Goal: Task Accomplishment & Management: Contribute content

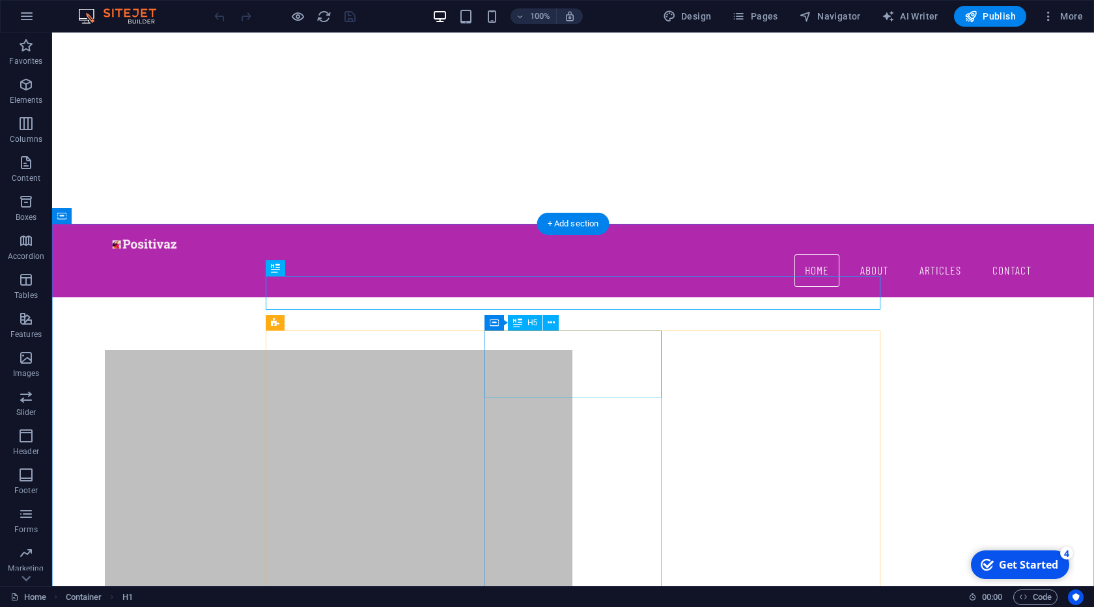
scroll to position [437, 0]
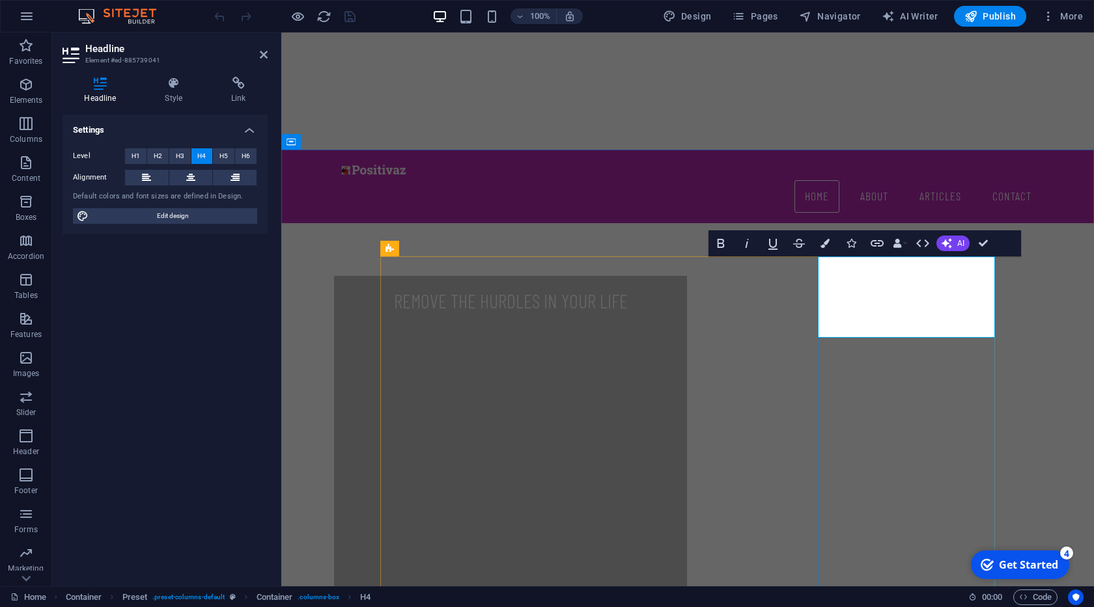
scroll to position [247, 7]
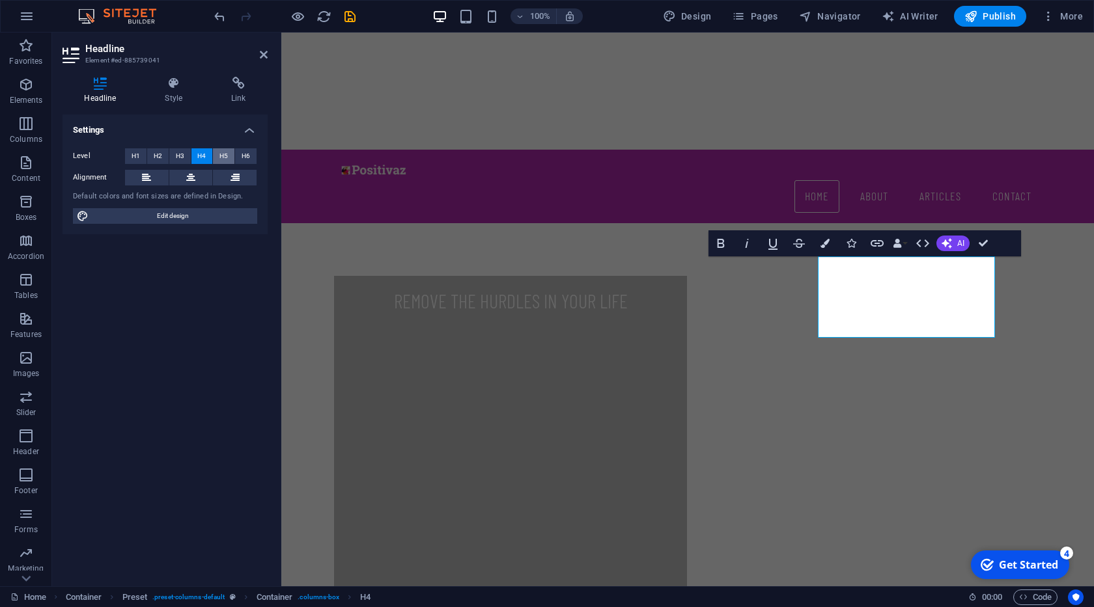
click at [219, 153] on button "H5" at bounding box center [223, 156] width 21 height 16
drag, startPoint x: 985, startPoint y: 243, endPoint x: 976, endPoint y: 249, distance: 10.3
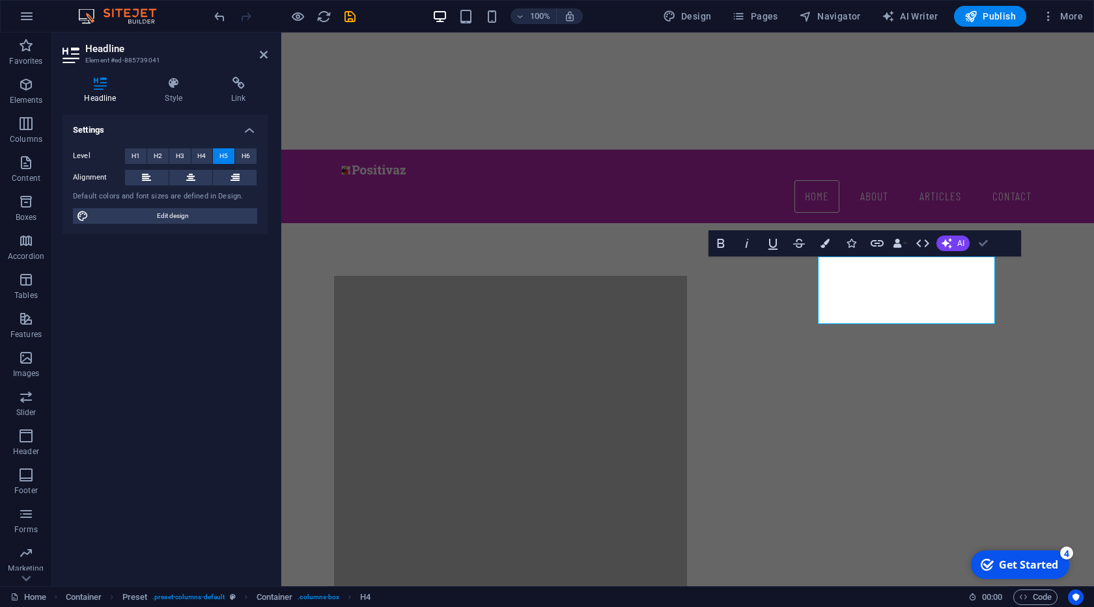
click at [965, 249] on div "Bold Italic Underline Strikethrough Colors Icons Link Data Bindings Company Fir…" at bounding box center [851, 243] width 287 height 26
click at [830, 244] on button "Colors" at bounding box center [824, 243] width 25 height 26
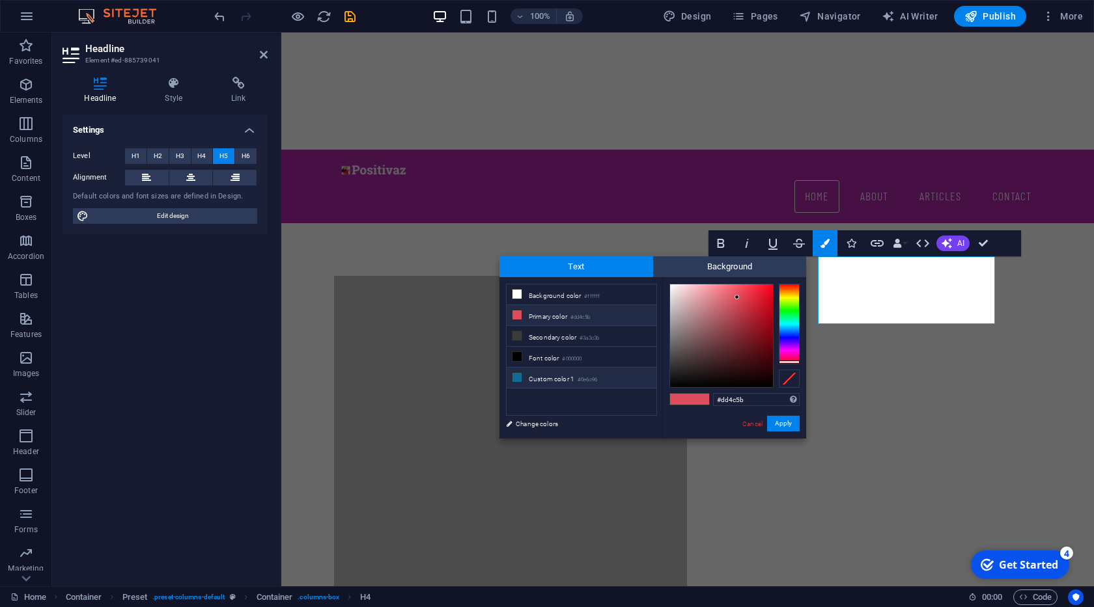
click at [536, 368] on li "Custom color 1 #0e6c96" at bounding box center [581, 378] width 150 height 21
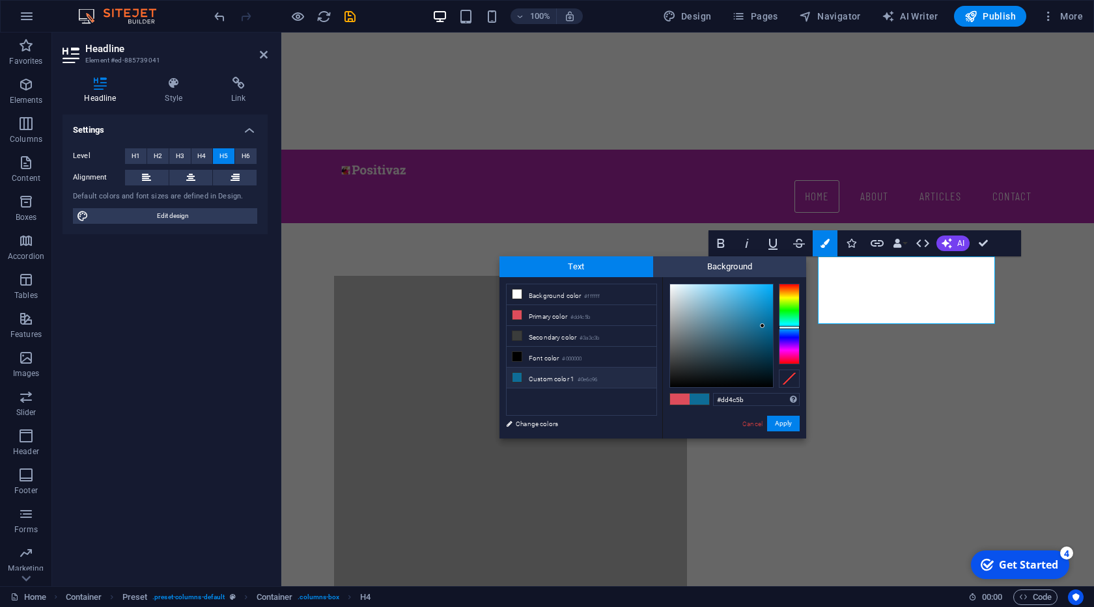
type input "#0e6c96"
click at [786, 423] on button "Apply" at bounding box center [783, 424] width 33 height 16
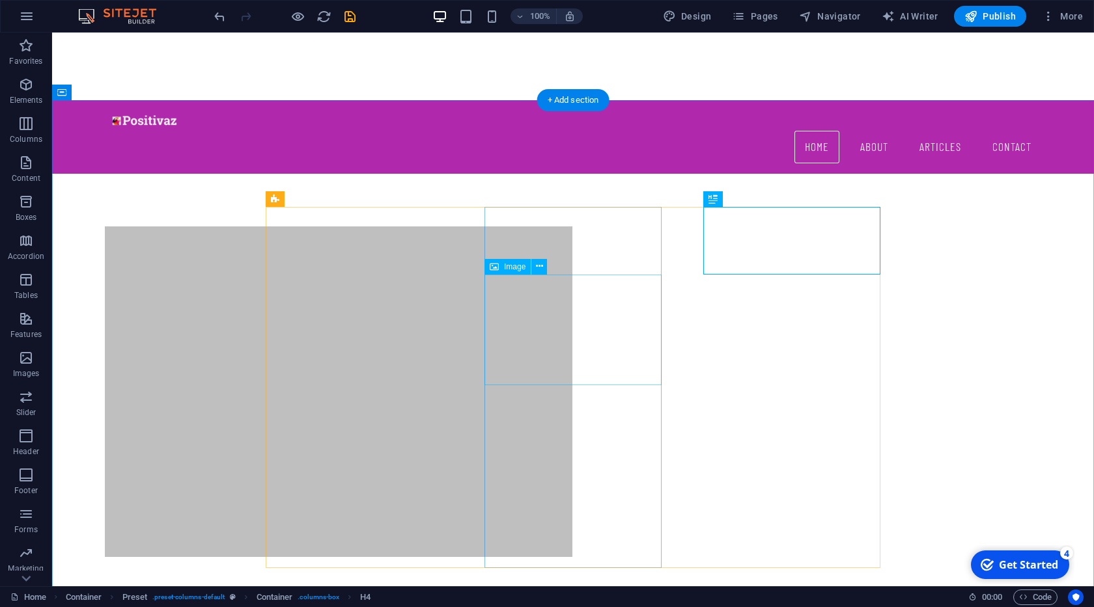
scroll to position [511, 0]
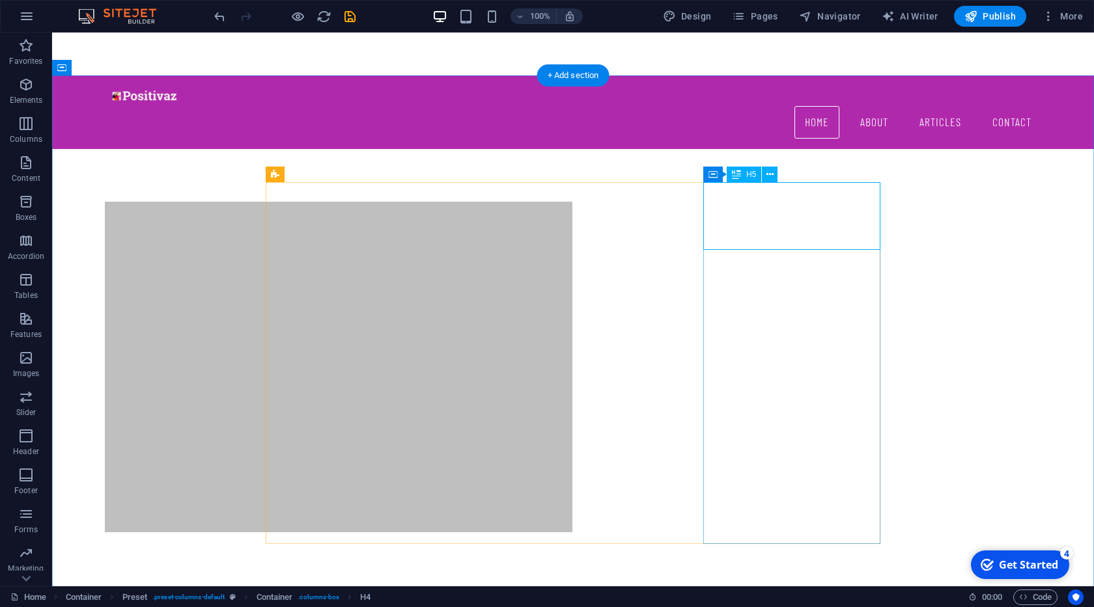
click at [350, 21] on icon "save" at bounding box center [349, 16] width 15 height 15
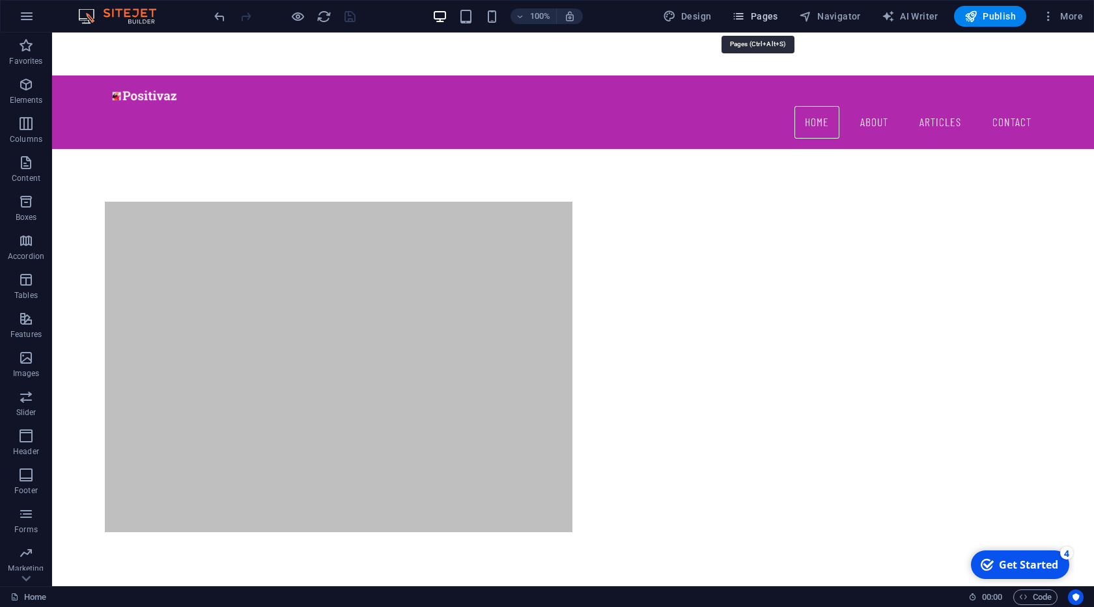
click at [758, 12] on span "Pages" at bounding box center [755, 16] width 46 height 13
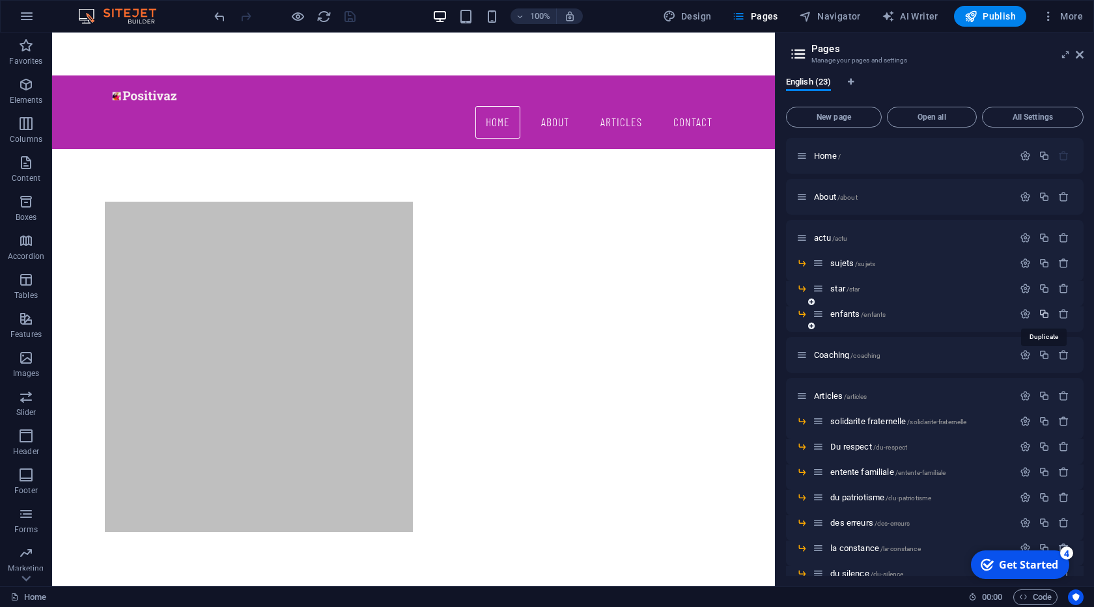
click at [1044, 311] on icon "button" at bounding box center [1043, 314] width 11 height 11
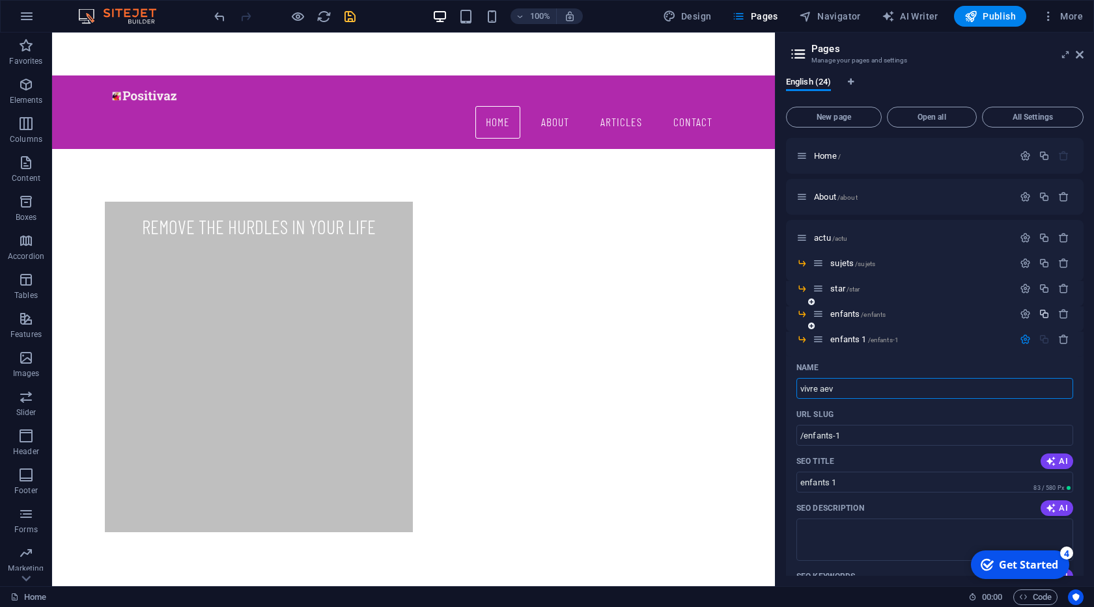
type input "vivre ae"
type input "/vivre-ae"
type input "vivre ae"
type input "vivre avec"
type input "/vivre-avec"
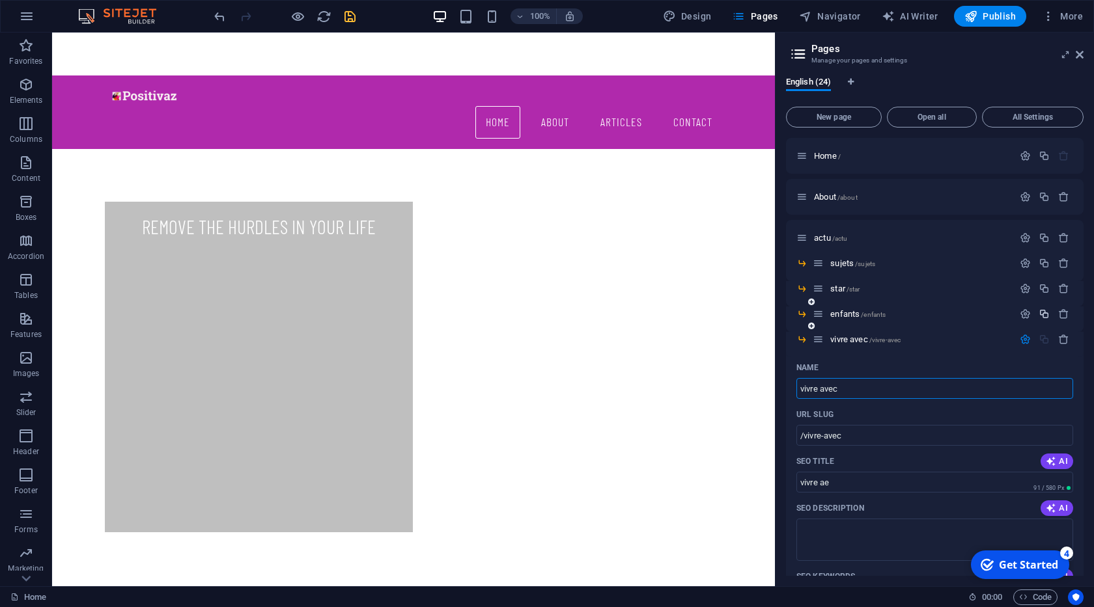
type input "vivre avec"
type input "vivre avec Je"
type input "vivre avec"
type input "vivre avec [DEMOGRAPHIC_DATA]"
type input "/vivre-avec-[DEMOGRAPHIC_DATA]"
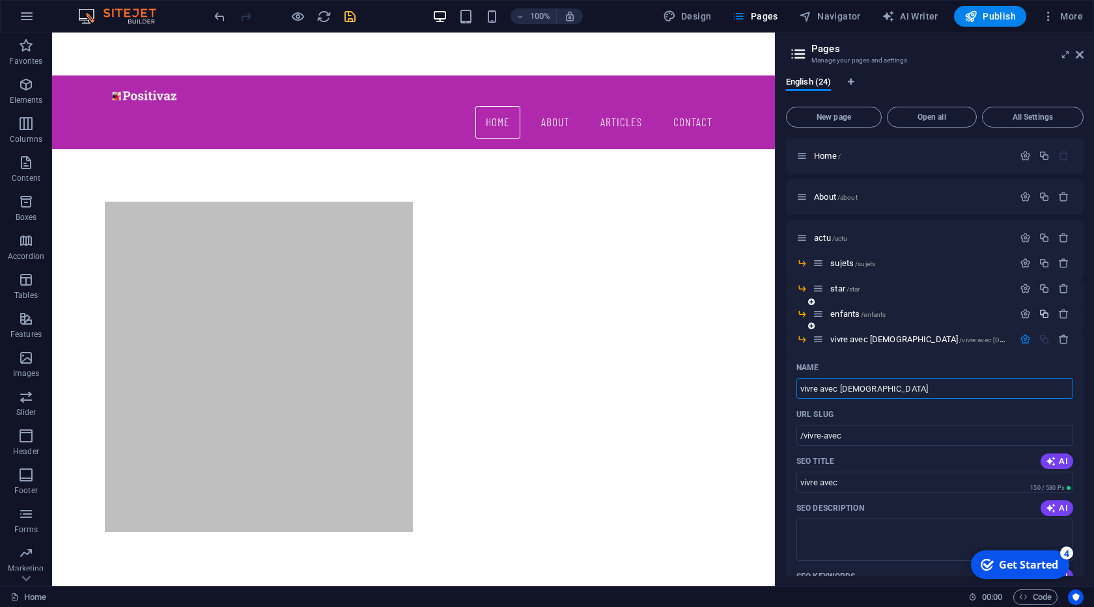
type input "vivre avec [DEMOGRAPHIC_DATA]"
click at [959, 337] on span "/vivre-avec-[DEMOGRAPHIC_DATA]" at bounding box center [1012, 340] width 106 height 7
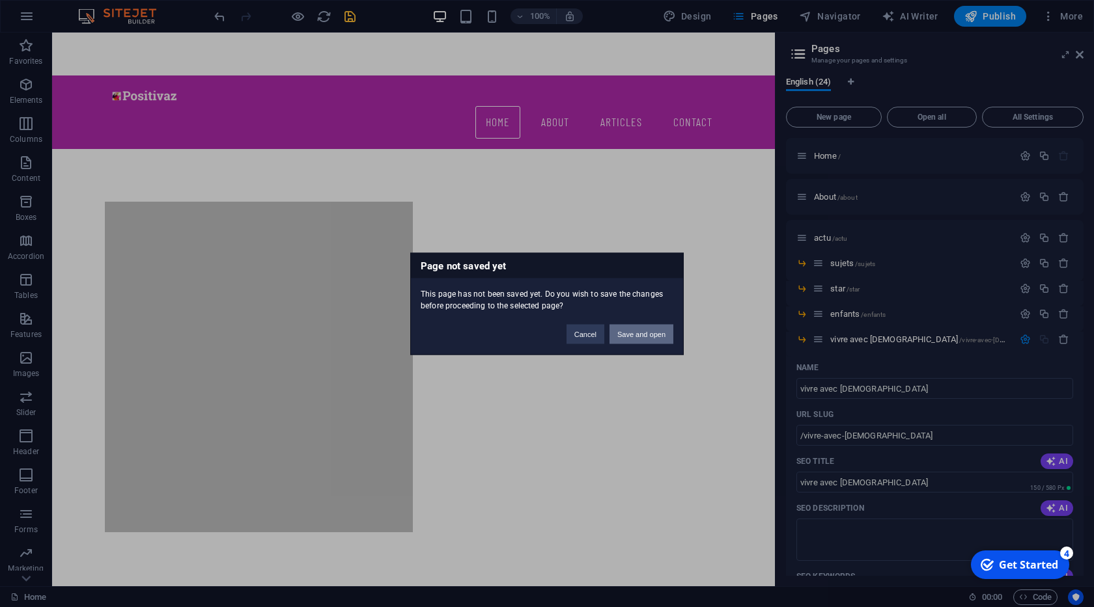
click at [635, 334] on button "Save and open" at bounding box center [641, 334] width 64 height 20
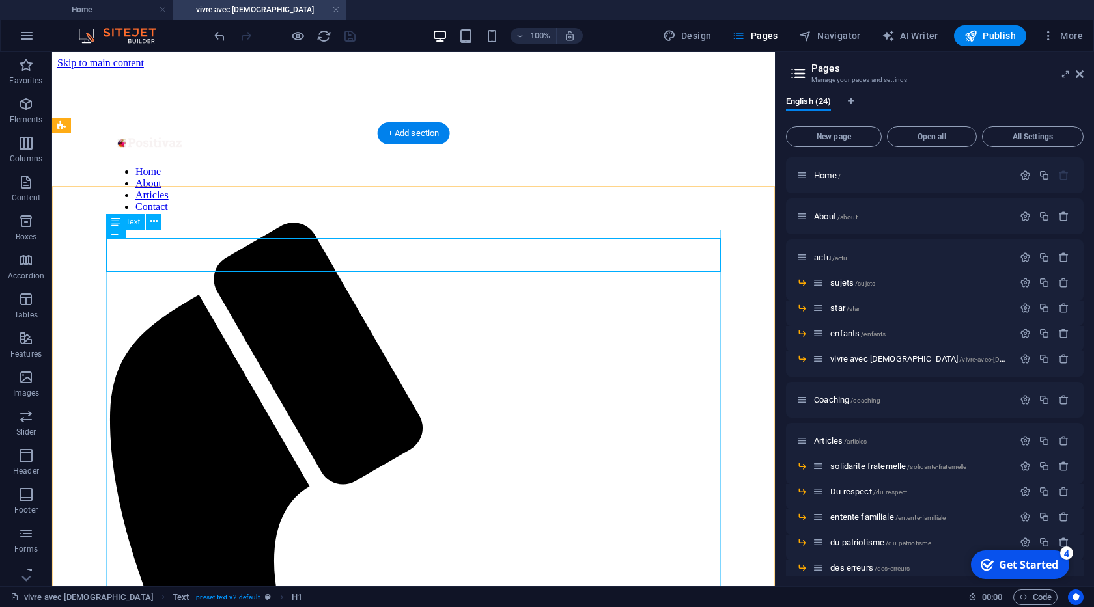
scroll to position [223, 0]
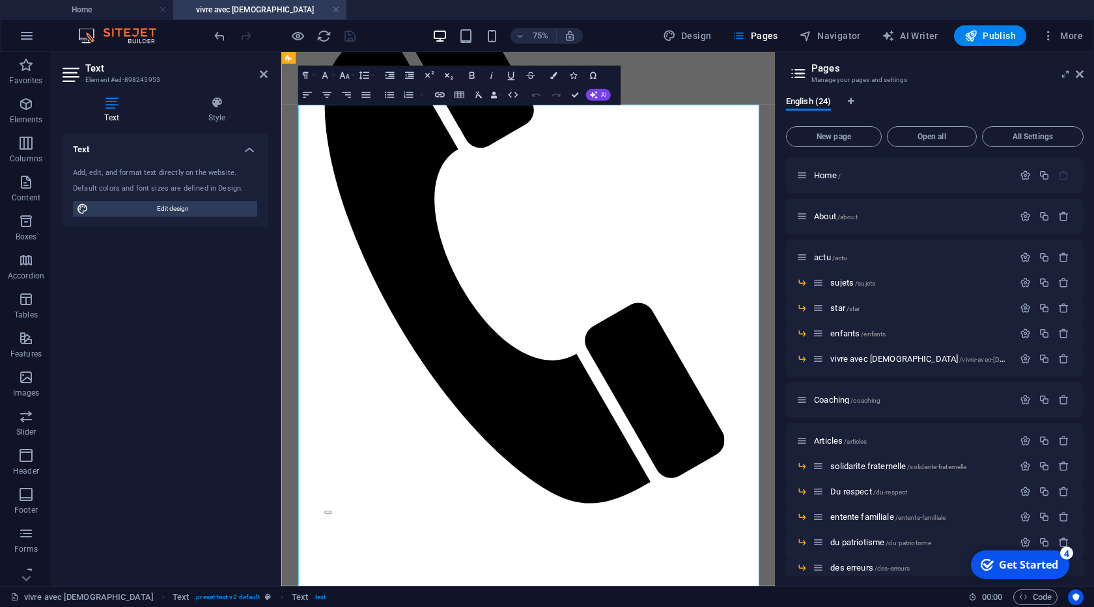
click at [1083, 73] on aside "Pages Manage your pages and settings English (24) New page Open all All Setting…" at bounding box center [934, 319] width 319 height 534
click at [1078, 76] on icon at bounding box center [1079, 74] width 8 height 10
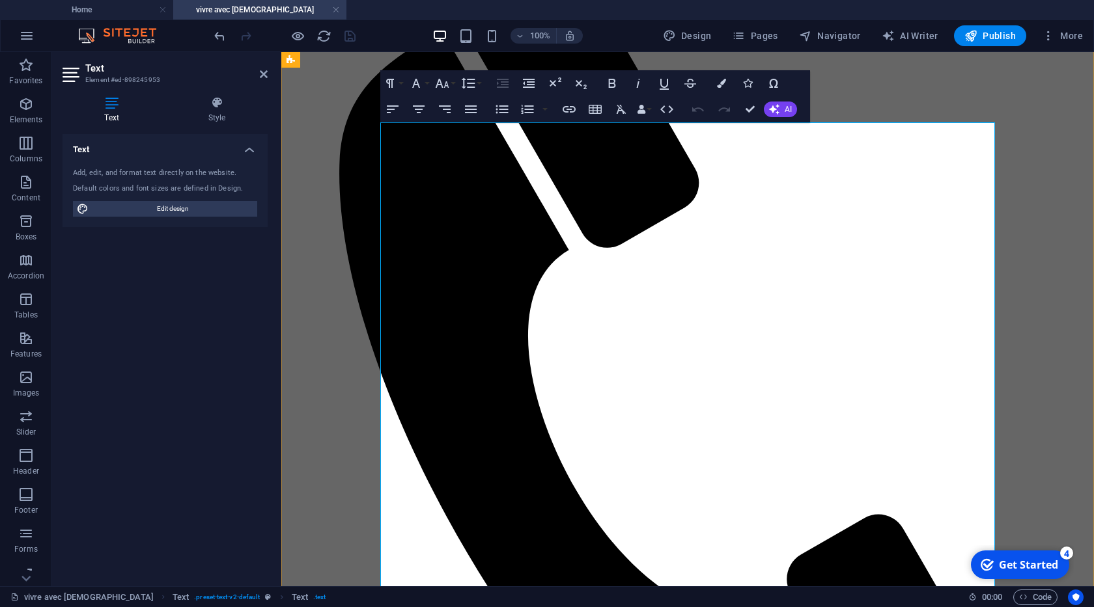
click at [469, 108] on icon "button" at bounding box center [471, 110] width 16 height 16
drag, startPoint x: 751, startPoint y: 108, endPoint x: 659, endPoint y: 92, distance: 93.1
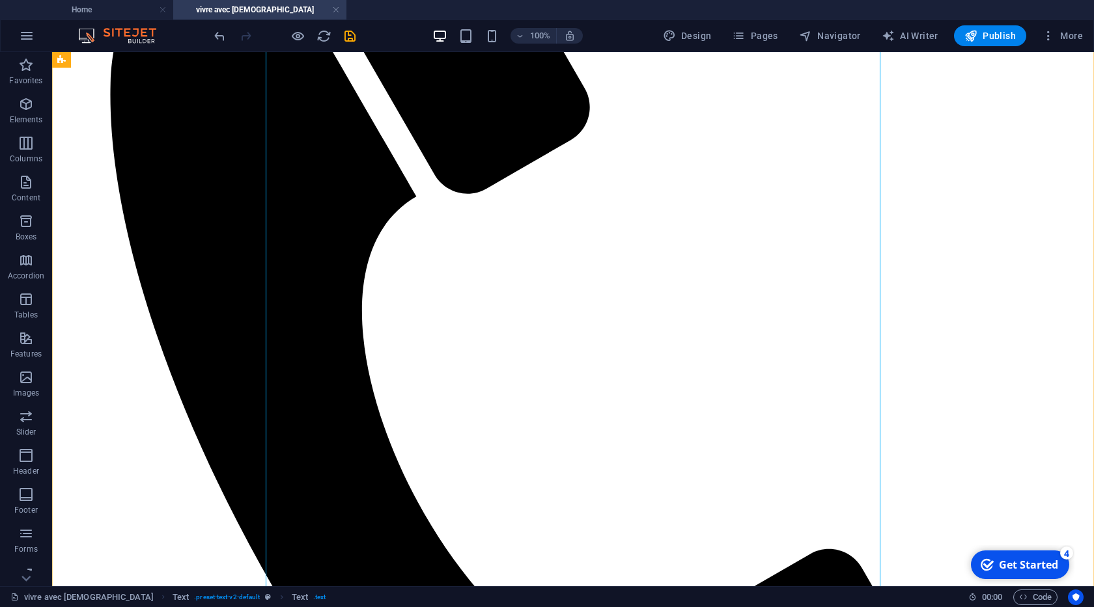
scroll to position [445, 0]
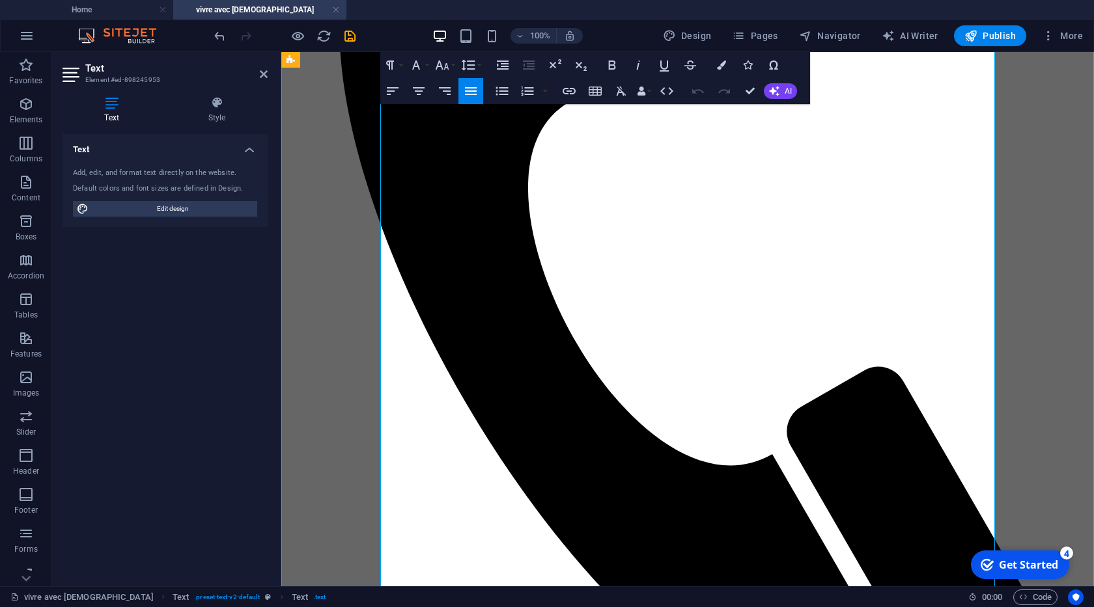
scroll to position [396, 0]
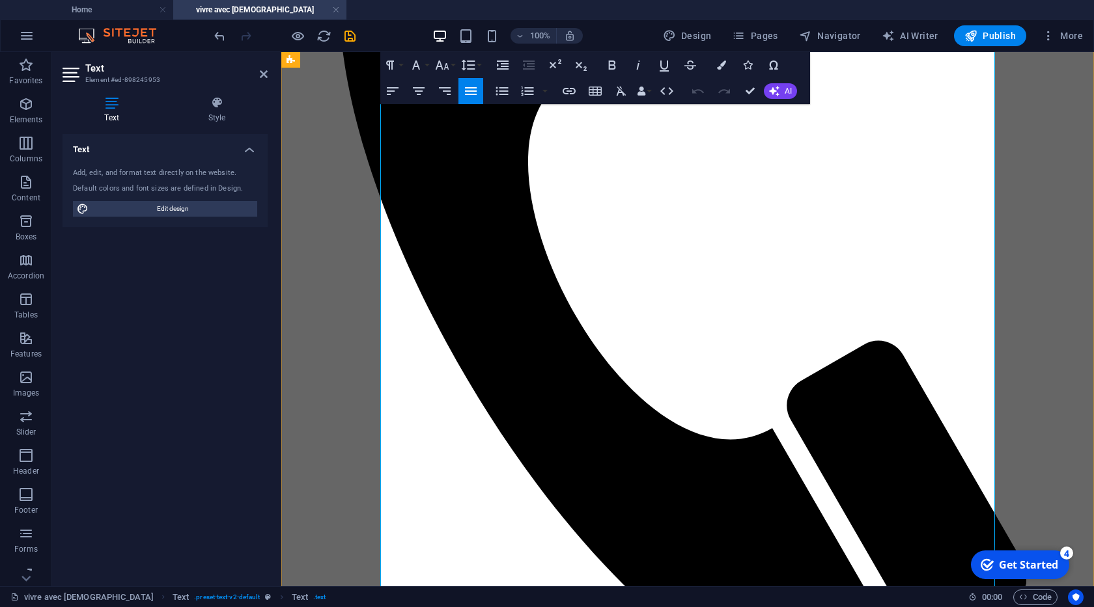
drag, startPoint x: 497, startPoint y: 324, endPoint x: 495, endPoint y: 394, distance: 71.0
click at [495, 94] on icon "button" at bounding box center [502, 91] width 16 height 16
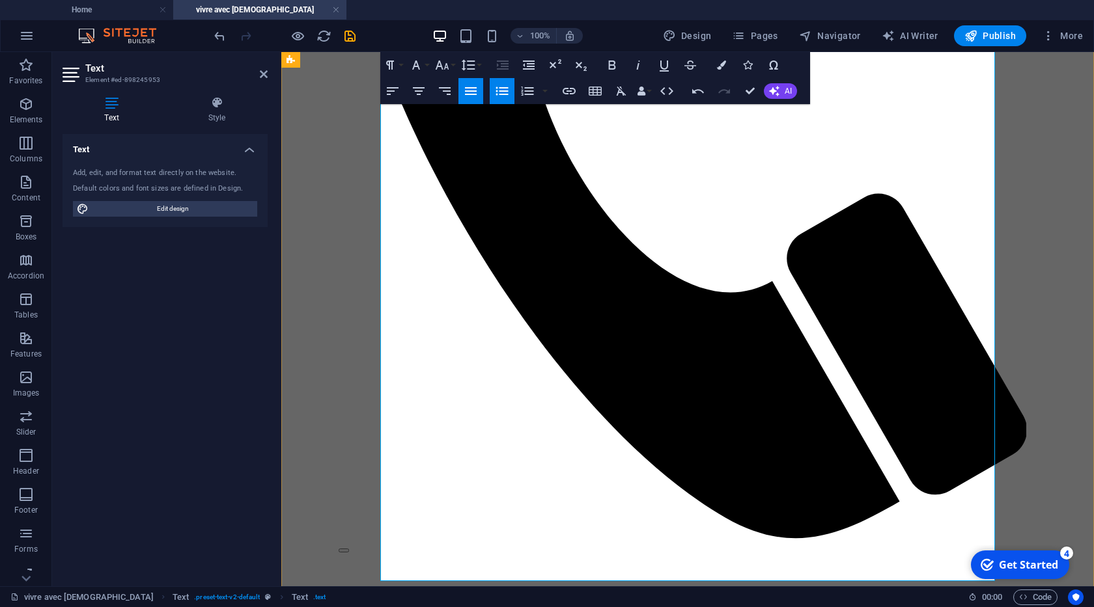
scroll to position [545, 0]
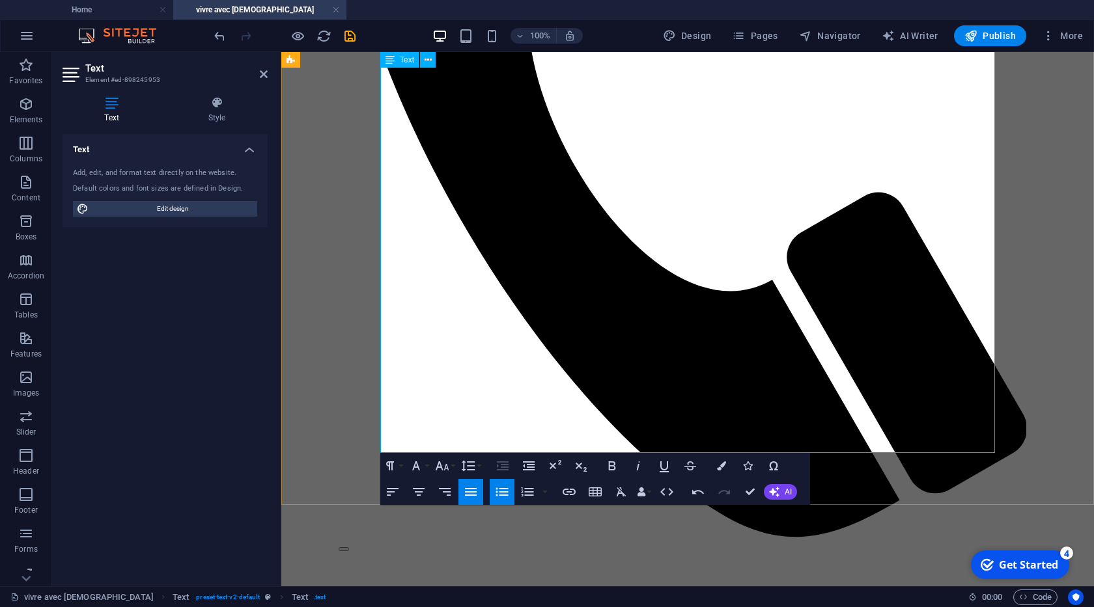
drag, startPoint x: 480, startPoint y: 303, endPoint x: 480, endPoint y: 372, distance: 69.7
click at [495, 495] on icon "button" at bounding box center [502, 492] width 16 height 16
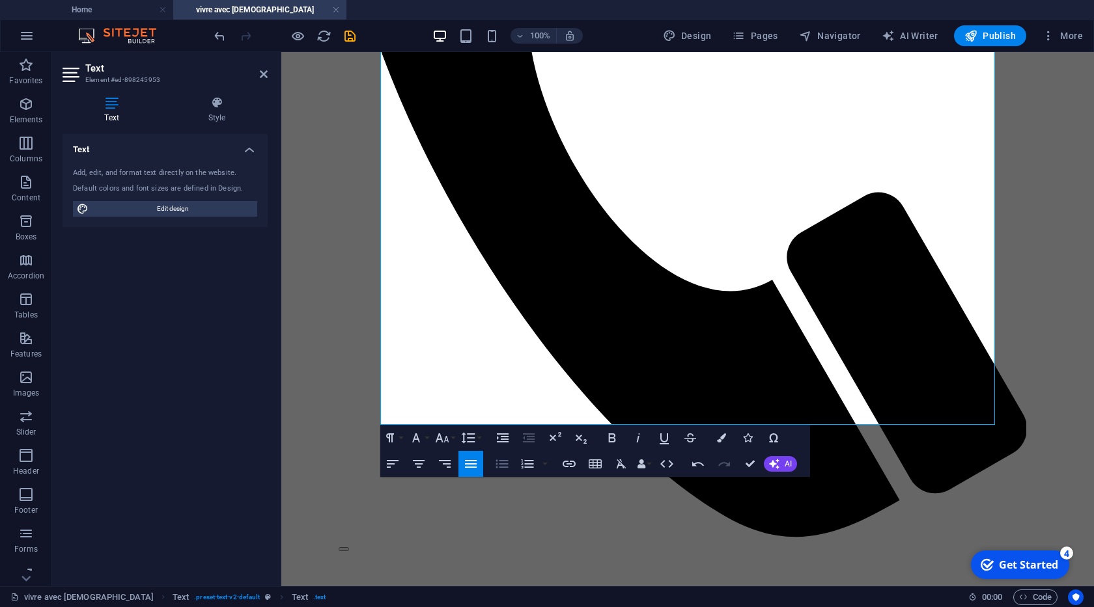
click at [499, 469] on icon "button" at bounding box center [502, 464] width 16 height 16
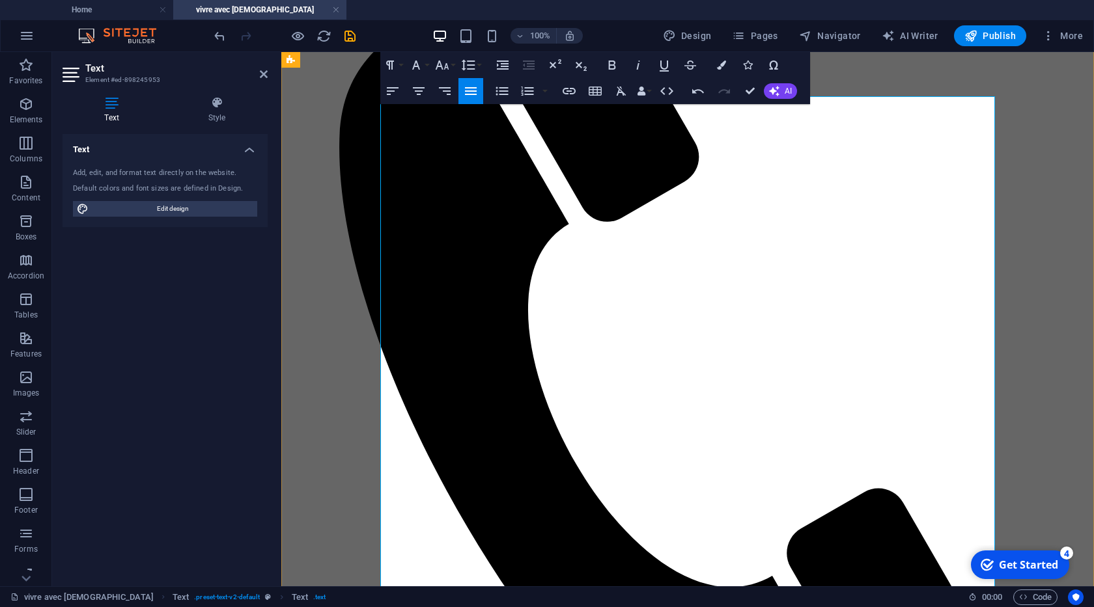
scroll to position [248, 0]
drag, startPoint x: 760, startPoint y: 228, endPoint x: 767, endPoint y: 299, distance: 70.6
click at [501, 94] on icon "button" at bounding box center [502, 91] width 12 height 8
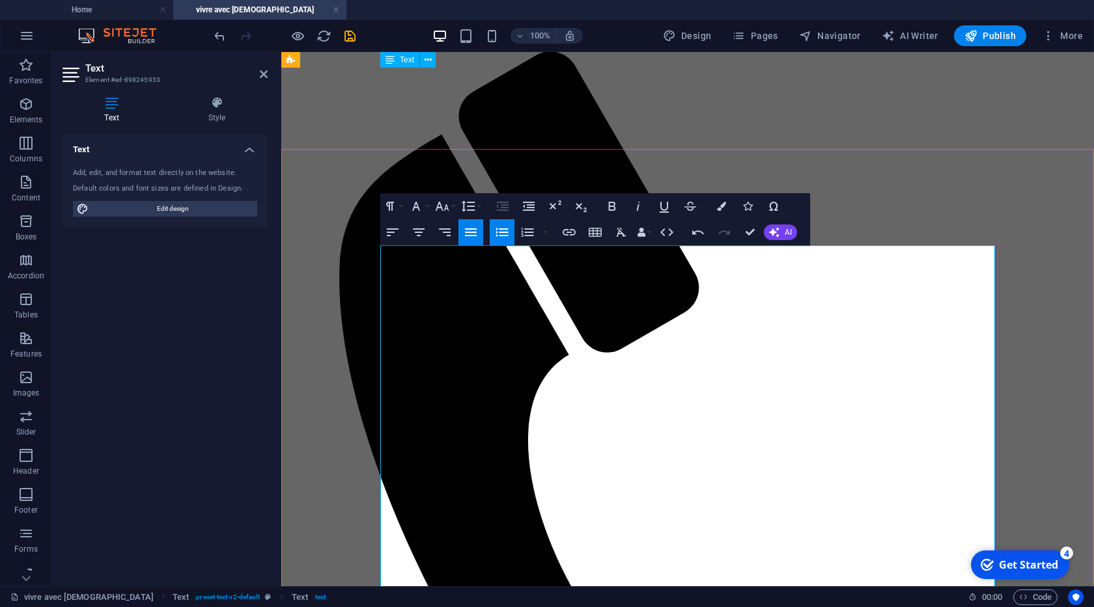
scroll to position [100, 0]
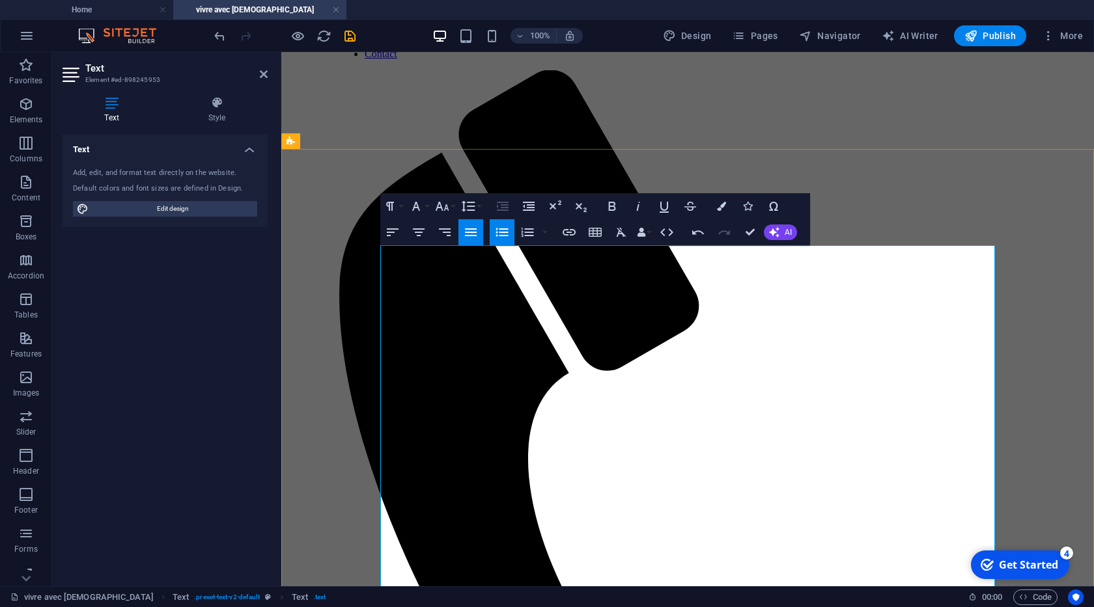
click at [400, 206] on button "Paragraph Format" at bounding box center [392, 206] width 25 height 26
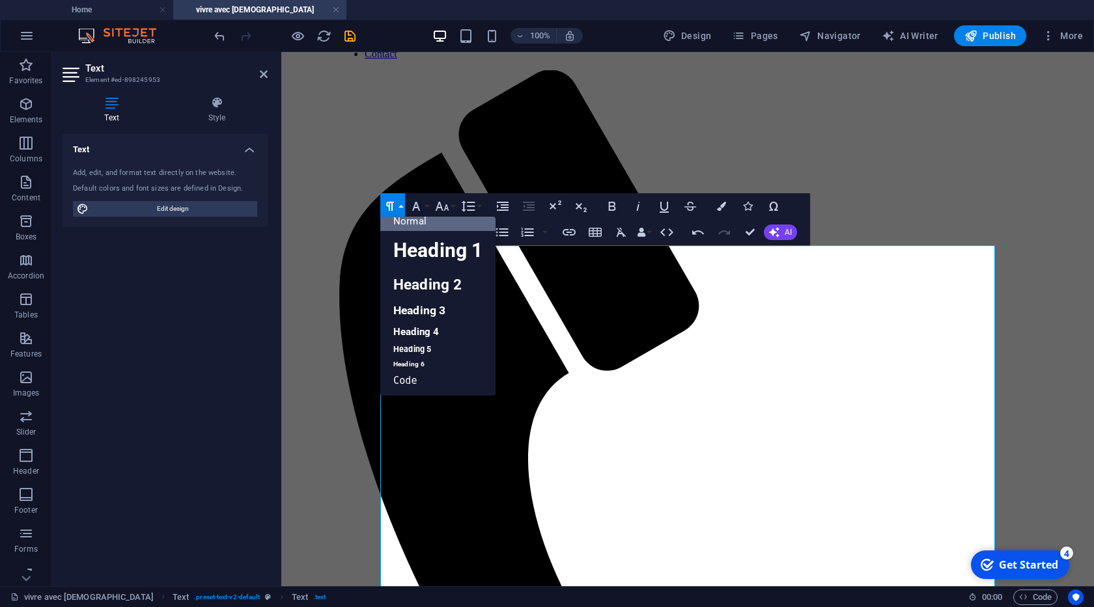
scroll to position [10, 0]
click at [430, 309] on link "Heading 3" at bounding box center [437, 310] width 115 height 23
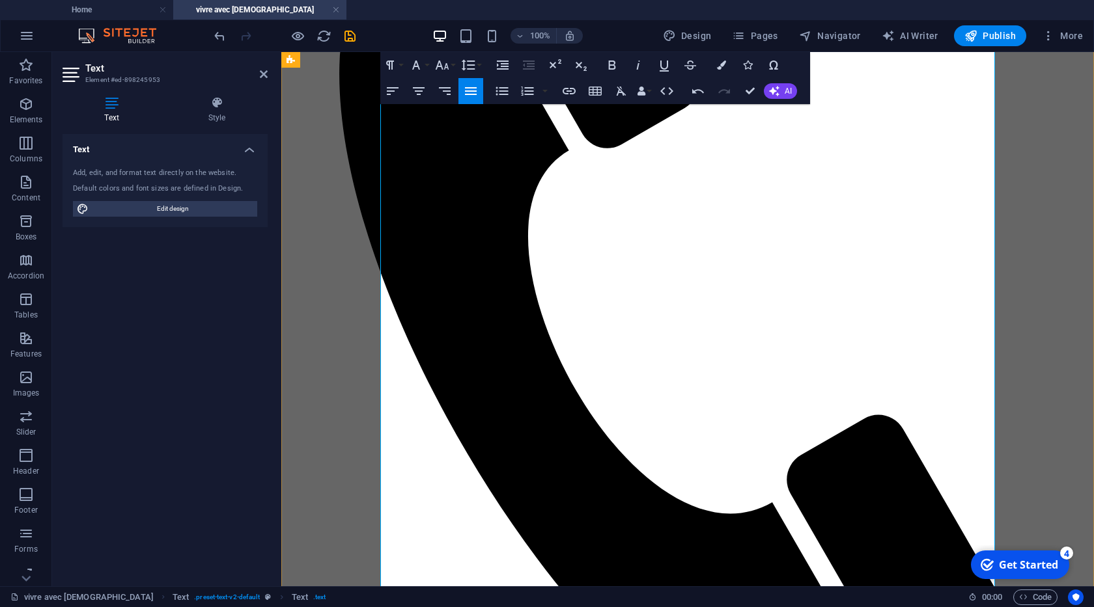
click at [393, 69] on icon "button" at bounding box center [390, 65] width 8 height 9
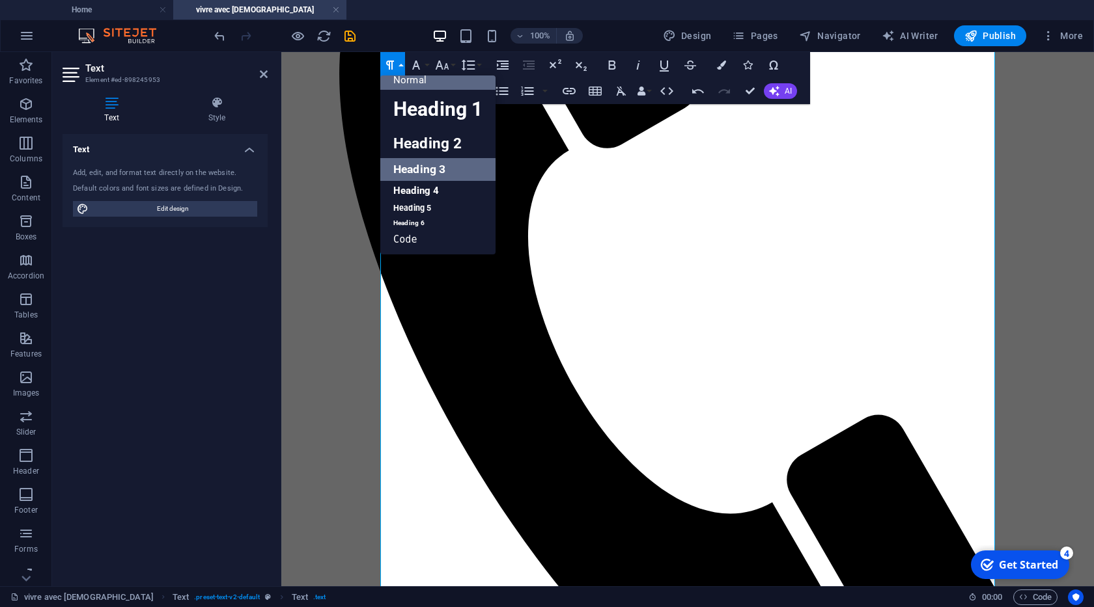
click at [421, 165] on link "Heading 3" at bounding box center [437, 169] width 115 height 23
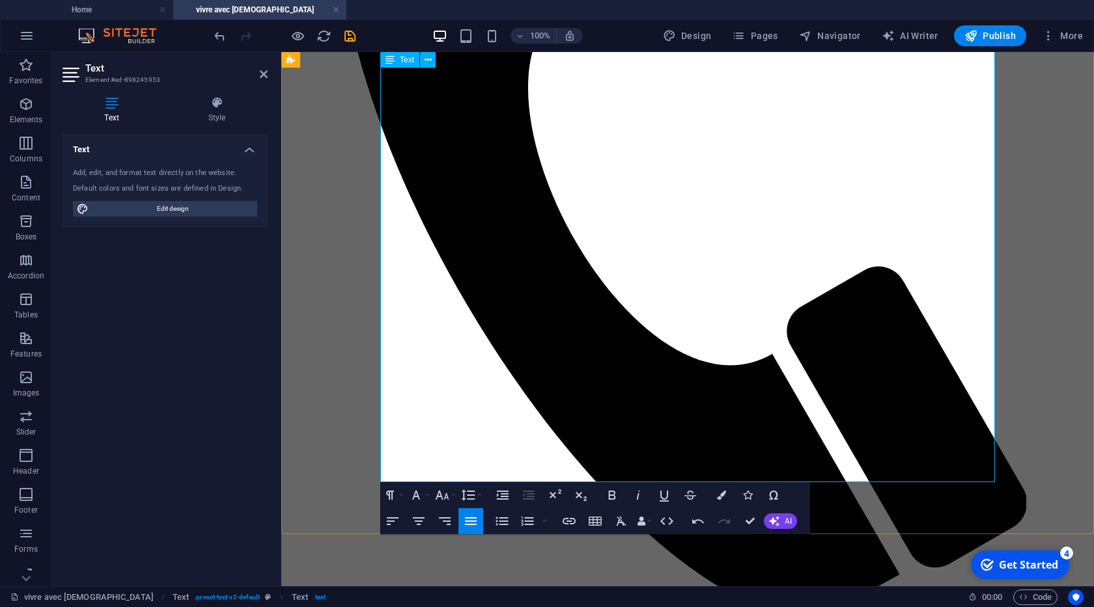
click at [395, 498] on icon "button" at bounding box center [390, 496] width 16 height 16
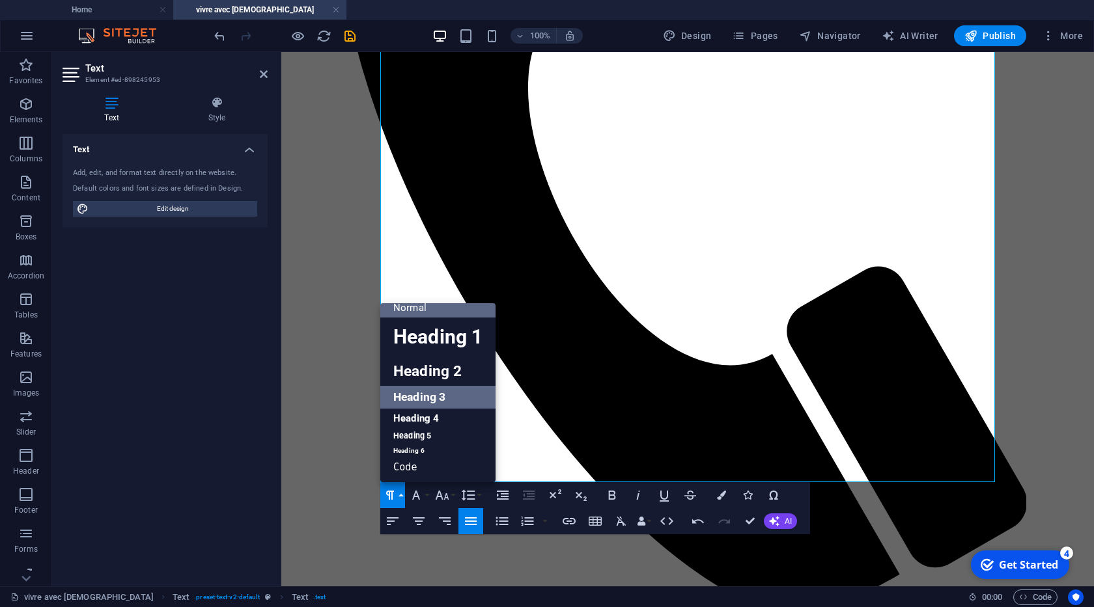
click at [434, 403] on link "Heading 3" at bounding box center [437, 397] width 115 height 23
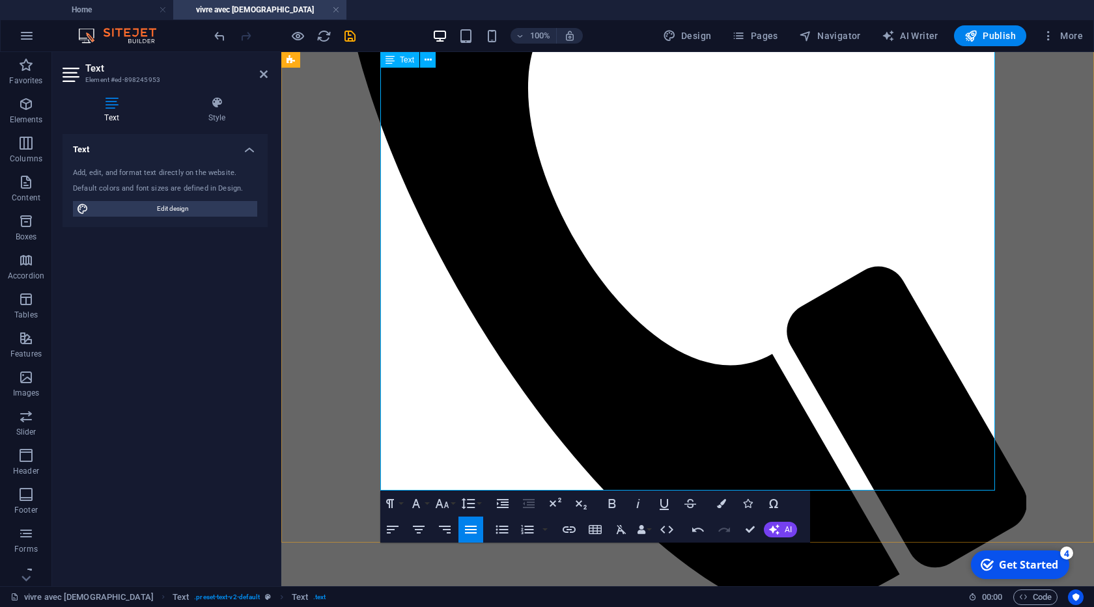
click at [392, 505] on icon "button" at bounding box center [390, 503] width 8 height 9
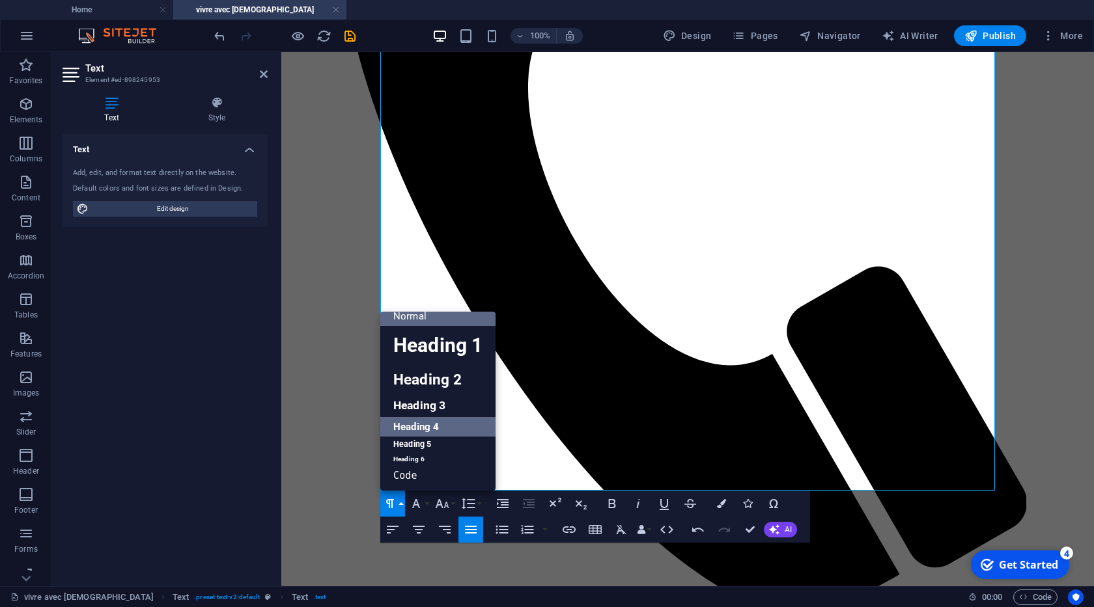
click at [428, 422] on link "Heading 4" at bounding box center [437, 427] width 115 height 20
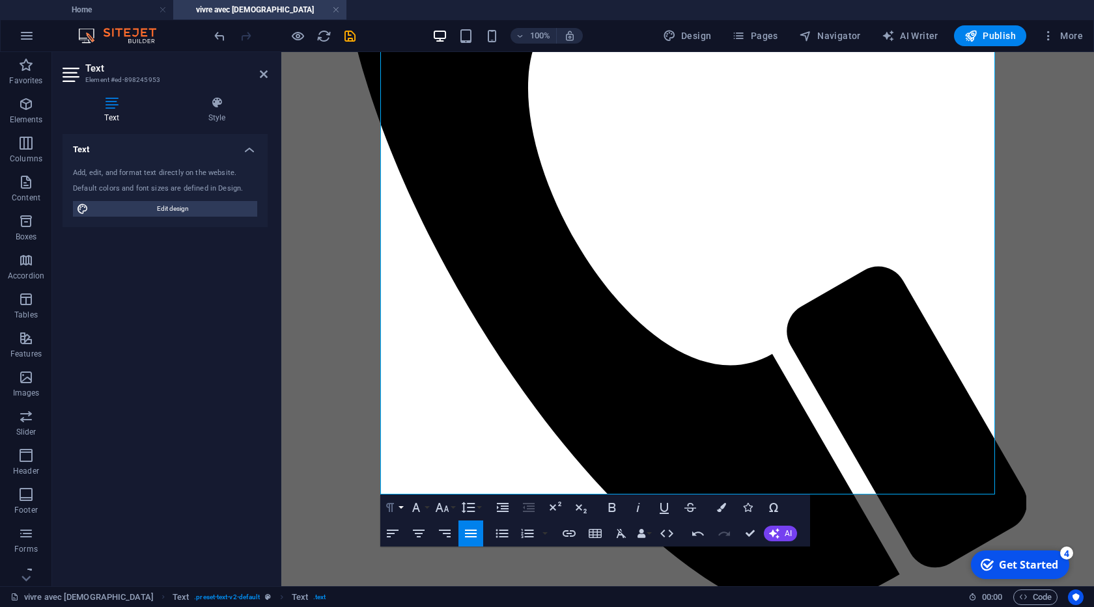
click at [394, 512] on icon "button" at bounding box center [390, 508] width 16 height 16
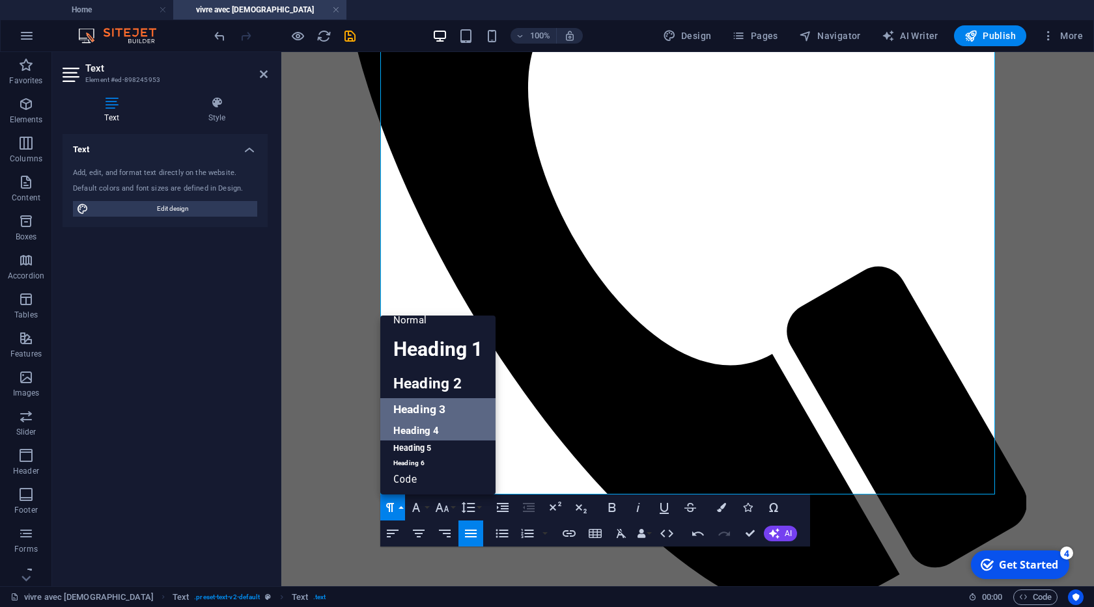
click at [417, 411] on link "Heading 3" at bounding box center [437, 409] width 115 height 23
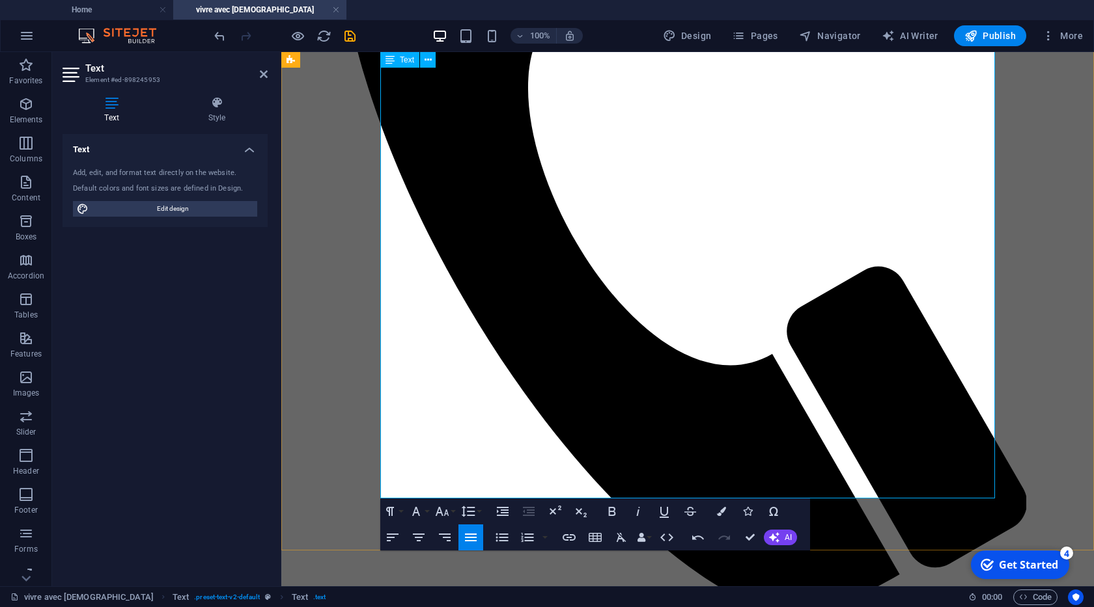
click at [406, 510] on button "Font Family" at bounding box center [418, 512] width 25 height 26
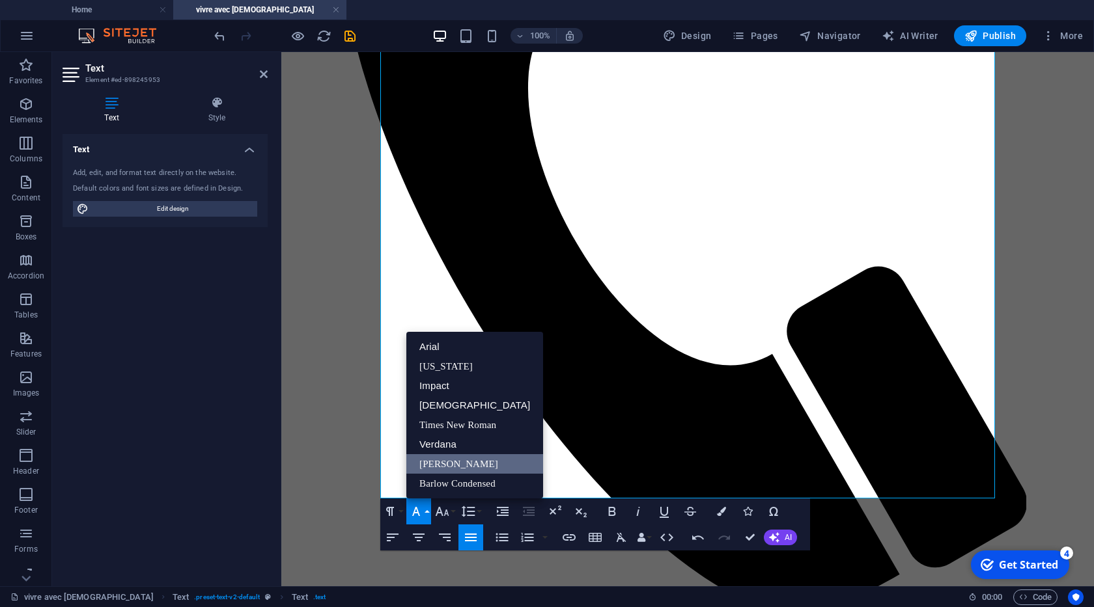
scroll to position [0, 0]
click at [387, 515] on icon "button" at bounding box center [390, 512] width 16 height 16
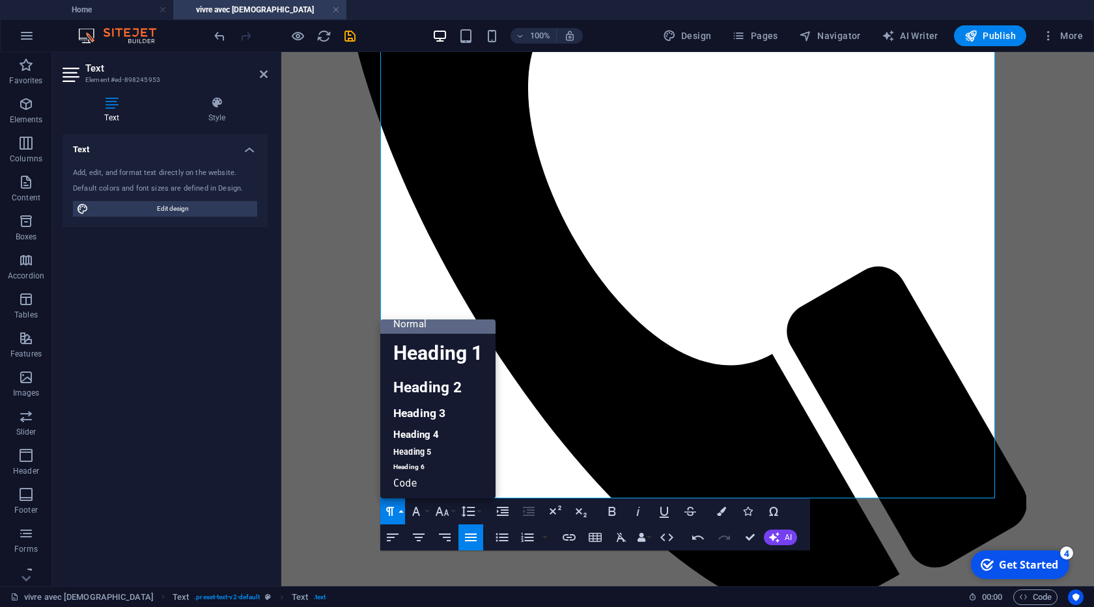
scroll to position [10, 0]
click at [430, 420] on link "Heading 3" at bounding box center [437, 413] width 115 height 23
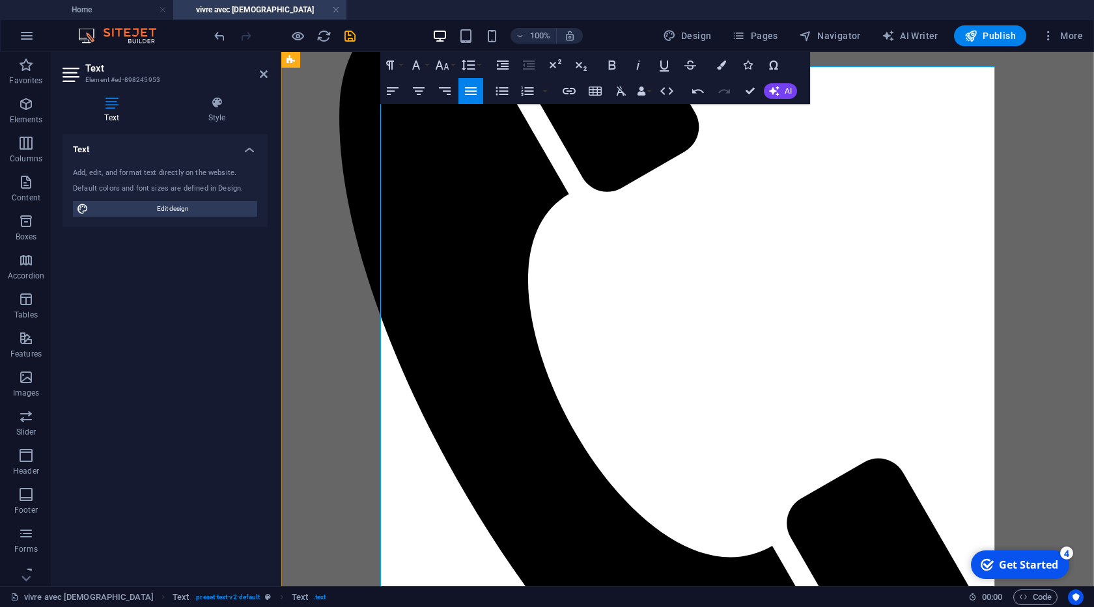
scroll to position [248, 0]
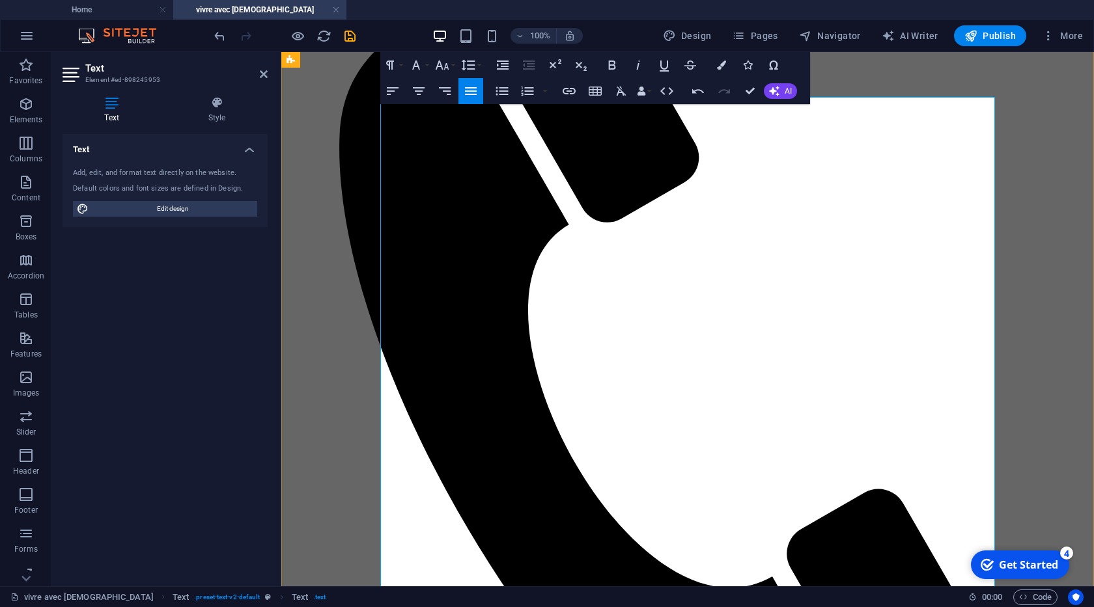
click at [396, 61] on icon "button" at bounding box center [390, 65] width 16 height 16
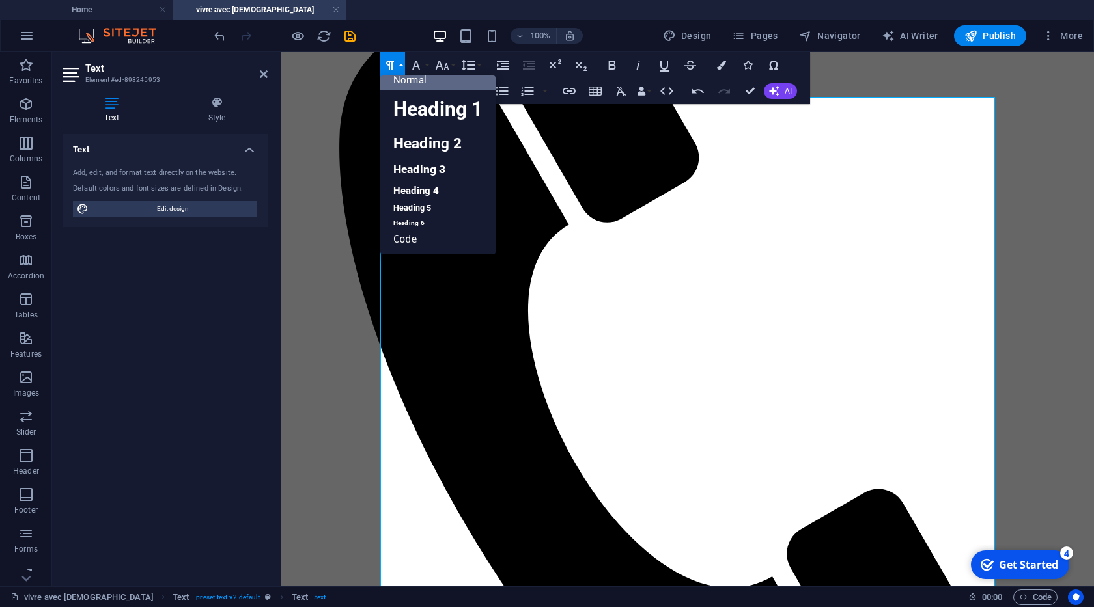
scroll to position [10, 0]
click at [425, 176] on link "Heading 3" at bounding box center [437, 169] width 115 height 23
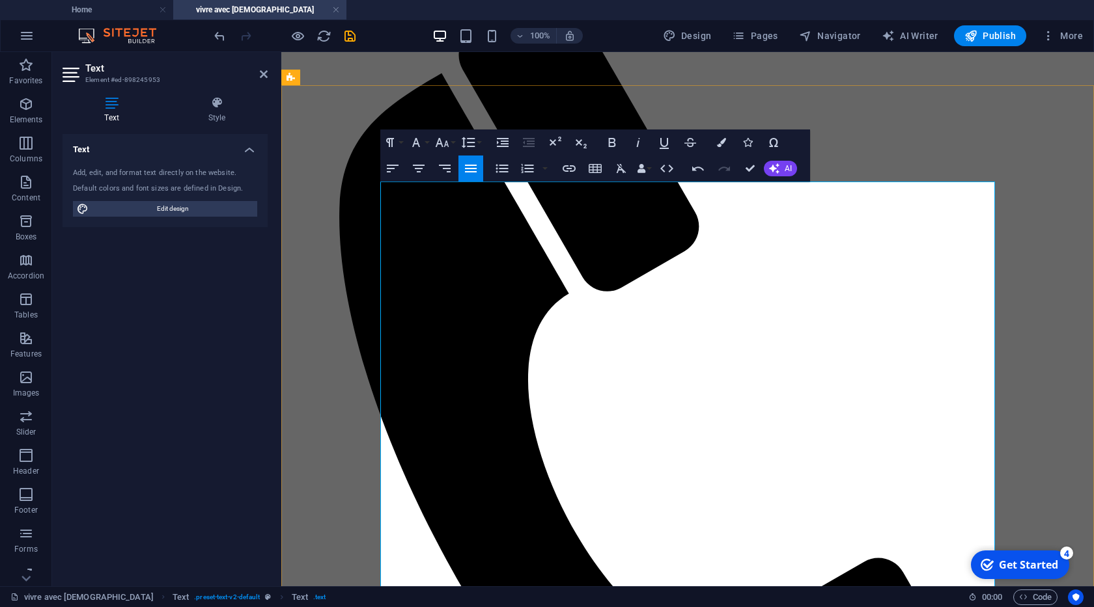
scroll to position [100, 0]
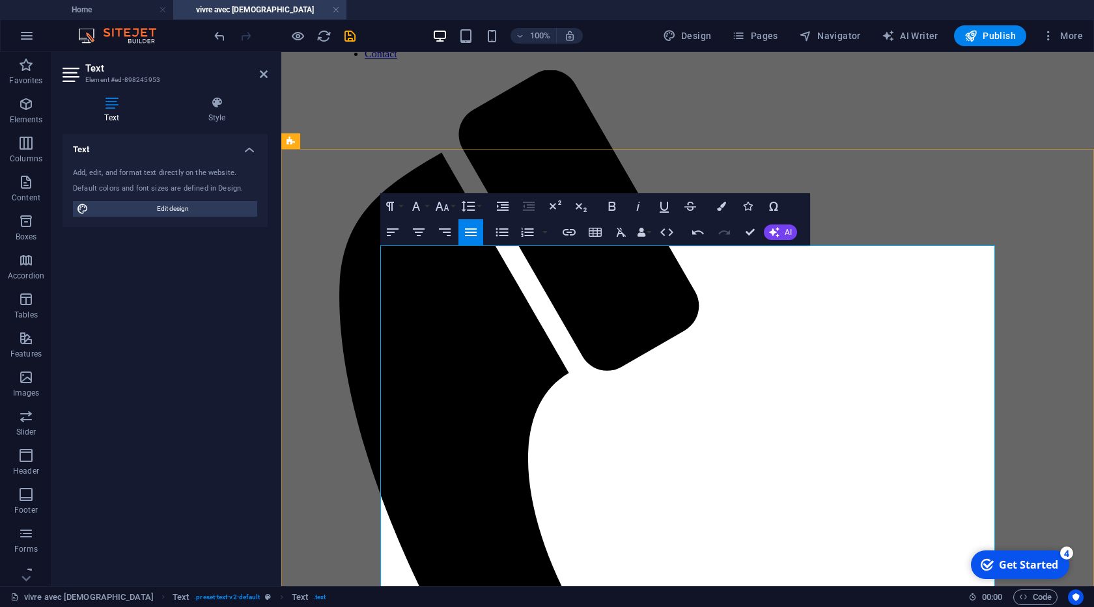
click at [389, 208] on icon "button" at bounding box center [390, 206] width 8 height 9
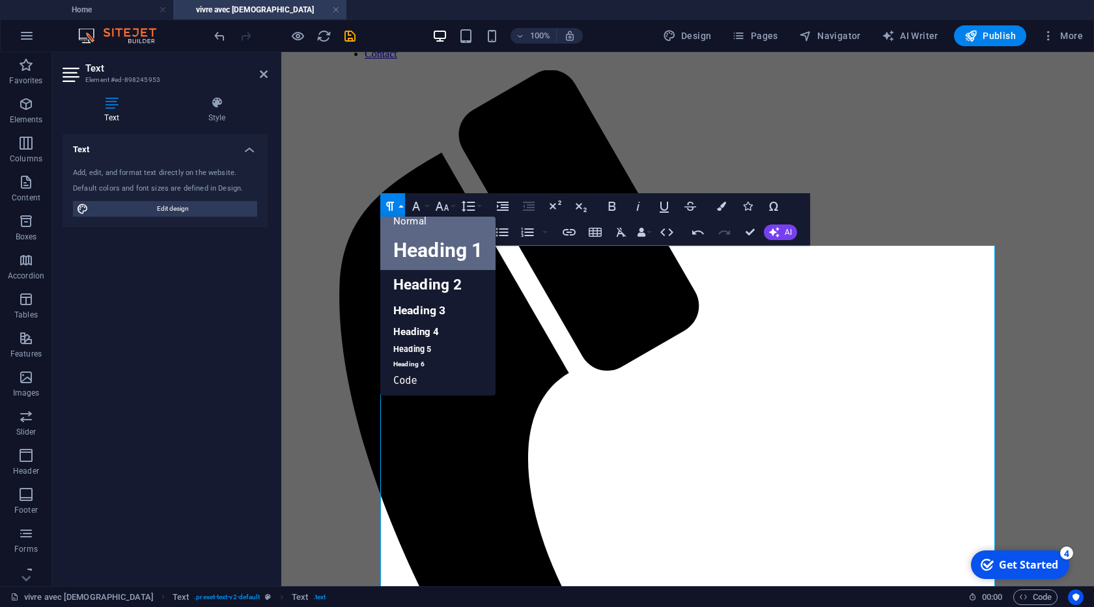
scroll to position [10, 0]
click at [427, 309] on link "Heading 3" at bounding box center [437, 310] width 115 height 23
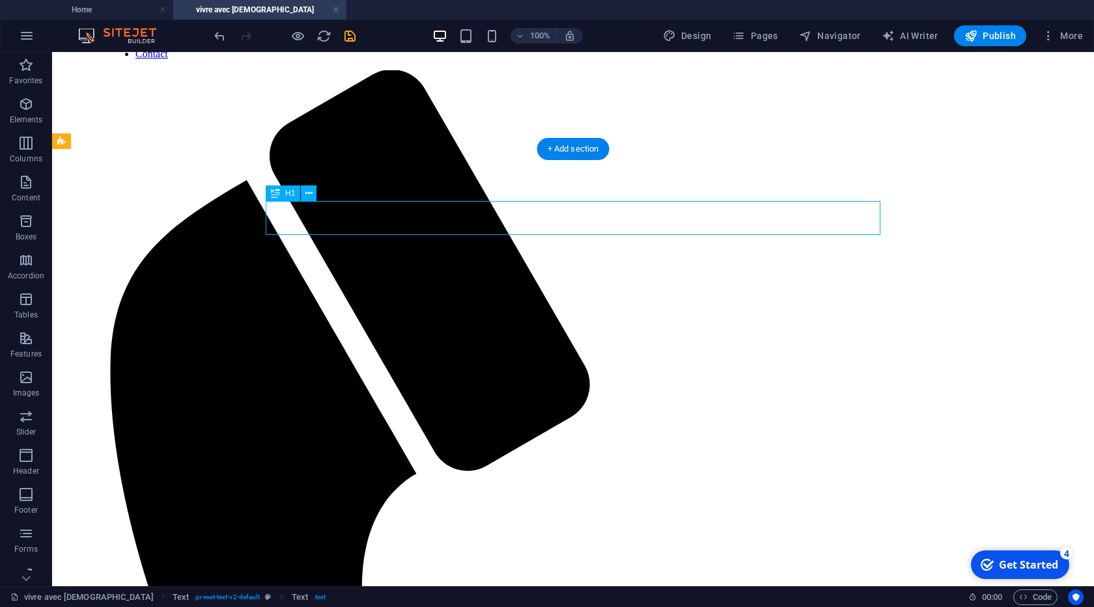
click at [348, 38] on icon "save" at bounding box center [349, 36] width 15 height 15
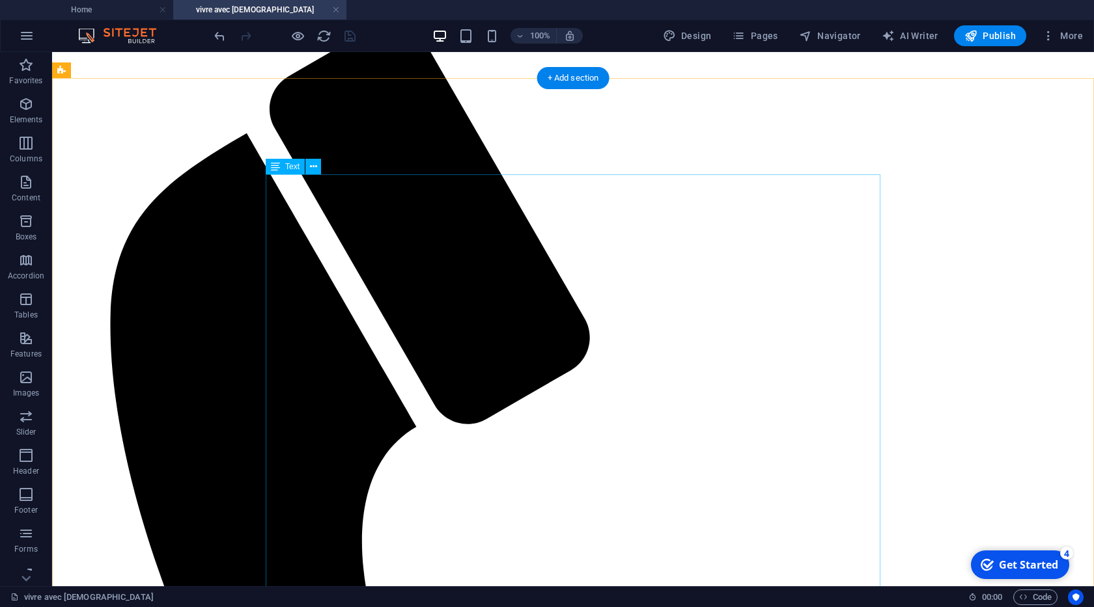
scroll to position [174, 0]
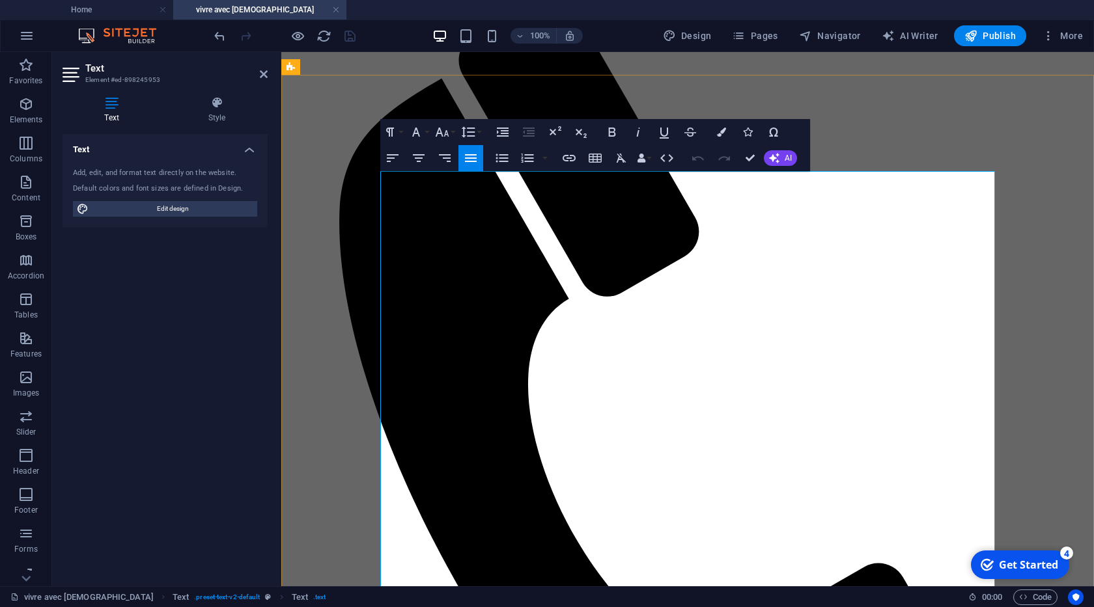
drag, startPoint x: 383, startPoint y: 180, endPoint x: 532, endPoint y: 228, distance: 157.1
copy span "Vivre avec [DEMOGRAPHIC_DATA] est une démarche de foi, de relation personnelle …"
click at [96, 12] on h4 "Home" at bounding box center [86, 10] width 173 height 14
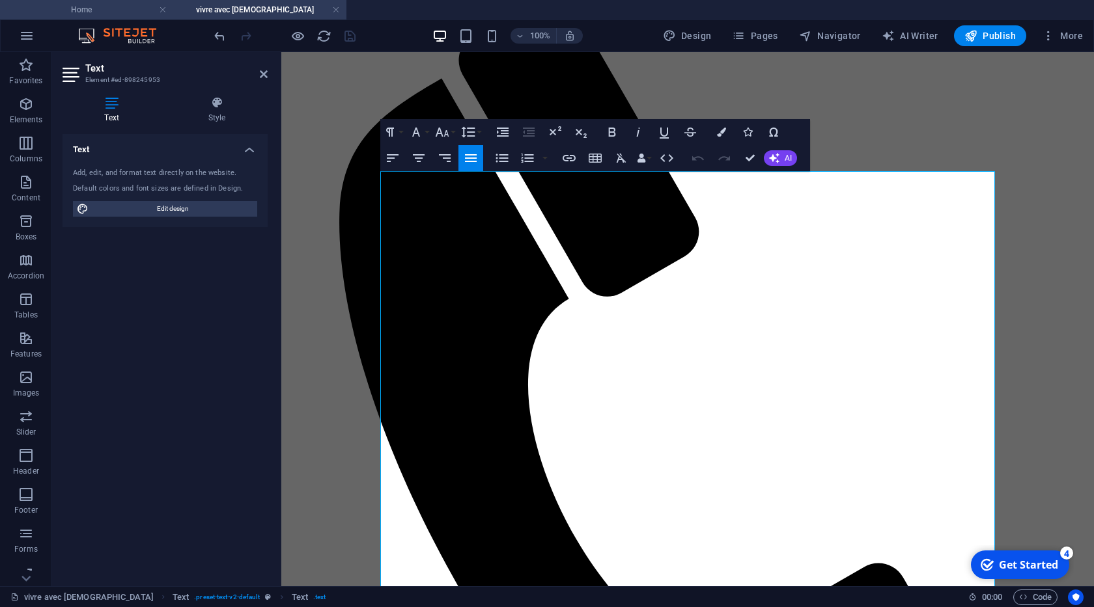
scroll to position [0, 0]
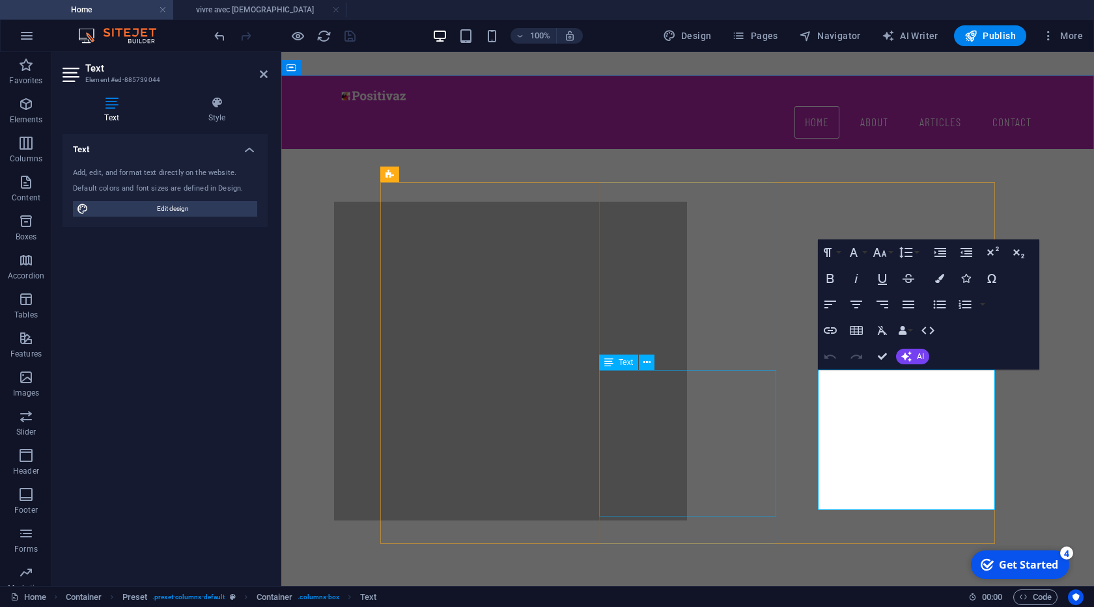
drag, startPoint x: 861, startPoint y: 476, endPoint x: 819, endPoint y: 370, distance: 114.2
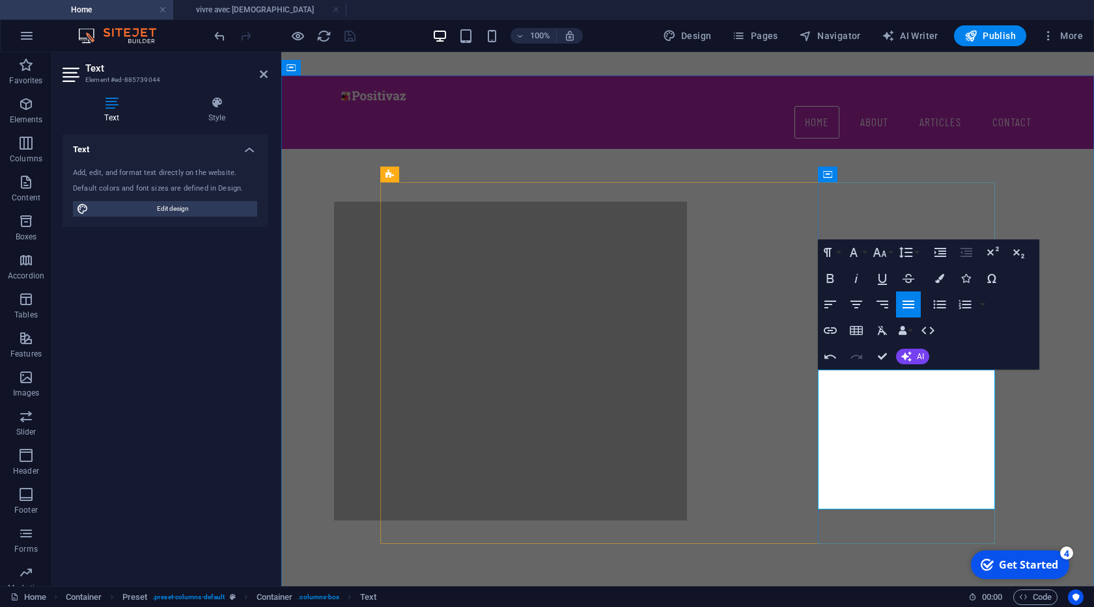
click at [832, 250] on icon "button" at bounding box center [828, 253] width 16 height 16
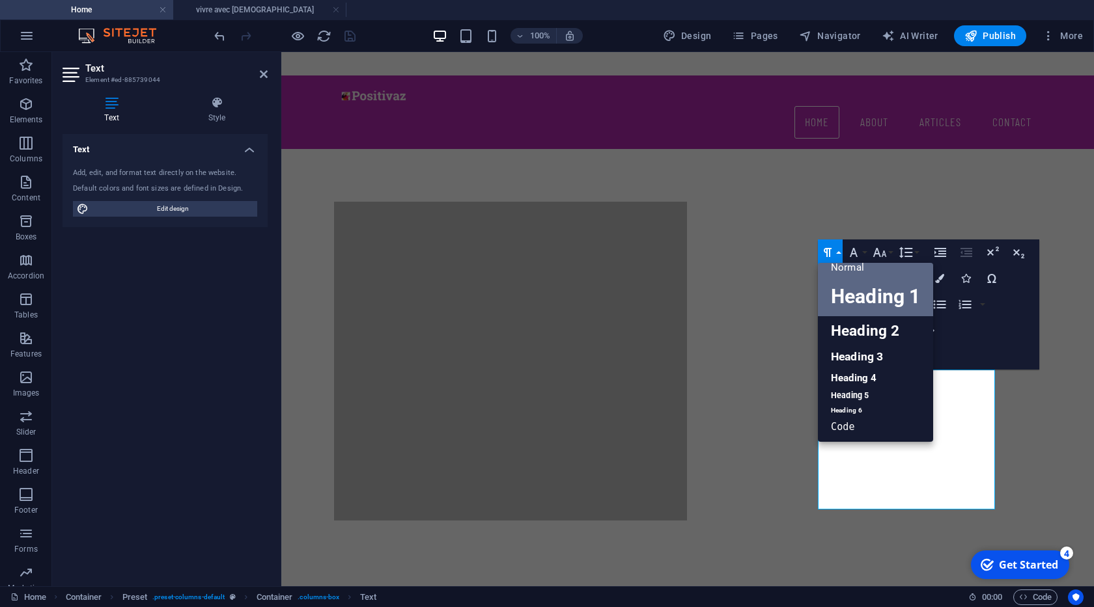
scroll to position [10, 0]
click at [855, 252] on icon "button" at bounding box center [854, 252] width 8 height 9
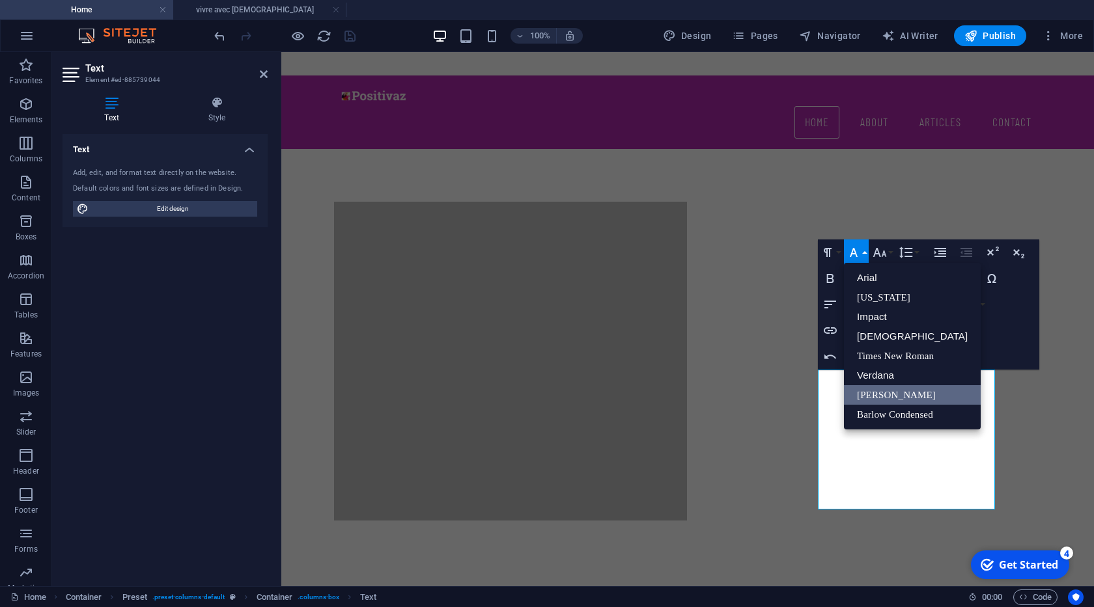
click at [876, 394] on link "[PERSON_NAME]" at bounding box center [912, 395] width 137 height 20
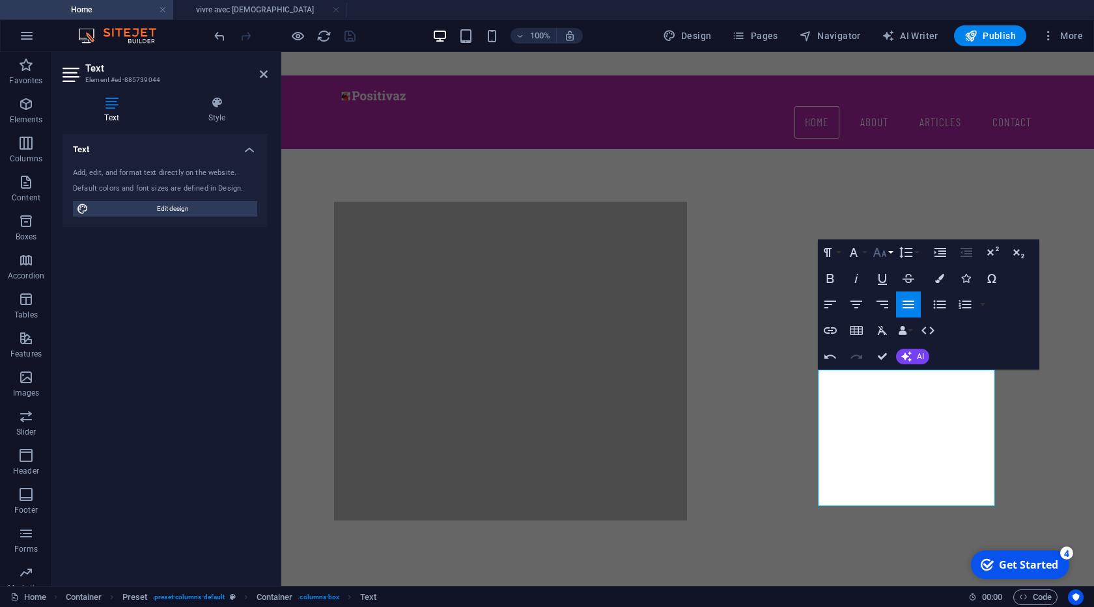
click at [891, 251] on button "Font Size" at bounding box center [882, 253] width 25 height 26
click at [887, 397] on link "18" at bounding box center [893, 395] width 47 height 20
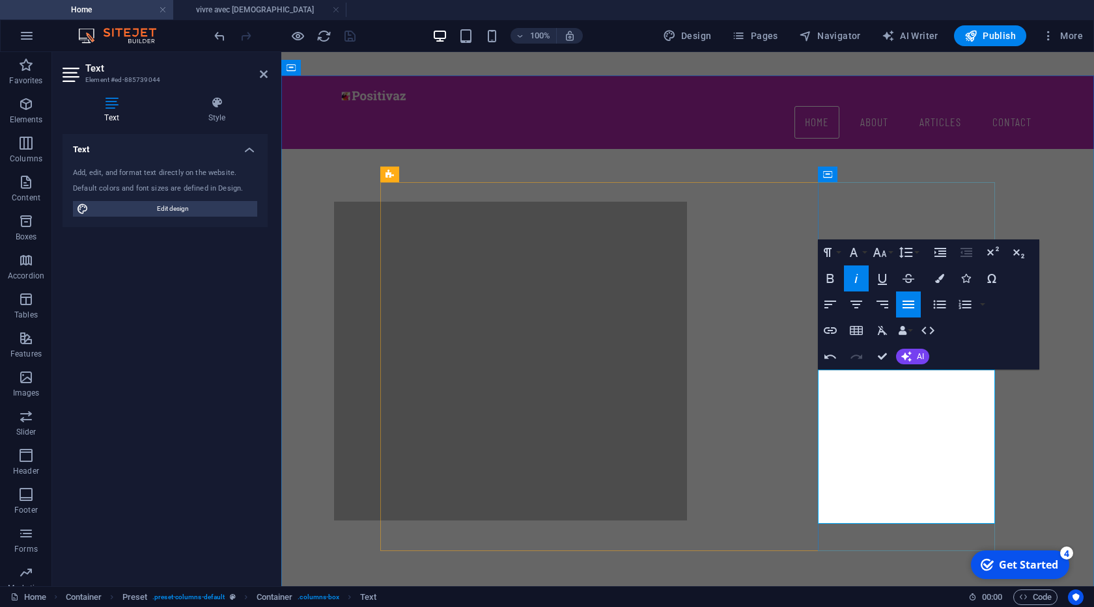
drag, startPoint x: 906, startPoint y: 516, endPoint x: 827, endPoint y: 520, distance: 79.5
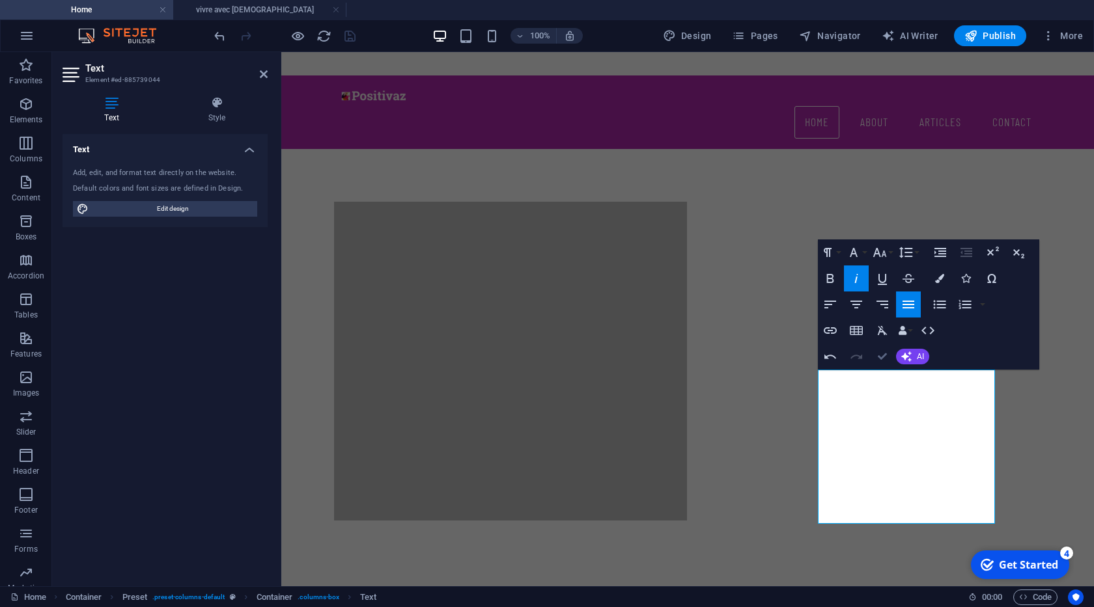
drag, startPoint x: 882, startPoint y: 354, endPoint x: 812, endPoint y: 320, distance: 78.0
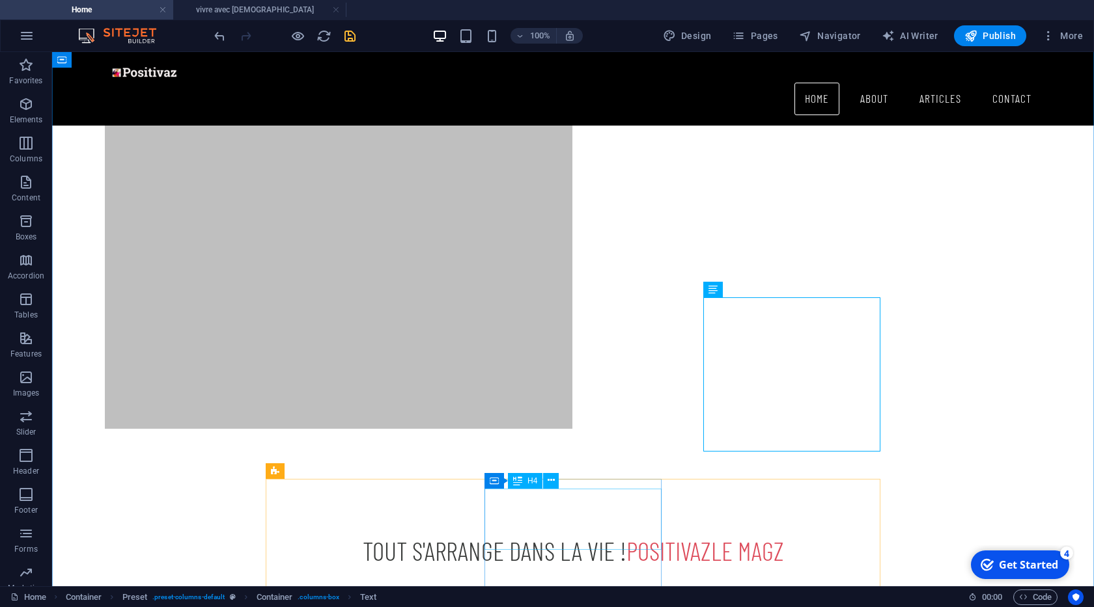
scroll to position [585, 0]
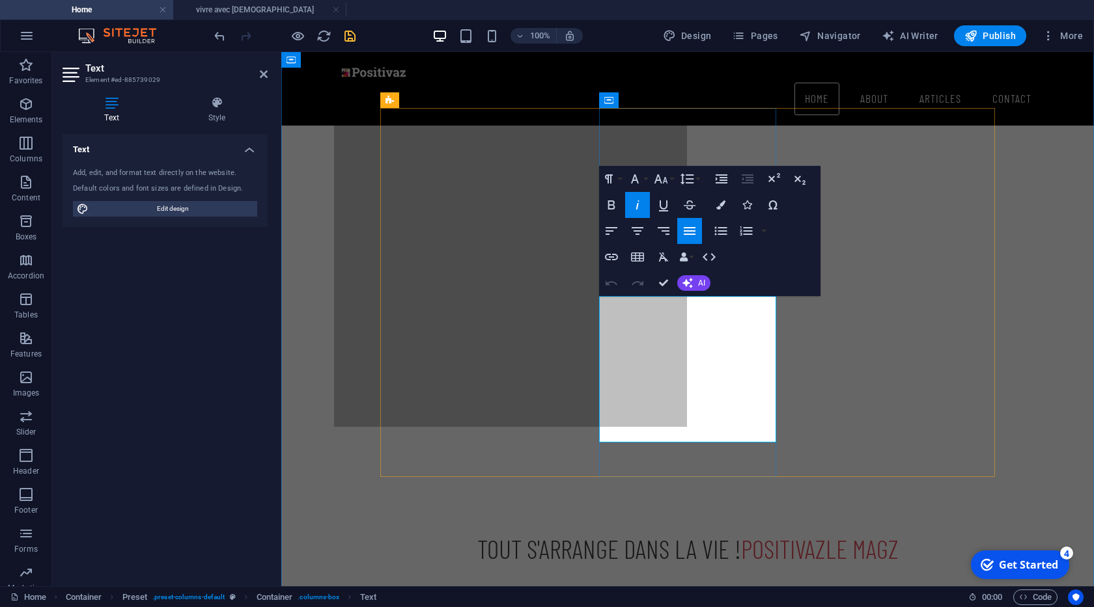
drag, startPoint x: 654, startPoint y: 434, endPoint x: 608, endPoint y: 434, distance: 46.2
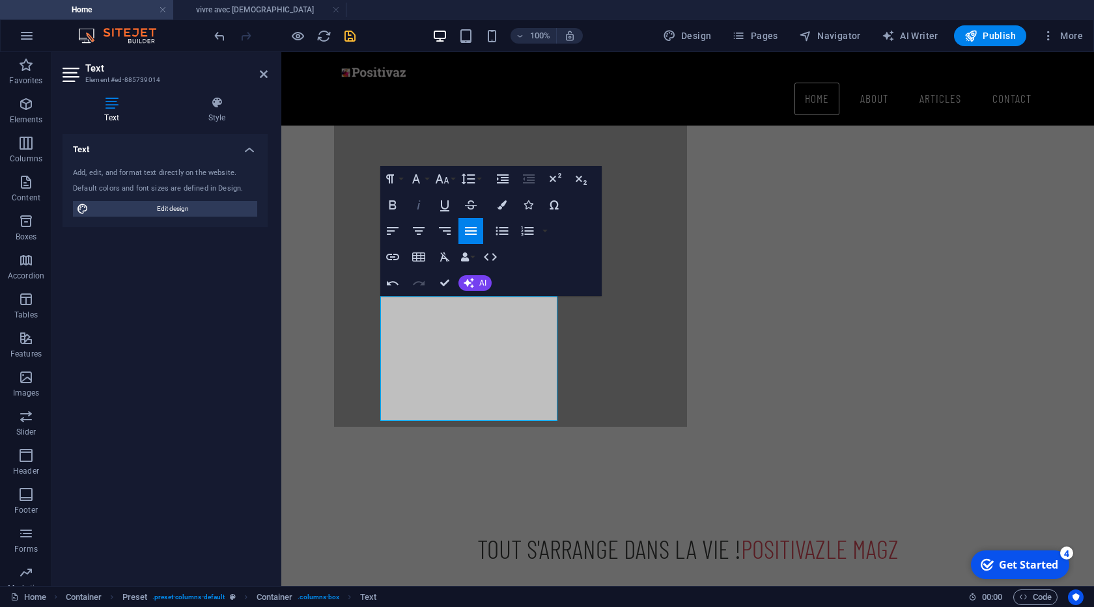
click at [418, 209] on icon "button" at bounding box center [419, 205] width 16 height 16
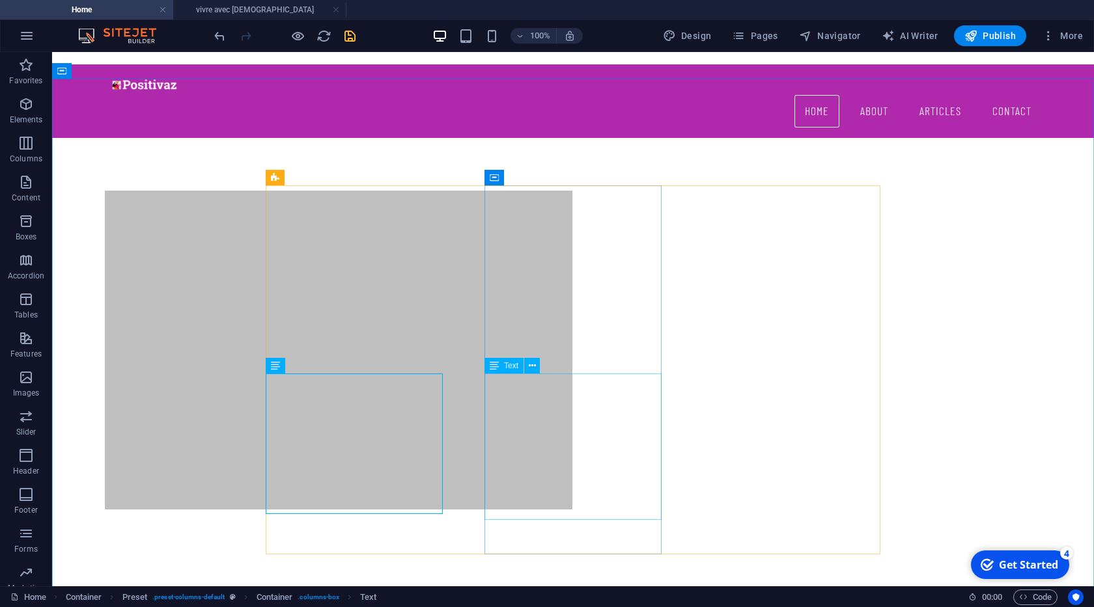
scroll to position [437, 0]
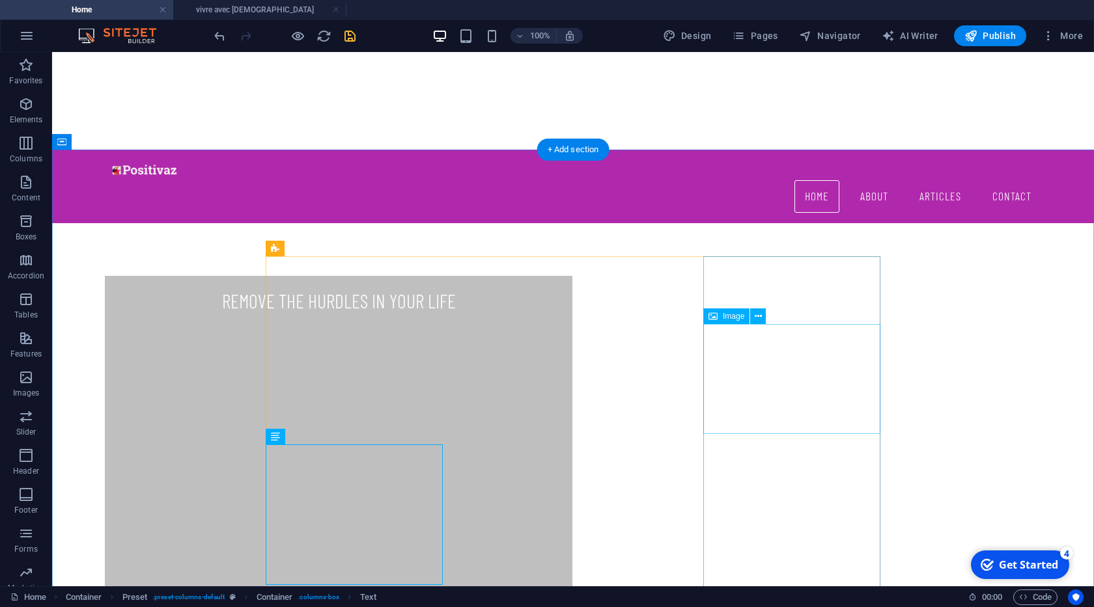
select select "%"
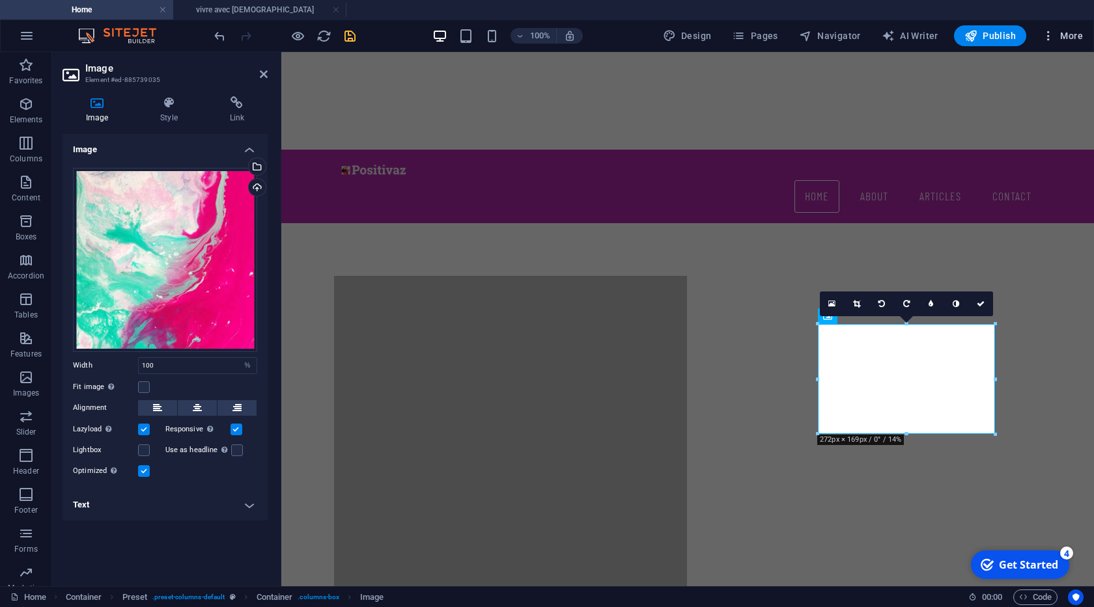
click at [1059, 29] on span "More" at bounding box center [1062, 35] width 41 height 13
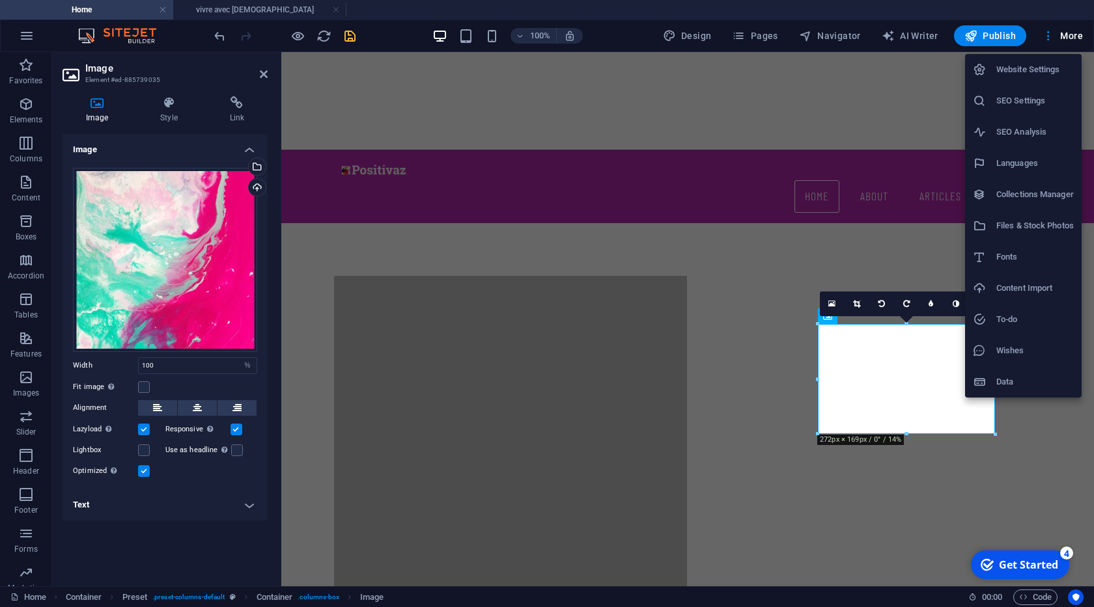
click at [1025, 235] on li "Files & Stock Photos" at bounding box center [1023, 225] width 117 height 31
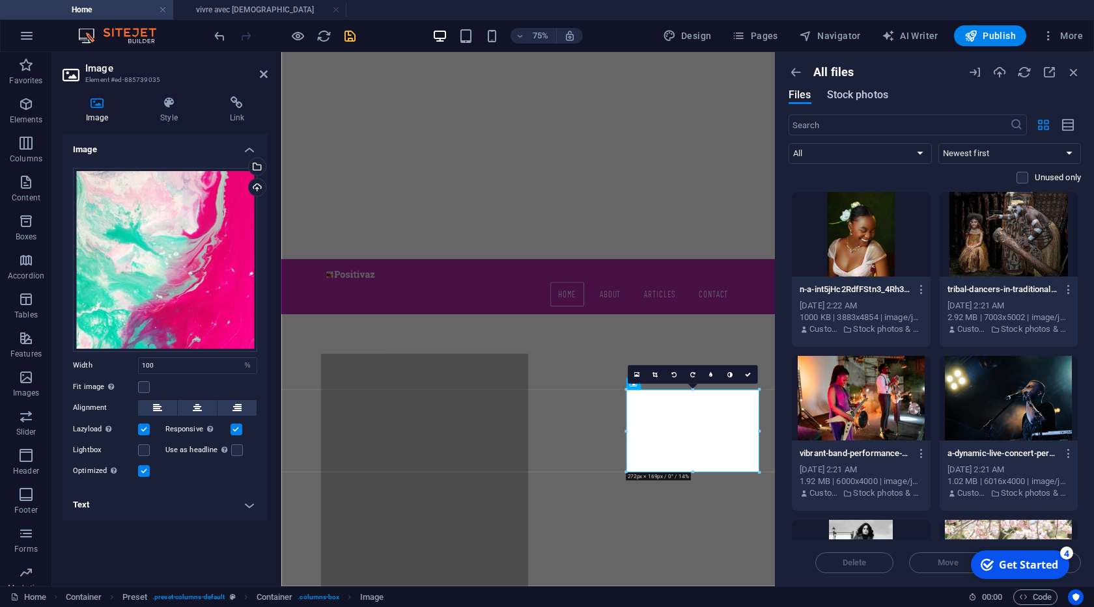
click at [868, 97] on span "Stock photos" at bounding box center [857, 95] width 61 height 16
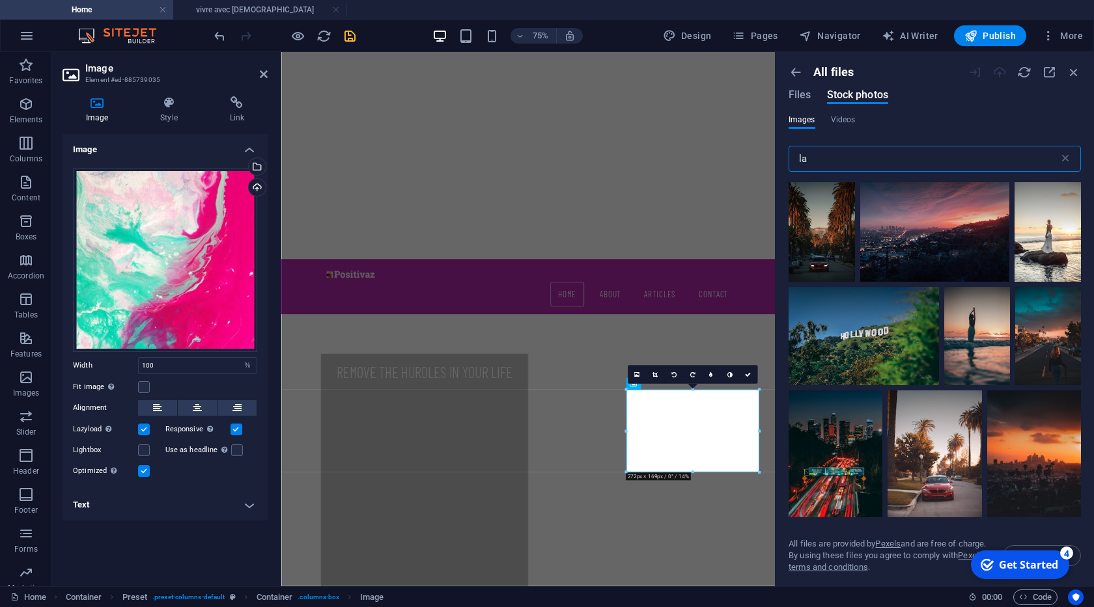
type input "l"
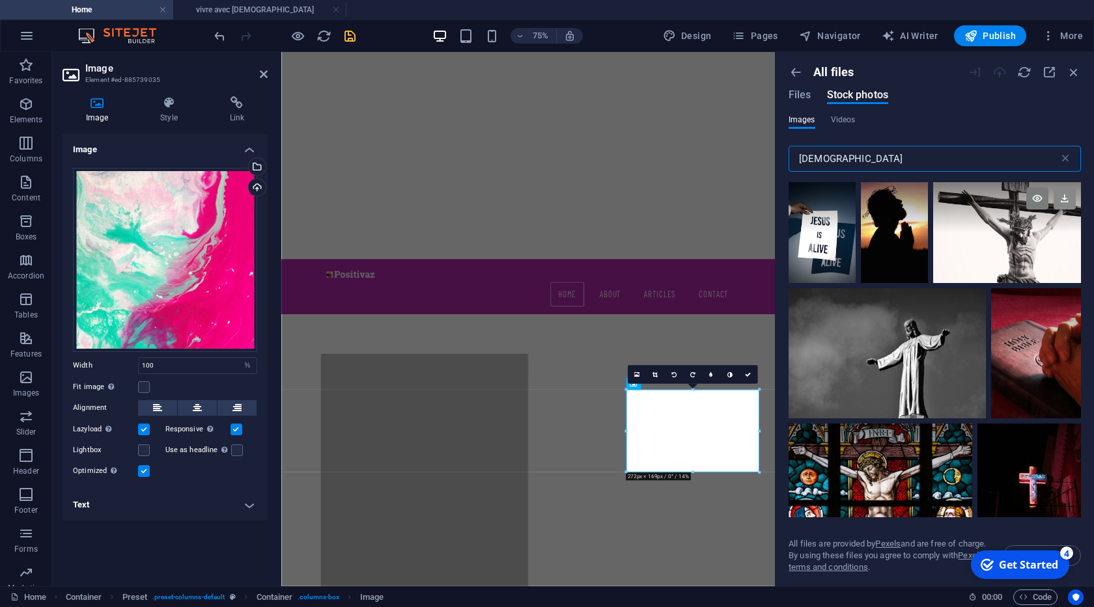
type input "jesus"
click at [1065, 197] on icon at bounding box center [1064, 198] width 22 height 22
click at [838, 202] on icon at bounding box center [839, 198] width 22 height 22
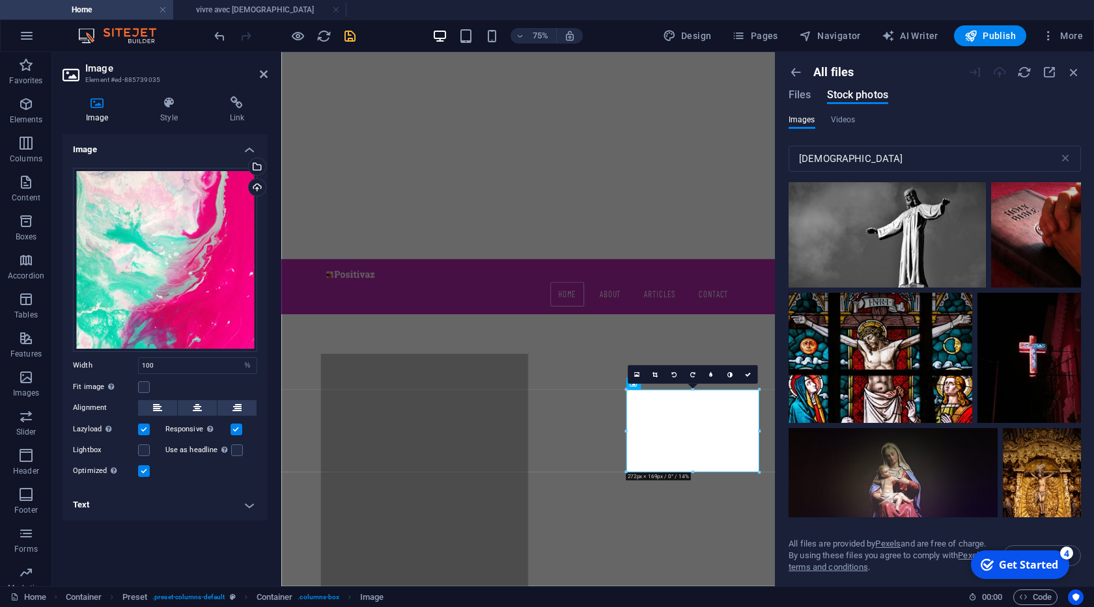
scroll to position [199, 0]
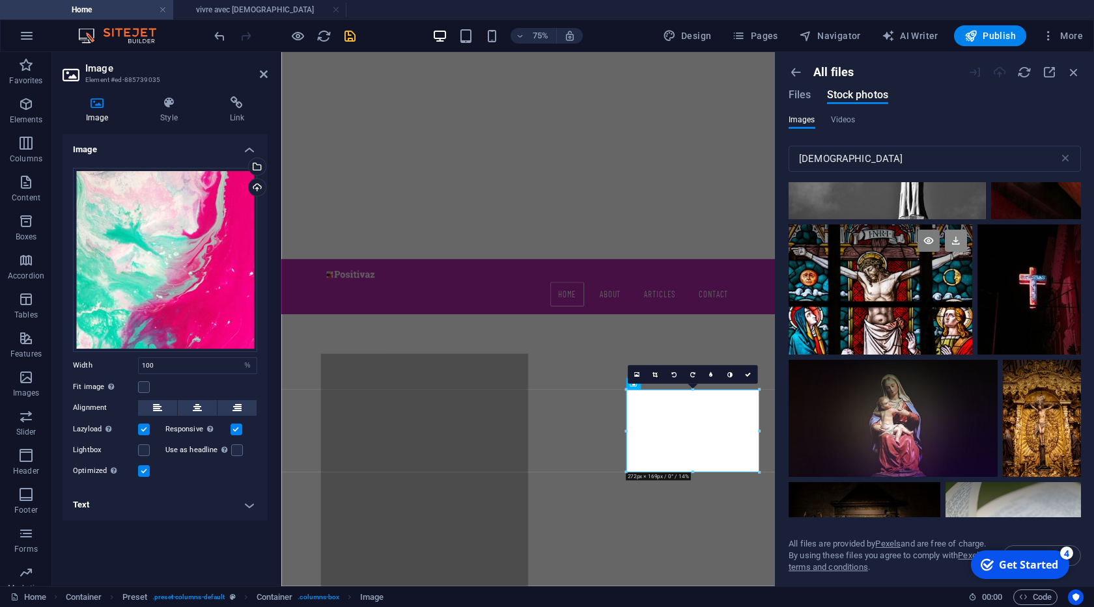
click at [951, 238] on icon at bounding box center [956, 241] width 22 height 22
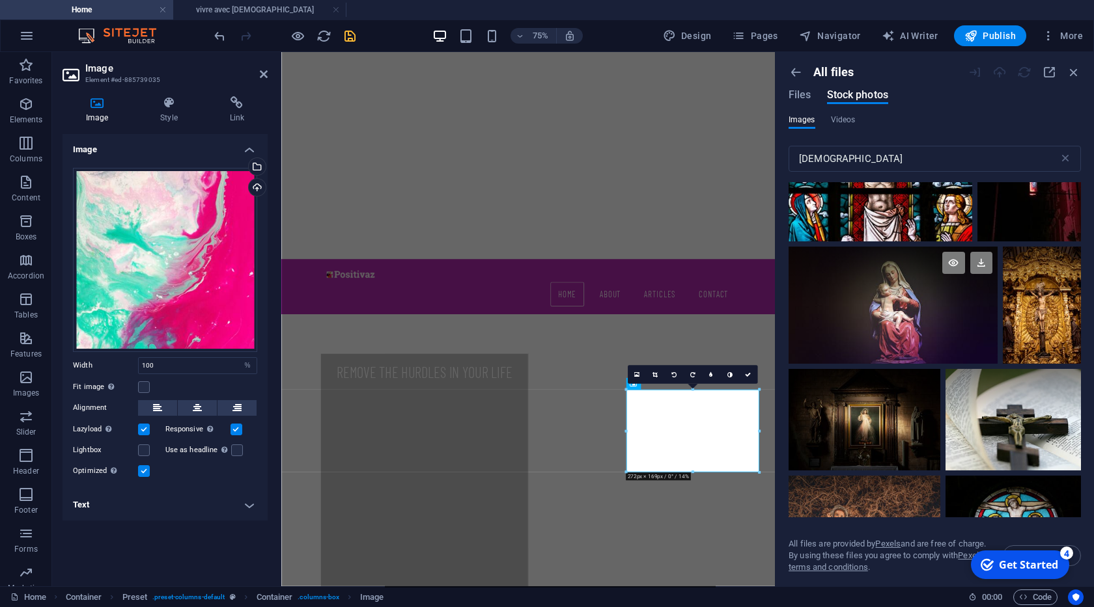
scroll to position [332, 0]
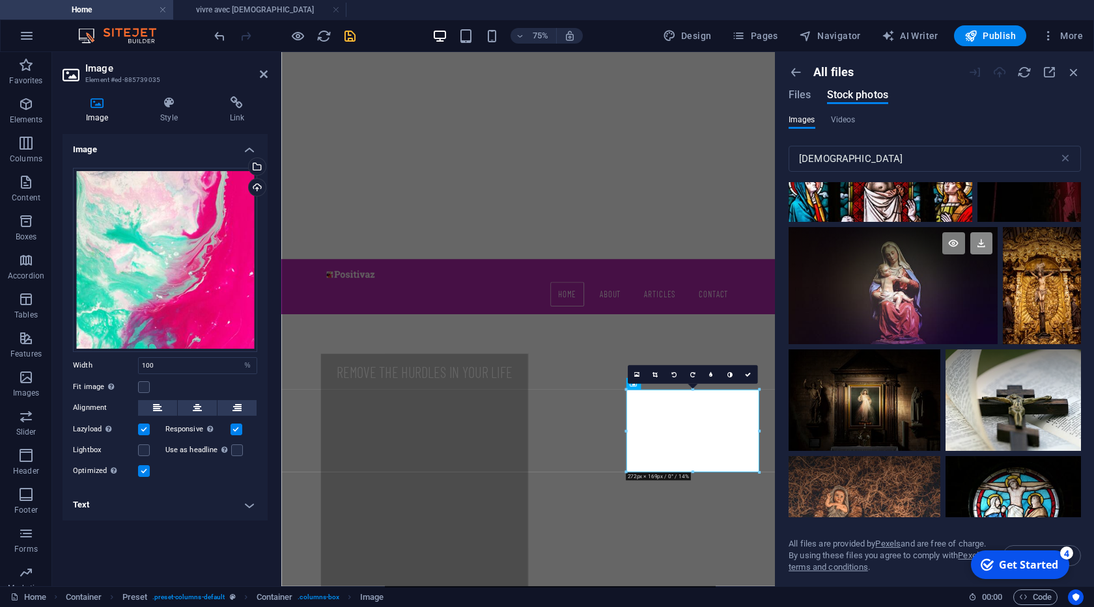
click at [980, 249] on icon at bounding box center [981, 243] width 22 height 22
click at [1060, 361] on icon at bounding box center [1064, 366] width 22 height 22
click at [924, 363] on icon at bounding box center [924, 366] width 22 height 22
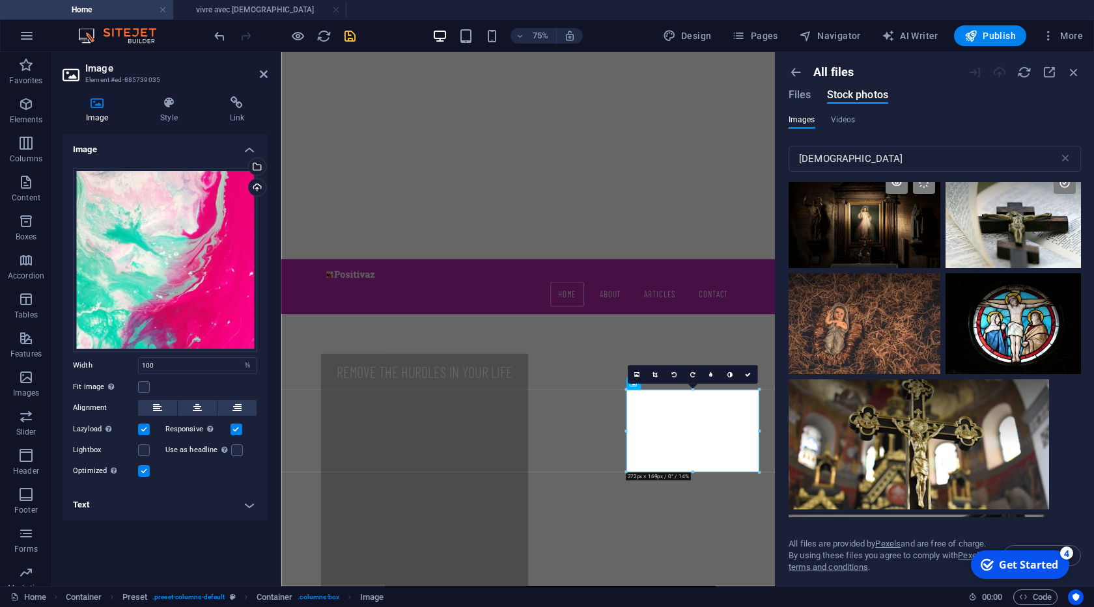
scroll to position [531, 0]
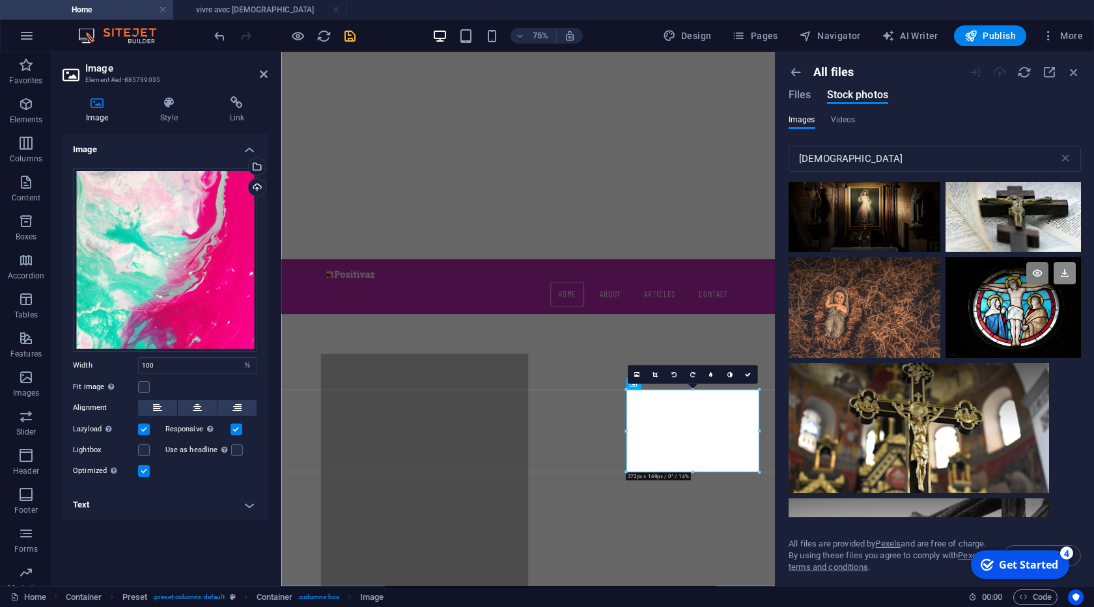
click at [1066, 274] on icon at bounding box center [1064, 273] width 22 height 22
click at [1031, 381] on icon at bounding box center [1032, 379] width 22 height 22
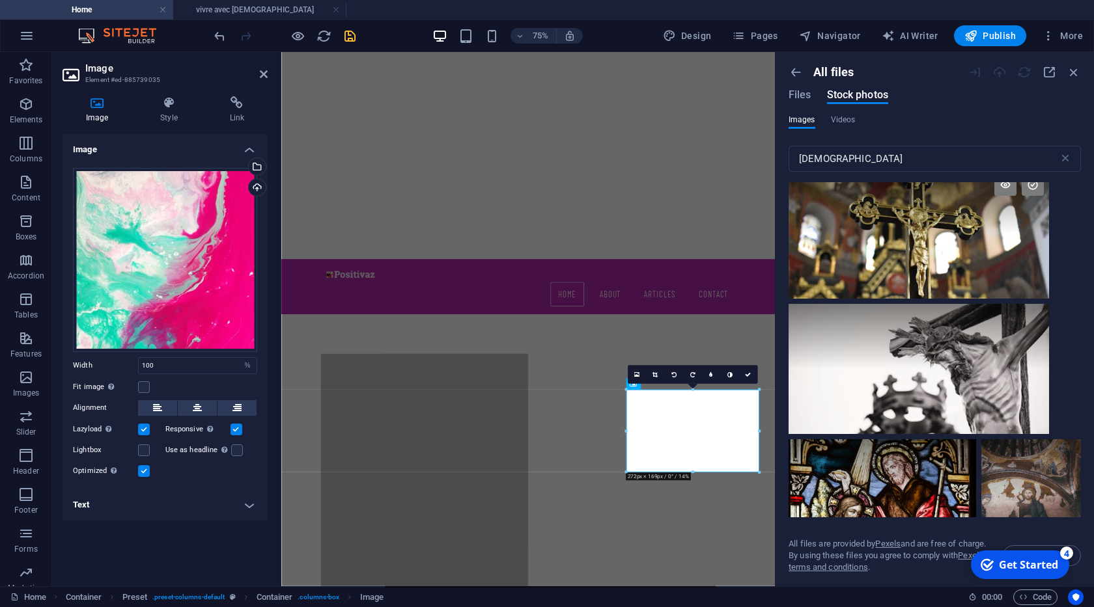
scroll to position [730, 0]
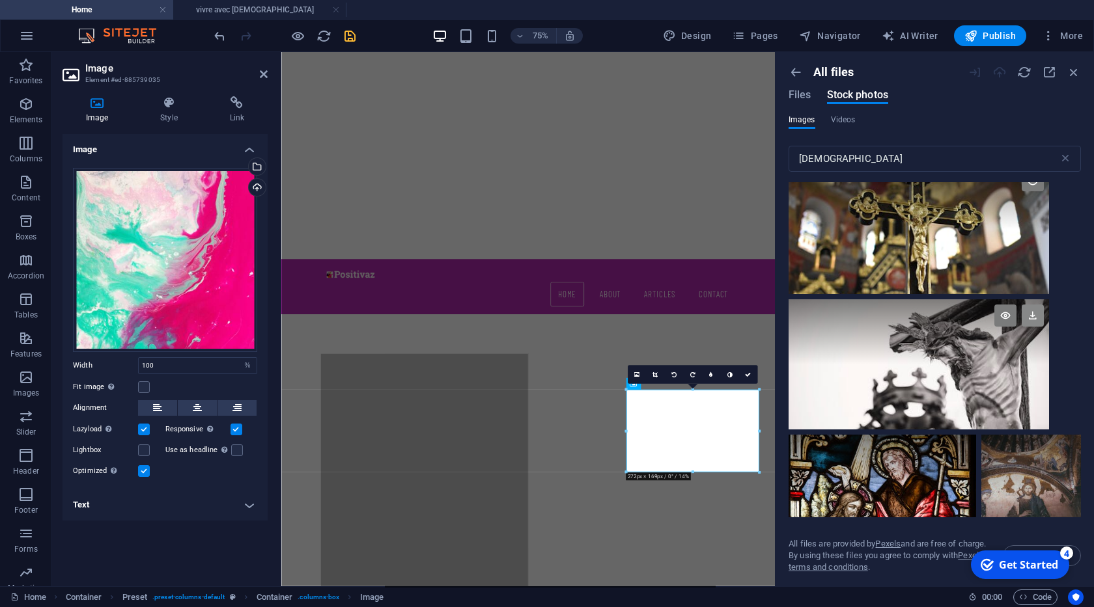
click at [1032, 314] on icon at bounding box center [1032, 316] width 22 height 22
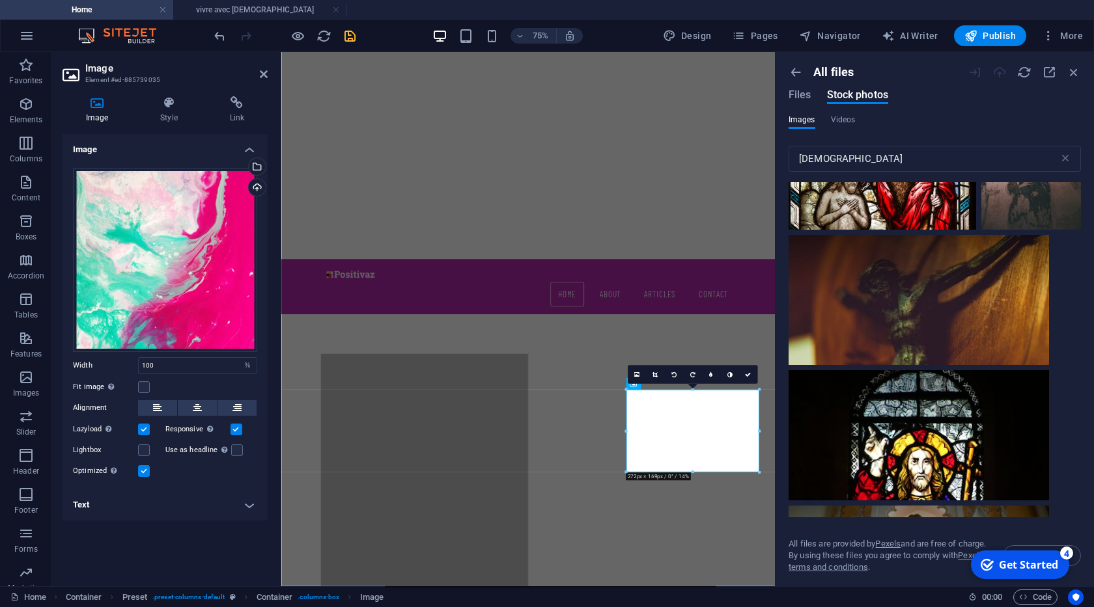
scroll to position [1062, 0]
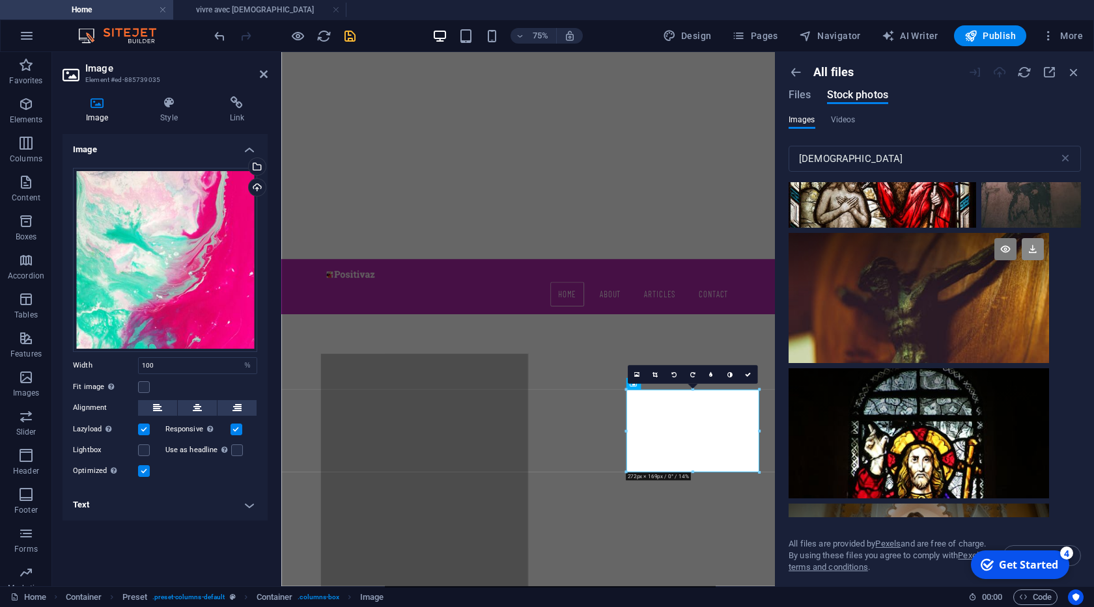
click at [1032, 250] on icon at bounding box center [1032, 249] width 22 height 22
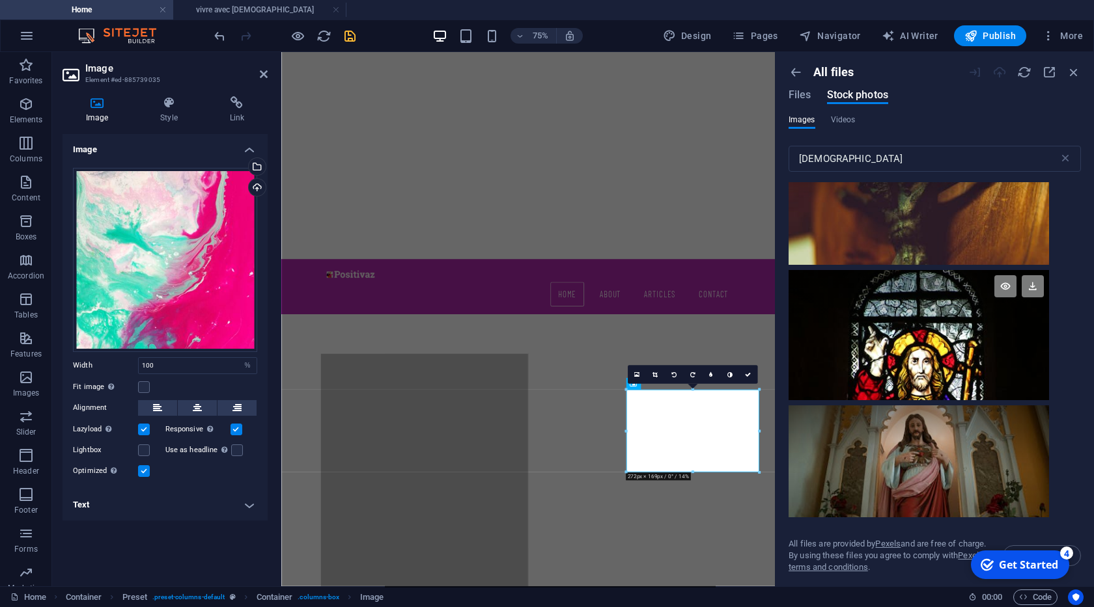
scroll to position [1262, 0]
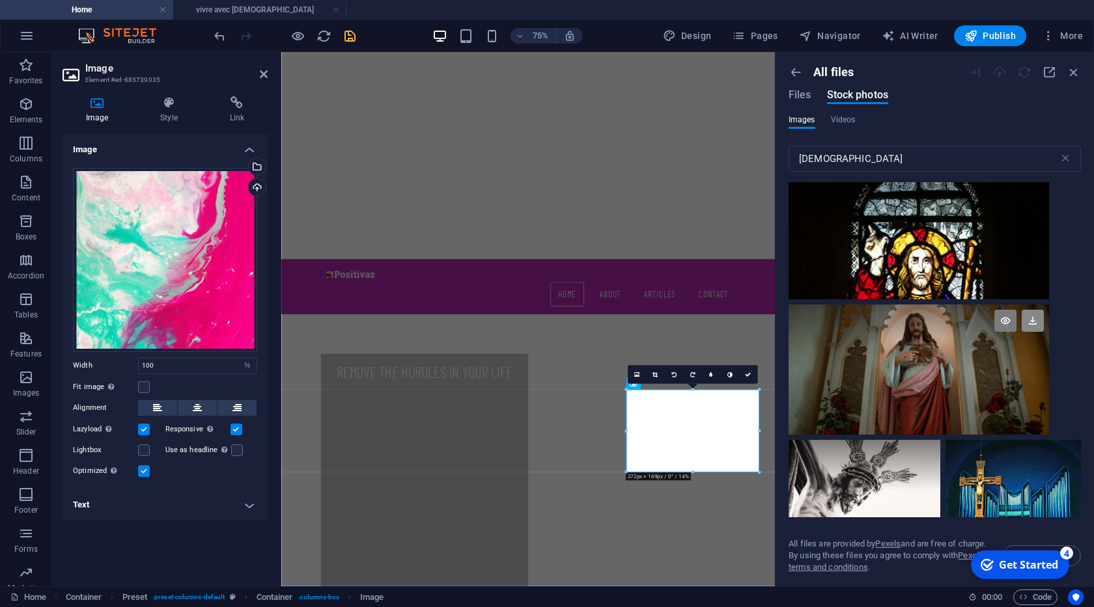
click at [1030, 327] on icon at bounding box center [1032, 321] width 22 height 22
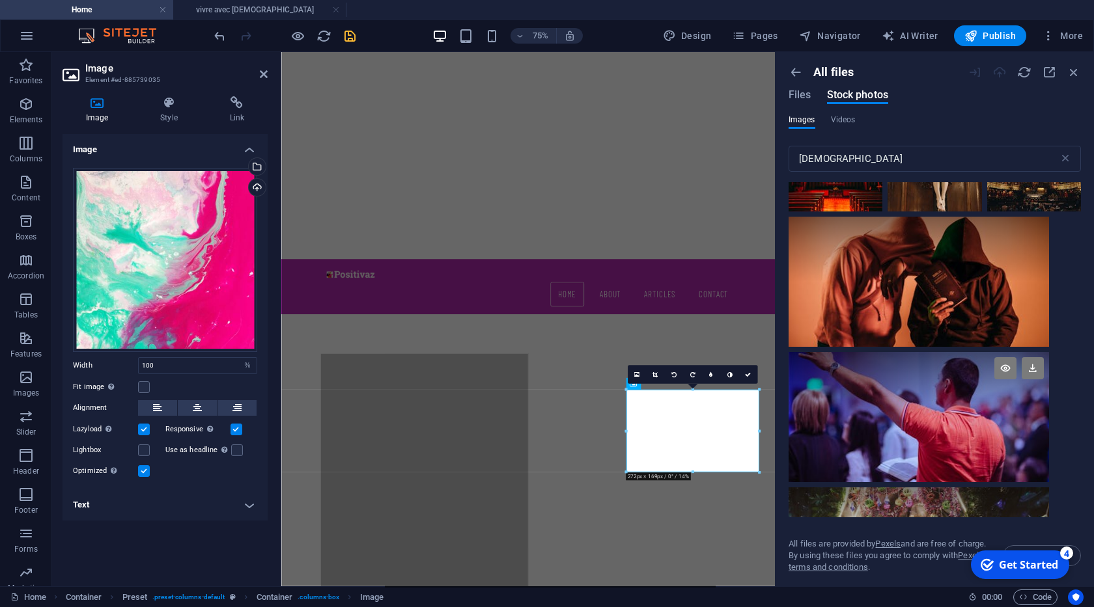
scroll to position [1793, 0]
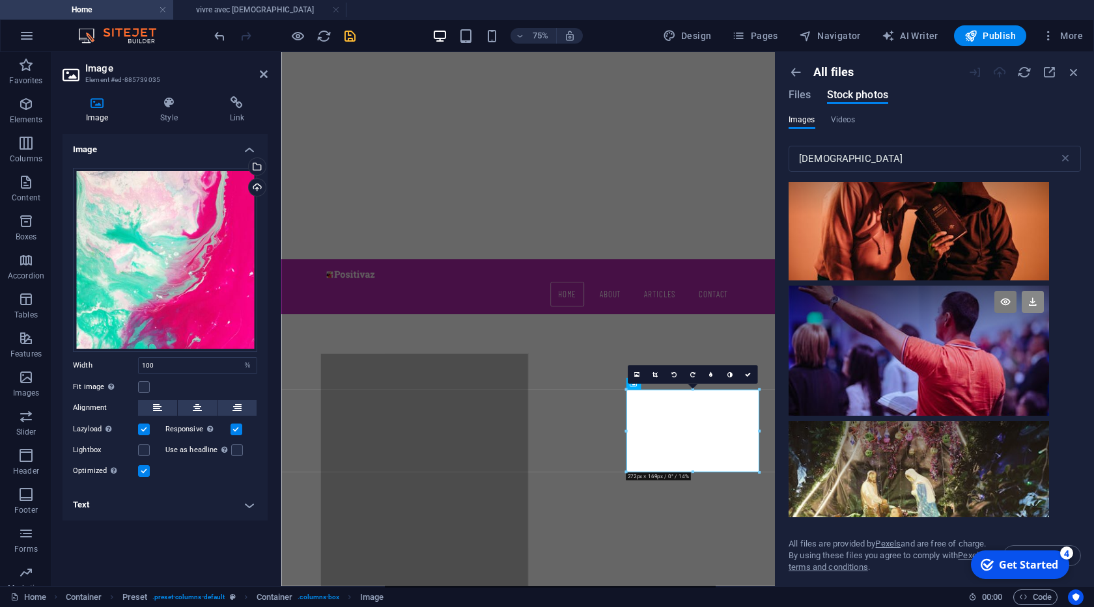
click at [1034, 295] on icon at bounding box center [1032, 302] width 22 height 22
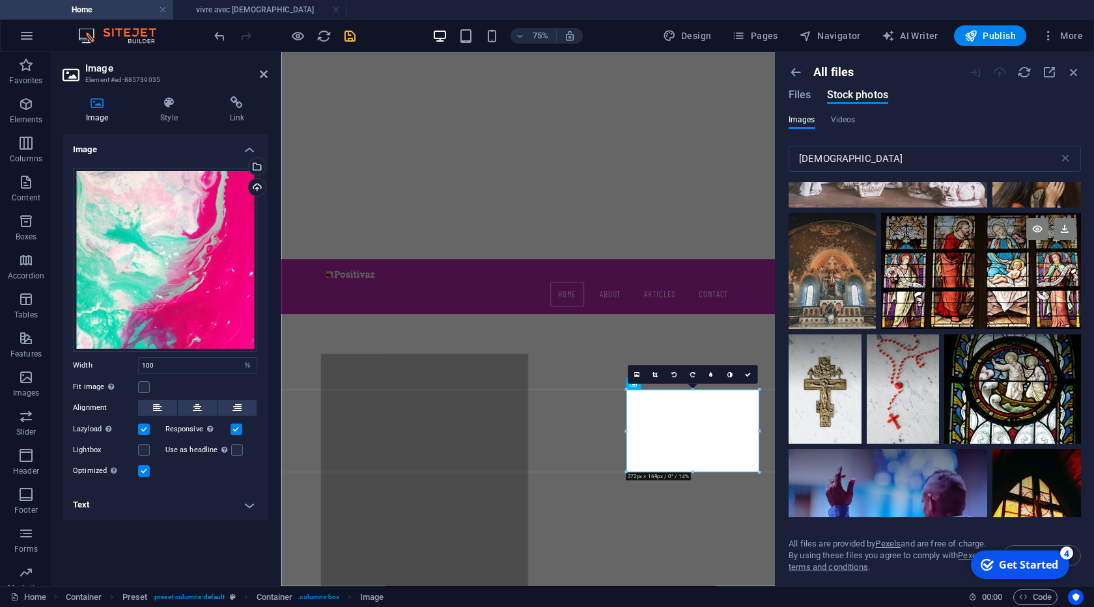
scroll to position [2390, 0]
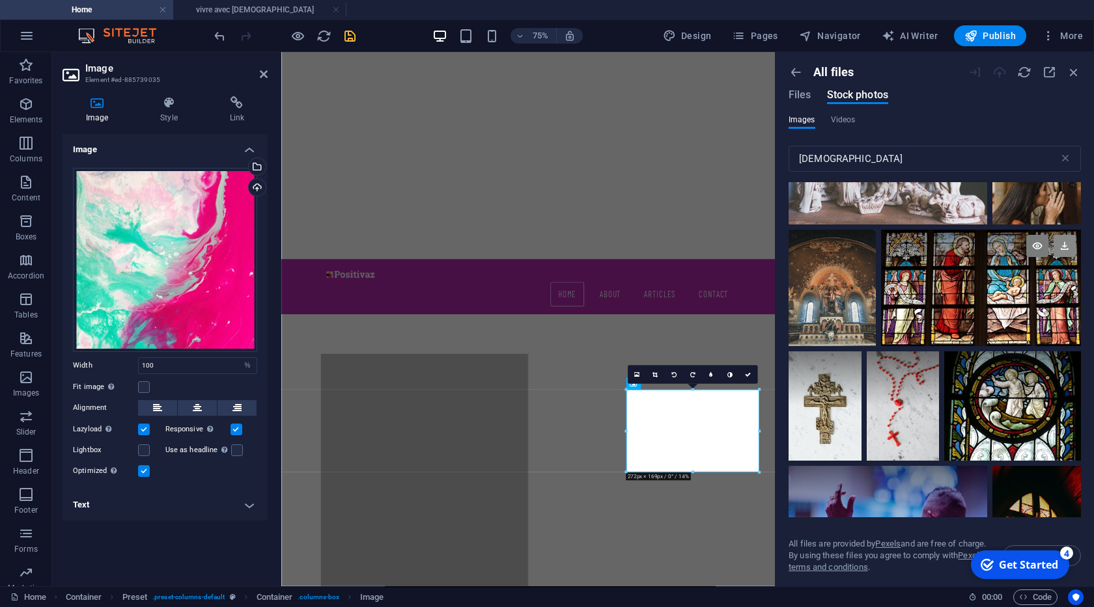
click at [1061, 246] on icon at bounding box center [1064, 246] width 22 height 22
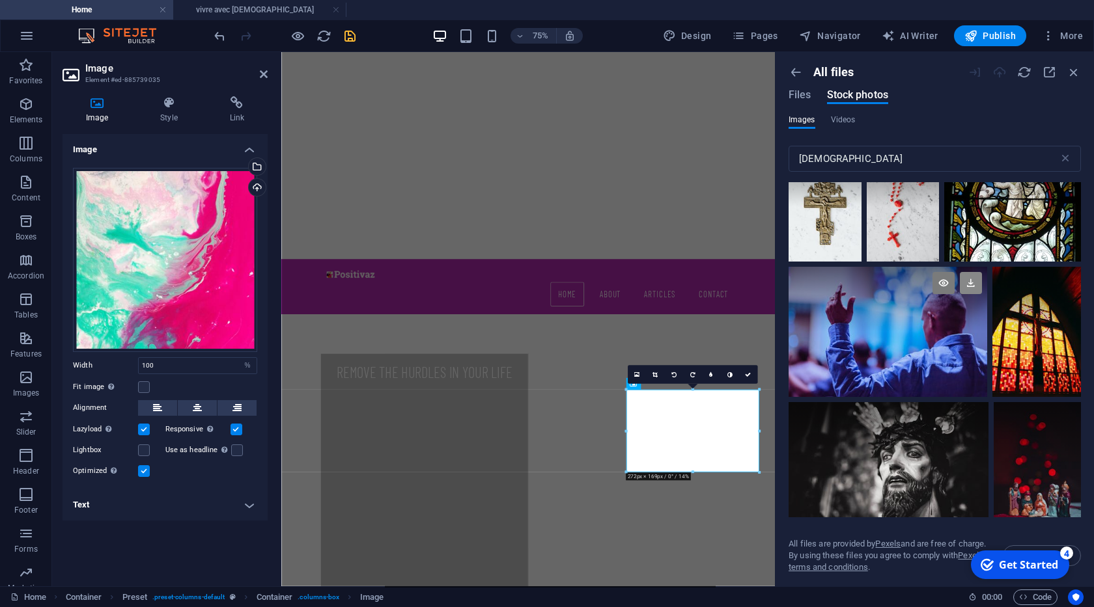
click at [966, 283] on icon at bounding box center [971, 283] width 22 height 22
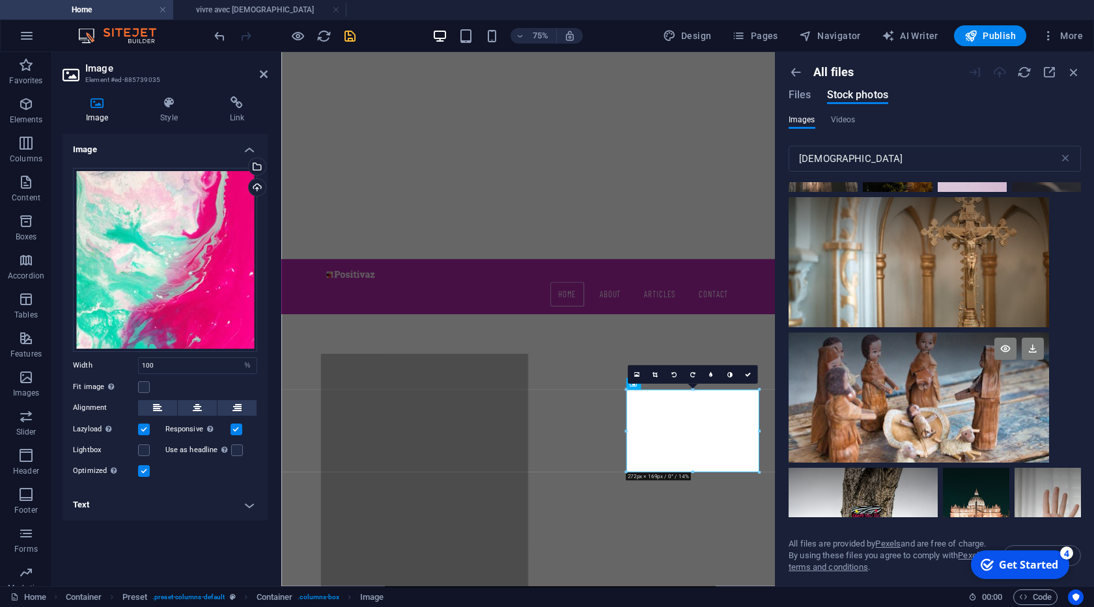
scroll to position [3519, 0]
click at [1030, 211] on icon at bounding box center [1032, 214] width 22 height 22
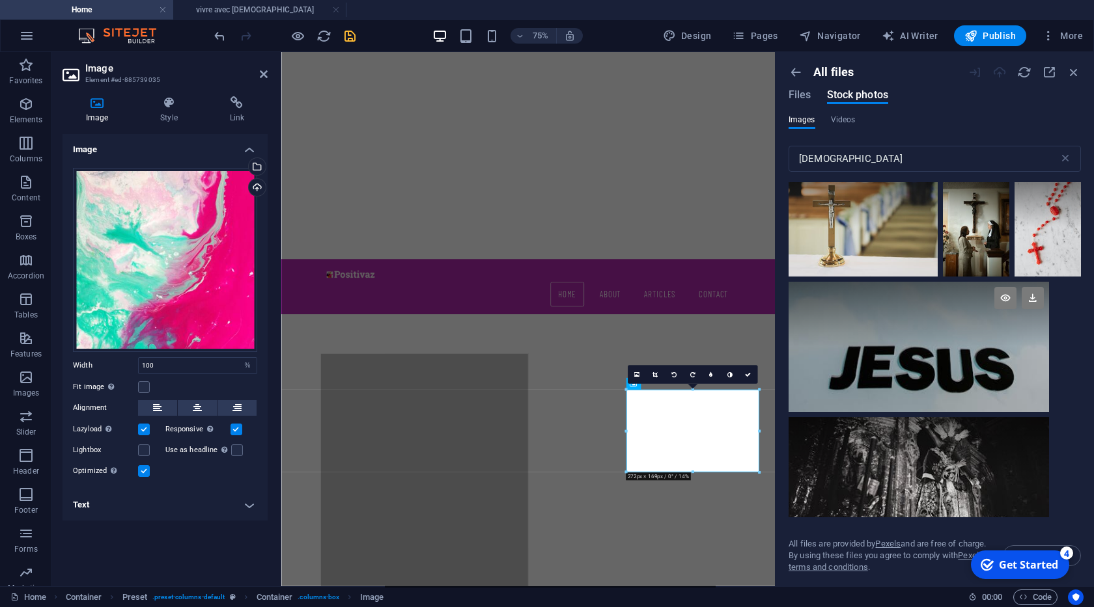
scroll to position [3984, 0]
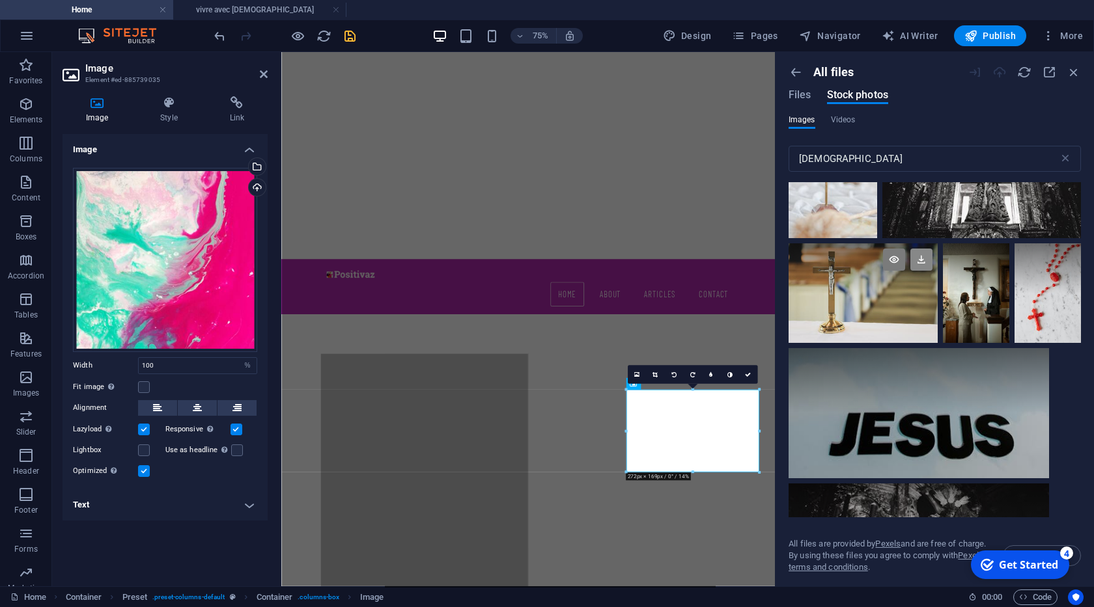
click at [923, 255] on icon at bounding box center [921, 260] width 22 height 22
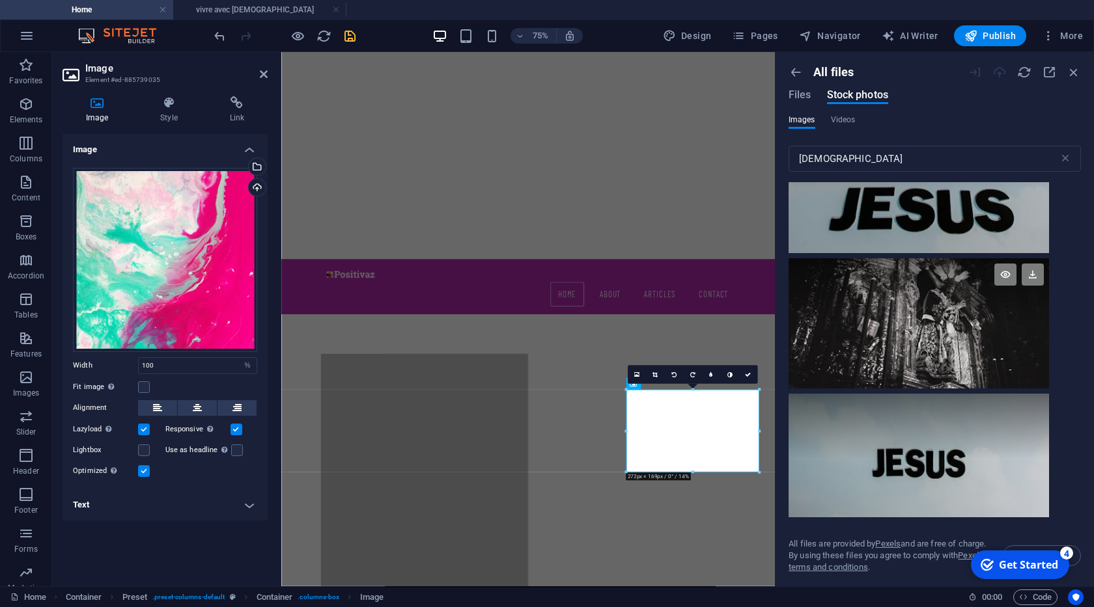
scroll to position [4183, 0]
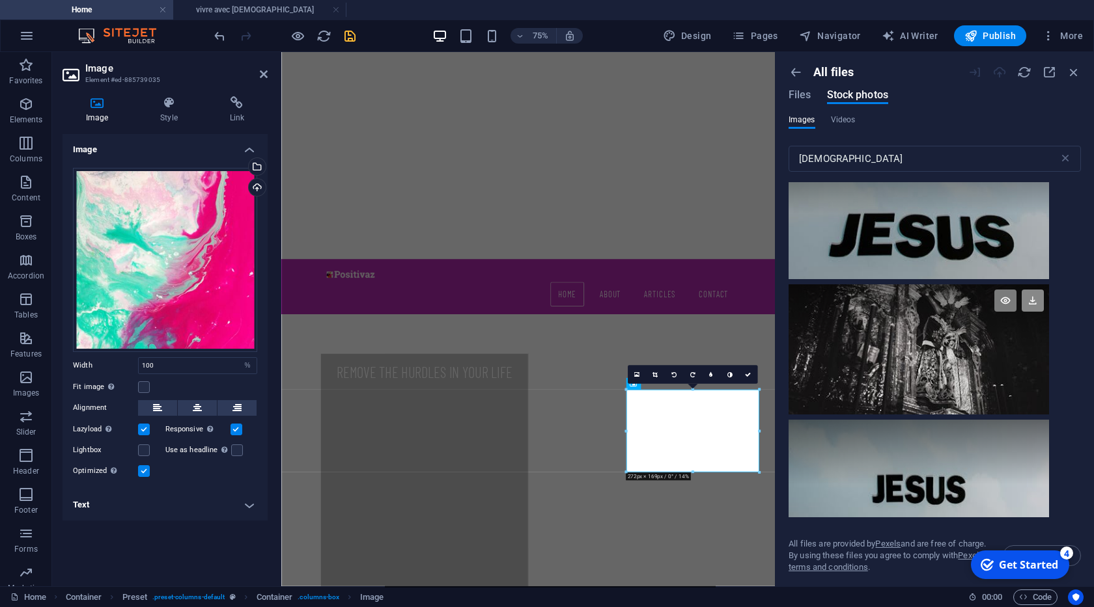
click at [1036, 305] on icon at bounding box center [1032, 301] width 22 height 22
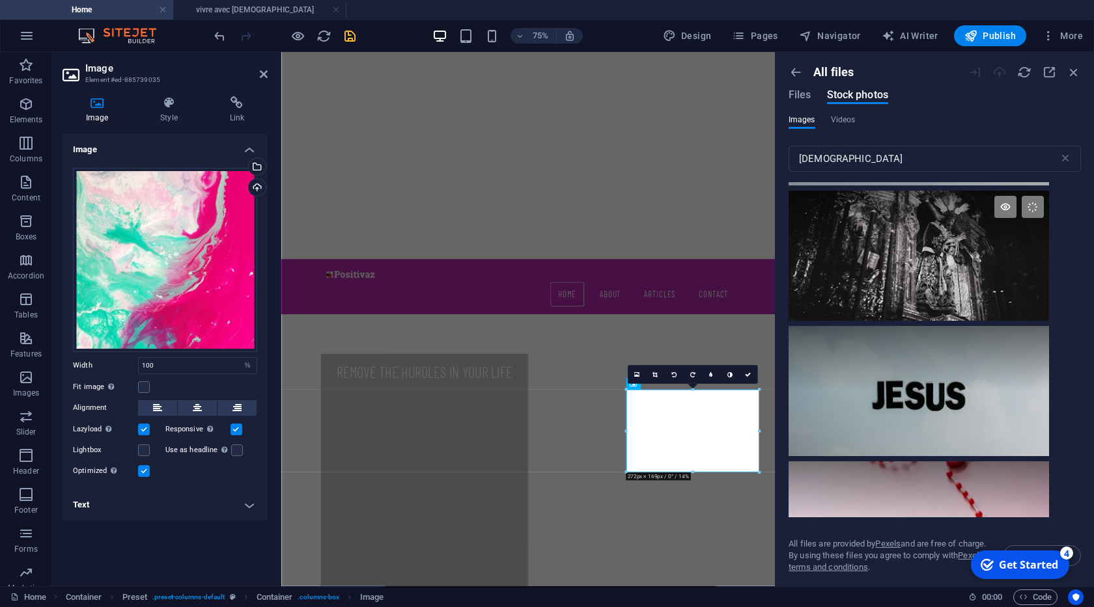
scroll to position [4382, 0]
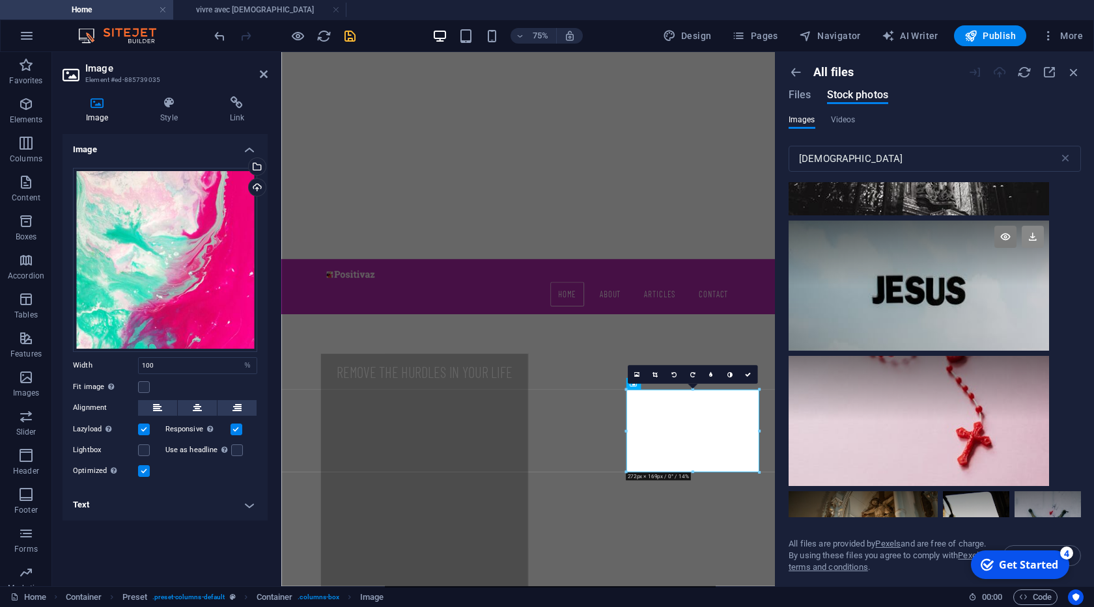
click at [1032, 235] on icon at bounding box center [1032, 237] width 22 height 22
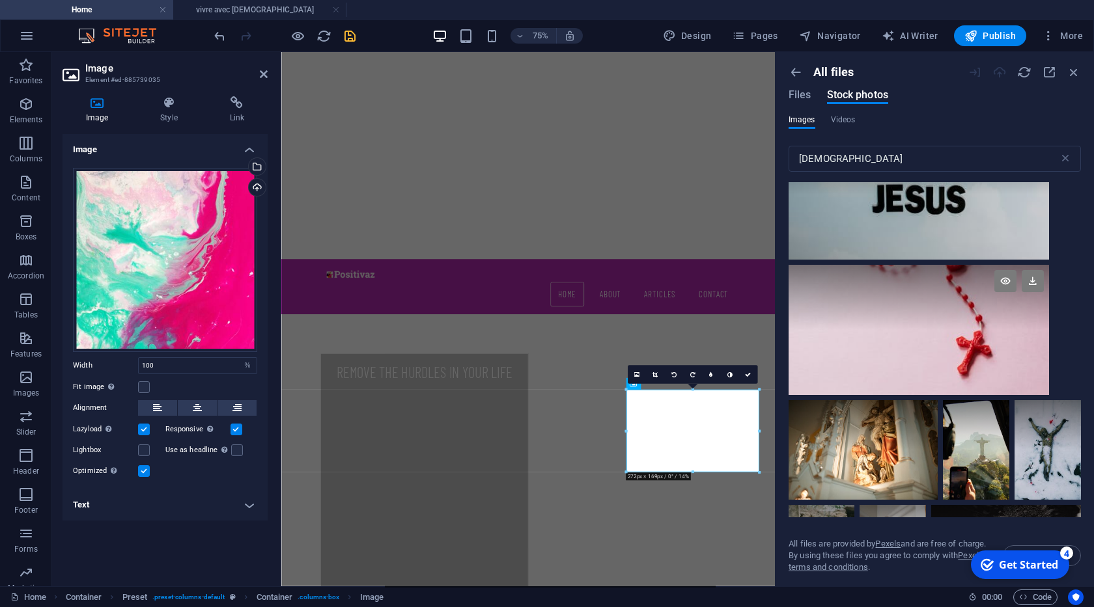
scroll to position [4515, 0]
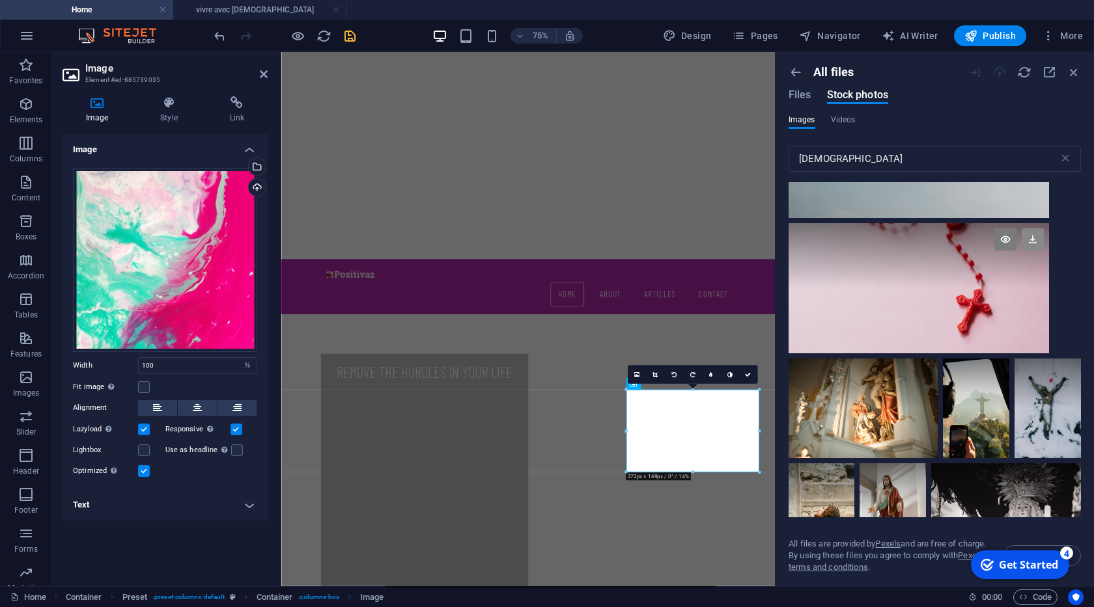
click at [1031, 244] on icon at bounding box center [1032, 239] width 22 height 22
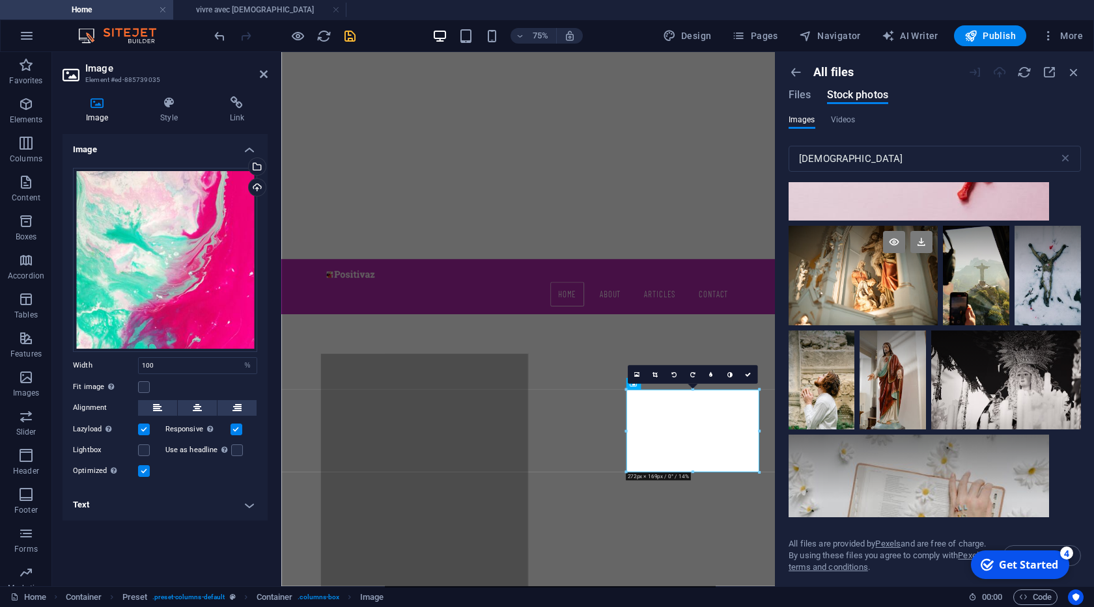
click at [922, 238] on icon at bounding box center [921, 242] width 22 height 22
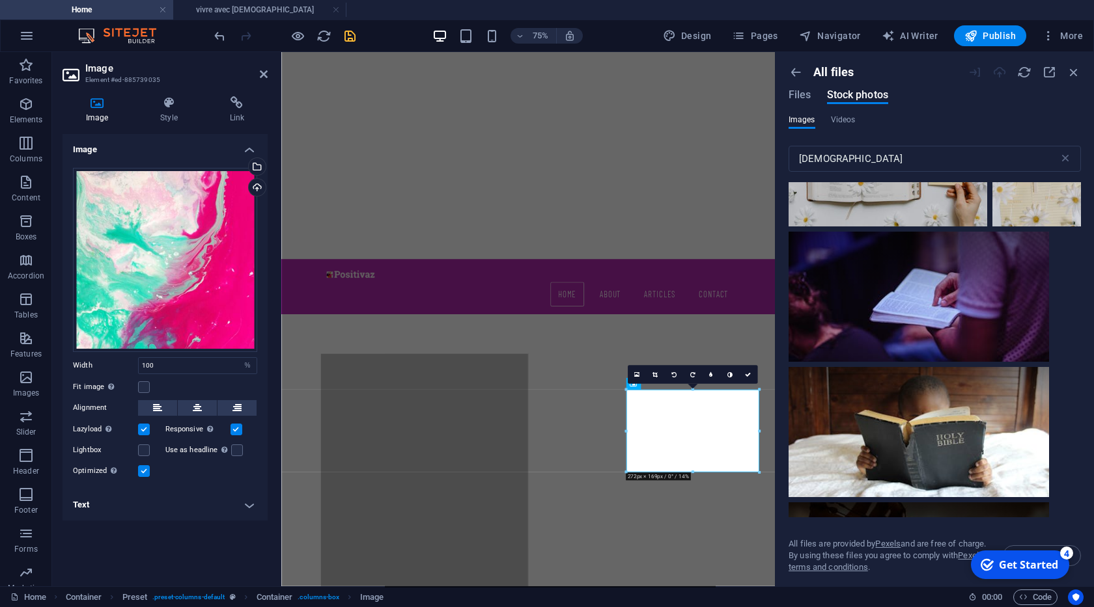
scroll to position [5378, 0]
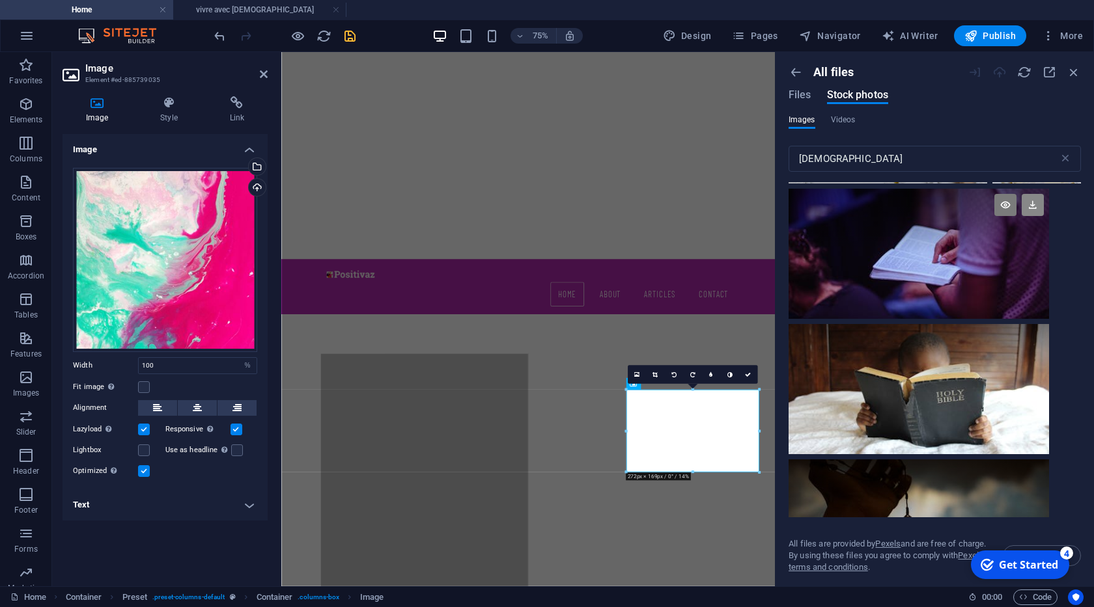
click at [1032, 204] on icon at bounding box center [1032, 205] width 22 height 22
click at [1027, 342] on icon at bounding box center [1032, 340] width 22 height 22
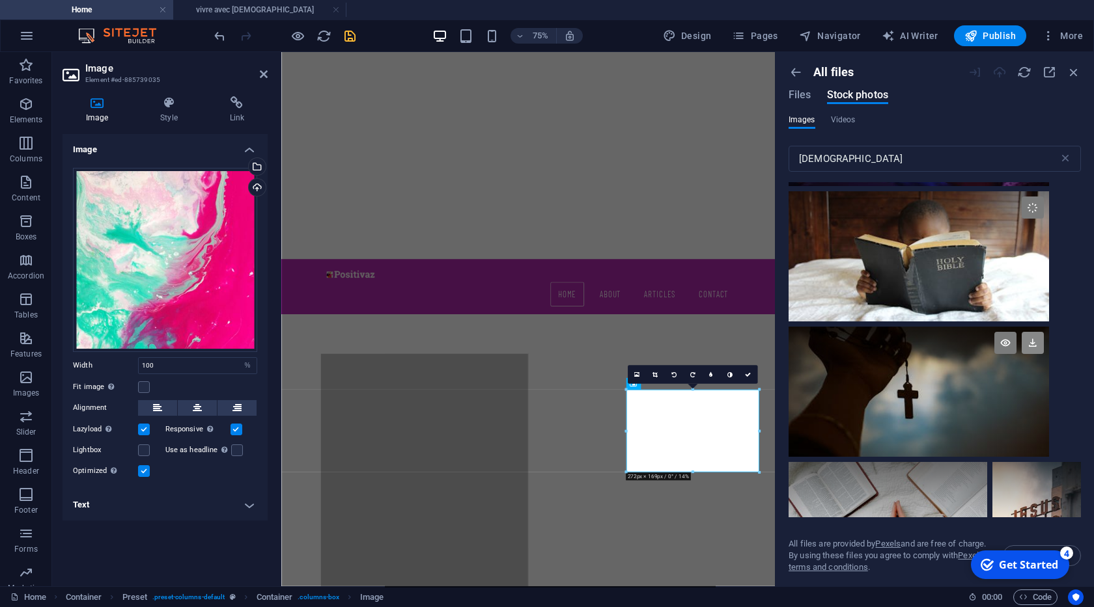
click at [1029, 340] on icon at bounding box center [1032, 343] width 22 height 22
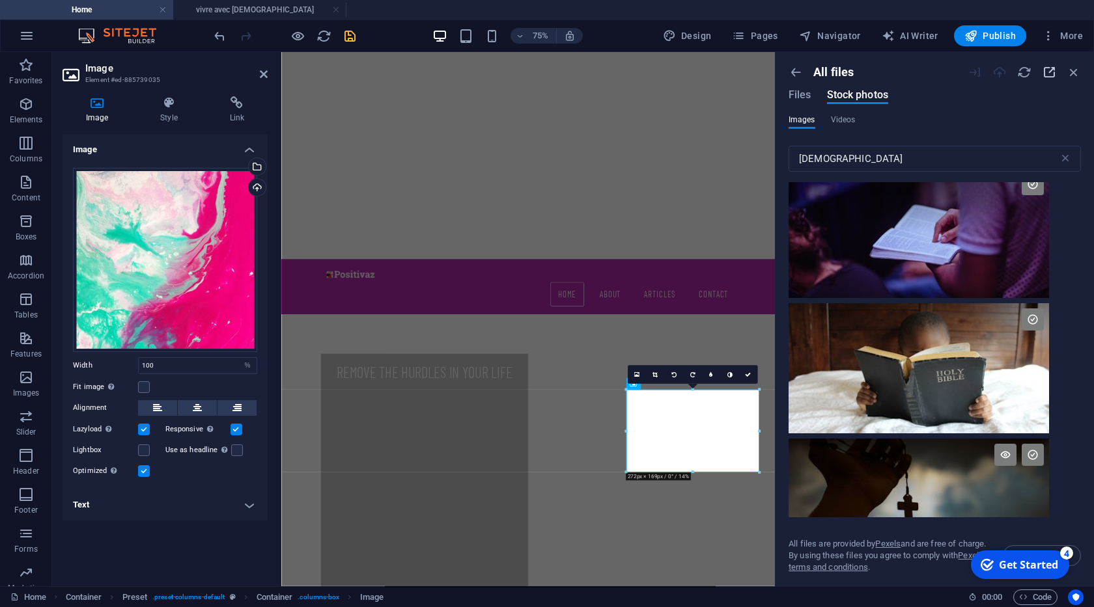
scroll to position [5312, 0]
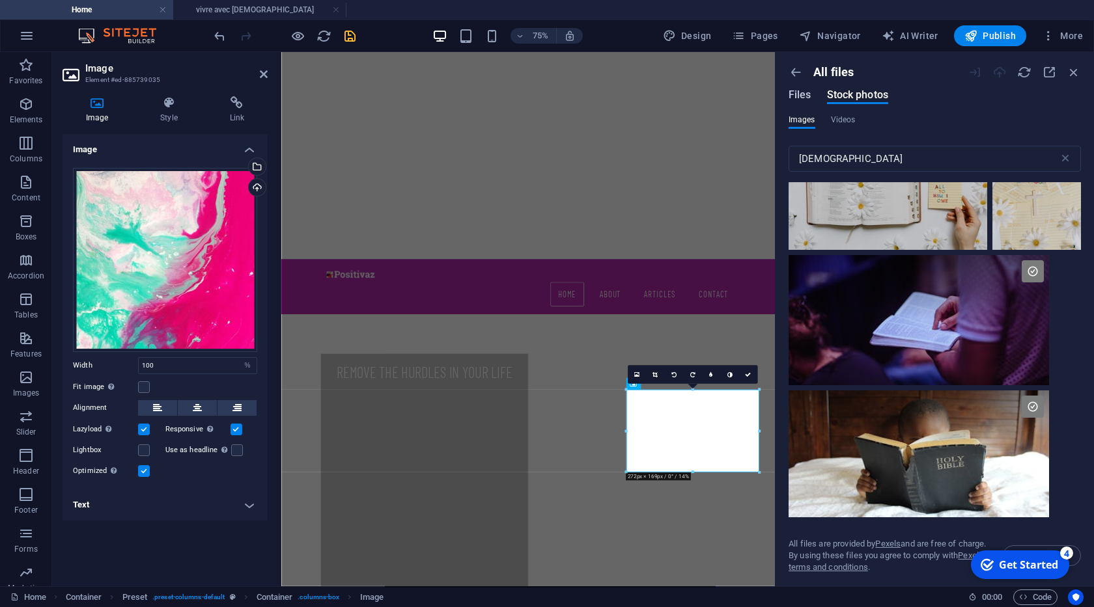
click at [794, 93] on span "Files" at bounding box center [799, 95] width 23 height 16
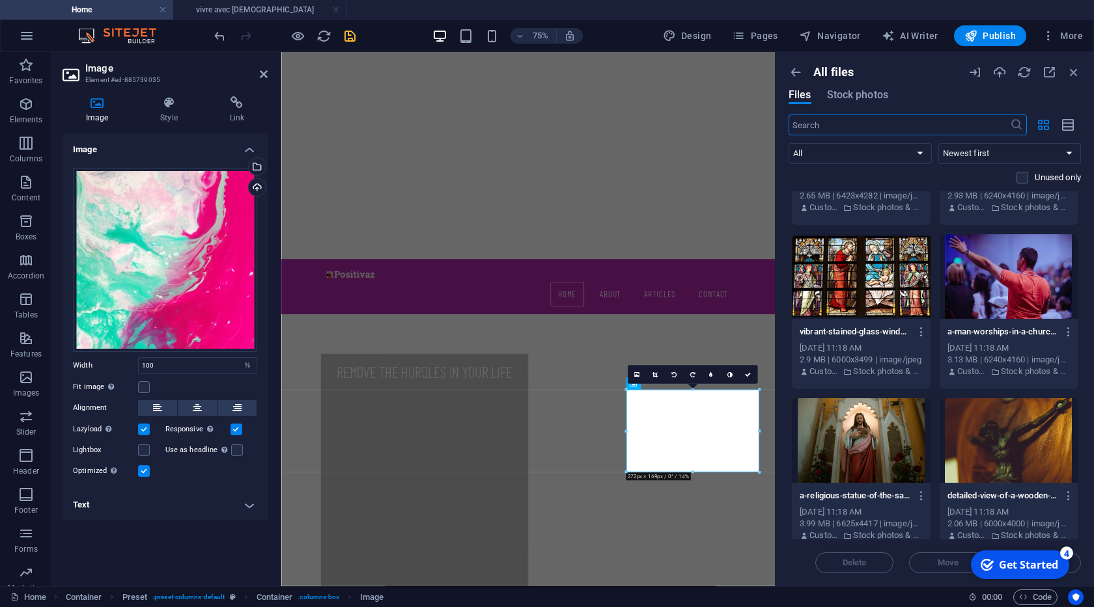
scroll to position [797, 0]
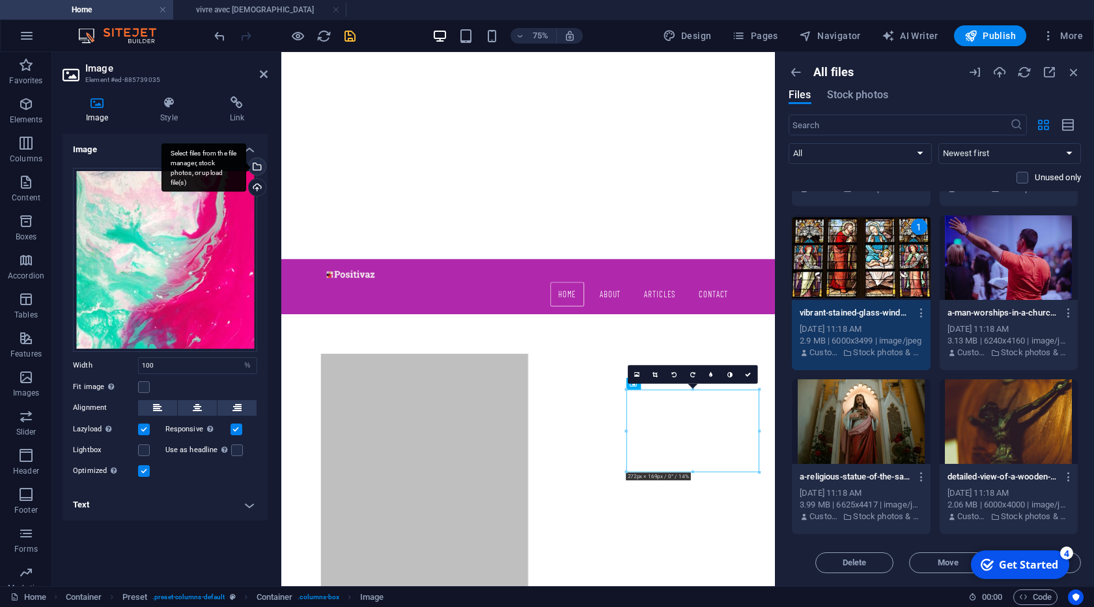
click at [246, 166] on div "Select files from the file manager, stock photos, or upload file(s)" at bounding box center [203, 167] width 85 height 49
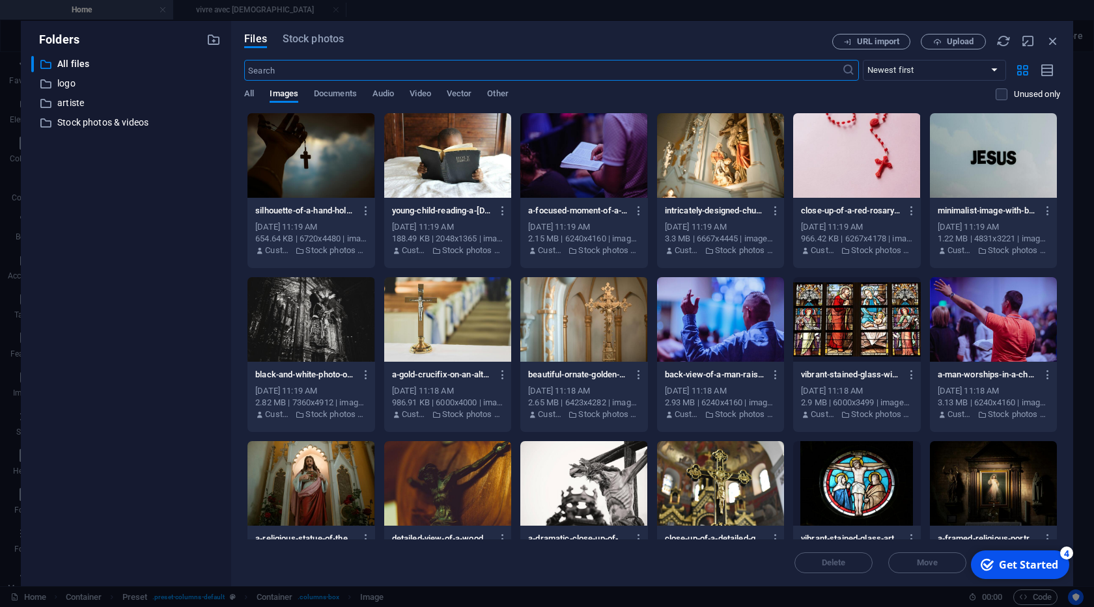
scroll to position [0, 0]
click at [883, 328] on div at bounding box center [856, 320] width 127 height 85
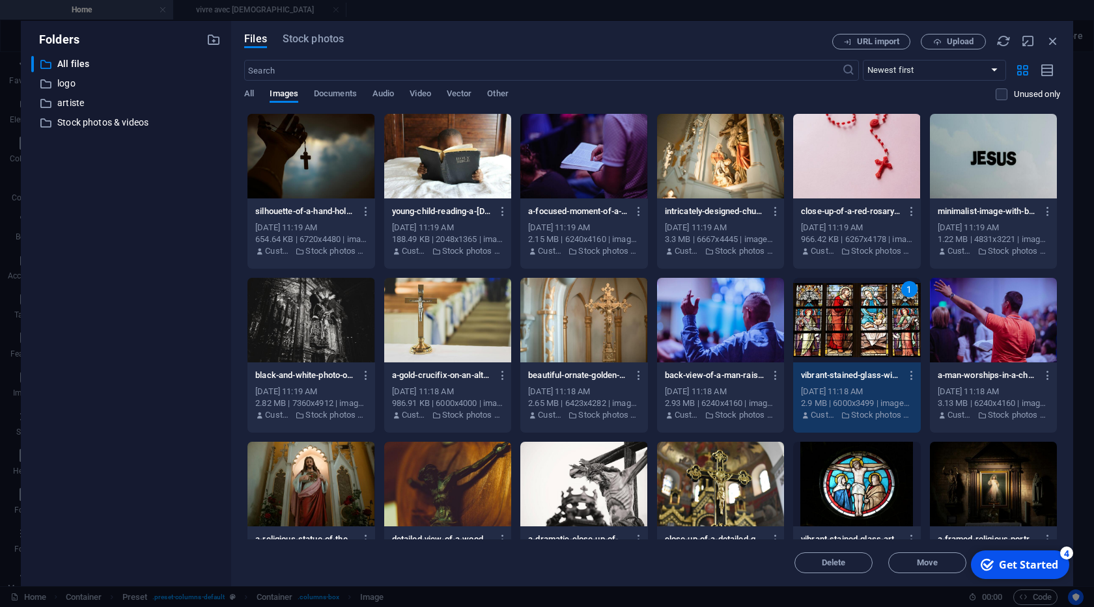
click at [883, 328] on div "1" at bounding box center [856, 320] width 127 height 85
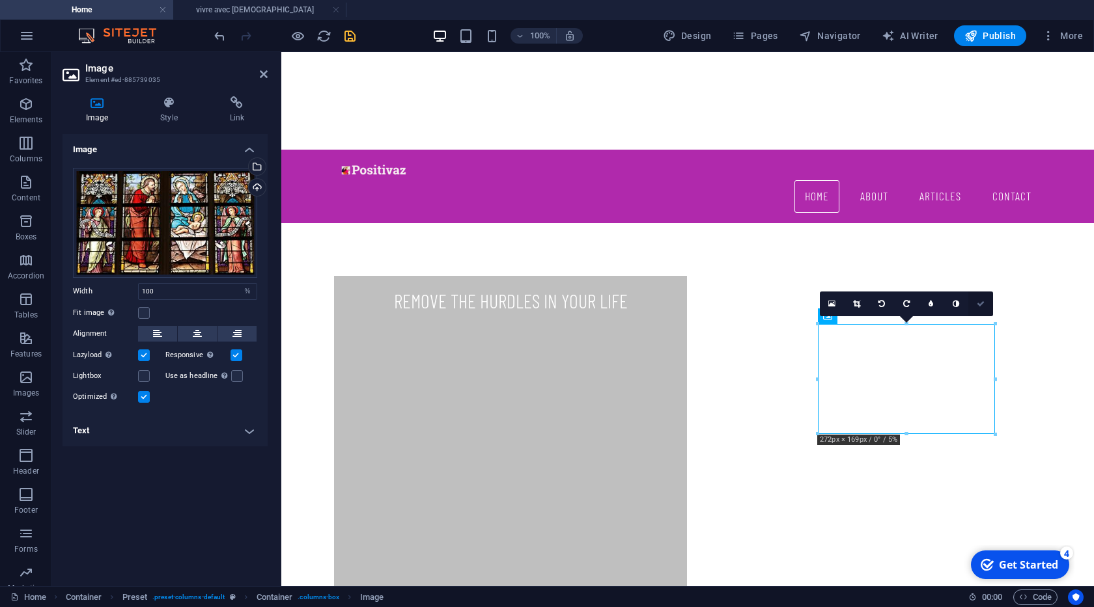
click at [982, 301] on icon at bounding box center [980, 304] width 8 height 8
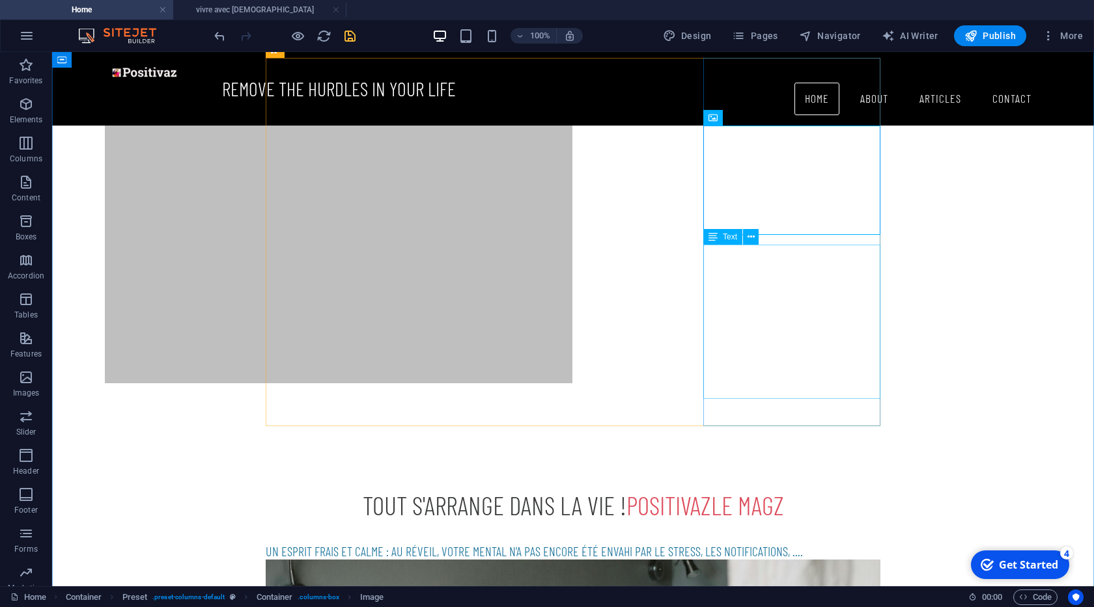
scroll to position [659, 0]
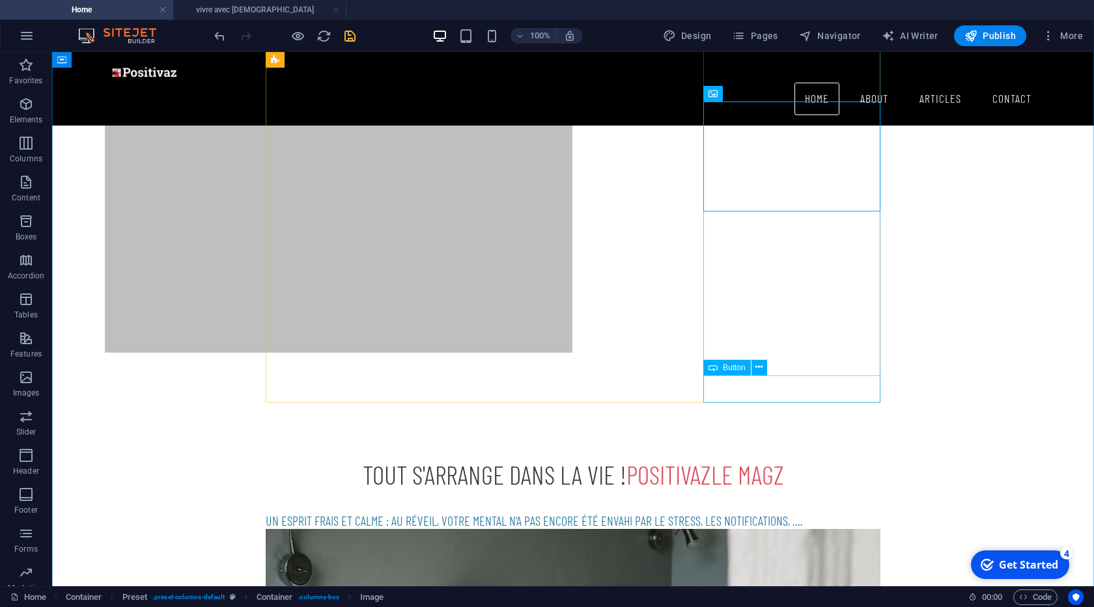
select select "1"
select select
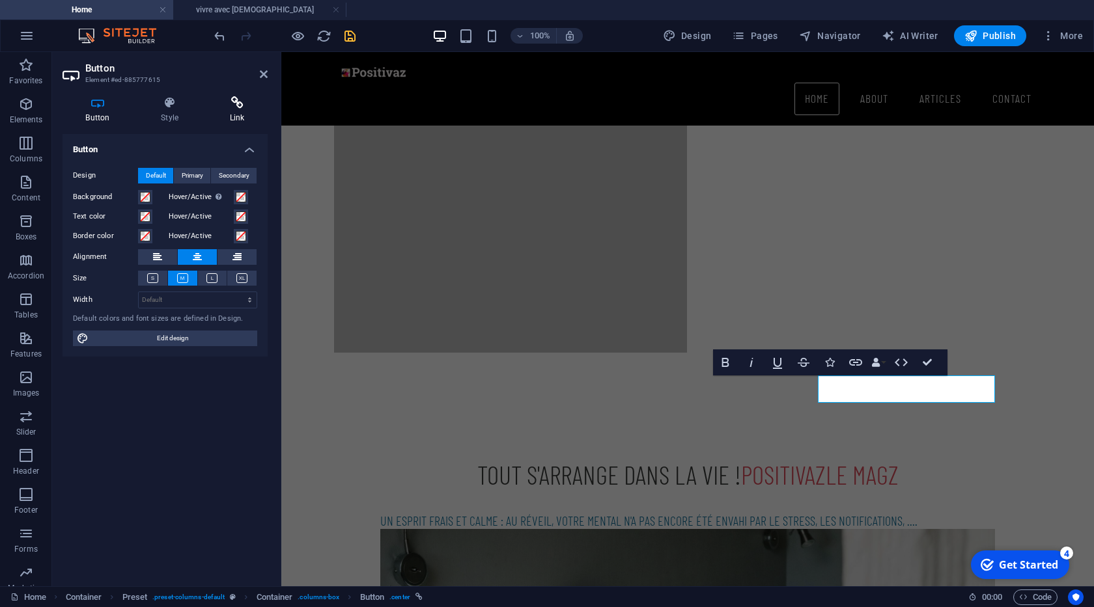
click at [231, 117] on h4 "Link" at bounding box center [236, 109] width 61 height 27
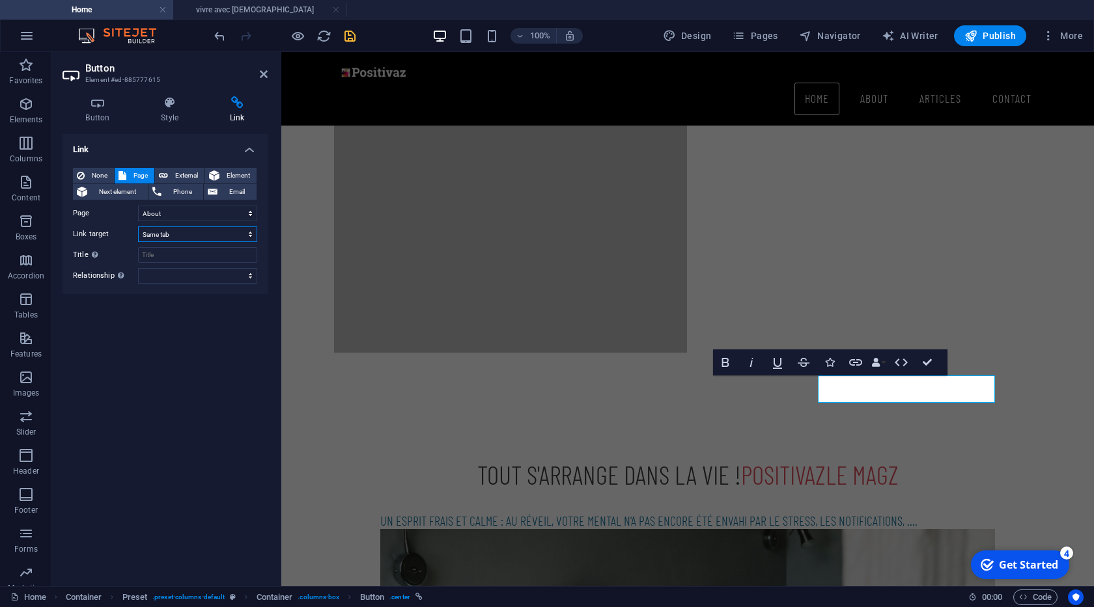
click at [185, 238] on select "New tab Same tab Overlay" at bounding box center [197, 235] width 119 height 16
click option "Same tab" at bounding box center [0, 0] width 0 height 0
click at [138, 206] on select "Home About actu -- sujets -- star -- enfants -- vivre avec Jesus Coaching Artic…" at bounding box center [197, 214] width 119 height 16
select select "6"
click option "-- vivre avec [DEMOGRAPHIC_DATA]" at bounding box center [0, 0] width 0 height 0
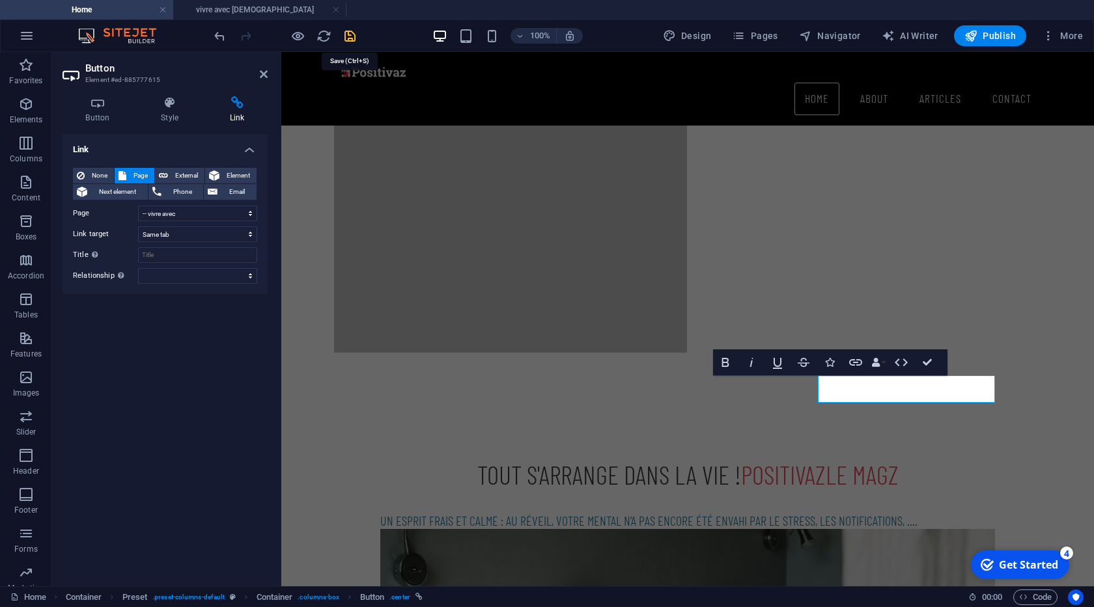
click at [350, 38] on icon "save" at bounding box center [349, 36] width 15 height 15
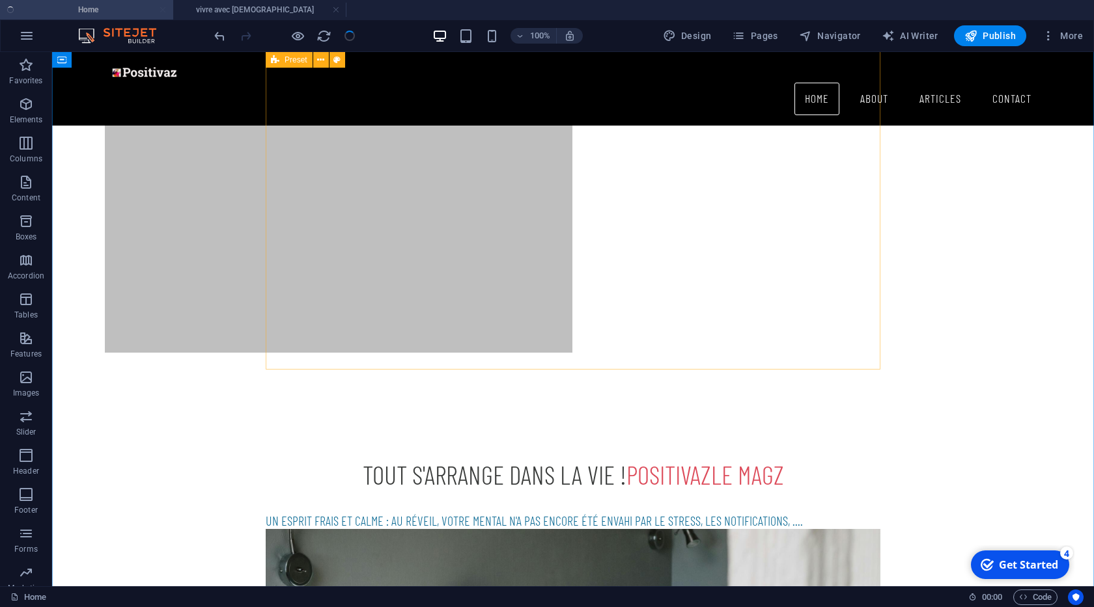
scroll to position [734, 0]
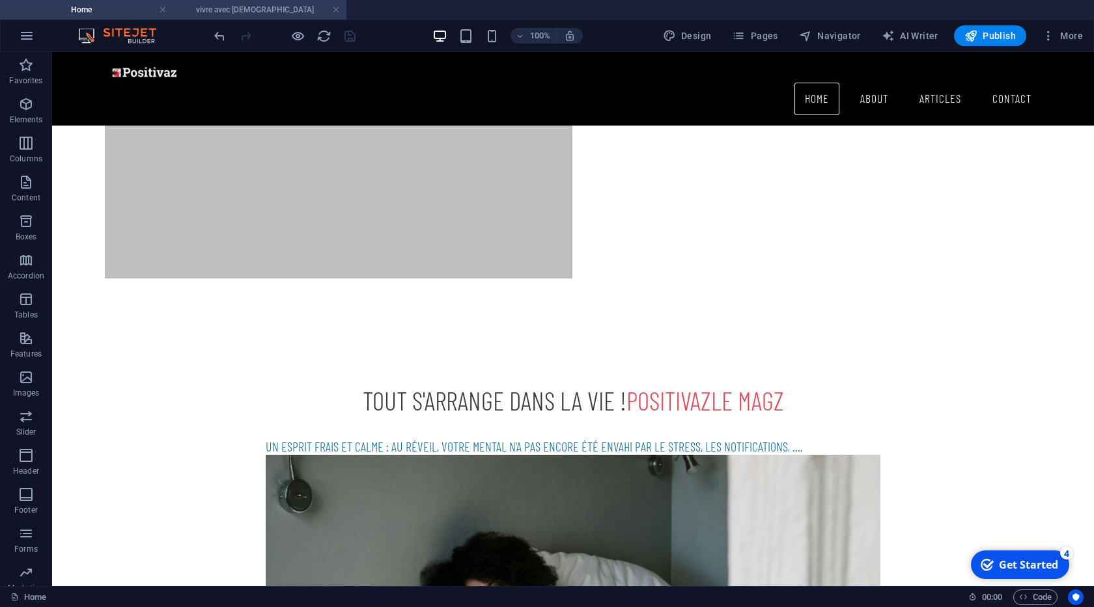
click at [251, 12] on h4 "vivre avec [DEMOGRAPHIC_DATA]" at bounding box center [259, 10] width 173 height 14
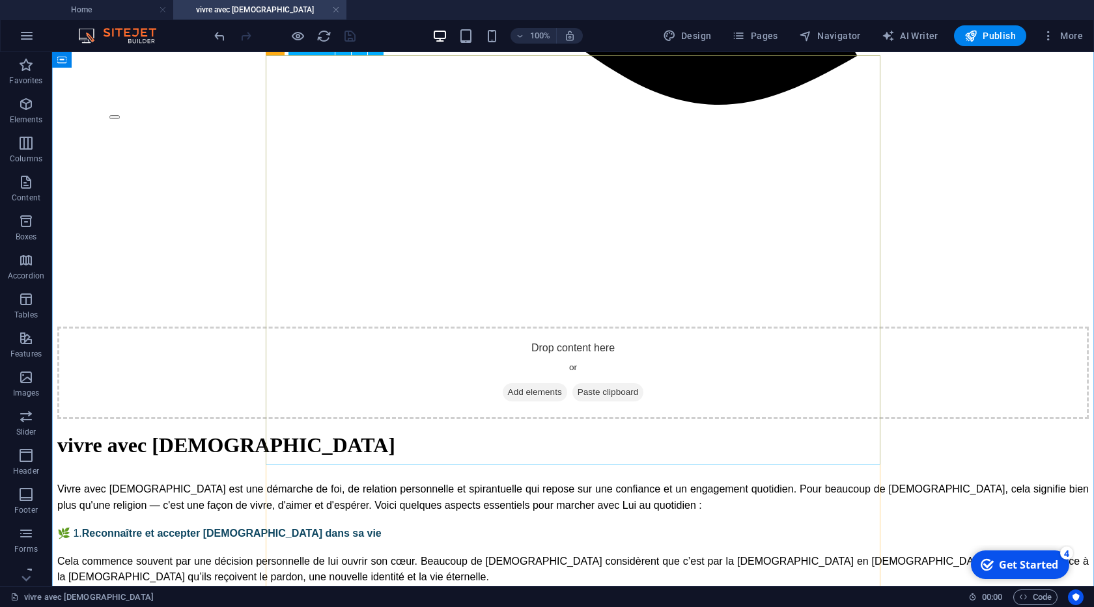
scroll to position [1361, 0]
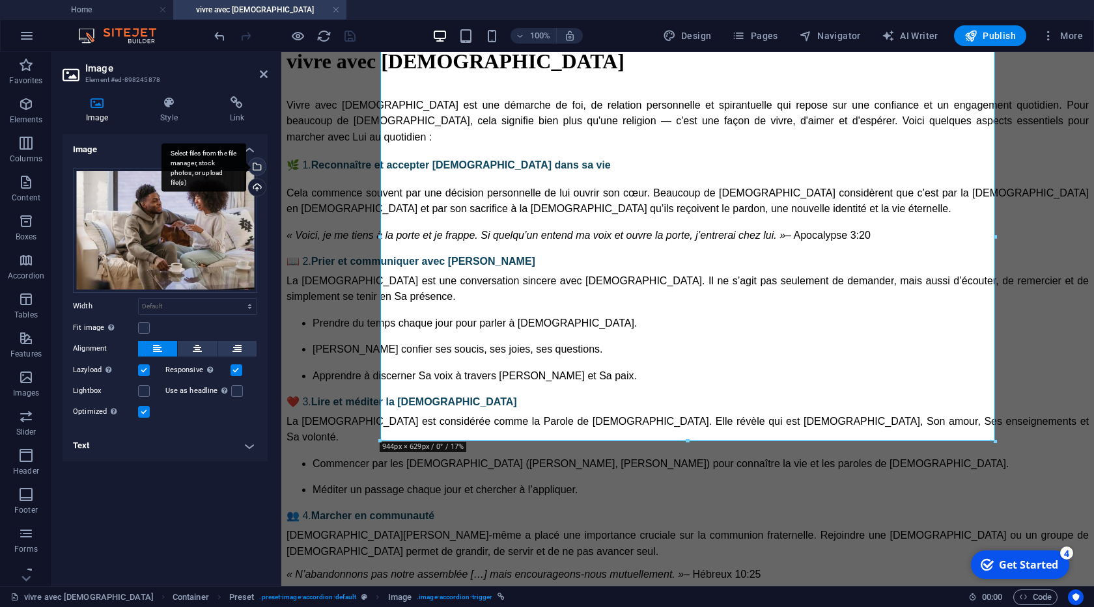
click at [260, 164] on div "Select files from the file manager, stock photos, or upload file(s)" at bounding box center [256, 168] width 20 height 20
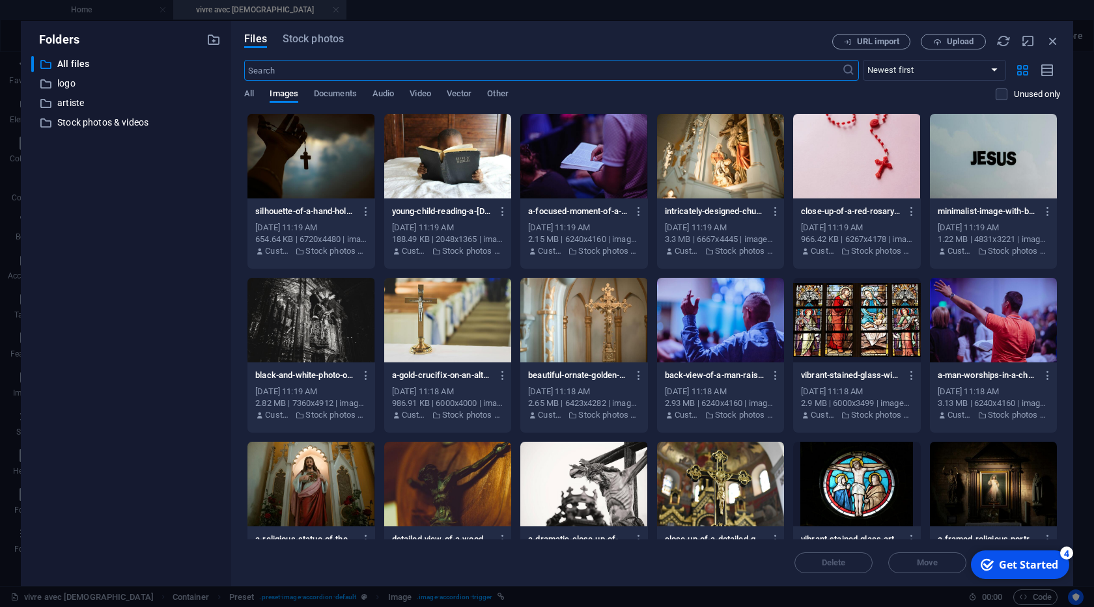
click at [593, 181] on div at bounding box center [583, 156] width 127 height 85
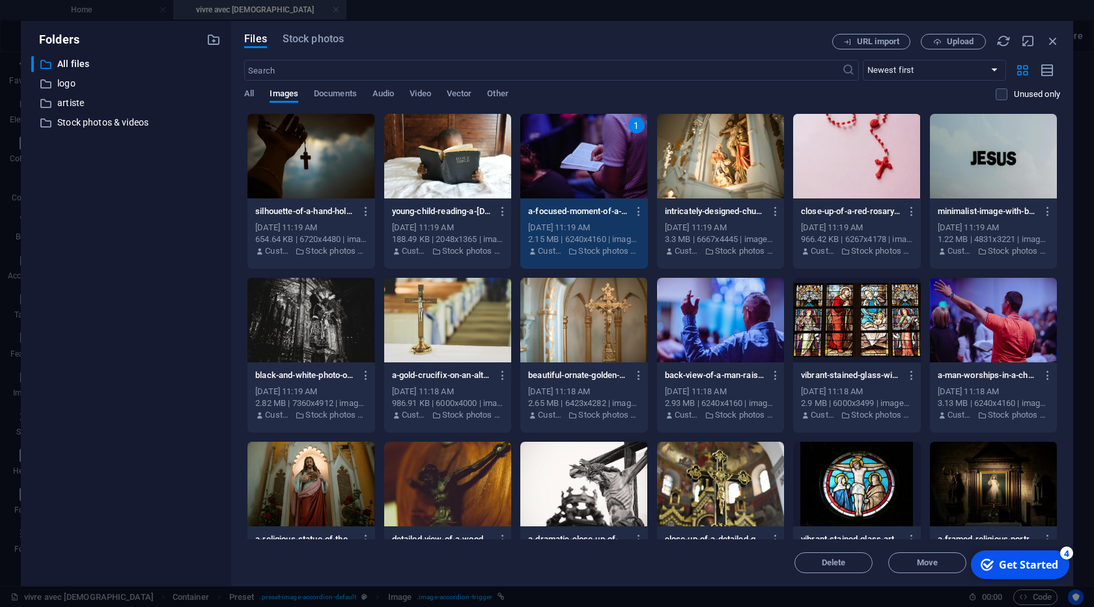
click at [593, 181] on div "1" at bounding box center [583, 156] width 127 height 85
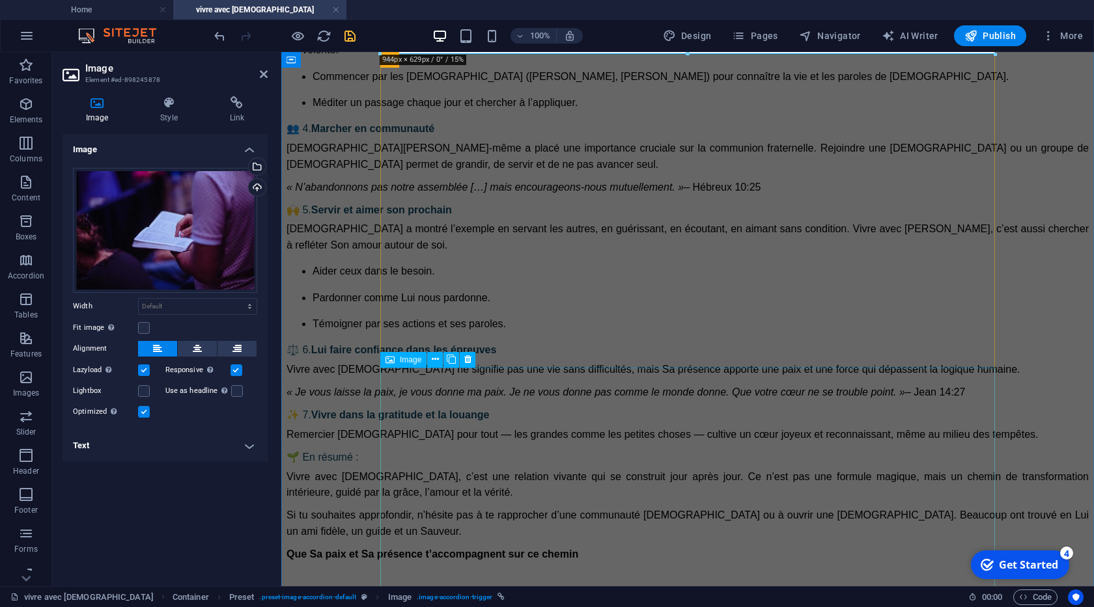
scroll to position [1806, 0]
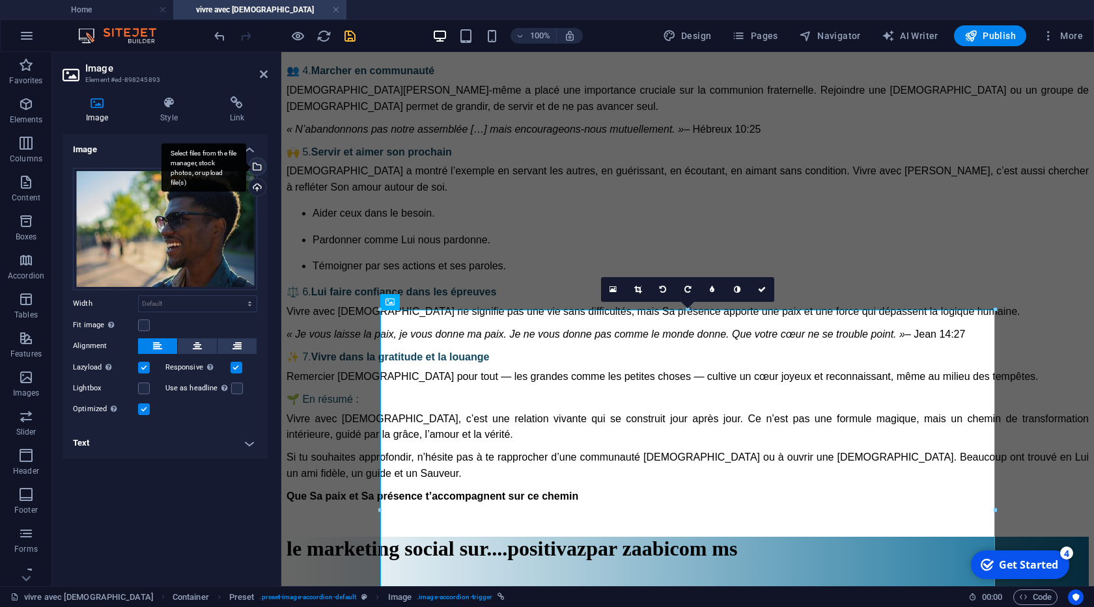
click at [260, 165] on div "Select files from the file manager, stock photos, or upload file(s)" at bounding box center [256, 168] width 20 height 20
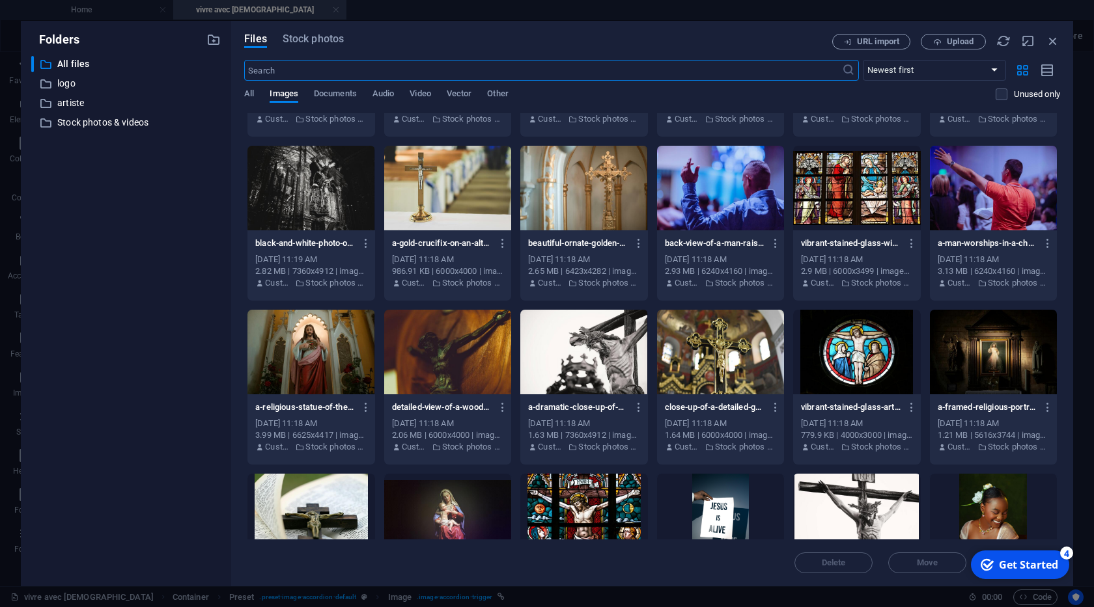
scroll to position [199, 0]
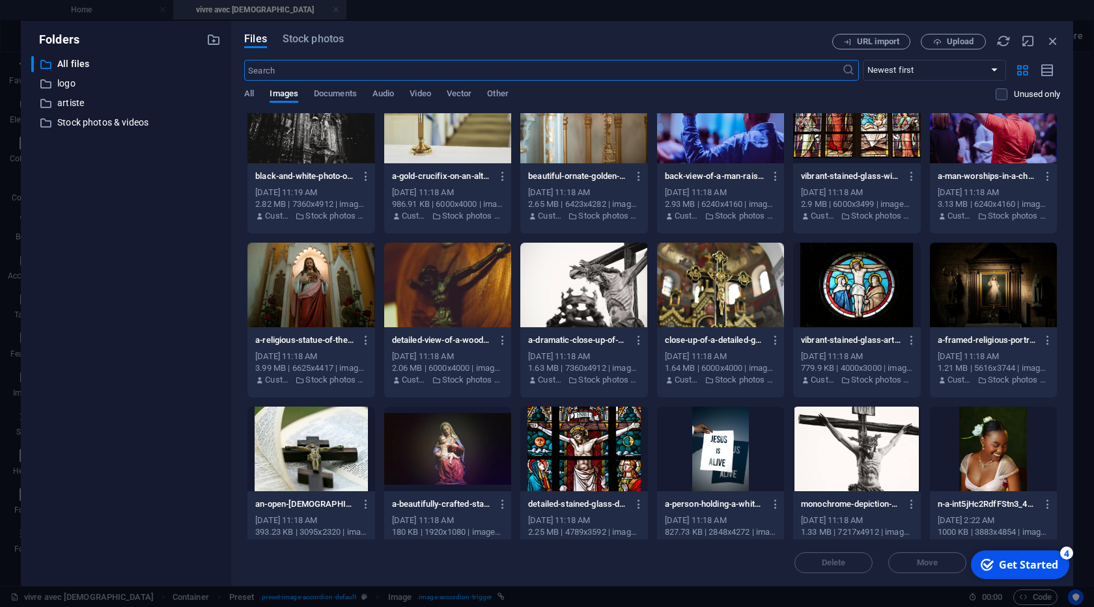
click at [721, 302] on div at bounding box center [720, 285] width 127 height 85
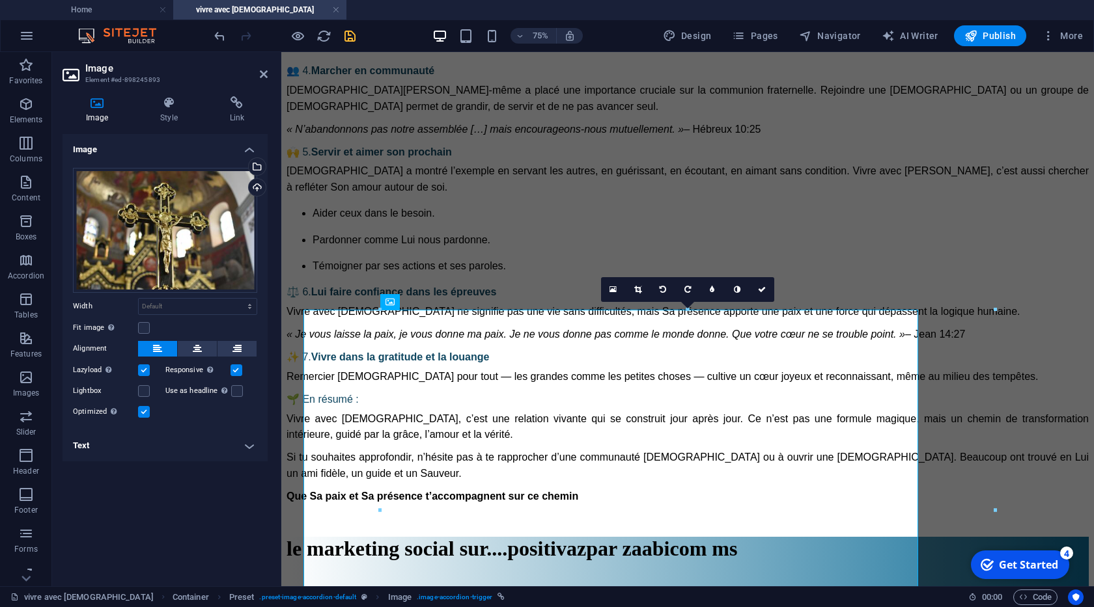
scroll to position [1806, 0]
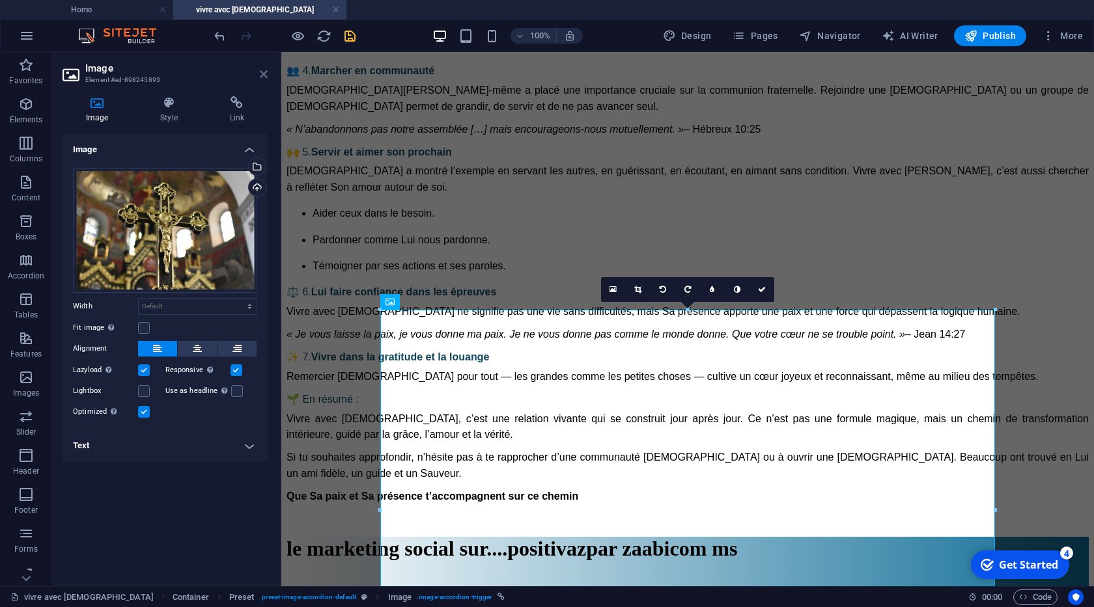
drag, startPoint x: 264, startPoint y: 73, endPoint x: 215, endPoint y: 44, distance: 56.9
click at [264, 73] on icon at bounding box center [264, 74] width 8 height 10
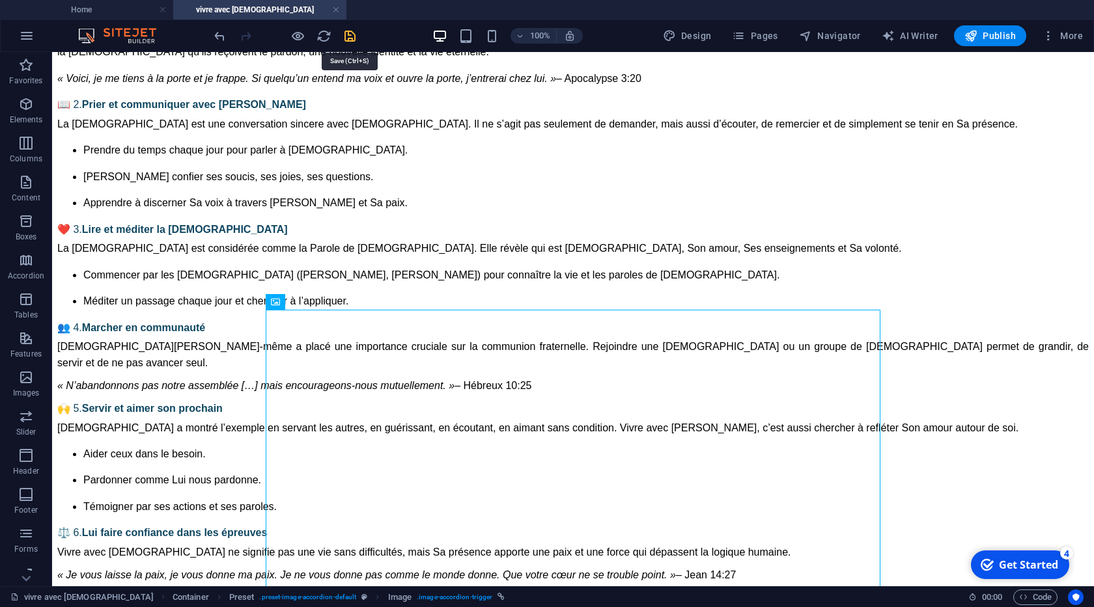
click at [348, 36] on icon "save" at bounding box center [349, 36] width 15 height 15
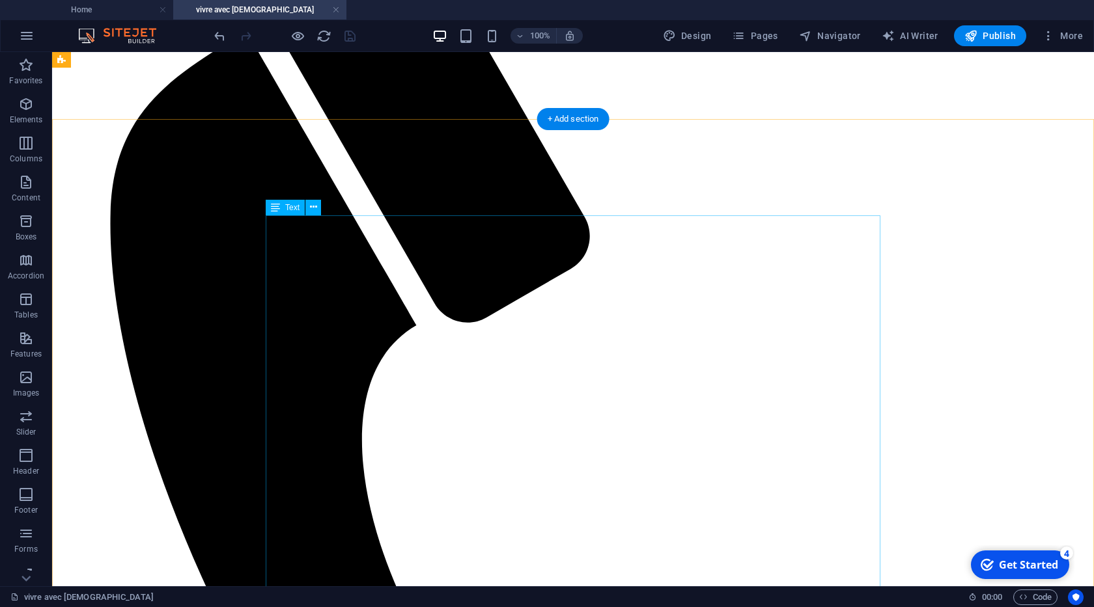
scroll to position [0, 0]
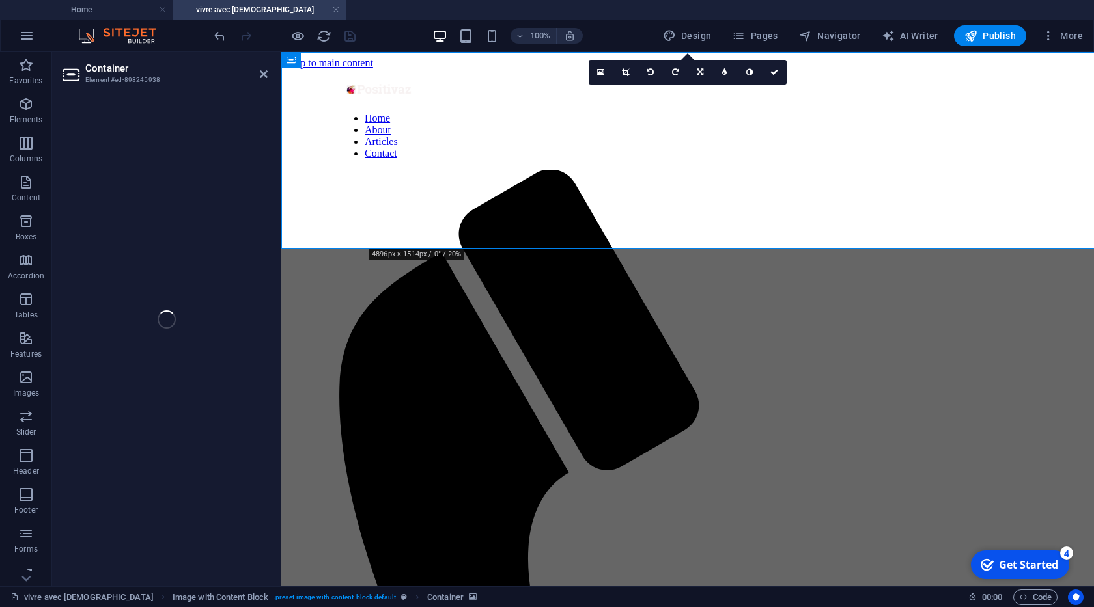
select select "px"
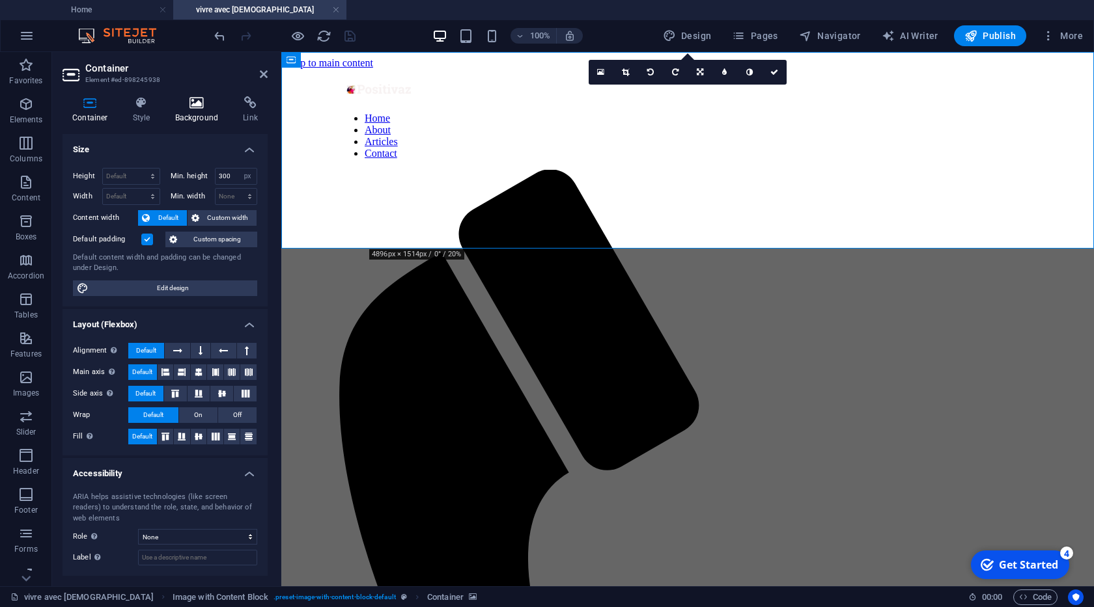
click at [197, 107] on icon at bounding box center [196, 102] width 63 height 13
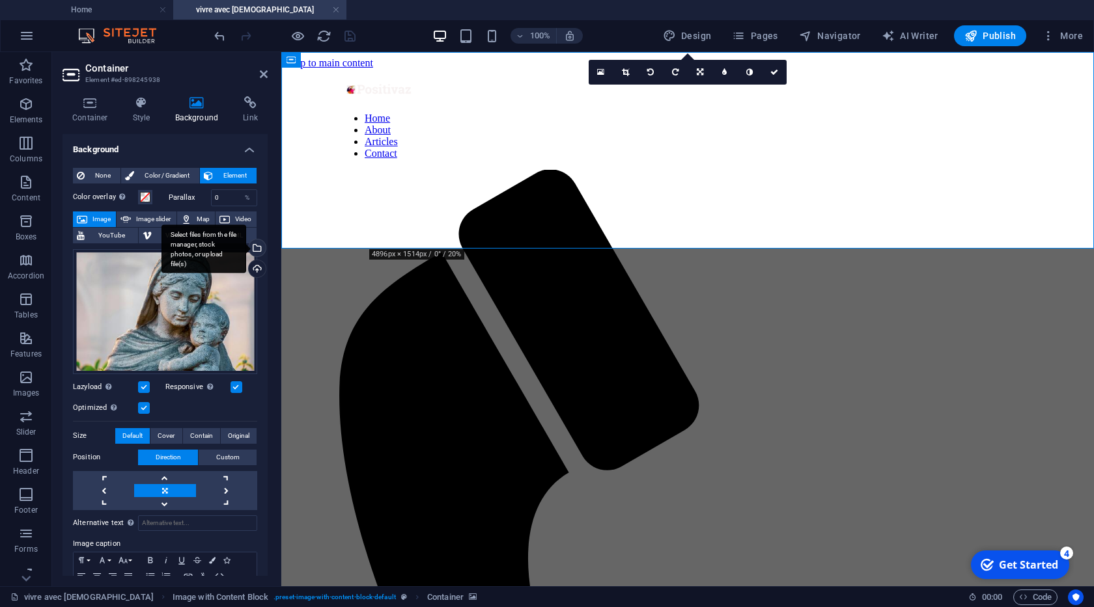
click at [256, 247] on div "Select files from the file manager, stock photos, or upload file(s)" at bounding box center [256, 250] width 20 height 20
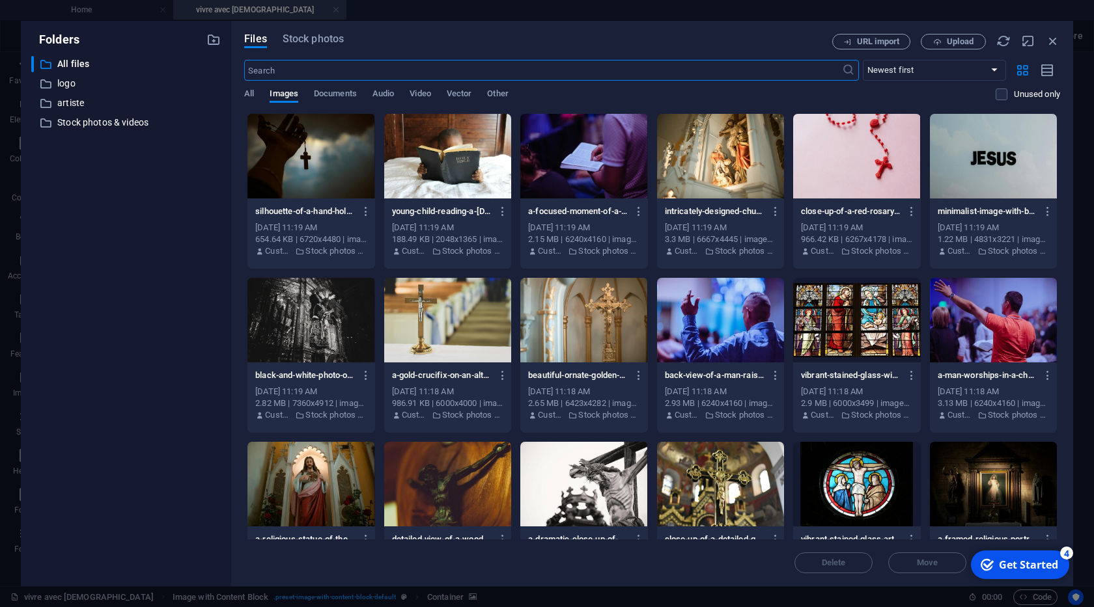
click at [853, 321] on div at bounding box center [856, 320] width 127 height 85
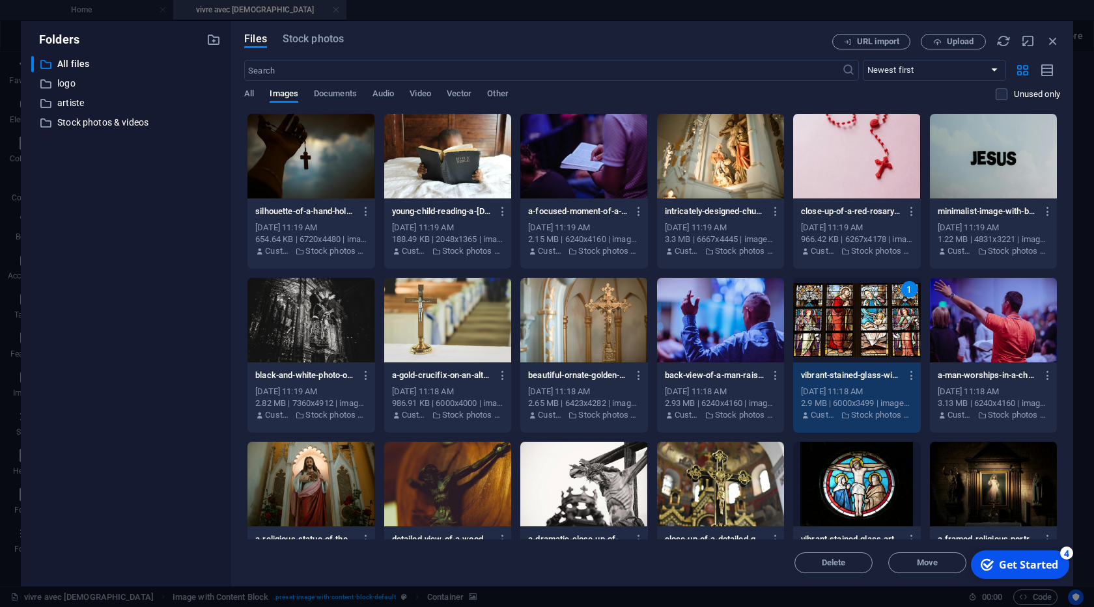
click at [853, 321] on div "1" at bounding box center [856, 320] width 127 height 85
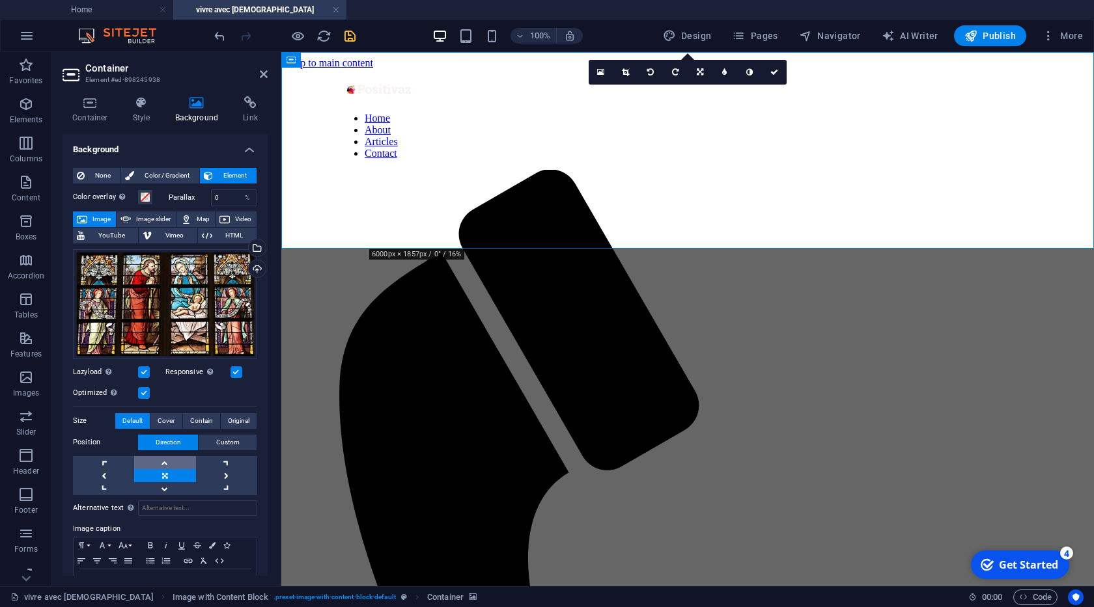
click at [163, 462] on link at bounding box center [164, 462] width 61 height 13
click at [246, 249] on div "Select files from the file manager, stock photos, or upload file(s)" at bounding box center [203, 249] width 85 height 49
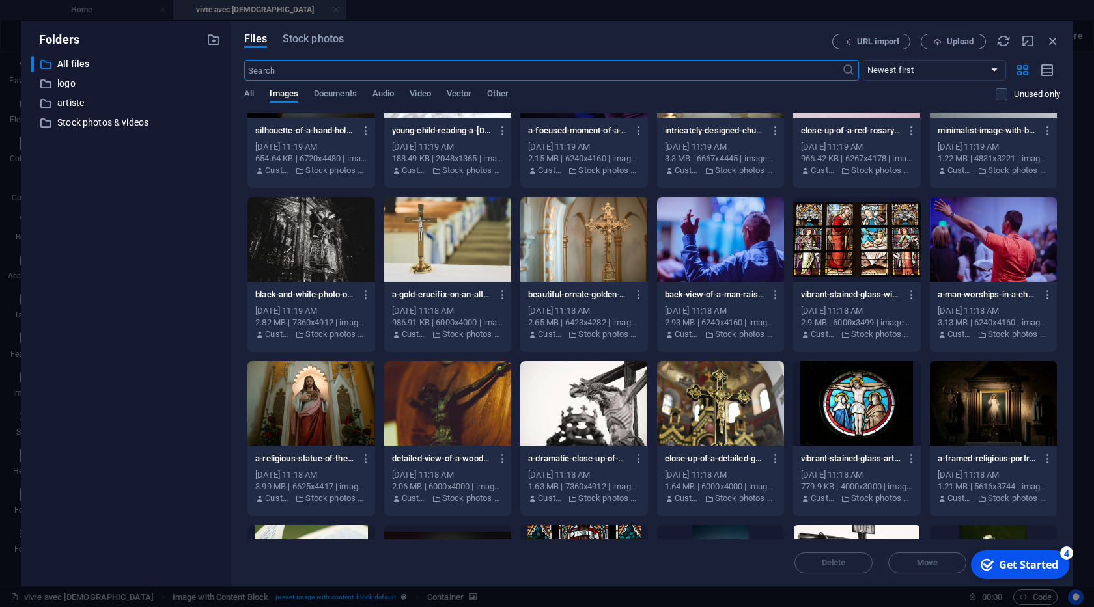
scroll to position [133, 0]
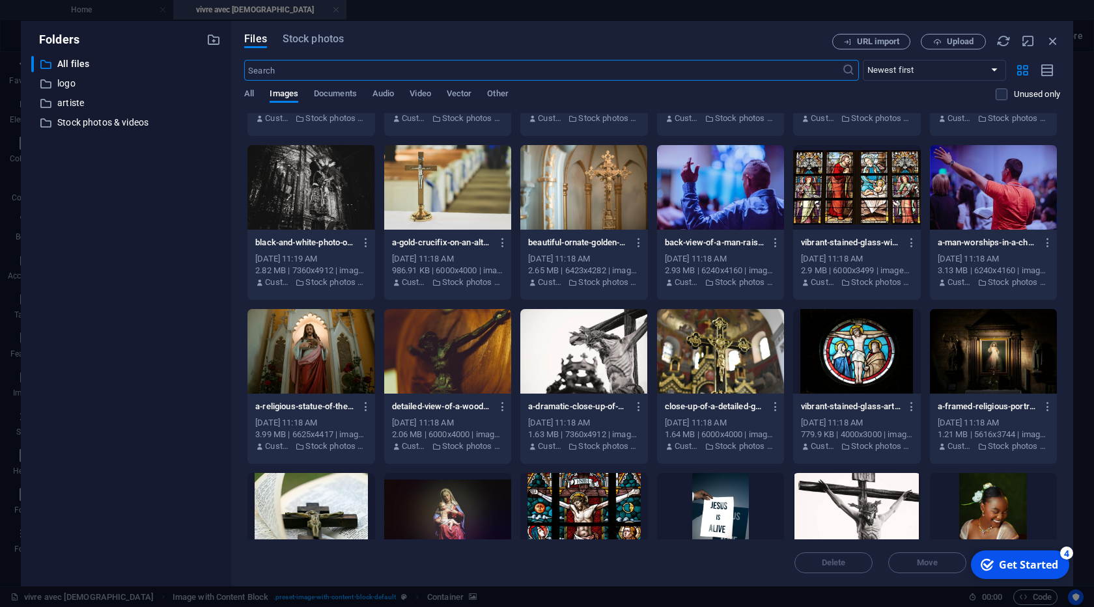
click at [453, 343] on div at bounding box center [447, 351] width 127 height 85
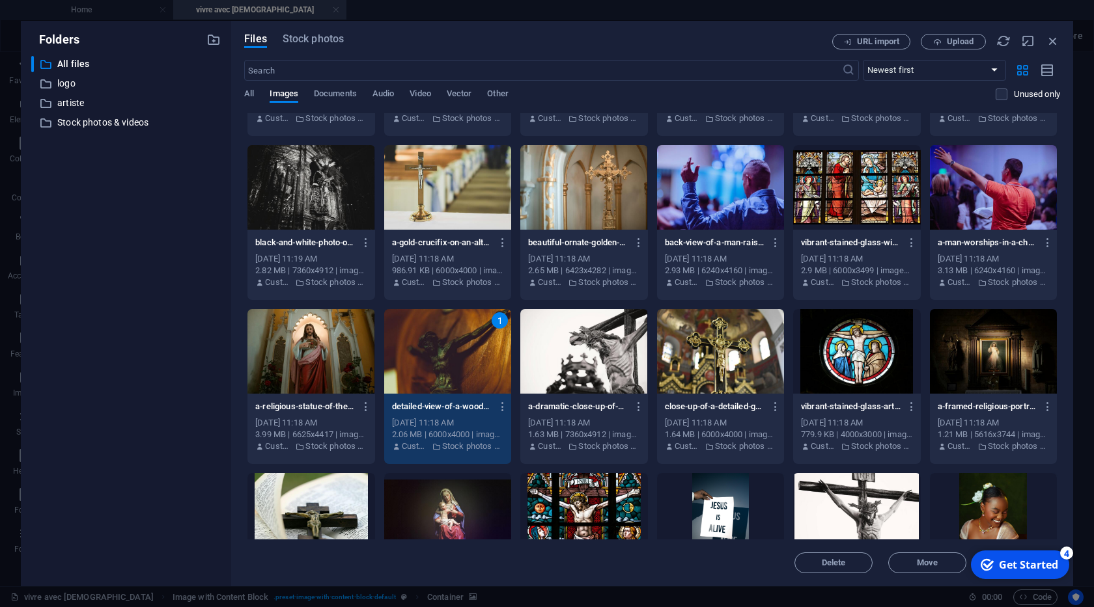
click at [453, 343] on div "1" at bounding box center [447, 351] width 127 height 85
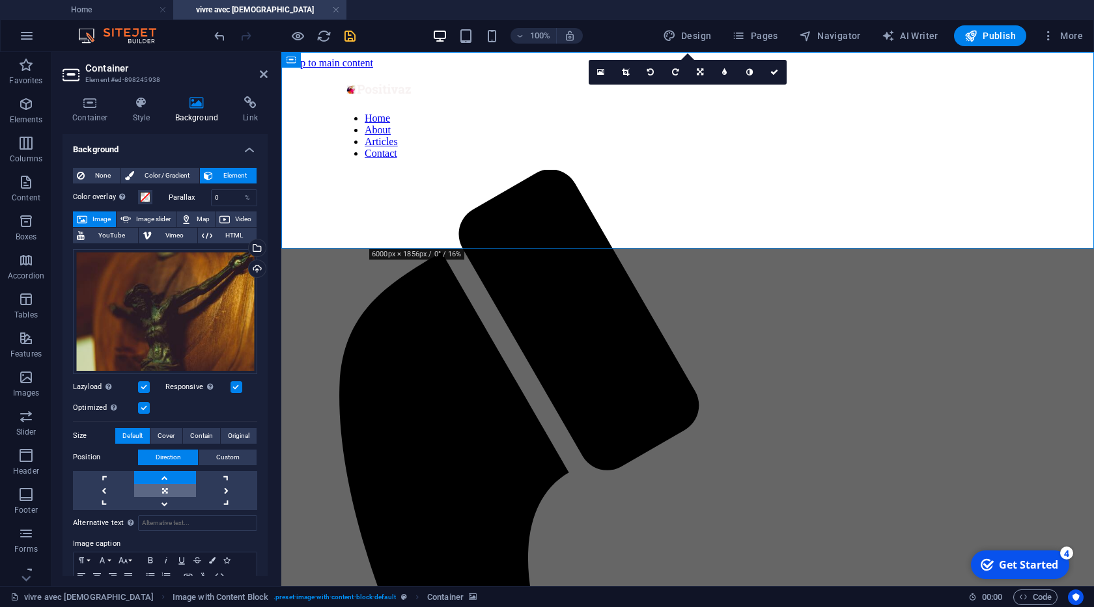
click at [162, 491] on link at bounding box center [164, 490] width 61 height 13
click at [260, 72] on icon at bounding box center [264, 74] width 8 height 10
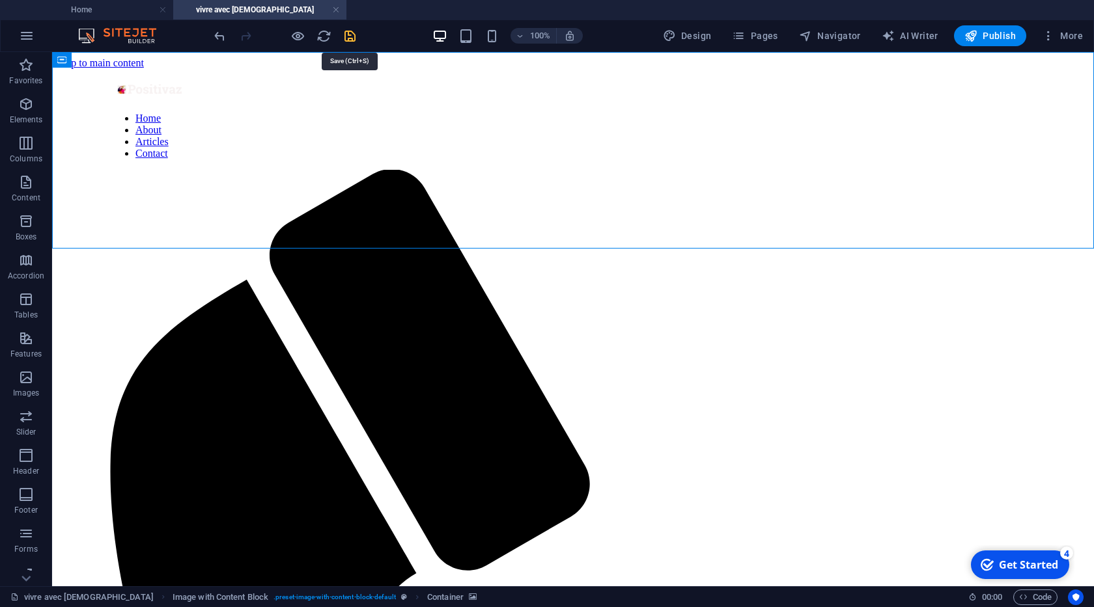
click at [350, 34] on icon "save" at bounding box center [349, 36] width 15 height 15
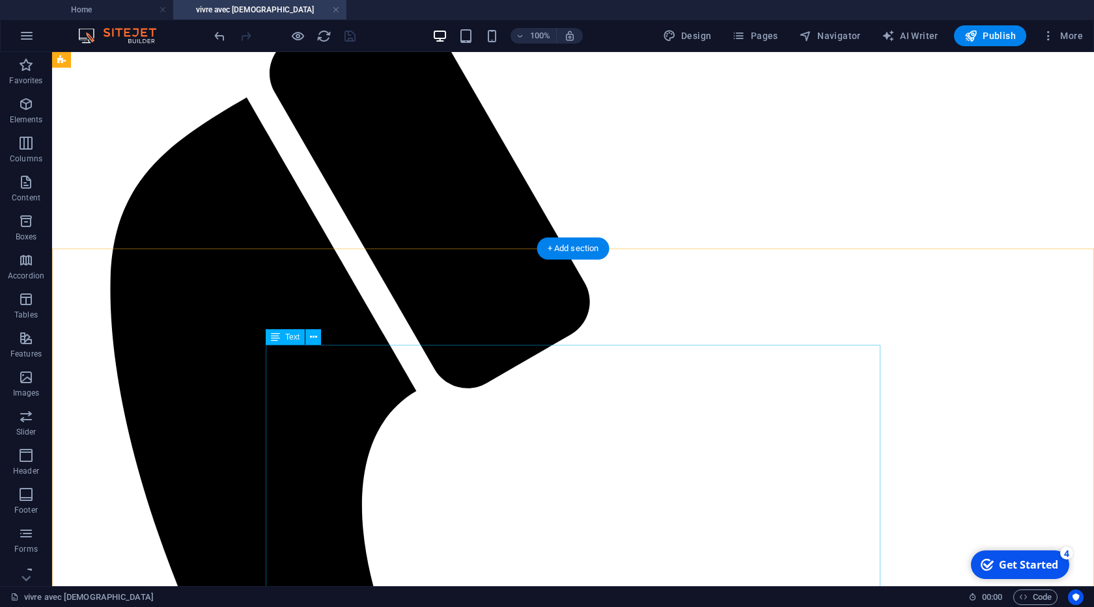
scroll to position [0, 0]
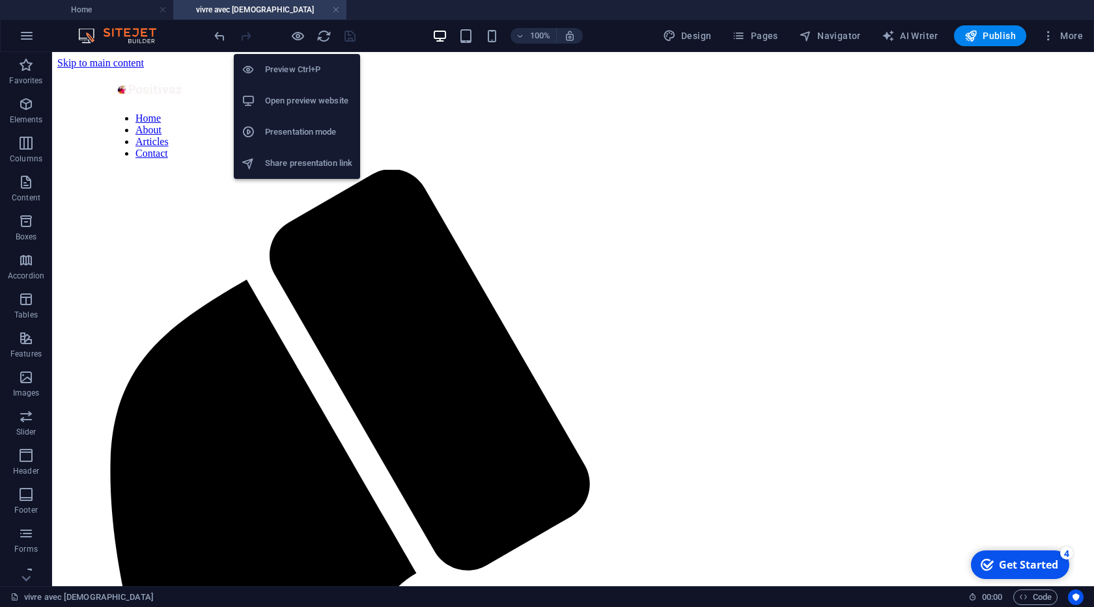
click at [301, 100] on h6 "Open preview website" at bounding box center [308, 101] width 87 height 16
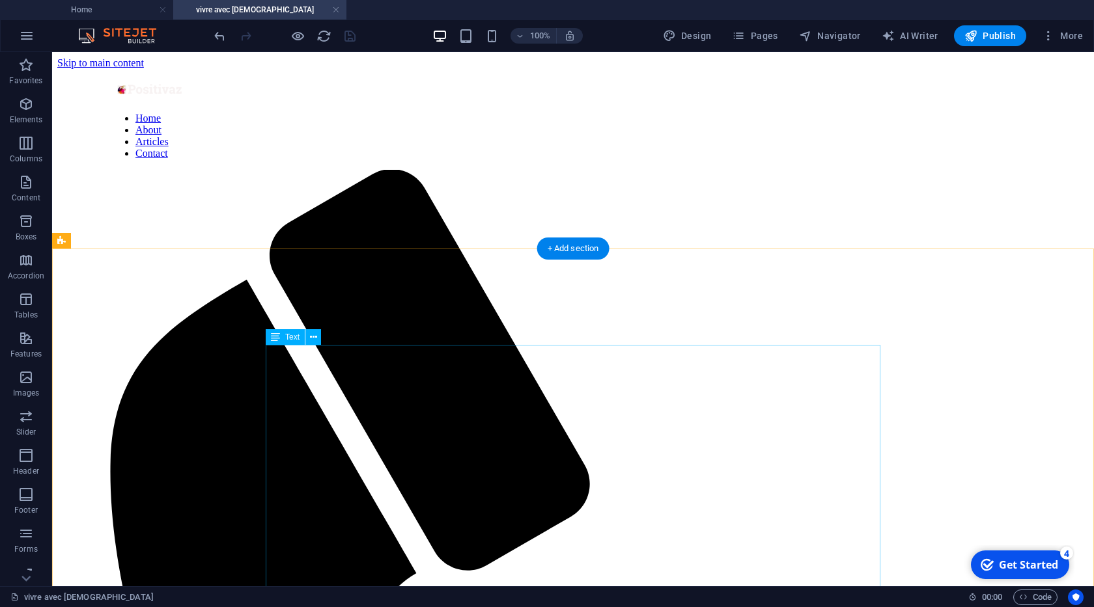
scroll to position [223, 0]
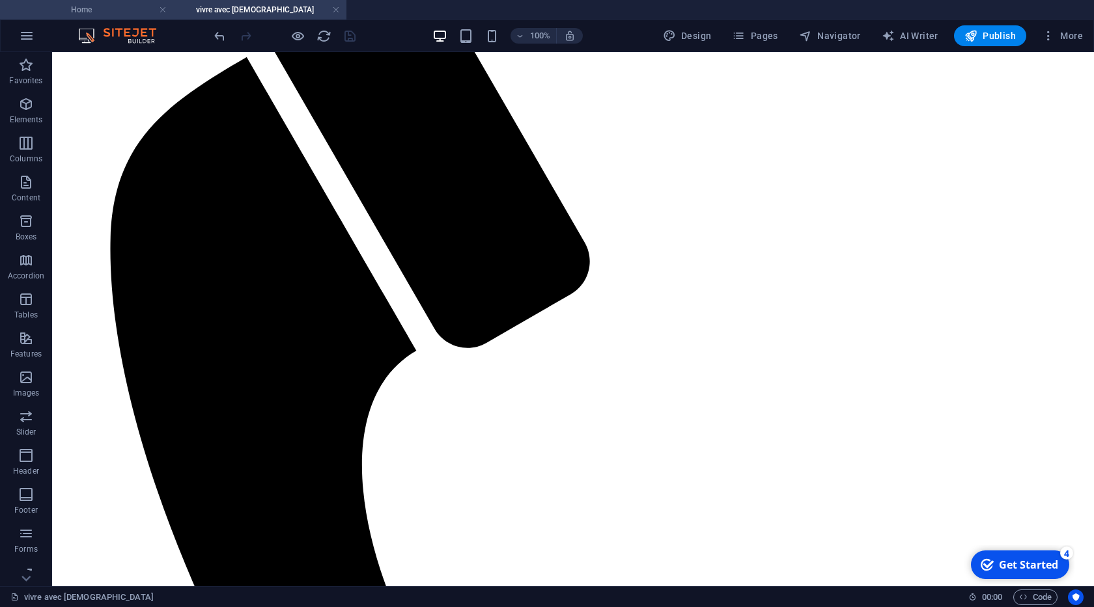
click at [98, 9] on h4 "Home" at bounding box center [86, 10] width 173 height 14
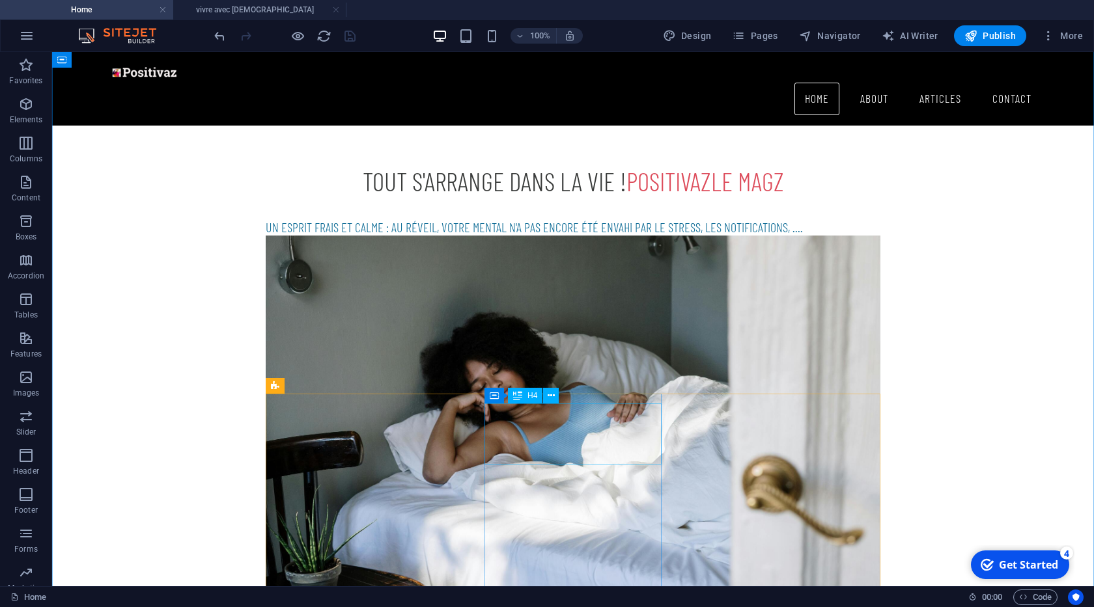
scroll to position [808, 0]
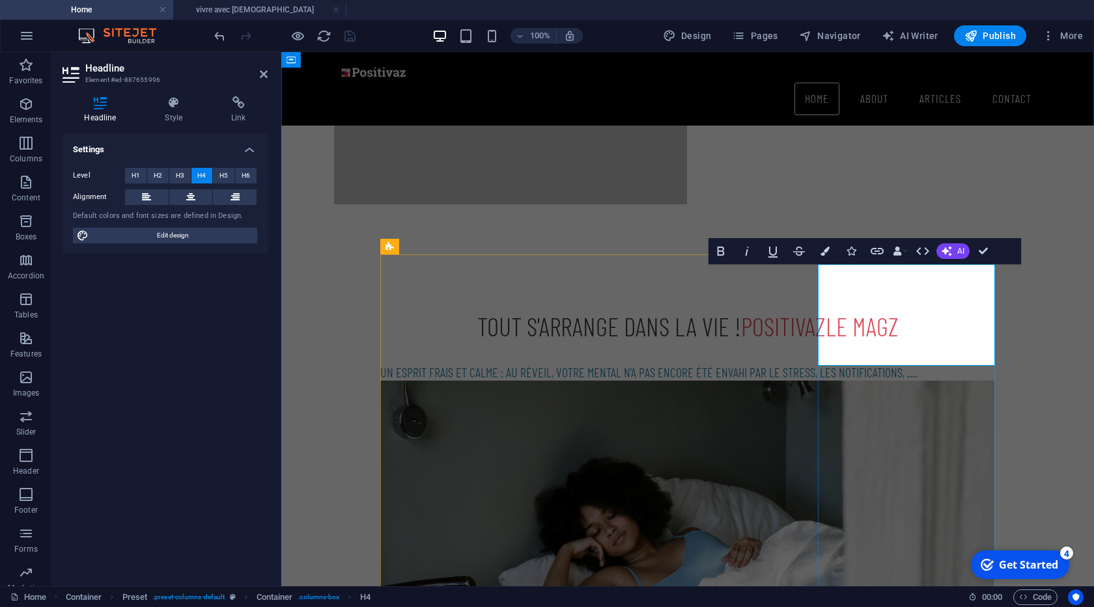
click at [222, 177] on span "H5" at bounding box center [223, 176] width 8 height 16
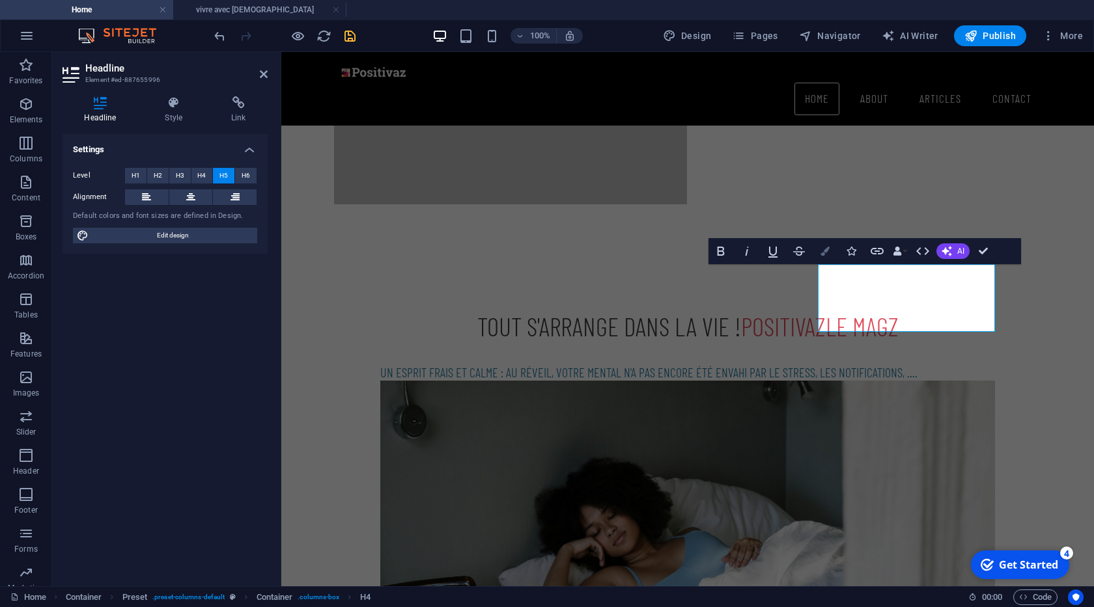
click at [825, 251] on icon "button" at bounding box center [824, 251] width 9 height 9
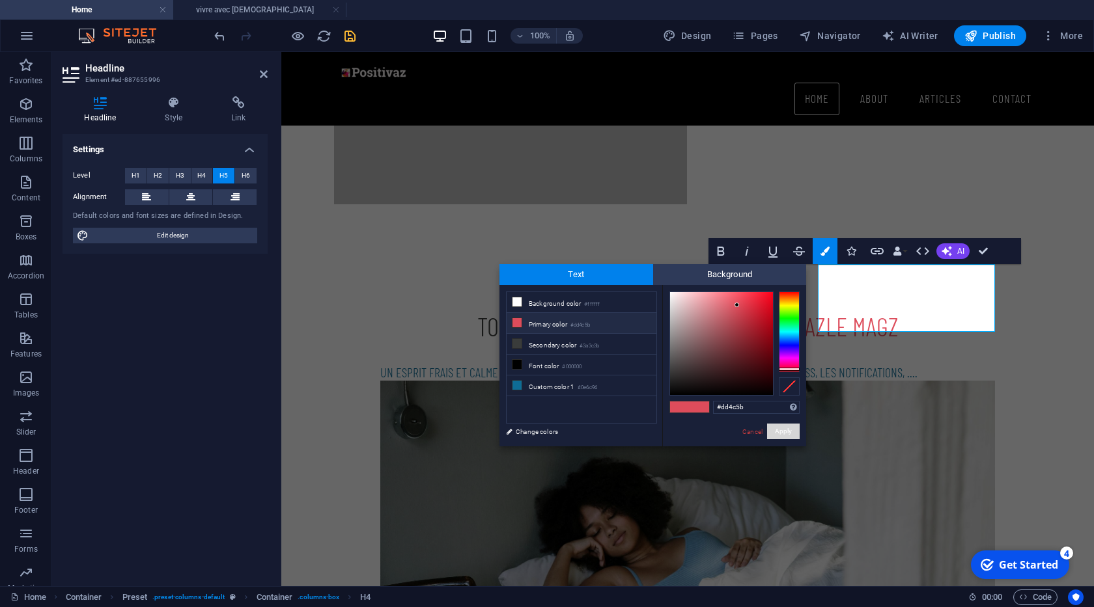
drag, startPoint x: 782, startPoint y: 430, endPoint x: 531, endPoint y: 398, distance: 252.6
click at [551, 410] on div "less Background color #ffffff Primary color #dd4c5b Secondary color #3a3c3b Fon…" at bounding box center [652, 365] width 307 height 161
click at [536, 389] on li "Custom color 1 #0e6c96" at bounding box center [581, 386] width 150 height 21
type input "#0e6c96"
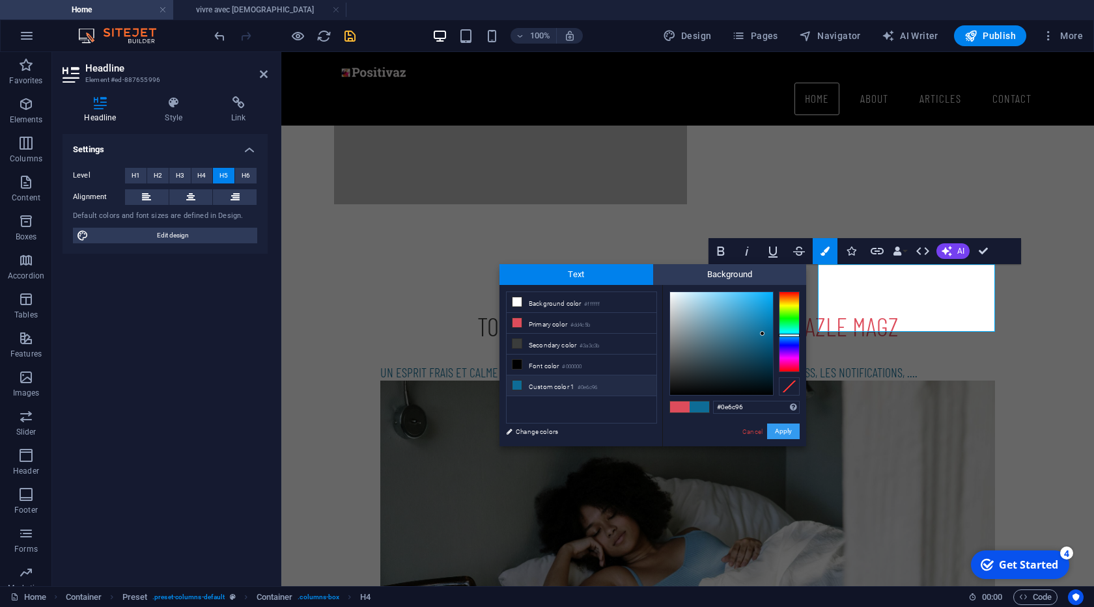
click at [793, 430] on button "Apply" at bounding box center [783, 432] width 33 height 16
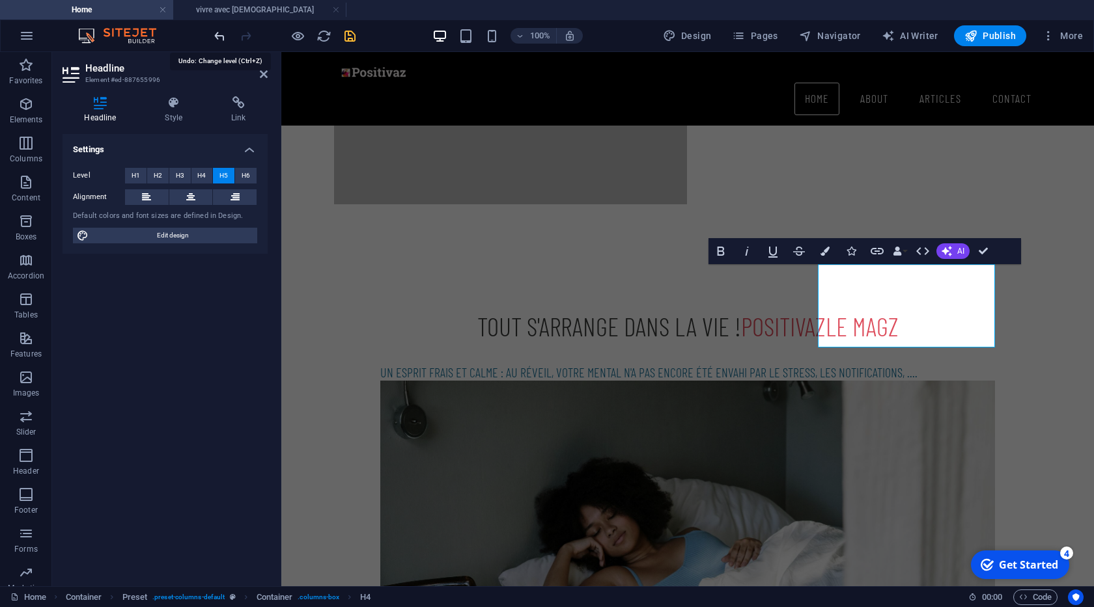
click at [214, 35] on icon "undo" at bounding box center [219, 36] width 15 height 15
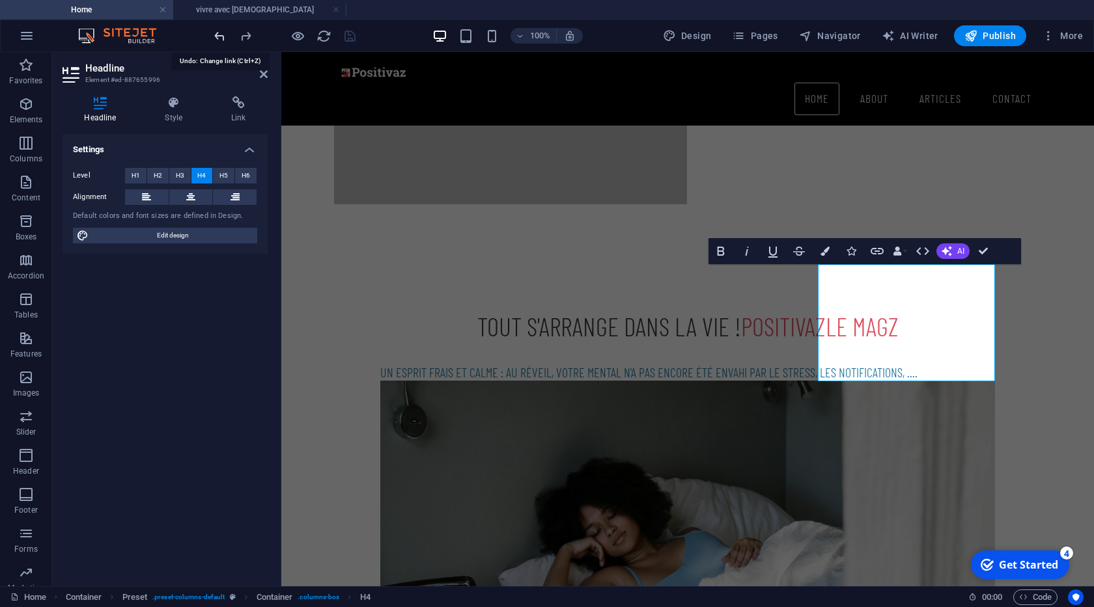
click at [223, 40] on icon "undo" at bounding box center [219, 36] width 15 height 15
click at [221, 40] on icon "undo" at bounding box center [219, 36] width 15 height 15
click at [242, 37] on icon "redo" at bounding box center [245, 36] width 15 height 15
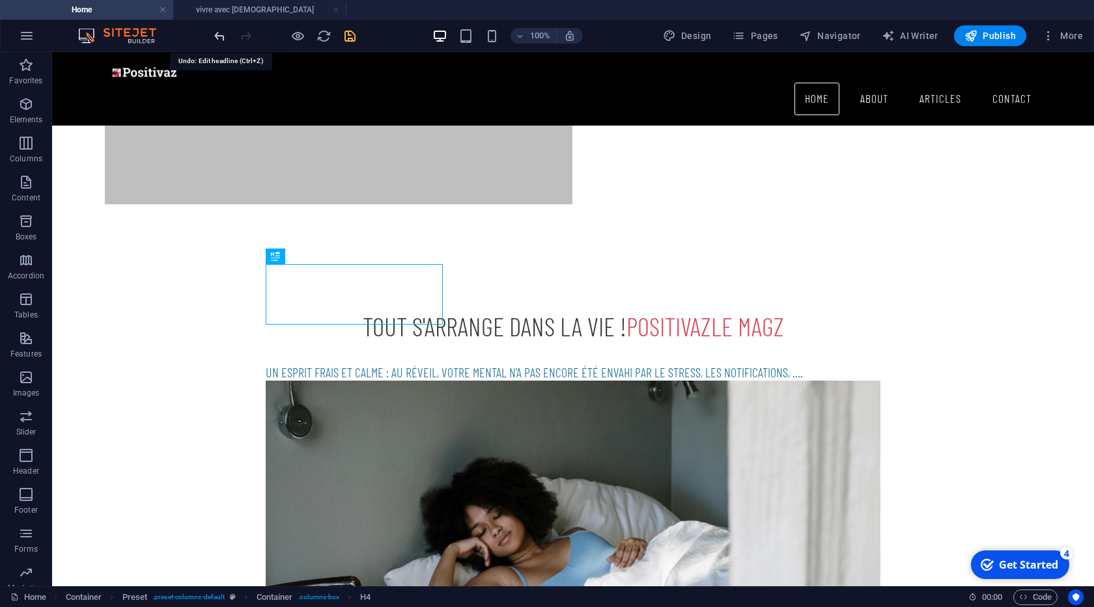
click at [215, 38] on icon "undo" at bounding box center [219, 36] width 15 height 15
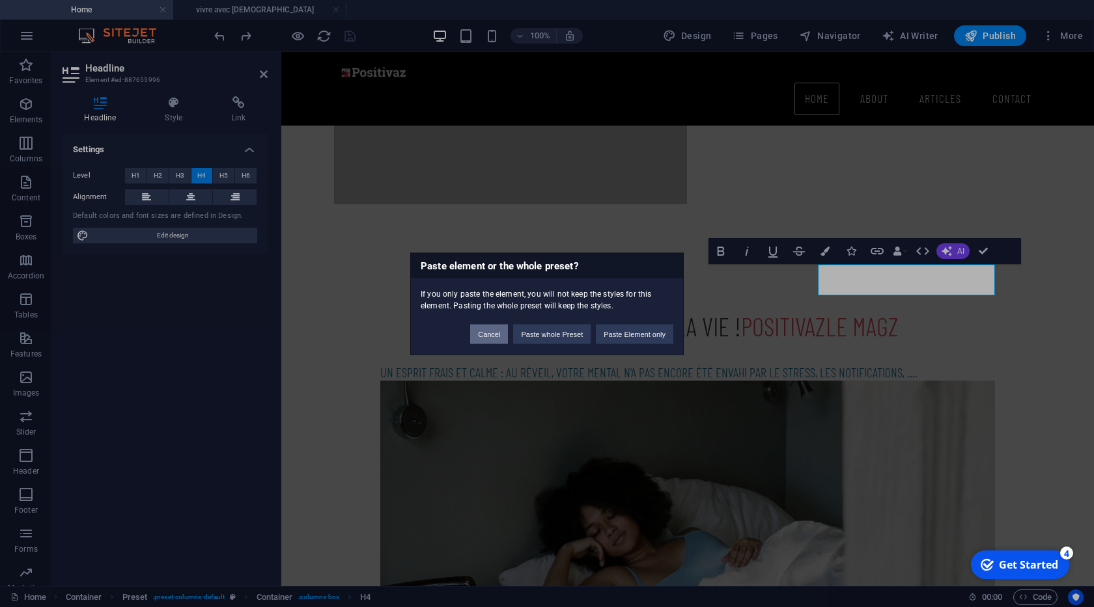
click at [477, 337] on button "Cancel" at bounding box center [489, 334] width 38 height 20
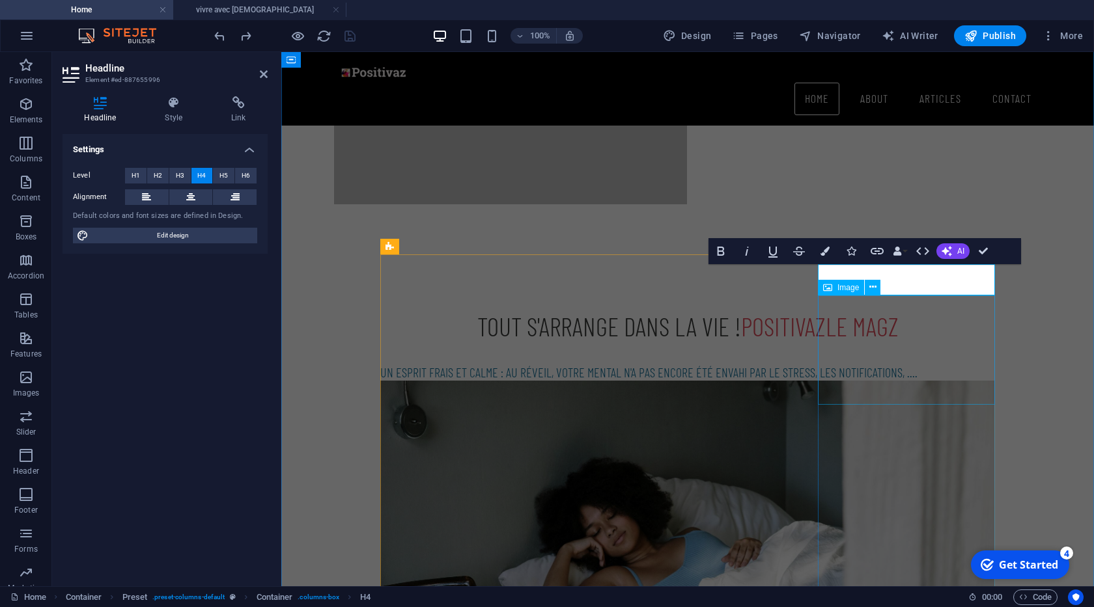
click at [885, 284] on div "Image" at bounding box center [853, 288] width 71 height 16
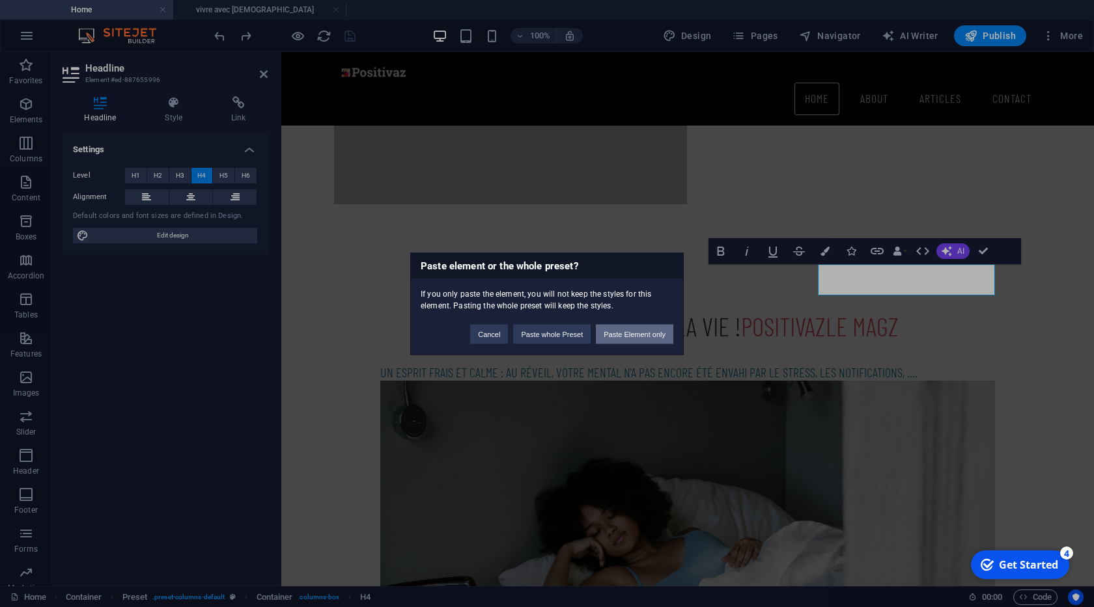
click at [620, 335] on button "Paste Element only" at bounding box center [634, 334] width 77 height 20
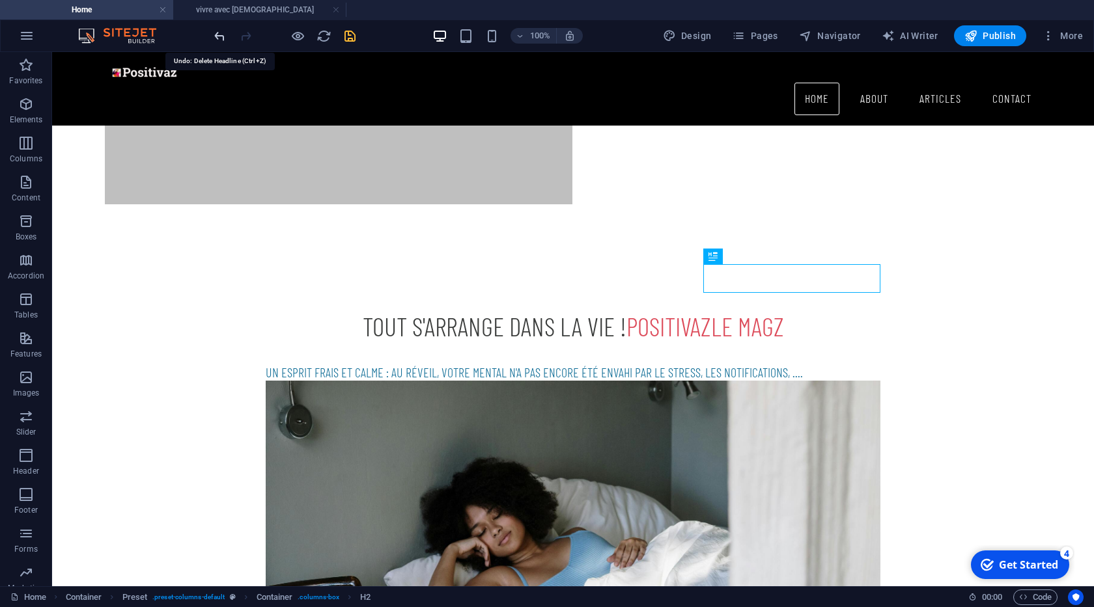
click at [217, 35] on icon "undo" at bounding box center [219, 36] width 15 height 15
click at [221, 38] on icon "undo" at bounding box center [219, 36] width 15 height 15
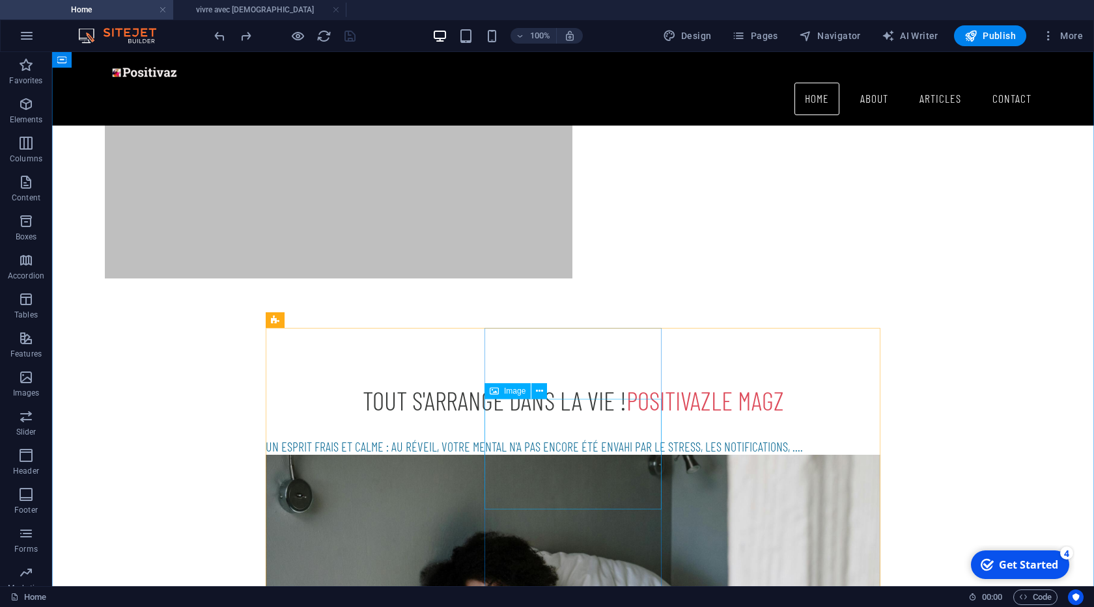
scroll to position [659, 0]
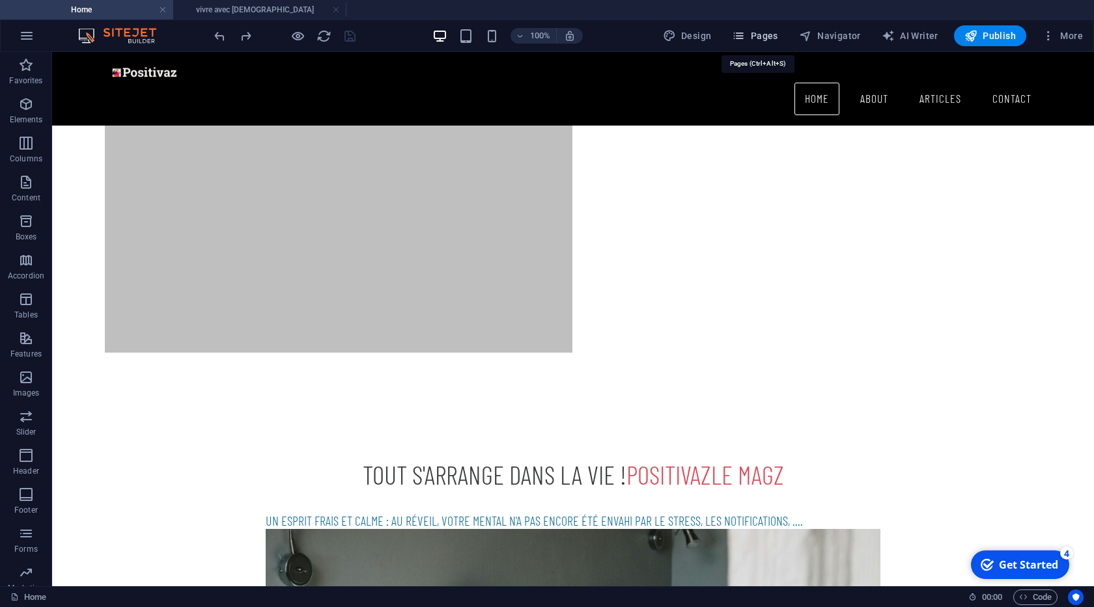
click at [760, 38] on span "Pages" at bounding box center [755, 35] width 46 height 13
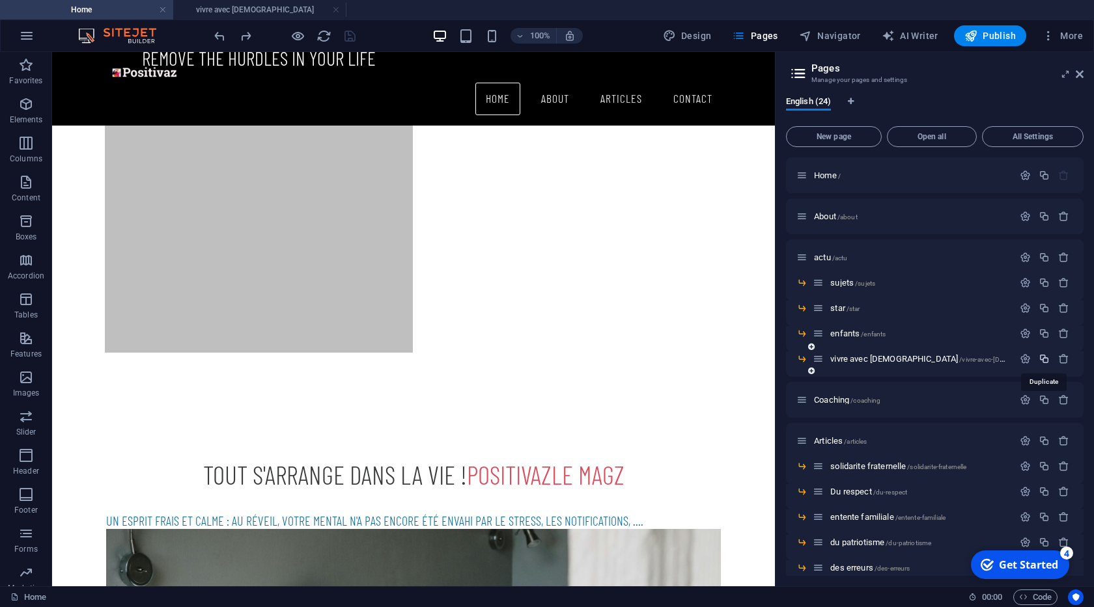
click at [1040, 358] on icon "button" at bounding box center [1043, 358] width 11 height 11
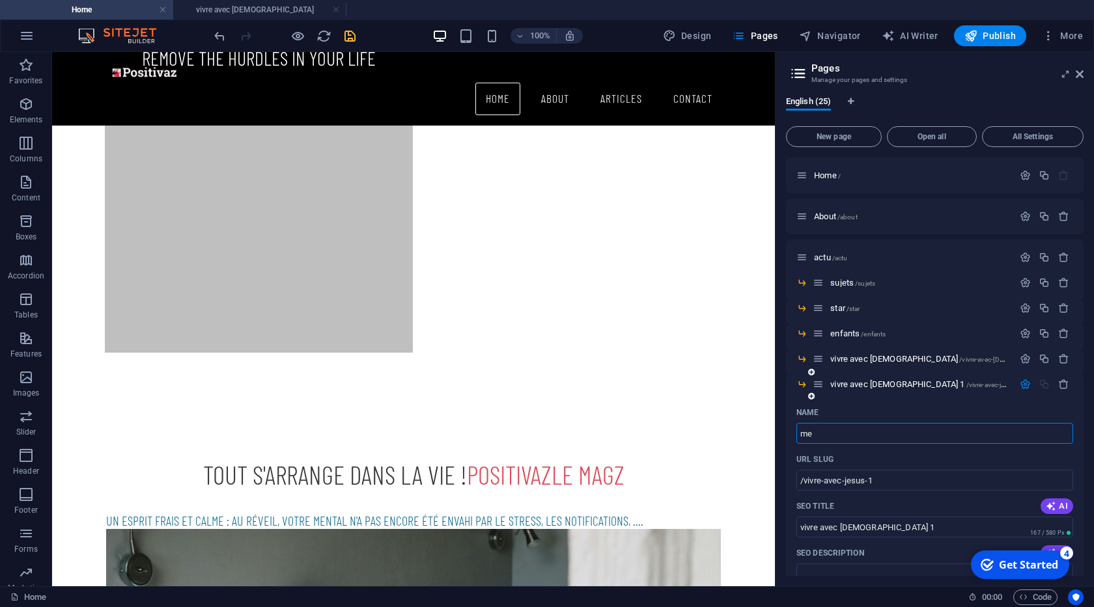
type input "m"
type input "/"
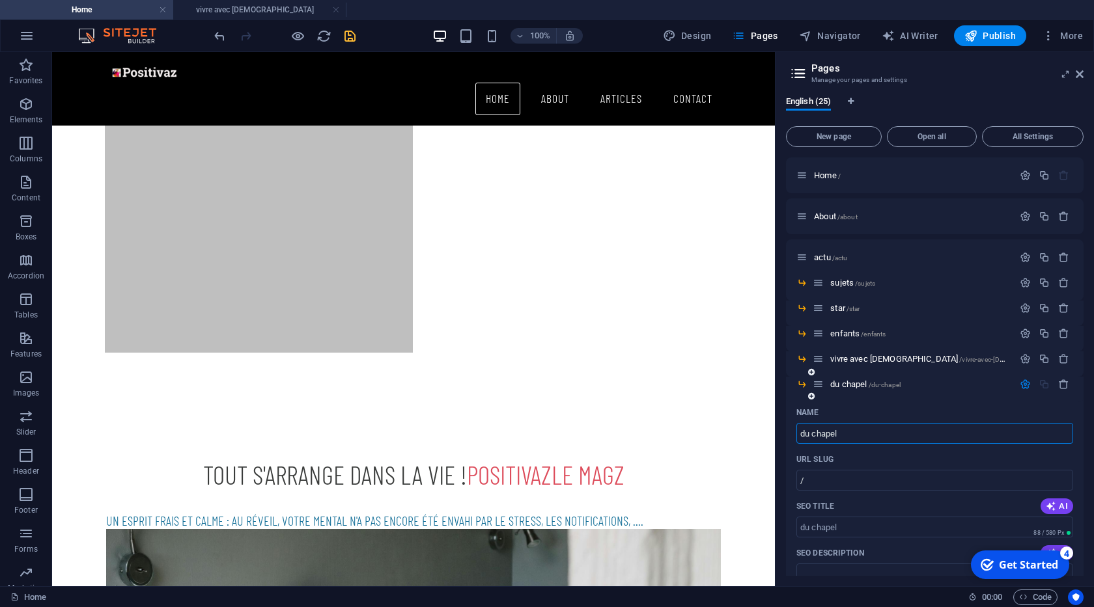
type input "du chapel"
type input "/du-chapel"
type input "du chapel"
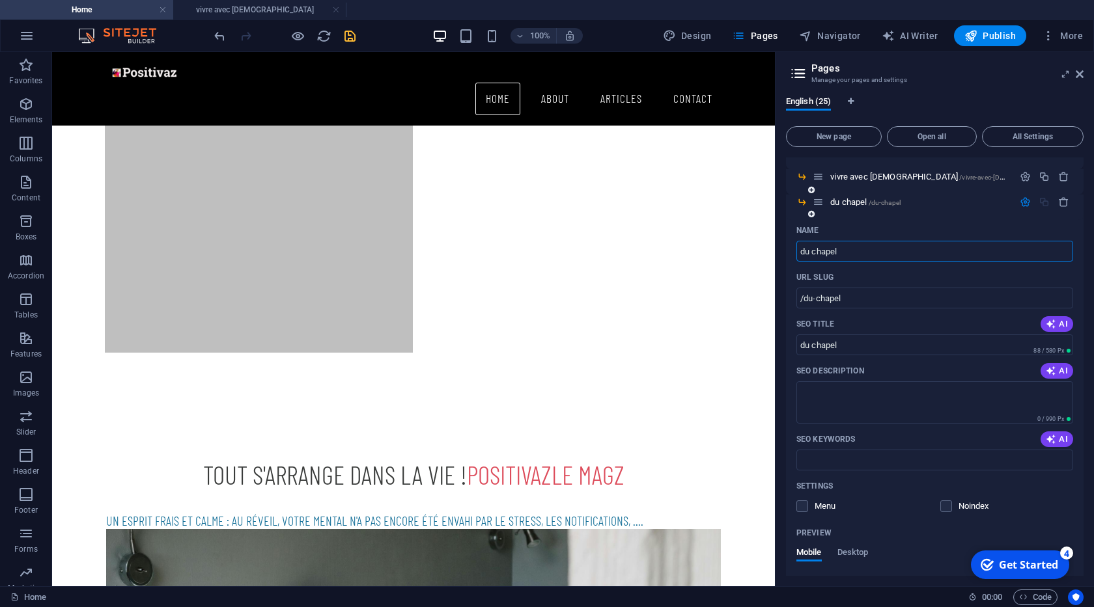
scroll to position [199, 0]
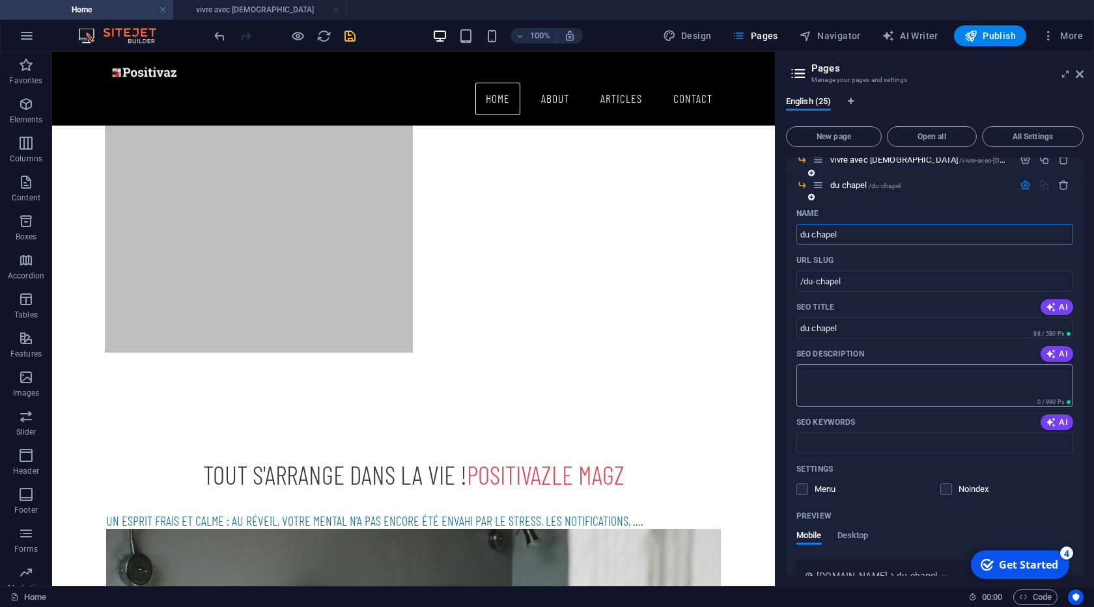
click at [844, 393] on textarea "SEO Description" at bounding box center [934, 386] width 277 height 42
type textarea "méditer avec le chapel"
click at [810, 374] on textarea "méditer avec le chapel" at bounding box center [934, 386] width 277 height 42
click at [878, 189] on span "/du-chapel" at bounding box center [884, 185] width 32 height 7
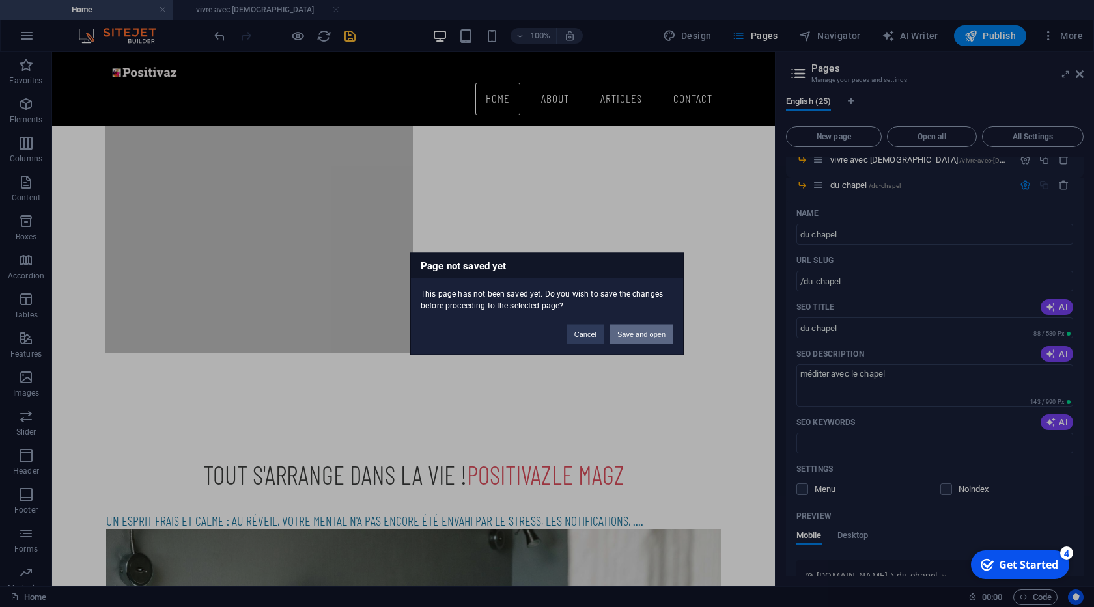
click at [640, 335] on button "Save and open" at bounding box center [641, 334] width 64 height 20
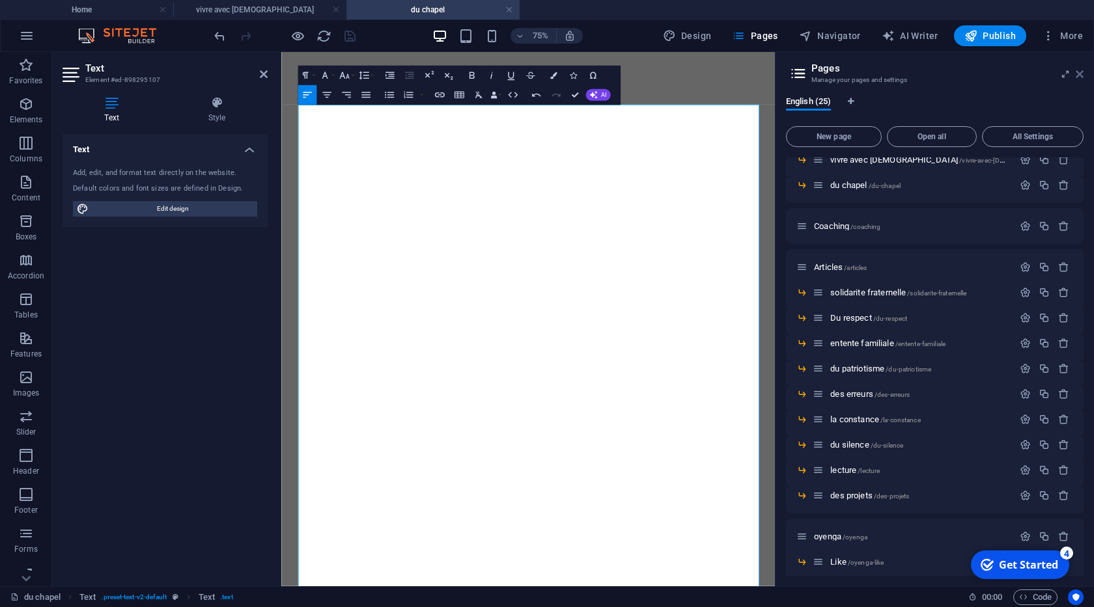
click at [1077, 75] on icon at bounding box center [1079, 74] width 8 height 10
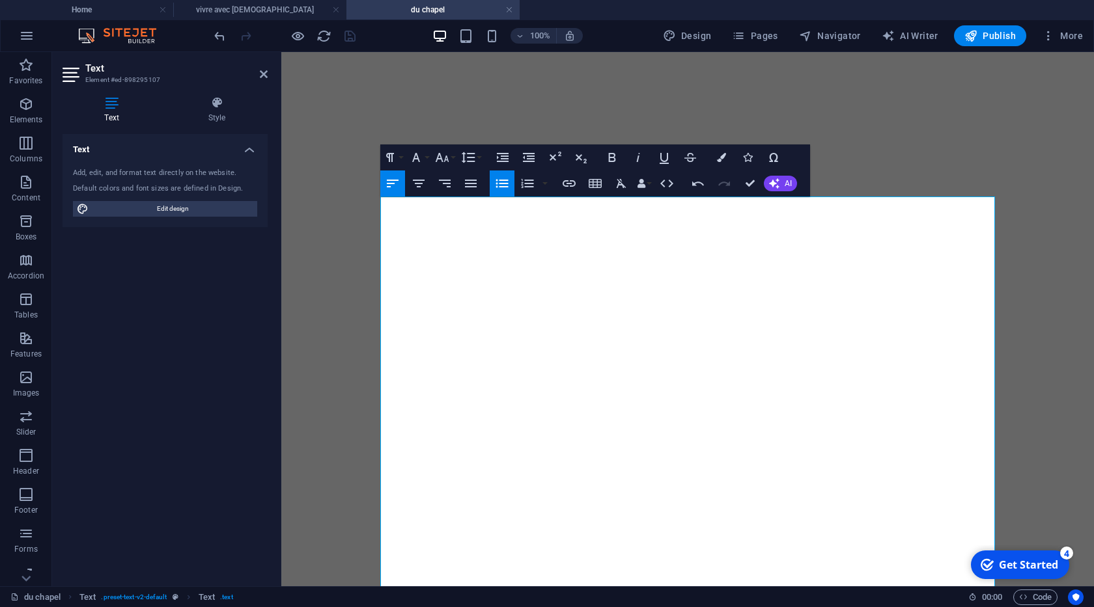
click at [506, 185] on icon "button" at bounding box center [502, 184] width 16 height 16
click at [501, 182] on icon "button" at bounding box center [502, 184] width 16 height 16
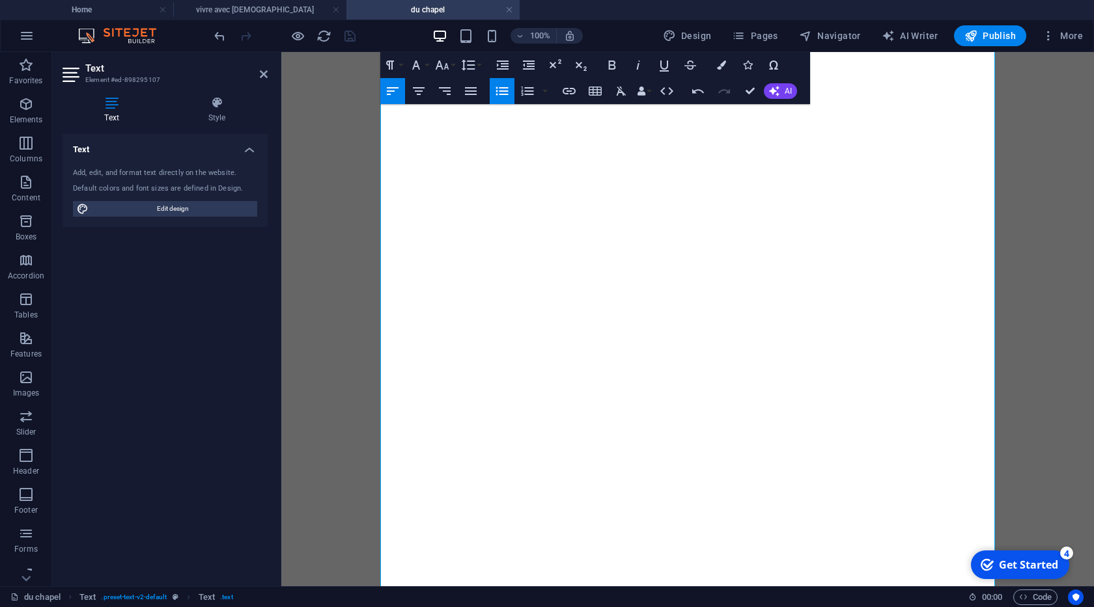
click at [507, 90] on icon "button" at bounding box center [502, 91] width 12 height 8
click at [505, 91] on icon "button" at bounding box center [502, 91] width 12 height 8
click at [499, 91] on icon "button" at bounding box center [502, 91] width 12 height 8
click at [501, 69] on icon "button" at bounding box center [503, 65] width 12 height 9
click at [503, 86] on icon "button" at bounding box center [502, 91] width 16 height 16
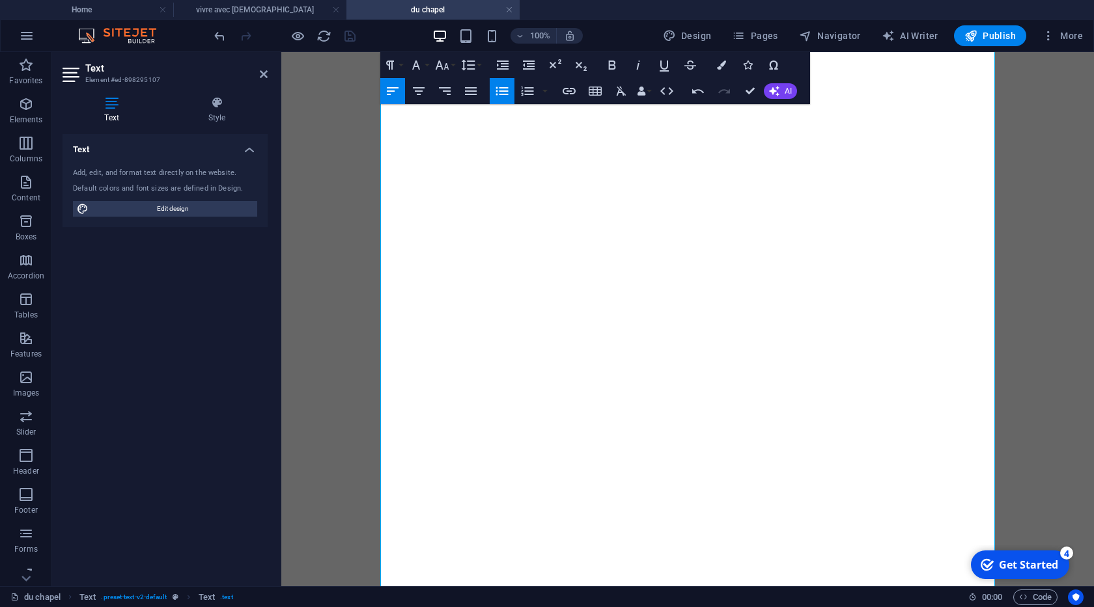
click at [501, 84] on icon "button" at bounding box center [502, 91] width 16 height 16
click at [502, 86] on icon "button" at bounding box center [502, 91] width 16 height 16
click at [498, 63] on icon "button" at bounding box center [503, 65] width 16 height 16
click at [501, 95] on icon "button" at bounding box center [502, 91] width 12 height 8
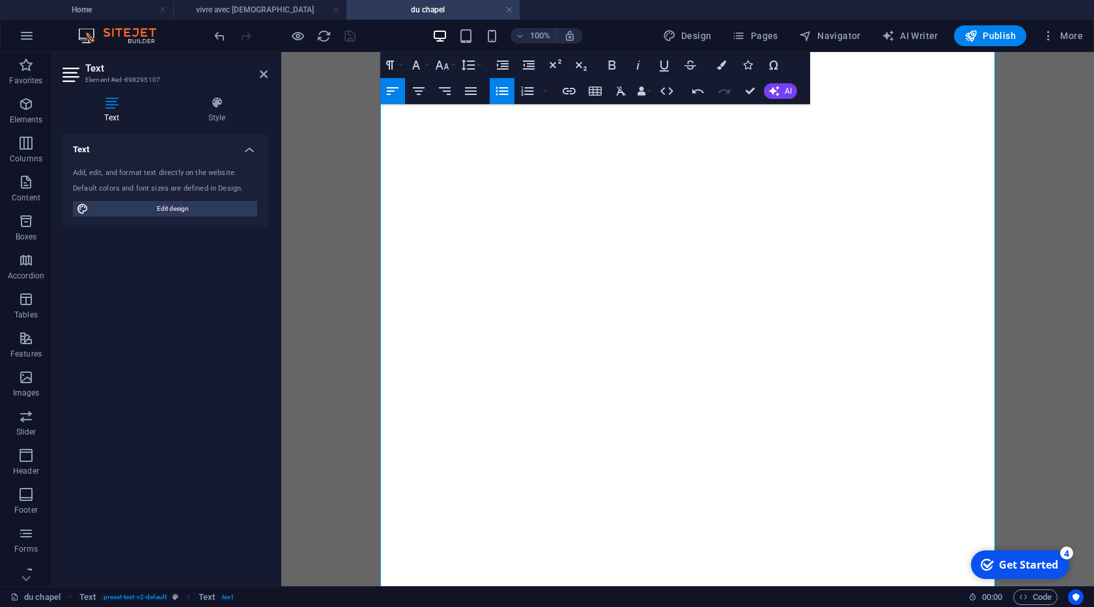
click at [498, 90] on icon "button" at bounding box center [502, 91] width 16 height 16
click at [507, 66] on icon "button" at bounding box center [503, 65] width 12 height 9
click at [503, 91] on icon "button" at bounding box center [502, 91] width 12 height 8
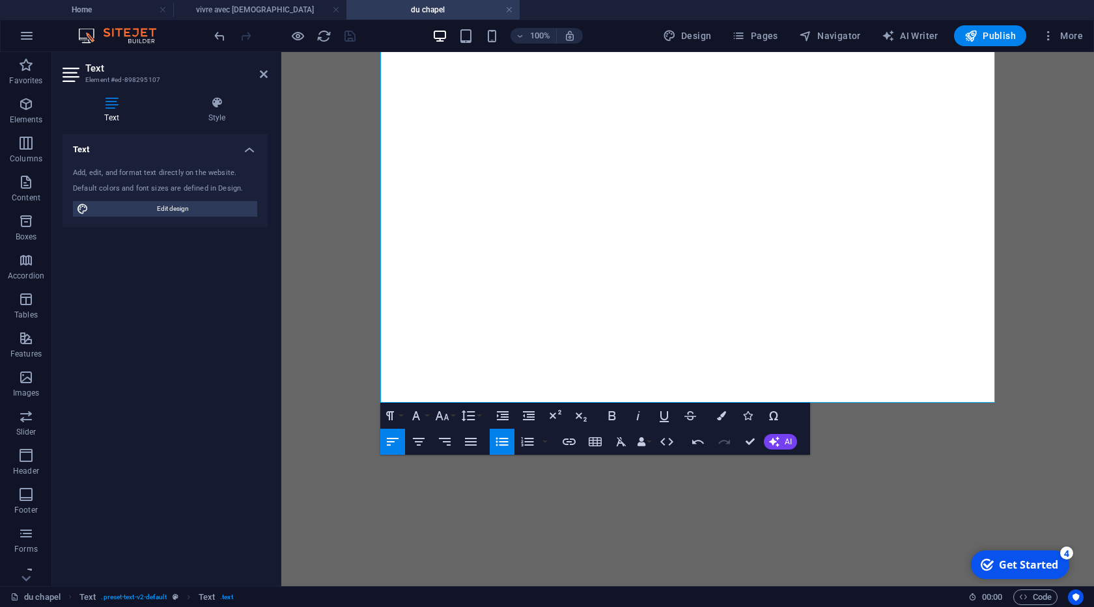
click at [501, 444] on icon "button" at bounding box center [502, 442] width 16 height 16
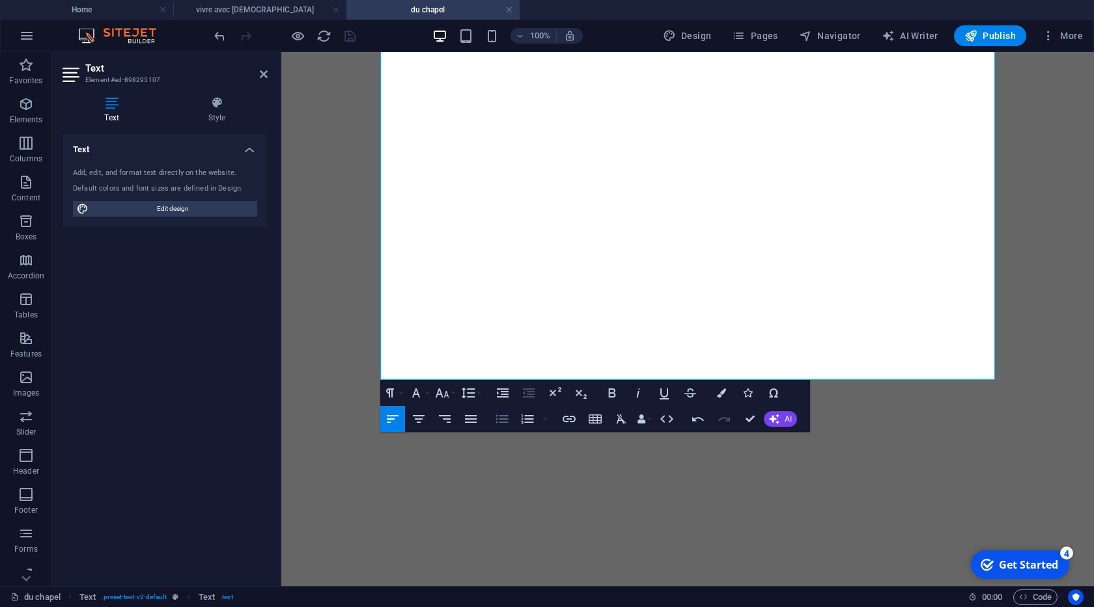
click at [500, 422] on icon "button" at bounding box center [502, 419] width 12 height 8
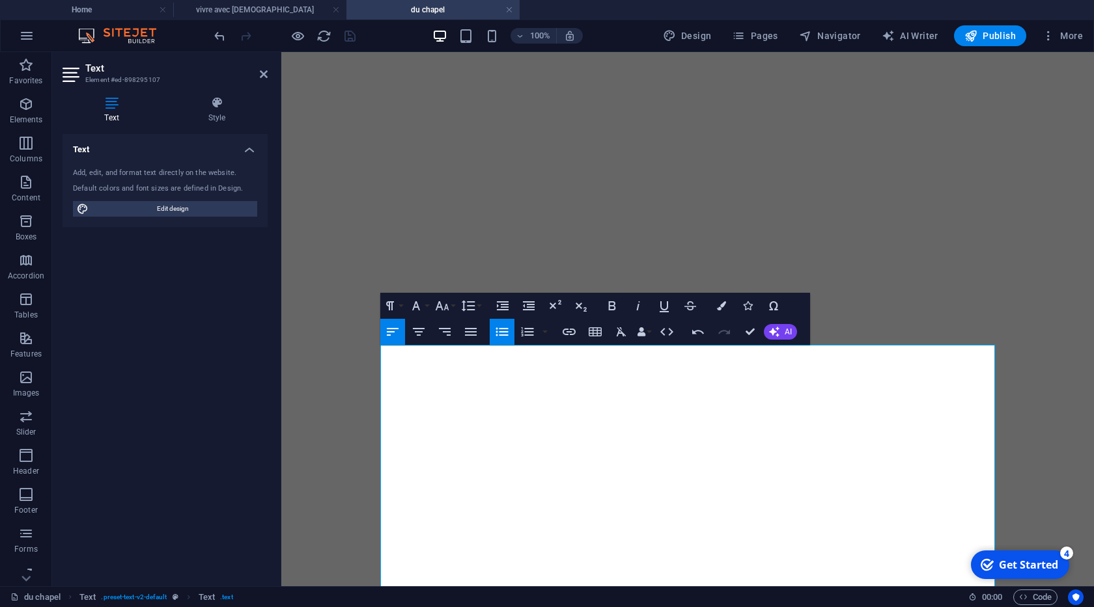
click at [499, 331] on icon "button" at bounding box center [502, 332] width 16 height 16
click at [503, 337] on icon "button" at bounding box center [502, 332] width 16 height 16
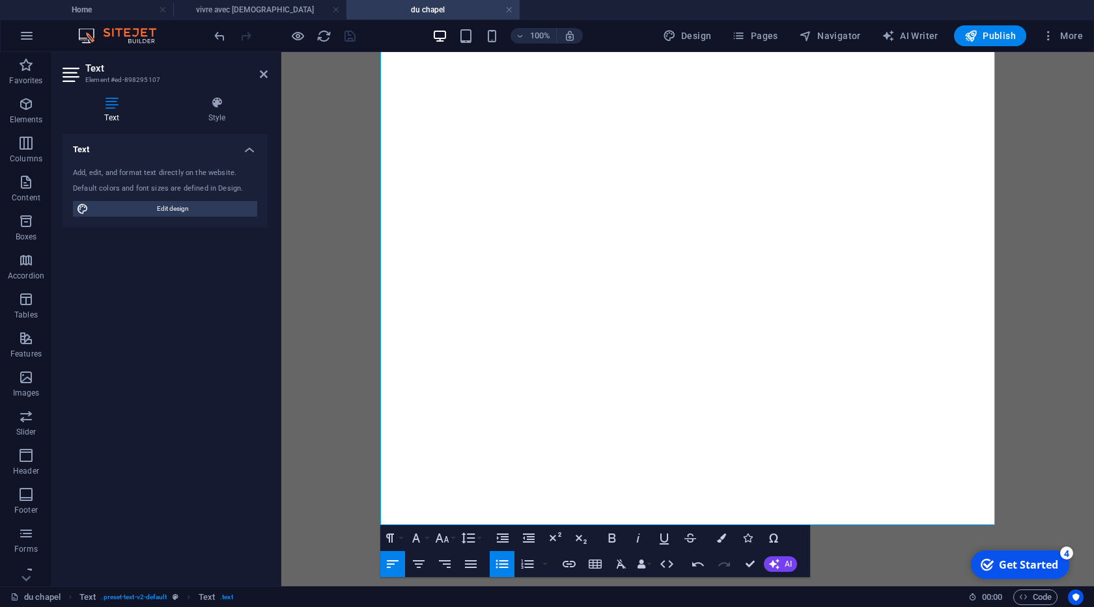
click at [497, 575] on button "Unordered List" at bounding box center [502, 564] width 25 height 26
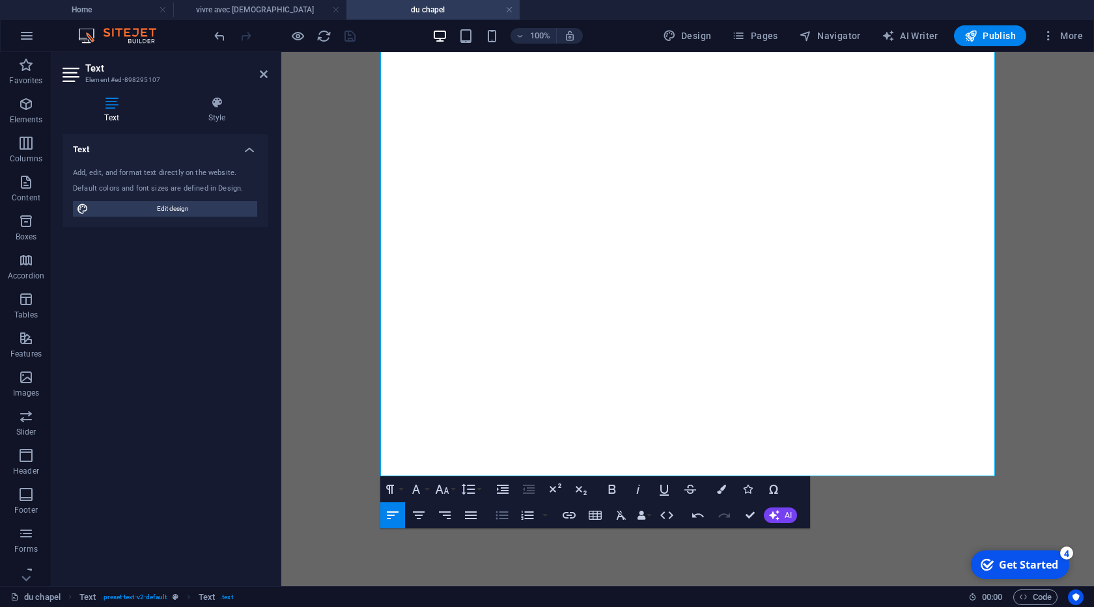
click at [501, 511] on icon "button" at bounding box center [502, 516] width 16 height 16
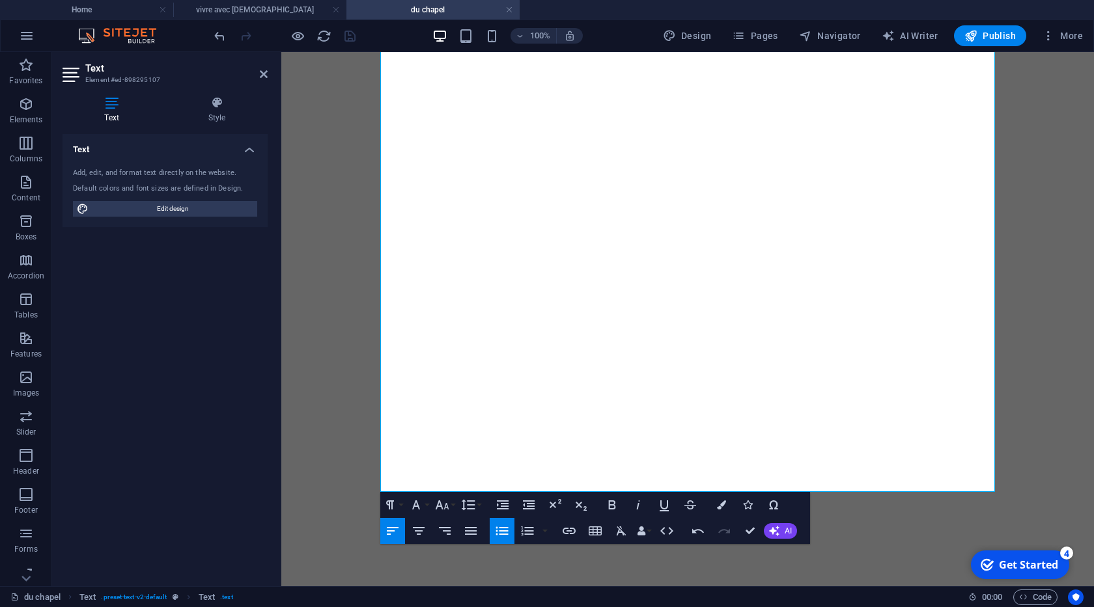
click at [495, 531] on icon "button" at bounding box center [502, 531] width 16 height 16
click at [504, 529] on icon "button" at bounding box center [502, 531] width 12 height 8
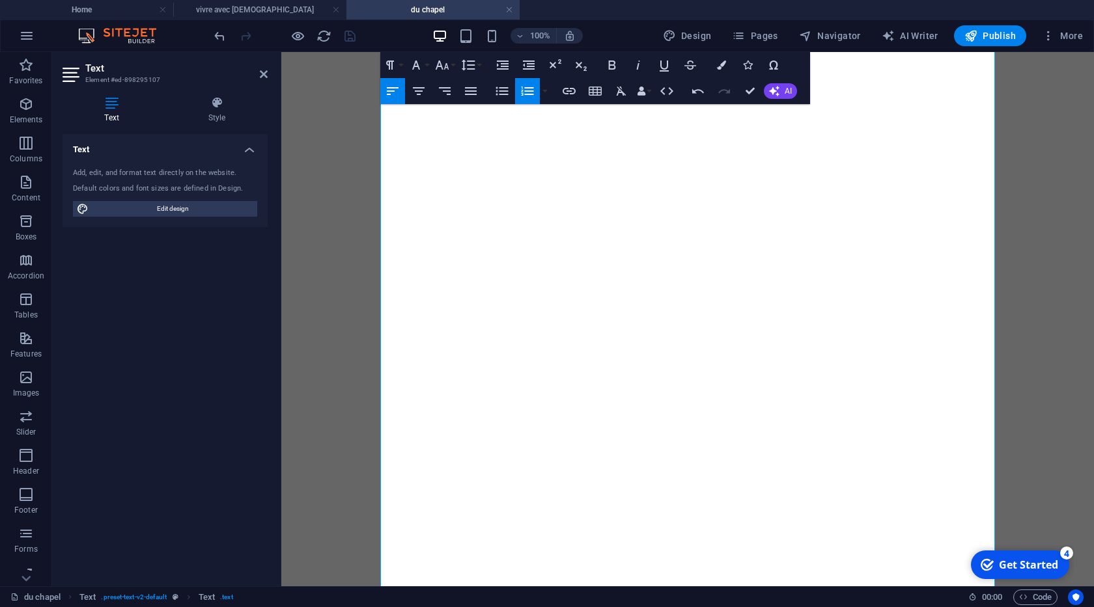
click at [527, 88] on icon "button" at bounding box center [527, 91] width 12 height 9
click at [504, 70] on icon "button" at bounding box center [503, 65] width 16 height 16
click at [524, 87] on icon "button" at bounding box center [527, 91] width 16 height 16
click at [494, 90] on icon "button" at bounding box center [502, 91] width 16 height 16
click at [395, 62] on icon "button" at bounding box center [390, 65] width 16 height 16
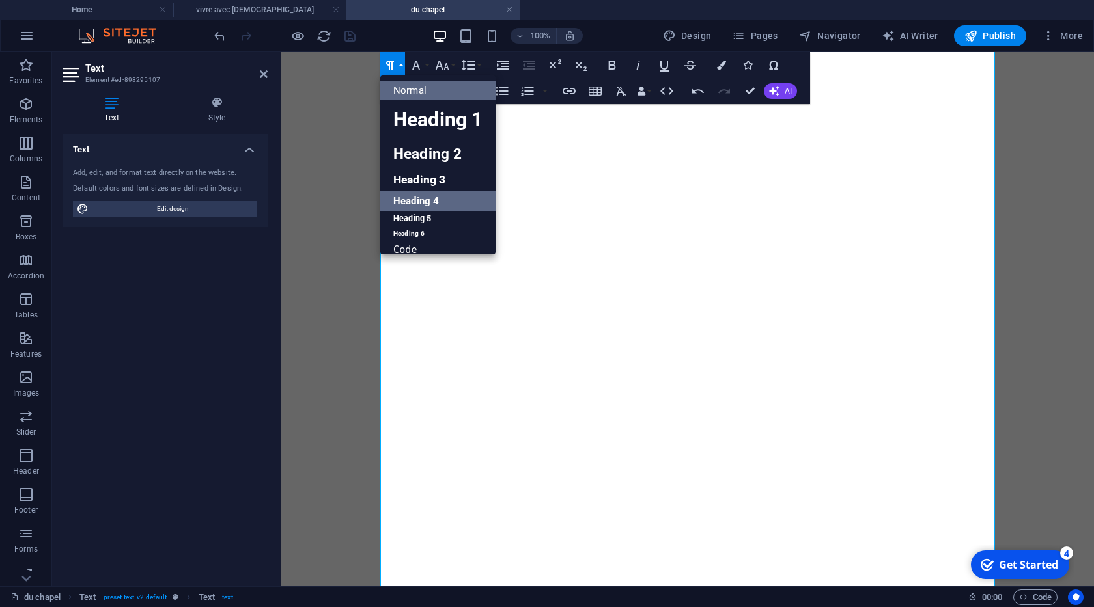
click at [425, 191] on link "Heading 4" at bounding box center [437, 201] width 115 height 20
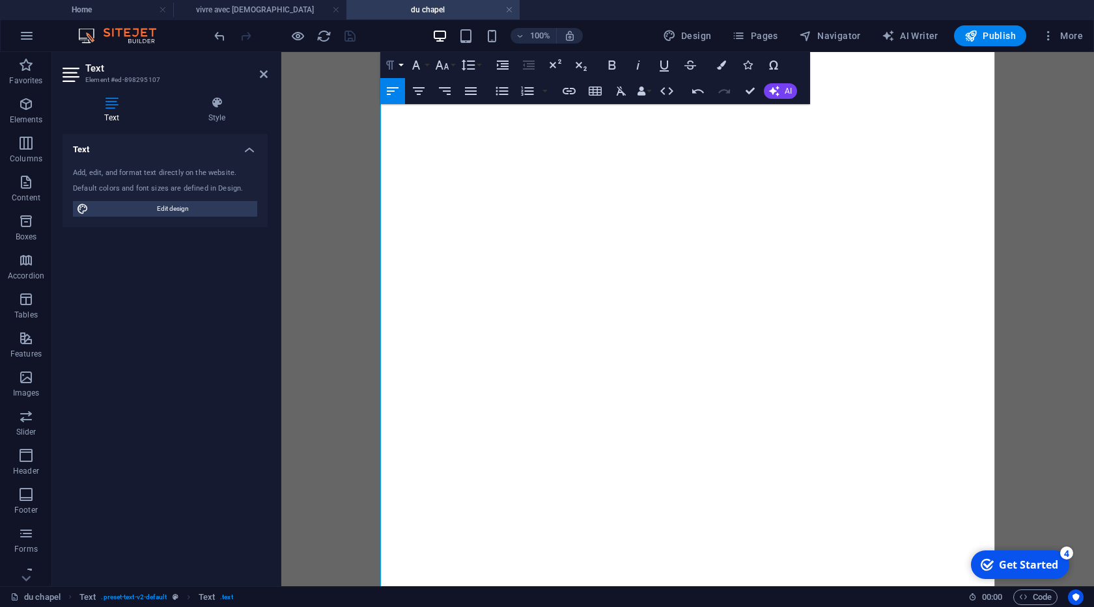
click at [395, 66] on icon "button" at bounding box center [390, 65] width 16 height 16
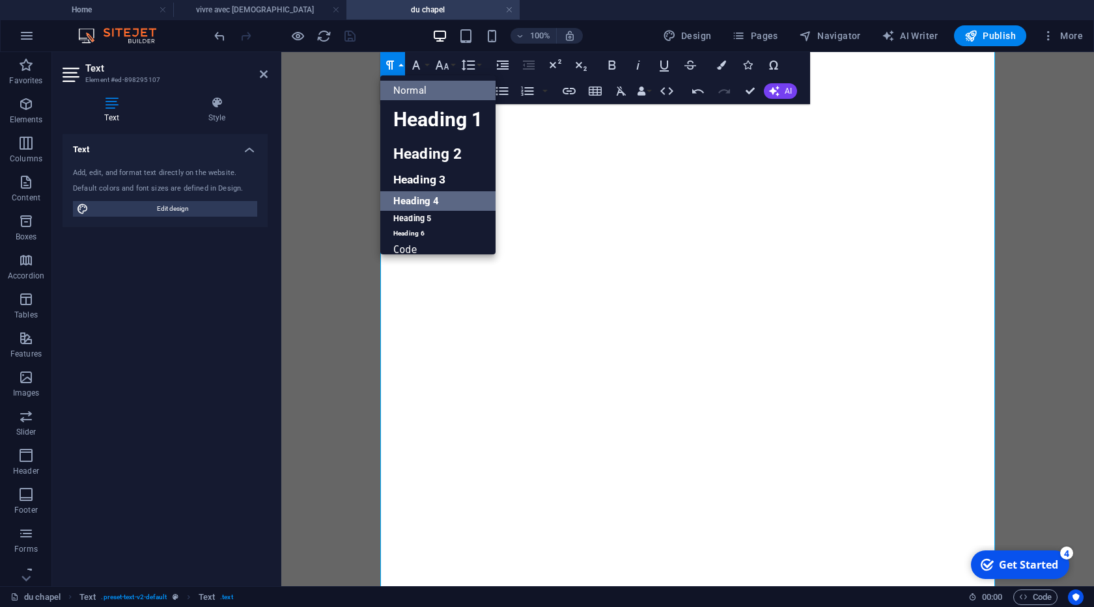
click at [421, 192] on link "Heading 4" at bounding box center [437, 201] width 115 height 20
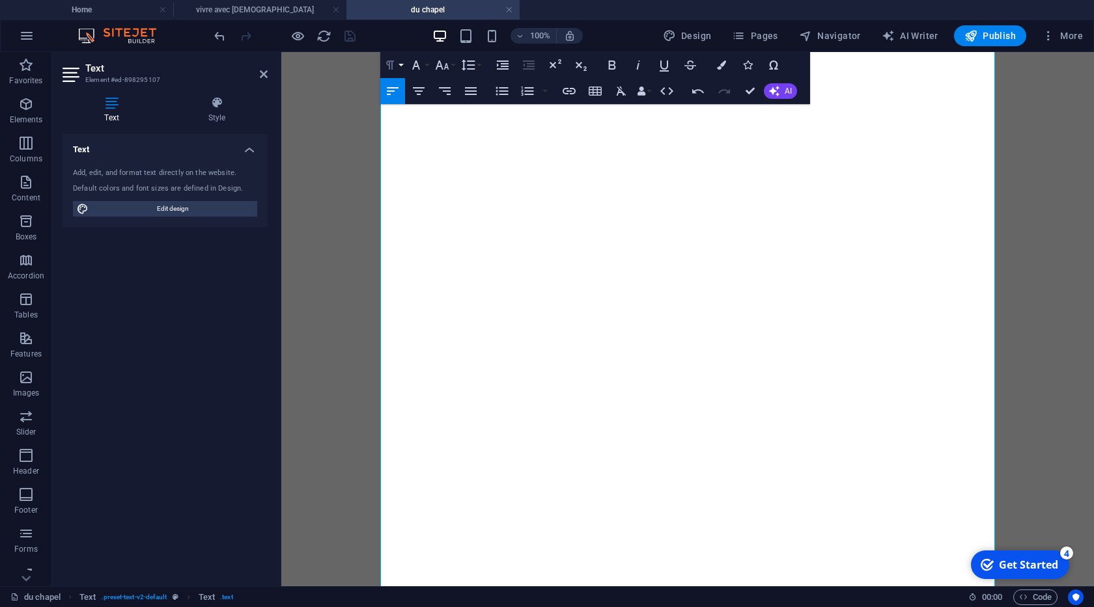
click at [392, 66] on icon "button" at bounding box center [390, 65] width 8 height 9
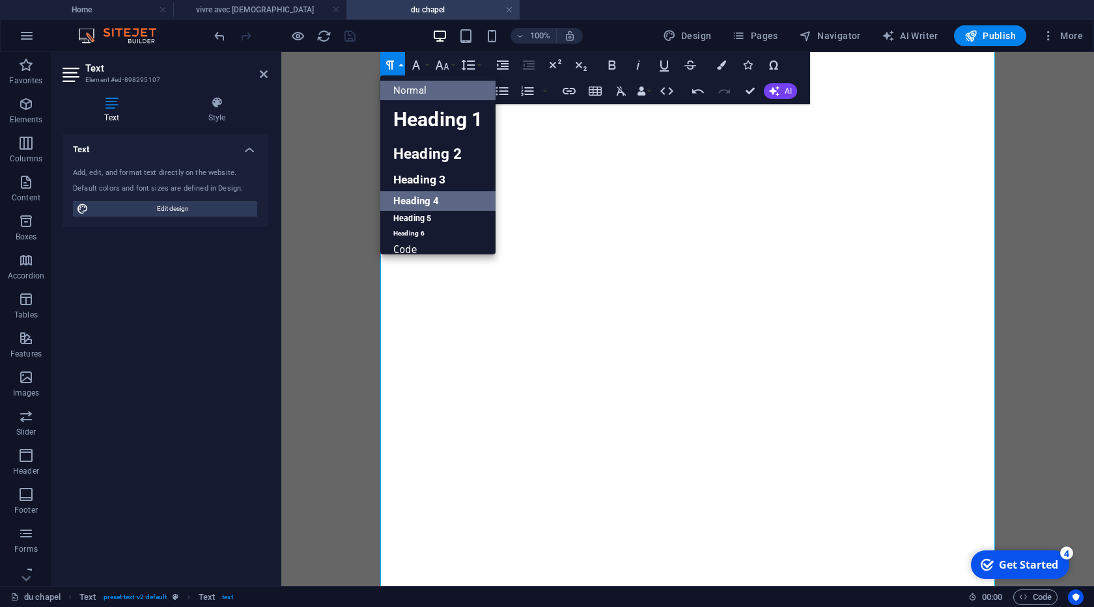
click at [419, 191] on link "Heading 4" at bounding box center [437, 201] width 115 height 20
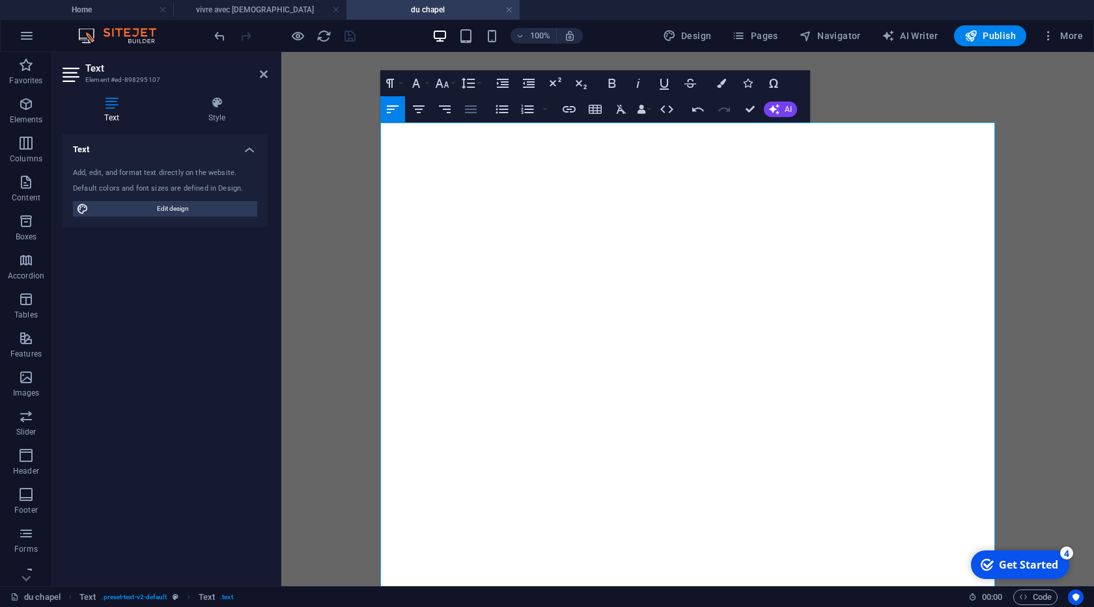
click at [476, 104] on icon "button" at bounding box center [471, 110] width 16 height 16
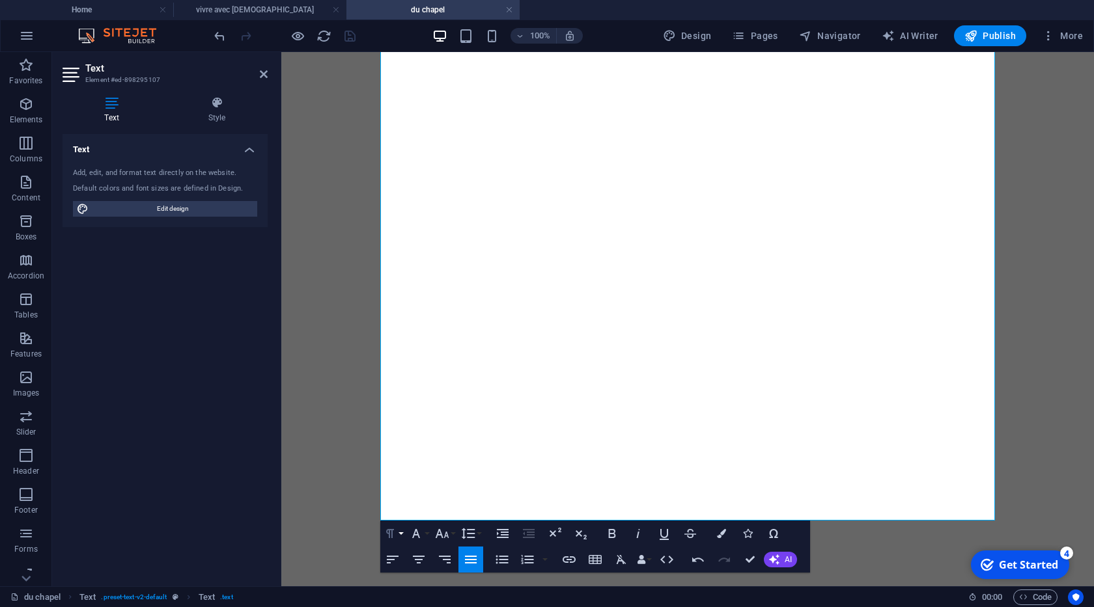
click at [402, 535] on button "Paragraph Format" at bounding box center [392, 534] width 25 height 26
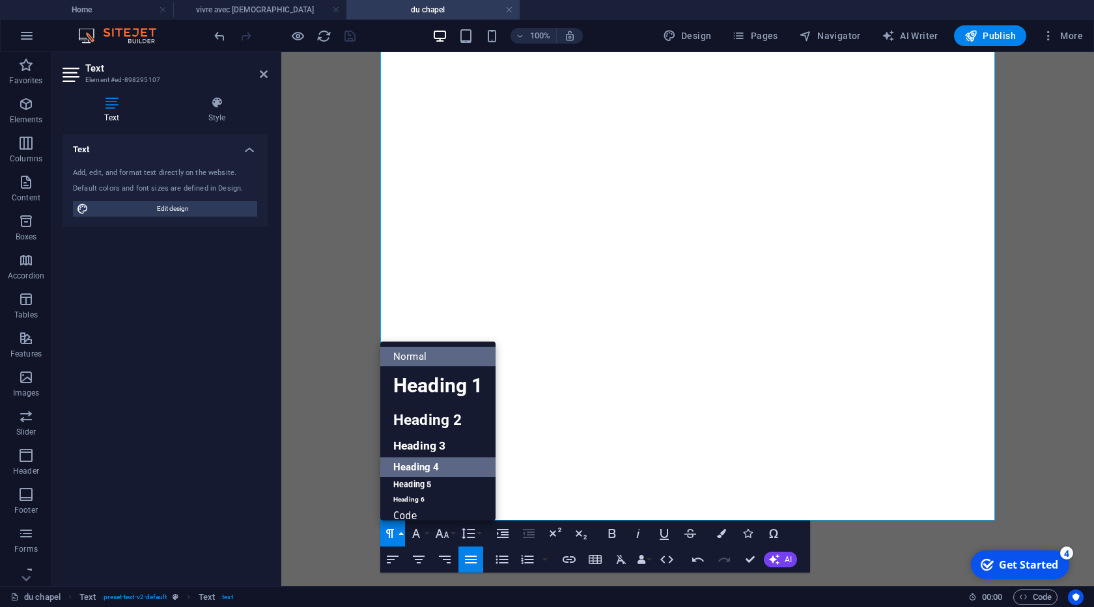
click at [419, 458] on link "Heading 4" at bounding box center [437, 468] width 115 height 20
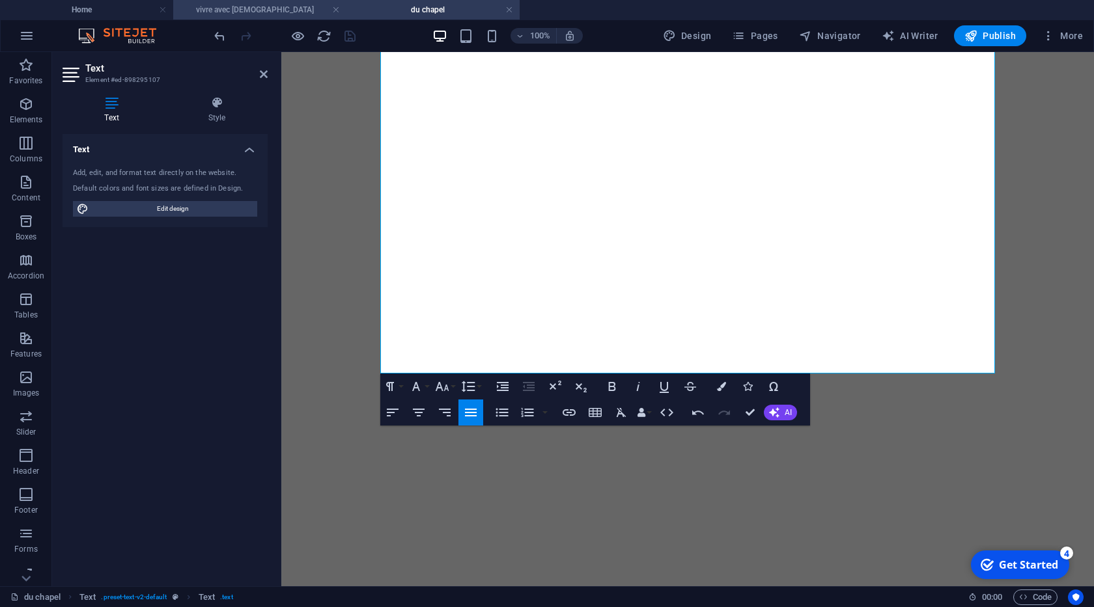
click at [245, 8] on h4 "vivre avec [DEMOGRAPHIC_DATA]" at bounding box center [259, 10] width 173 height 14
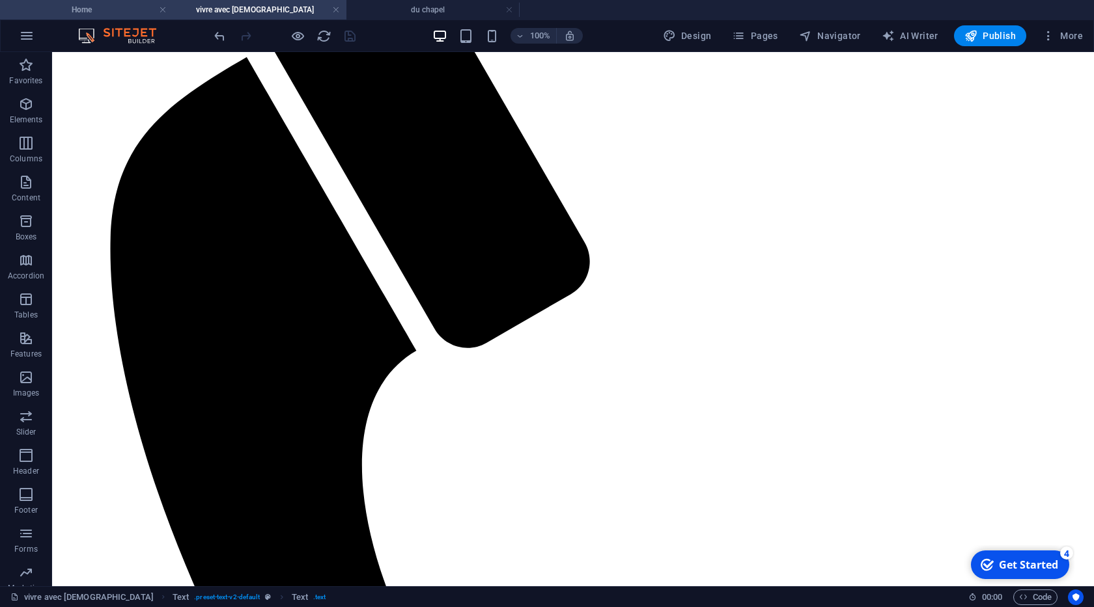
click at [120, 6] on h4 "Home" at bounding box center [86, 10] width 173 height 14
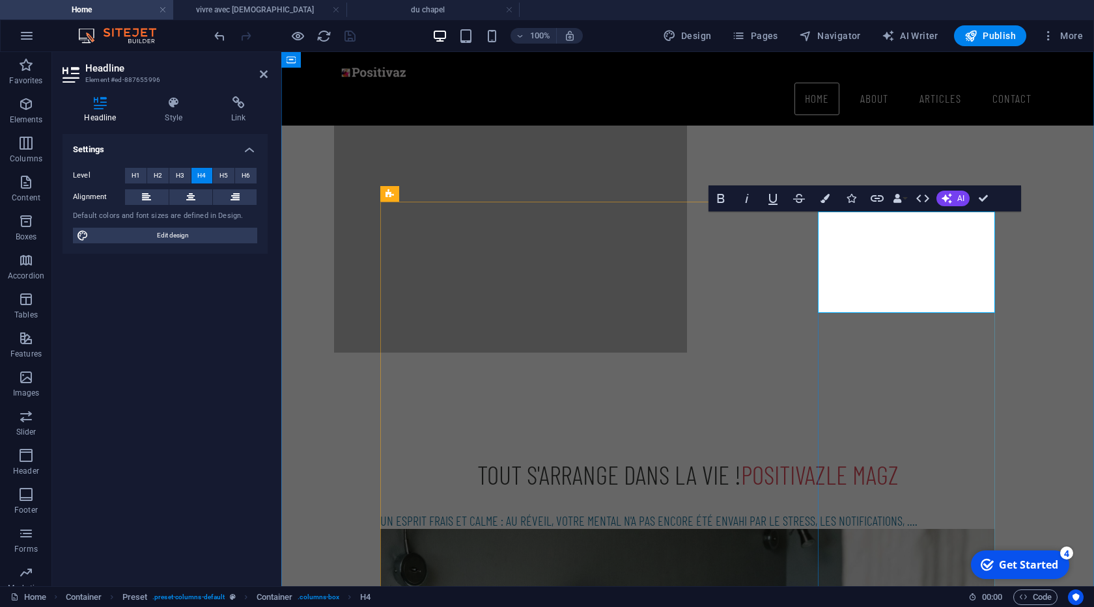
drag, startPoint x: 942, startPoint y: 299, endPoint x: 818, endPoint y: 310, distance: 124.1
drag, startPoint x: 220, startPoint y: 178, endPoint x: 210, endPoint y: 174, distance: 10.3
click at [220, 178] on span "H5" at bounding box center [223, 176] width 8 height 16
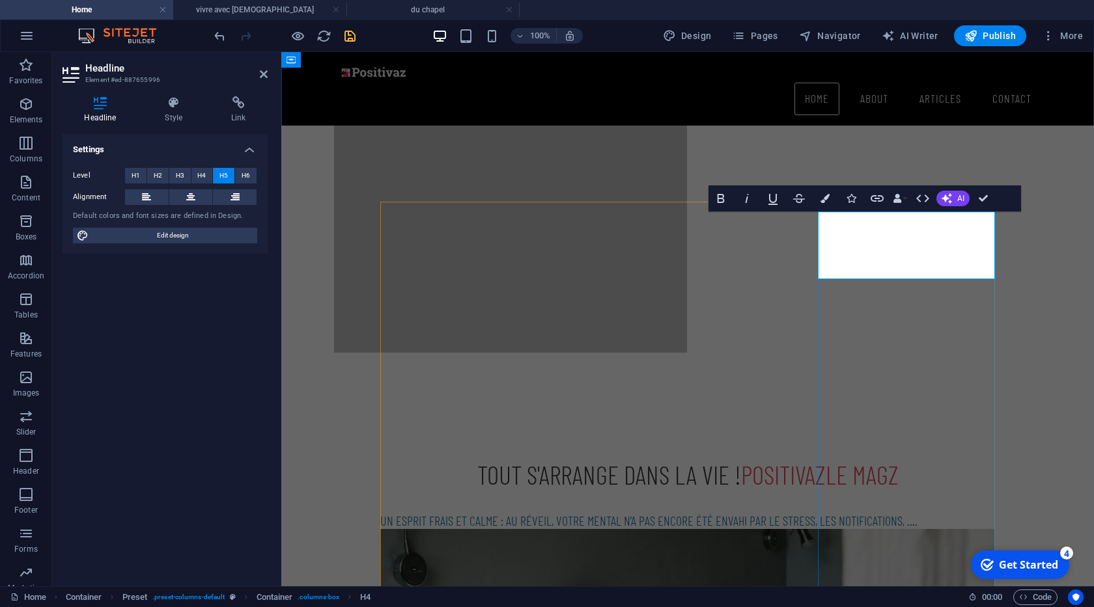
click at [820, 199] on button "Colors" at bounding box center [824, 199] width 25 height 26
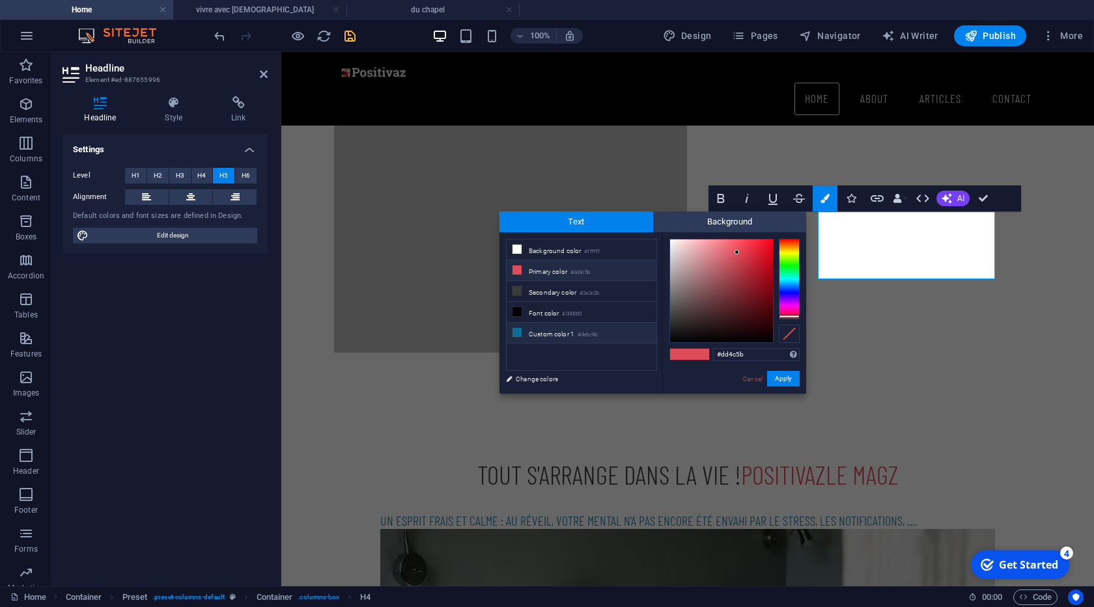
click at [563, 324] on li "Custom color 1 #0e6c96" at bounding box center [581, 333] width 150 height 21
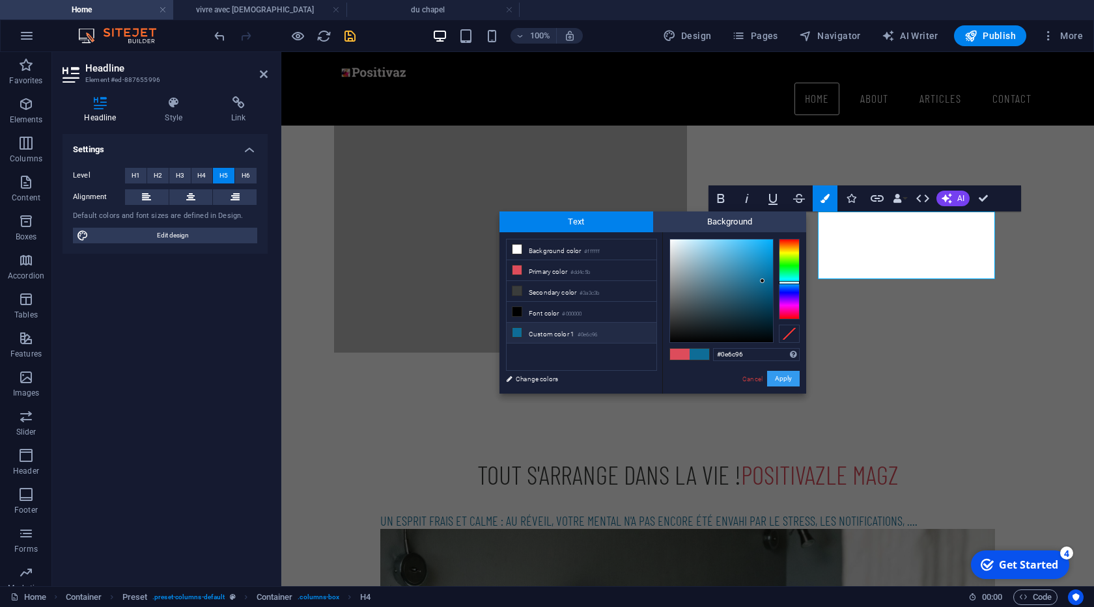
click at [777, 378] on button "Apply" at bounding box center [783, 379] width 33 height 16
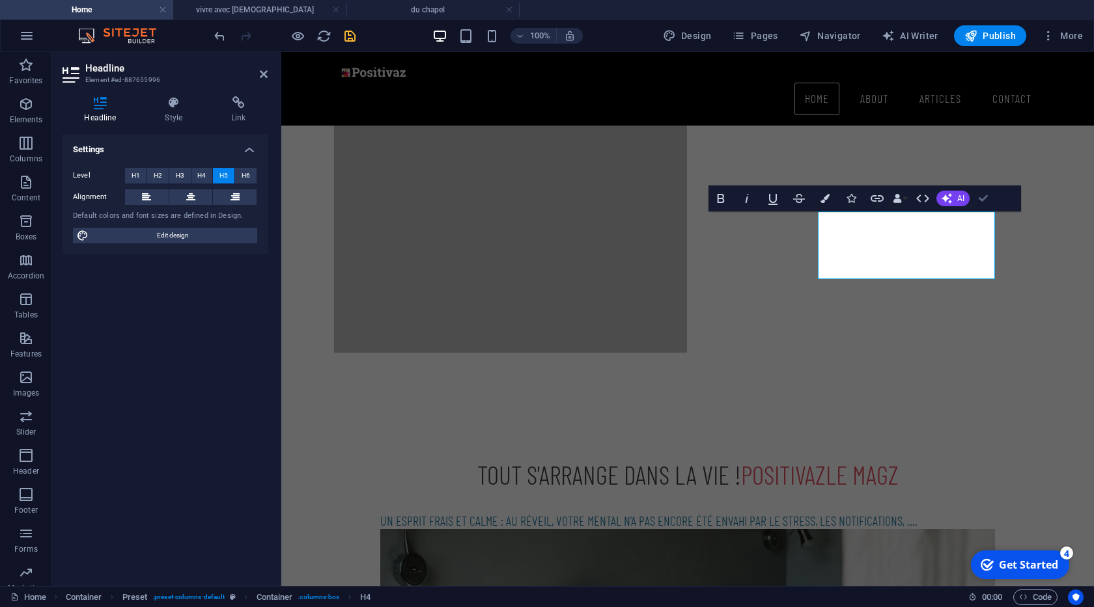
drag, startPoint x: 984, startPoint y: 202, endPoint x: 925, endPoint y: 160, distance: 72.4
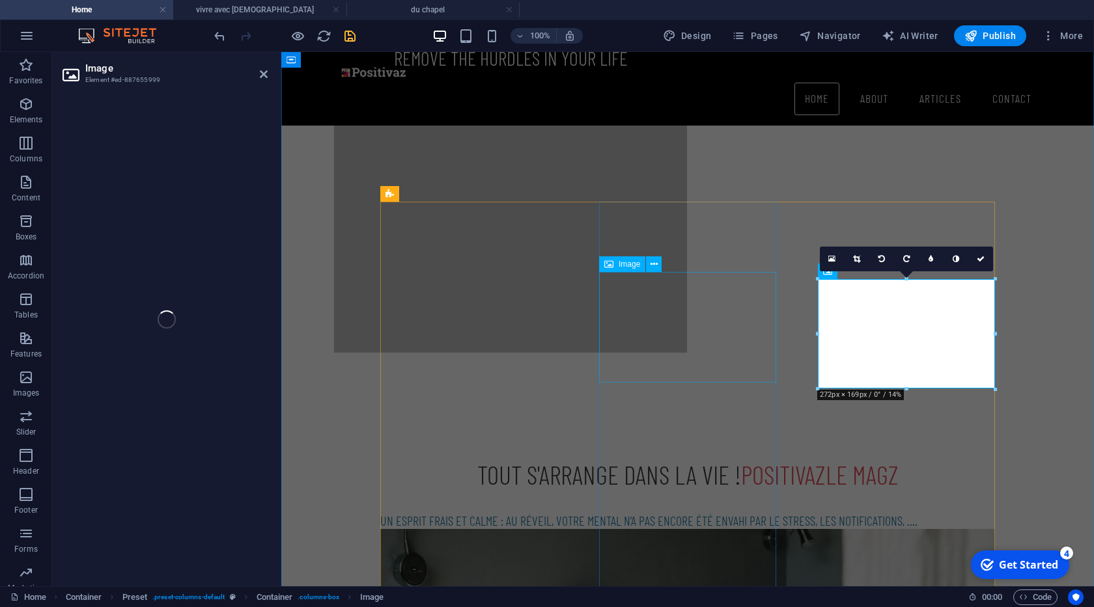
select select "%"
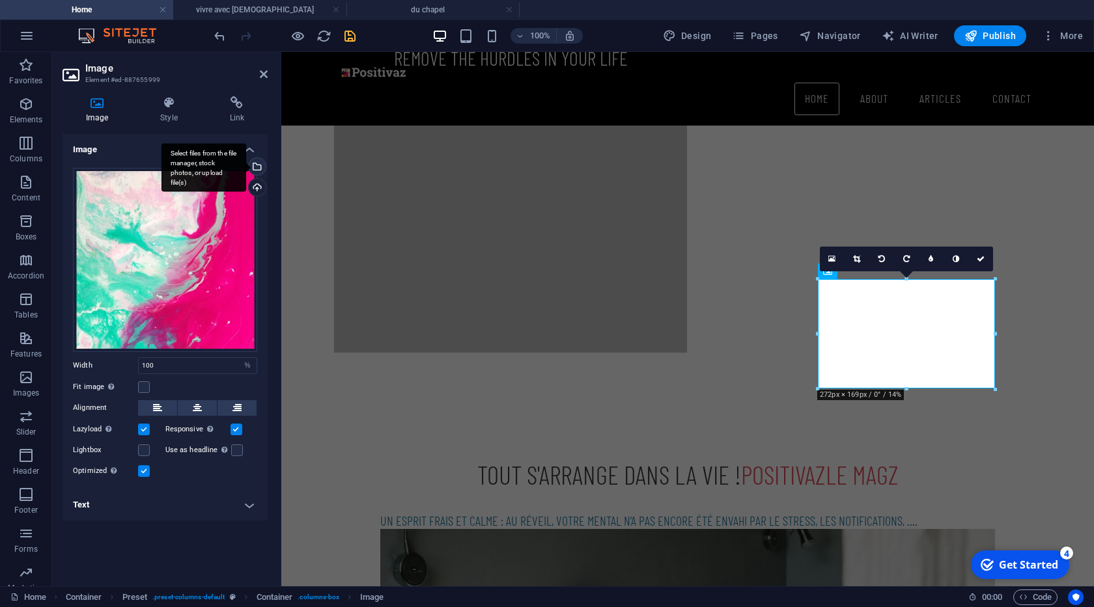
click at [260, 167] on div "Select files from the file manager, stock photos, or upload file(s)" at bounding box center [256, 168] width 20 height 20
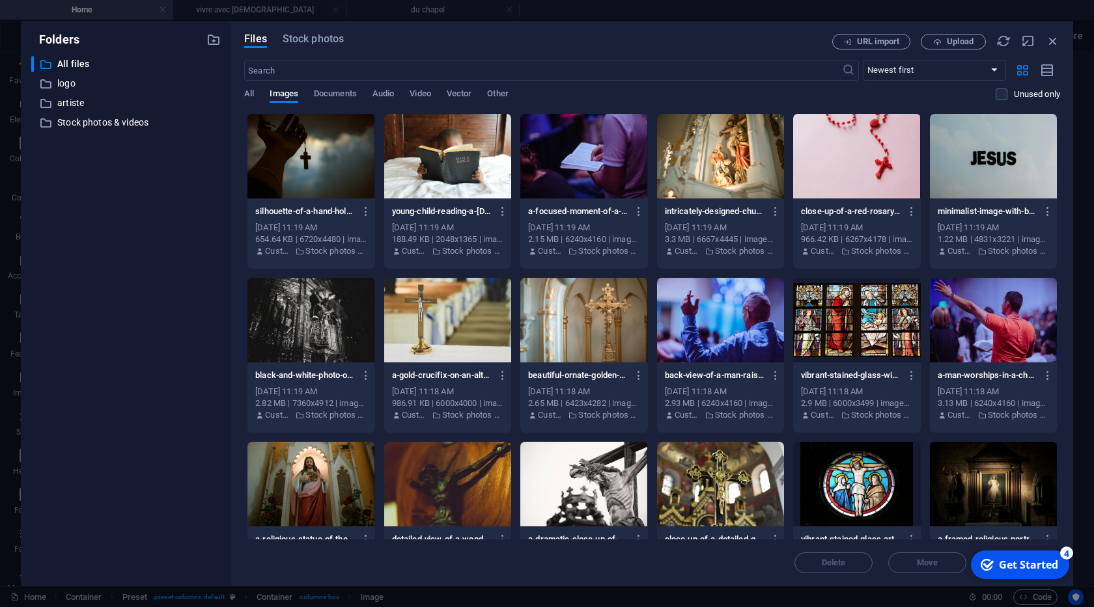
click at [339, 165] on div at bounding box center [310, 156] width 127 height 85
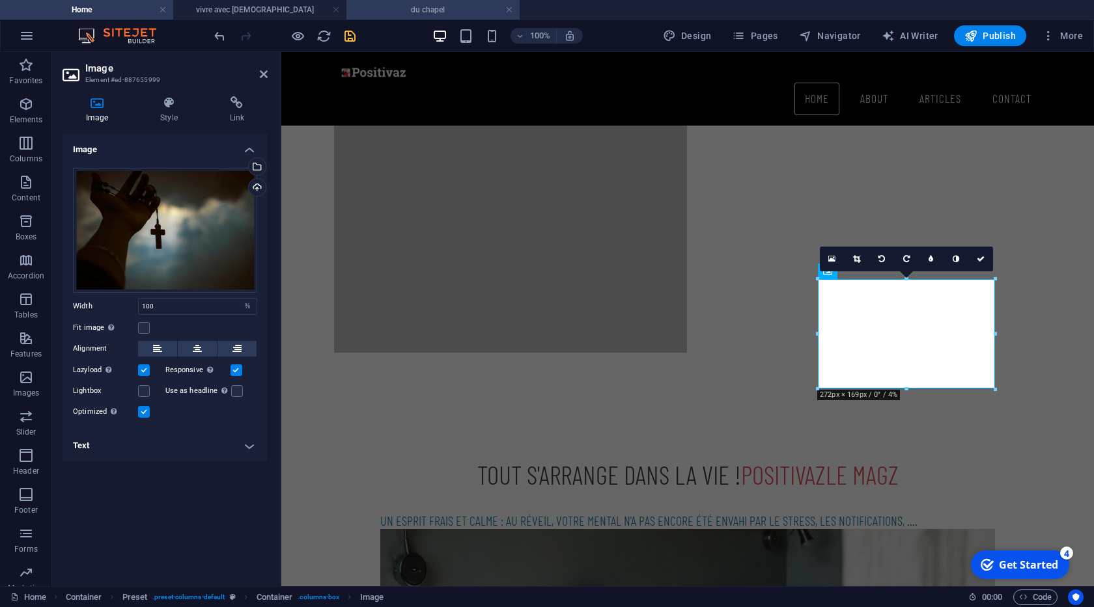
click at [426, 13] on h4 "du chapel" at bounding box center [432, 10] width 173 height 14
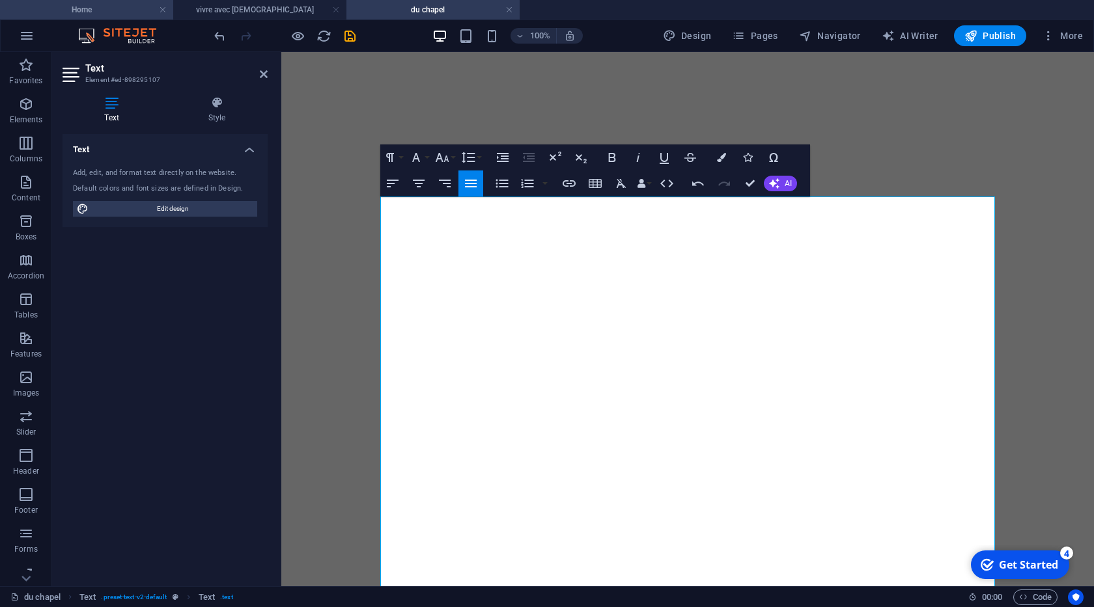
click at [126, 8] on h4 "Home" at bounding box center [86, 10] width 173 height 14
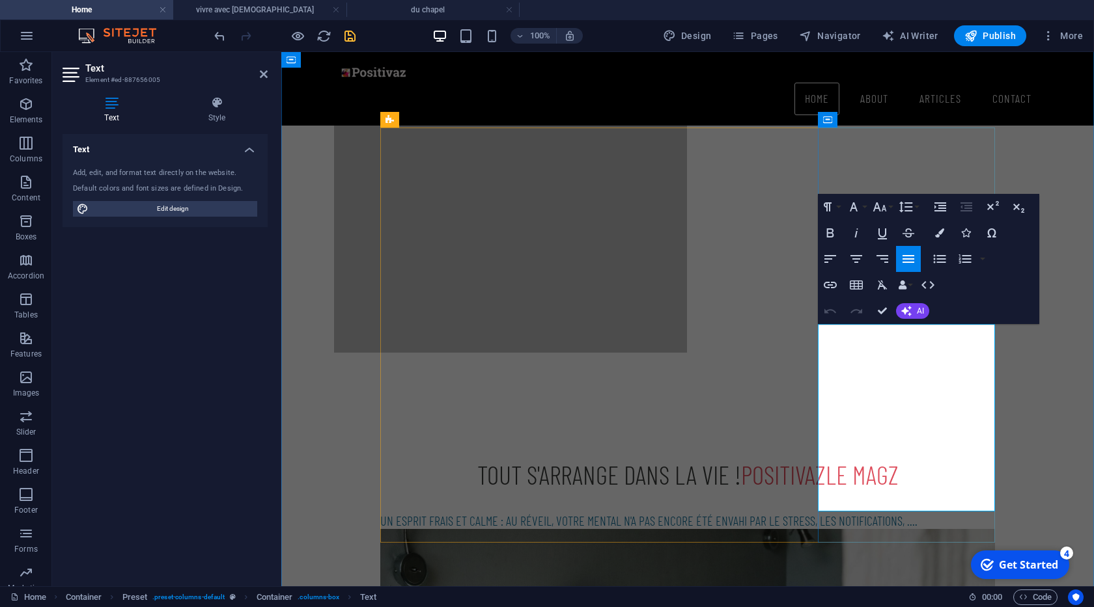
drag, startPoint x: 965, startPoint y: 478, endPoint x: 815, endPoint y: 336, distance: 207.2
drag, startPoint x: 912, startPoint y: 489, endPoint x: 825, endPoint y: 491, distance: 87.3
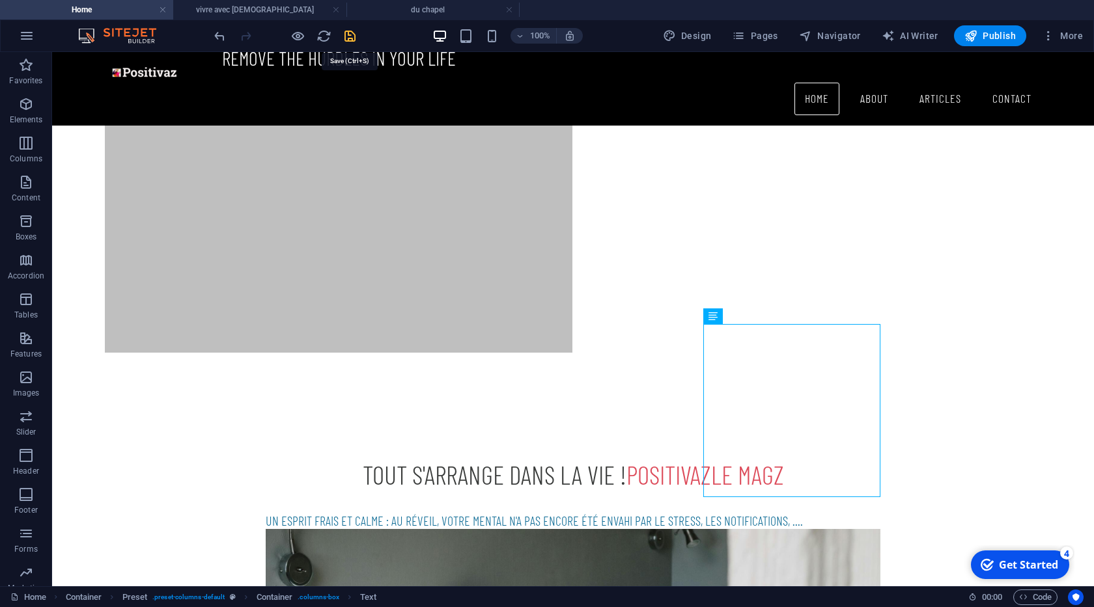
click at [351, 38] on icon "save" at bounding box center [349, 36] width 15 height 15
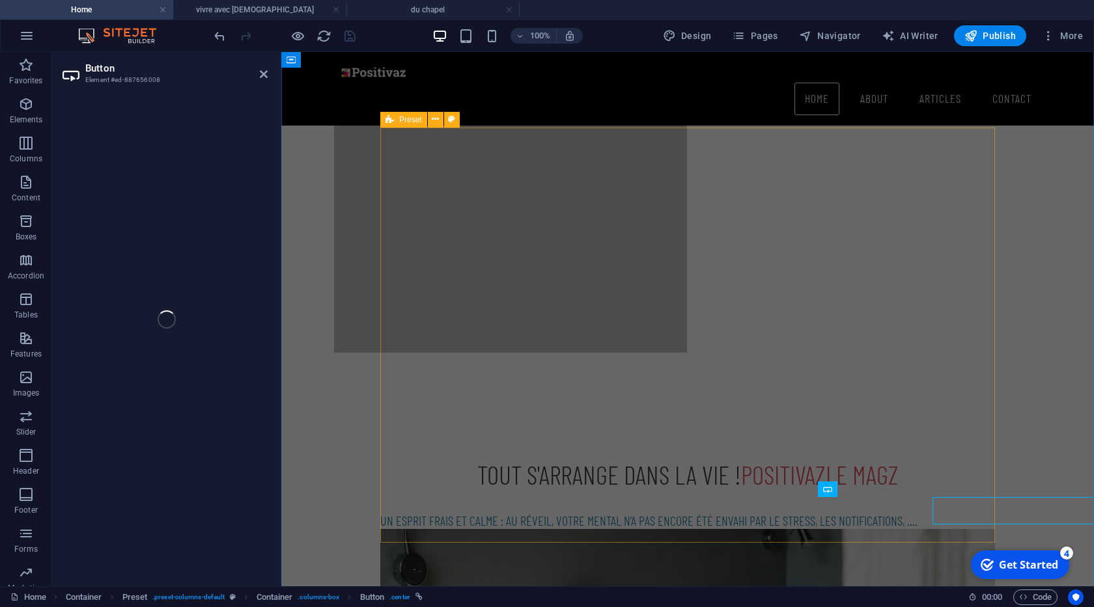
select select "1"
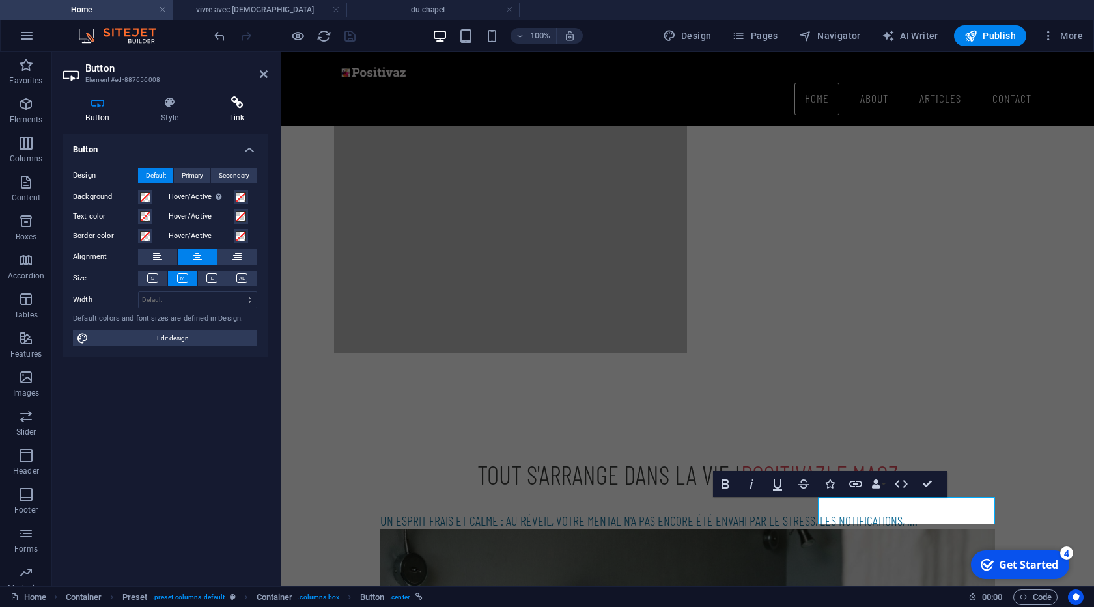
click at [234, 107] on icon at bounding box center [236, 102] width 61 height 13
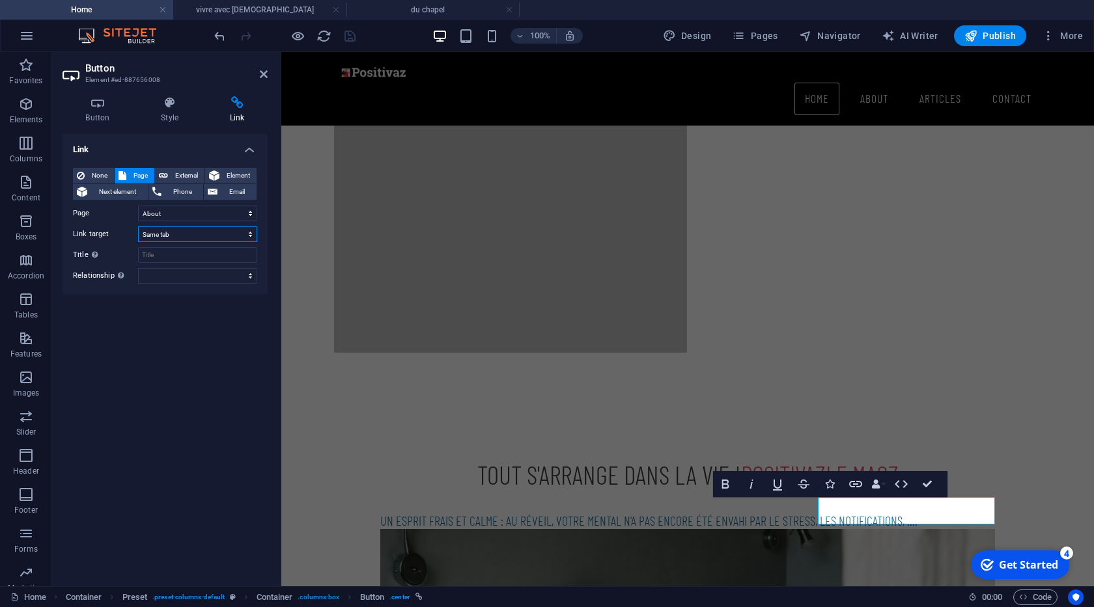
click at [238, 234] on select "New tab Same tab Overlay" at bounding box center [197, 235] width 119 height 16
click at [217, 232] on select "New tab Same tab Overlay" at bounding box center [197, 235] width 119 height 16
click at [243, 214] on select "Home About actu -- sujets -- star -- enfants -- vivre avec Jesus -- du chapel C…" at bounding box center [197, 214] width 119 height 16
select select "blank"
click option "New tab" at bounding box center [0, 0] width 0 height 0
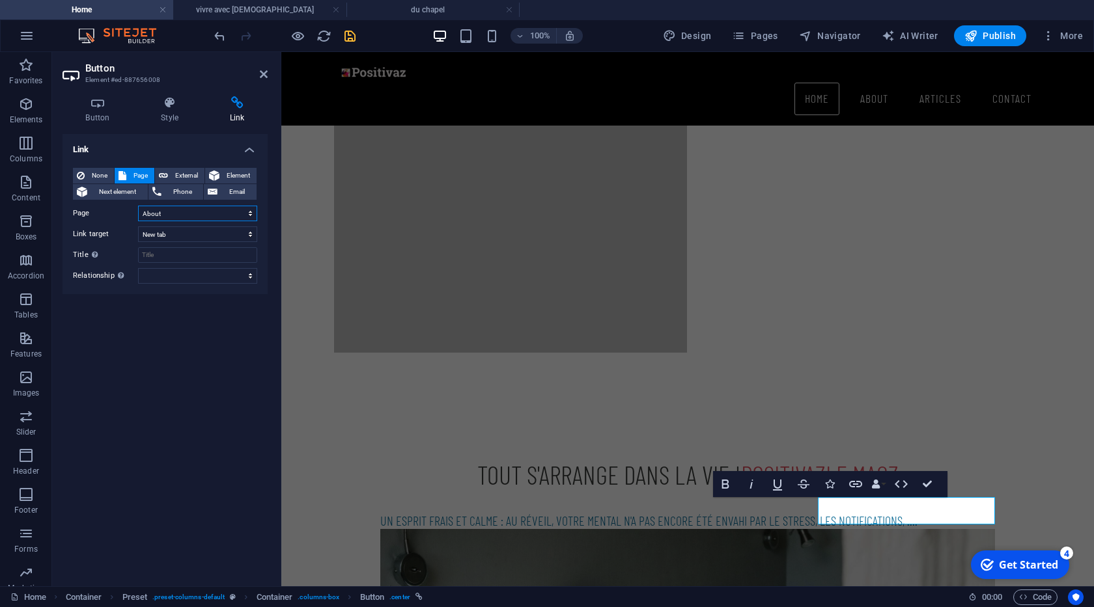
click at [138, 206] on select "Home About actu -- sujets -- star -- enfants -- vivre avec Jesus -- du chapel C…" at bounding box center [197, 214] width 119 height 16
click option "-- du chapel" at bounding box center [0, 0] width 0 height 0
click at [350, 41] on icon "save" at bounding box center [349, 36] width 15 height 15
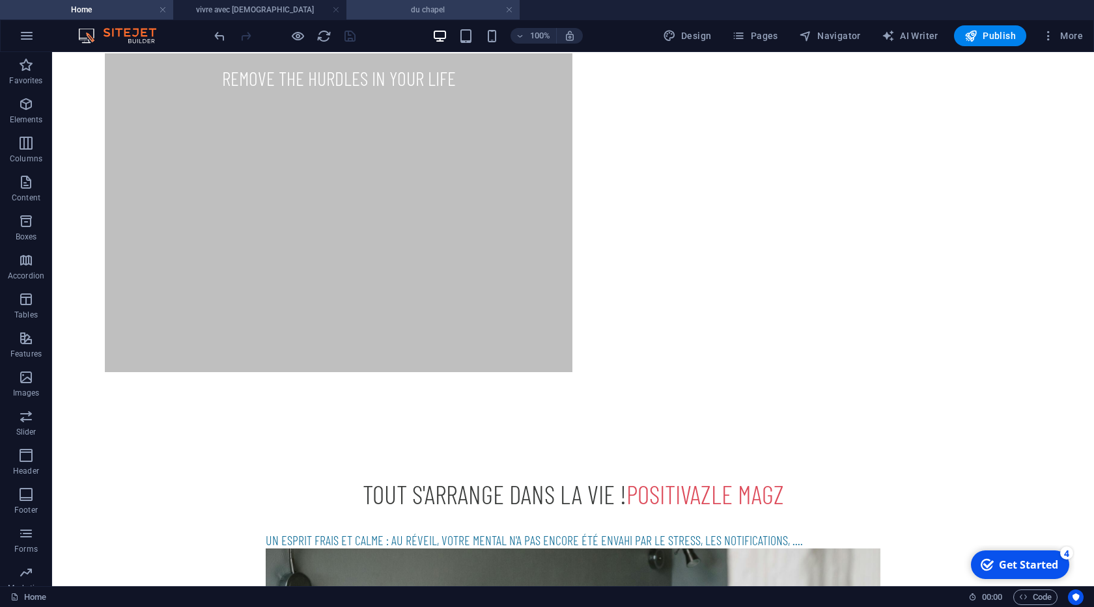
click at [400, 8] on h4 "du chapel" at bounding box center [432, 10] width 173 height 14
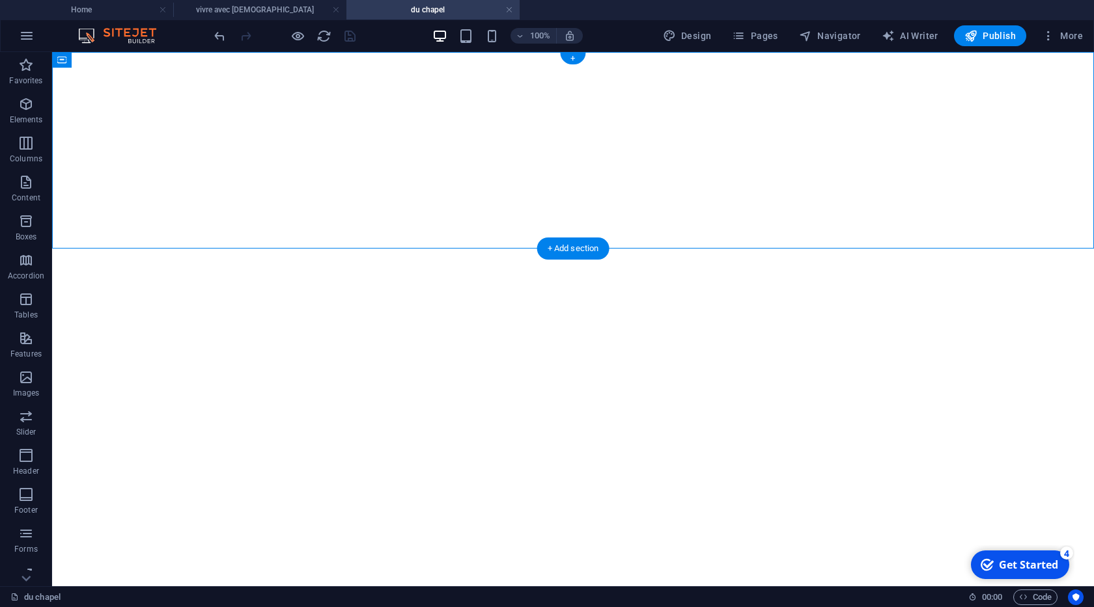
select select "px"
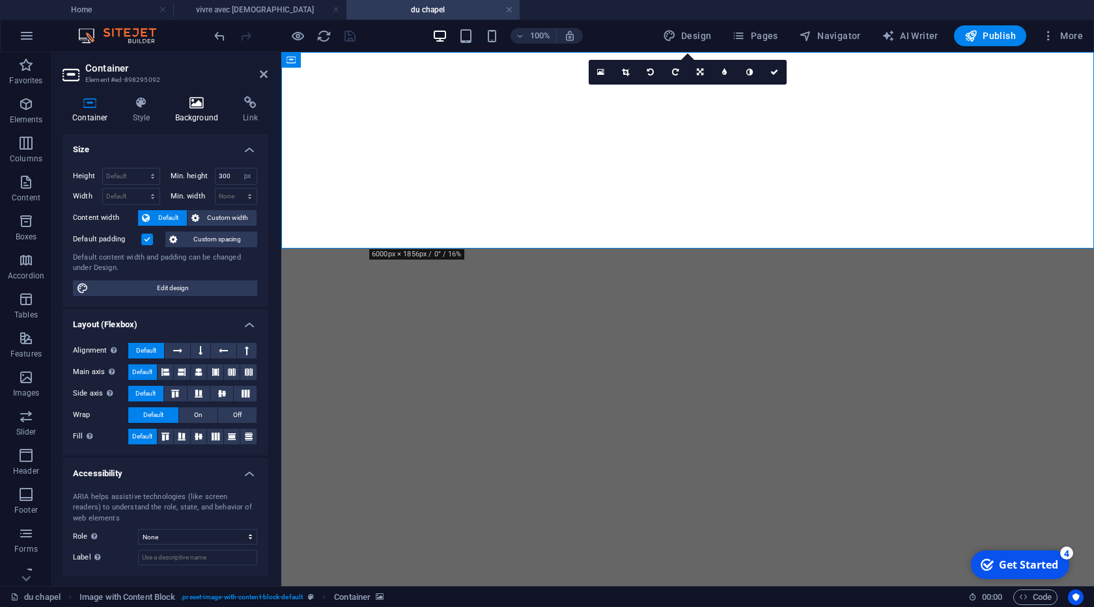
click at [184, 115] on h4 "Background" at bounding box center [199, 109] width 68 height 27
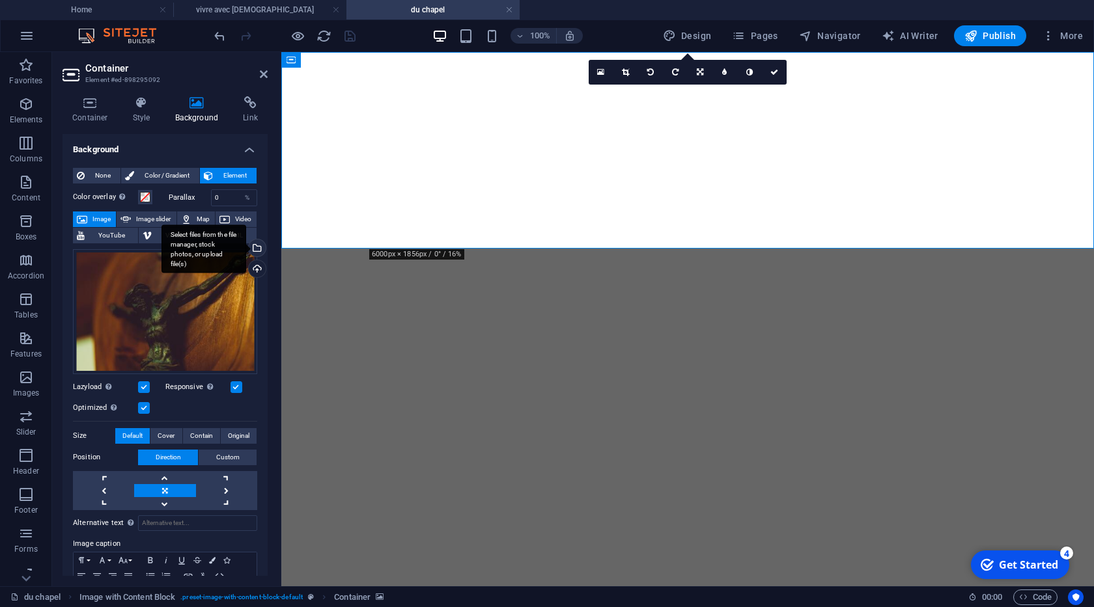
click at [246, 246] on div "Select files from the file manager, stock photos, or upload file(s)" at bounding box center [203, 249] width 85 height 49
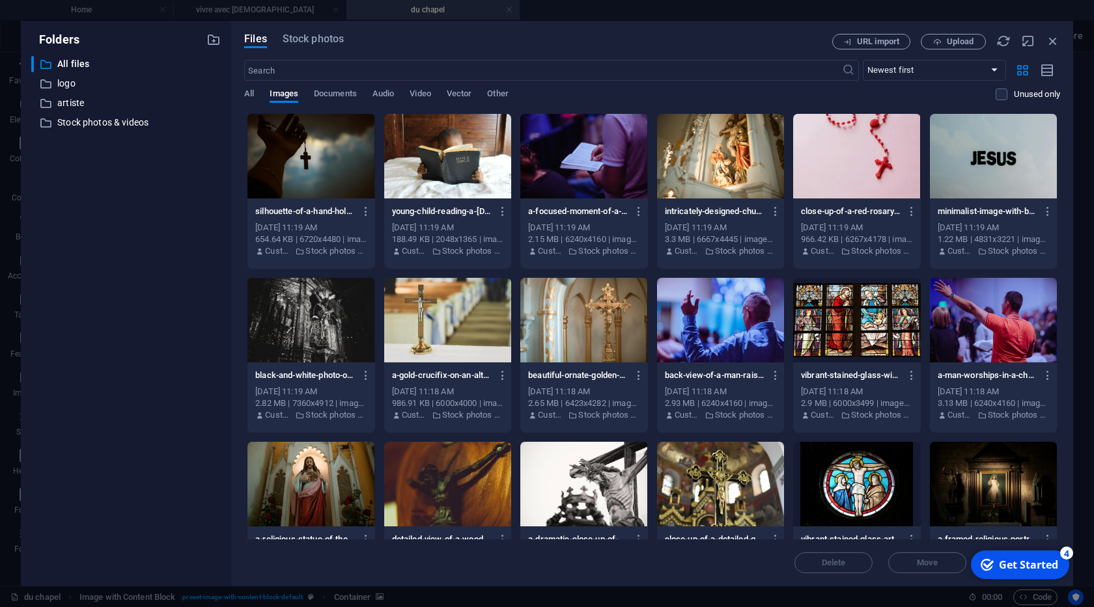
click at [870, 311] on div at bounding box center [856, 320] width 127 height 85
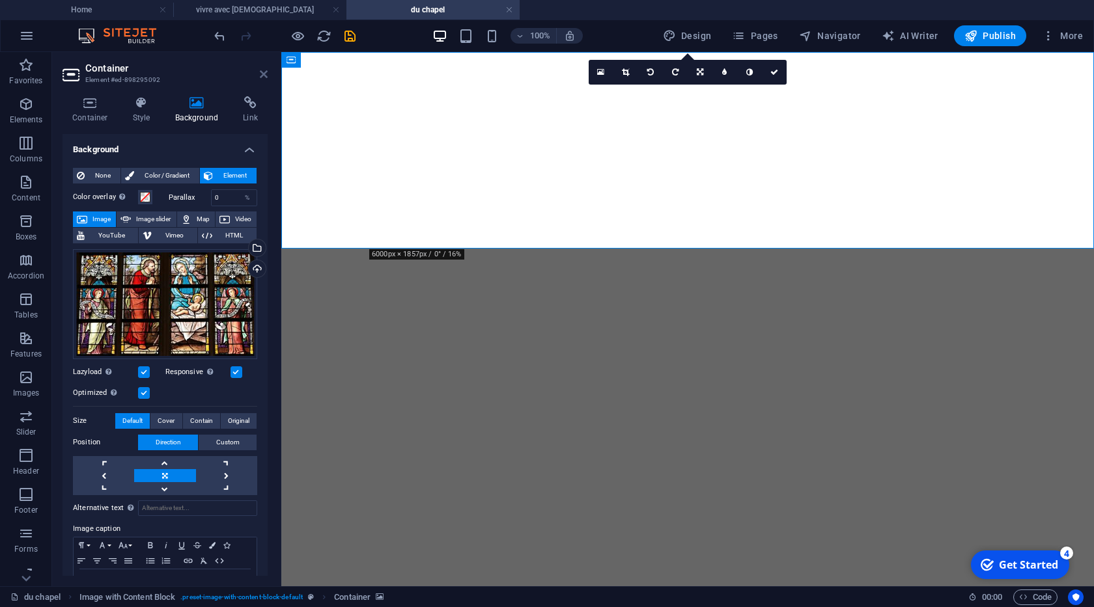
click at [262, 74] on icon at bounding box center [264, 74] width 8 height 10
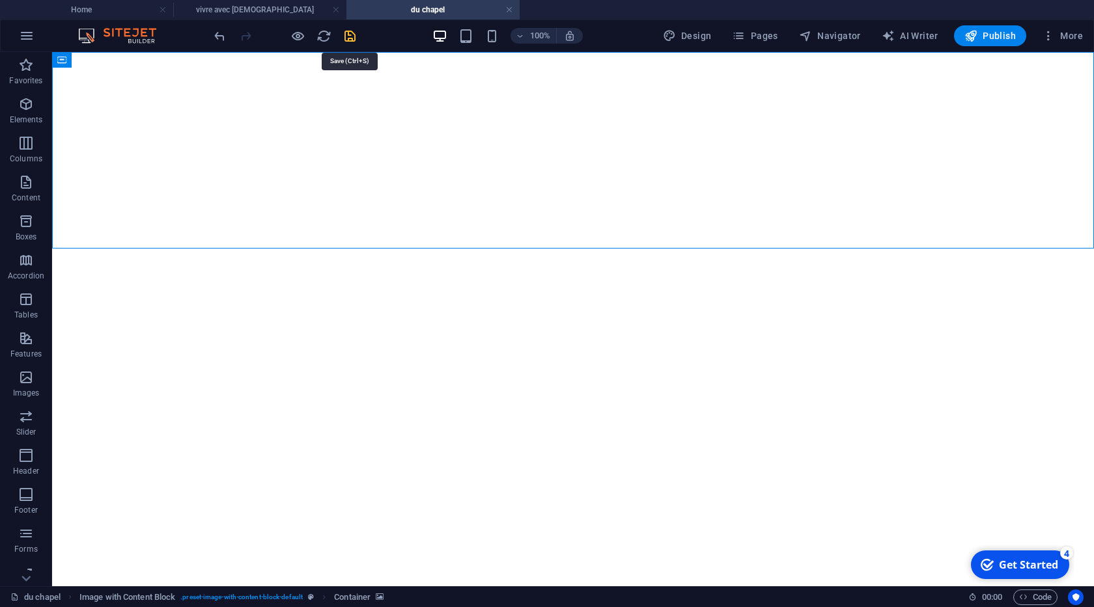
click at [350, 40] on icon "save" at bounding box center [349, 36] width 15 height 15
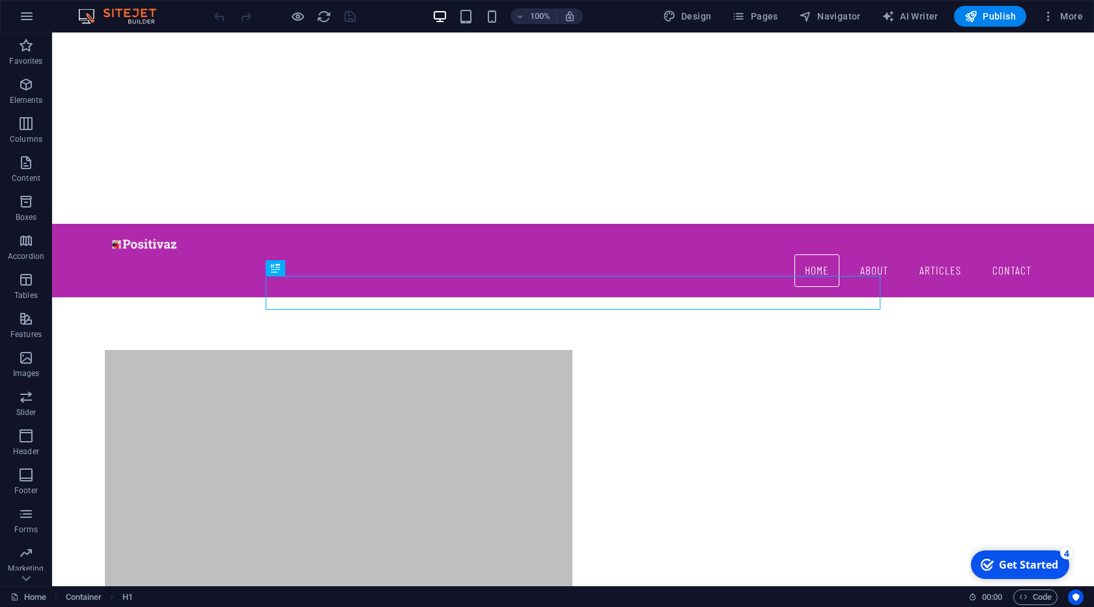
scroll to position [363, 0]
click at [745, 19] on icon "button" at bounding box center [738, 16] width 13 height 13
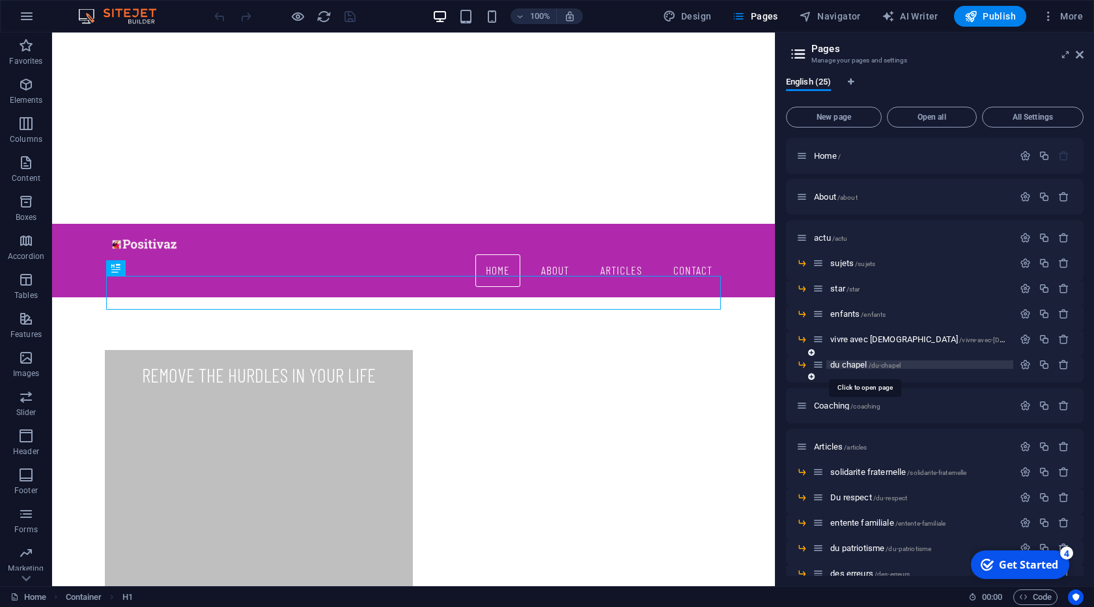
click at [873, 366] on span "/du-chapel" at bounding box center [884, 365] width 32 height 7
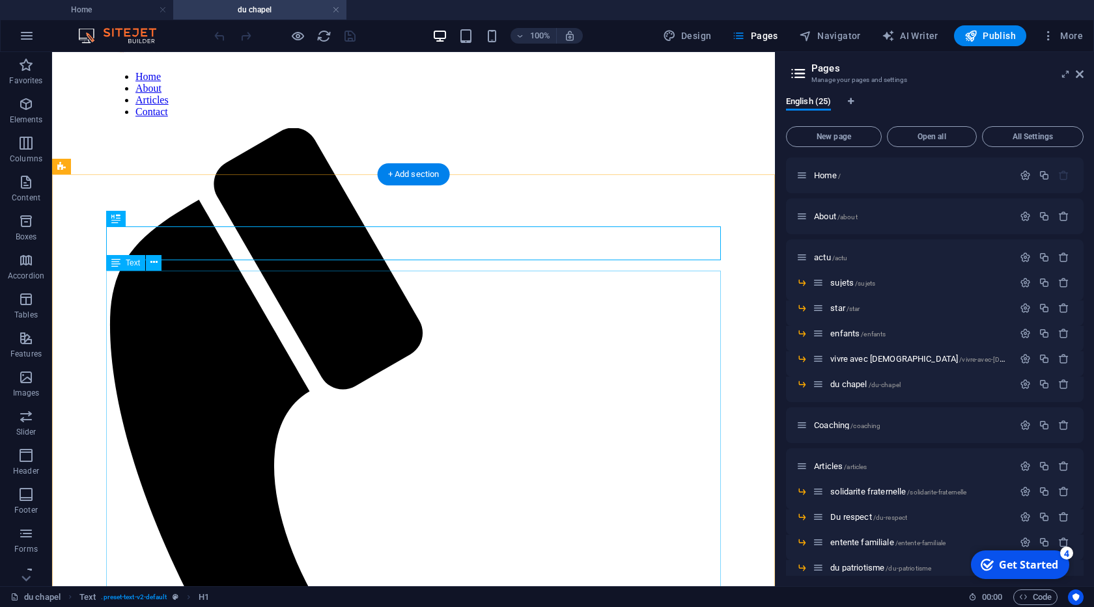
scroll to position [74, 0]
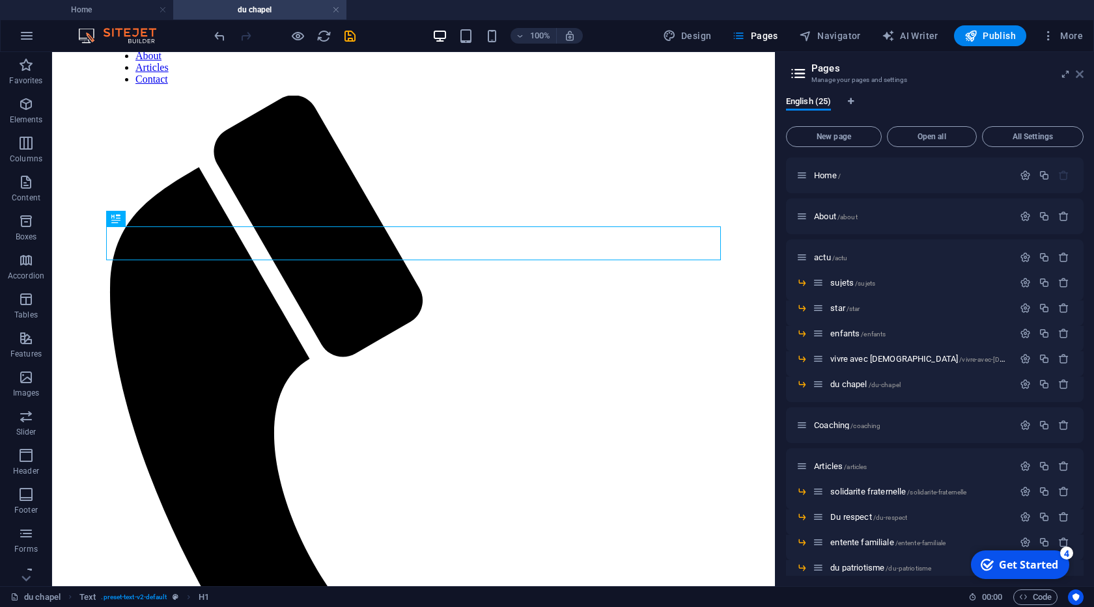
drag, startPoint x: 1079, startPoint y: 76, endPoint x: 801, endPoint y: 118, distance: 281.3
click at [1079, 76] on icon at bounding box center [1079, 74] width 8 height 10
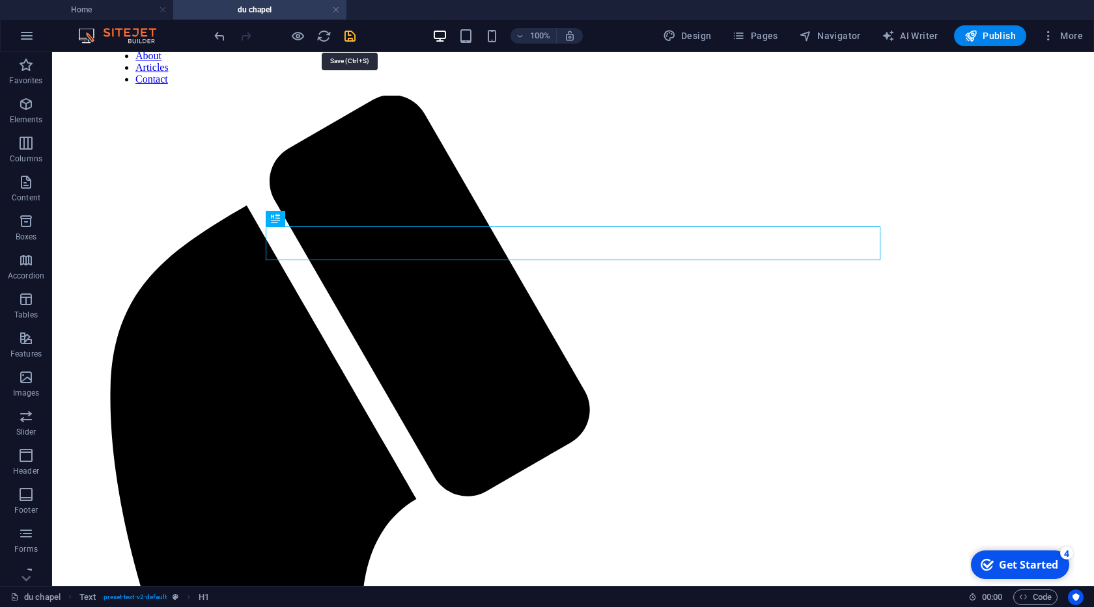
click at [351, 34] on icon "save" at bounding box center [349, 36] width 15 height 15
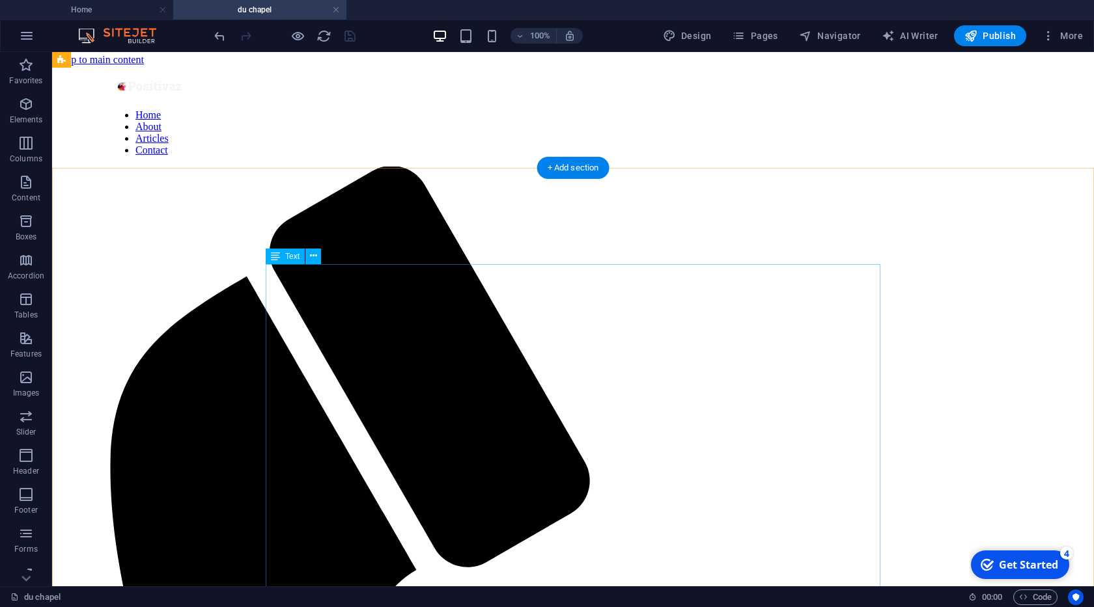
scroll to position [0, 0]
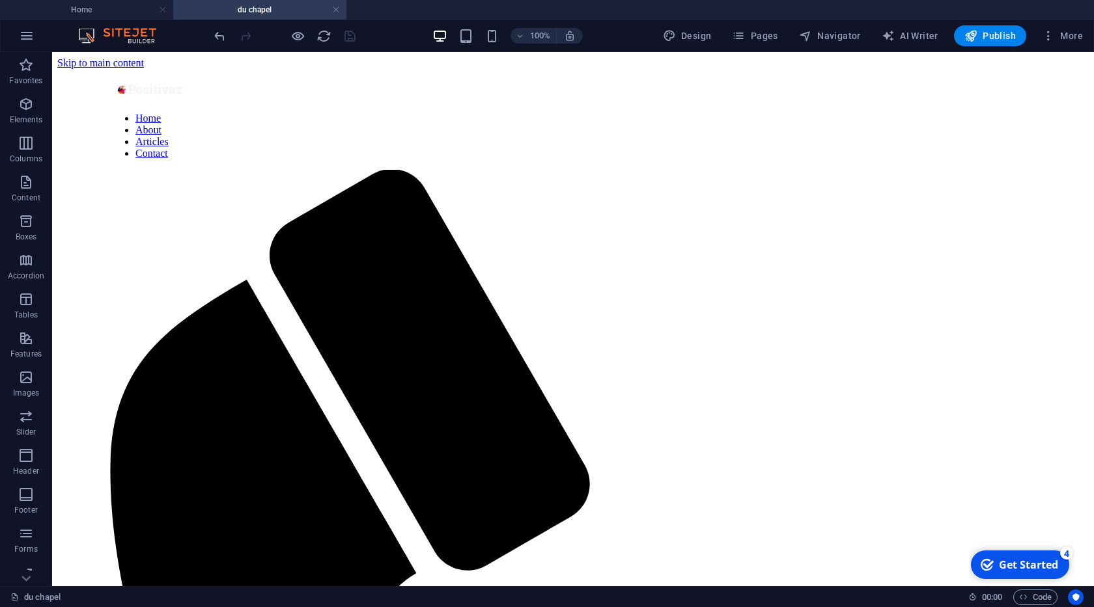
click at [331, 10] on h4 "du chapel" at bounding box center [259, 10] width 173 height 14
click at [336, 12] on link at bounding box center [336, 10] width 8 height 12
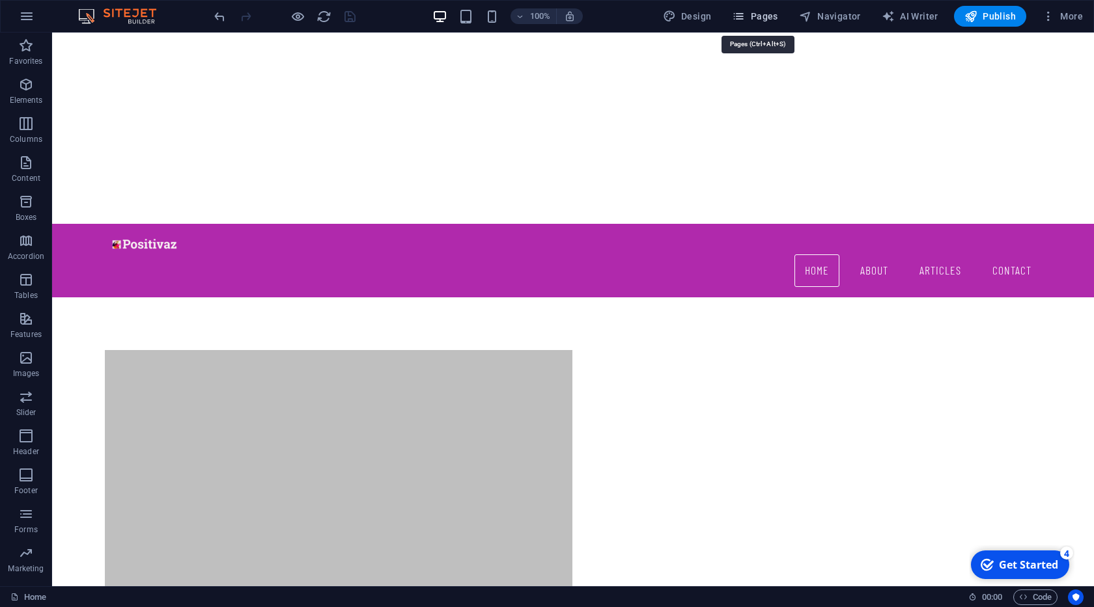
click at [767, 12] on span "Pages" at bounding box center [755, 16] width 46 height 13
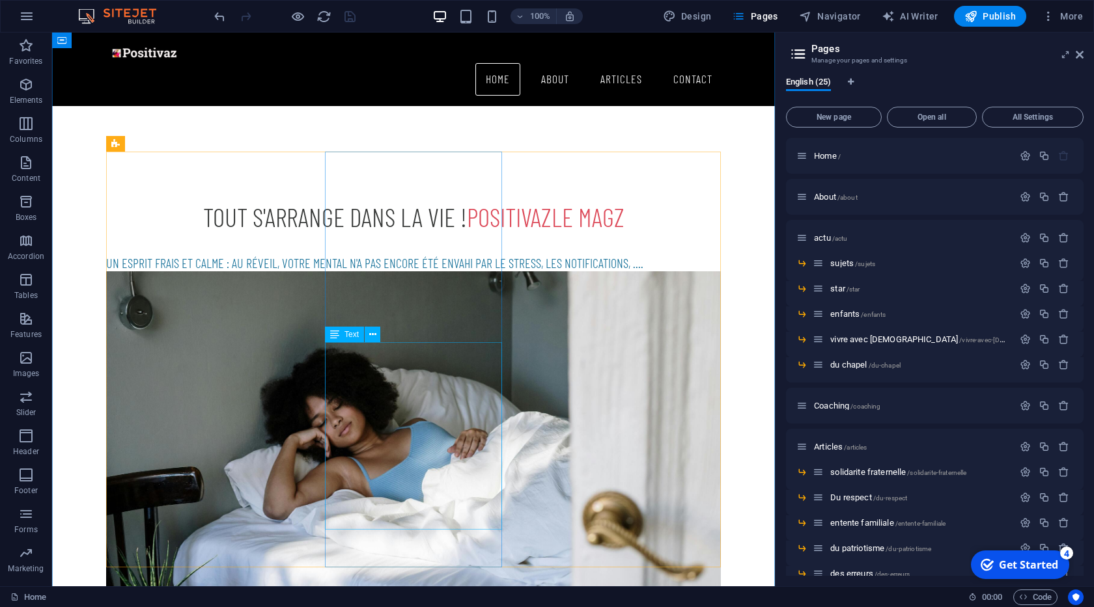
scroll to position [882, 0]
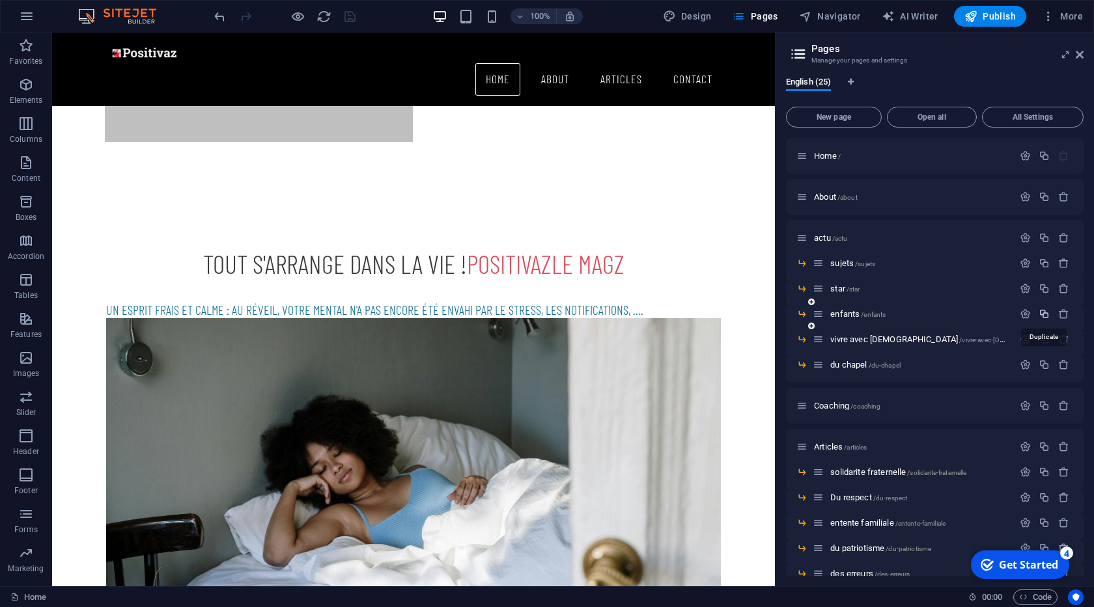
click at [1043, 317] on icon "button" at bounding box center [1043, 314] width 11 height 11
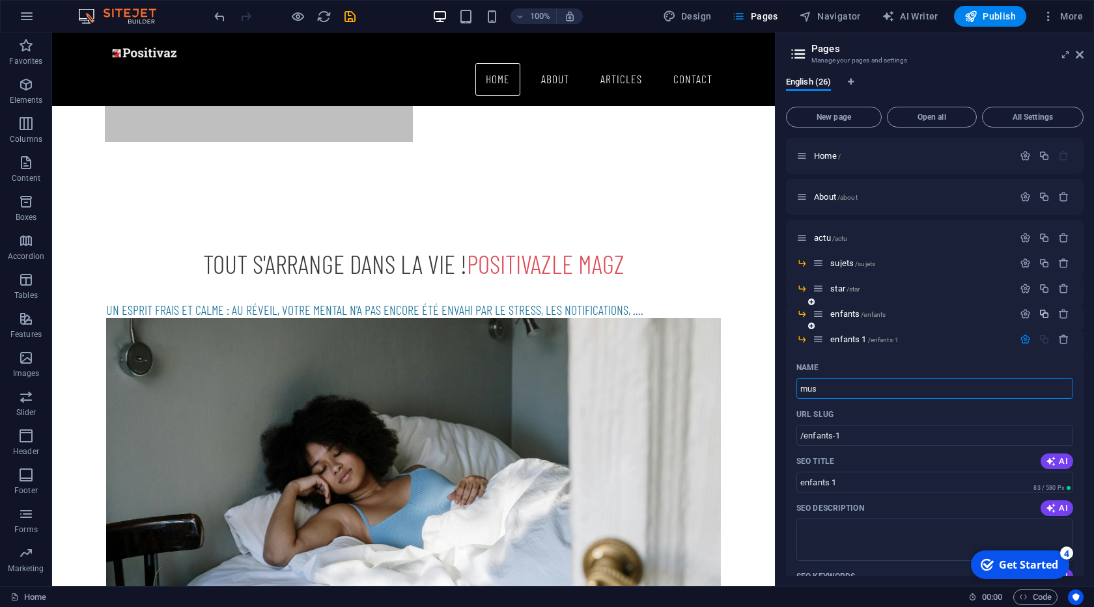
type input "musi"
type input "/mu"
type input "mu"
type input "musiqi"
type input "/musi"
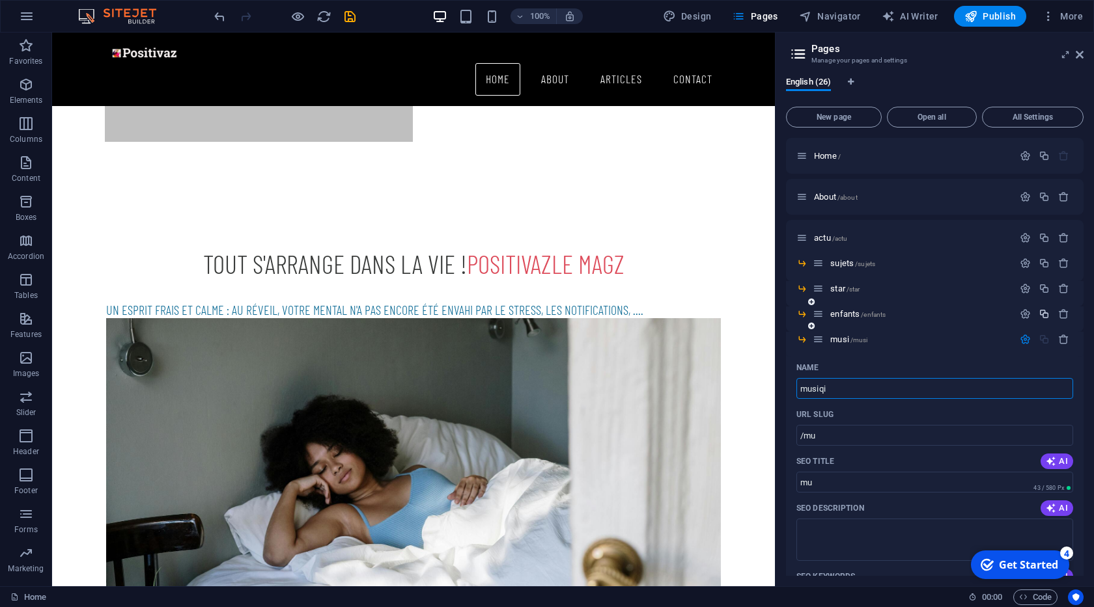
type input "musi"
type input "musiqie et"
type input "/musiqie"
type input "musiqie"
type input "musiqie et moeurs"
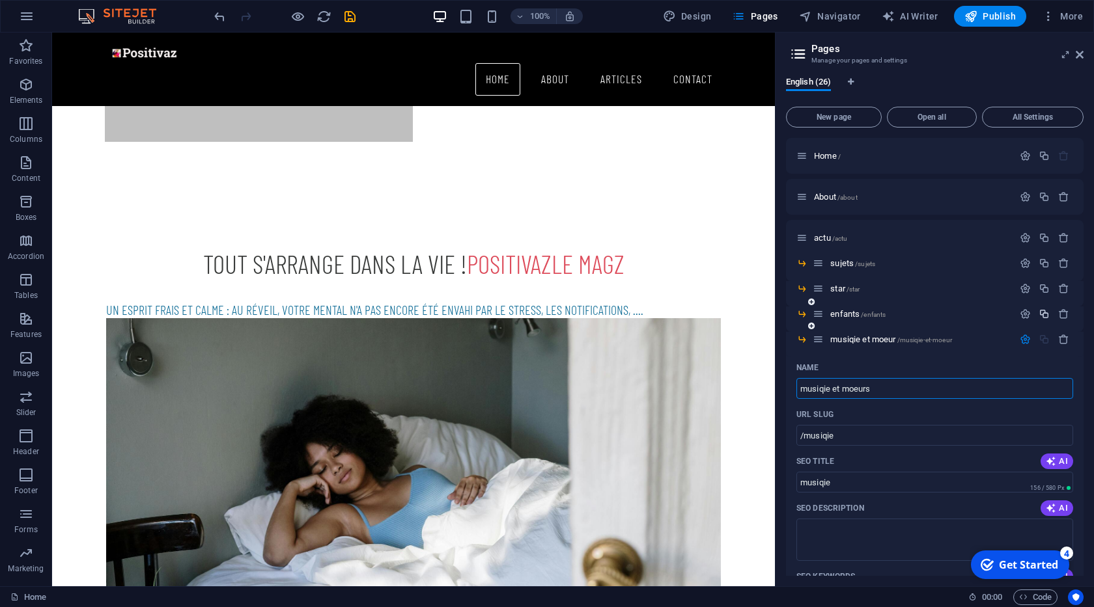
type input "/musiqie-et-moeur"
type input "musiqie et moeur"
type input "musiqie et moeurs"
type input "/musiqie-et-moeurs"
type input "musiqie et moeurs"
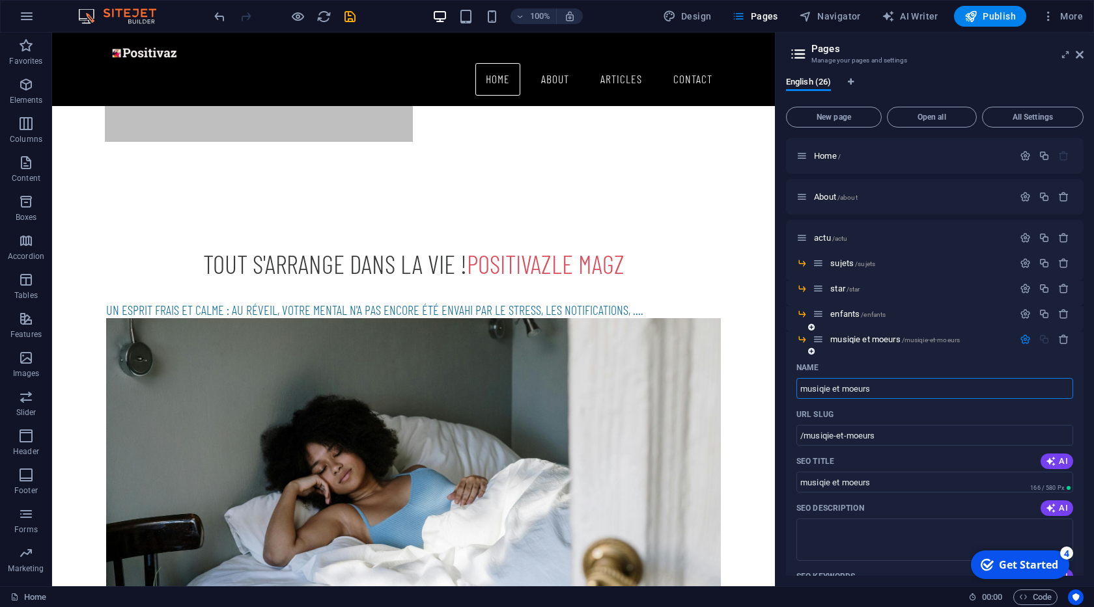
click at [826, 391] on input "musiqie et moeurs" at bounding box center [934, 388] width 277 height 21
type input "musique et moeurs"
type input "/musiqe-et-moeurs"
type input "musiqe et moeurs"
type input "musique et moeurs"
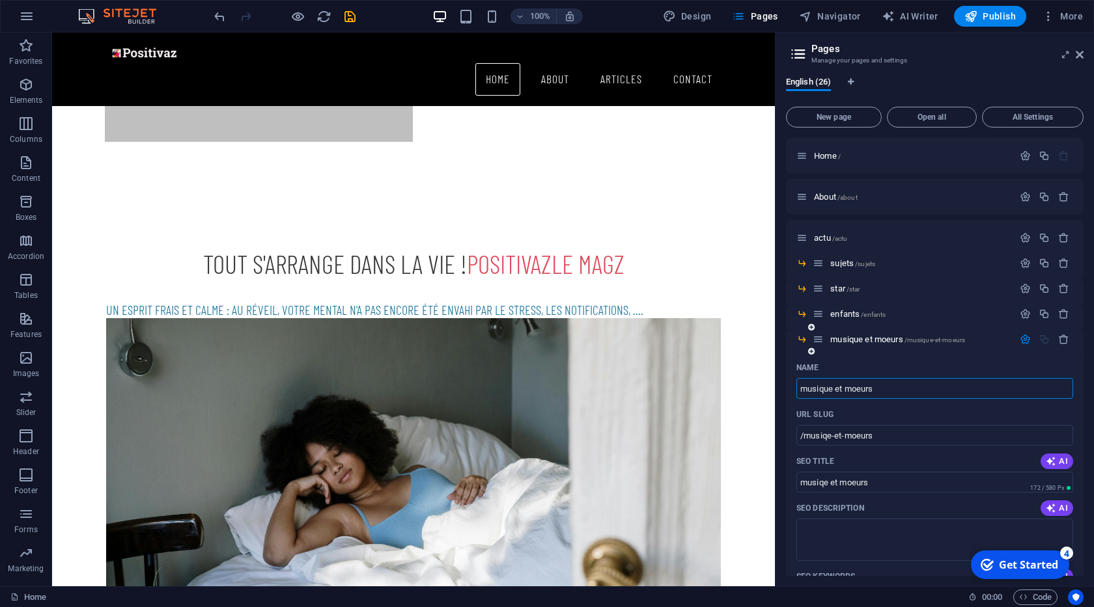
type input "/musique-et-moeurs"
type input "musique et moeurs"
click at [931, 342] on span "/musique-et-moeurs" at bounding box center [934, 340] width 61 height 7
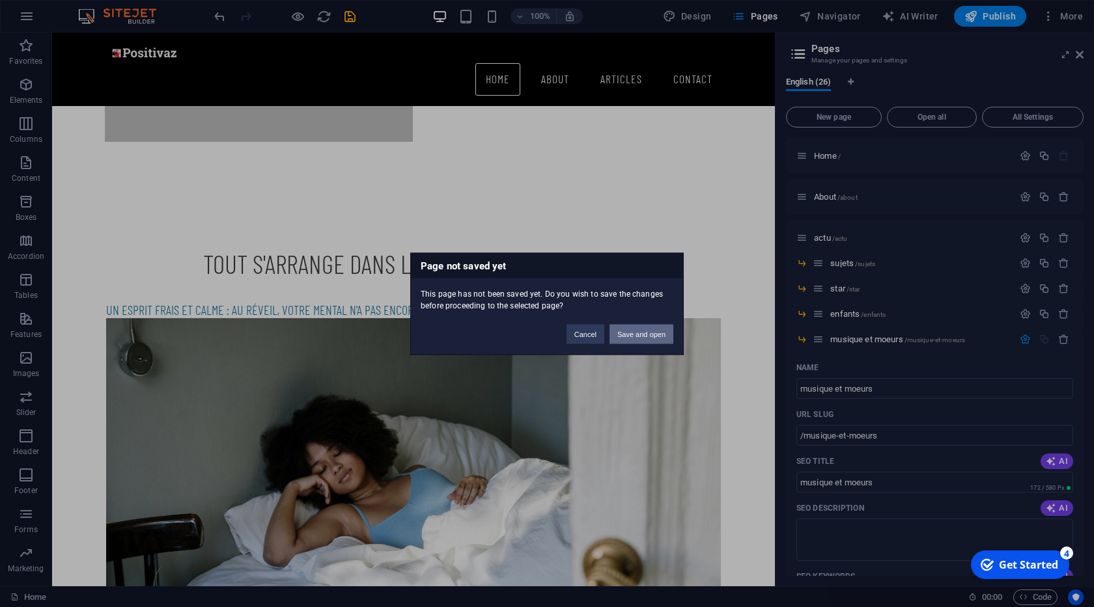
click at [637, 335] on button "Save and open" at bounding box center [641, 334] width 64 height 20
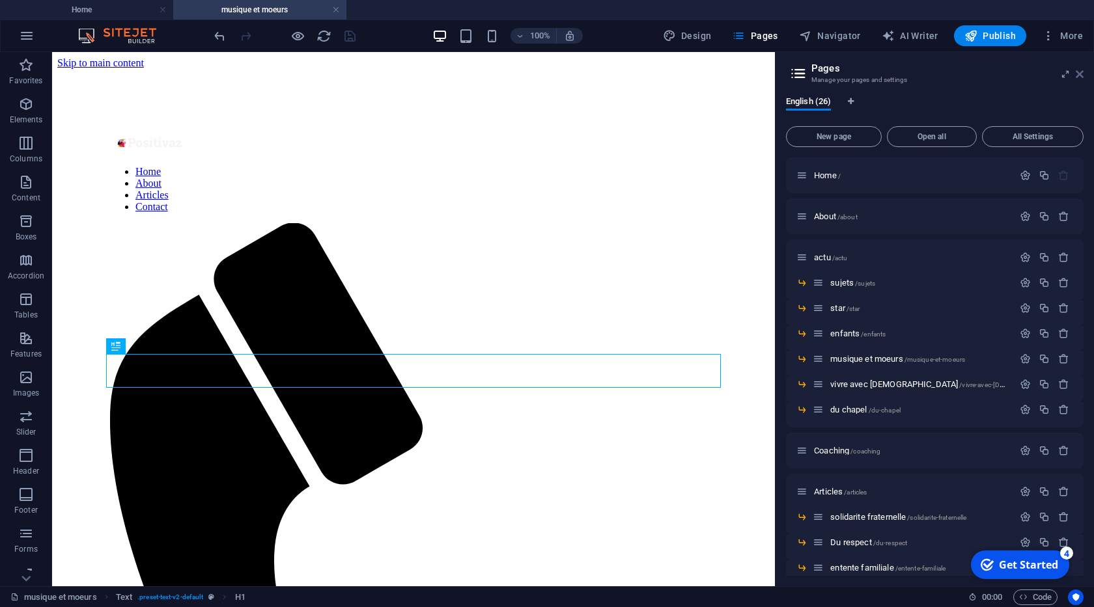
scroll to position [0, 0]
click at [1082, 76] on icon at bounding box center [1079, 74] width 8 height 10
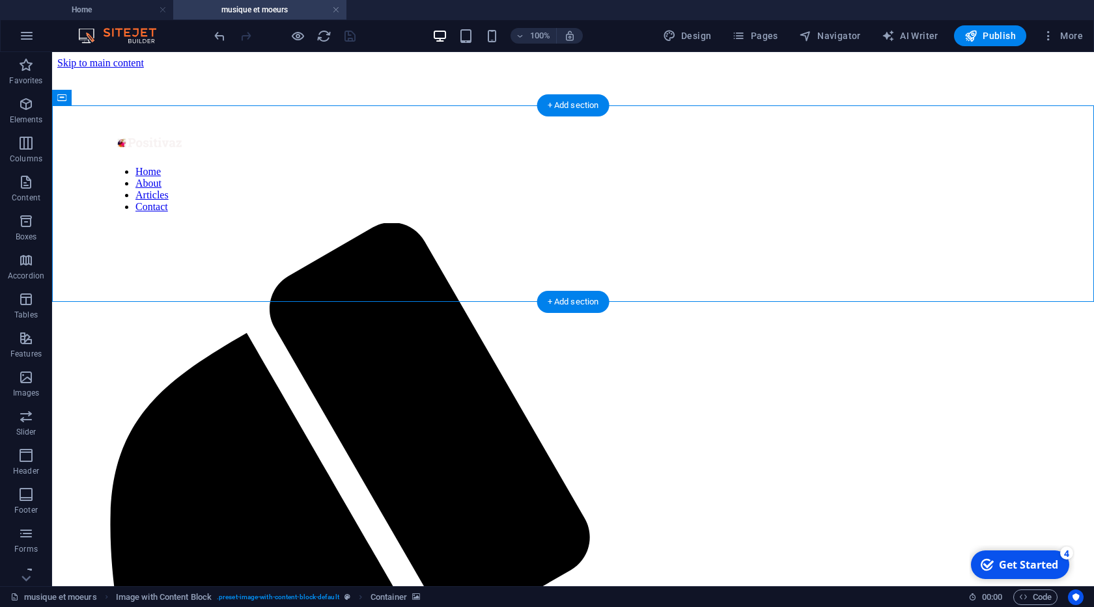
select select "px"
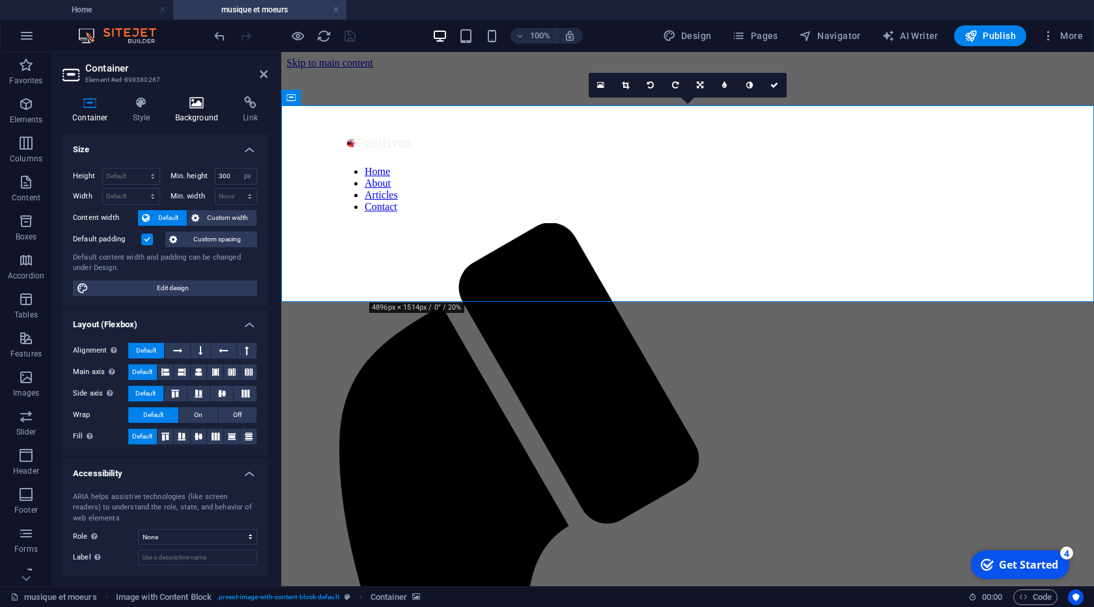
click at [214, 103] on icon at bounding box center [196, 102] width 63 height 13
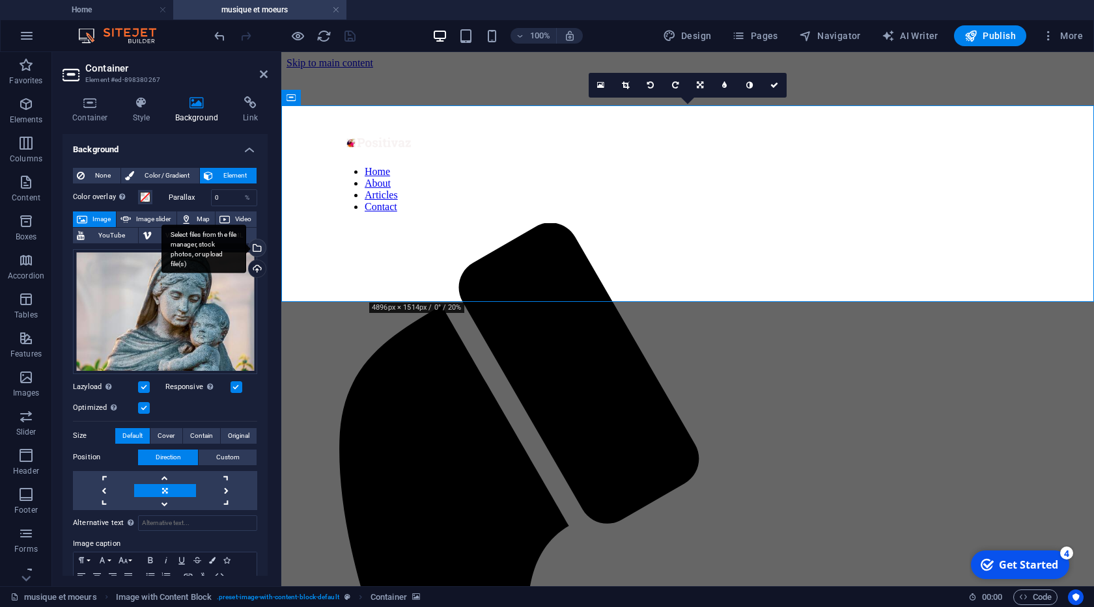
click at [258, 251] on div "Select files from the file manager, stock photos, or upload file(s)" at bounding box center [256, 250] width 20 height 20
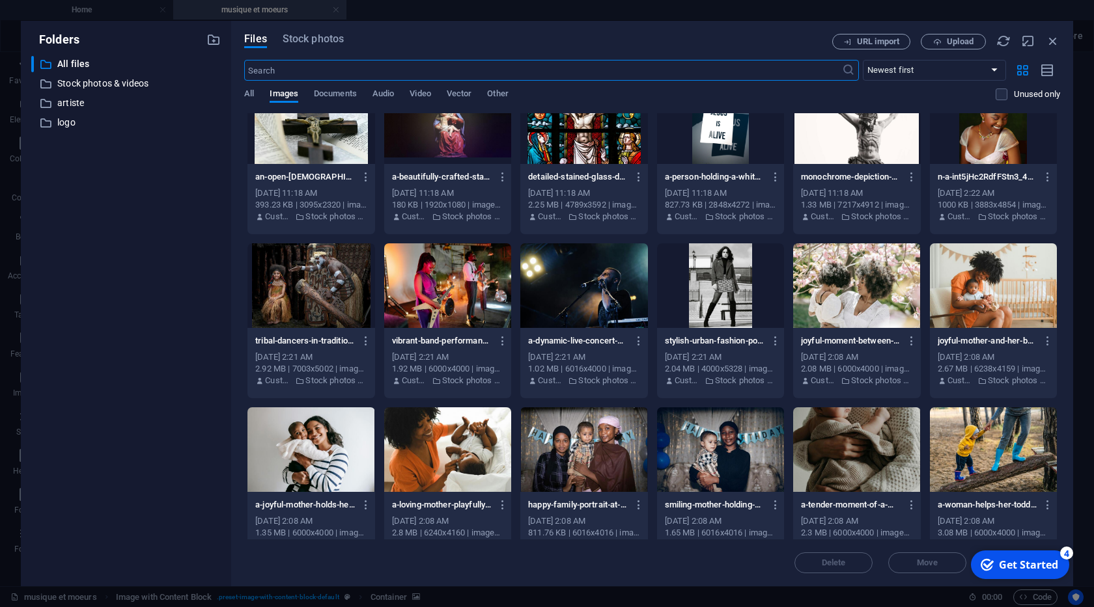
scroll to position [531, 0]
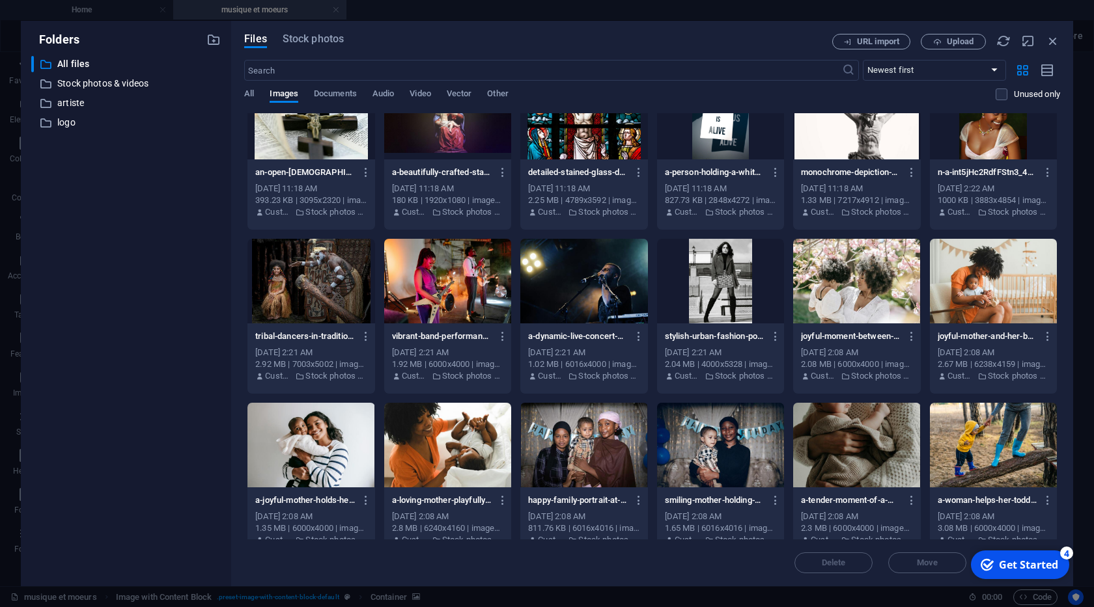
click at [581, 291] on div at bounding box center [583, 281] width 127 height 85
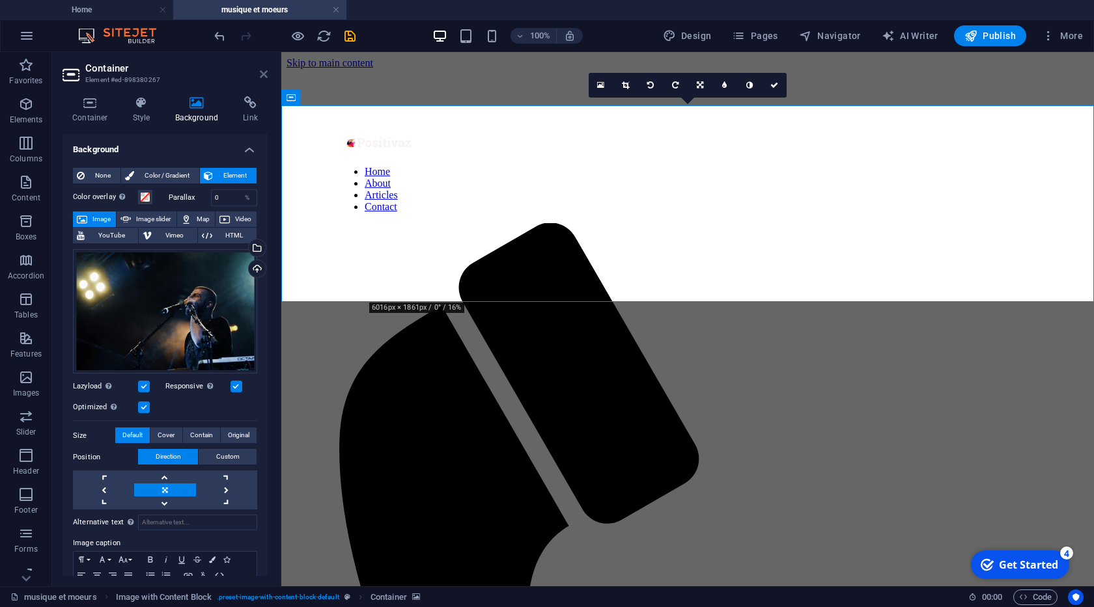
click at [267, 74] on aside "Container Element #ed-898380267 Container Style Background Link Size Height Def…" at bounding box center [166, 319] width 229 height 534
click at [346, 36] on icon "save" at bounding box center [349, 36] width 15 height 15
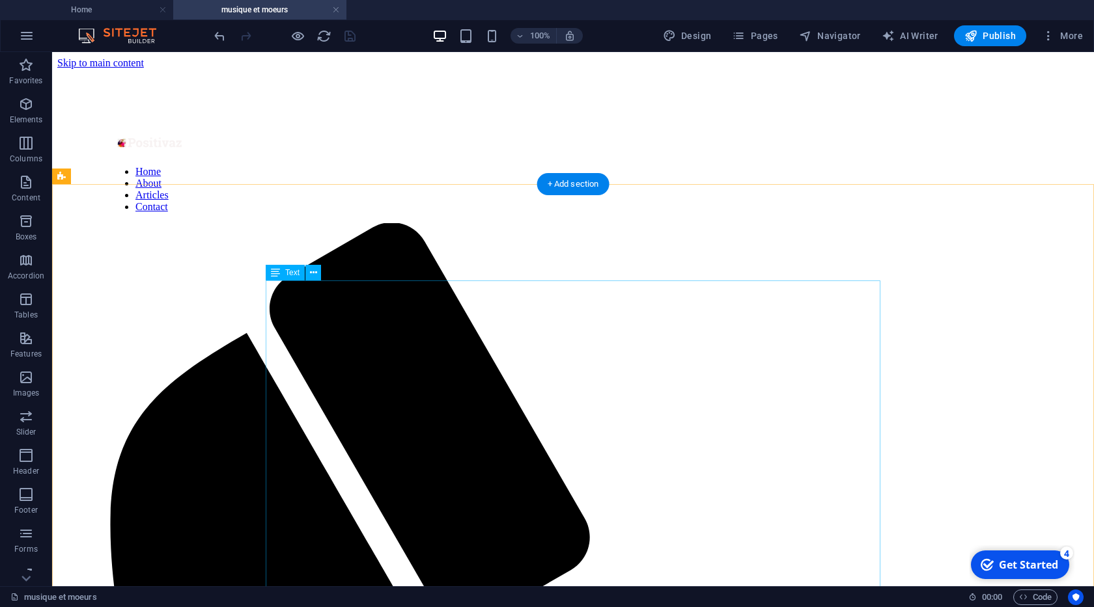
scroll to position [148, 0]
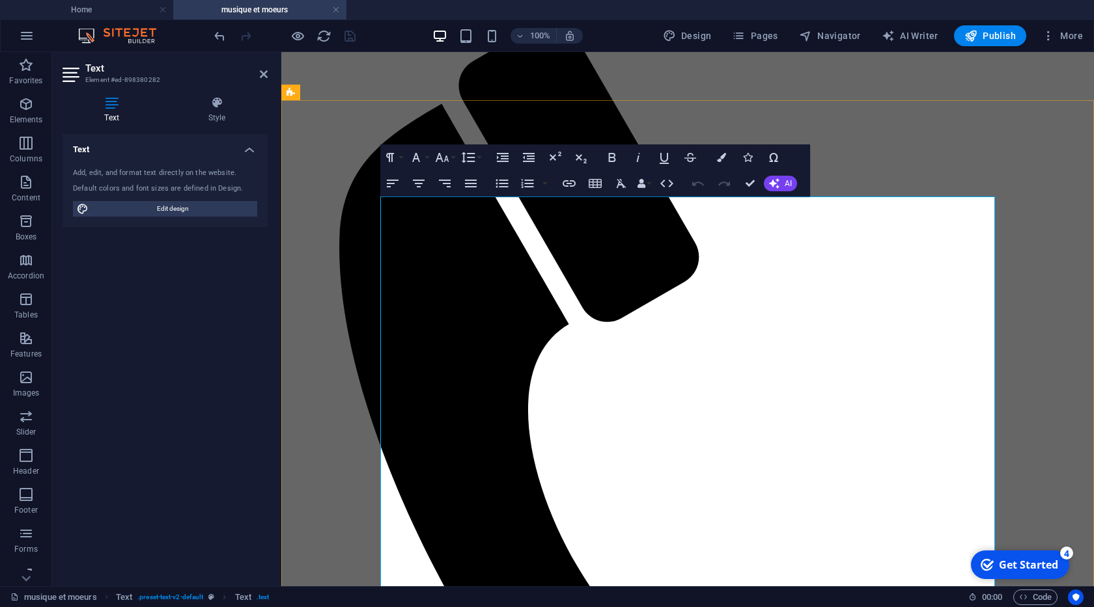
click at [470, 180] on icon "button" at bounding box center [471, 184] width 12 height 8
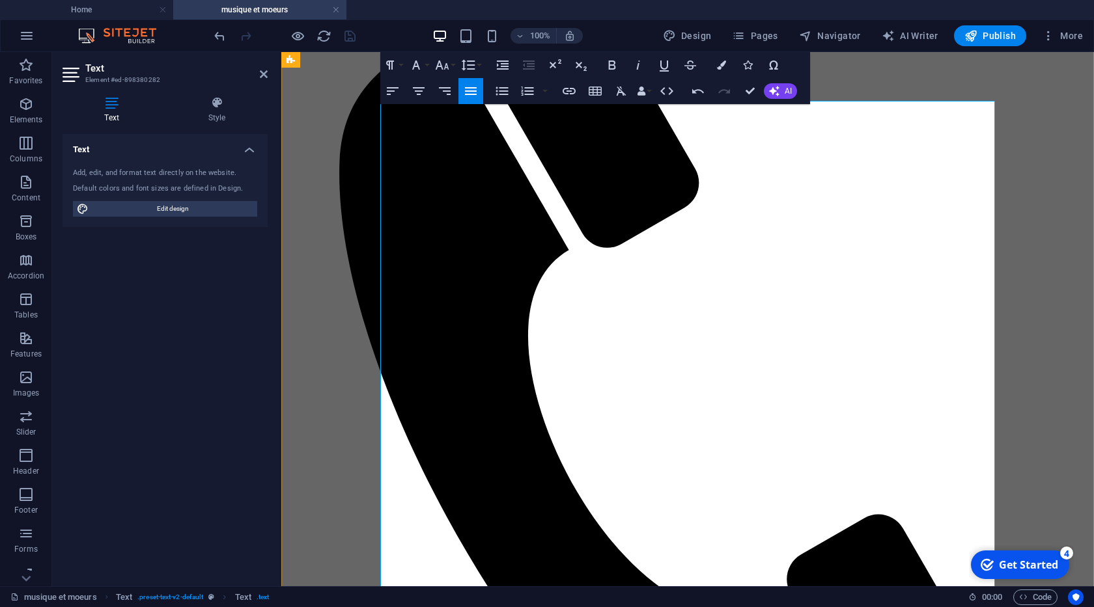
scroll to position [371, 0]
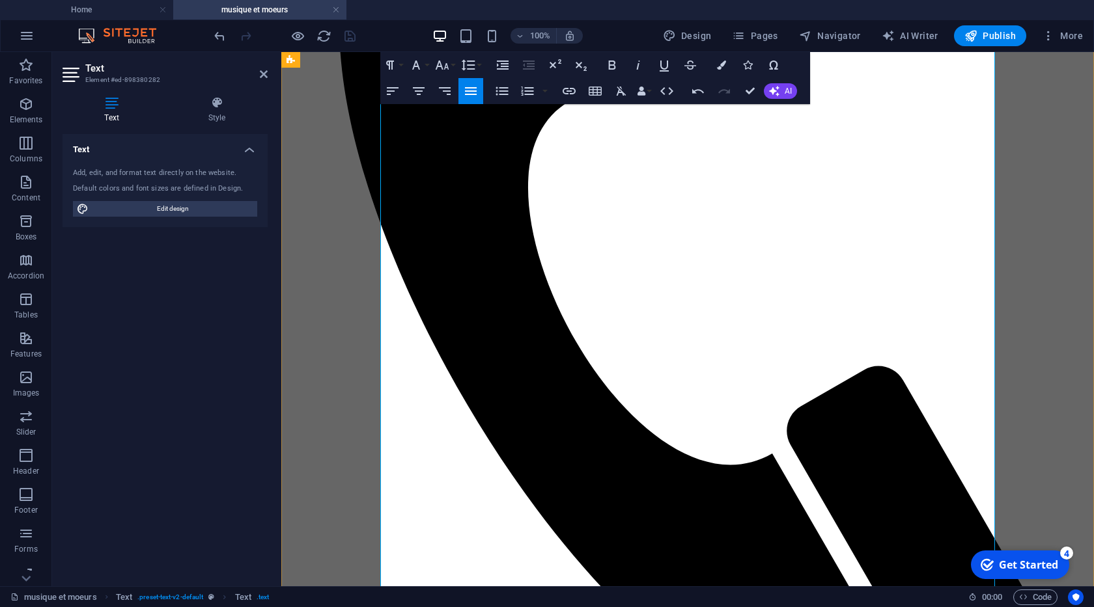
drag, startPoint x: 469, startPoint y: 237, endPoint x: 491, endPoint y: 352, distance: 117.3
click at [501, 92] on icon "button" at bounding box center [502, 91] width 12 height 8
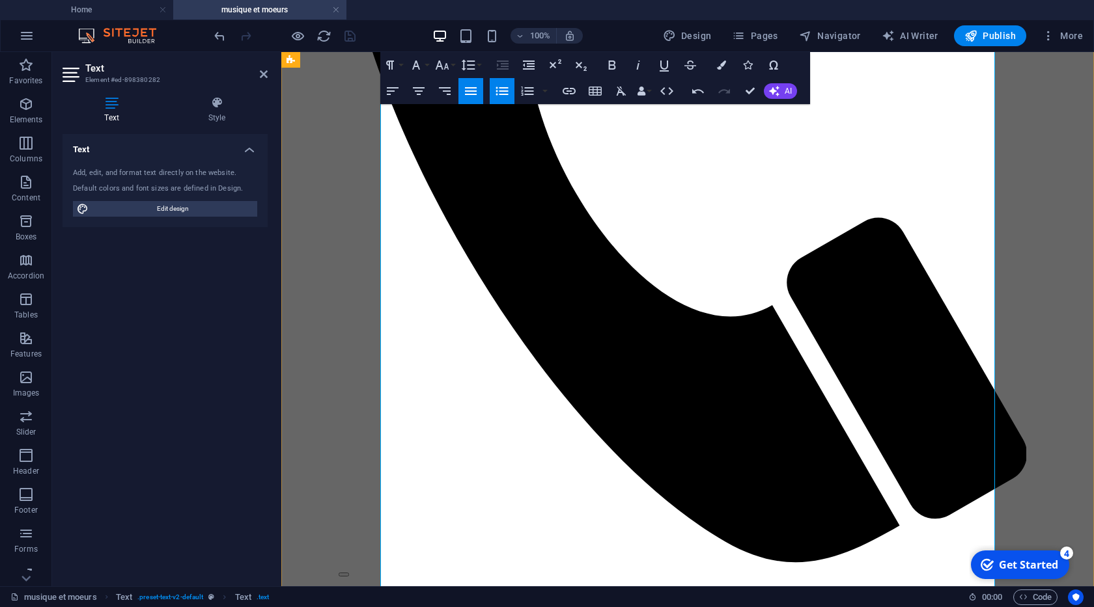
scroll to position [594, 0]
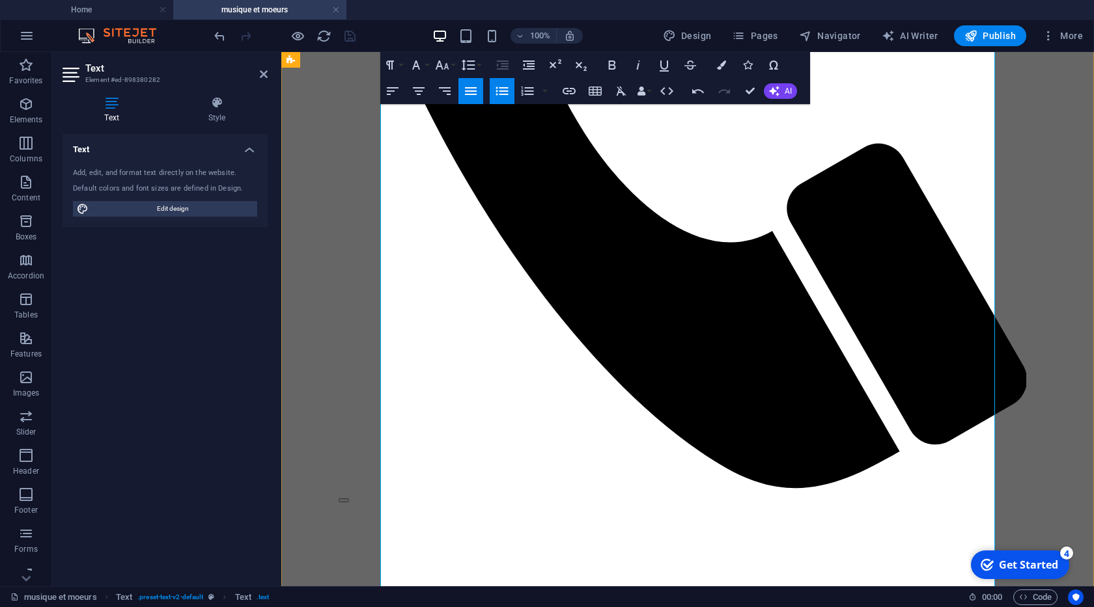
drag, startPoint x: 517, startPoint y: 300, endPoint x: 524, endPoint y: 544, distance: 243.6
click at [501, 98] on icon "button" at bounding box center [502, 91] width 16 height 16
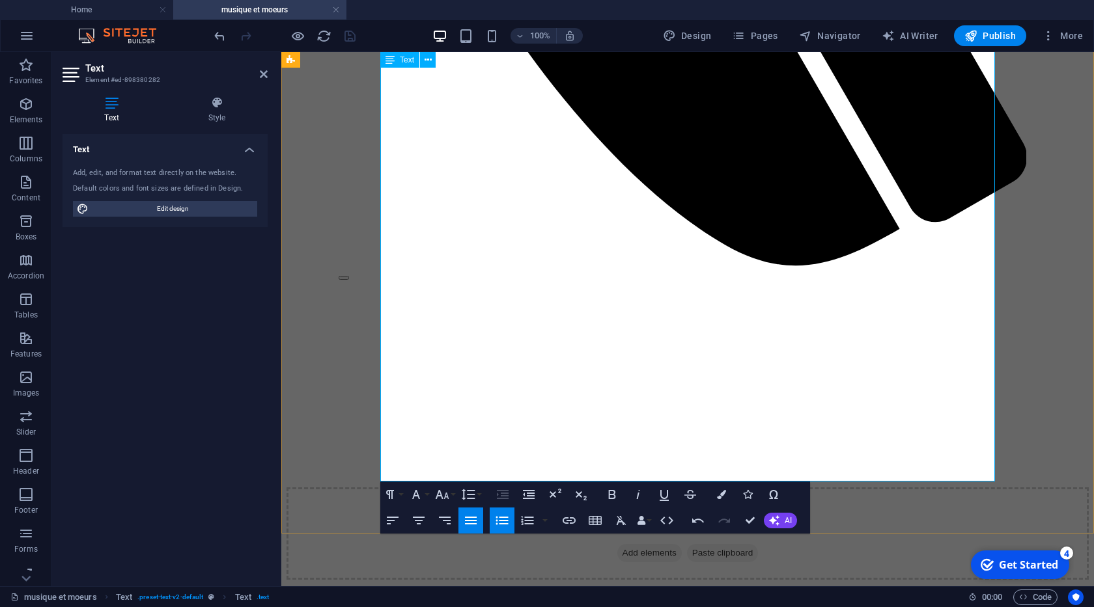
click at [493, 530] on button "Unordered List" at bounding box center [502, 521] width 25 height 26
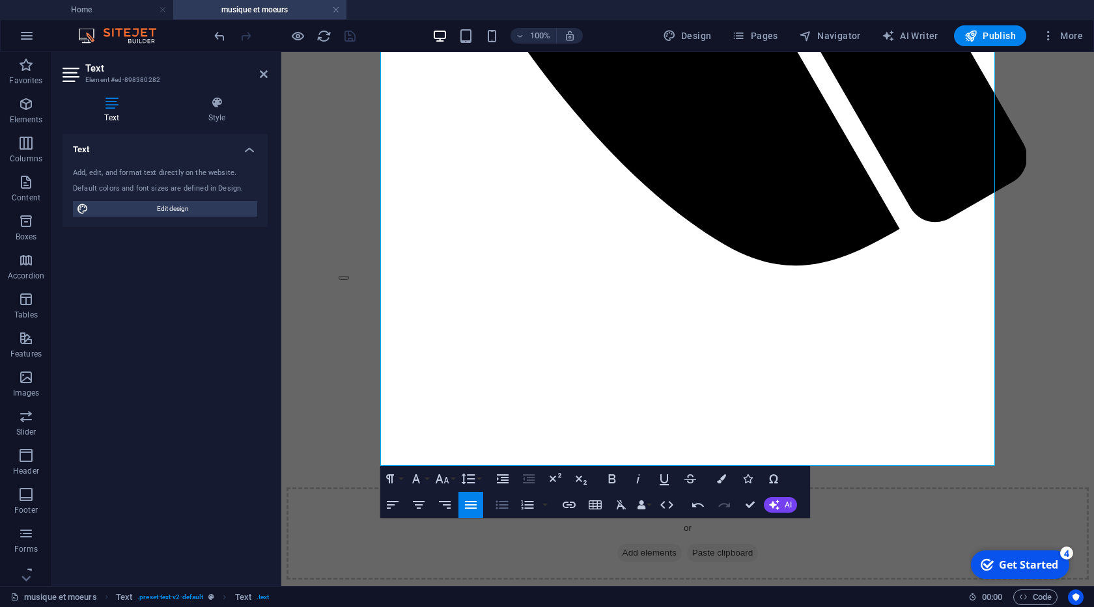
click at [499, 505] on icon "button" at bounding box center [502, 505] width 16 height 16
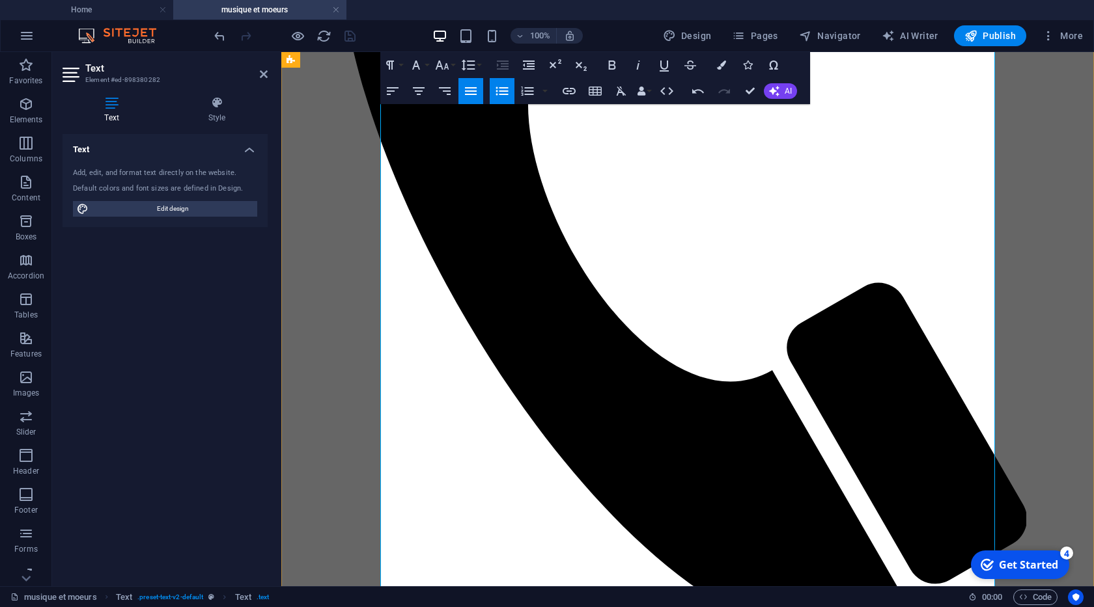
scroll to position [445, 0]
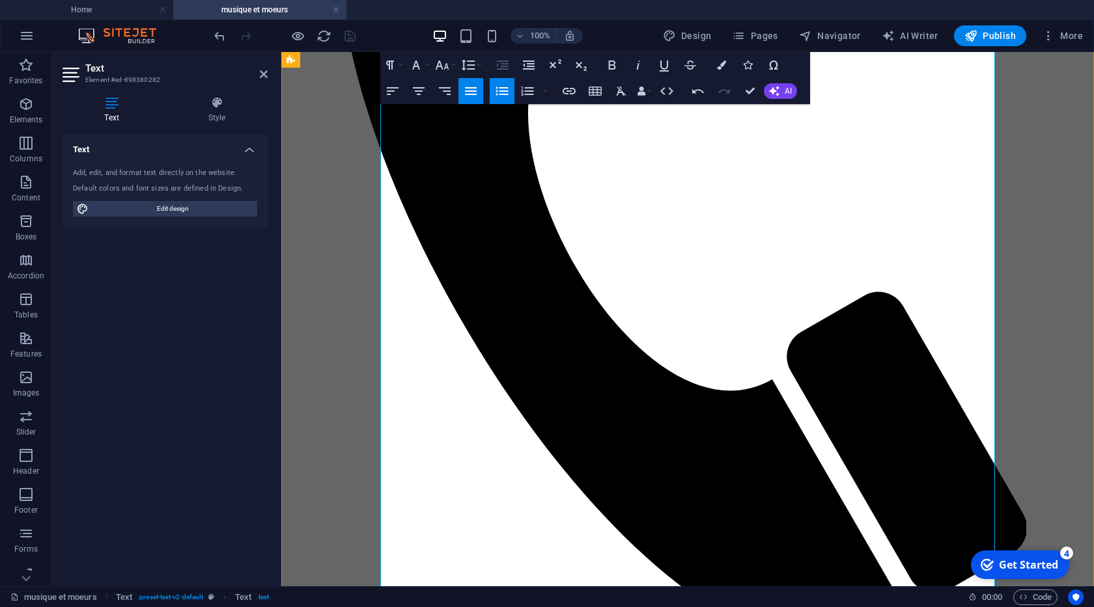
drag, startPoint x: 763, startPoint y: 224, endPoint x: 792, endPoint y: 495, distance: 273.0
click at [495, 94] on icon "button" at bounding box center [502, 91] width 16 height 16
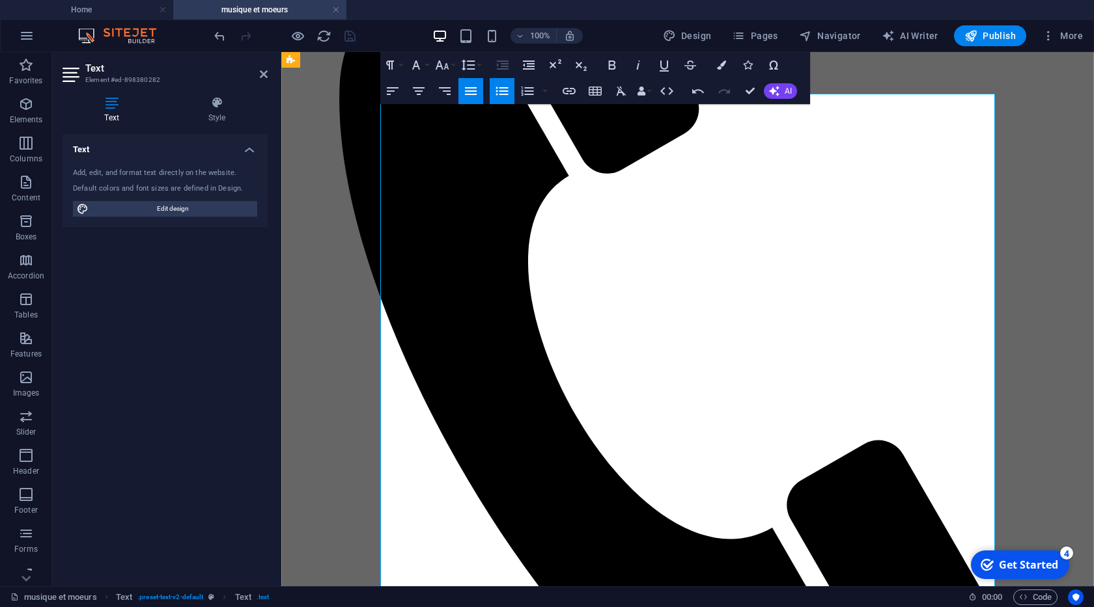
scroll to position [223, 0]
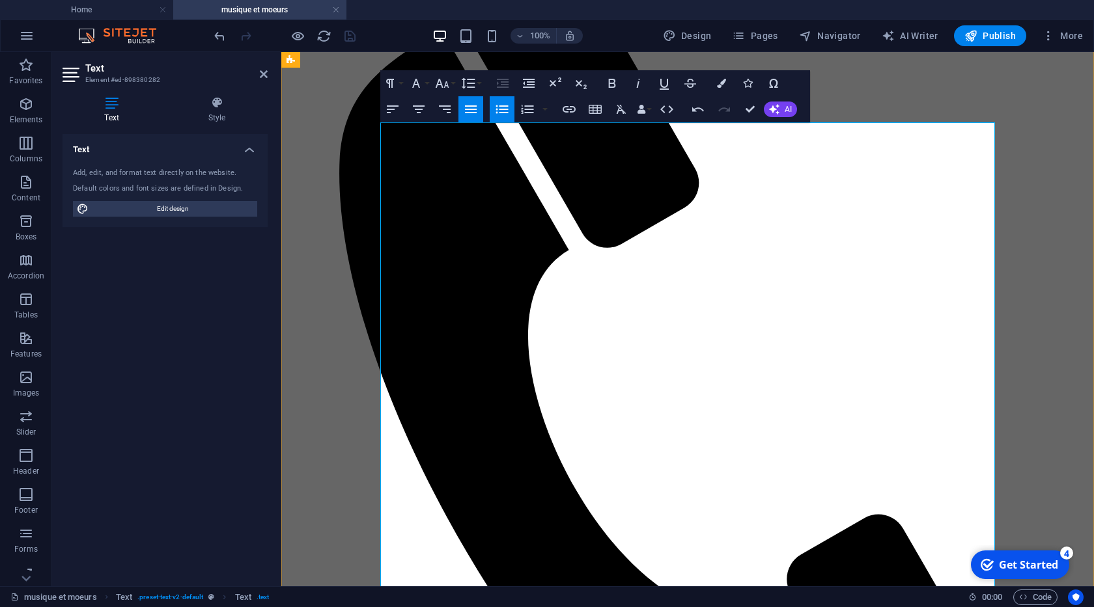
drag, startPoint x: 753, startPoint y: 230, endPoint x: 770, endPoint y: 335, distance: 106.2
click at [492, 103] on button "Unordered List" at bounding box center [502, 109] width 25 height 26
click at [492, 107] on button "Unordered List" at bounding box center [502, 109] width 25 height 26
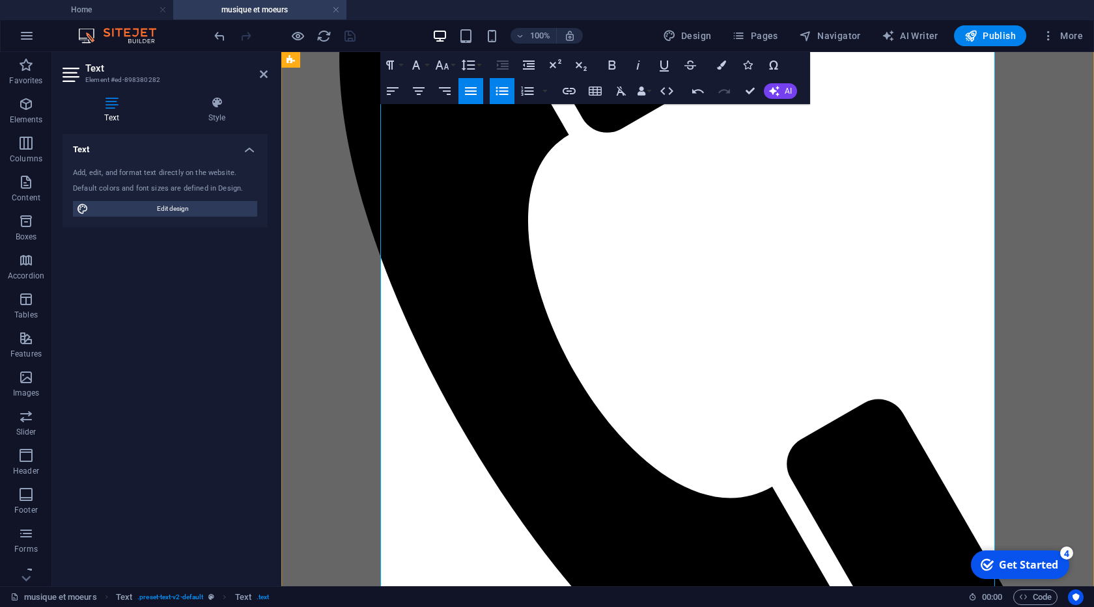
scroll to position [445, 0]
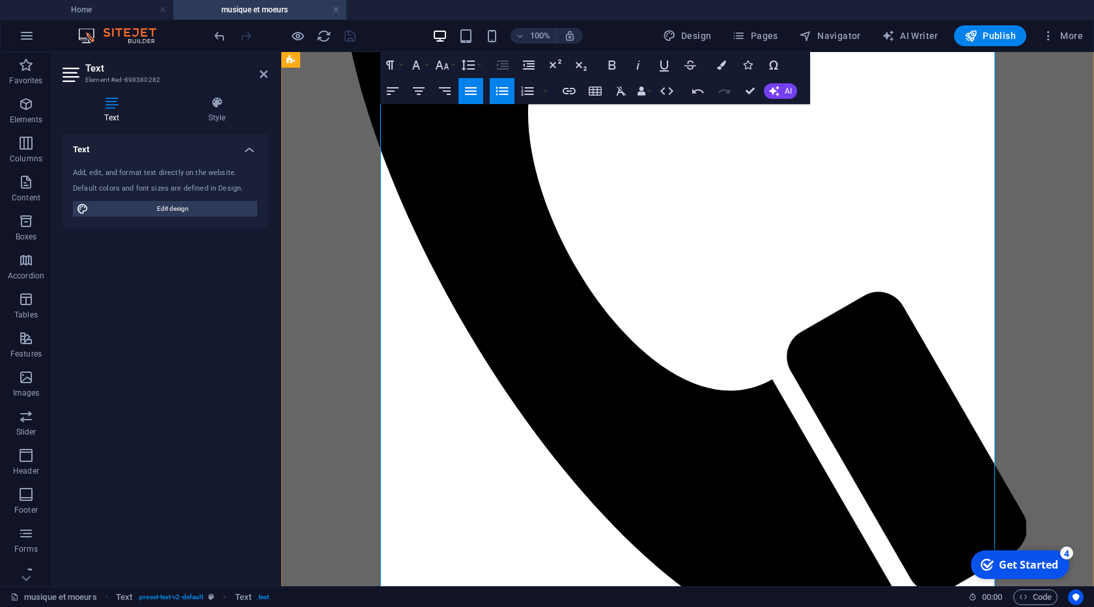
click at [402, 66] on button "Paragraph Format" at bounding box center [392, 65] width 25 height 26
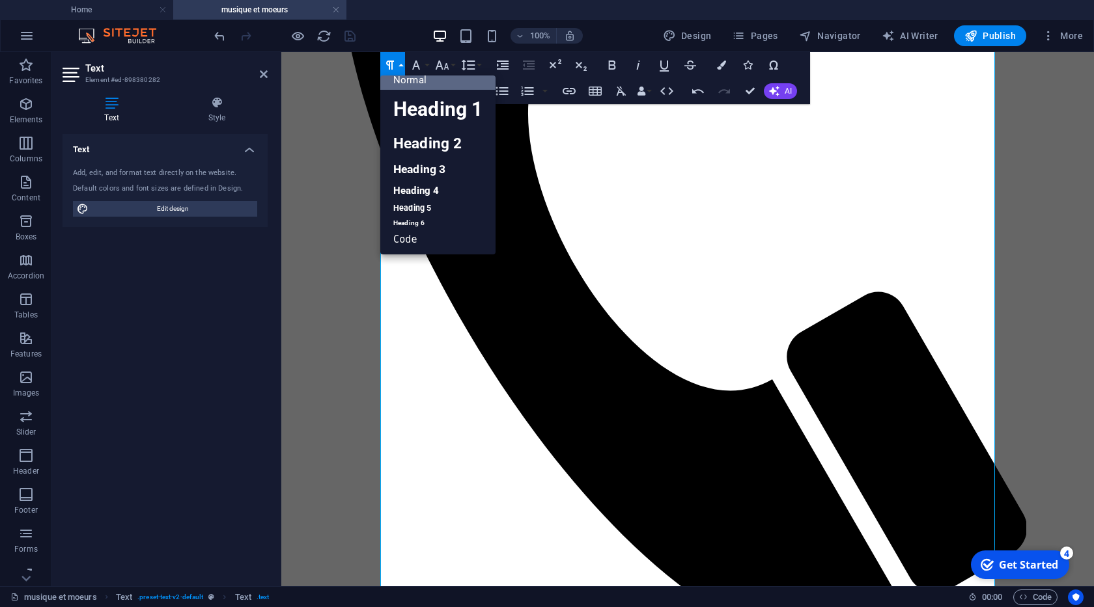
scroll to position [10, 0]
click at [434, 197] on link "Heading 4" at bounding box center [437, 191] width 115 height 20
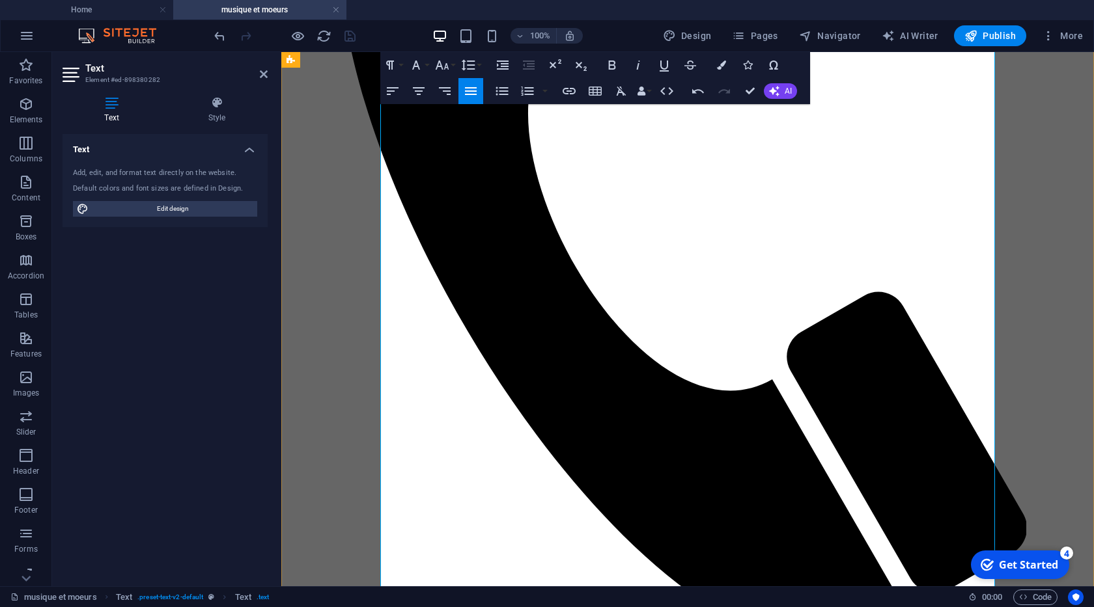
click at [391, 61] on icon "button" at bounding box center [390, 65] width 8 height 9
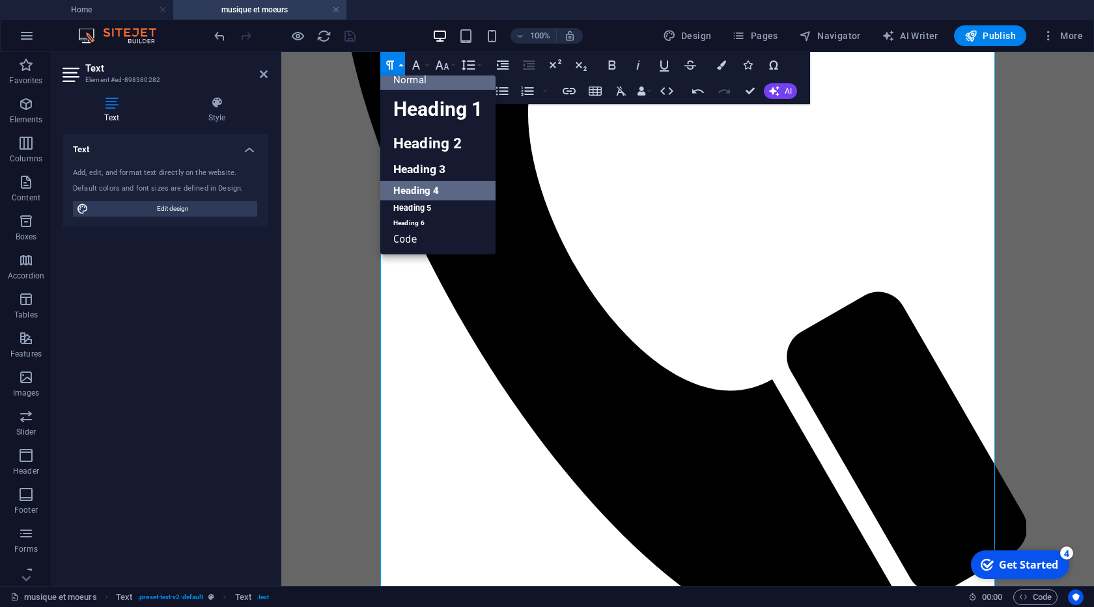
click at [422, 195] on link "Heading 4" at bounding box center [437, 191] width 115 height 20
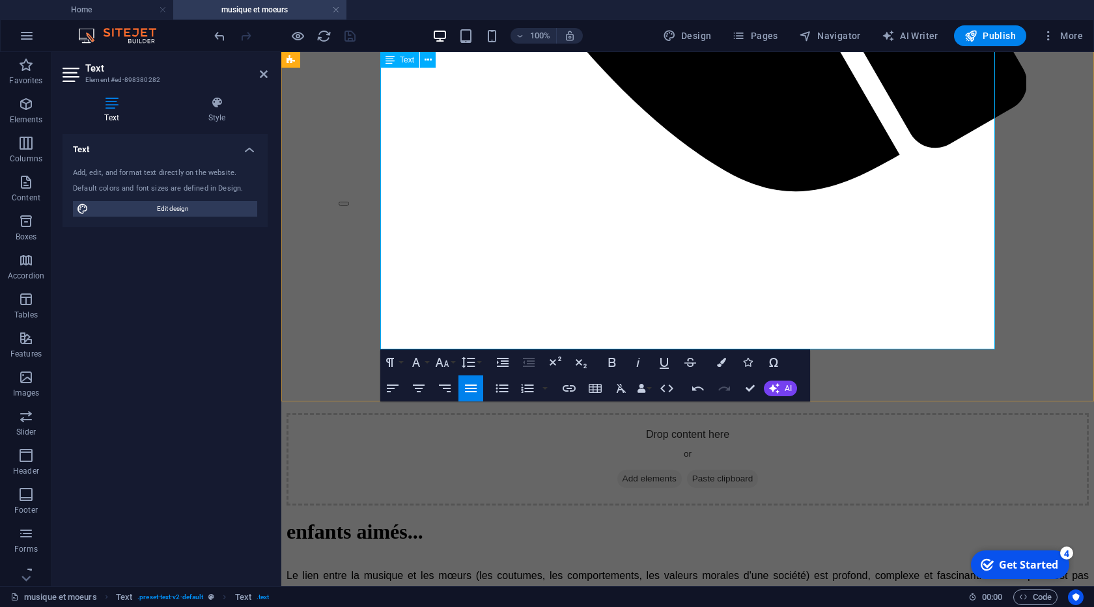
click at [398, 365] on button "Paragraph Format" at bounding box center [392, 363] width 25 height 26
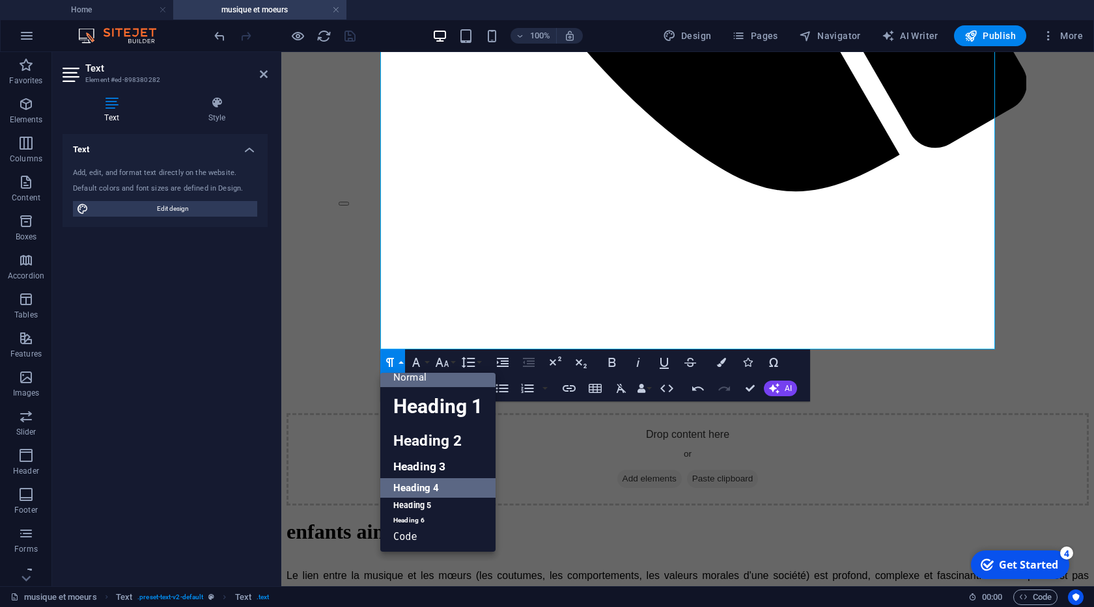
drag, startPoint x: 437, startPoint y: 484, endPoint x: 237, endPoint y: 363, distance: 234.2
click at [437, 484] on link "Heading 4" at bounding box center [437, 488] width 115 height 20
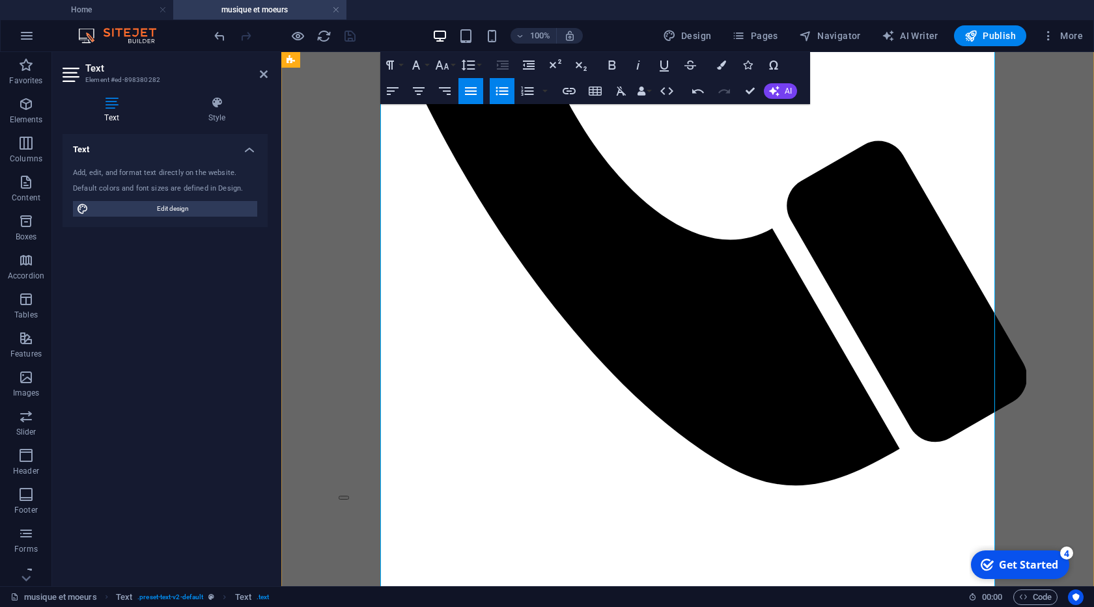
scroll to position [594, 0]
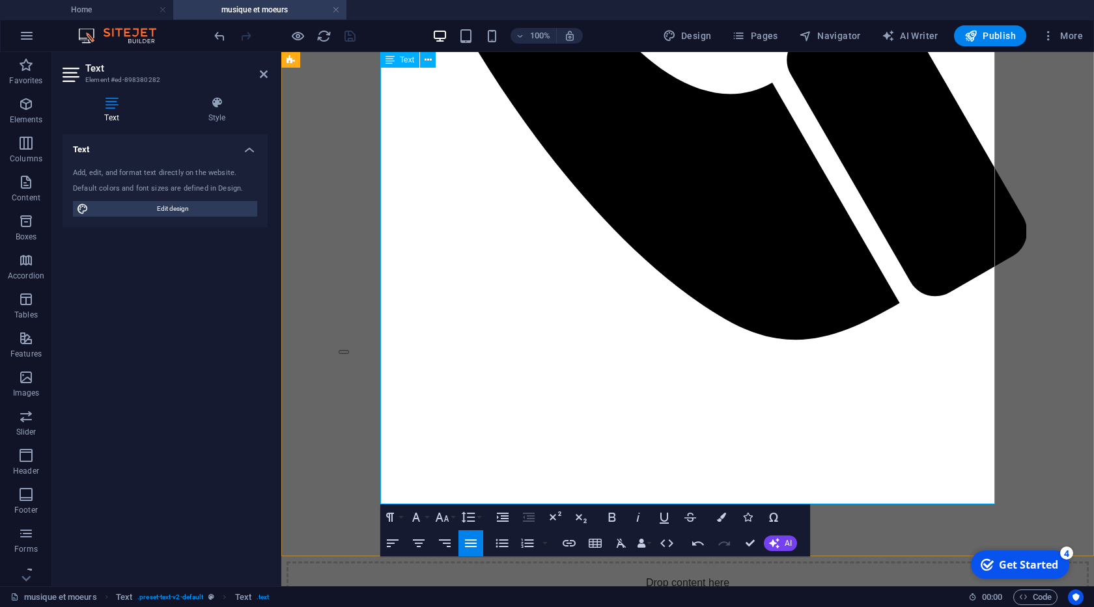
scroll to position [10, 0]
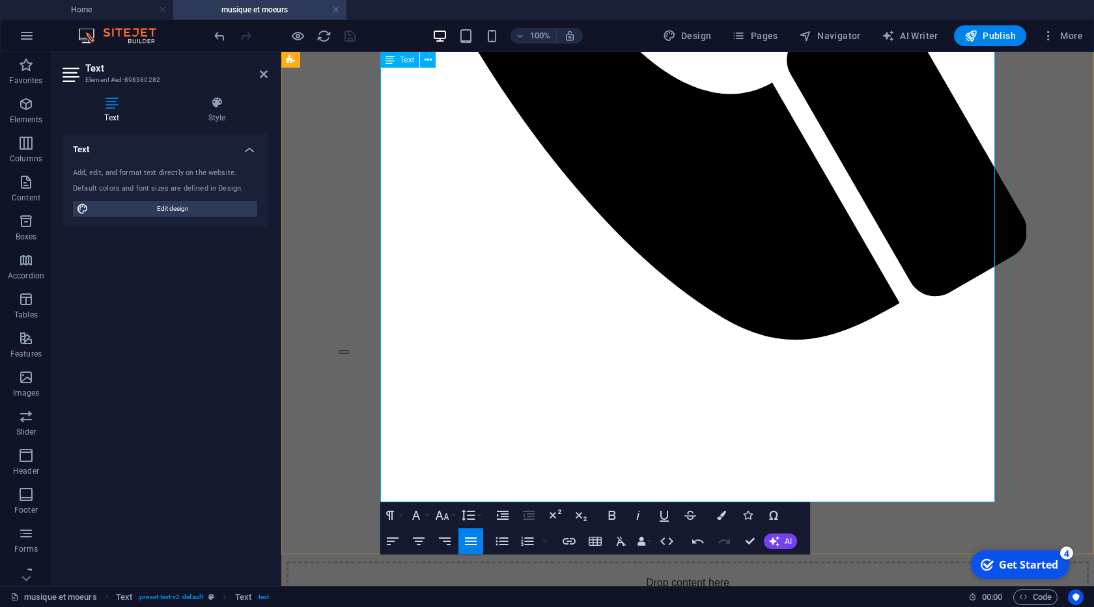
drag, startPoint x: 881, startPoint y: 400, endPoint x: 895, endPoint y: 417, distance: 21.8
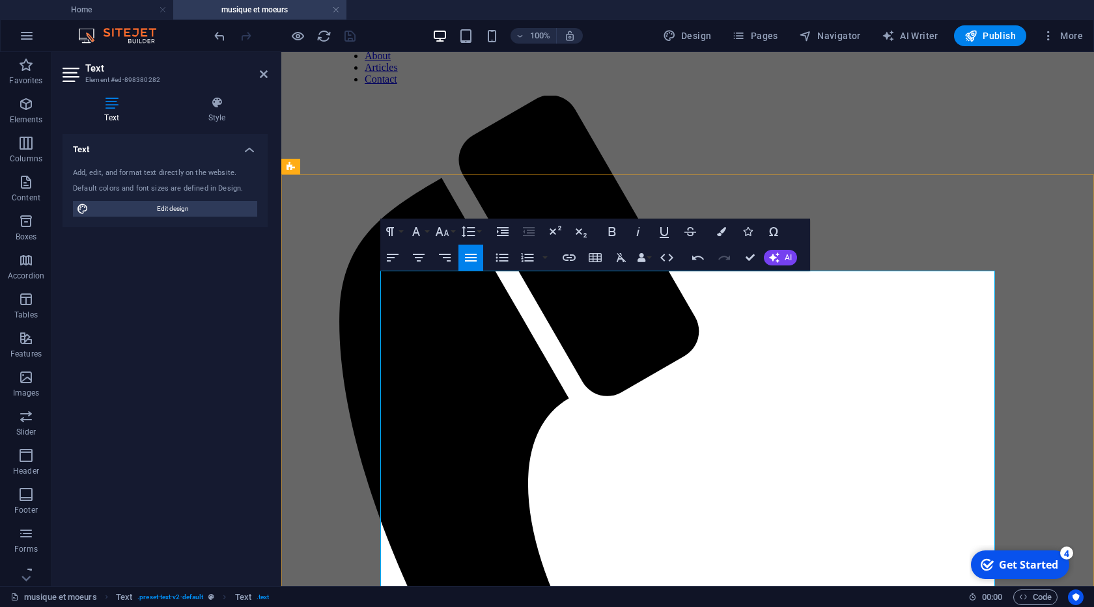
scroll to position [223, 0]
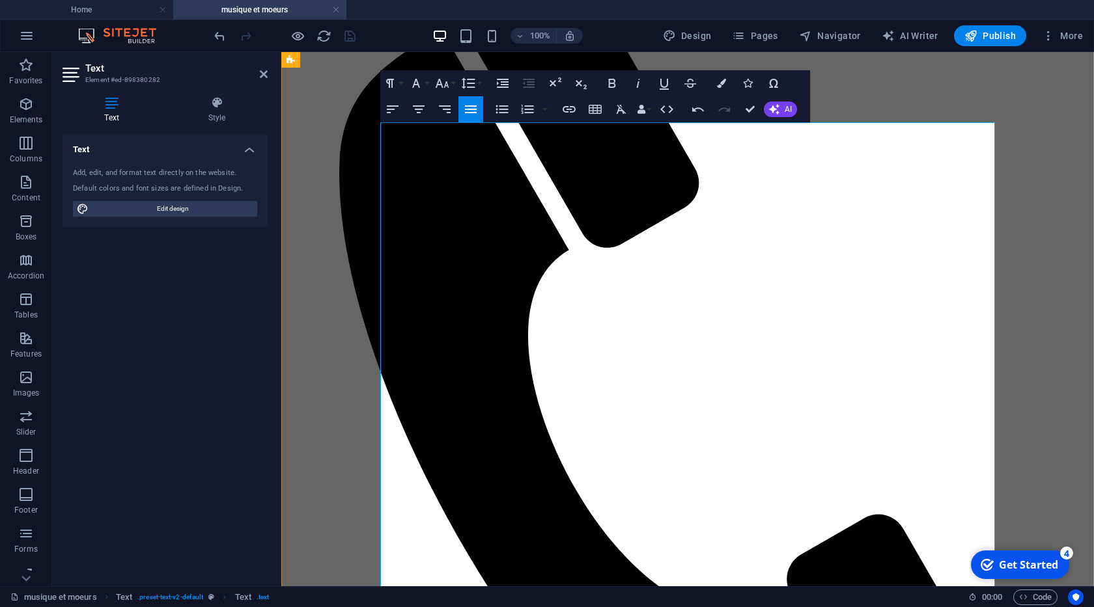
drag, startPoint x: 552, startPoint y: 162, endPoint x: 566, endPoint y: 198, distance: 38.3
copy p "La musique n'est pas simplement un reflet passif de la culture ; elle est un ag…"
drag, startPoint x: 74, startPoint y: 10, endPoint x: 243, endPoint y: 92, distance: 188.4
click at [74, 10] on h4 "Home" at bounding box center [86, 10] width 173 height 14
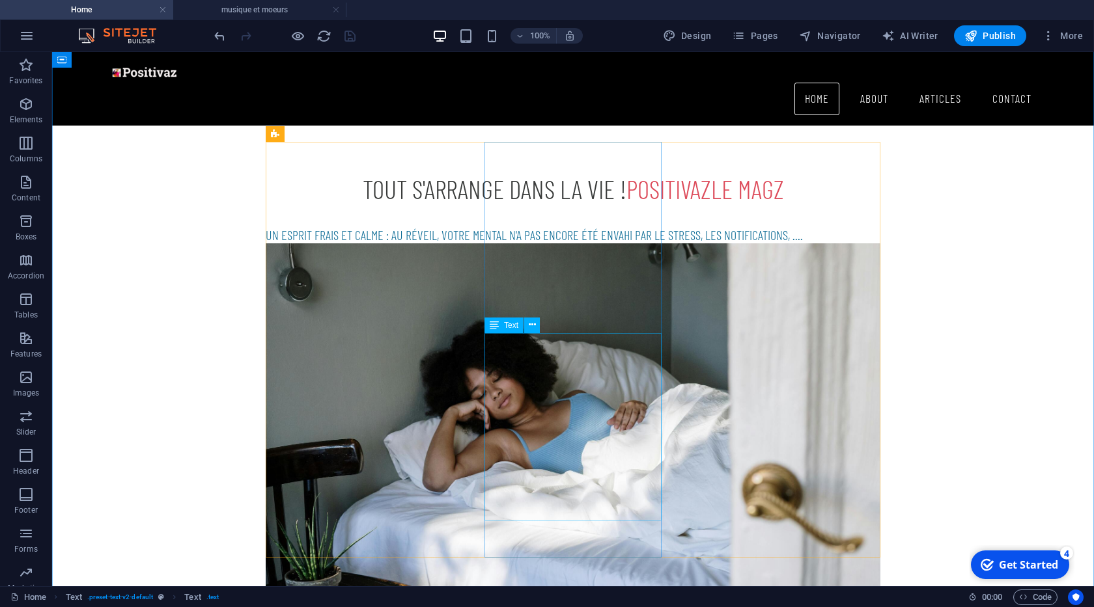
scroll to position [915, 0]
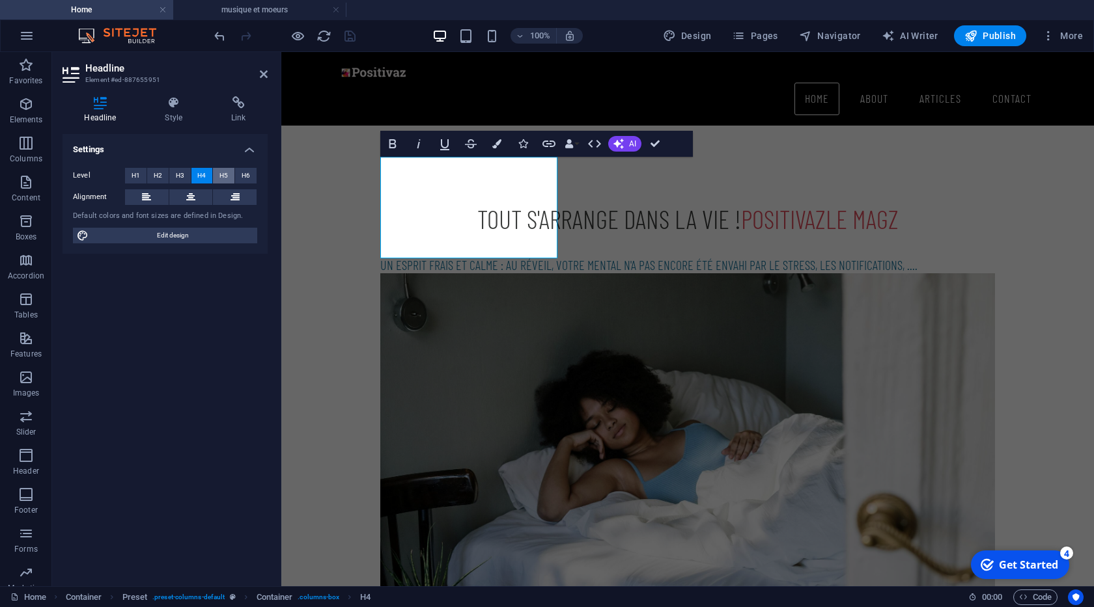
click at [215, 171] on button "H5" at bounding box center [223, 176] width 21 height 16
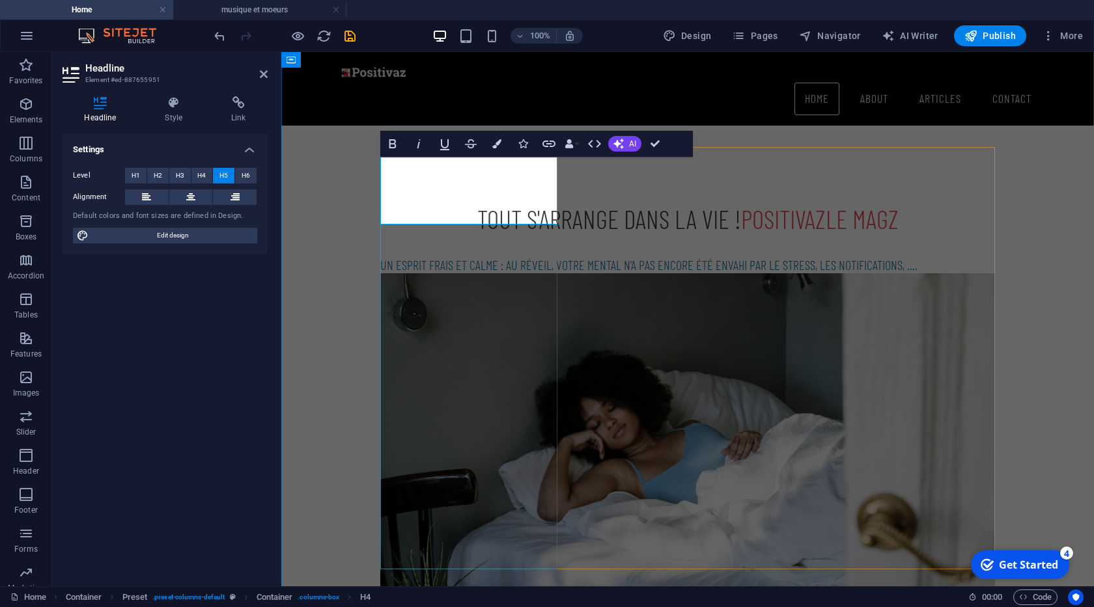
click at [498, 148] on button "Colors" at bounding box center [496, 144] width 25 height 26
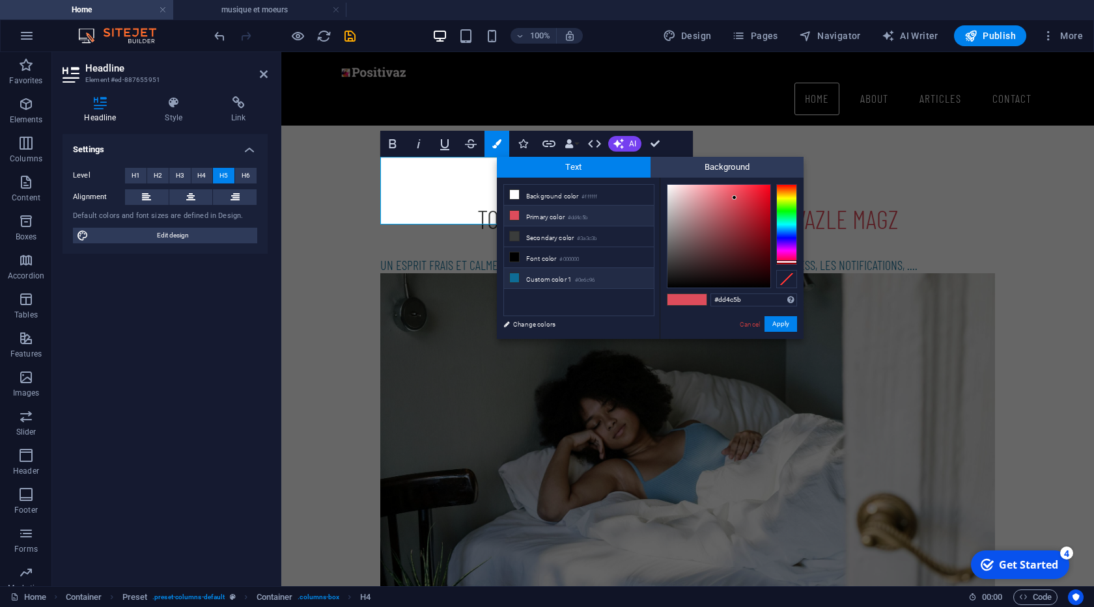
click at [567, 274] on li "Custom color 1 #0e6c96" at bounding box center [579, 278] width 150 height 21
type input "#0e6c96"
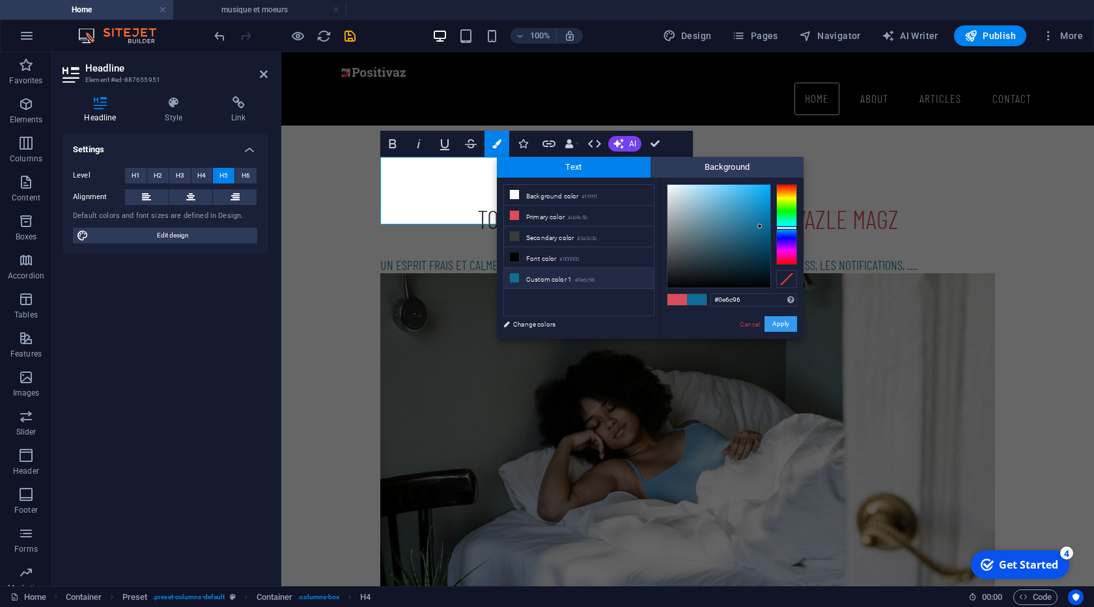
click at [784, 324] on button "Apply" at bounding box center [780, 324] width 33 height 16
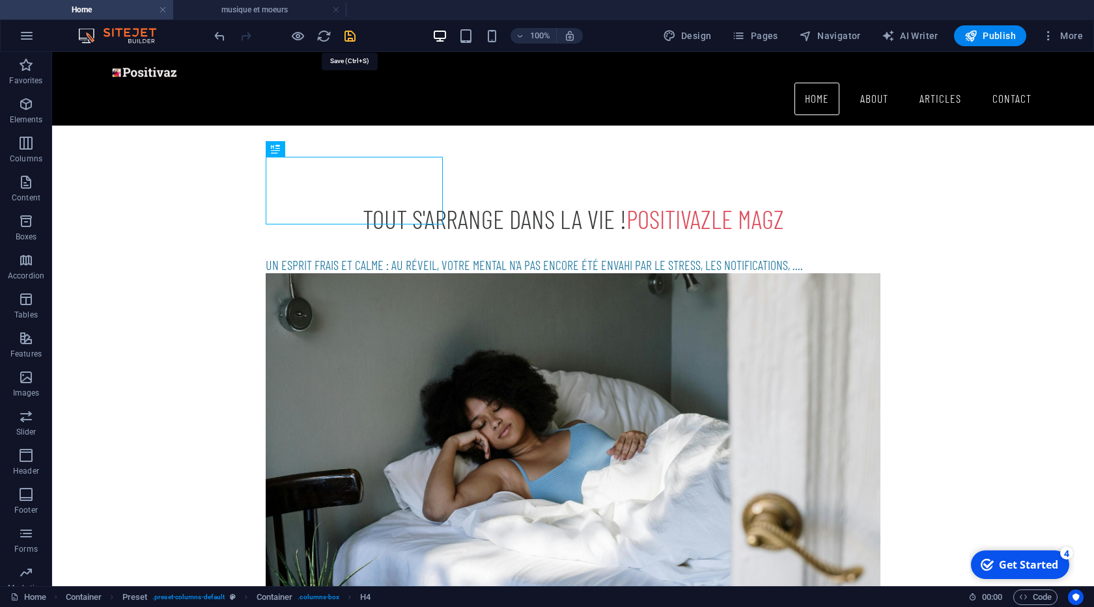
click at [355, 40] on icon "save" at bounding box center [349, 36] width 15 height 15
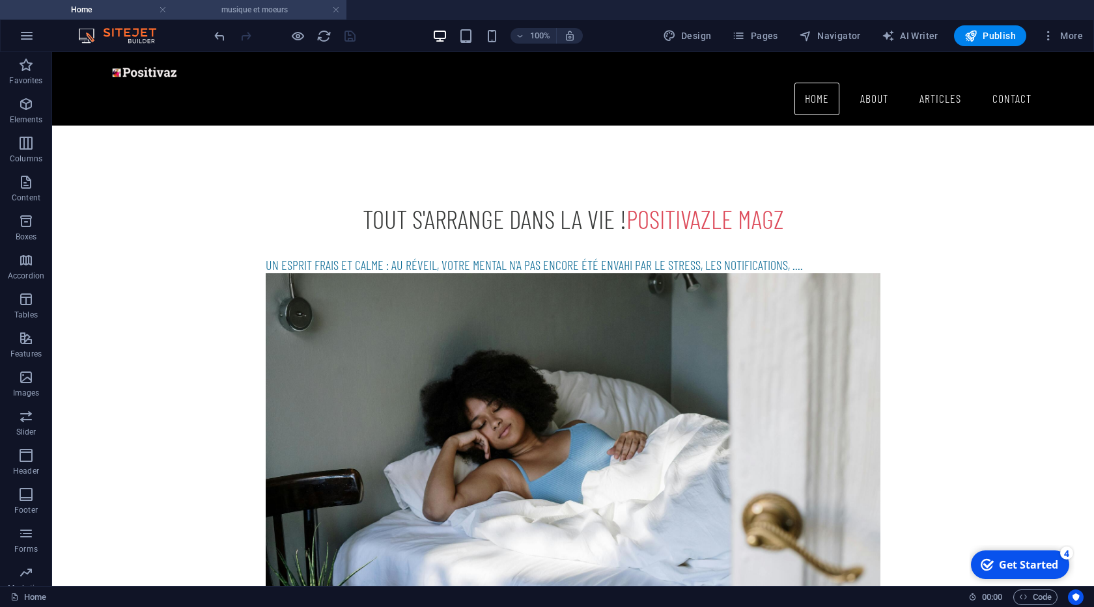
click at [216, 11] on h4 "musique et moeurs" at bounding box center [259, 10] width 173 height 14
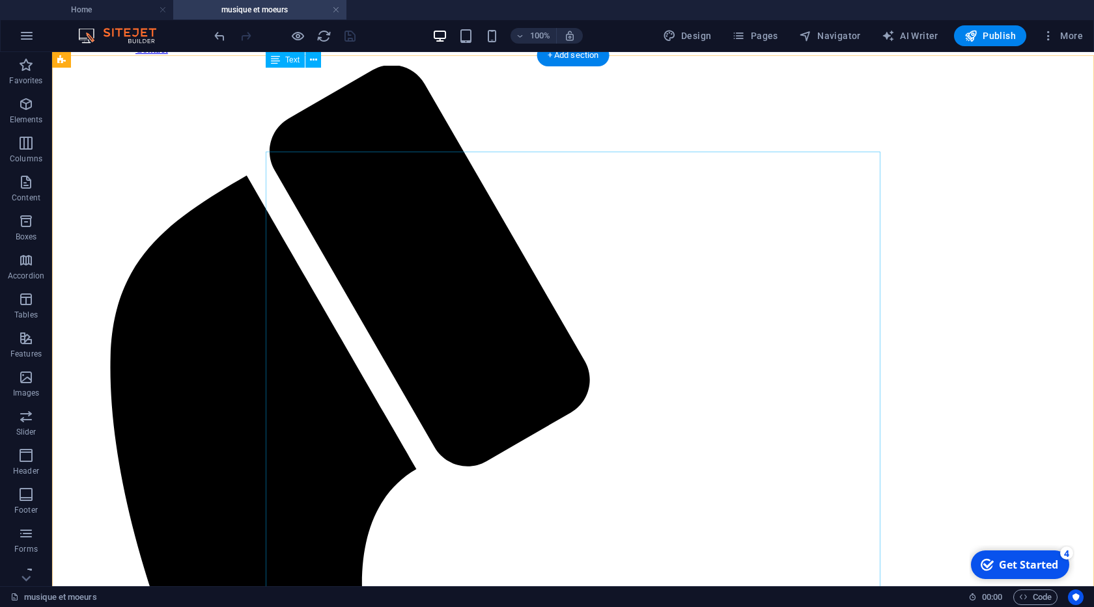
scroll to position [74, 0]
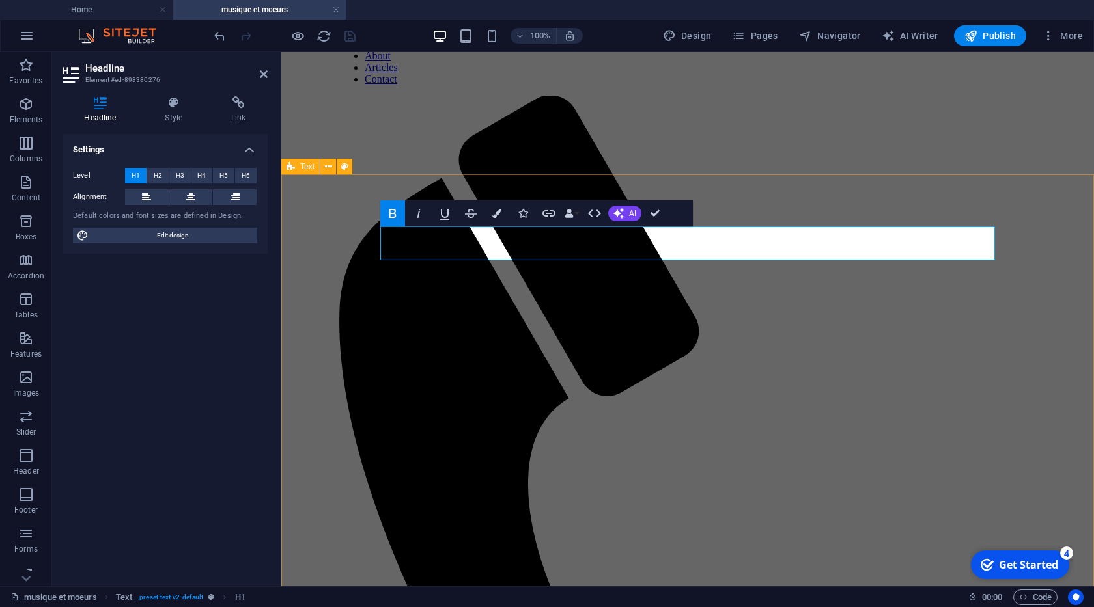
drag, startPoint x: 512, startPoint y: 245, endPoint x: 381, endPoint y: 251, distance: 131.6
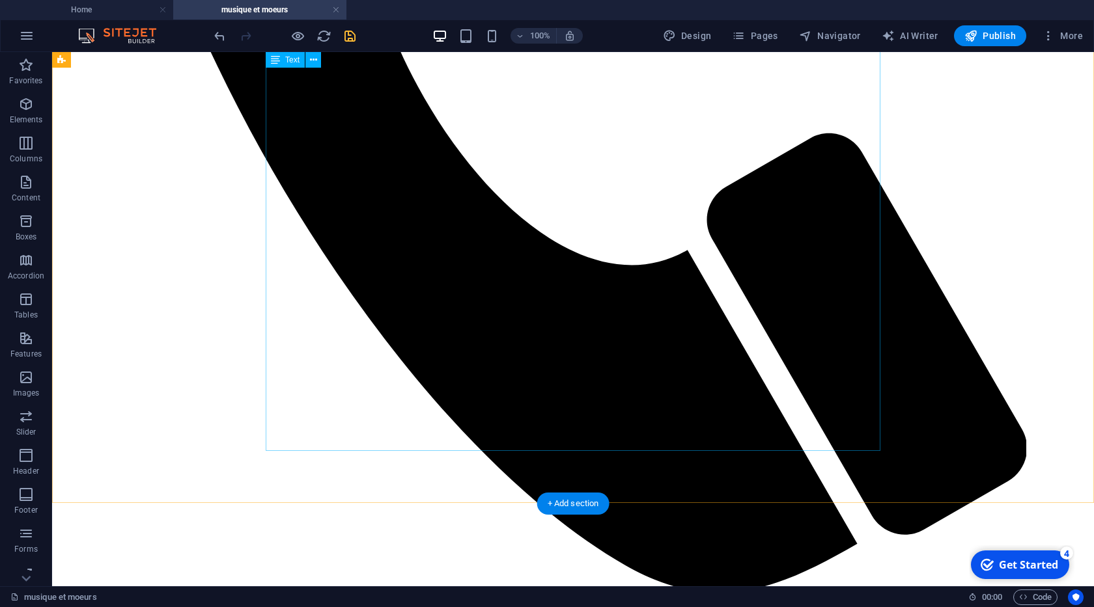
scroll to position [816, 0]
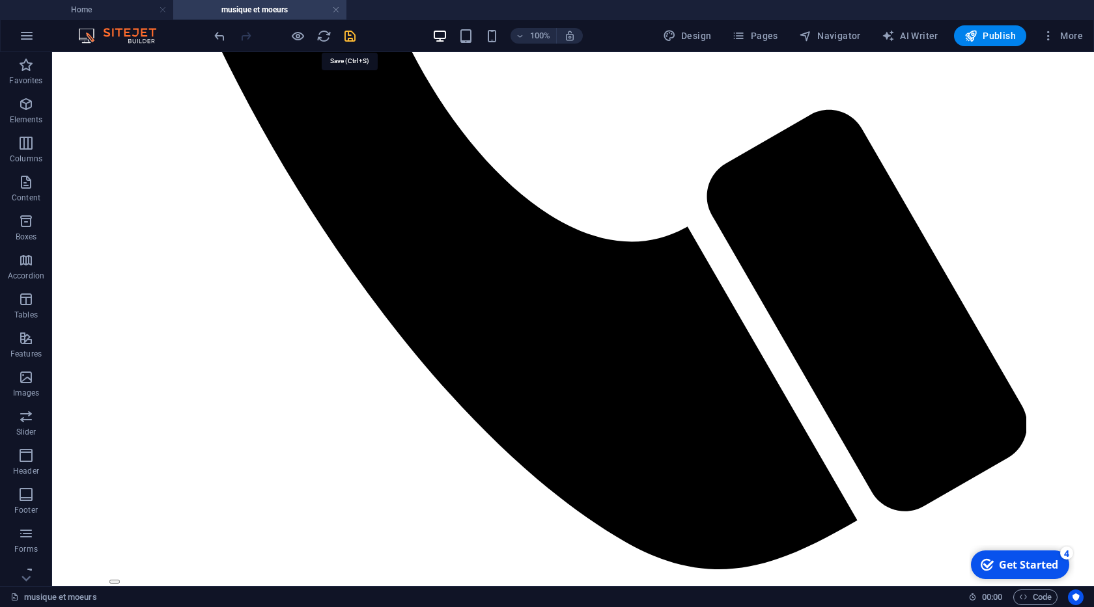
click at [350, 35] on icon "save" at bounding box center [349, 36] width 15 height 15
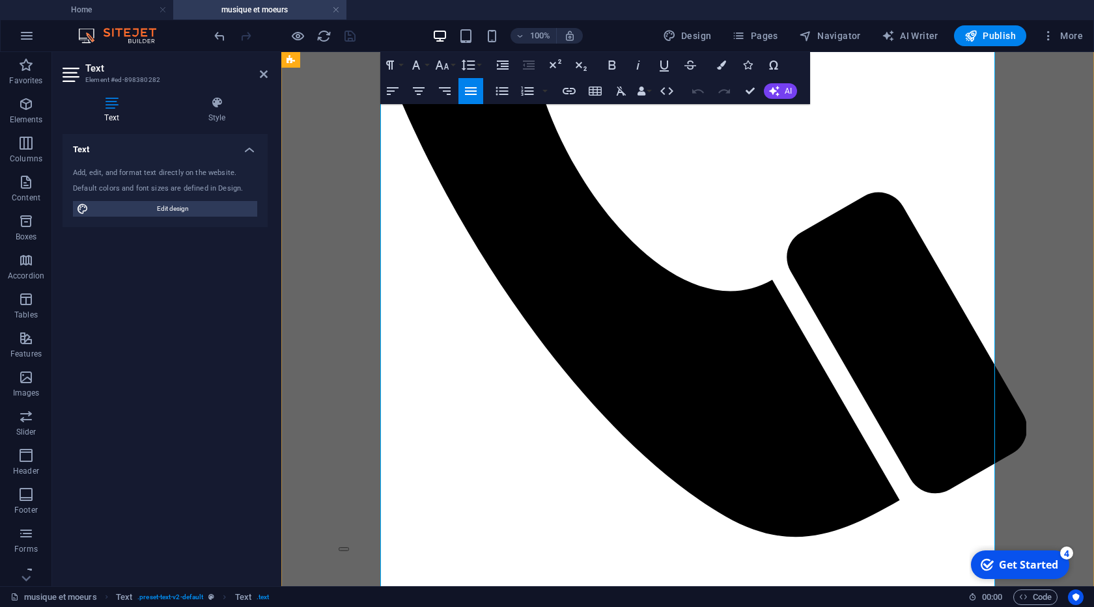
scroll to position [767, 0]
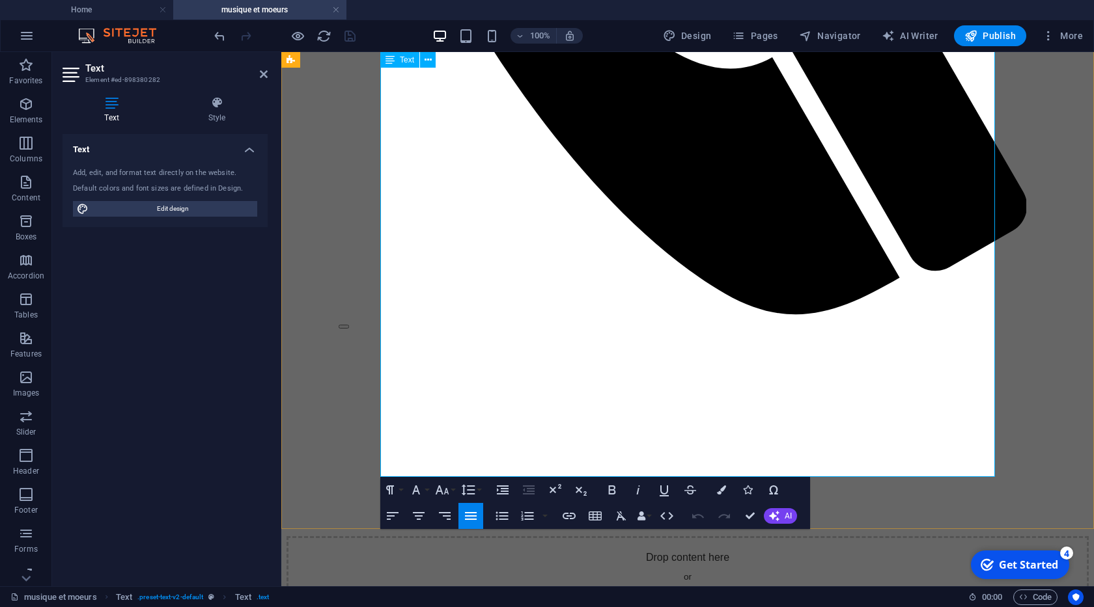
drag, startPoint x: 883, startPoint y: 381, endPoint x: 981, endPoint y: 430, distance: 109.5
copy span "Son pouvoir réside dans sa capacité unique à toucher les émotions, à créer du l…"
click at [92, 6] on h4 "Home" at bounding box center [86, 10] width 173 height 14
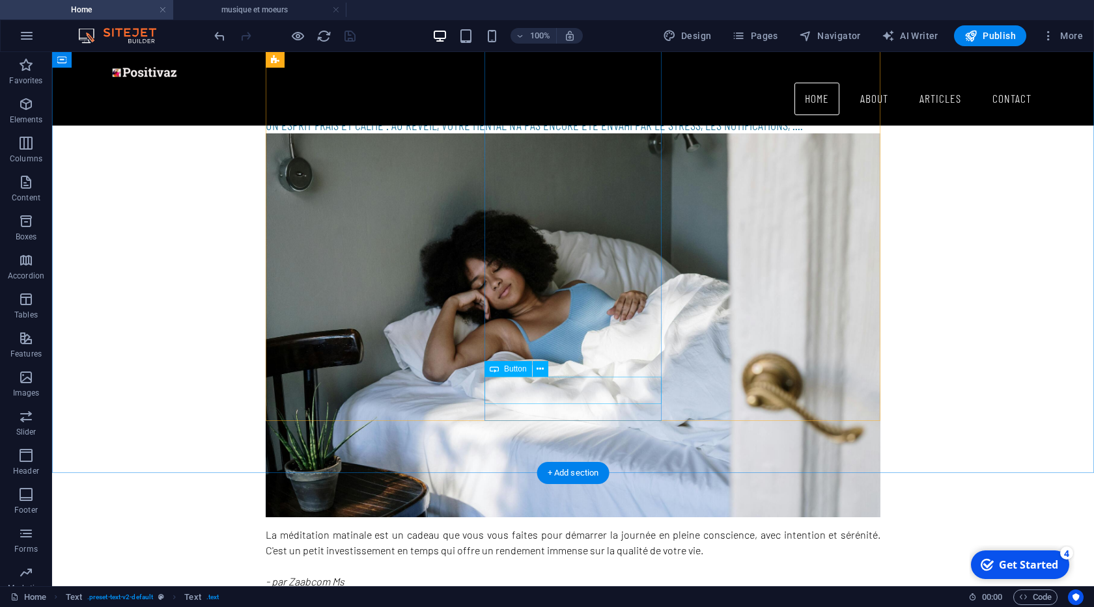
scroll to position [1064, 0]
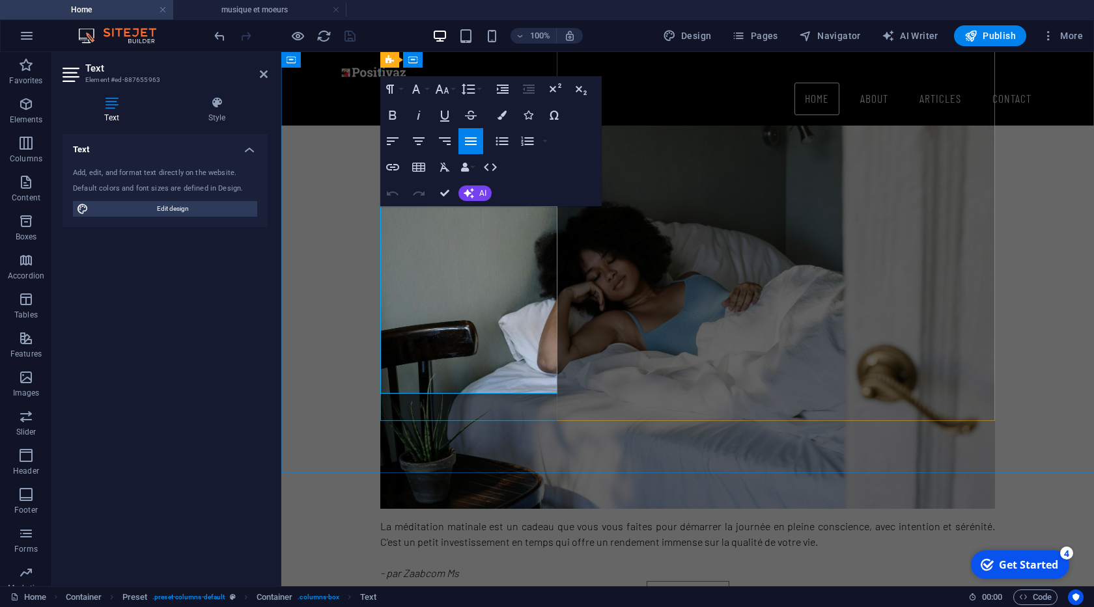
drag, startPoint x: 519, startPoint y: 357, endPoint x: 381, endPoint y: 213, distance: 199.4
drag, startPoint x: 459, startPoint y: 347, endPoint x: 387, endPoint y: 353, distance: 71.8
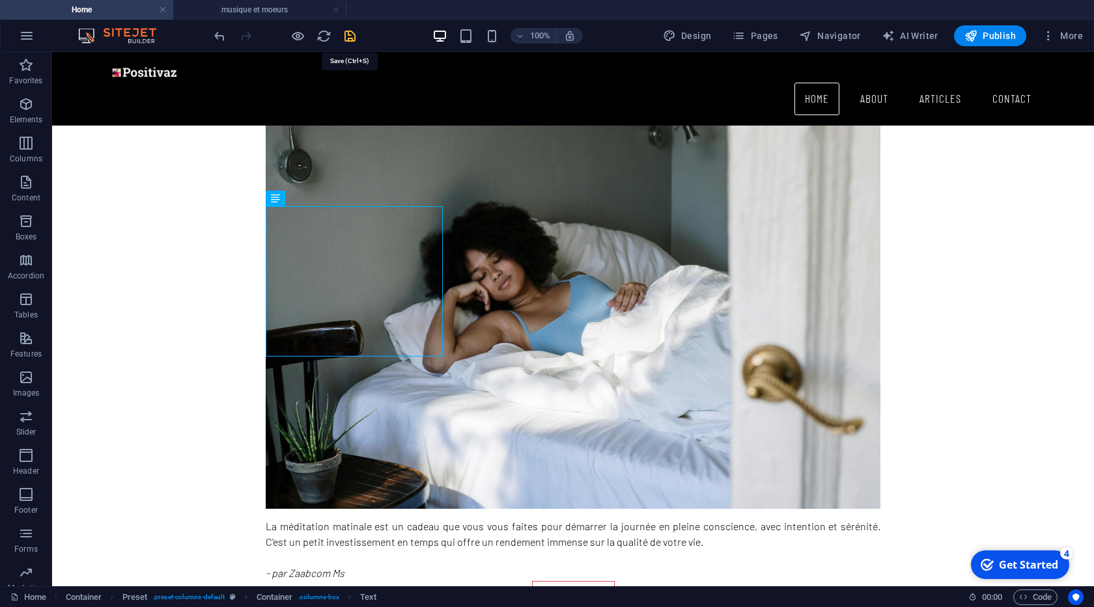
click at [352, 37] on icon "save" at bounding box center [349, 36] width 15 height 15
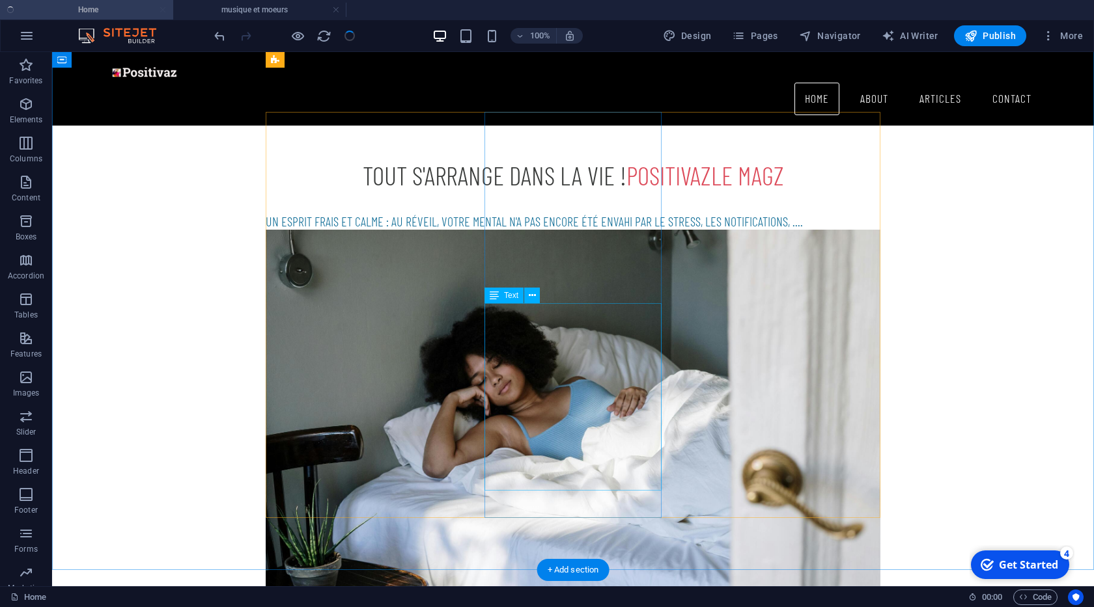
scroll to position [915, 0]
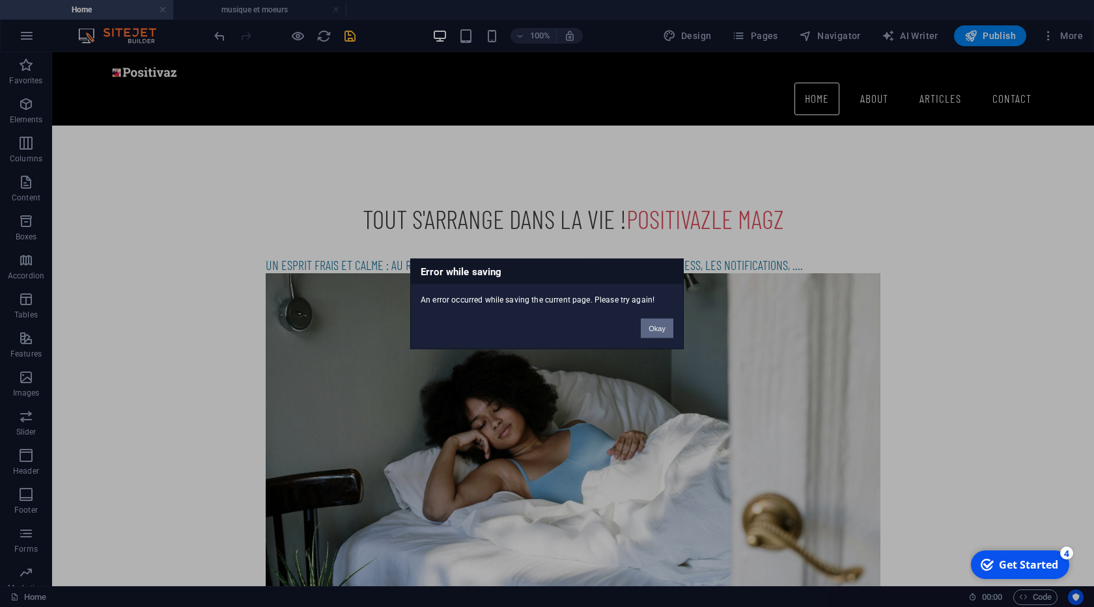
click at [653, 330] on button "Okay" at bounding box center [657, 328] width 33 height 20
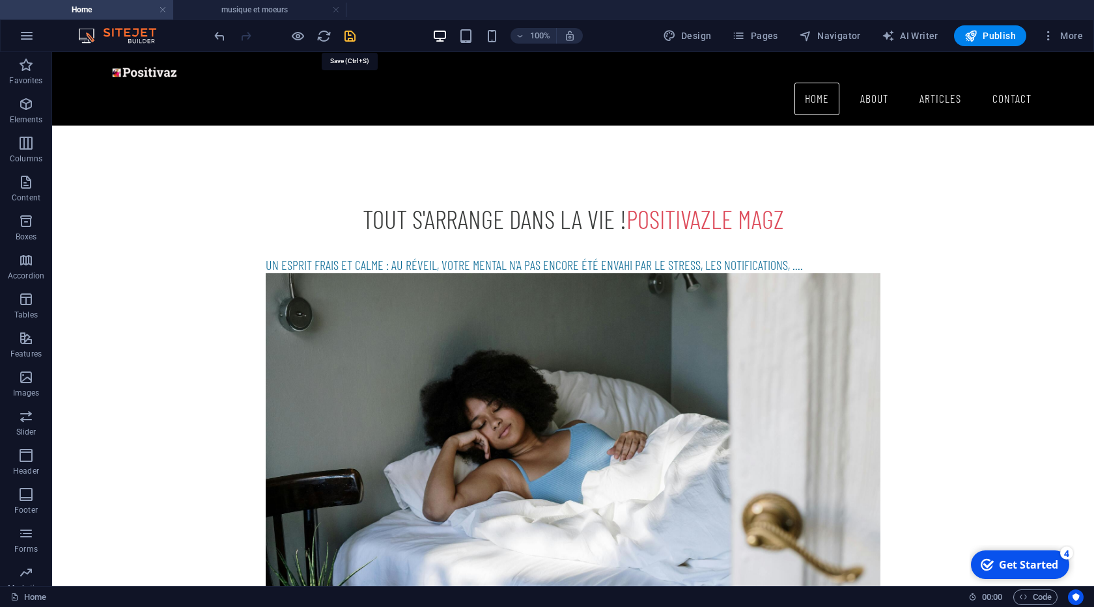
click at [349, 36] on icon "save" at bounding box center [349, 36] width 15 height 15
select select "%"
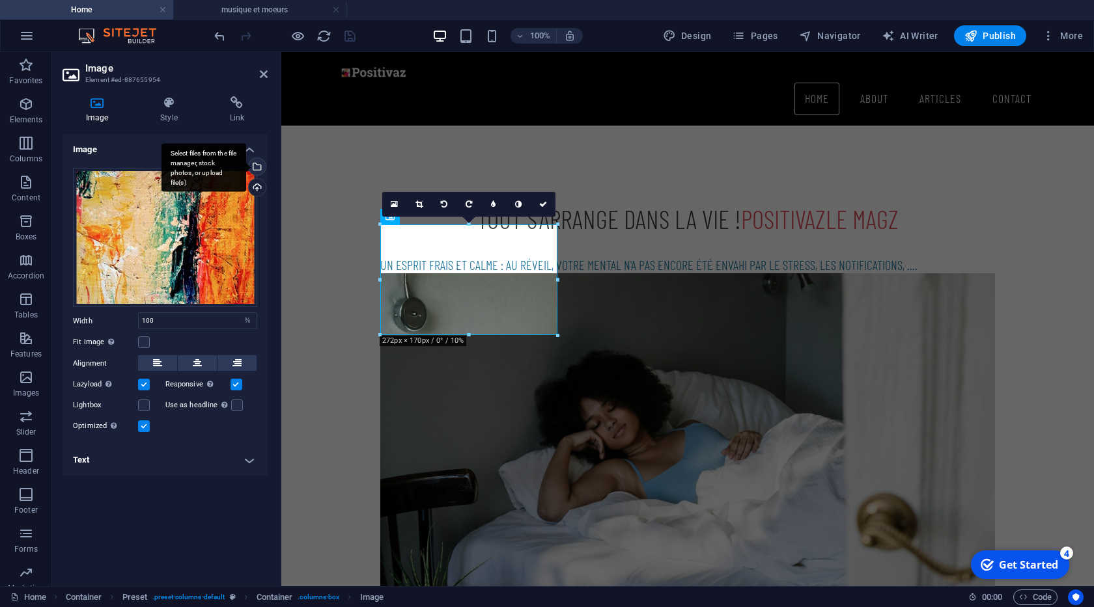
click at [254, 161] on div "Select files from the file manager, stock photos, or upload file(s)" at bounding box center [256, 168] width 20 height 20
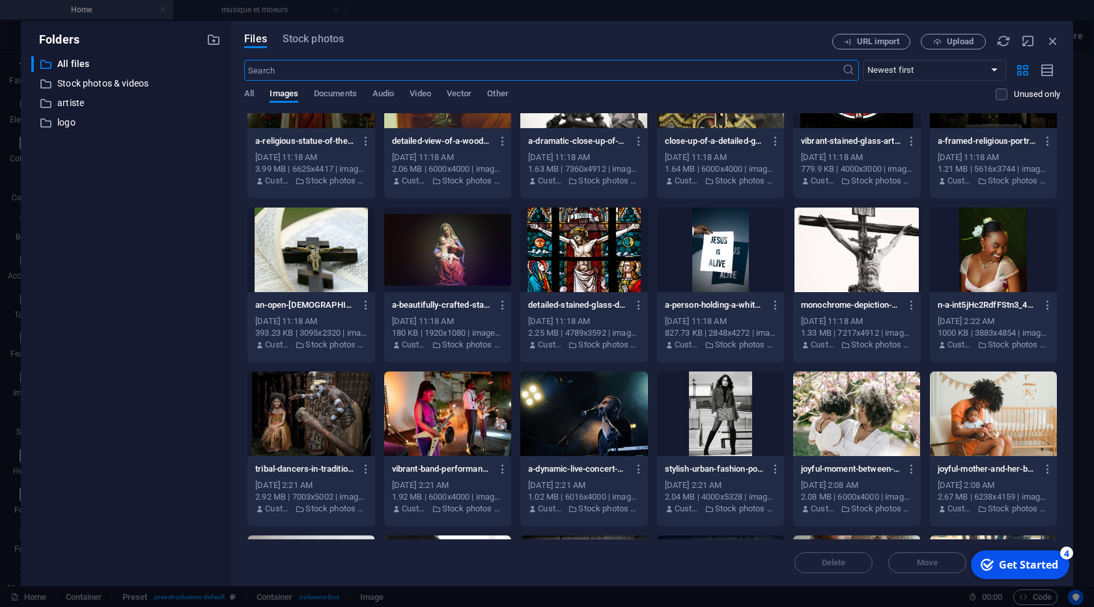
scroll to position [531, 0]
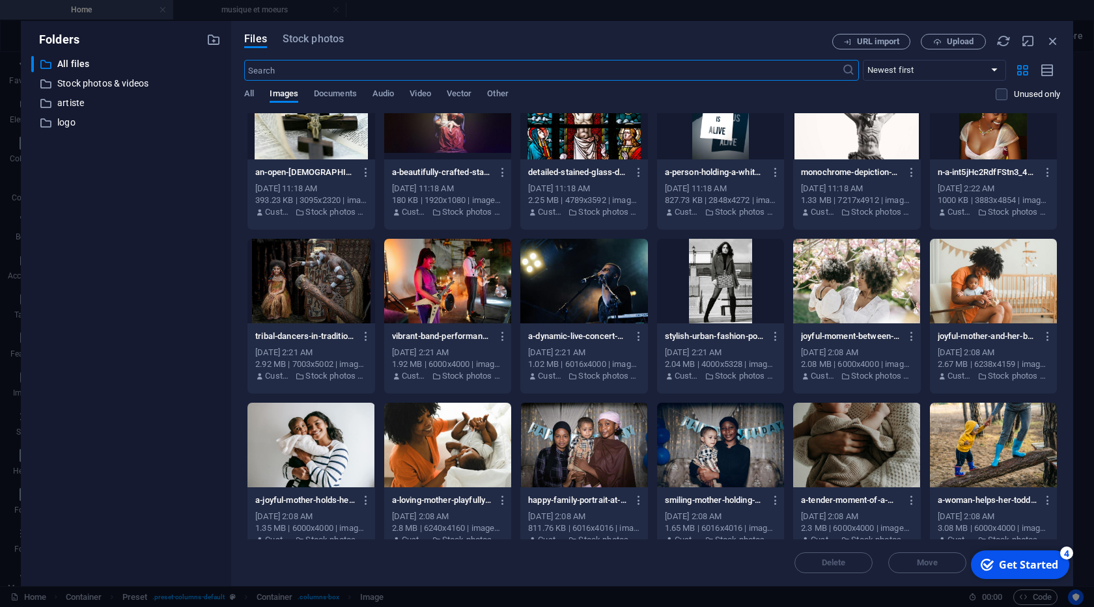
click at [462, 290] on div at bounding box center [447, 281] width 127 height 85
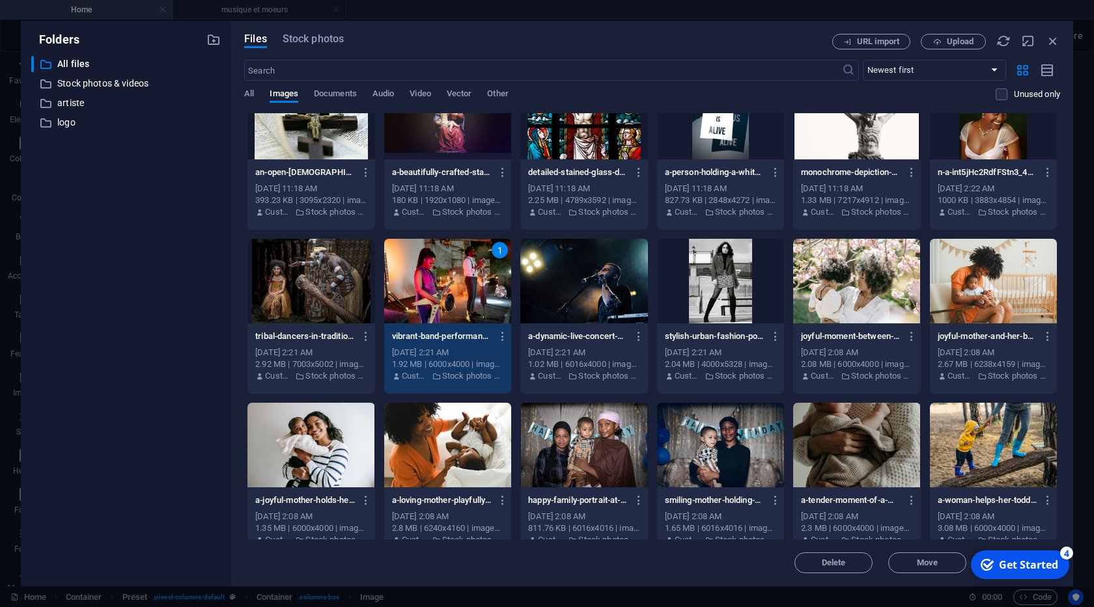
click at [462, 290] on div "1" at bounding box center [447, 281] width 127 height 85
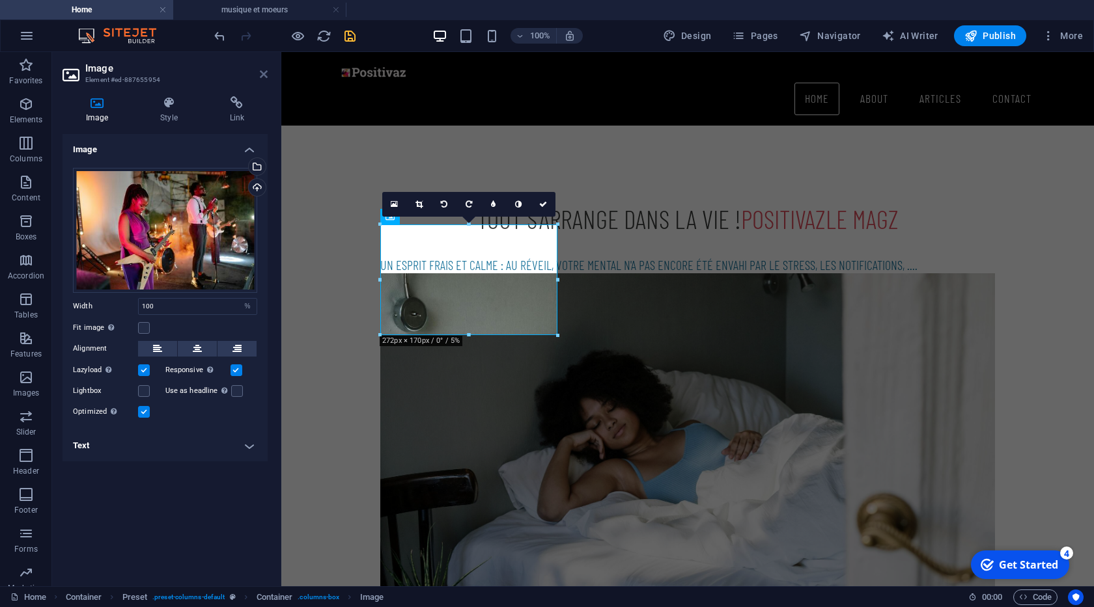
click at [262, 74] on icon at bounding box center [264, 74] width 8 height 10
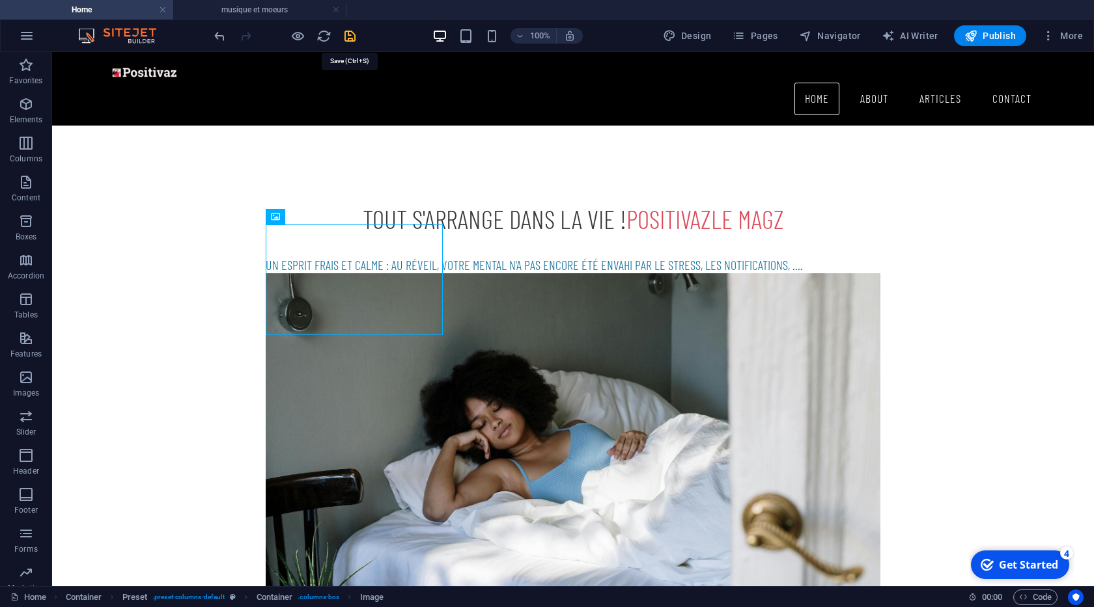
click at [352, 38] on icon "save" at bounding box center [349, 36] width 15 height 15
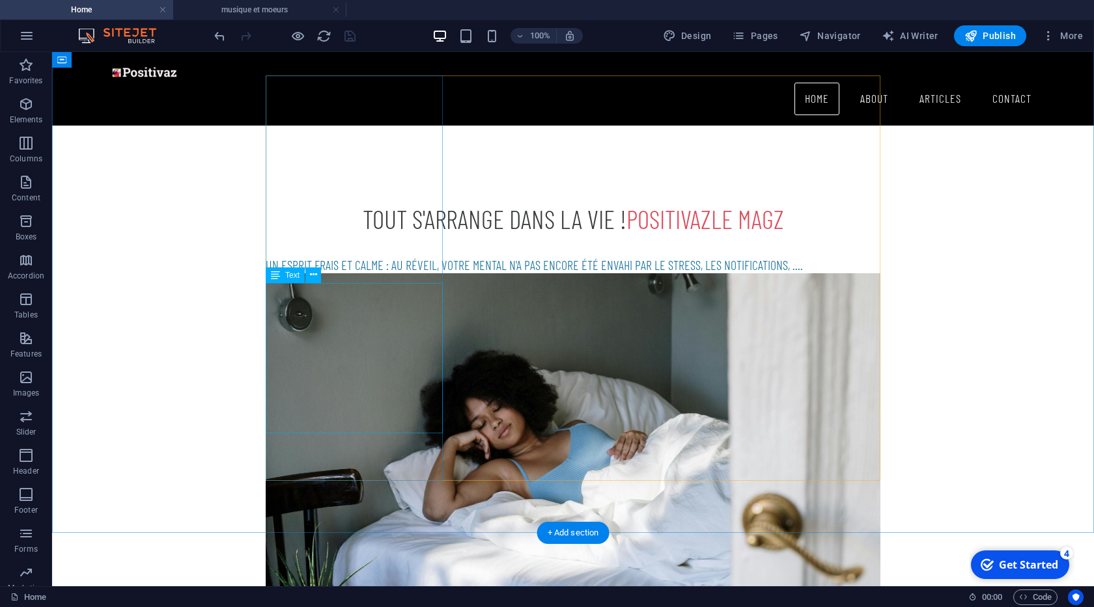
scroll to position [1064, 0]
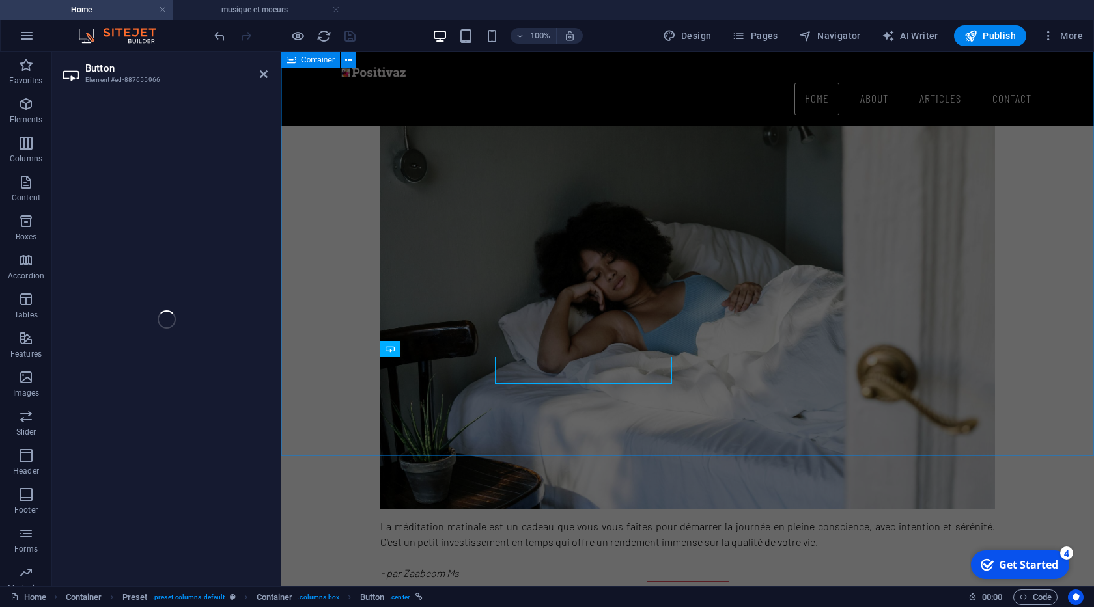
select select "1"
select select
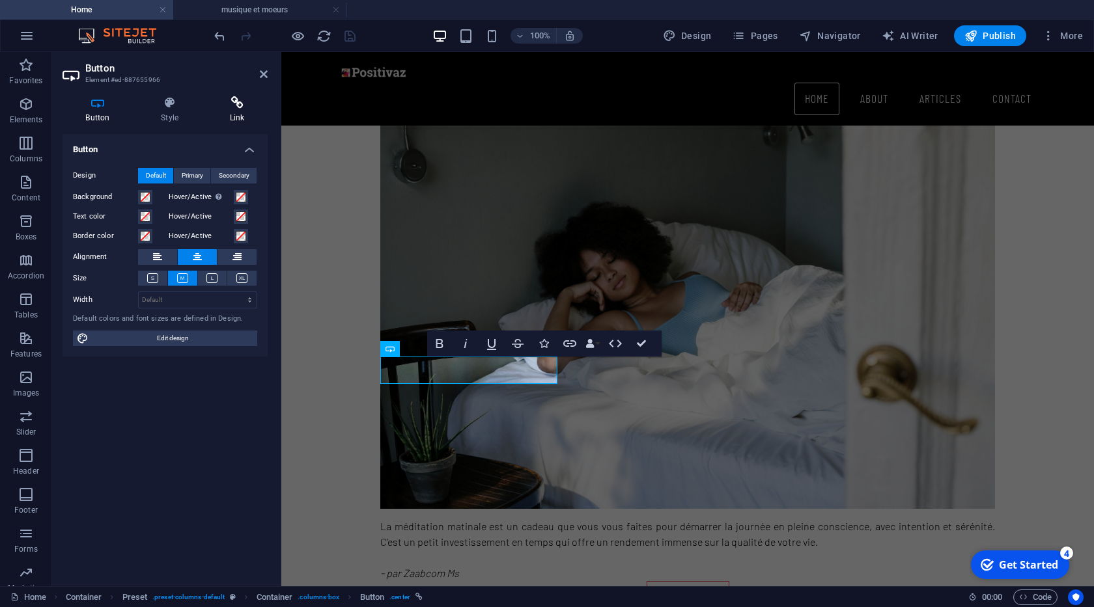
click at [239, 113] on h4 "Link" at bounding box center [236, 109] width 61 height 27
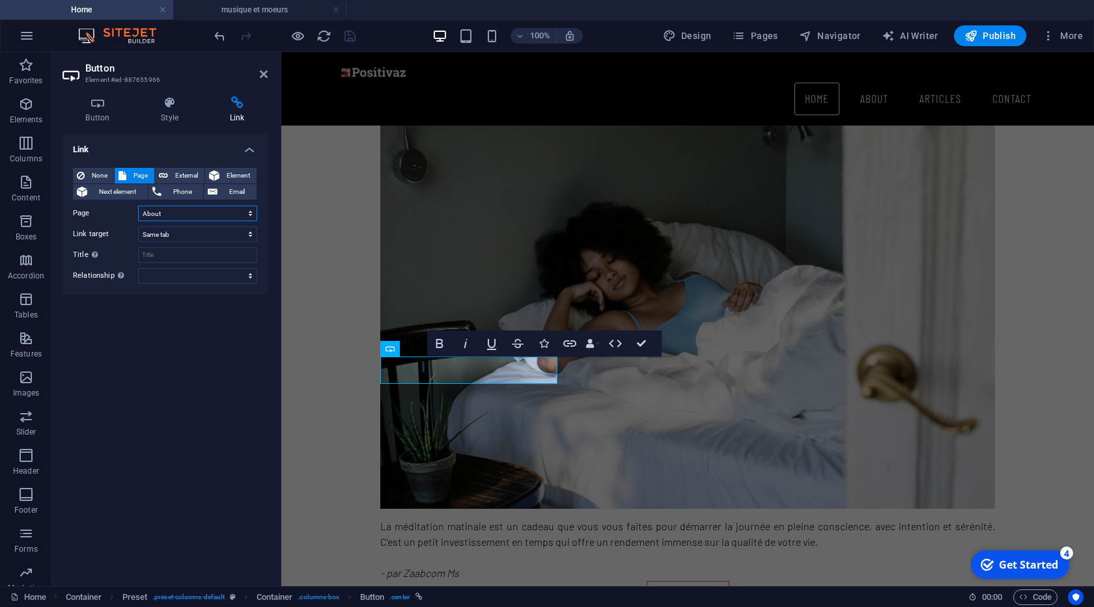
click at [249, 213] on select "Home About actu -- sujets -- star -- enfants -- musique et moeurs -- vivre avec…" at bounding box center [197, 214] width 119 height 16
select select "6"
click option "-- musique et moeurs" at bounding box center [0, 0] width 0 height 0
click at [138, 227] on select "New tab Same tab Overlay" at bounding box center [197, 235] width 119 height 16
select select "blank"
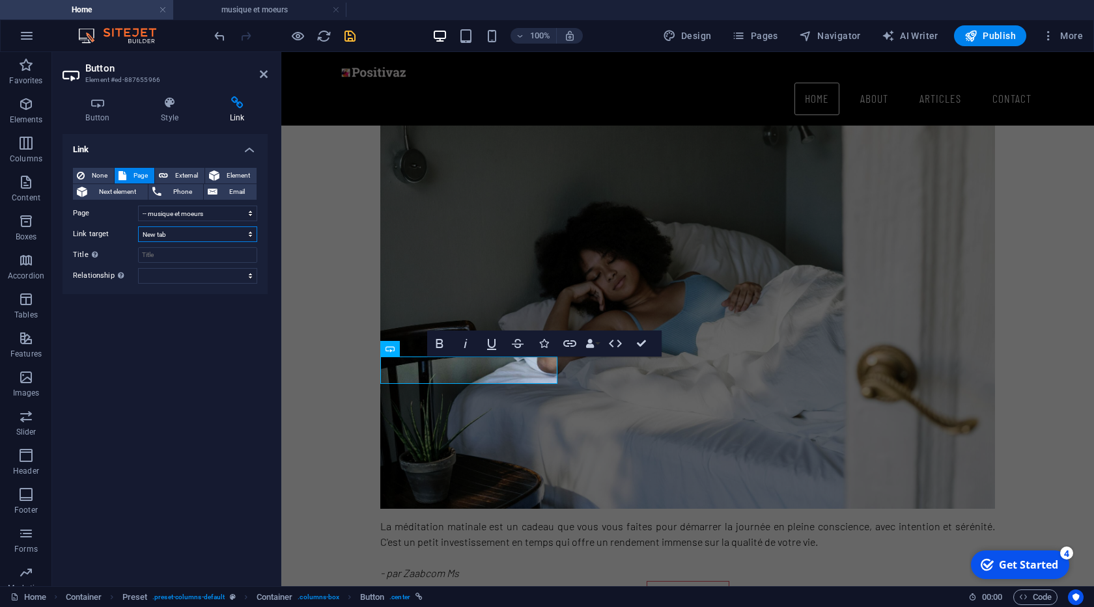
click option "New tab" at bounding box center [0, 0] width 0 height 0
click at [262, 76] on icon at bounding box center [264, 74] width 8 height 10
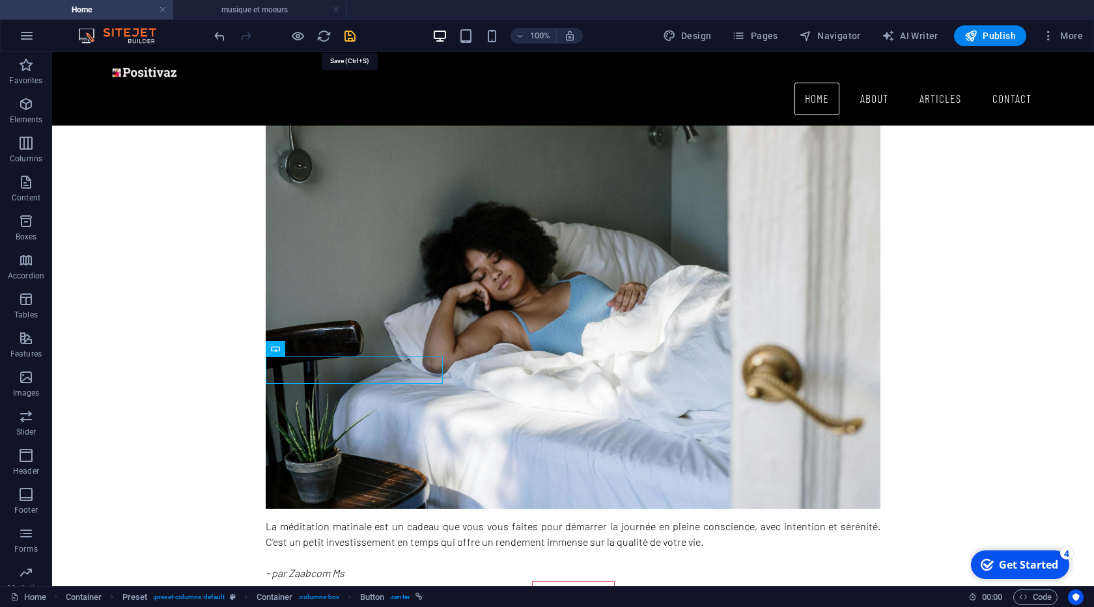
click at [350, 35] on icon "save" at bounding box center [349, 36] width 15 height 15
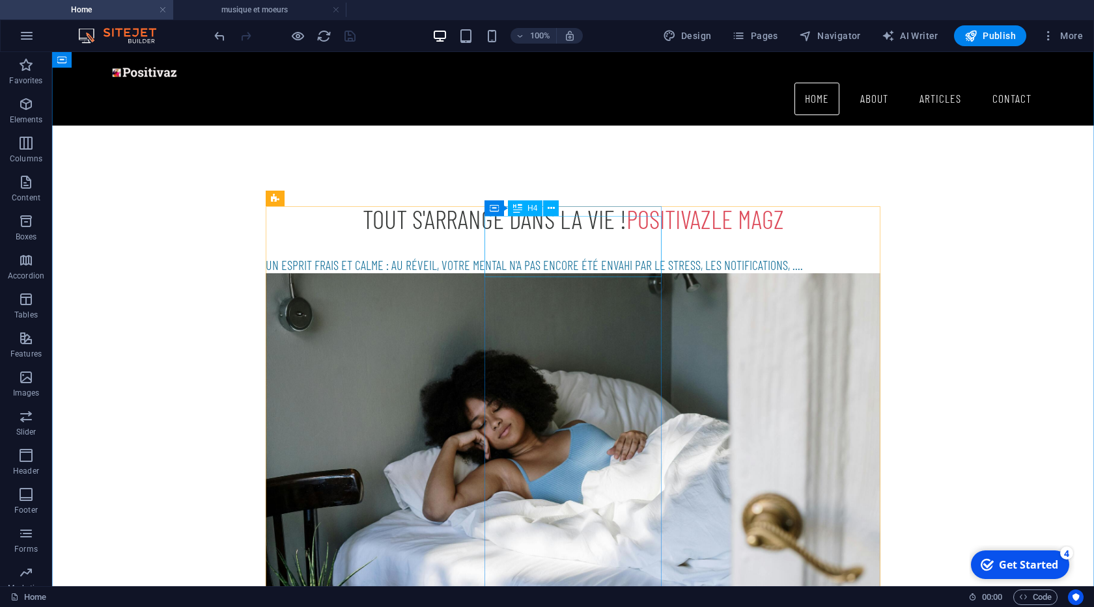
scroll to position [841, 0]
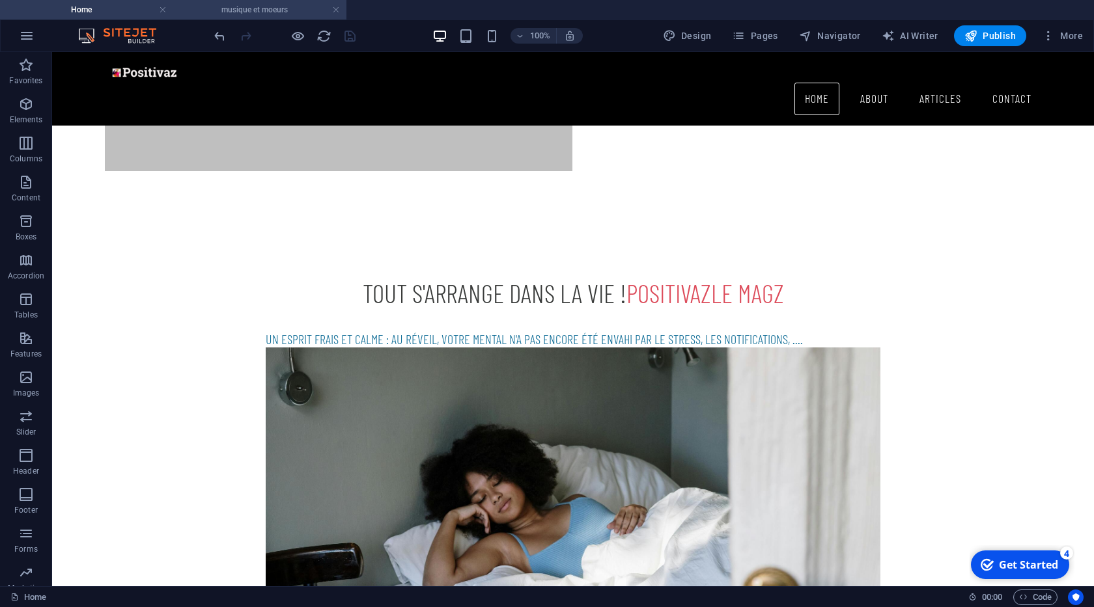
click at [286, 3] on h4 "musique et moeurs" at bounding box center [259, 10] width 173 height 14
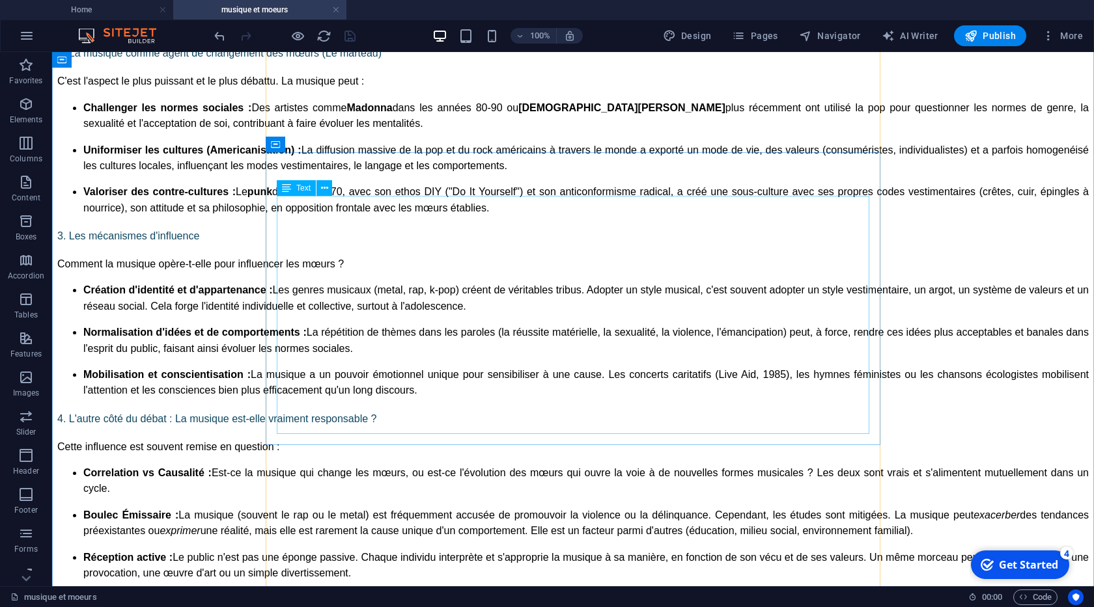
scroll to position [2103, 0]
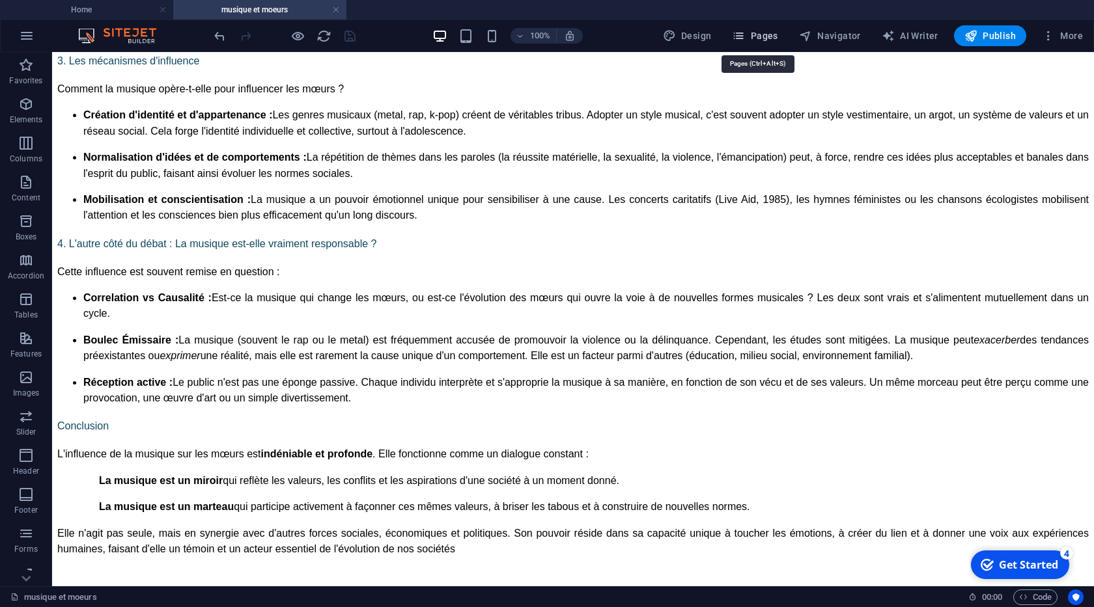
click at [745, 31] on icon "button" at bounding box center [738, 35] width 13 height 13
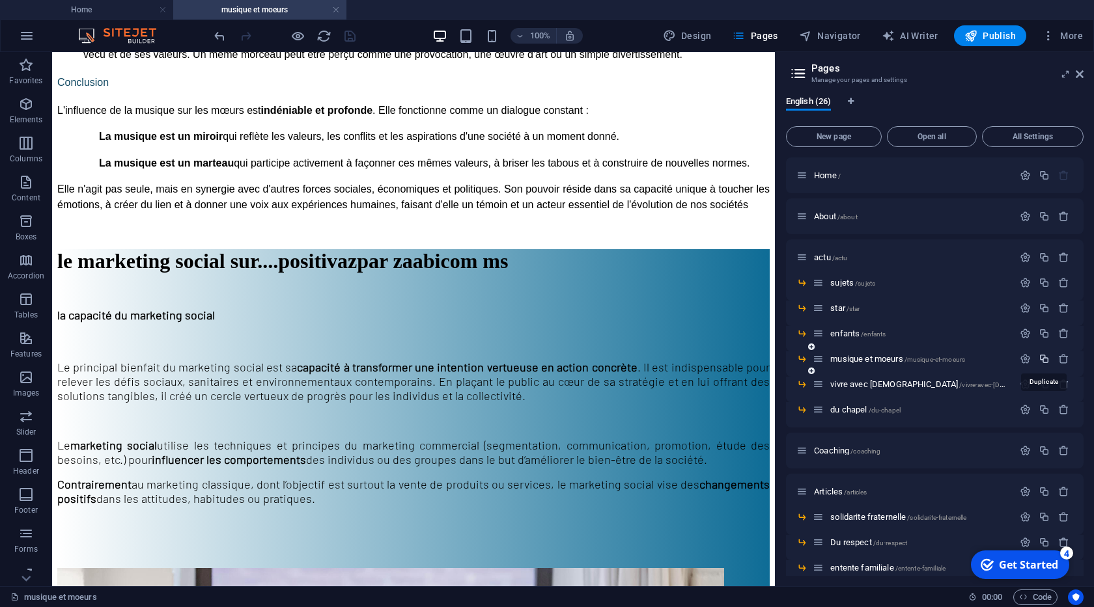
click at [1047, 359] on icon "button" at bounding box center [1043, 358] width 11 height 11
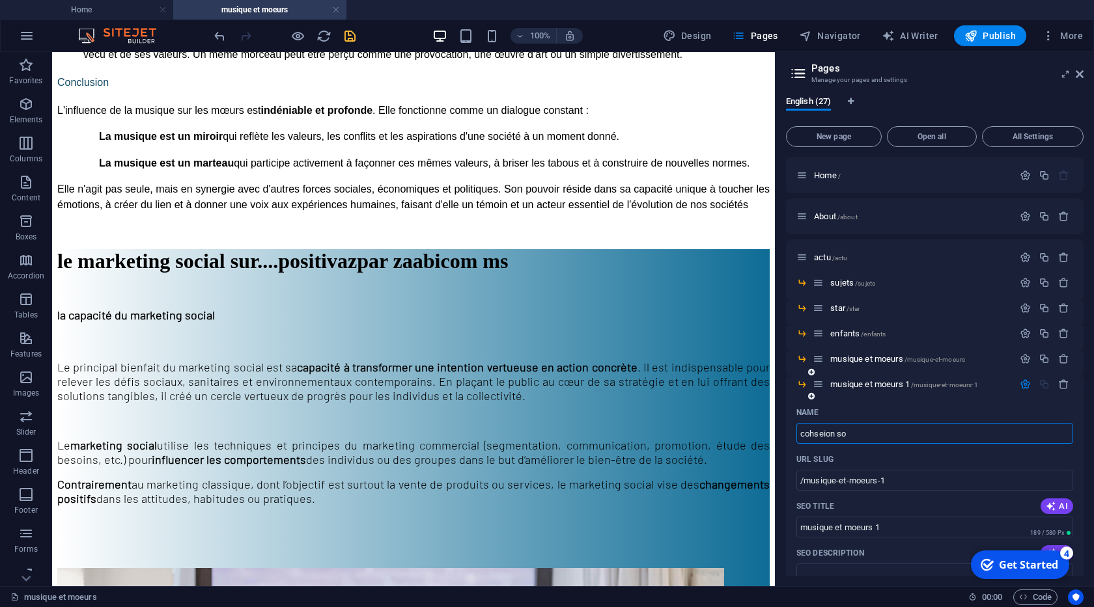
type input "cohseion s"
type input "/cohseion-soc"
type input "cohseion soc"
type input "cohseion"
type input "/cohseion-s"
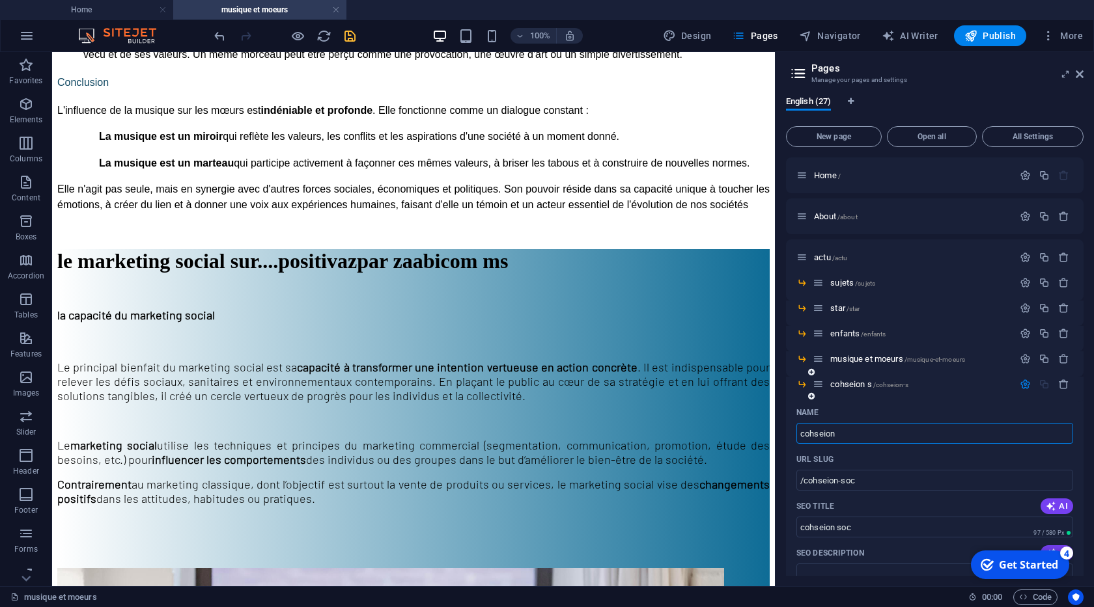
type input "cohseion s"
type input "coh"
type input "/coe"
type input "coe"
type input "cohesion s"
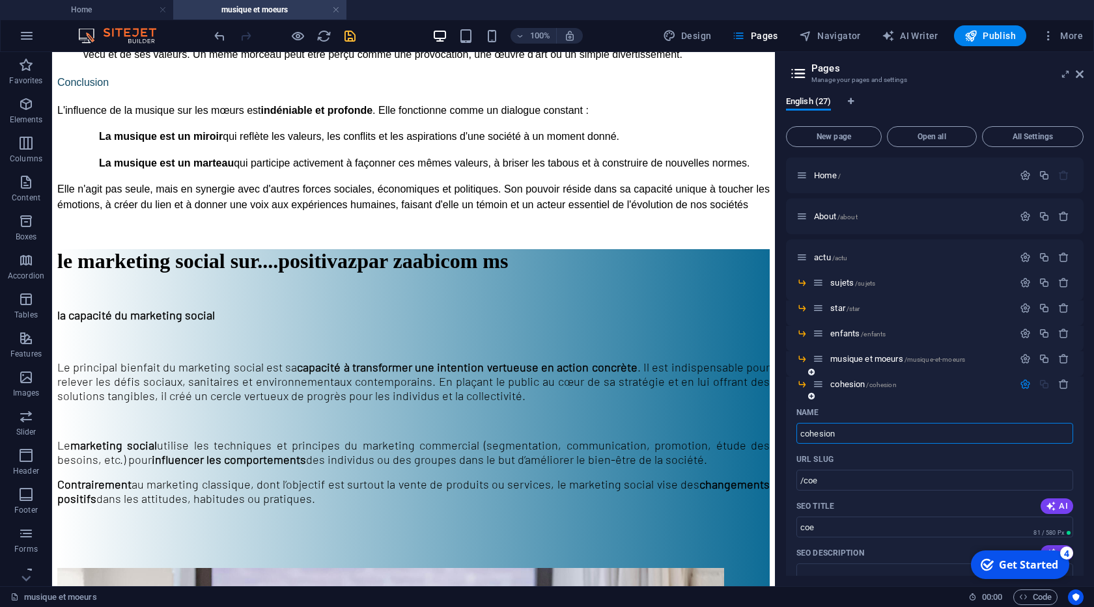
type input "/cohesion"
type input "cohesion"
type input "cohesion sociale"
type input "/cohesion-social"
type input "cohesion social"
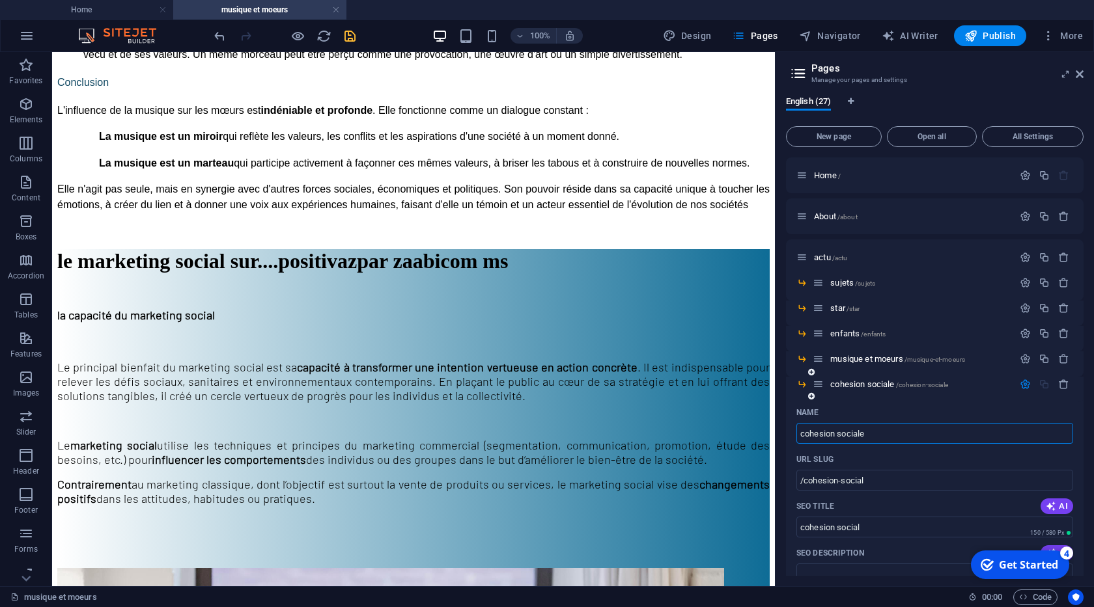
type input "cohesion sociale"
type input "/cohesion-sociale"
type input "cohesion sociale"
click at [877, 386] on span "cohesion sociale /cohesion-sociale" at bounding box center [889, 385] width 118 height 10
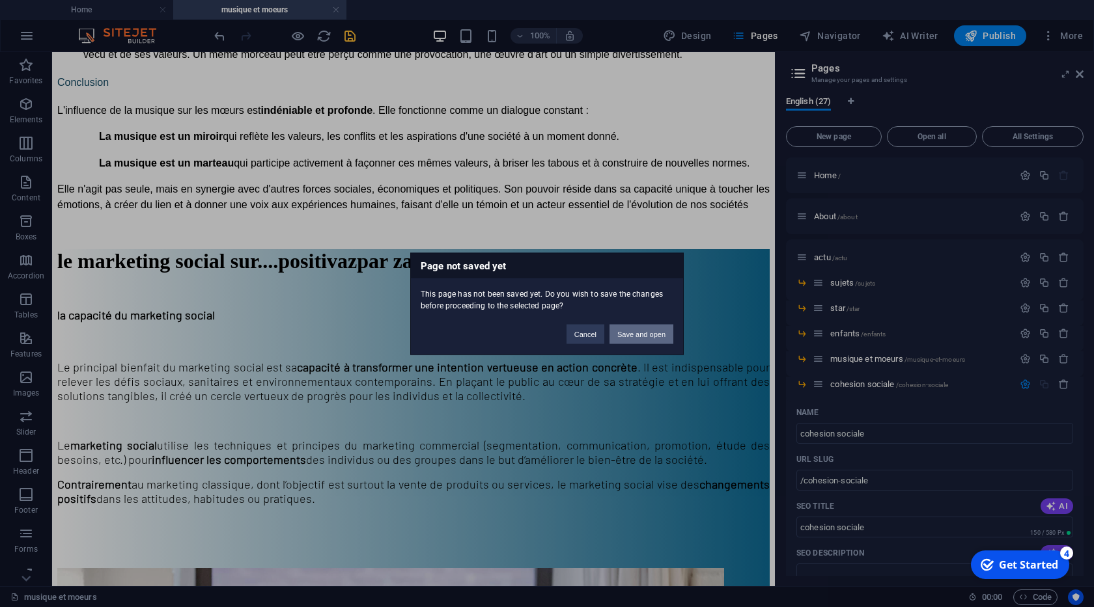
click at [661, 340] on button "Save and open" at bounding box center [641, 334] width 64 height 20
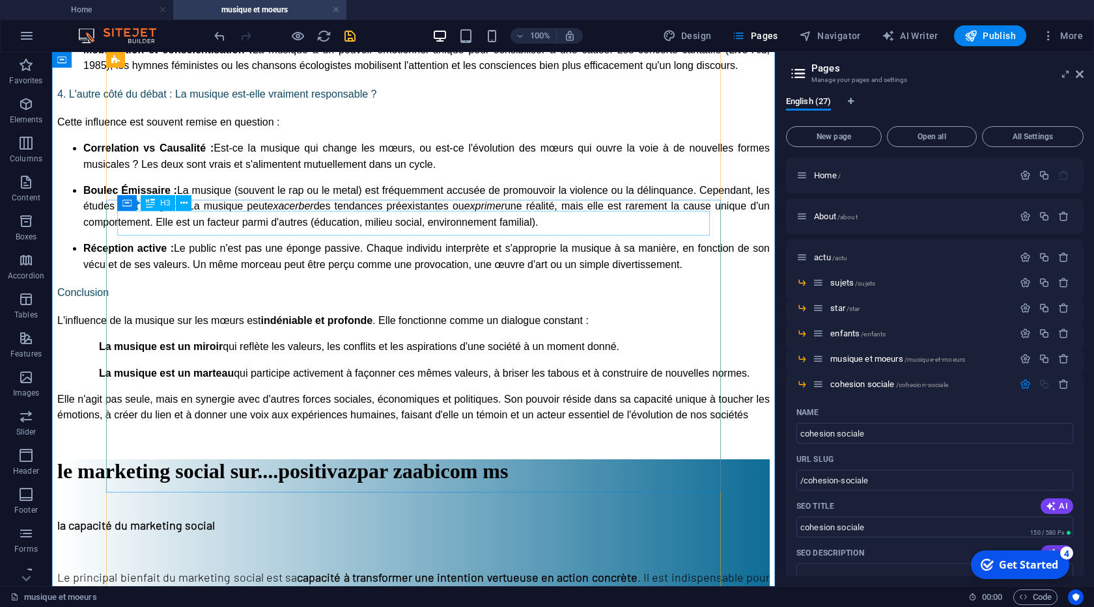
scroll to position [1881, 0]
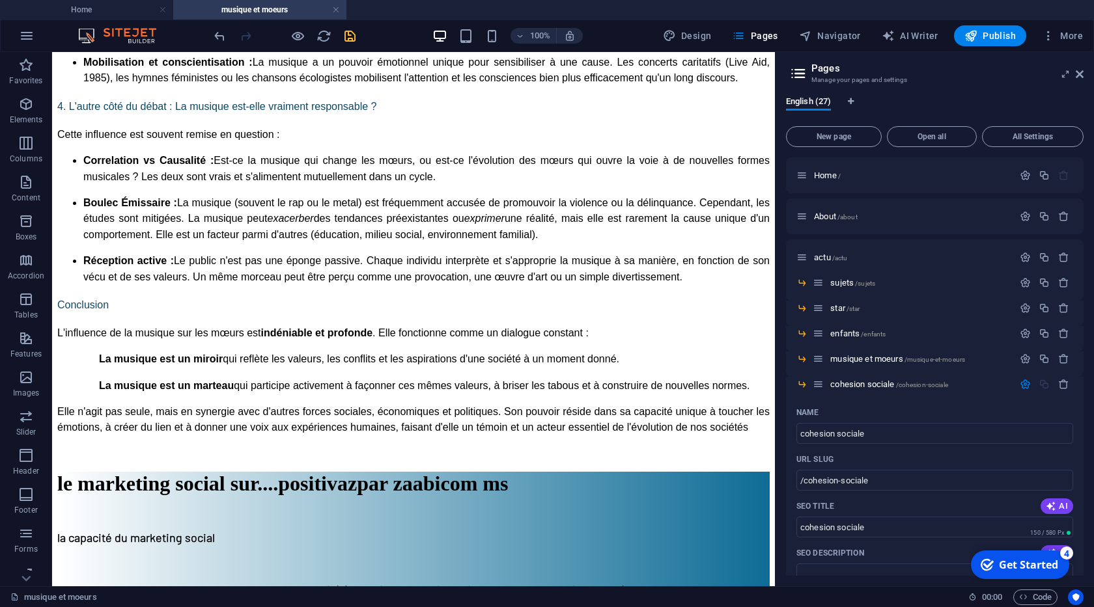
drag, startPoint x: 1079, startPoint y: 77, endPoint x: 782, endPoint y: 174, distance: 312.3
click at [1079, 76] on icon at bounding box center [1079, 74] width 8 height 10
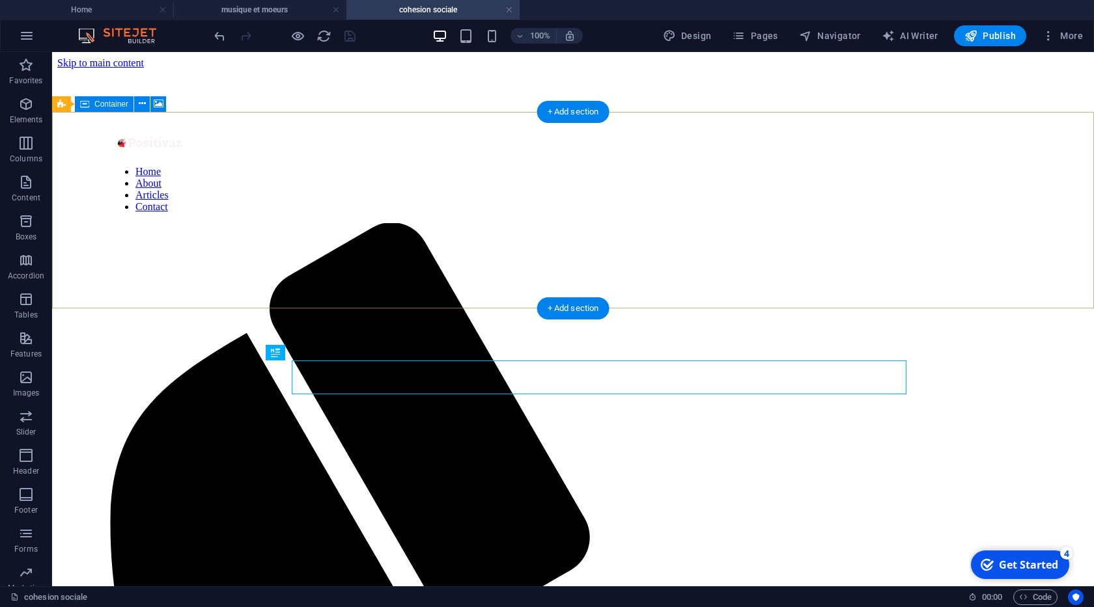
scroll to position [0, 0]
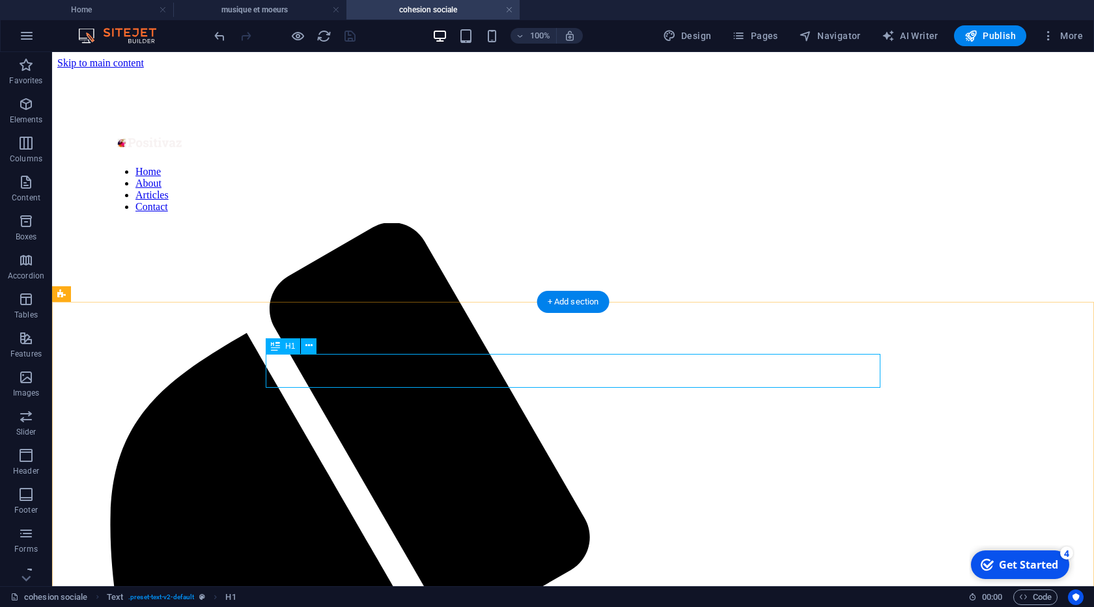
click at [352, 28] on button "save" at bounding box center [350, 36] width 16 height 16
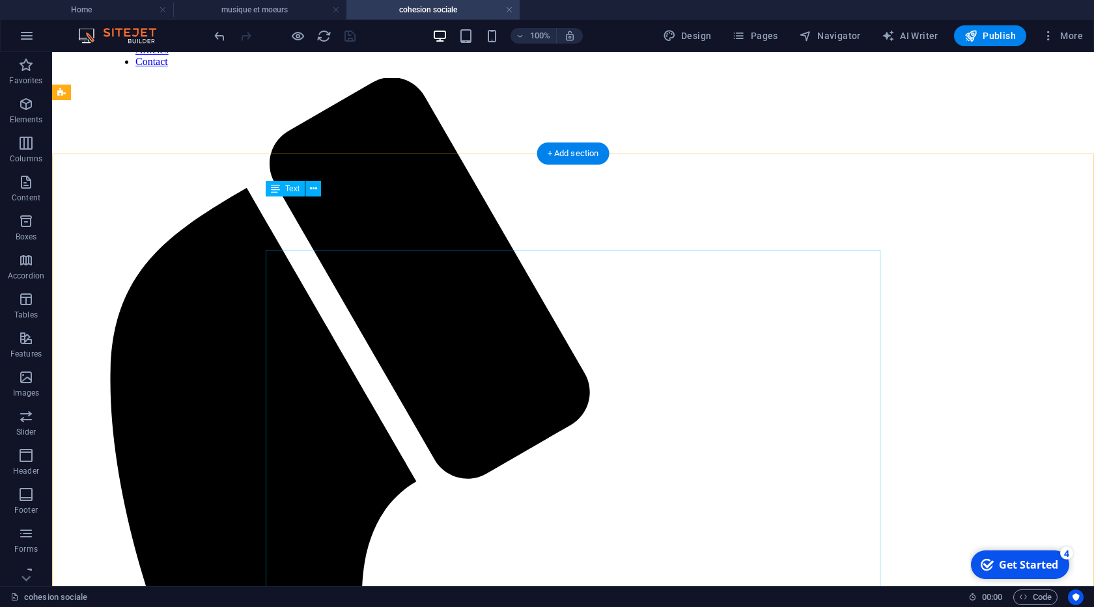
scroll to position [148, 0]
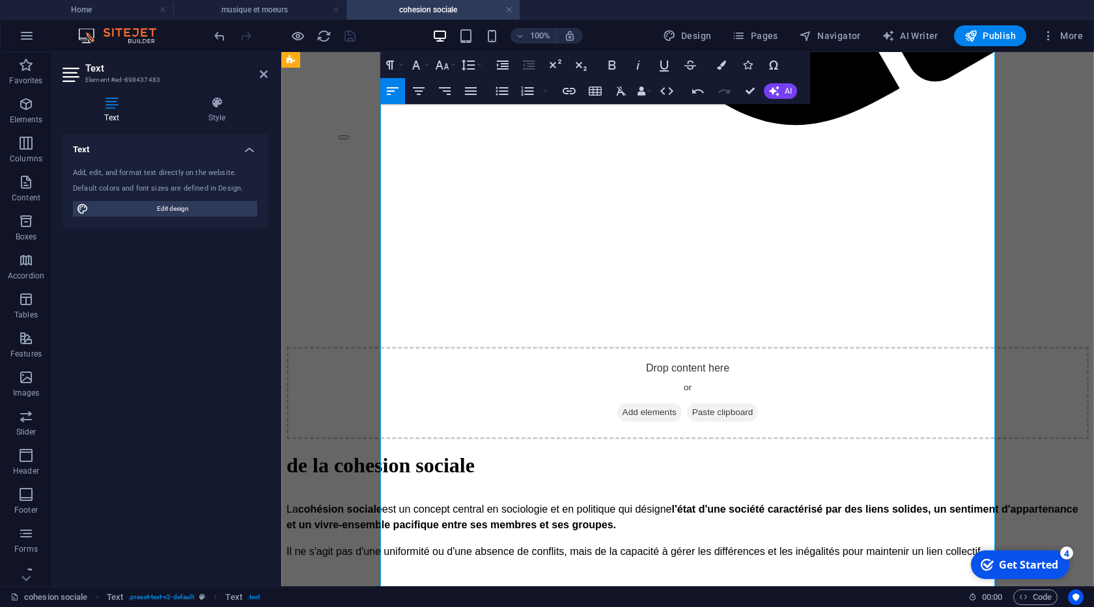
scroll to position [1039, 0]
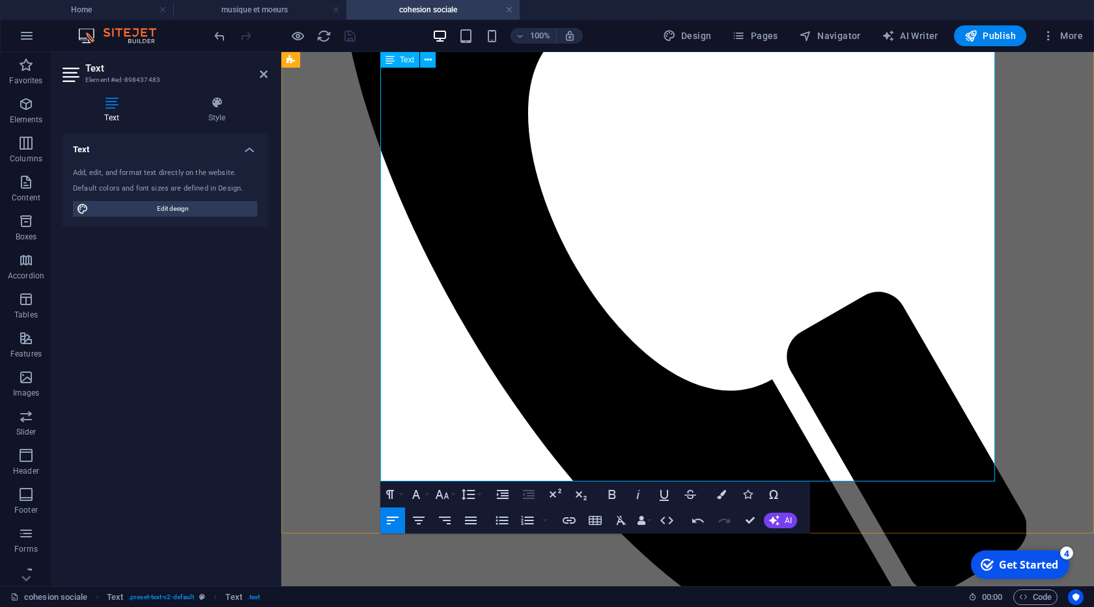
scroll to position [148, 0]
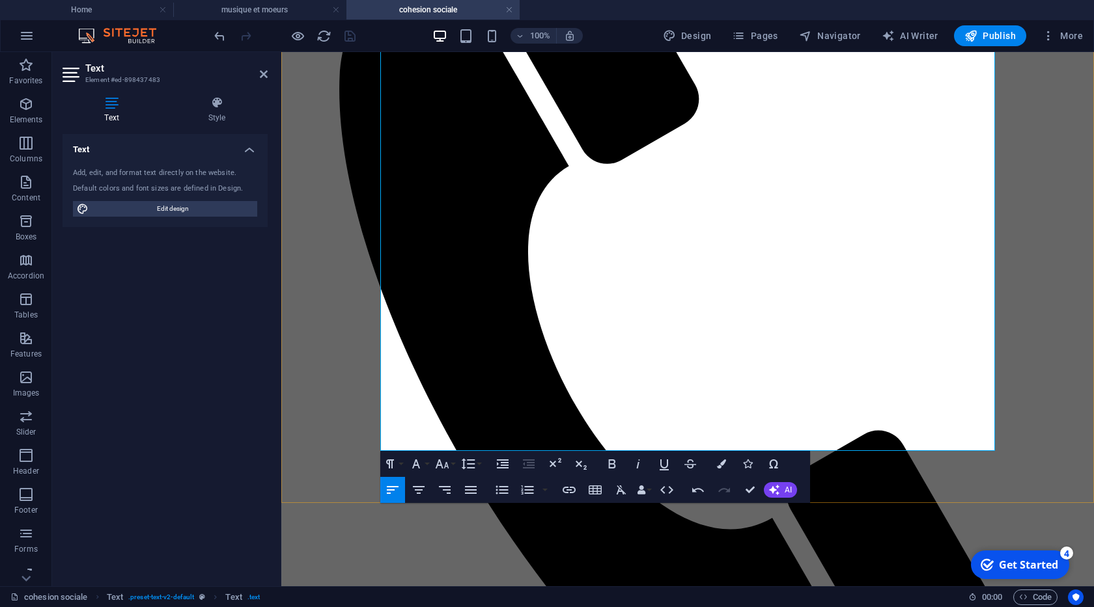
scroll to position [371, 0]
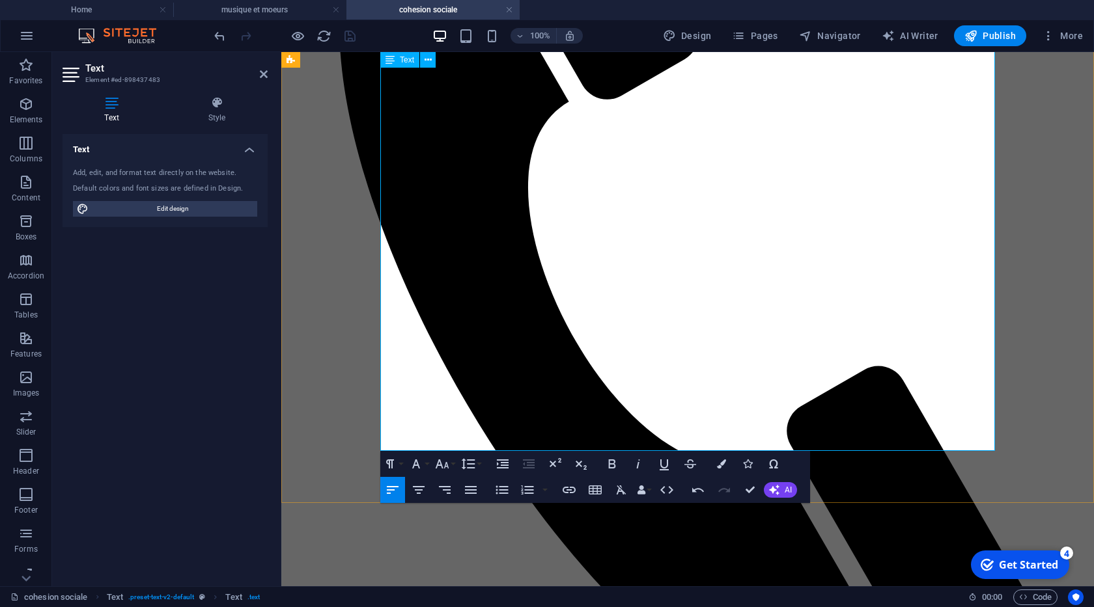
click at [501, 497] on icon "button" at bounding box center [502, 490] width 16 height 16
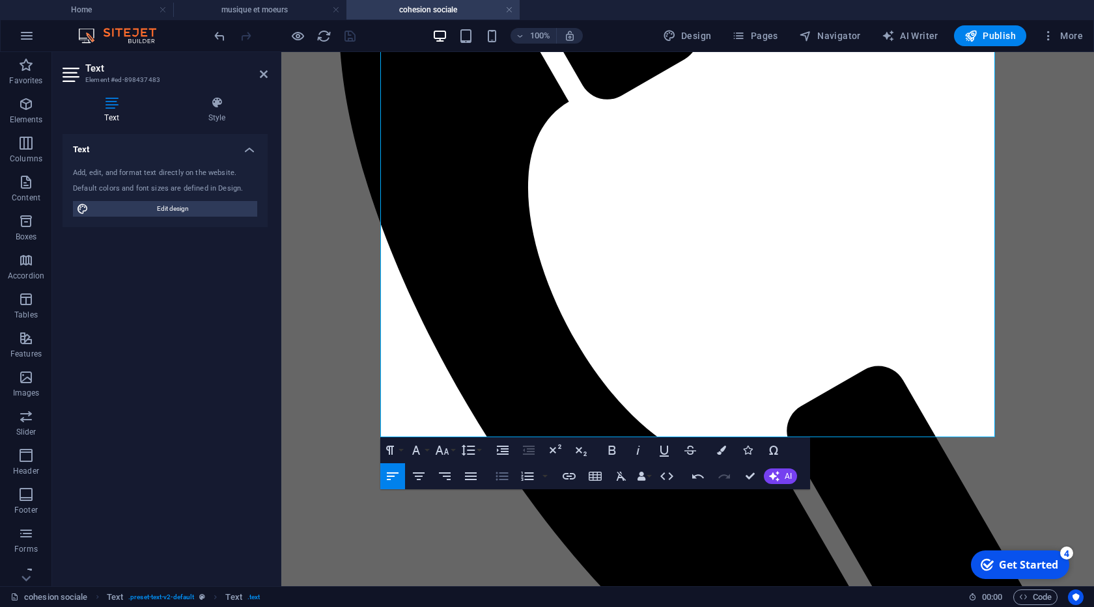
click at [500, 473] on icon "button" at bounding box center [502, 477] width 12 height 8
click at [497, 475] on icon "button" at bounding box center [502, 477] width 16 height 16
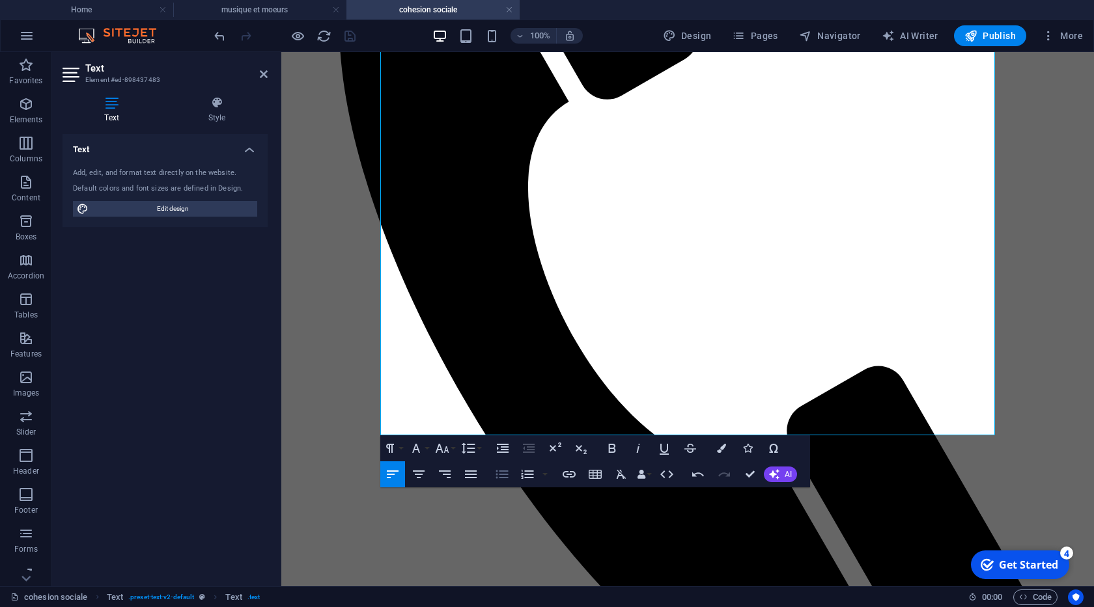
click at [499, 475] on icon "button" at bounding box center [502, 475] width 16 height 16
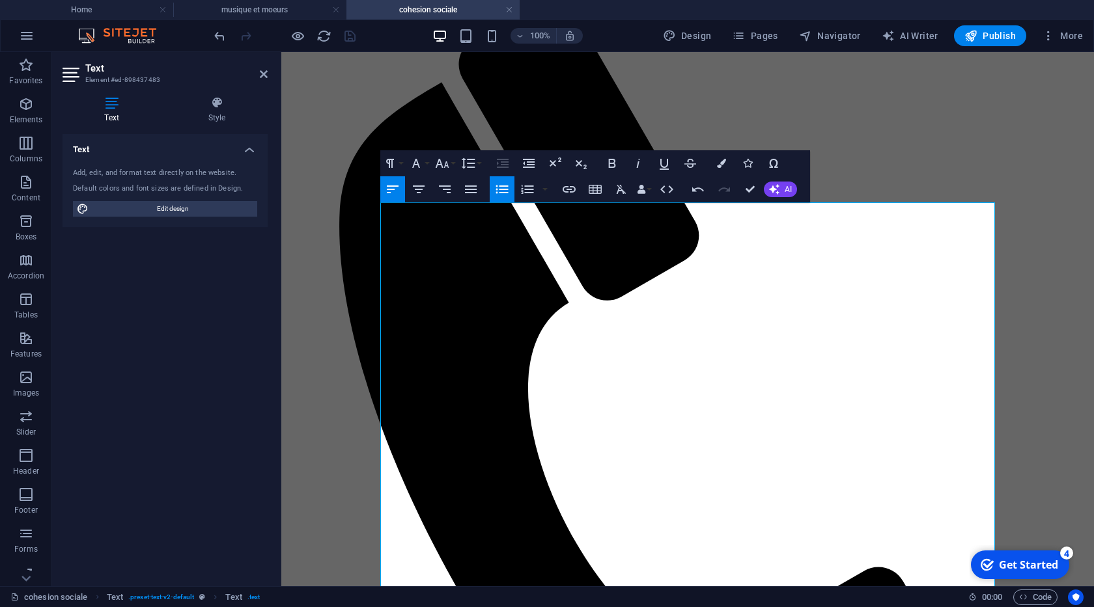
scroll to position [74, 0]
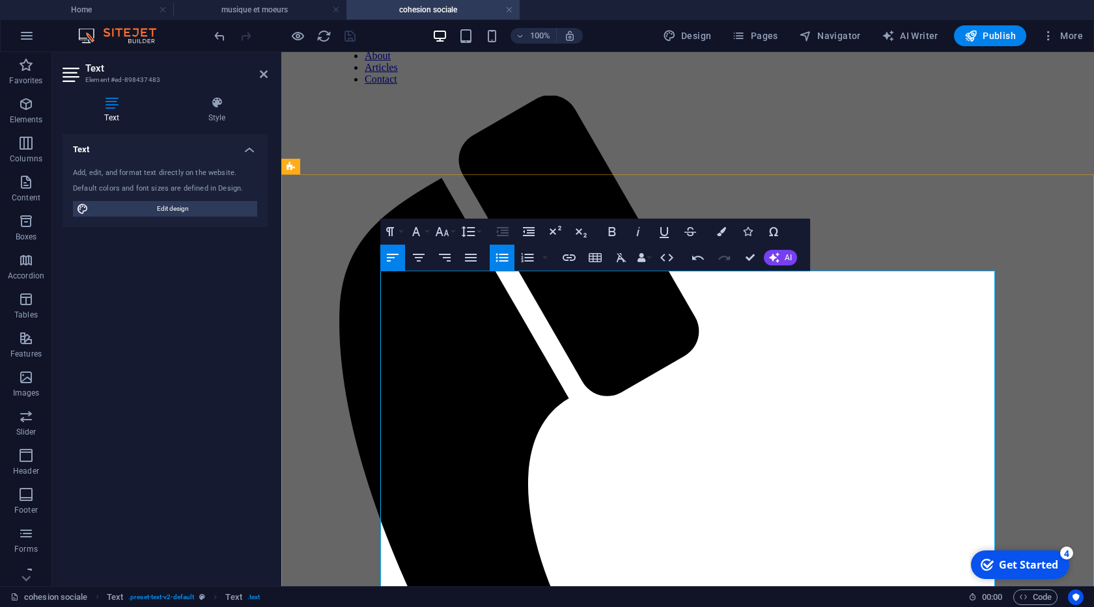
click at [495, 257] on icon "button" at bounding box center [502, 258] width 16 height 16
click at [498, 265] on icon "button" at bounding box center [502, 258] width 16 height 16
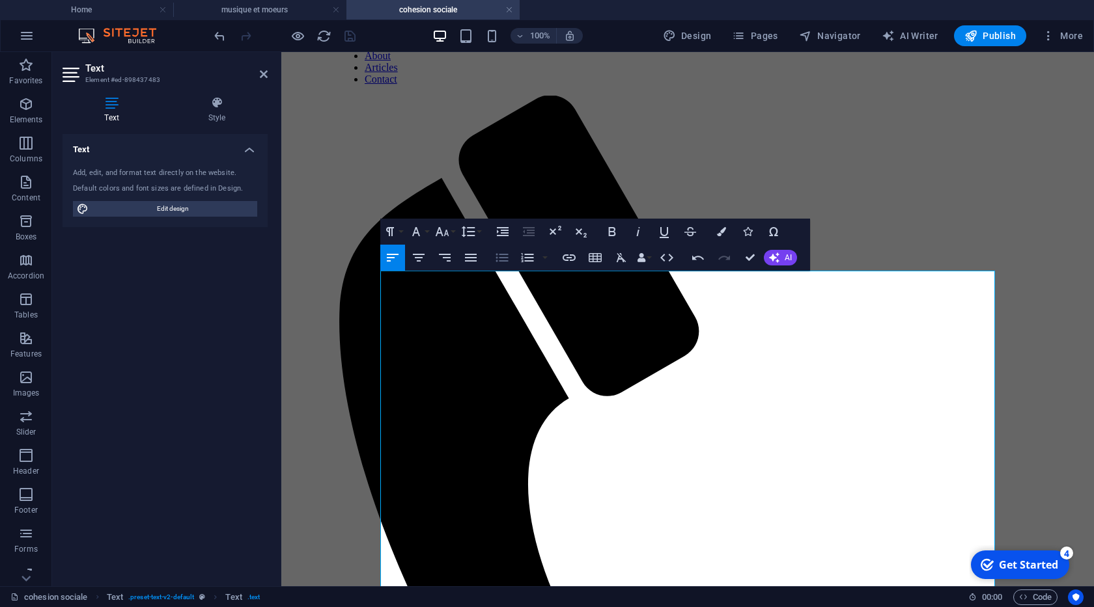
click at [501, 257] on icon "button" at bounding box center [502, 258] width 12 height 8
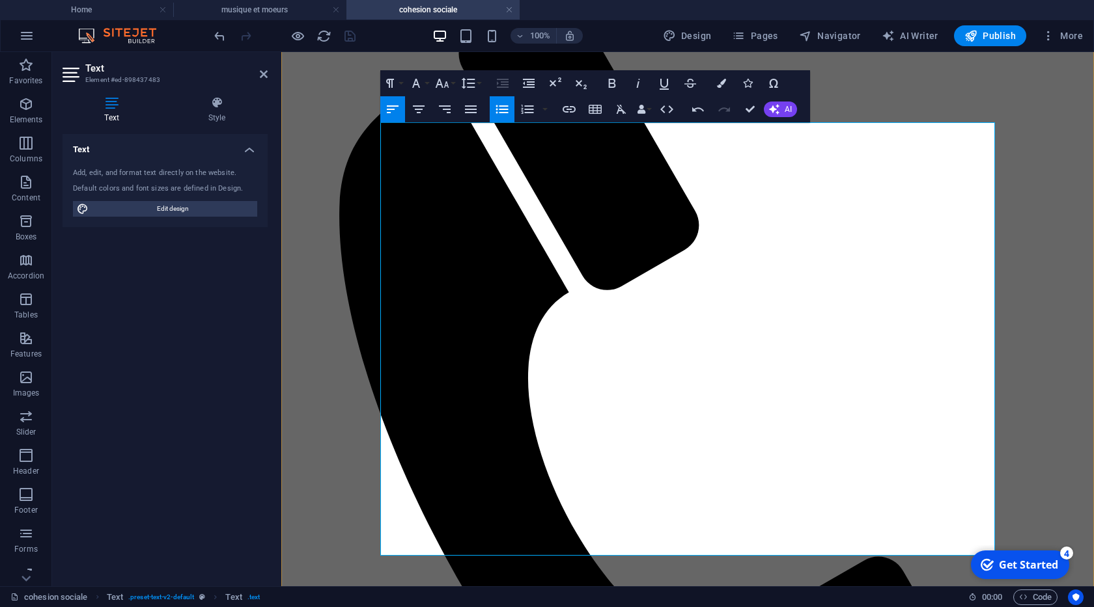
scroll to position [223, 0]
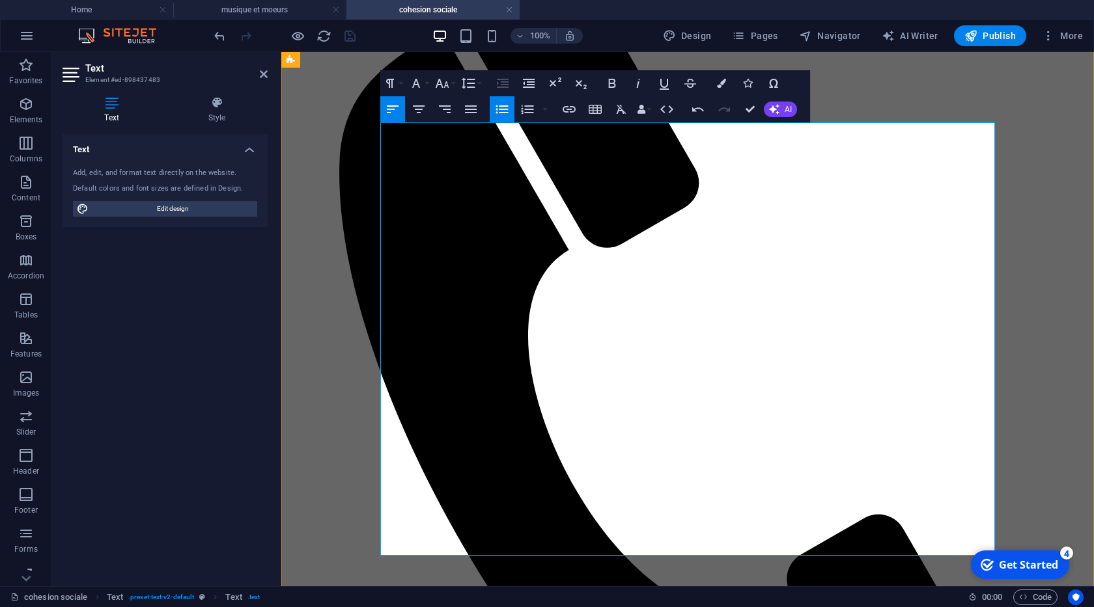
click at [498, 107] on icon "button" at bounding box center [502, 110] width 16 height 16
click at [499, 112] on icon "button" at bounding box center [502, 109] width 12 height 8
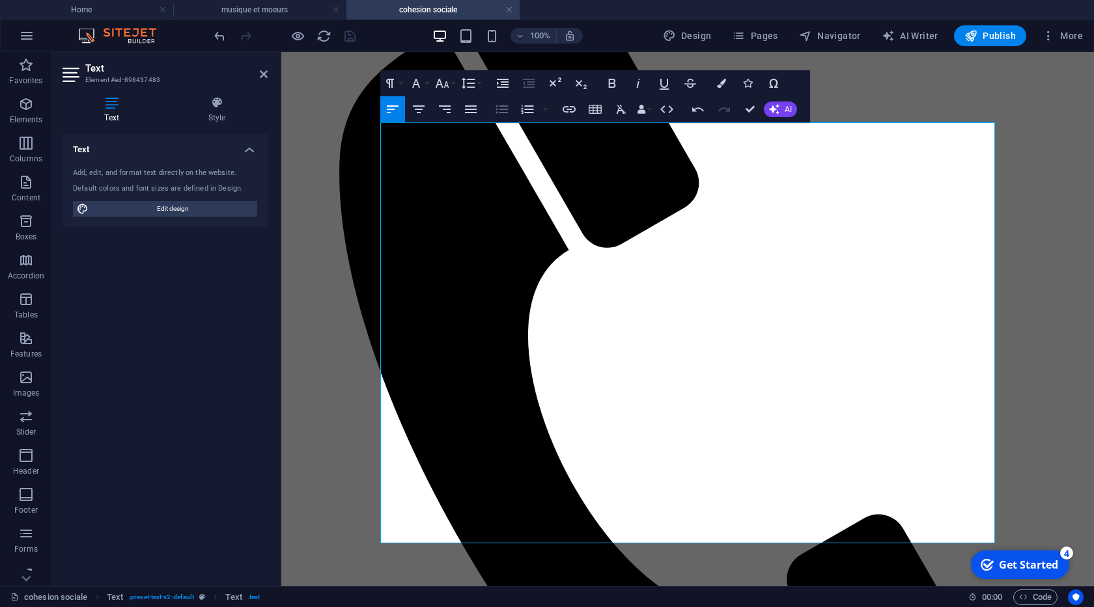
click at [499, 112] on icon "button" at bounding box center [502, 109] width 12 height 8
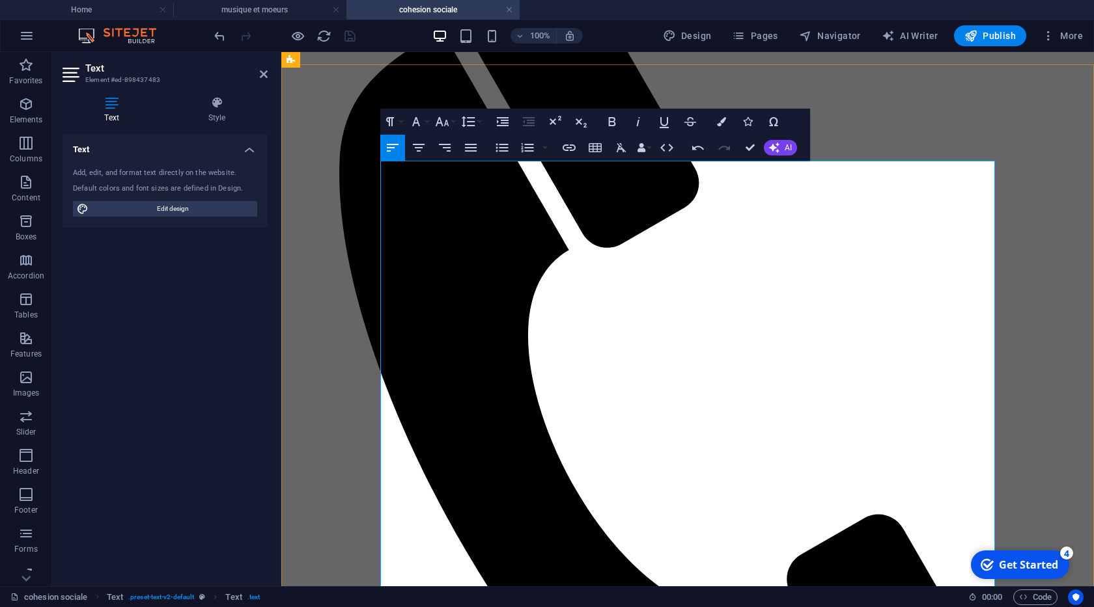
scroll to position [148, 0]
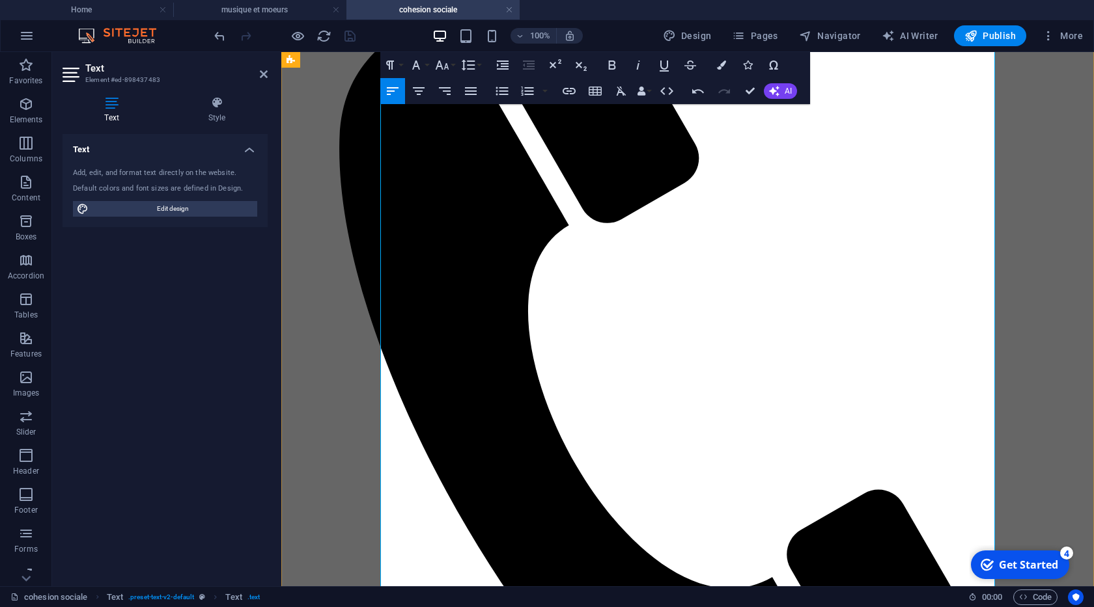
scroll to position [297, 0]
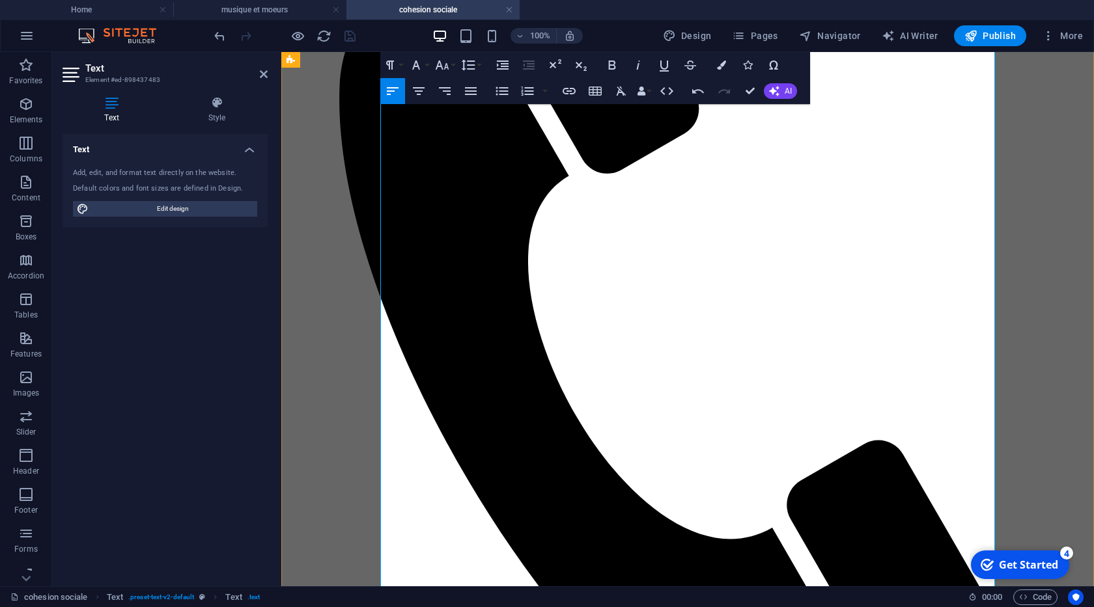
drag, startPoint x: 733, startPoint y: 255, endPoint x: 788, endPoint y: 468, distance: 220.6
click at [526, 92] on icon "button" at bounding box center [527, 91] width 12 height 9
click at [526, 62] on icon "button" at bounding box center [529, 65] width 16 height 16
click at [519, 92] on button "Ordered List" at bounding box center [527, 91] width 25 height 26
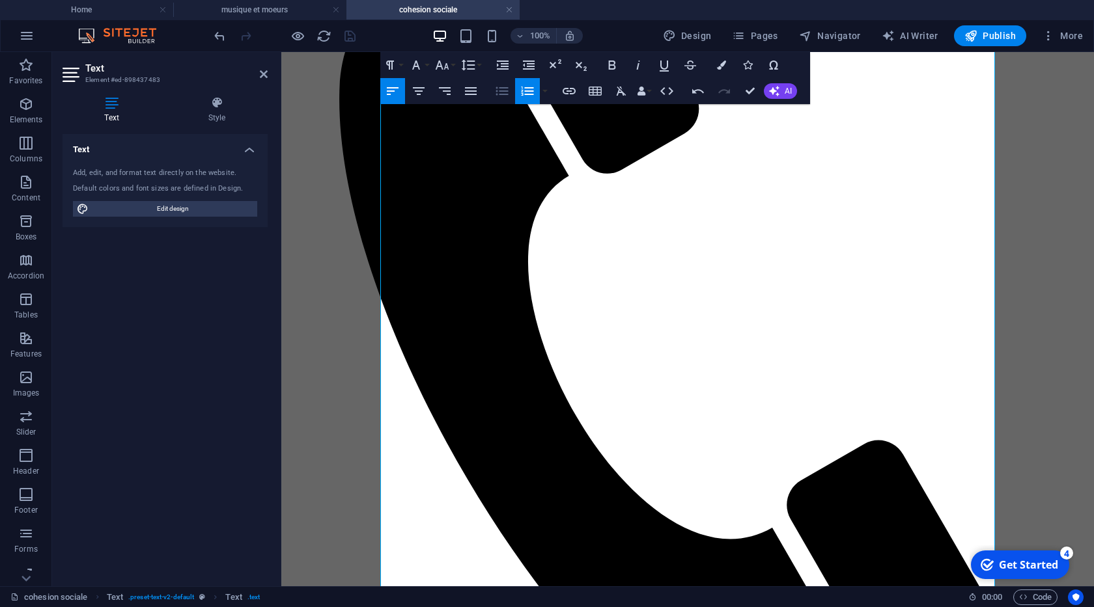
click at [503, 87] on icon "button" at bounding box center [502, 91] width 12 height 8
click at [692, 89] on icon "button" at bounding box center [698, 91] width 12 height 5
click at [693, 91] on icon "button" at bounding box center [698, 91] width 12 height 5
click at [698, 94] on icon "button" at bounding box center [698, 91] width 16 height 16
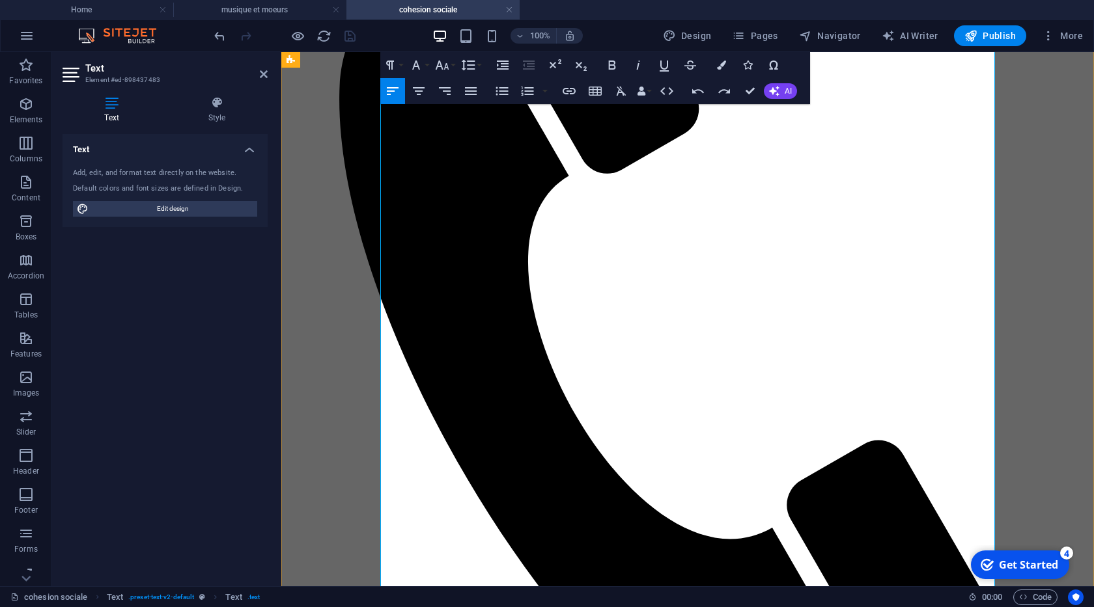
drag, startPoint x: 736, startPoint y: 253, endPoint x: 792, endPoint y: 452, distance: 207.4
click at [524, 62] on icon "button" at bounding box center [529, 65] width 12 height 9
click at [500, 89] on icon "button" at bounding box center [502, 91] width 12 height 8
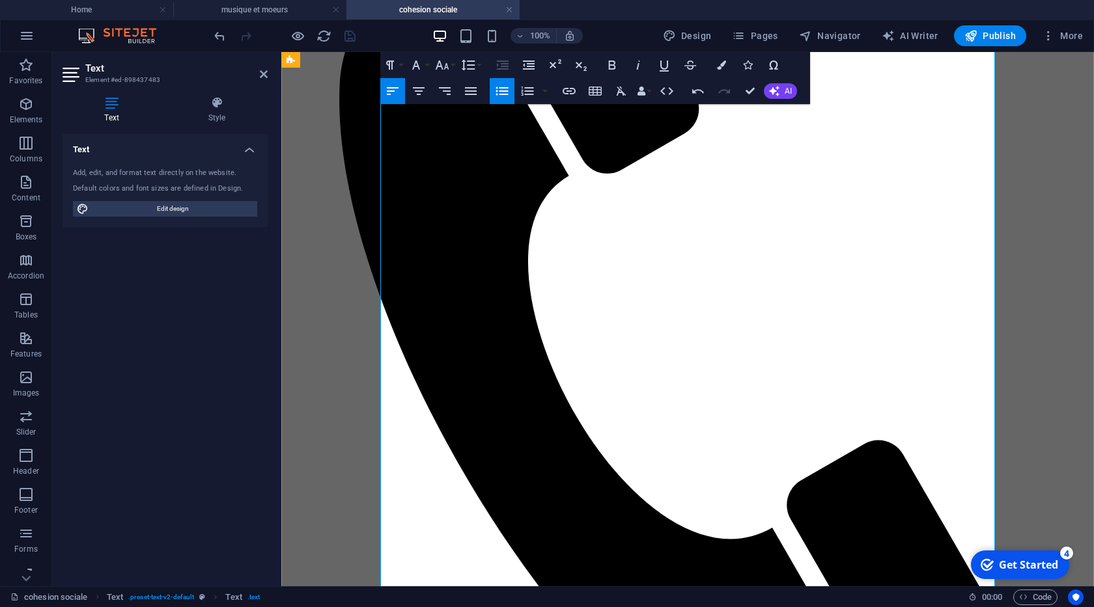
scroll to position [519, 0]
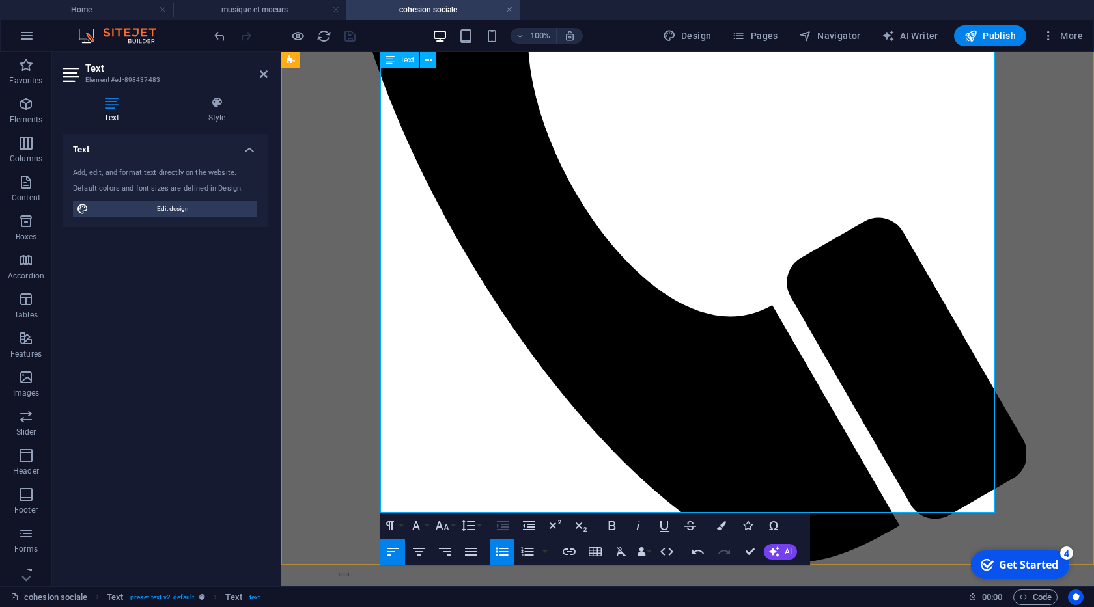
drag, startPoint x: 769, startPoint y: 323, endPoint x: 777, endPoint y: 385, distance: 62.3
click at [501, 555] on icon "button" at bounding box center [502, 552] width 12 height 8
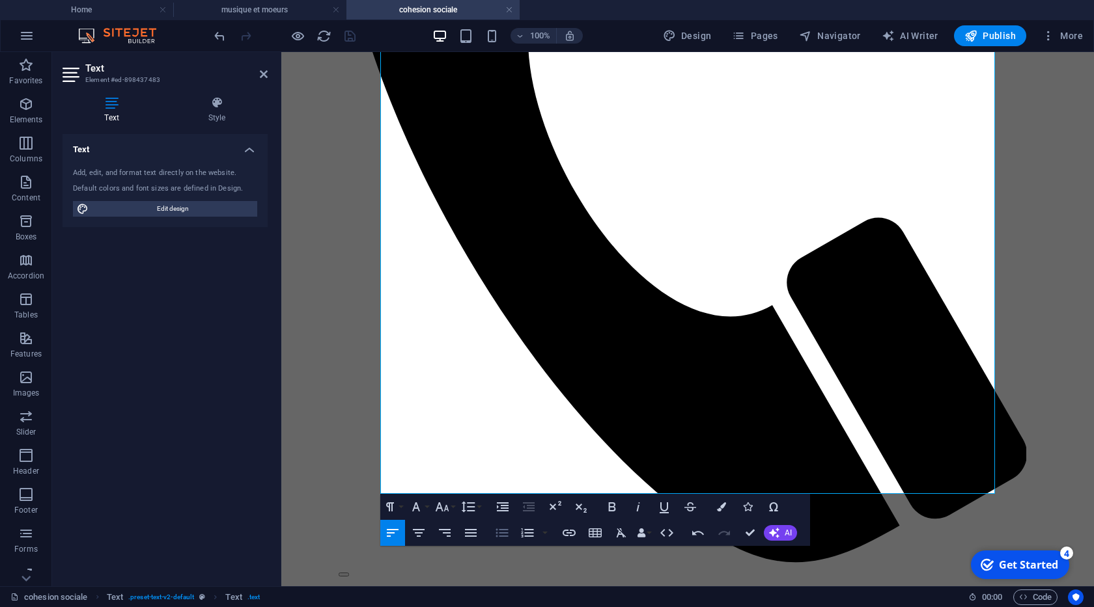
click at [500, 531] on icon "button" at bounding box center [502, 533] width 16 height 16
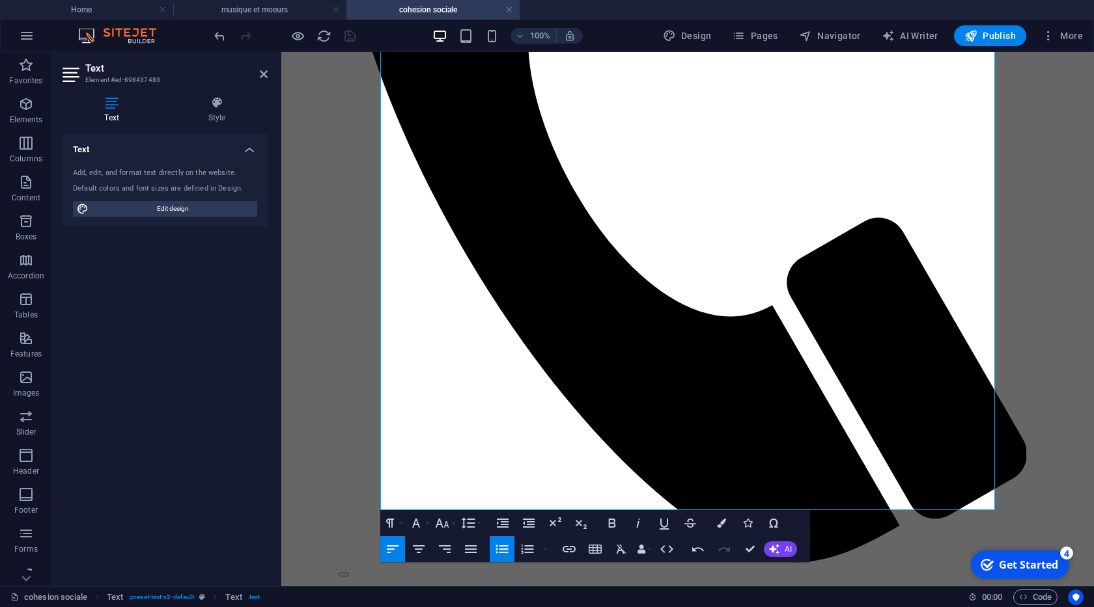
click at [501, 548] on icon "button" at bounding box center [502, 550] width 16 height 16
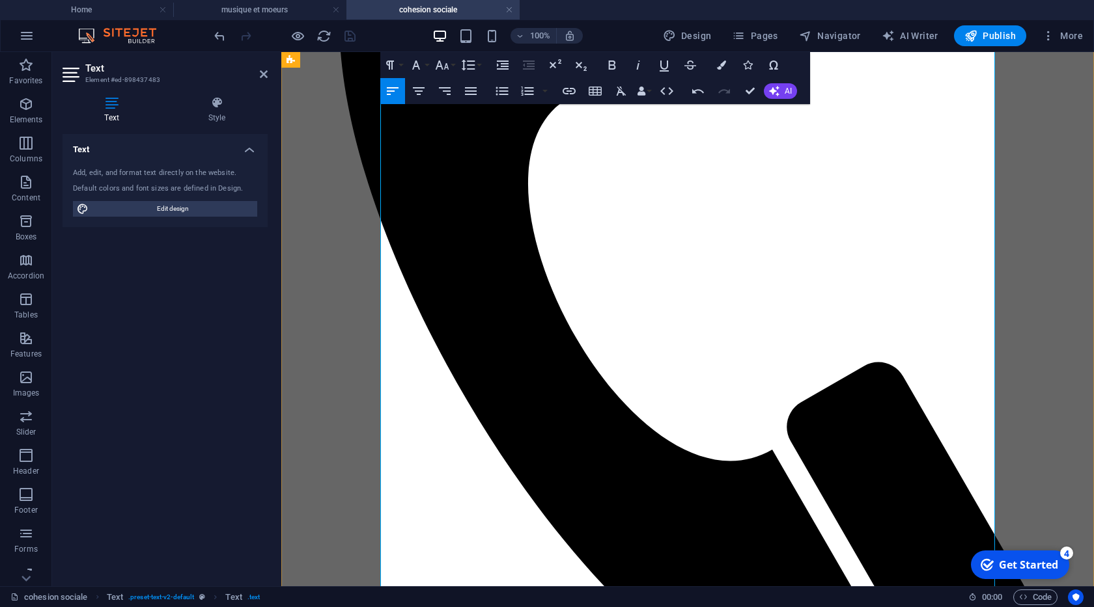
scroll to position [297, 0]
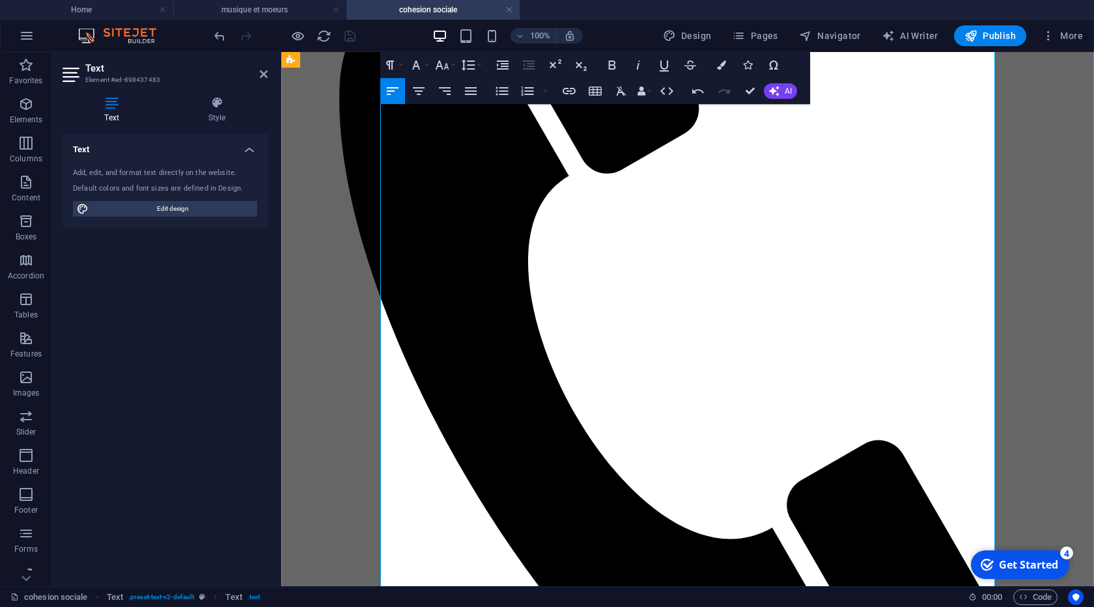
click at [467, 86] on icon "button" at bounding box center [471, 91] width 16 height 16
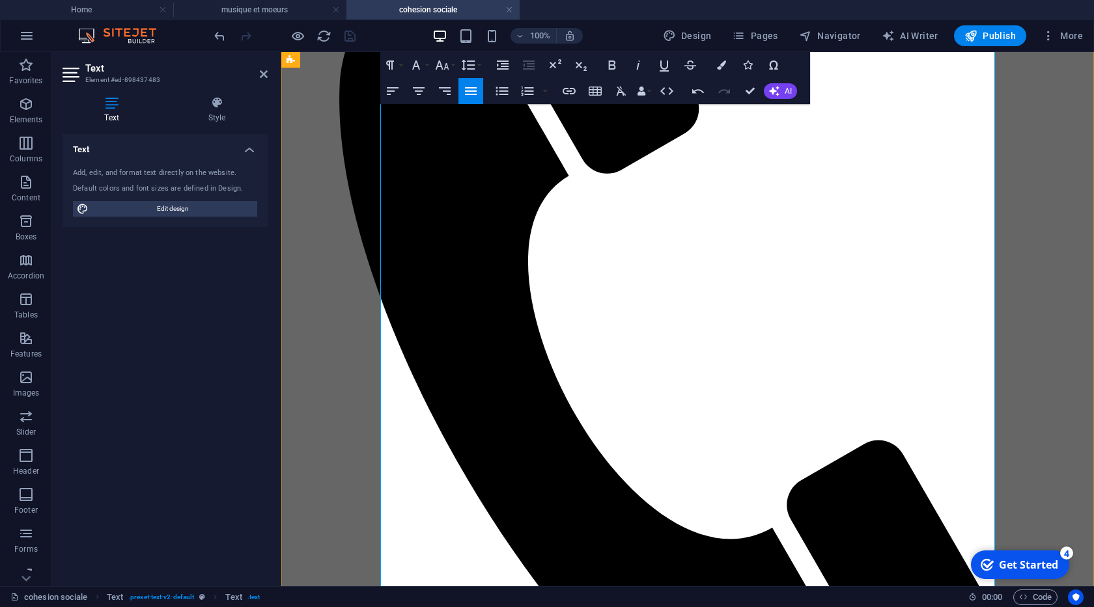
click at [398, 66] on button "Paragraph Format" at bounding box center [392, 65] width 25 height 26
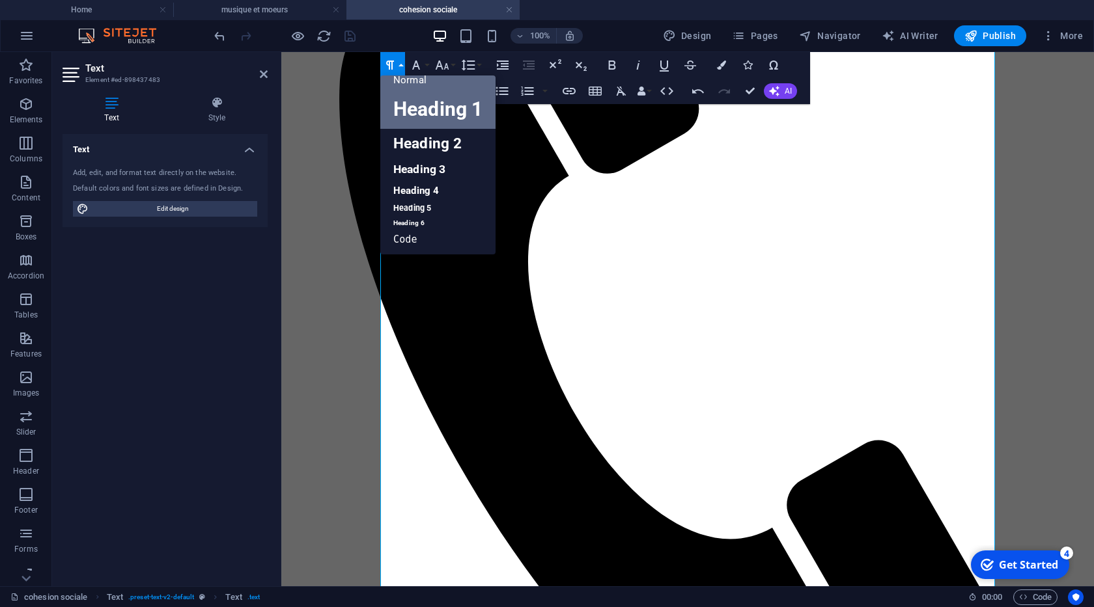
scroll to position [10, 0]
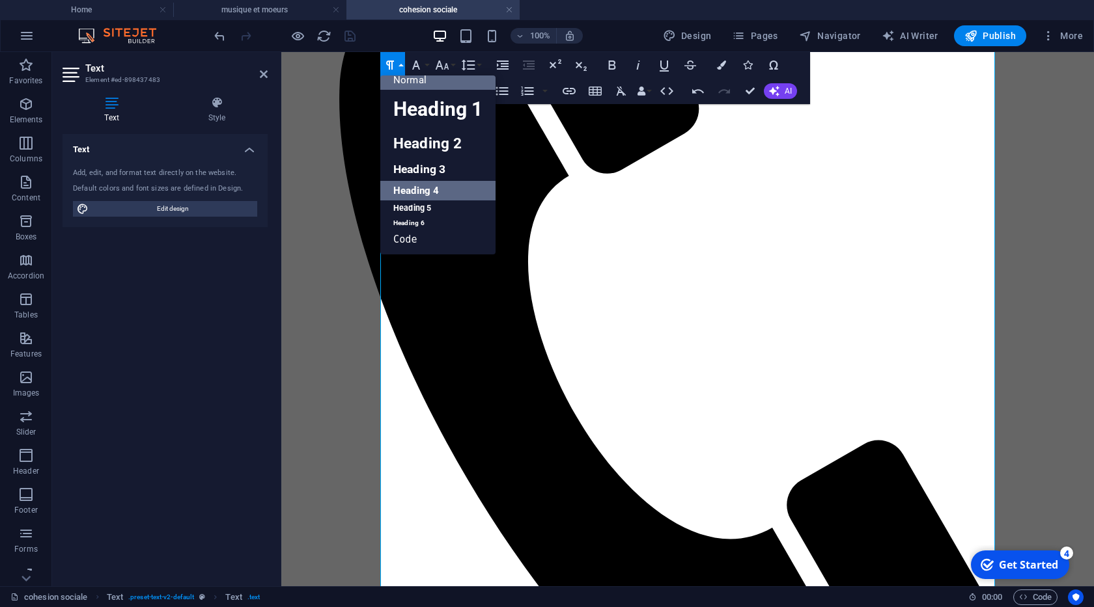
click at [424, 187] on link "Heading 4" at bounding box center [437, 191] width 115 height 20
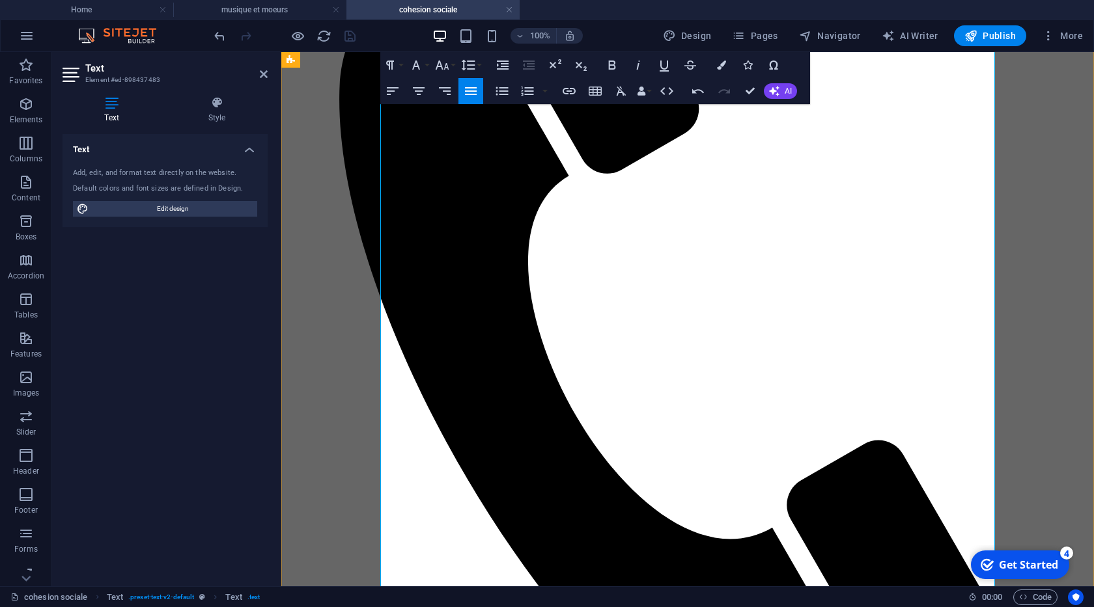
click at [399, 65] on button "Paragraph Format" at bounding box center [392, 65] width 25 height 26
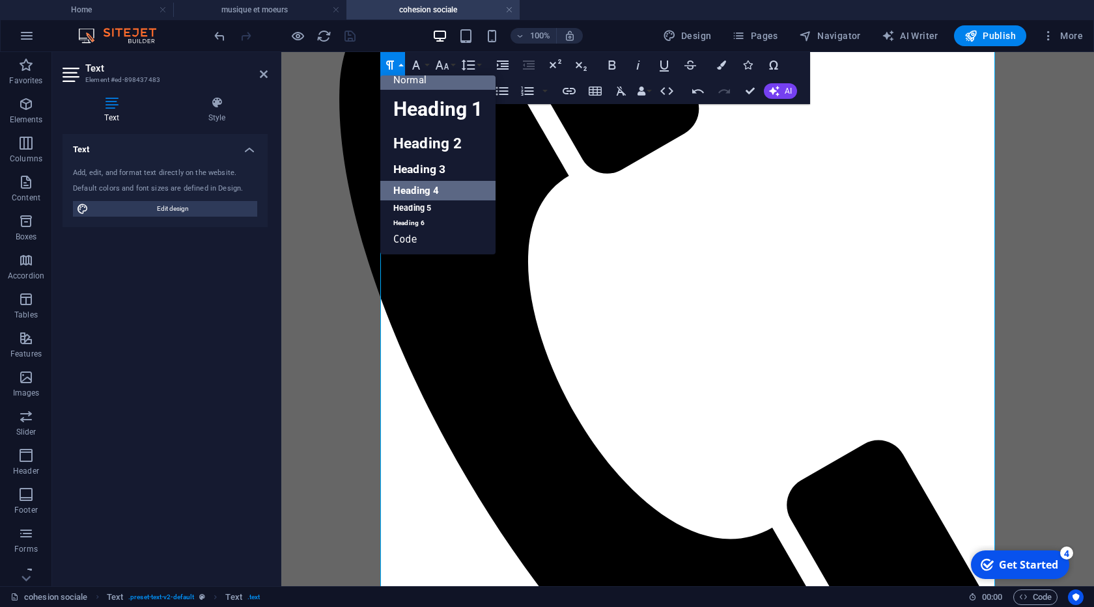
click at [435, 186] on link "Heading 4" at bounding box center [437, 191] width 115 height 20
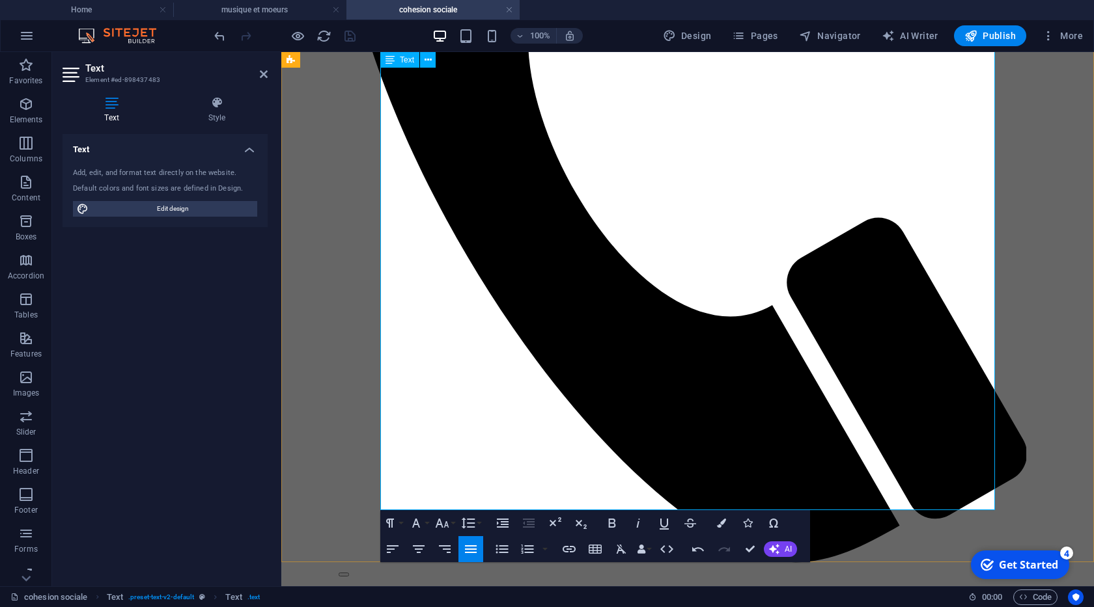
click at [398, 529] on button "Paragraph Format" at bounding box center [392, 523] width 25 height 26
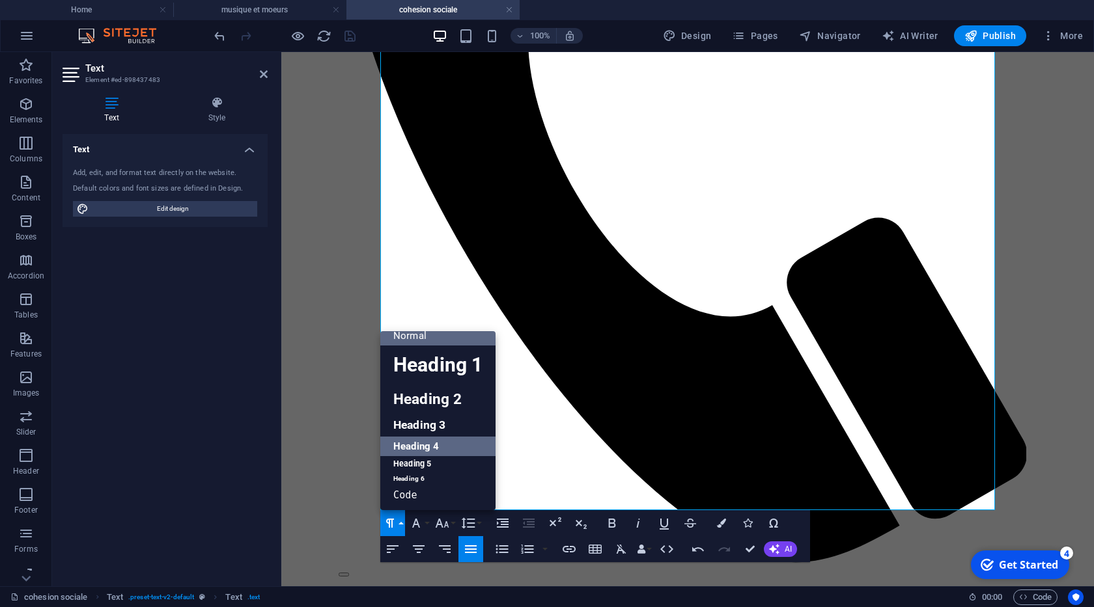
click at [408, 442] on link "Heading 4" at bounding box center [437, 447] width 115 height 20
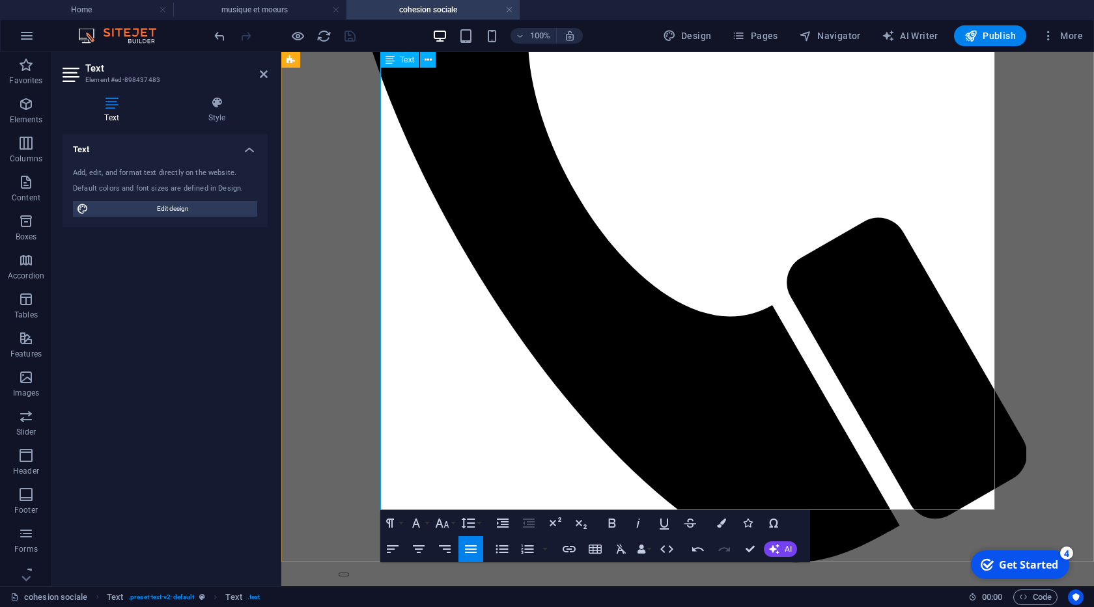
click at [398, 519] on button "Paragraph Format" at bounding box center [392, 523] width 25 height 26
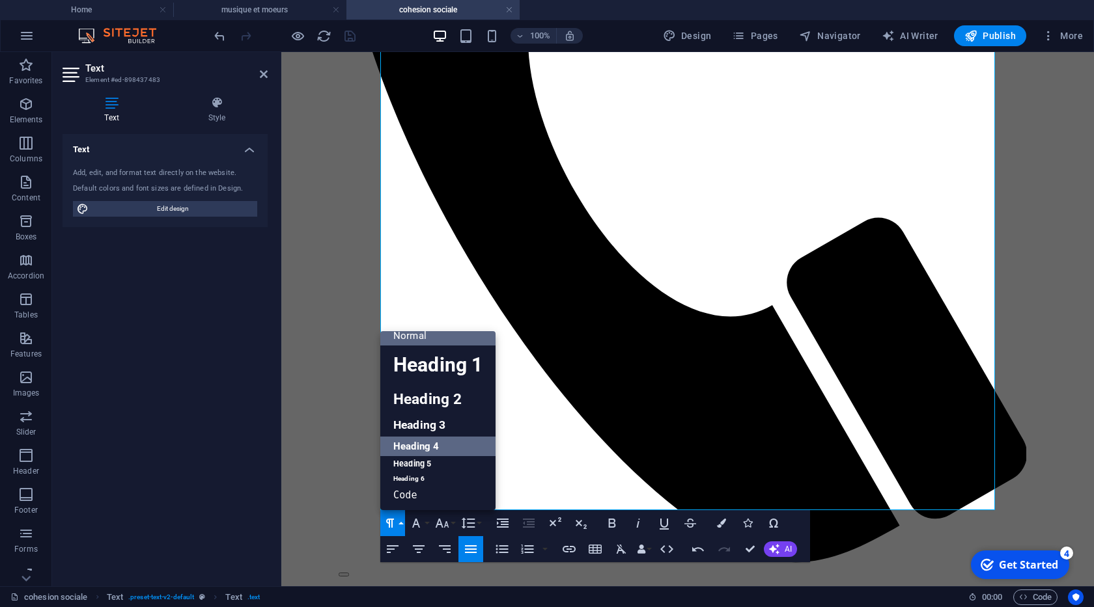
click at [424, 449] on link "Heading 4" at bounding box center [437, 447] width 115 height 20
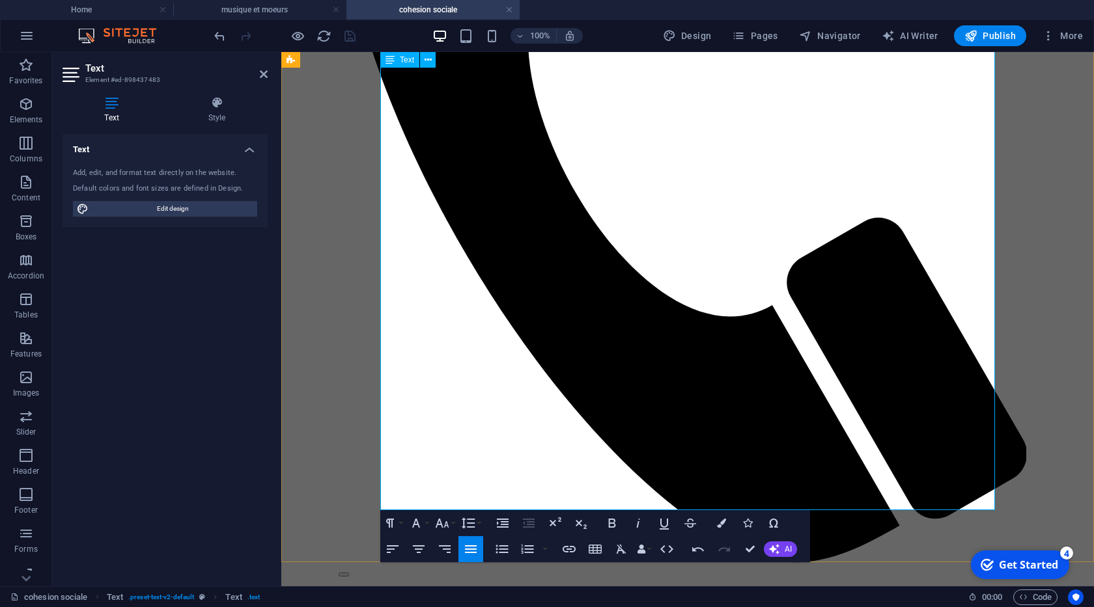
click at [404, 532] on button "Paragraph Format" at bounding box center [392, 523] width 25 height 26
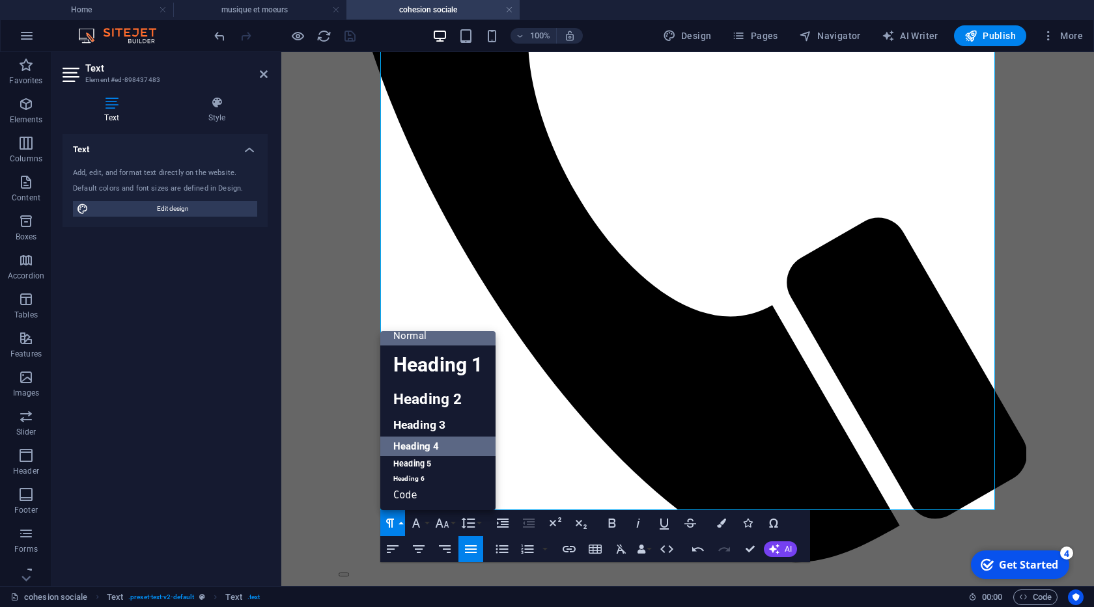
click at [426, 451] on link "Heading 4" at bounding box center [437, 447] width 115 height 20
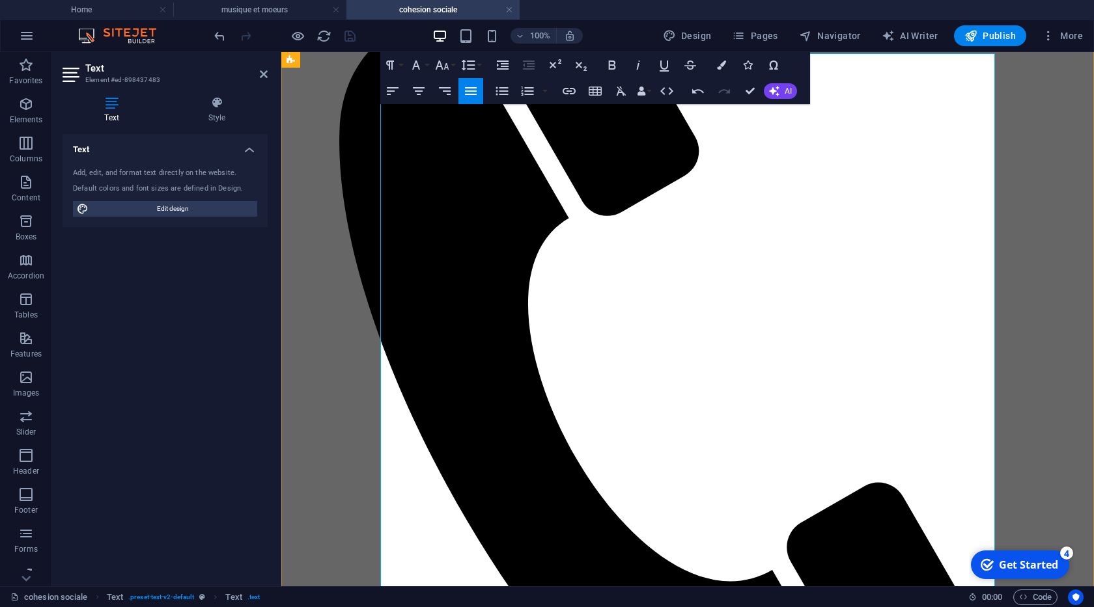
scroll to position [223, 0]
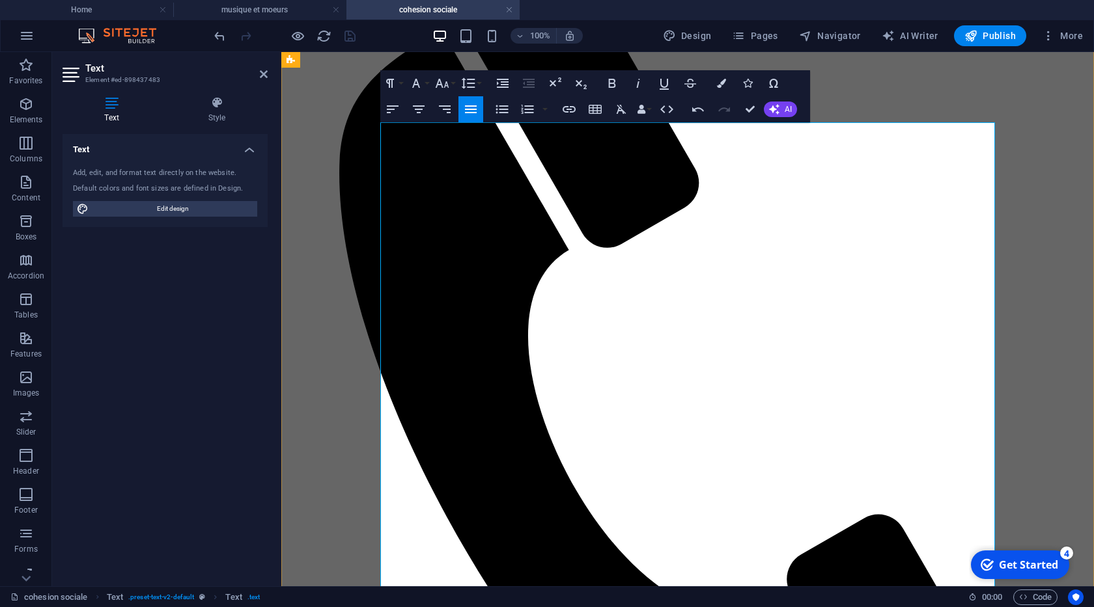
click at [402, 87] on button "Paragraph Format" at bounding box center [392, 83] width 25 height 26
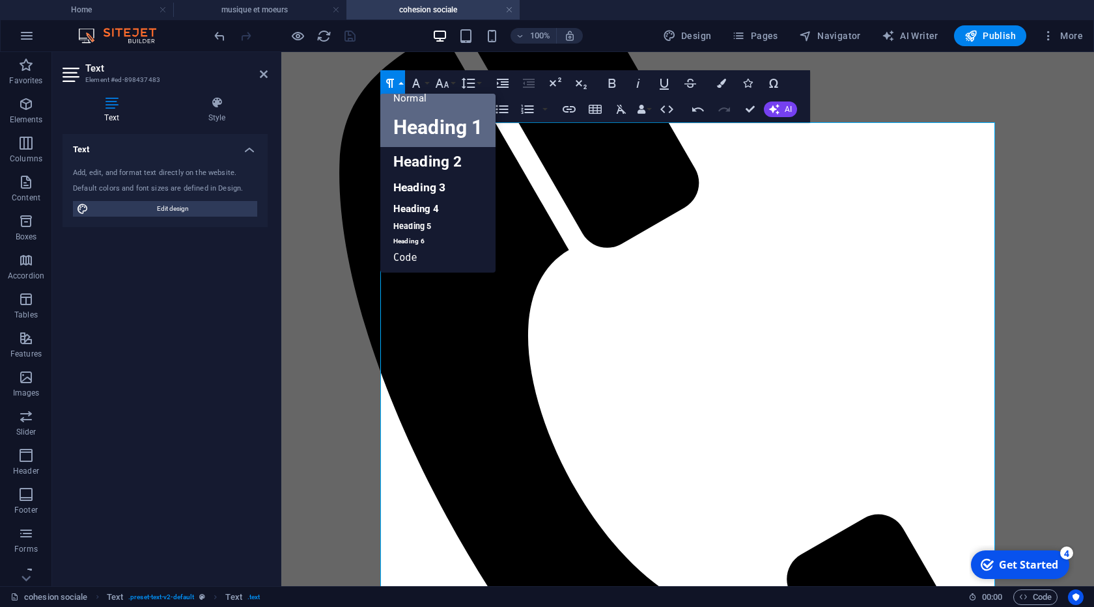
scroll to position [10, 0]
click at [426, 206] on link "Heading 4" at bounding box center [437, 209] width 115 height 20
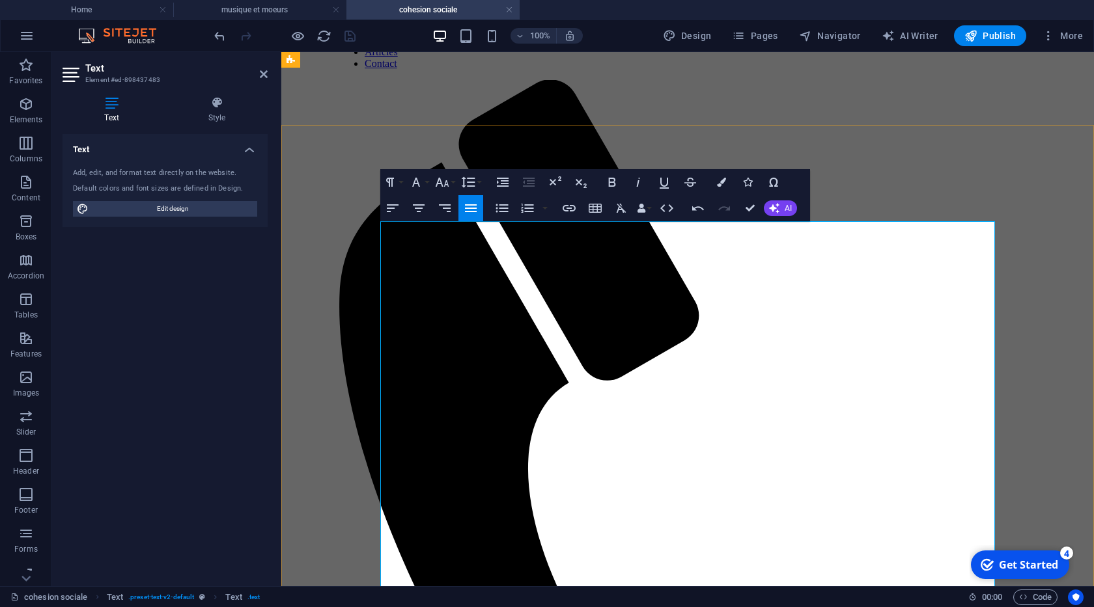
scroll to position [74, 0]
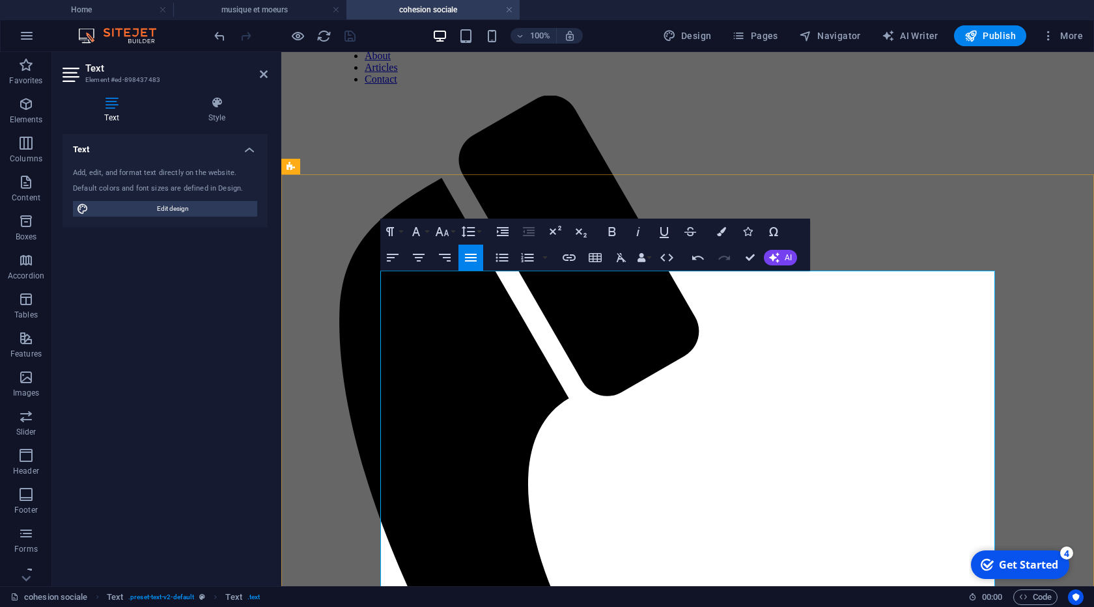
click at [393, 236] on icon "button" at bounding box center [390, 232] width 16 height 16
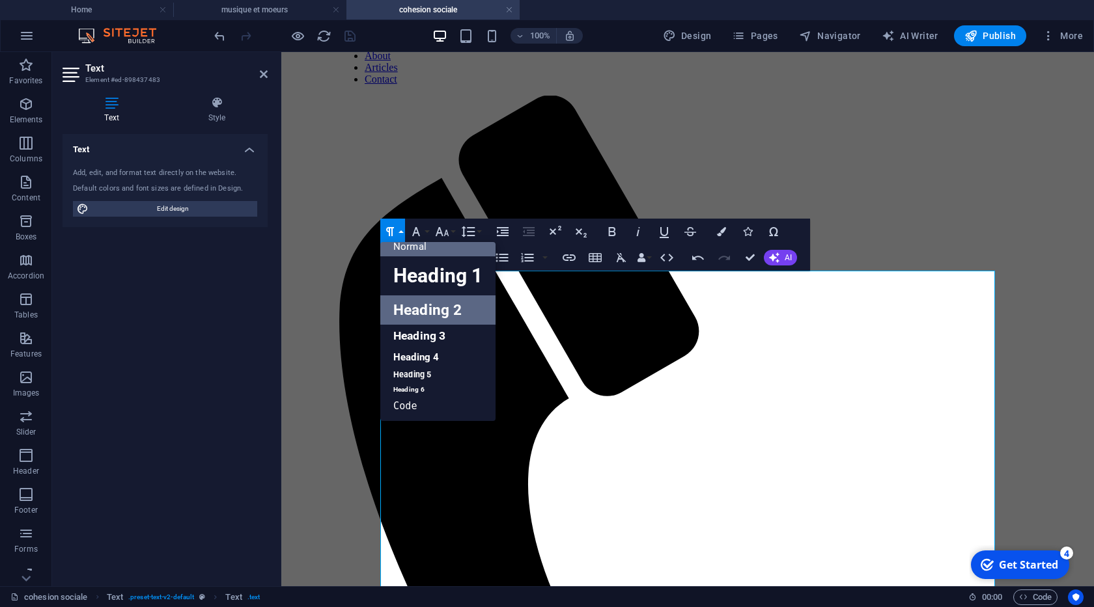
scroll to position [10, 0]
click at [424, 350] on link "Heading 4" at bounding box center [437, 358] width 115 height 20
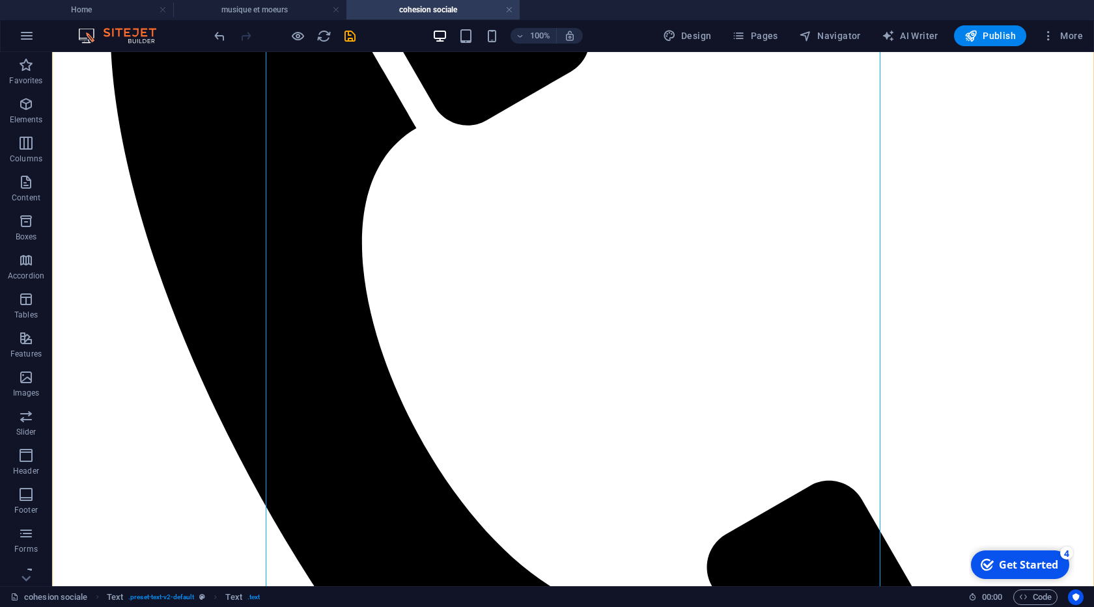
scroll to position [594, 0]
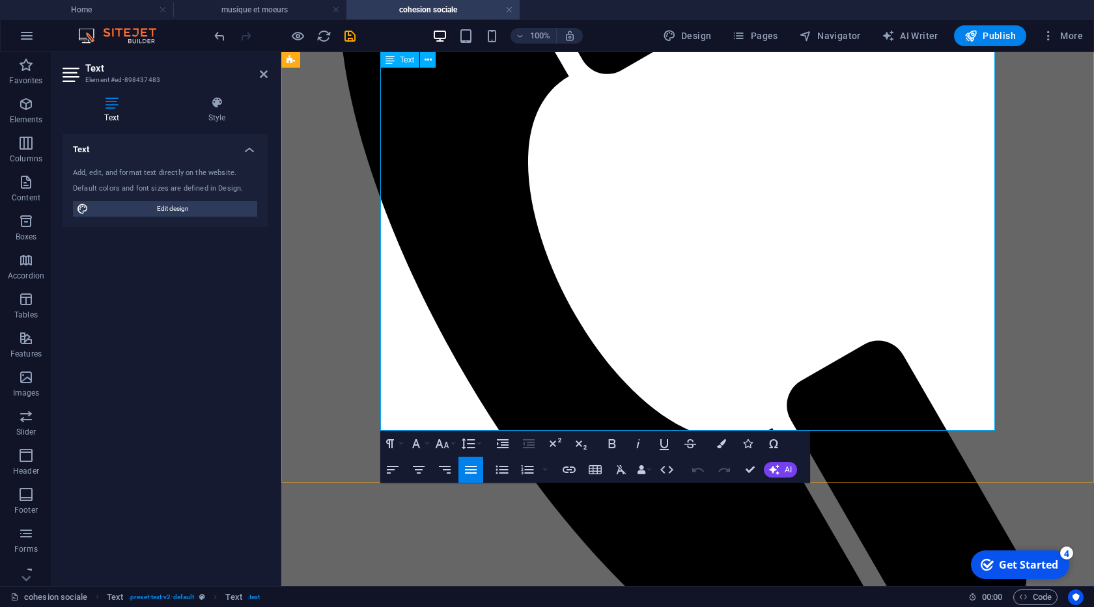
scroll to position [619, 0]
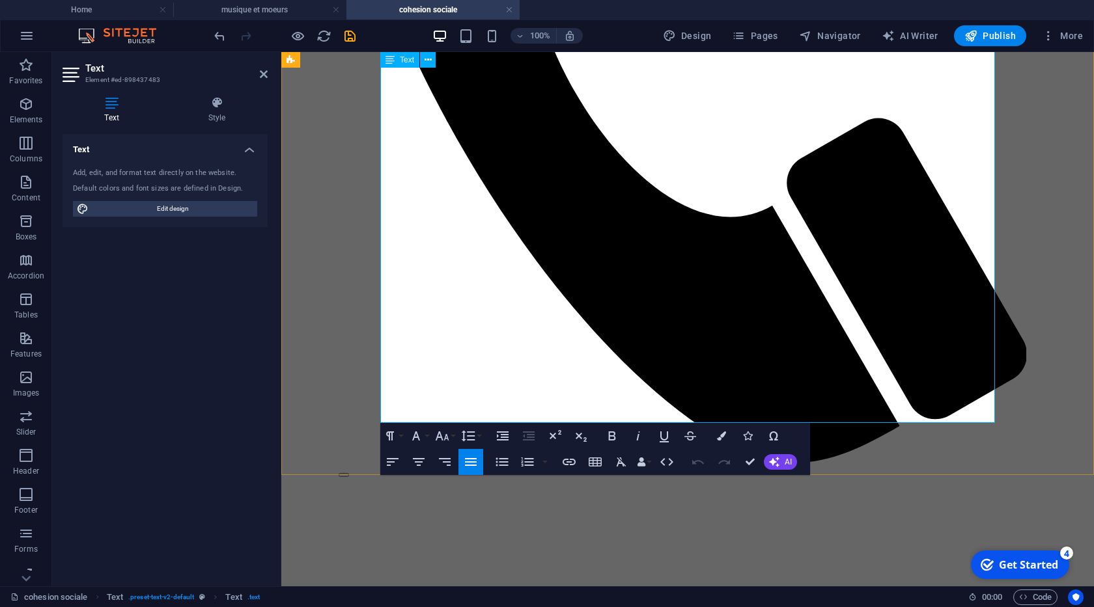
drag, startPoint x: 834, startPoint y: 353, endPoint x: 711, endPoint y: 338, distance: 123.3
copy p "Une société cohésive n'est pas une société sans problèmes, mais une société rés…"
click at [105, 5] on h4 "Home" at bounding box center [86, 10] width 173 height 14
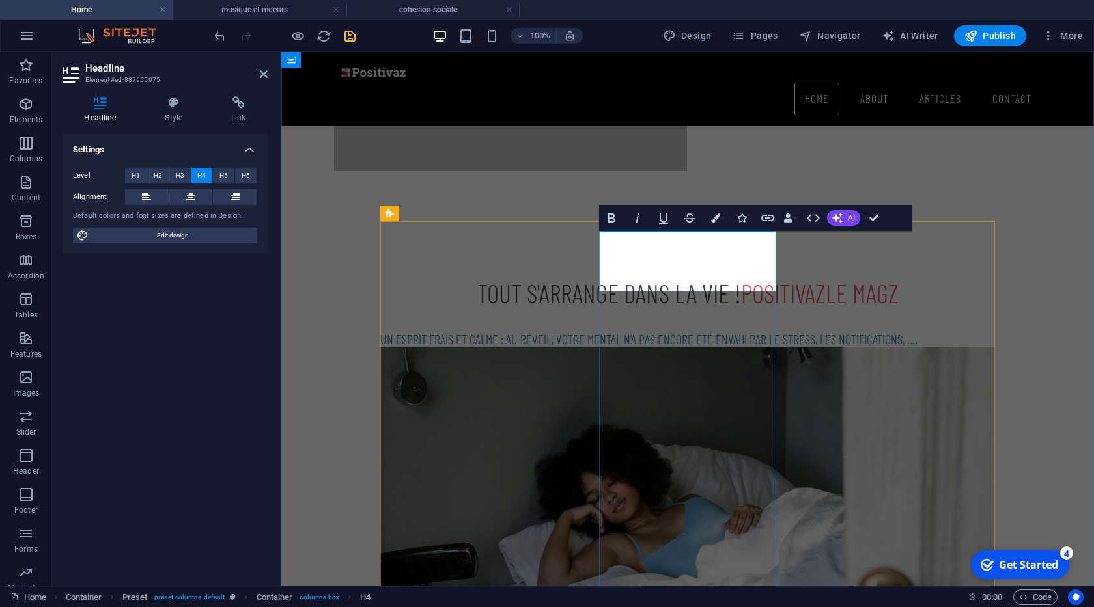
click at [223, 169] on span "H5" at bounding box center [223, 176] width 8 height 16
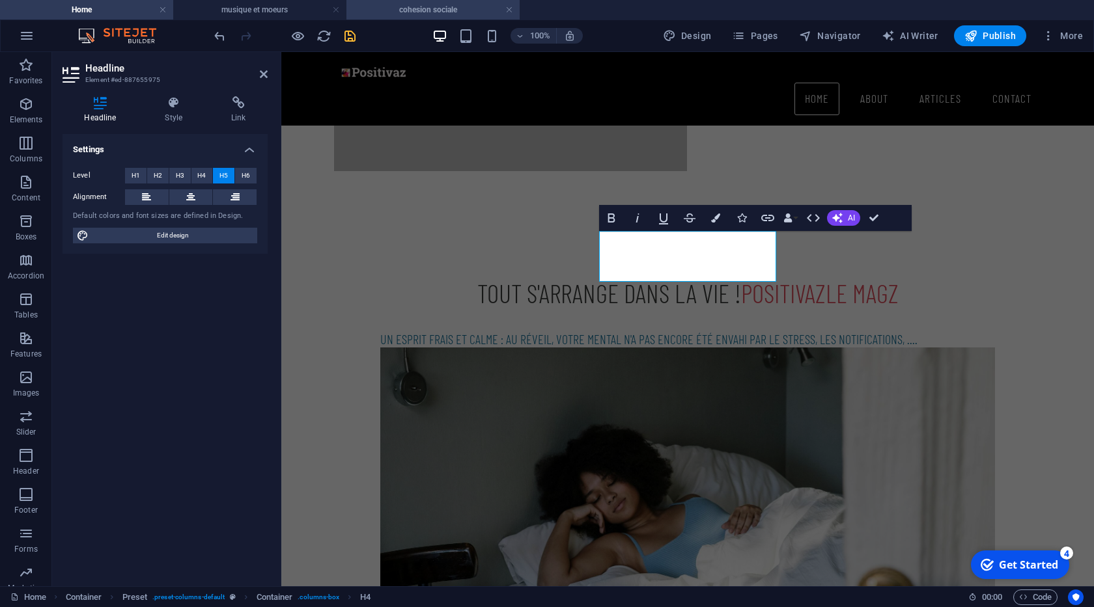
click at [428, 10] on h4 "cohesion sociale" at bounding box center [432, 10] width 173 height 14
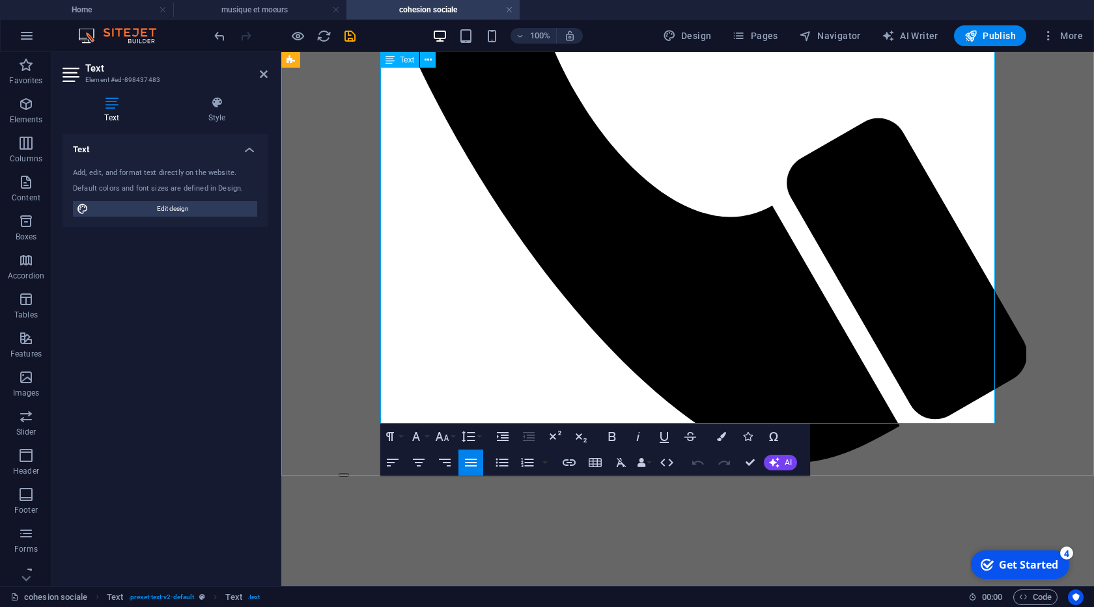
drag, startPoint x: 709, startPoint y: 335, endPoint x: 993, endPoint y: 352, distance: 285.0
copy p "Une société cohésive n'est pas une société sans problèmes, mais une société rés…"
drag, startPoint x: 117, startPoint y: 9, endPoint x: 211, endPoint y: 211, distance: 222.5
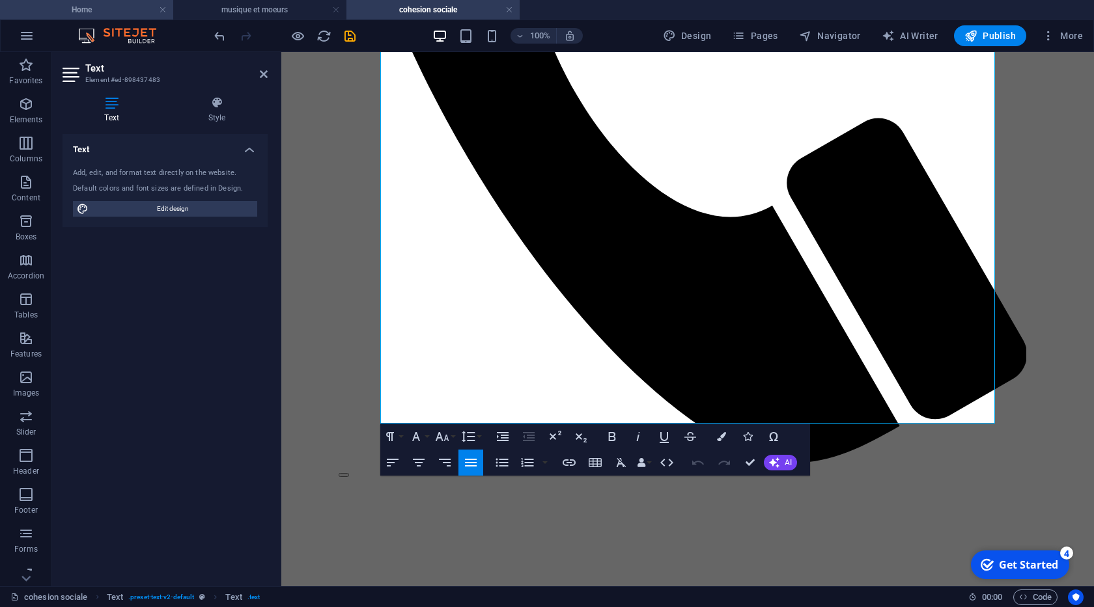
click at [117, 9] on h4 "Home" at bounding box center [86, 10] width 173 height 14
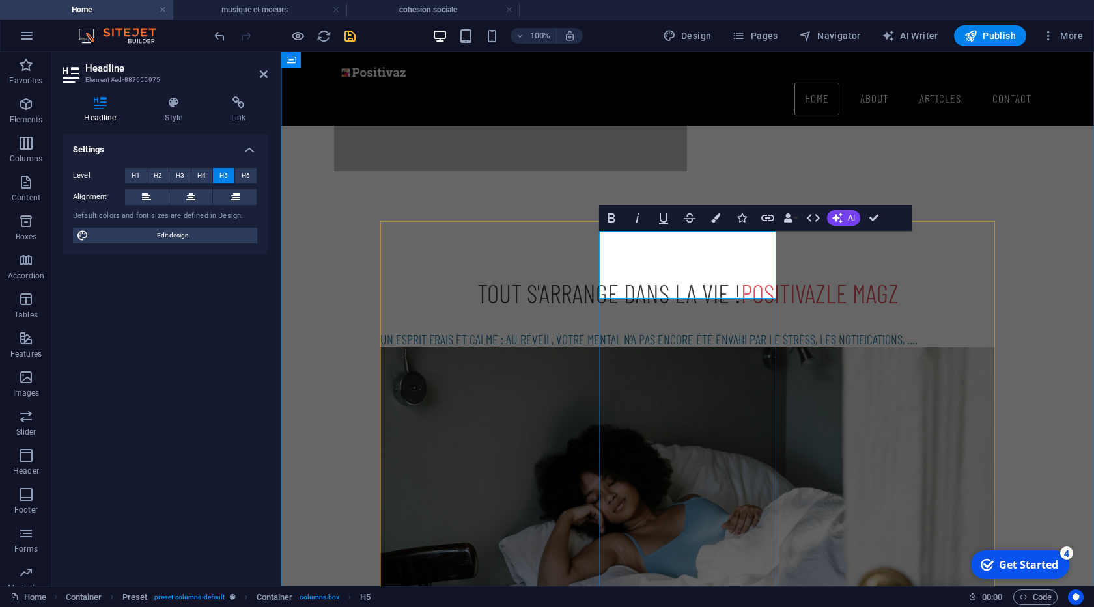
click at [720, 221] on button "Colors" at bounding box center [715, 218] width 25 height 26
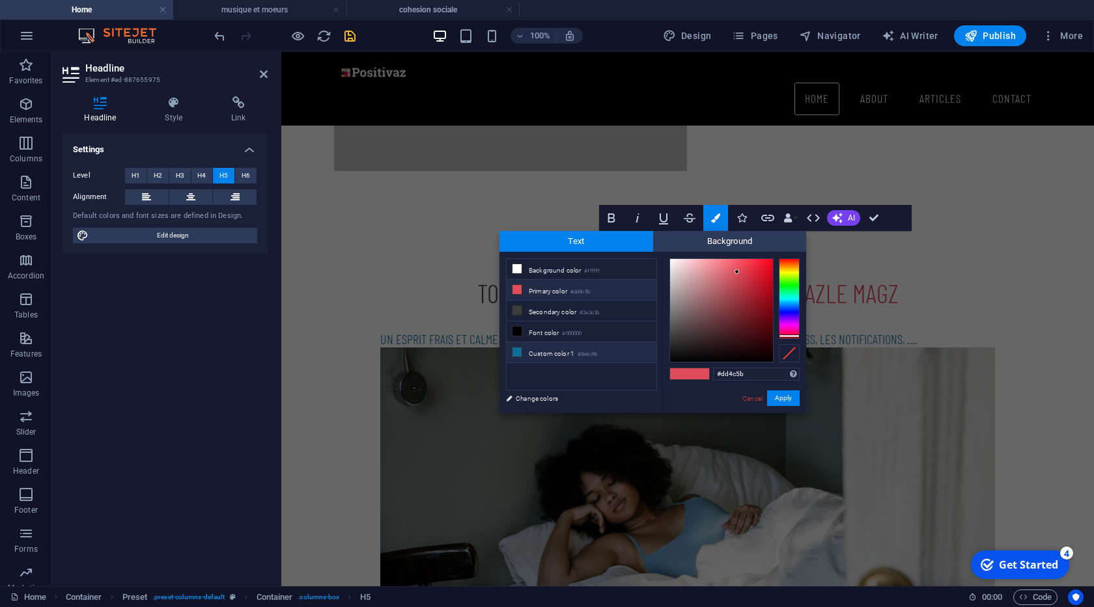
click at [588, 353] on small "#0e6c96" at bounding box center [587, 354] width 20 height 9
type input "#0e6c96"
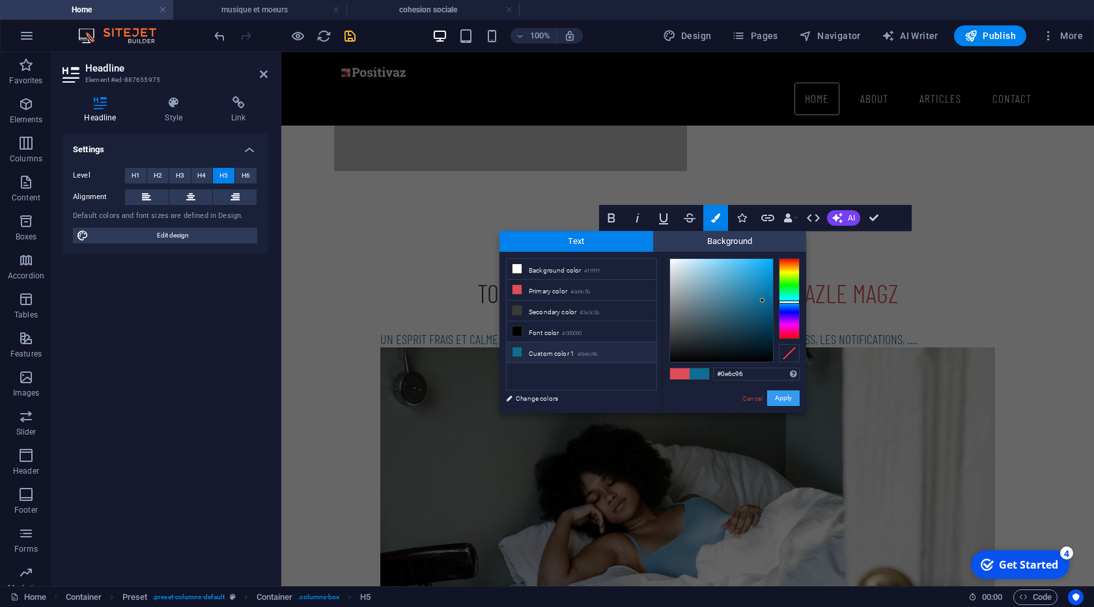
click at [795, 398] on button "Apply" at bounding box center [783, 399] width 33 height 16
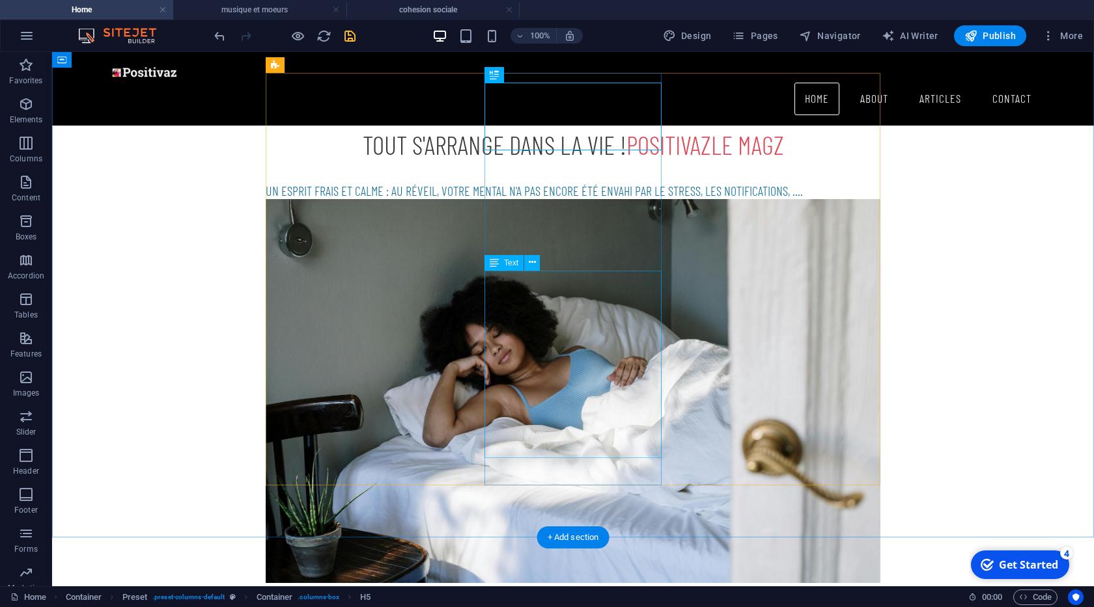
scroll to position [915, 0]
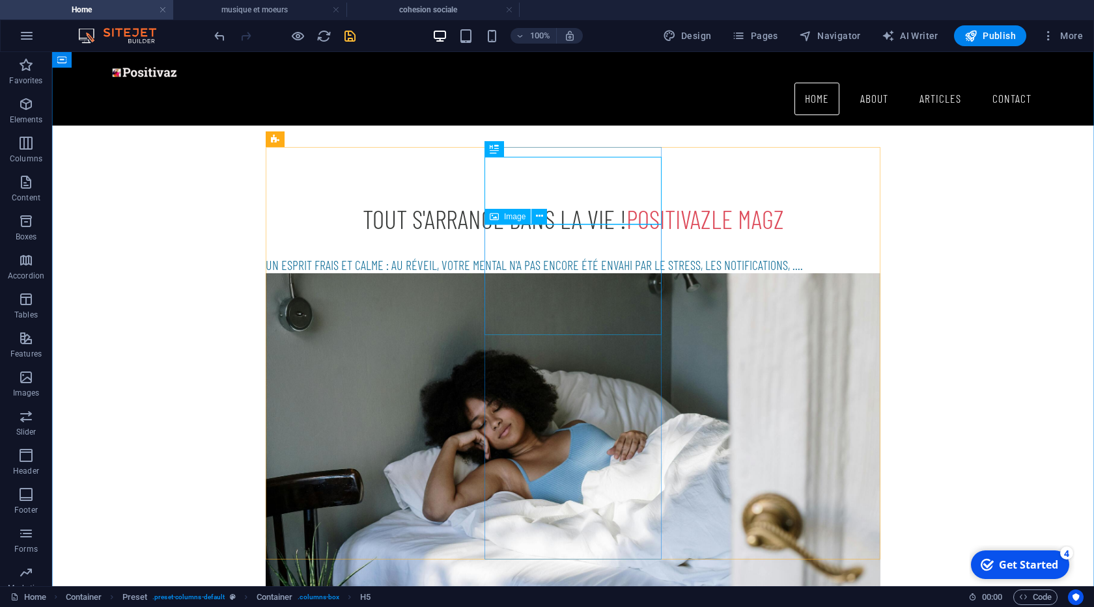
select select "%"
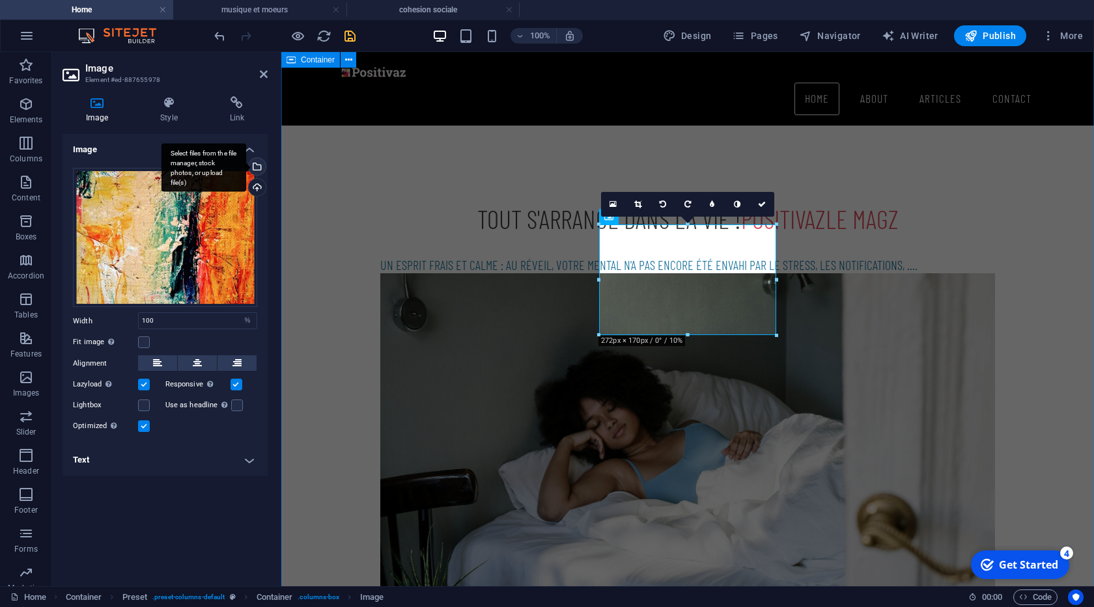
click at [246, 164] on div "Select files from the file manager, stock photos, or upload file(s)" at bounding box center [203, 167] width 85 height 49
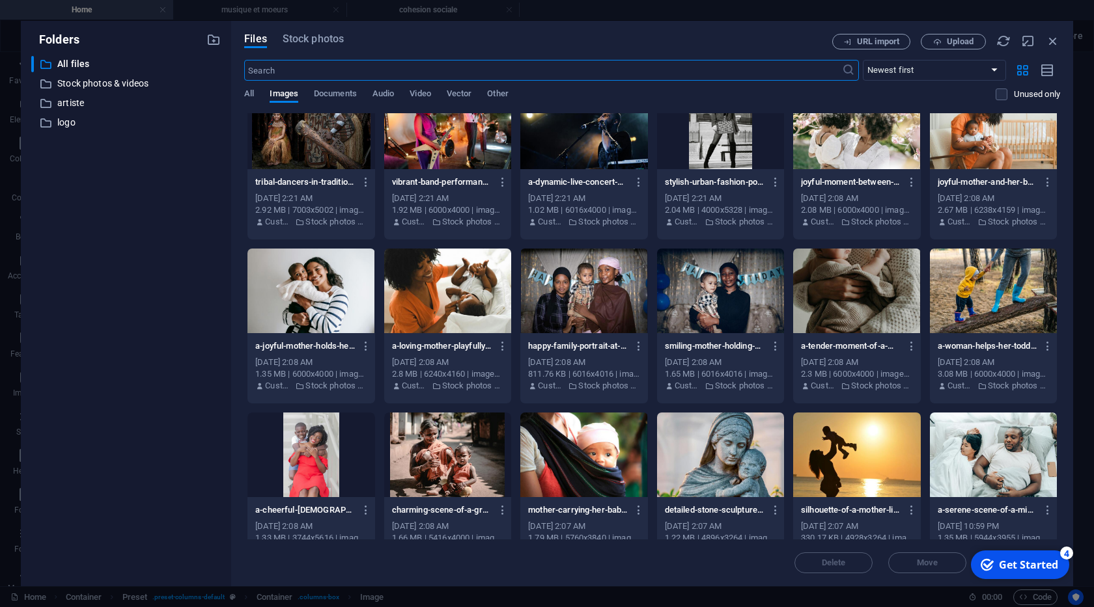
scroll to position [784, 0]
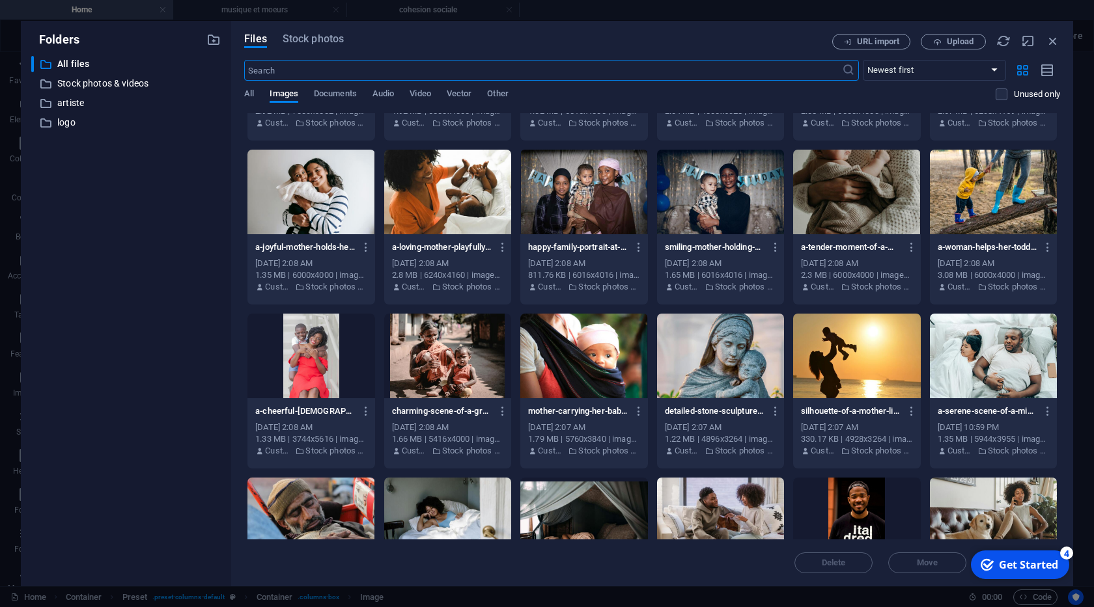
click at [579, 199] on div at bounding box center [583, 192] width 127 height 85
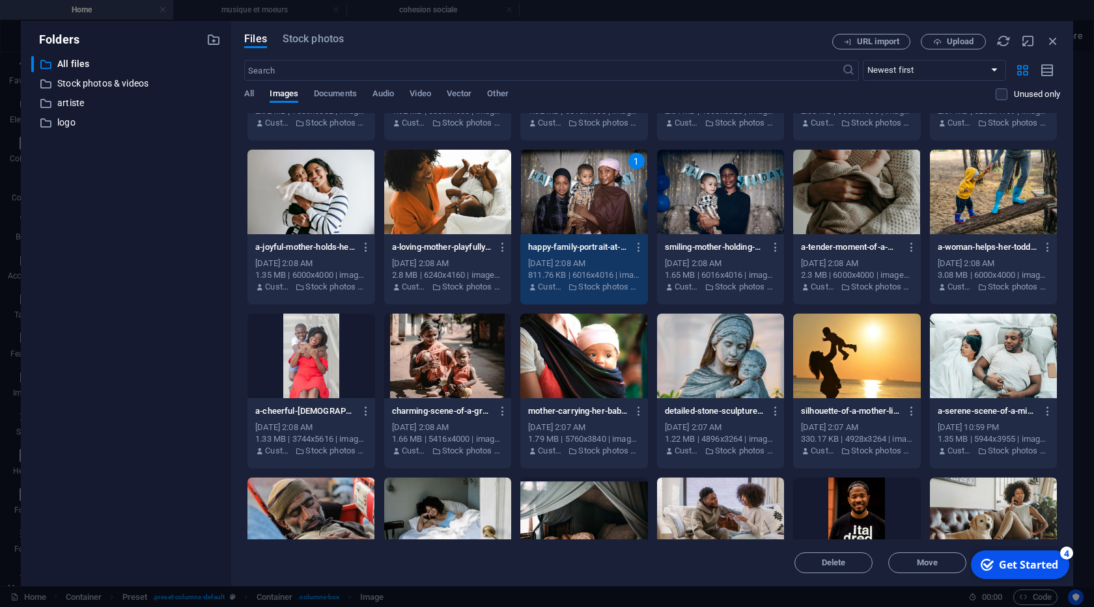
click at [579, 199] on div "1" at bounding box center [583, 192] width 127 height 85
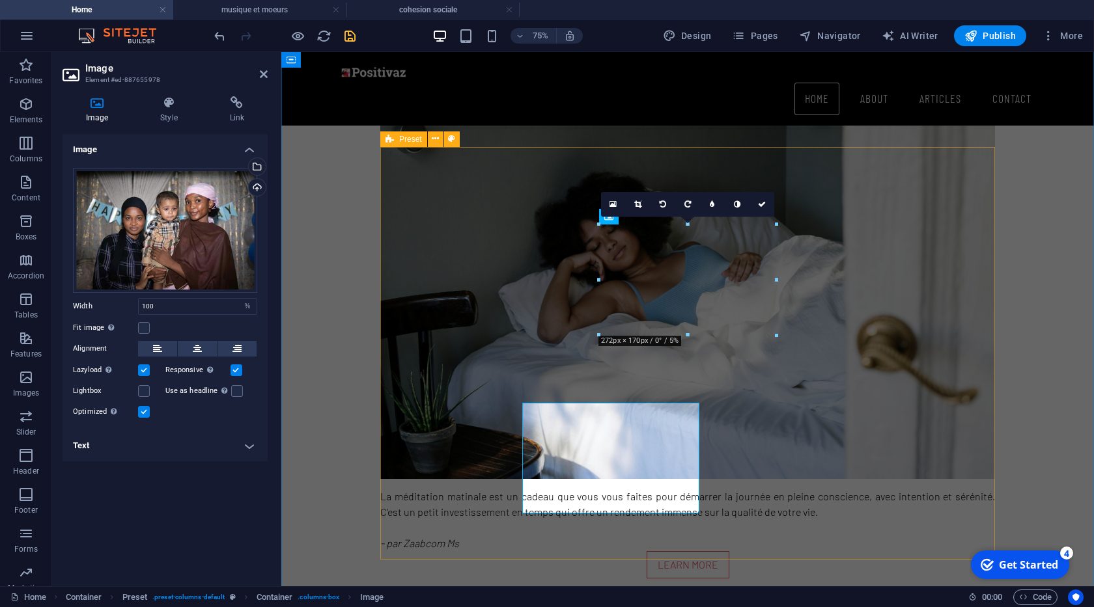
scroll to position [915, 0]
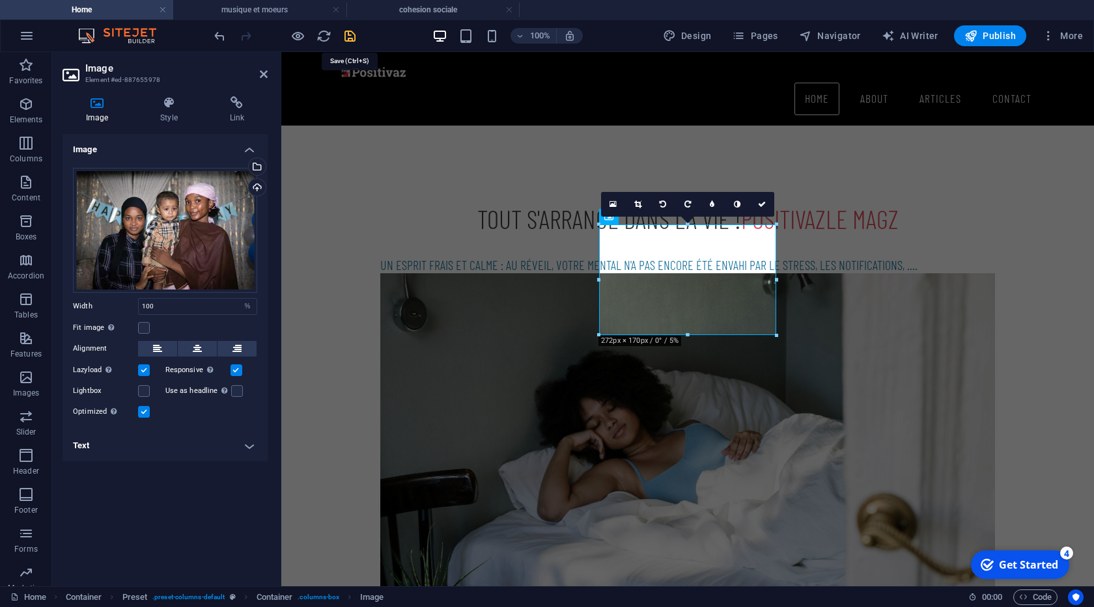
click at [352, 40] on icon "save" at bounding box center [349, 36] width 15 height 15
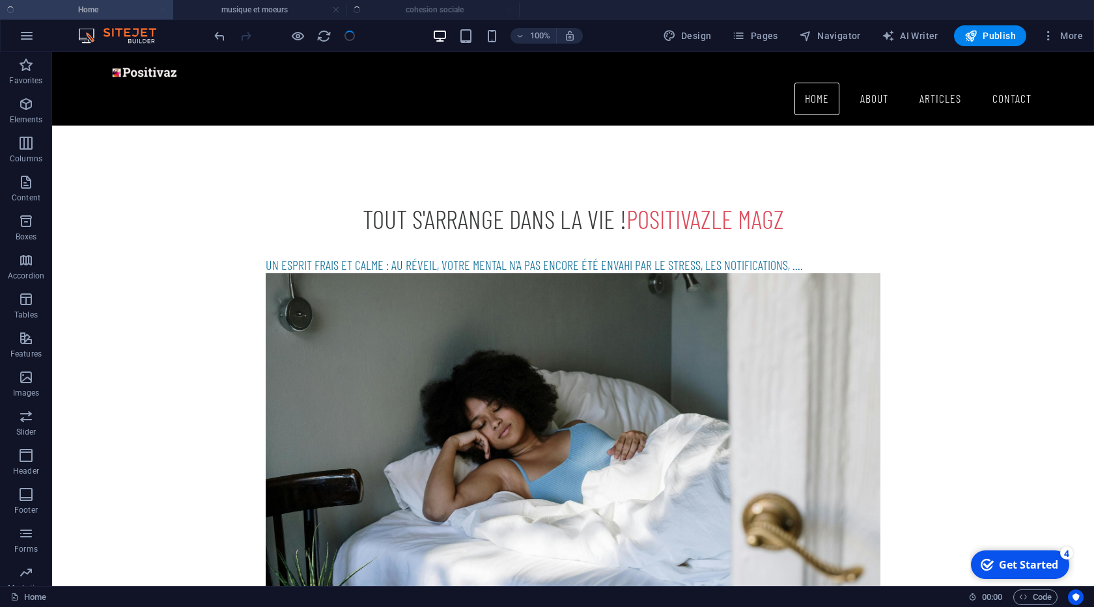
click at [434, 12] on ul "Home musique et moeurs cohesion sociale" at bounding box center [547, 10] width 1094 height 20
click at [426, 8] on h4 "cohesion sociale" at bounding box center [432, 10] width 173 height 14
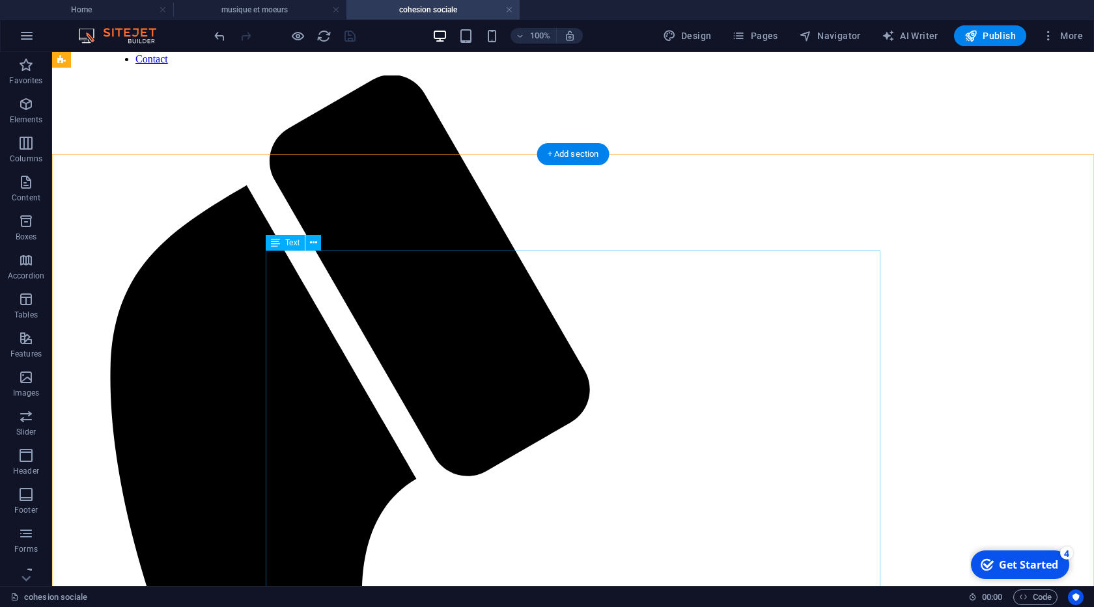
scroll to position [25, 0]
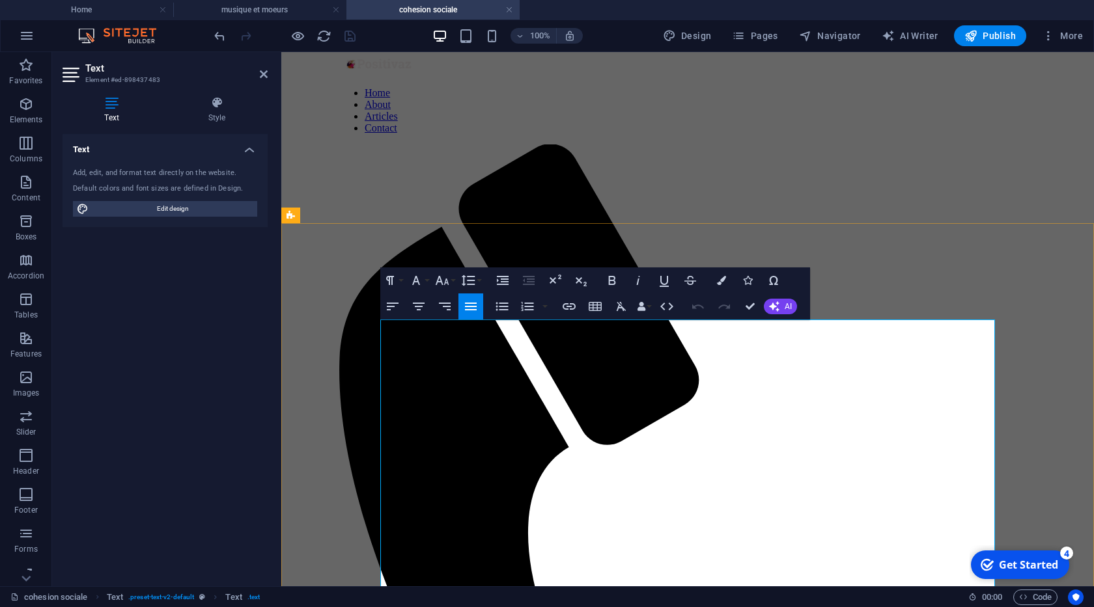
drag, startPoint x: 383, startPoint y: 327, endPoint x: 641, endPoint y: 381, distance: 263.4
copy p "La cohésion sociale est un concept central en sociologie et en politique qui dé…"
click at [90, 10] on h4 "Home" at bounding box center [86, 10] width 173 height 14
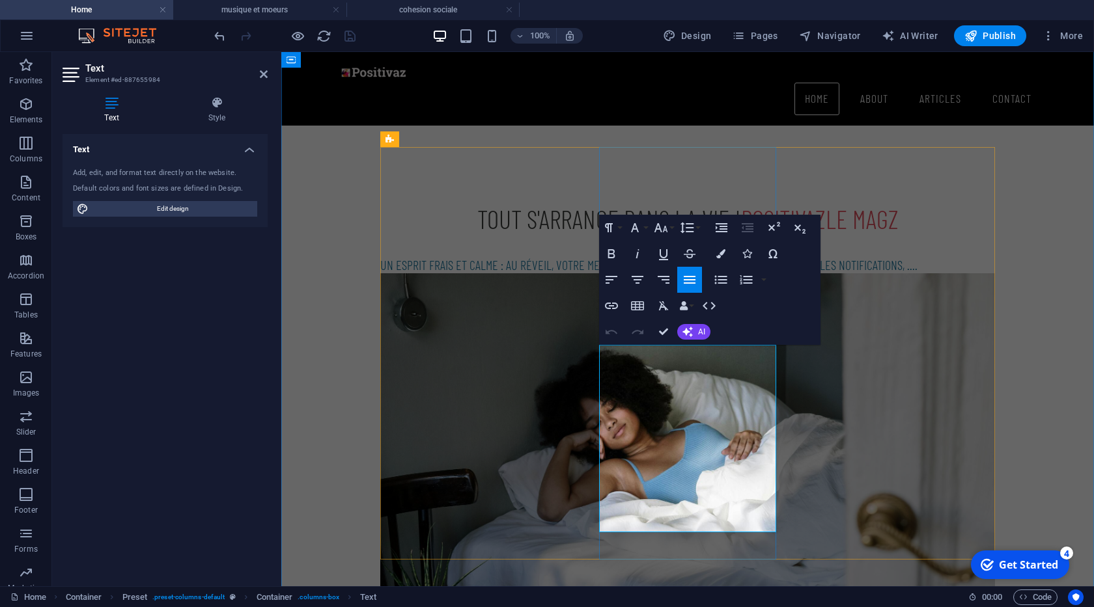
drag, startPoint x: 753, startPoint y: 498, endPoint x: 601, endPoint y: 353, distance: 210.0
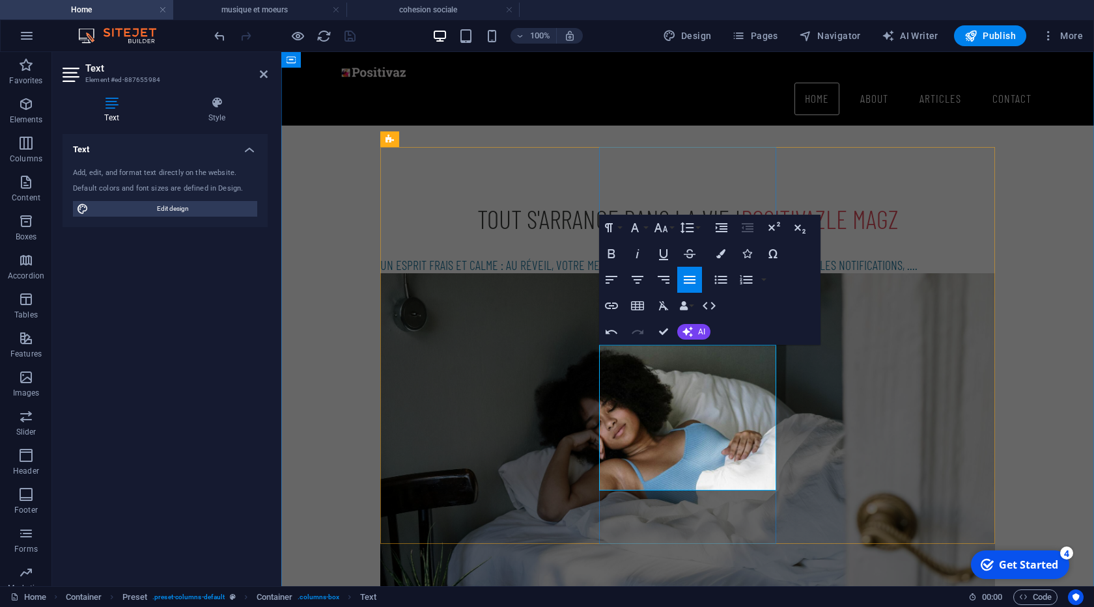
drag, startPoint x: 656, startPoint y: 486, endPoint x: 607, endPoint y: 485, distance: 49.5
drag, startPoint x: 663, startPoint y: 327, endPoint x: 611, endPoint y: 278, distance: 70.9
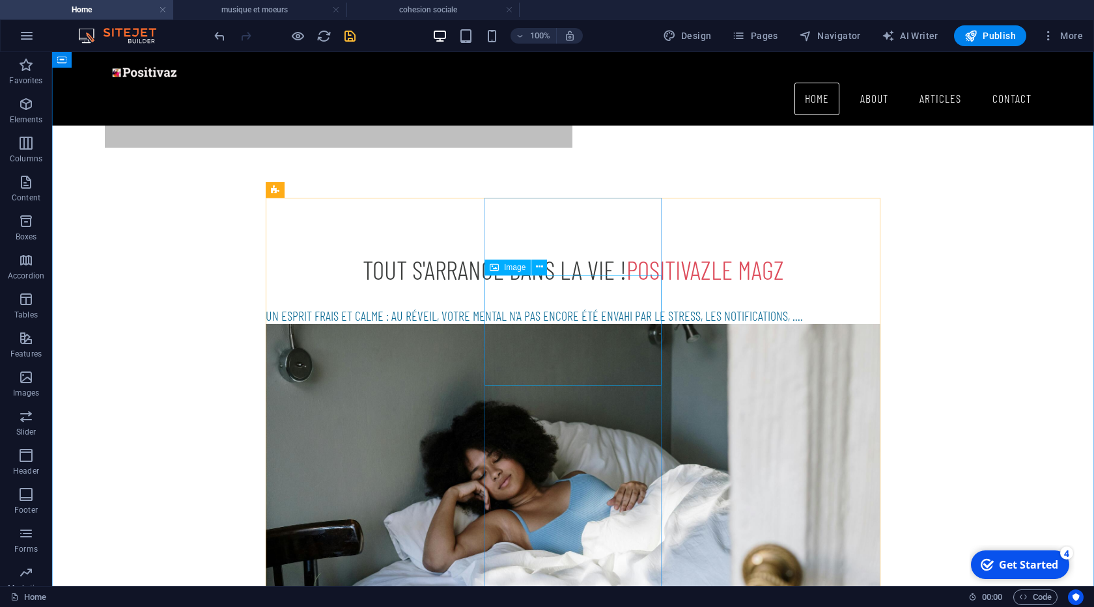
scroll to position [989, 0]
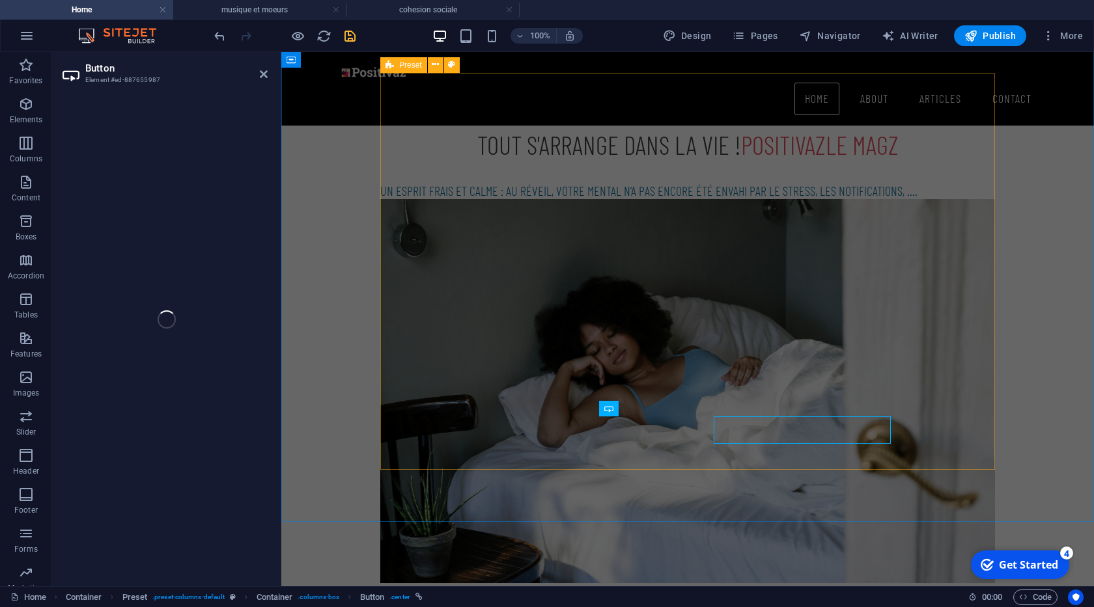
select select "1"
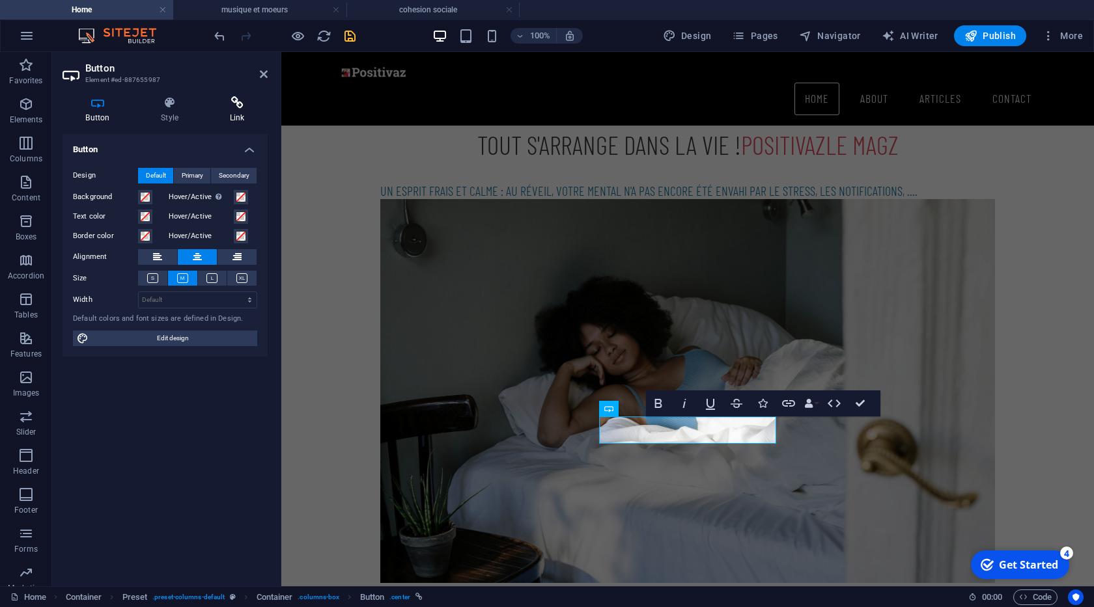
click at [239, 115] on h4 "Link" at bounding box center [236, 109] width 61 height 27
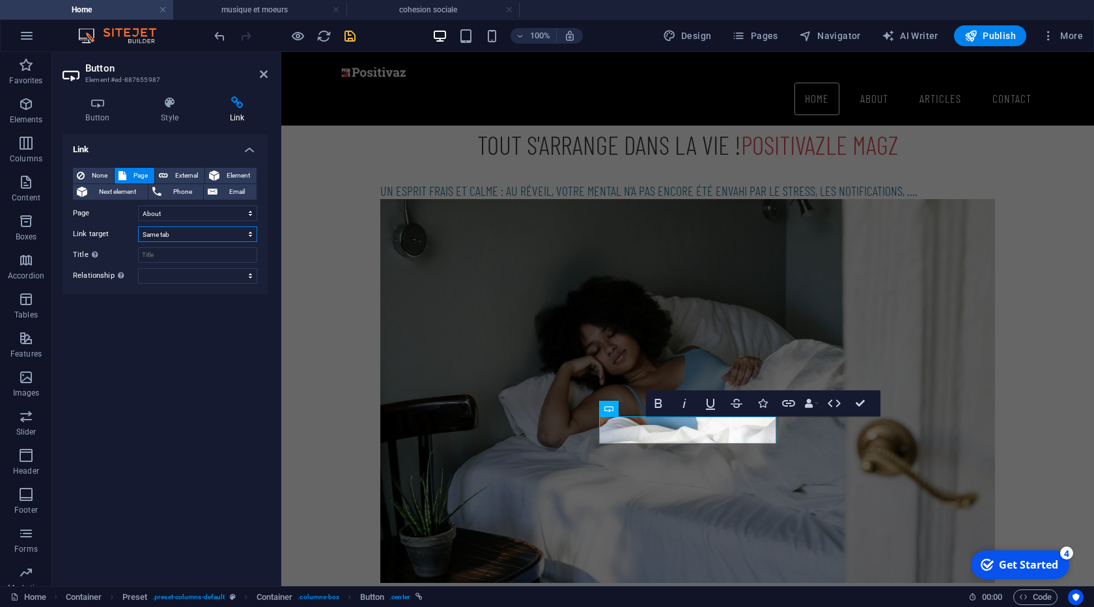
click at [138, 227] on select "New tab Same tab Overlay" at bounding box center [197, 235] width 119 height 16
select select "blank"
click option "New tab" at bounding box center [0, 0] width 0 height 0
click at [138, 206] on select "Home About actu -- sujets -- star -- enfants -- musique et moeurs -- cohesion s…" at bounding box center [197, 214] width 119 height 16
select select "7"
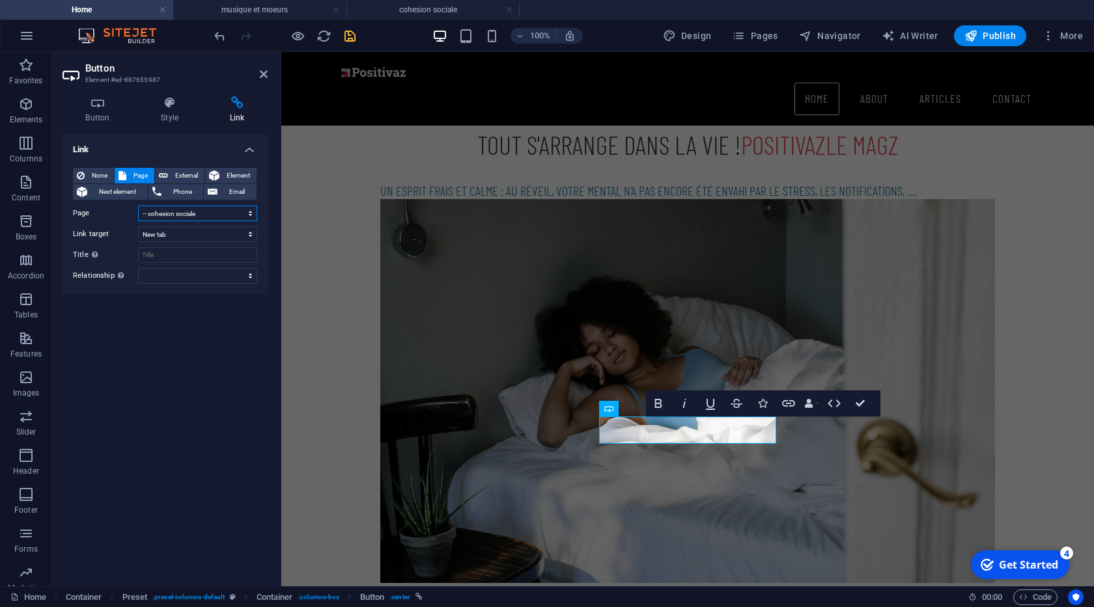
click option "-- cohesion sociale" at bounding box center [0, 0] width 0 height 0
click at [353, 38] on icon "save" at bounding box center [349, 36] width 15 height 15
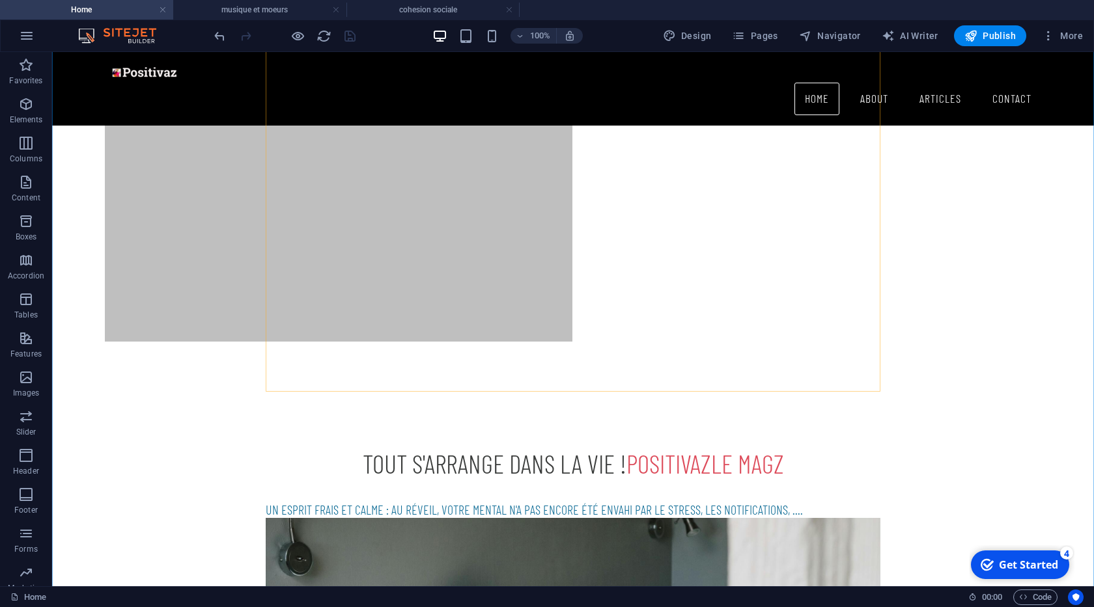
scroll to position [742, 0]
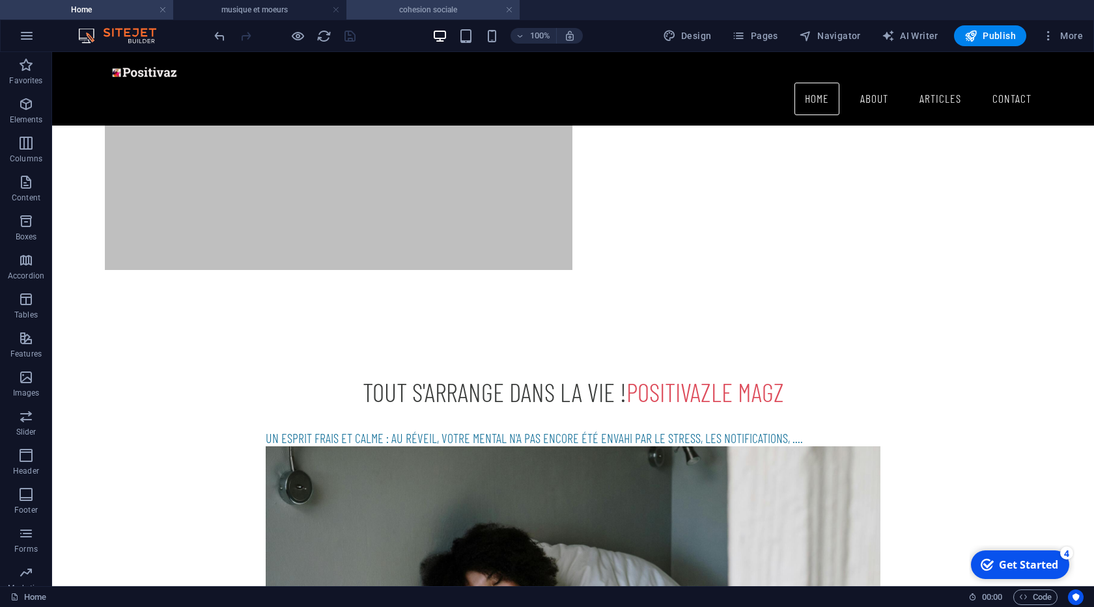
click at [433, 12] on h4 "cohesion sociale" at bounding box center [432, 10] width 173 height 14
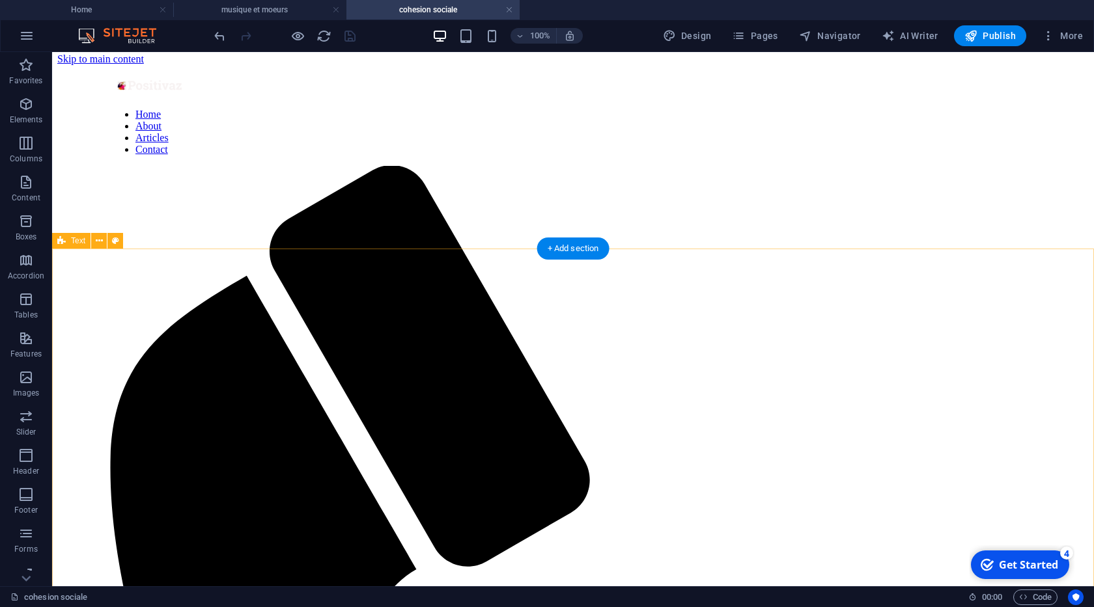
scroll to position [0, 0]
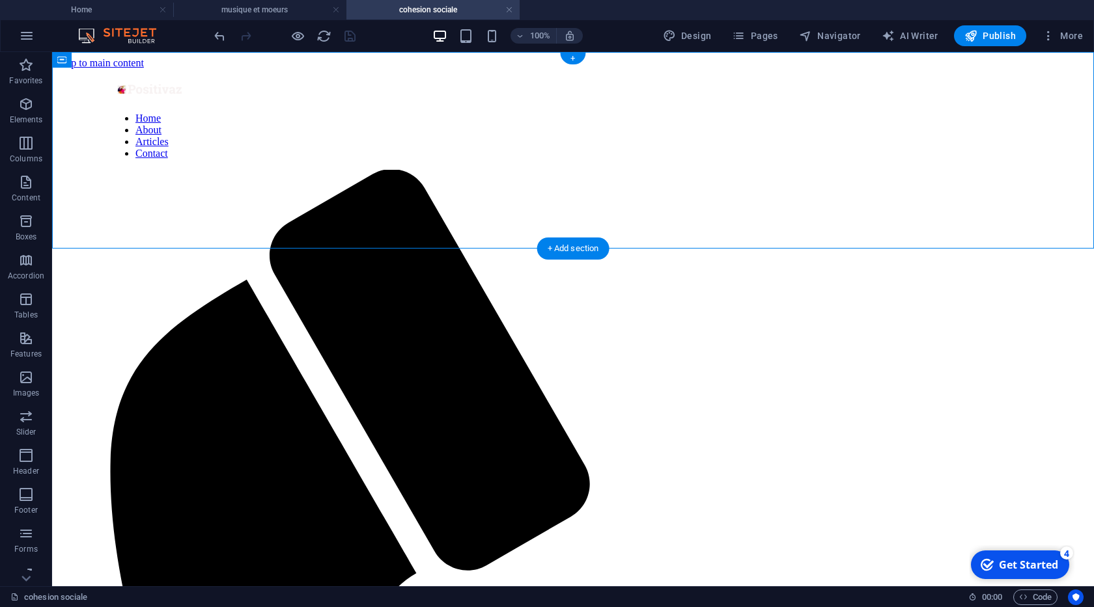
select select "px"
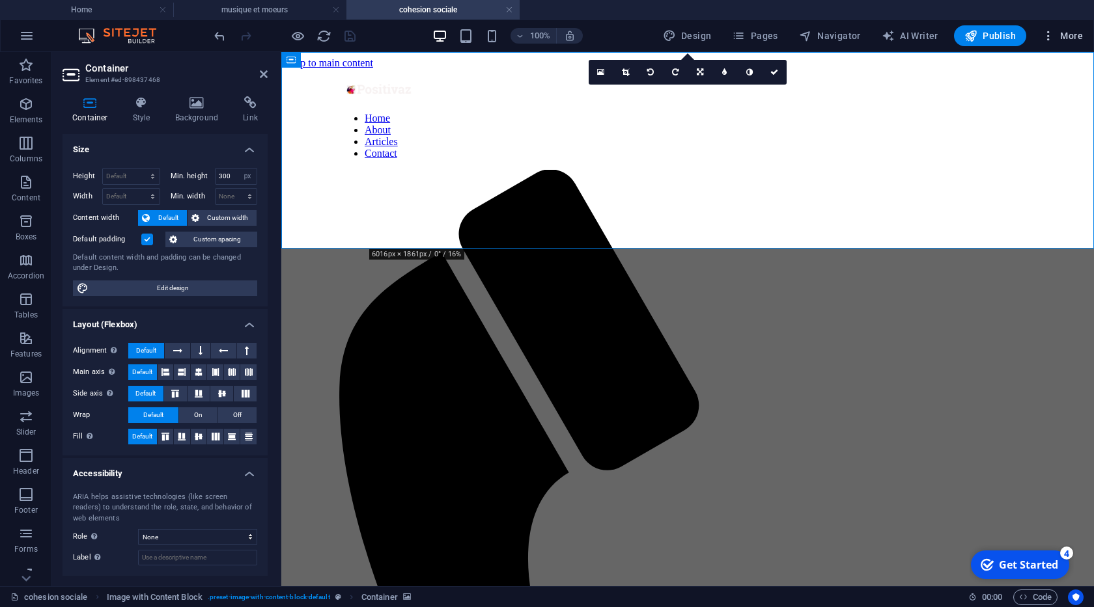
click at [1078, 32] on span "More" at bounding box center [1062, 35] width 41 height 13
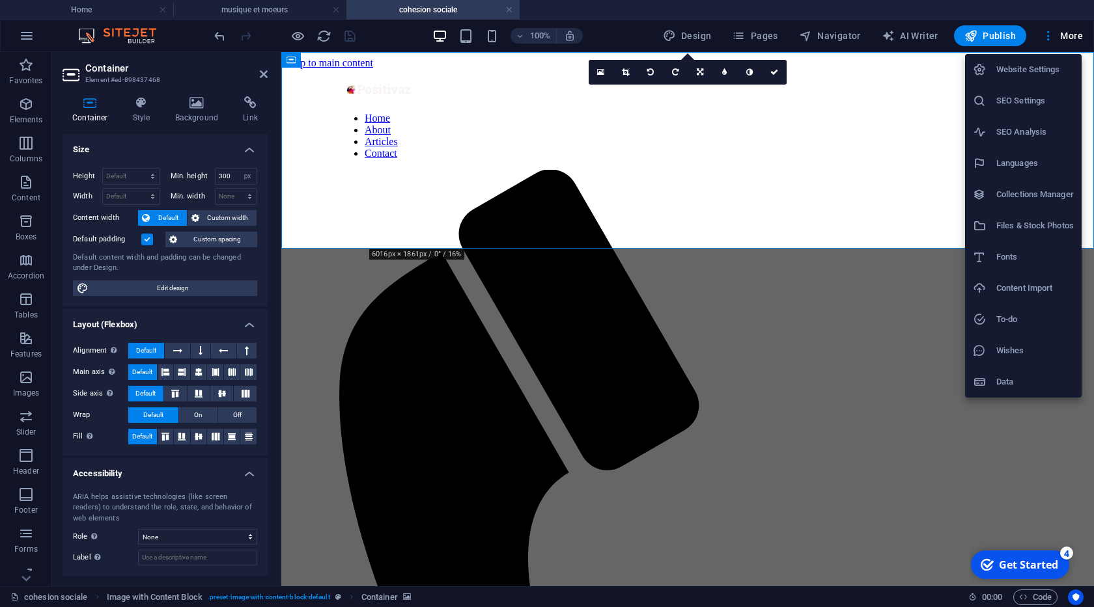
click at [1017, 227] on h6 "Files & Stock Photos" at bounding box center [1034, 226] width 77 height 16
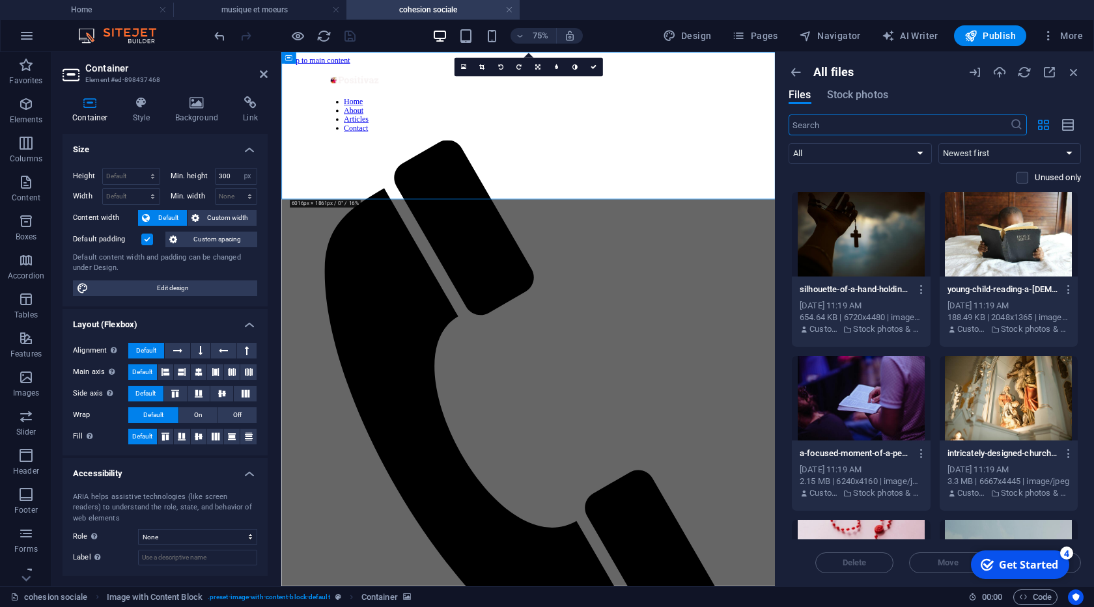
click at [878, 105] on div "All files Files Stock photos" at bounding box center [934, 89] width 292 height 49
click at [877, 98] on span "Stock photos" at bounding box center [857, 95] width 61 height 16
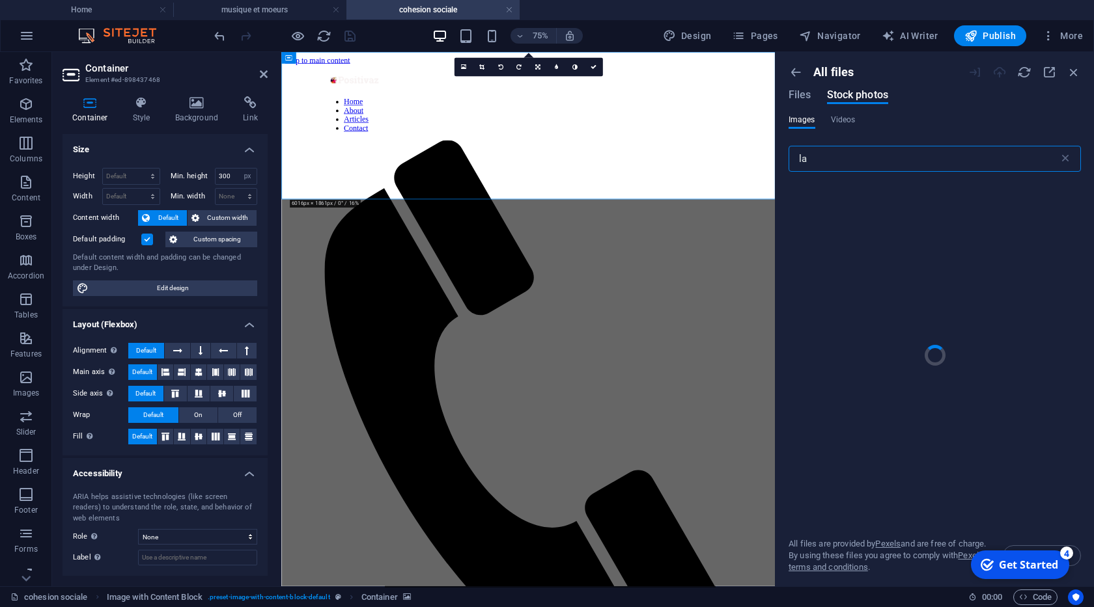
type input "l"
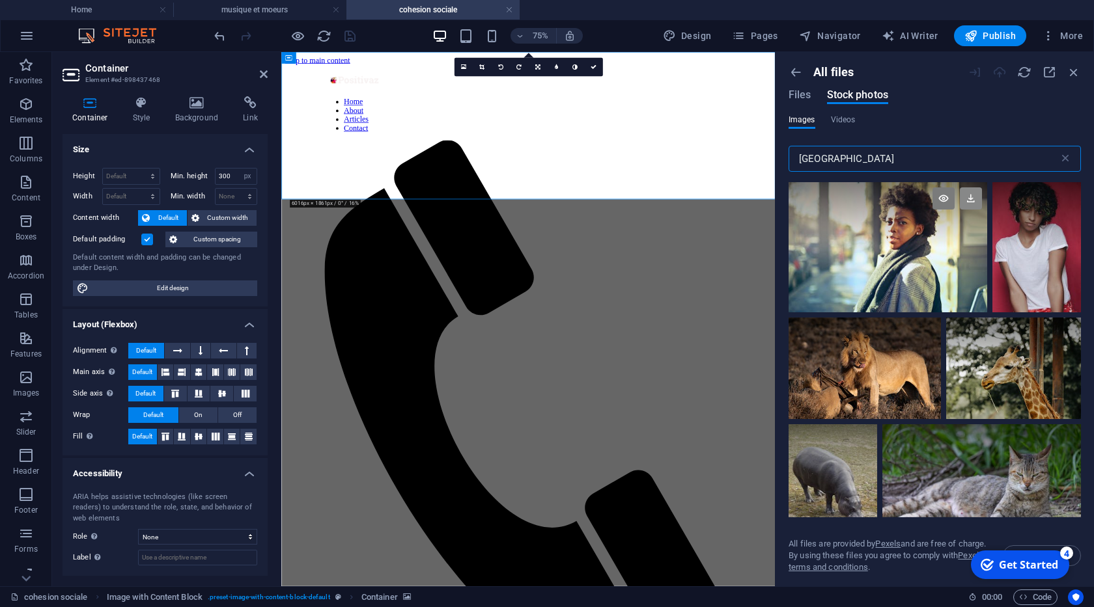
type input "[GEOGRAPHIC_DATA]"
click at [971, 199] on icon at bounding box center [971, 198] width 22 height 22
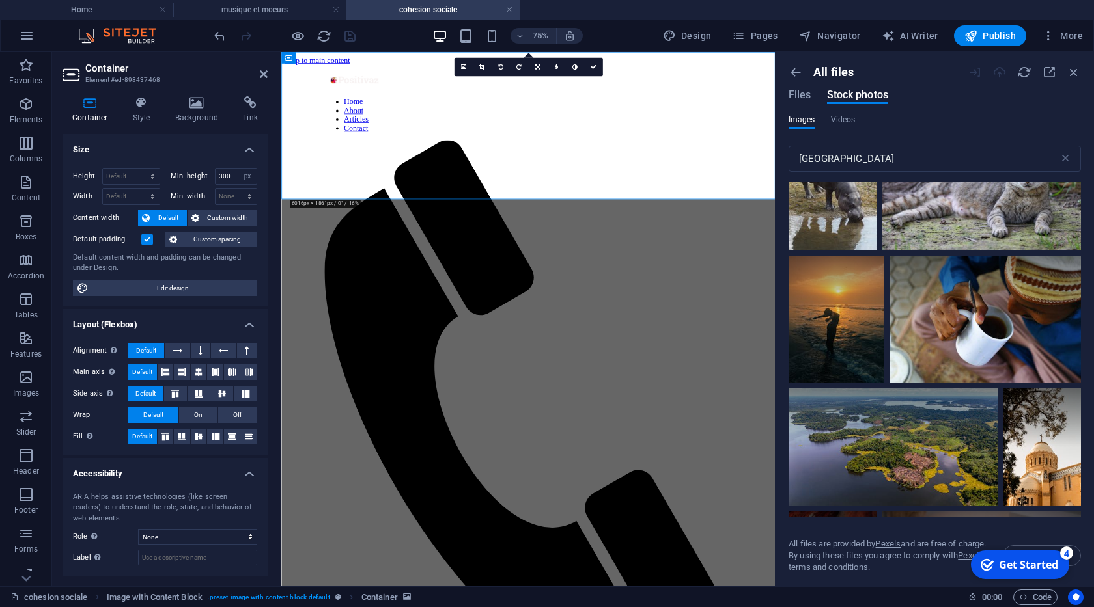
scroll to position [332, 0]
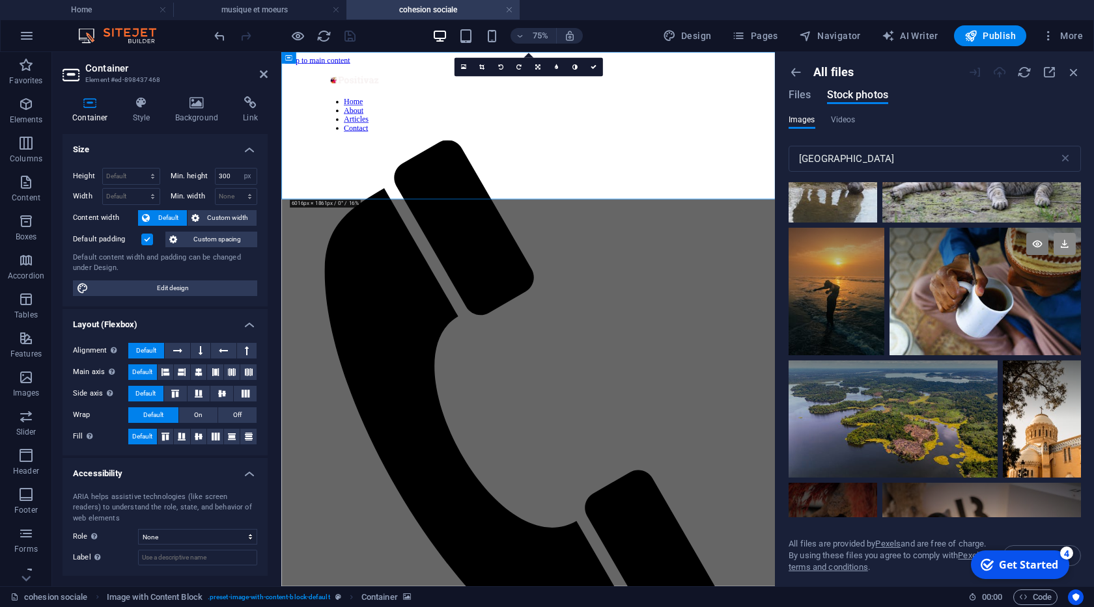
click at [1060, 243] on icon at bounding box center [1064, 244] width 22 height 22
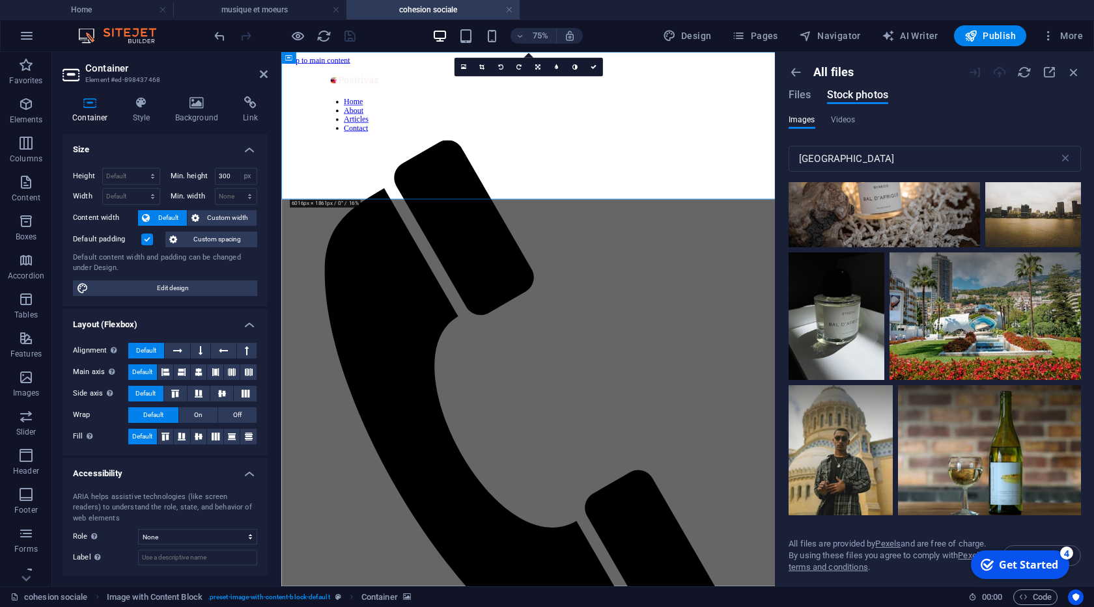
scroll to position [839, 0]
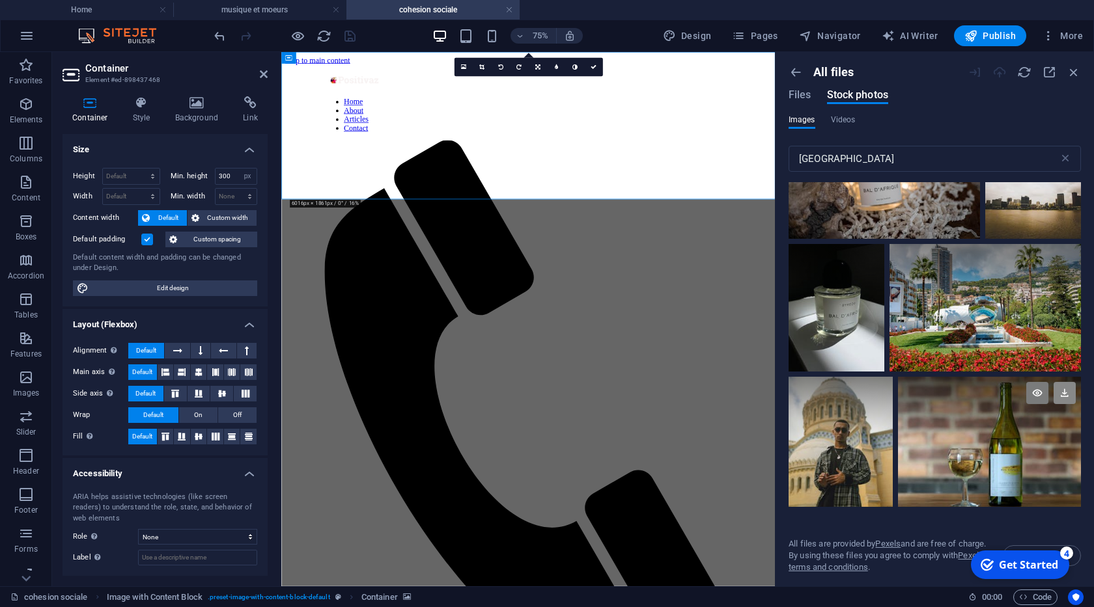
click at [1062, 391] on icon at bounding box center [1064, 393] width 22 height 22
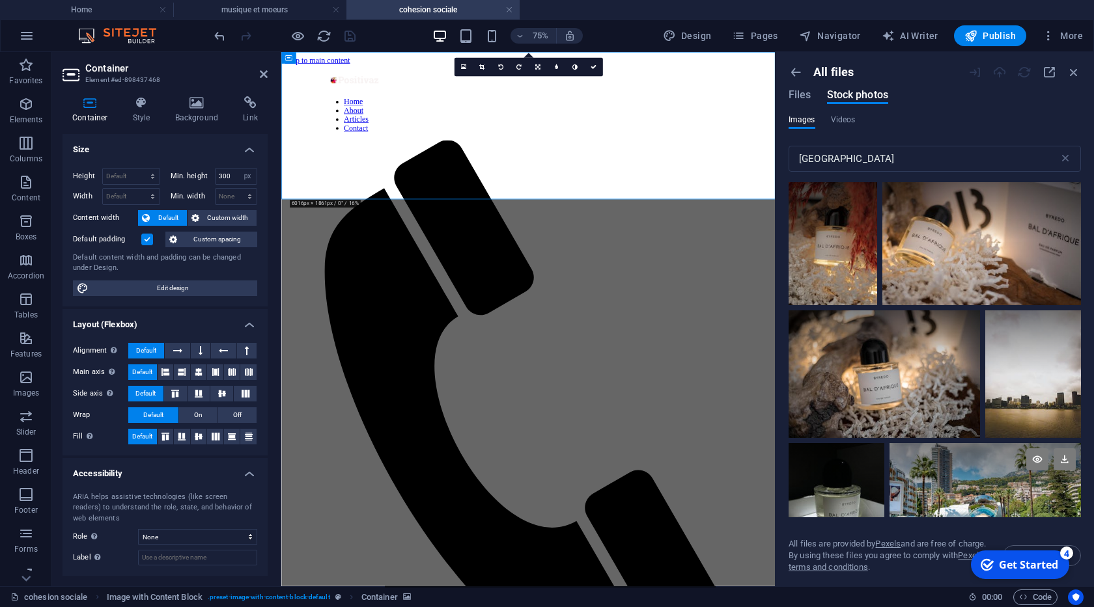
scroll to position [374, 0]
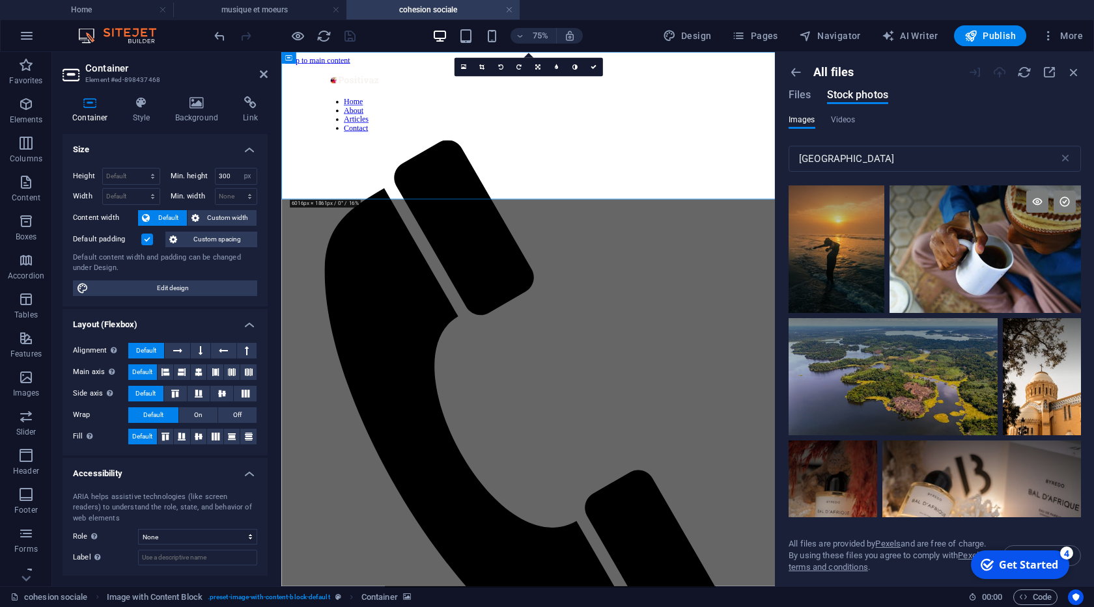
click at [195, 119] on h4 "Background" at bounding box center [199, 109] width 68 height 27
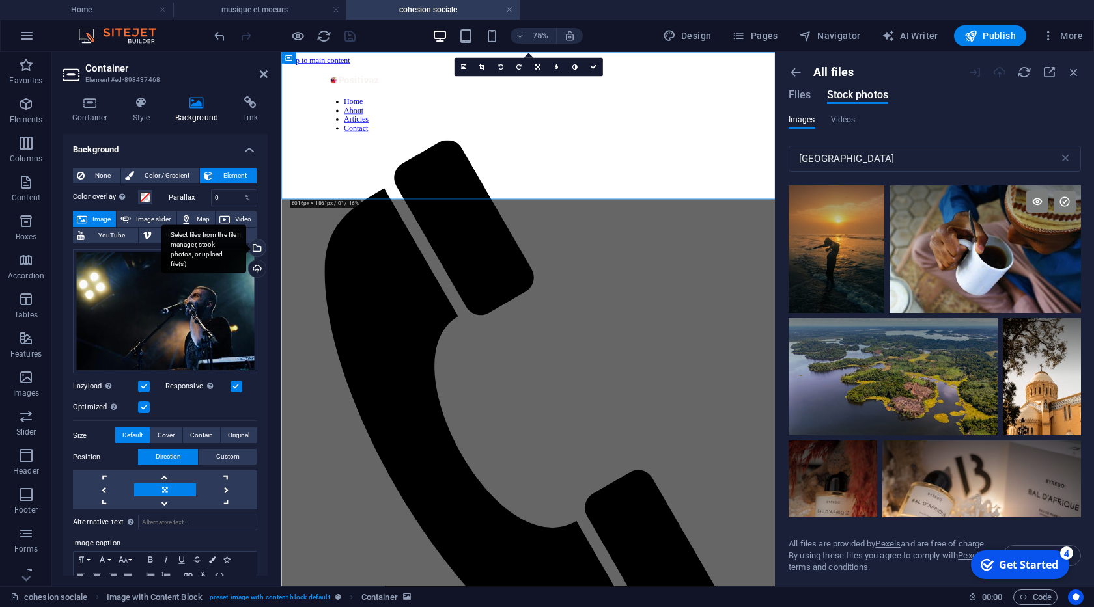
click at [246, 245] on div "Select files from the file manager, stock photos, or upload file(s)" at bounding box center [203, 249] width 85 height 49
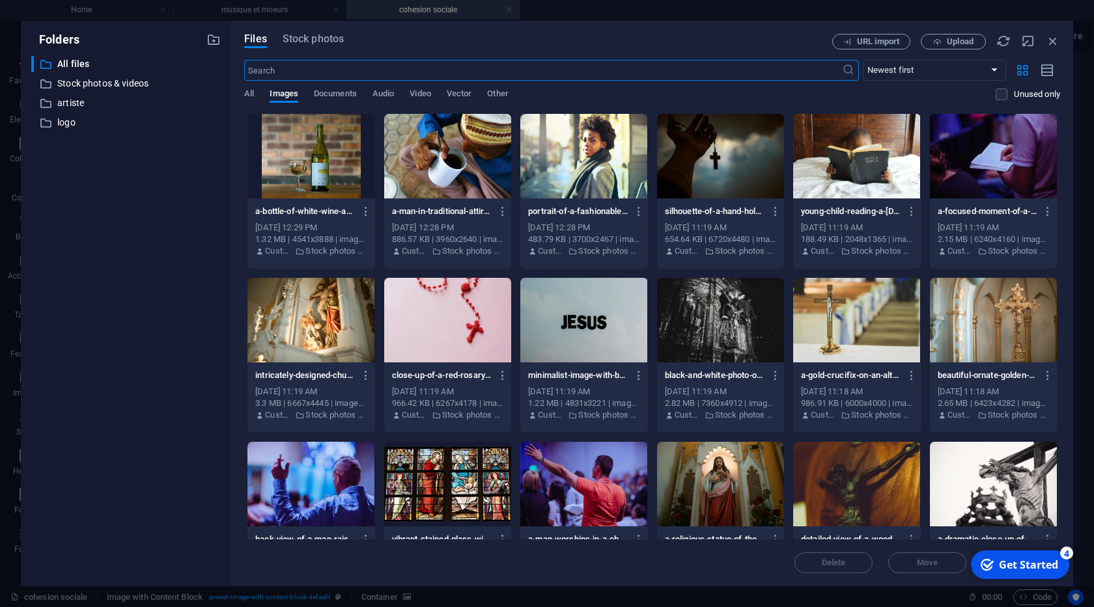
click at [438, 155] on div at bounding box center [447, 156] width 127 height 85
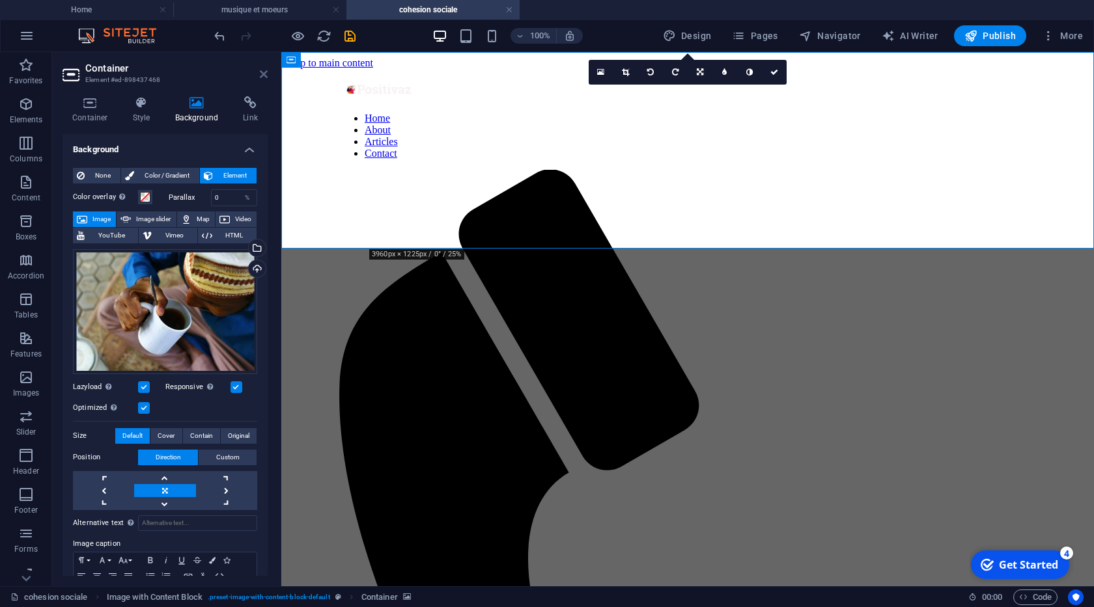
click at [264, 77] on icon at bounding box center [264, 74] width 8 height 10
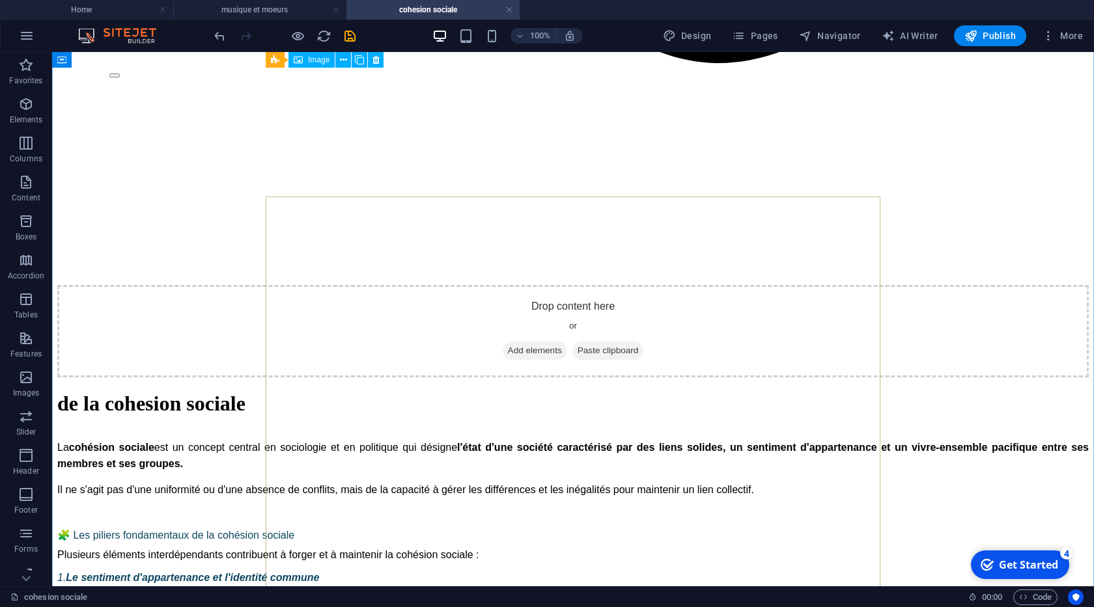
scroll to position [1262, 0]
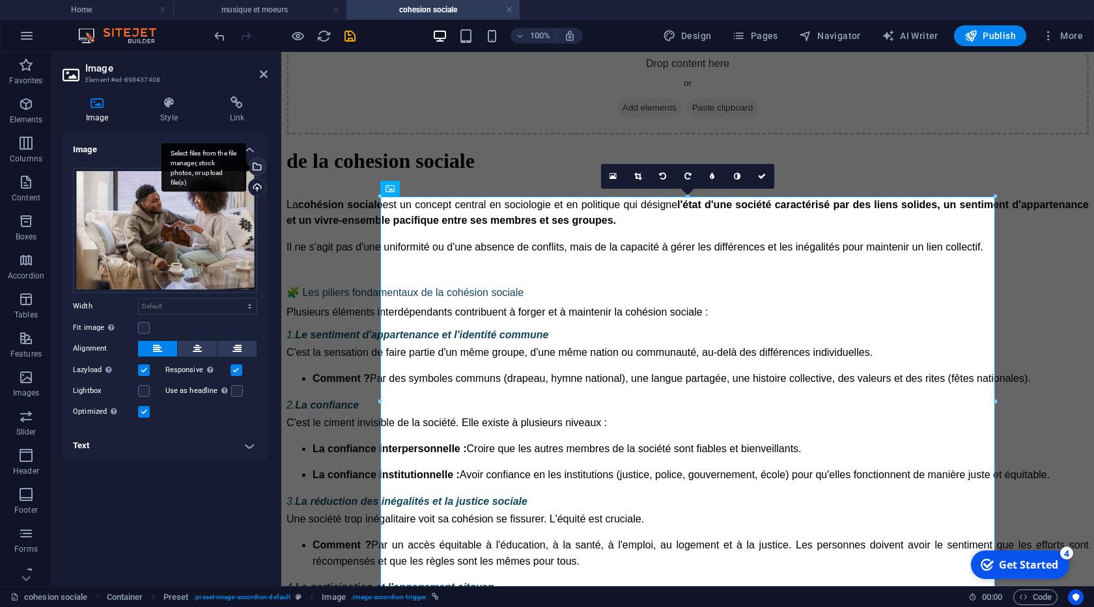
click at [246, 165] on div "Select files from the file manager, stock photos, or upload file(s)" at bounding box center [203, 167] width 85 height 49
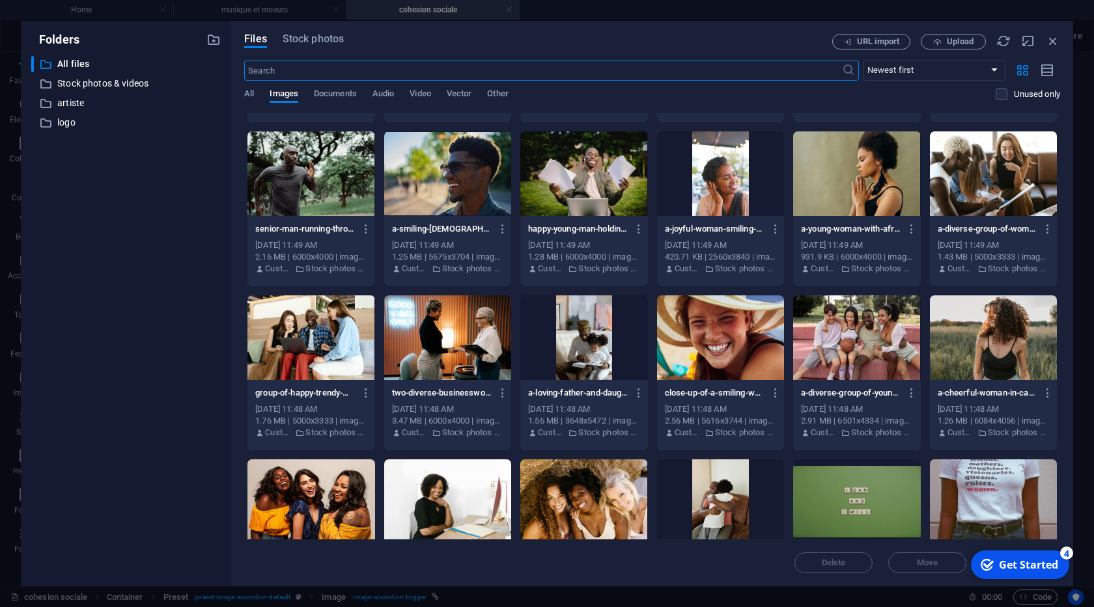
scroll to position [1461, 0]
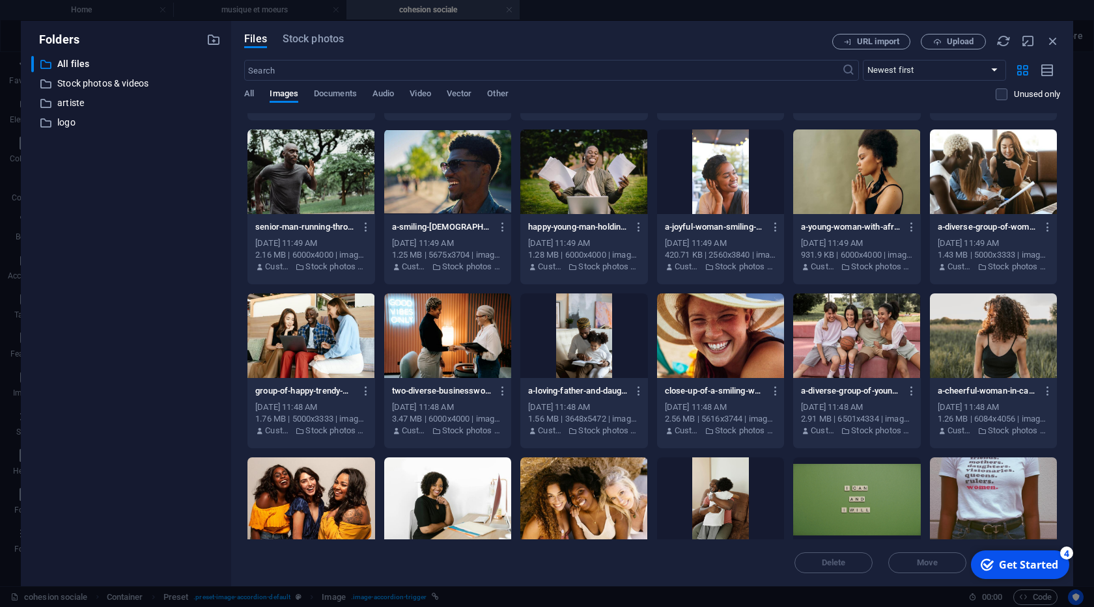
click at [871, 333] on div at bounding box center [856, 336] width 127 height 85
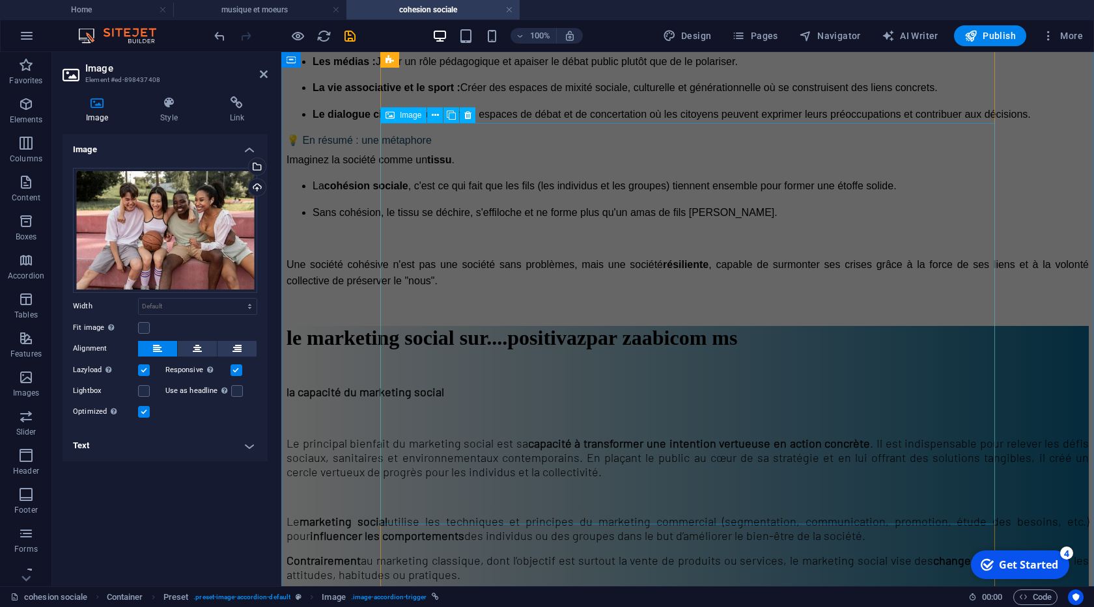
scroll to position [2078, 0]
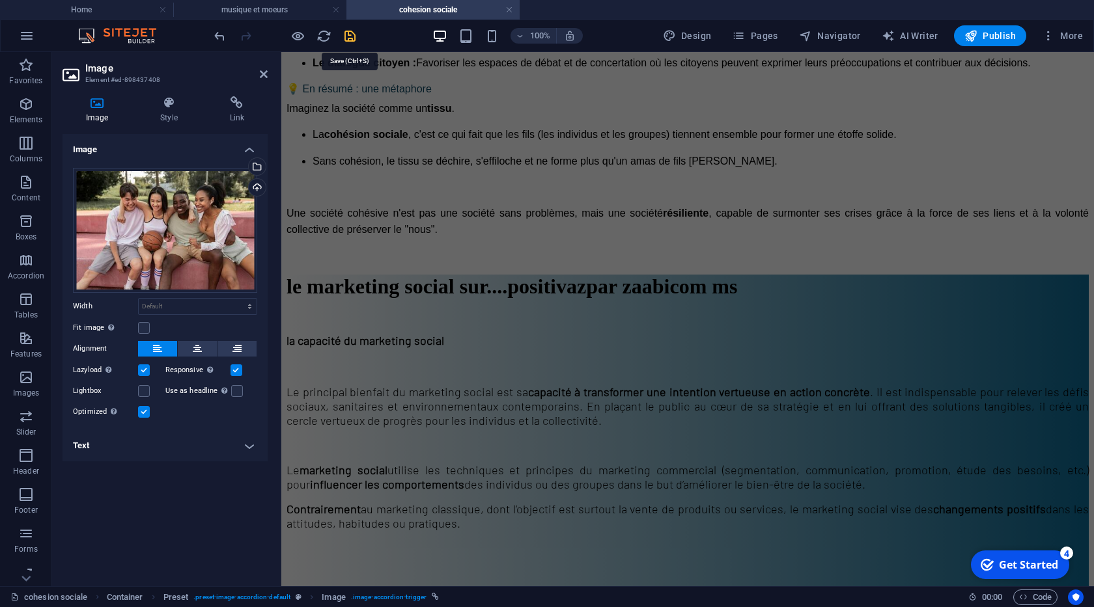
click at [353, 37] on icon "save" at bounding box center [349, 36] width 15 height 15
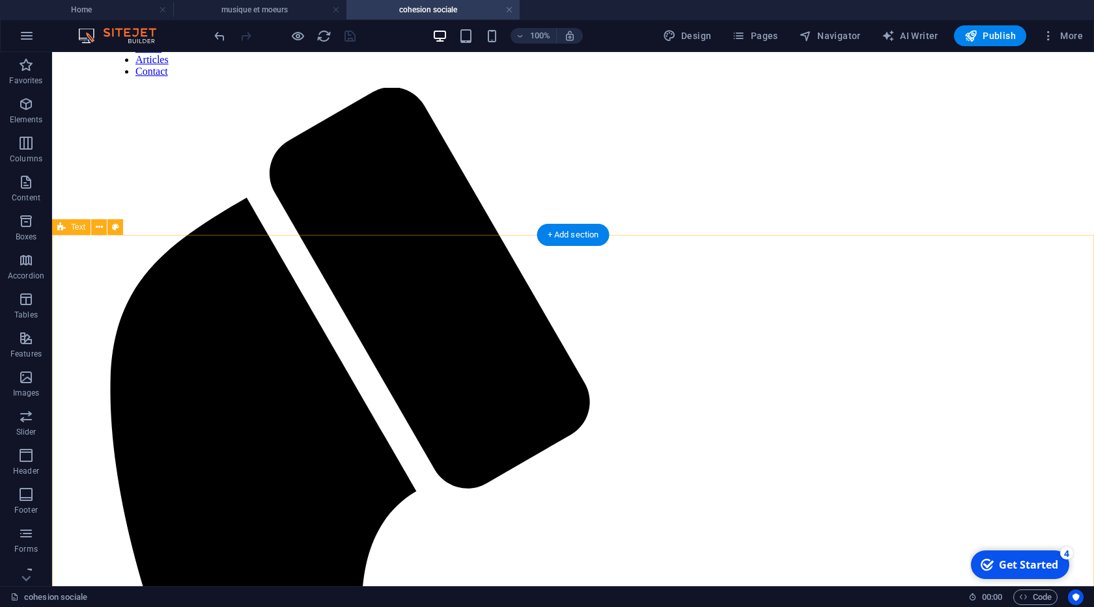
scroll to position [8, 0]
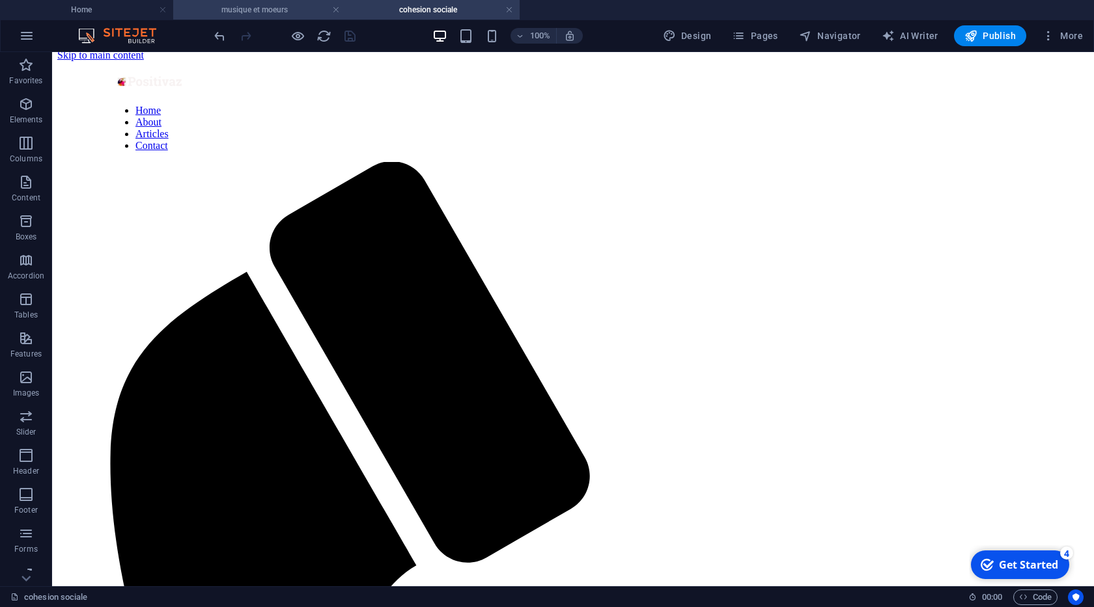
click at [235, 11] on h4 "musique et moeurs" at bounding box center [259, 10] width 173 height 14
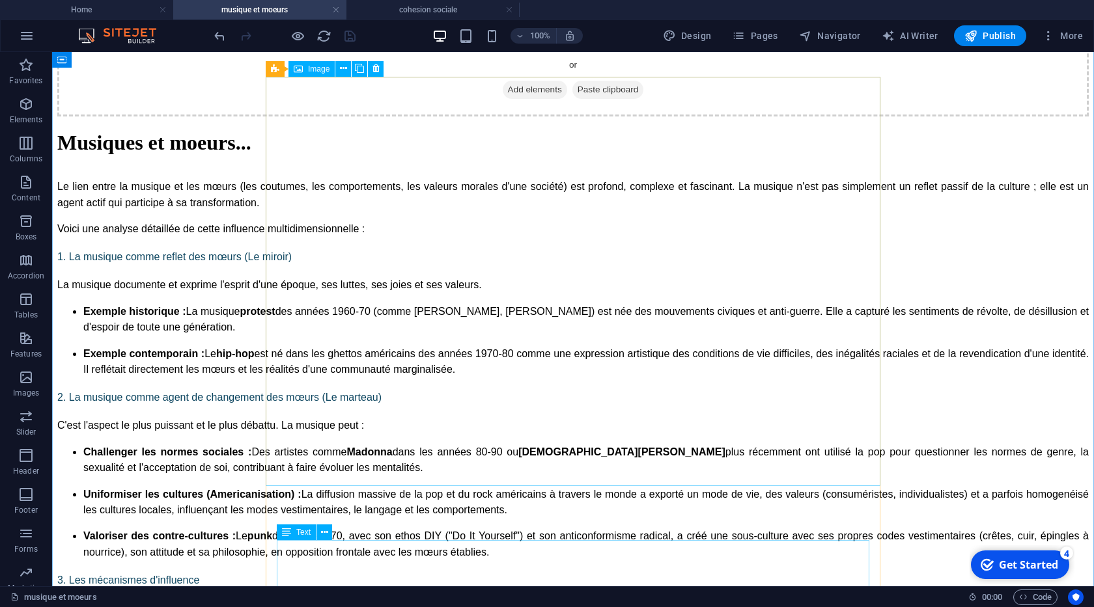
scroll to position [1213, 0]
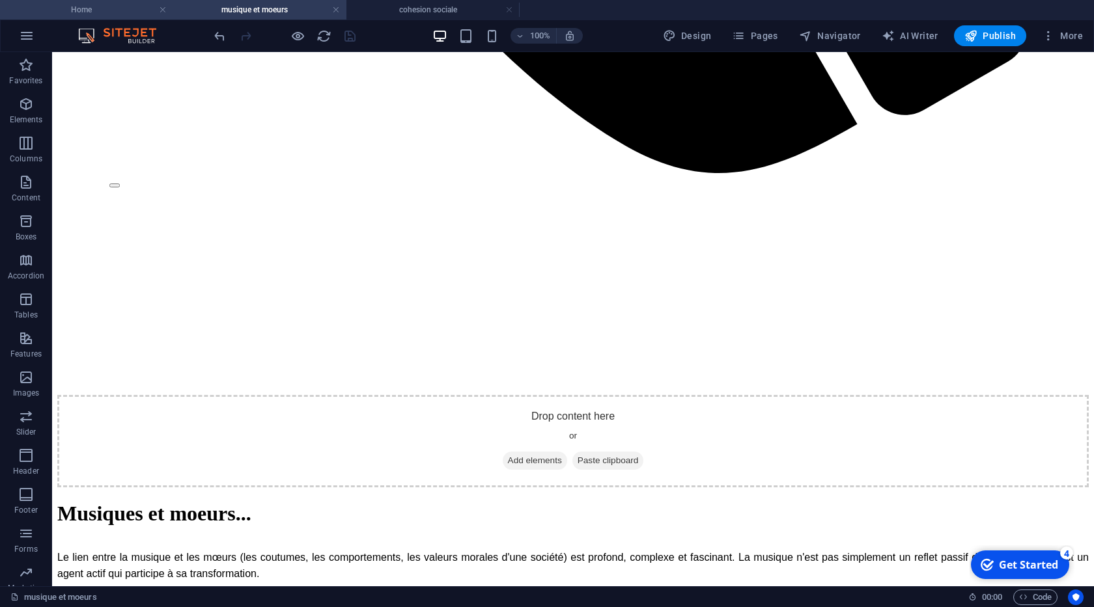
click at [74, 1] on li "Home" at bounding box center [86, 10] width 173 height 20
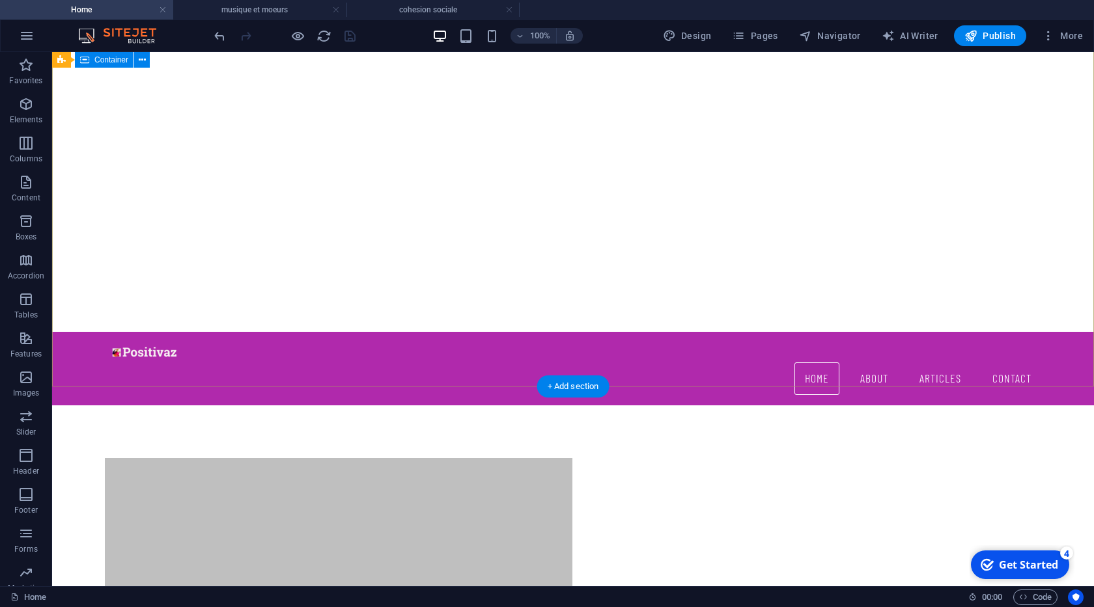
scroll to position [74, 0]
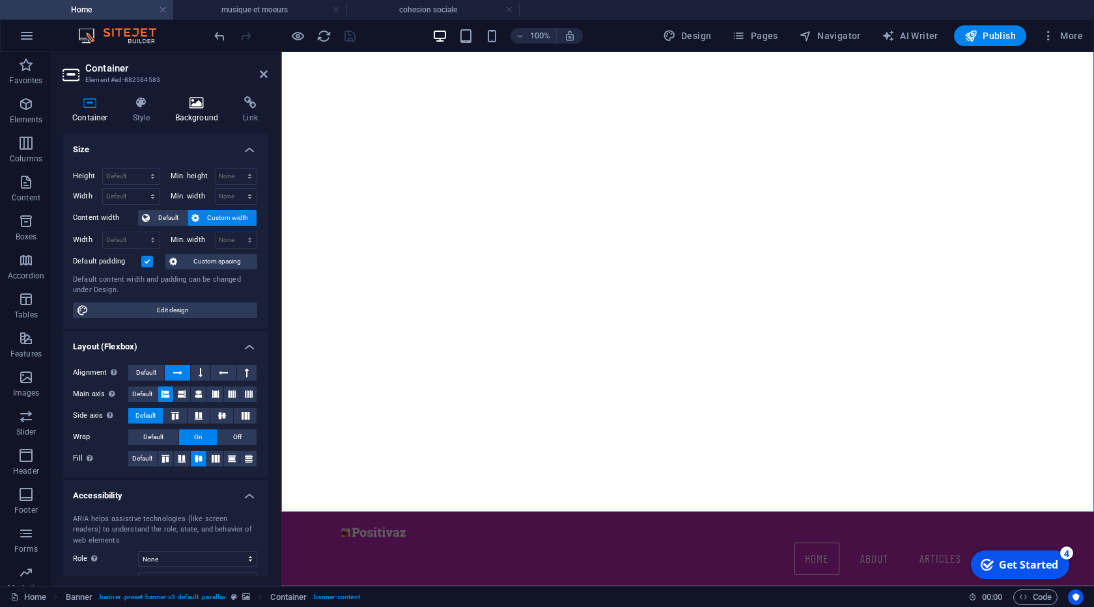
click at [194, 118] on h4 "Background" at bounding box center [199, 109] width 68 height 27
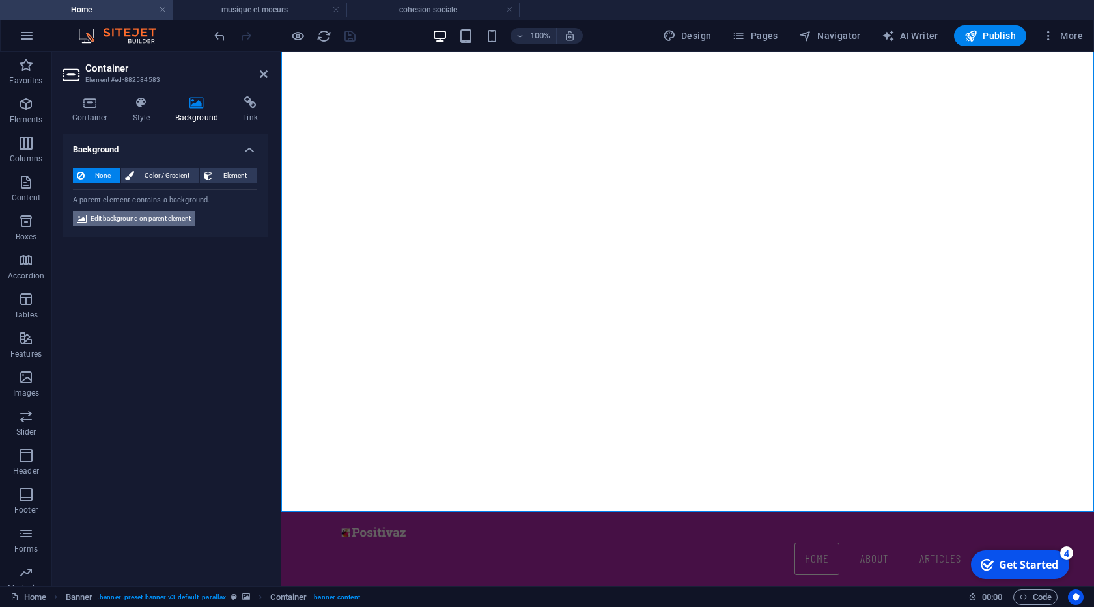
click at [152, 222] on span "Edit background on parent element" at bounding box center [140, 219] width 100 height 16
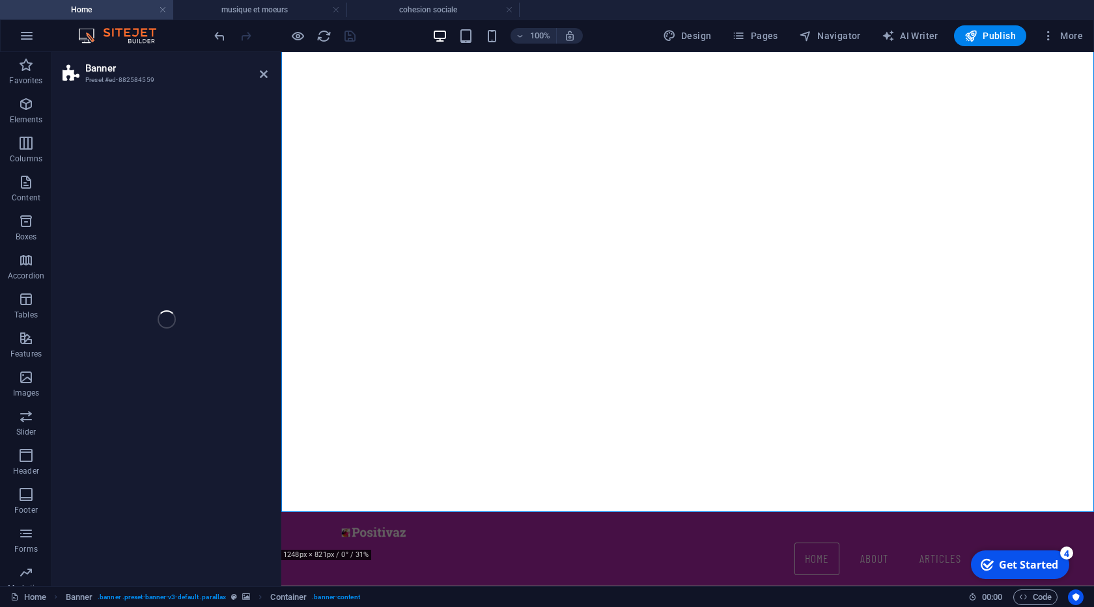
select select "ms"
select select "s"
select select "progressive"
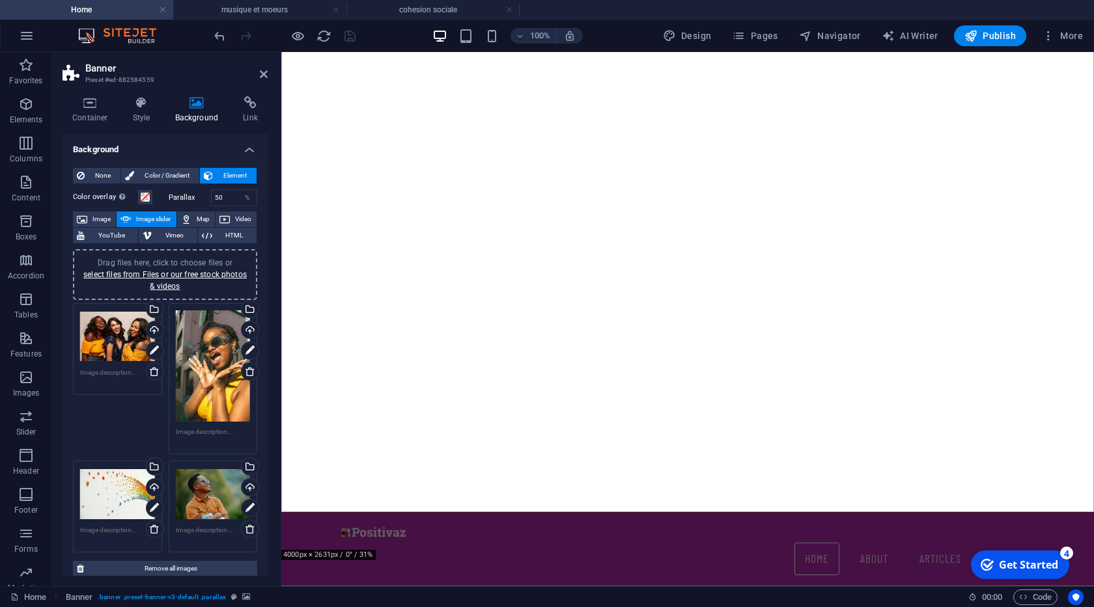
scroll to position [199, 0]
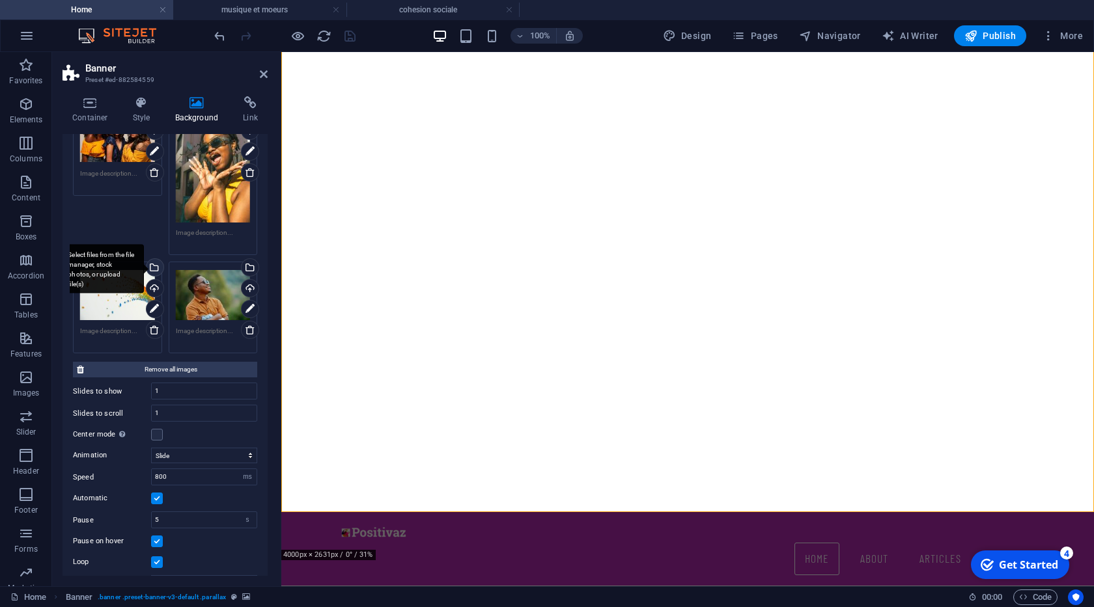
click at [144, 266] on div "Select files from the file manager, stock photos, or upload file(s)" at bounding box center [101, 269] width 85 height 49
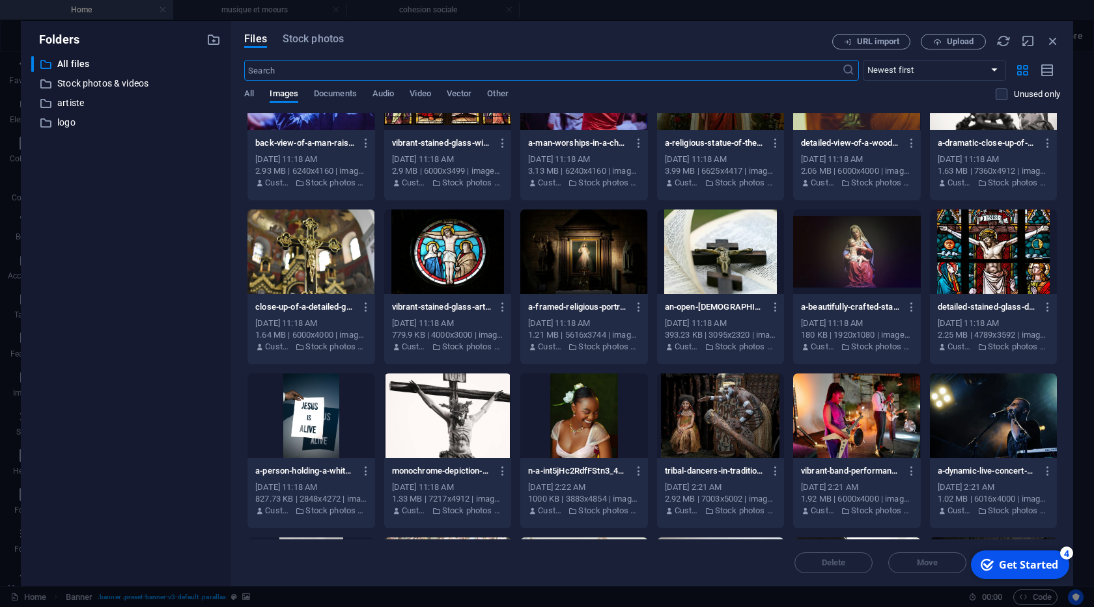
scroll to position [465, 0]
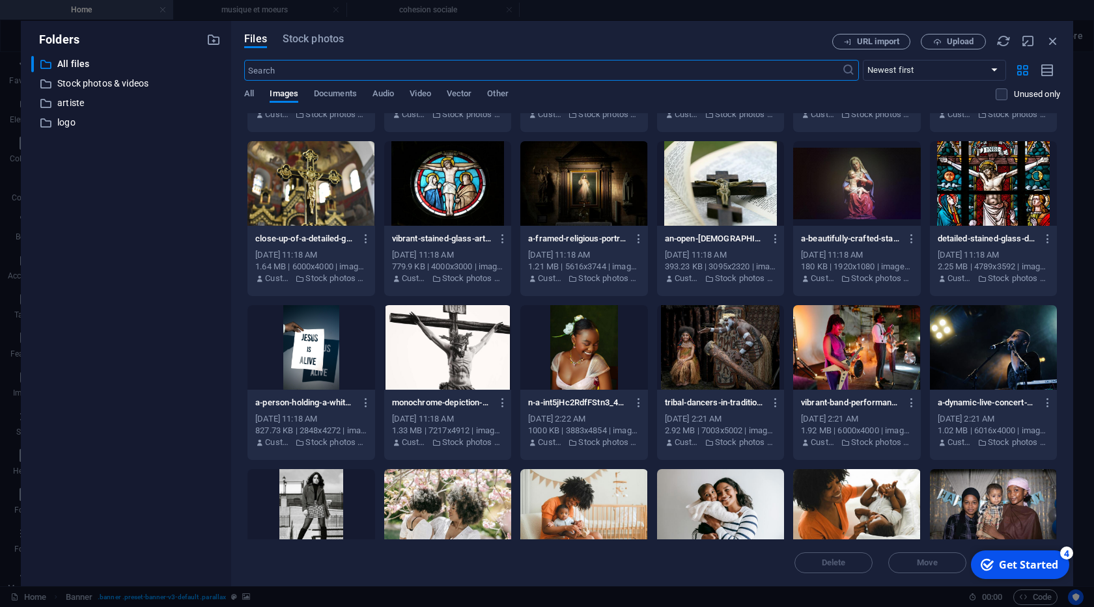
click at [725, 350] on div at bounding box center [720, 347] width 127 height 85
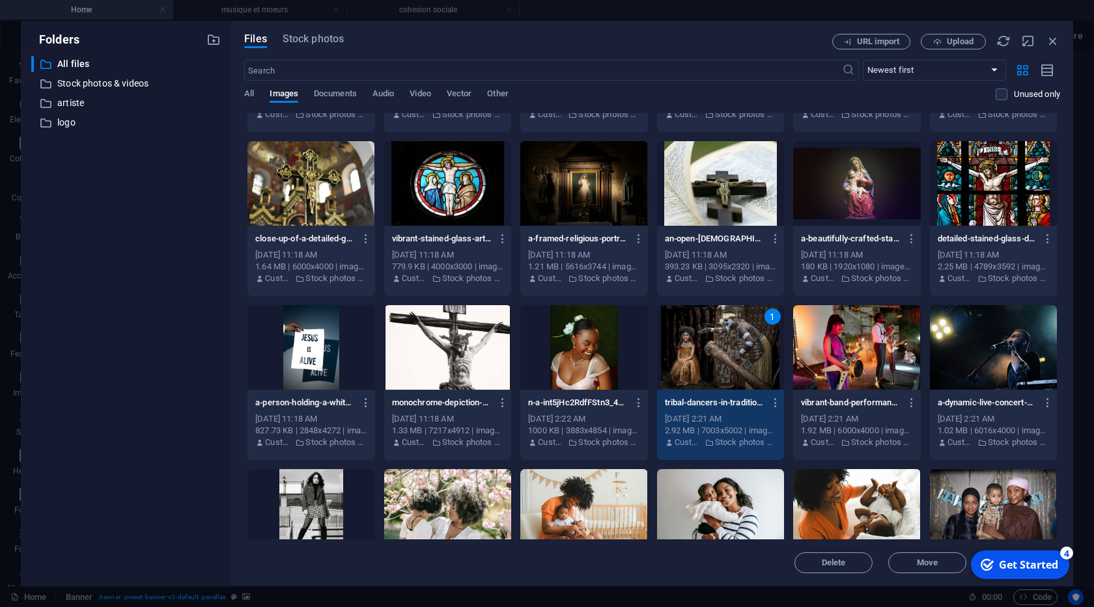
drag, startPoint x: 725, startPoint y: 350, endPoint x: 413, endPoint y: 298, distance: 316.0
click at [725, 350] on div "1" at bounding box center [720, 347] width 127 height 85
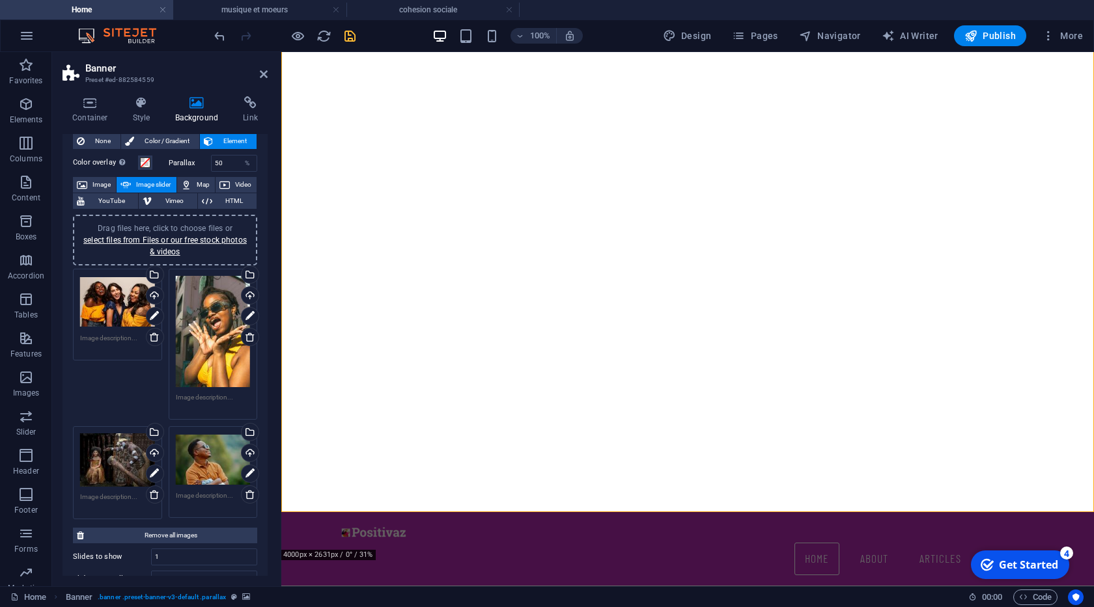
scroll to position [1, 0]
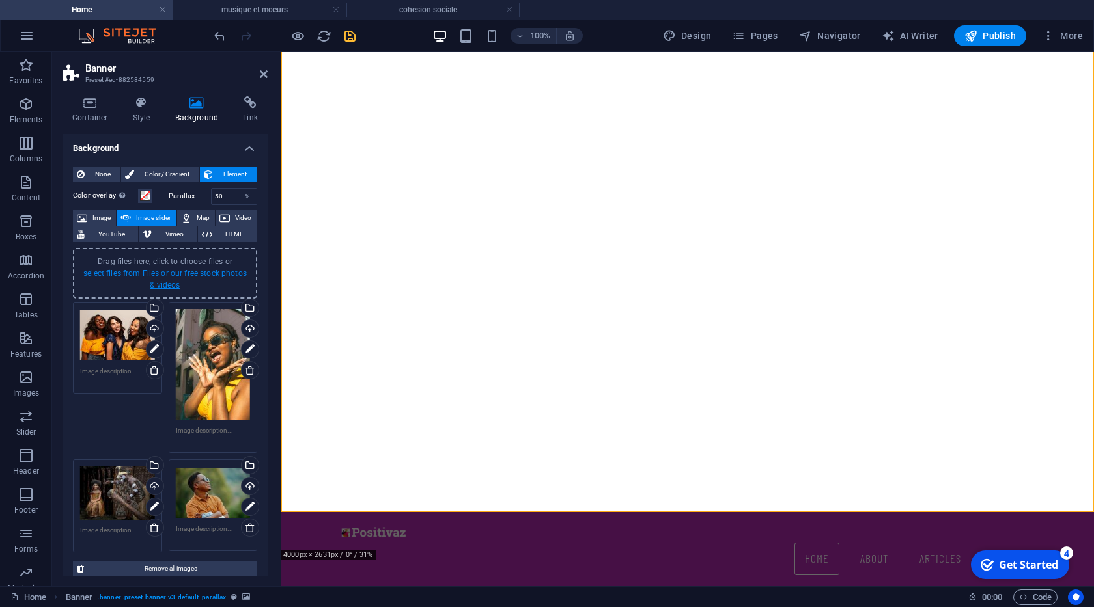
click at [178, 278] on link "select files from Files or our free stock photos & videos" at bounding box center [164, 279] width 163 height 21
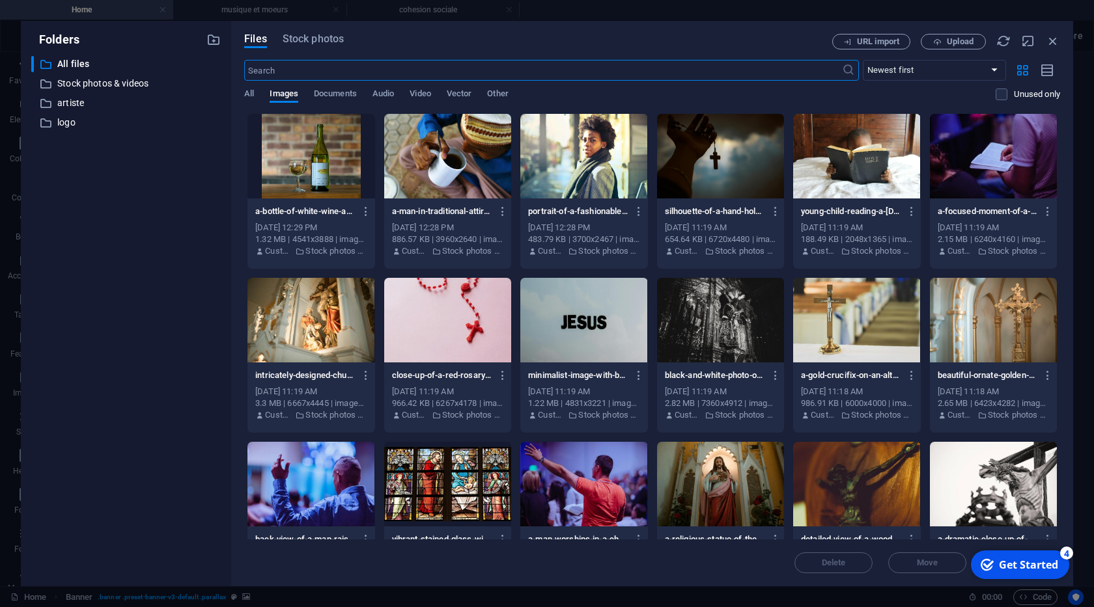
click at [727, 169] on div at bounding box center [720, 156] width 127 height 85
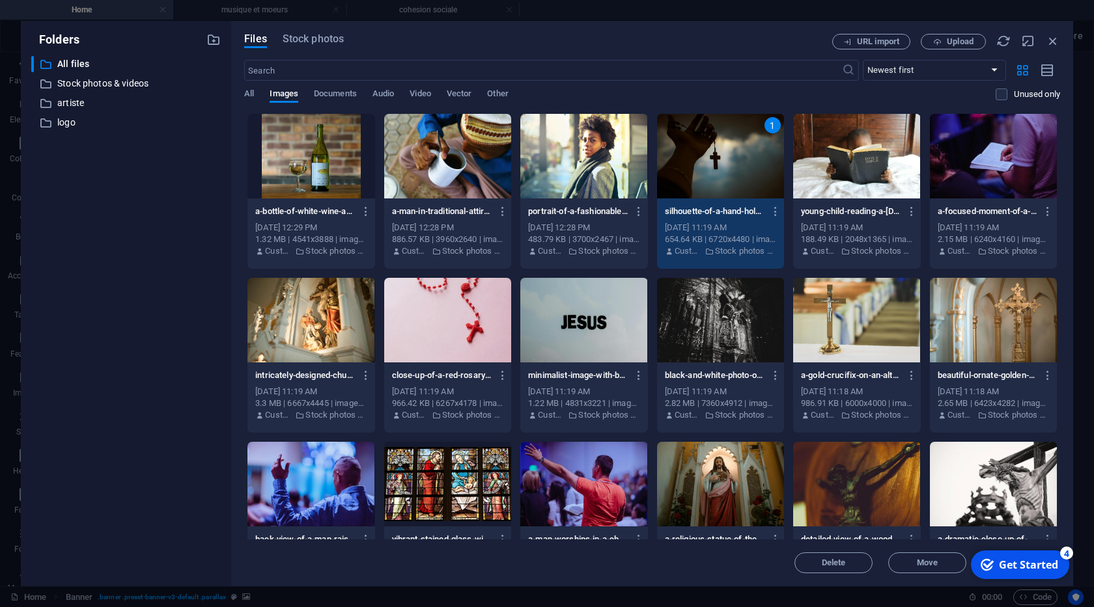
click at [727, 169] on div "1" at bounding box center [720, 156] width 127 height 85
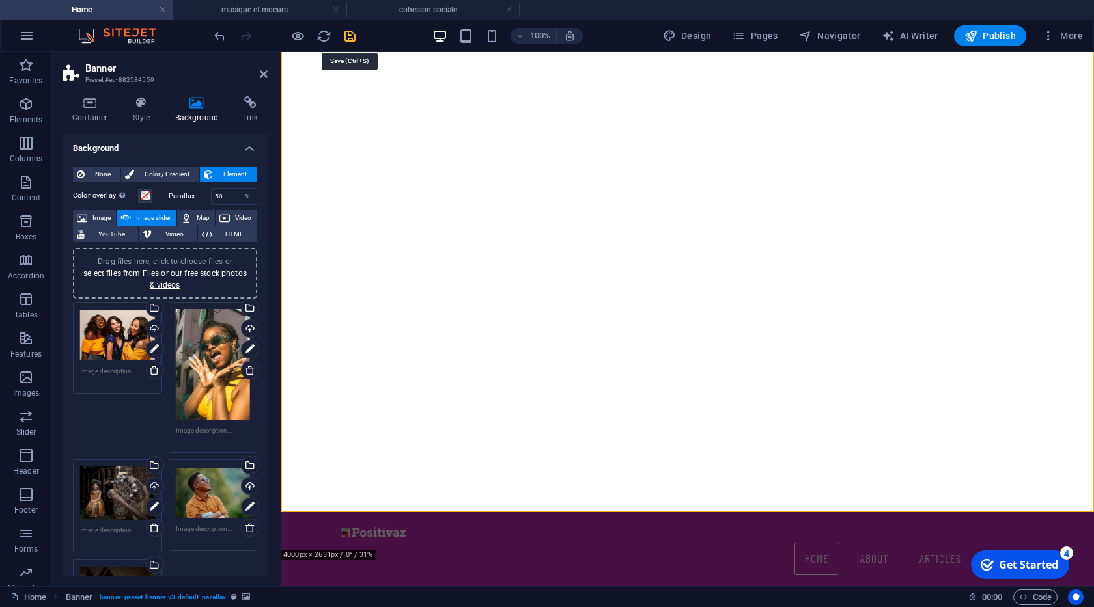
click at [350, 38] on icon "save" at bounding box center [349, 36] width 15 height 15
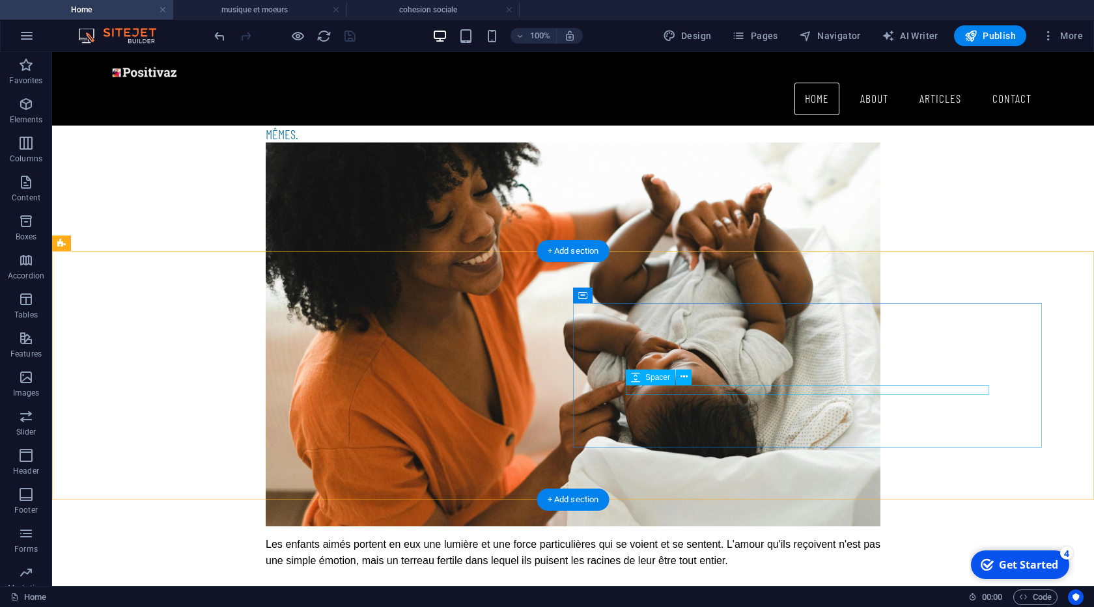
scroll to position [1707, 0]
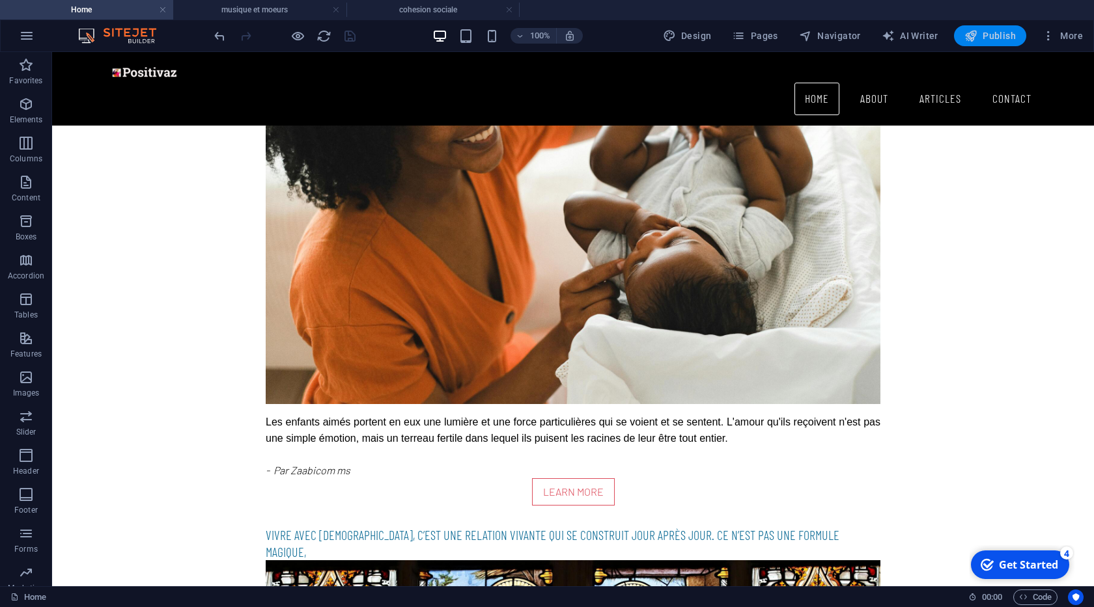
click at [993, 39] on span "Publish" at bounding box center [989, 35] width 51 height 13
click at [408, 12] on h4 "cohesion sociale" at bounding box center [432, 10] width 173 height 14
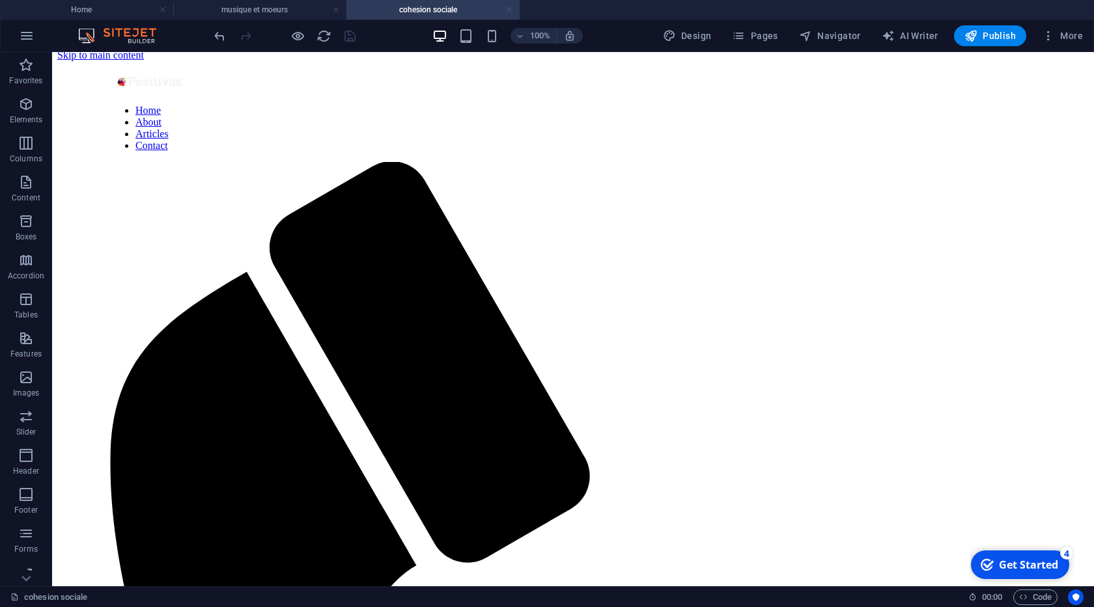
click at [507, 7] on link at bounding box center [509, 10] width 8 height 12
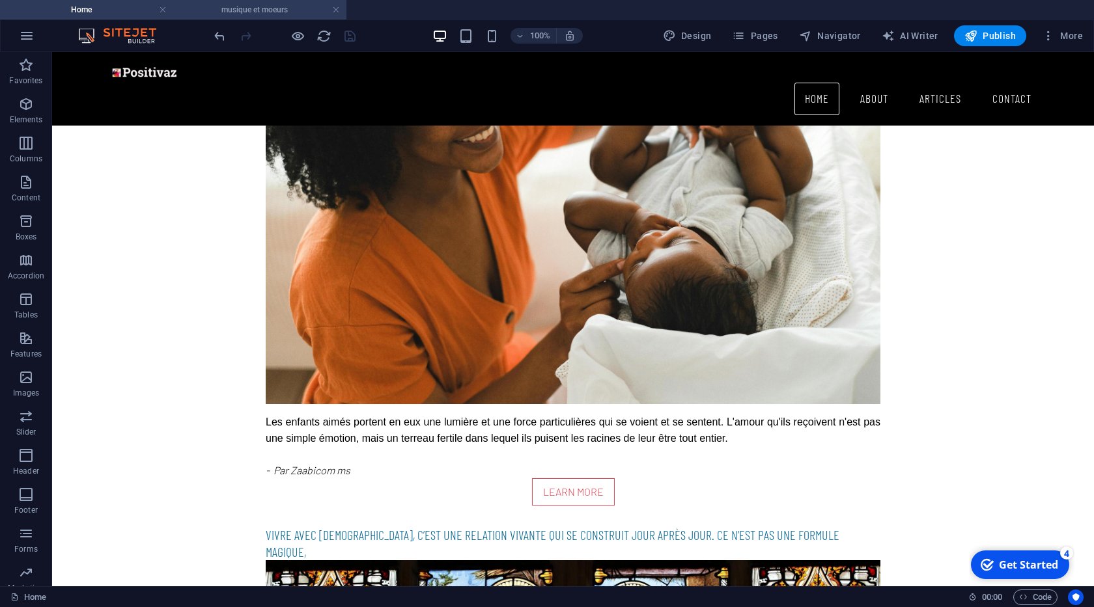
click at [282, 13] on h4 "musique et moeurs" at bounding box center [259, 10] width 173 height 14
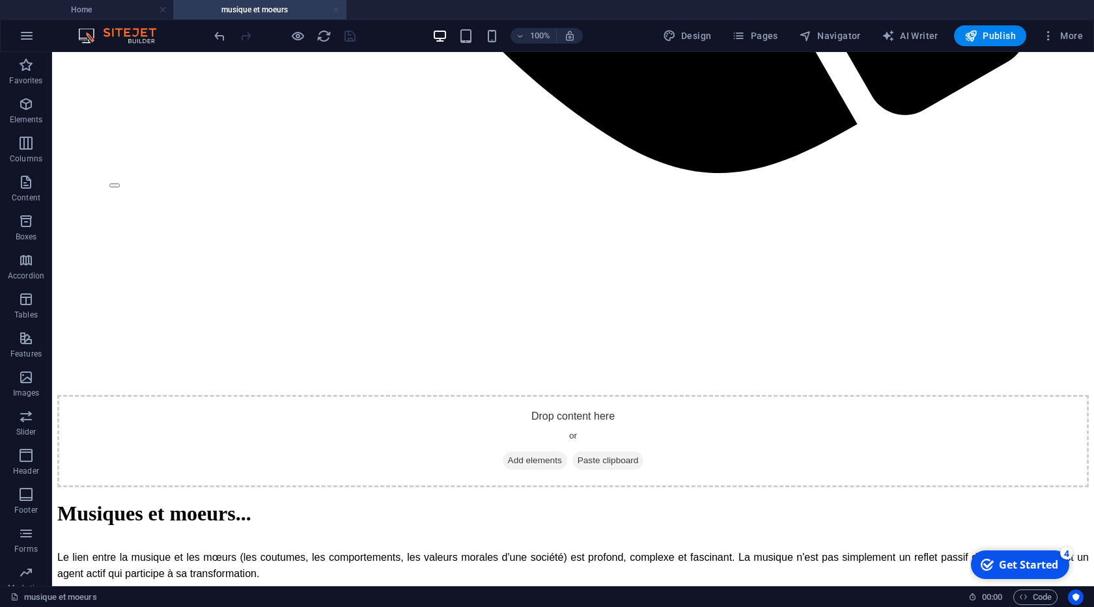
click at [337, 10] on link at bounding box center [336, 10] width 8 height 12
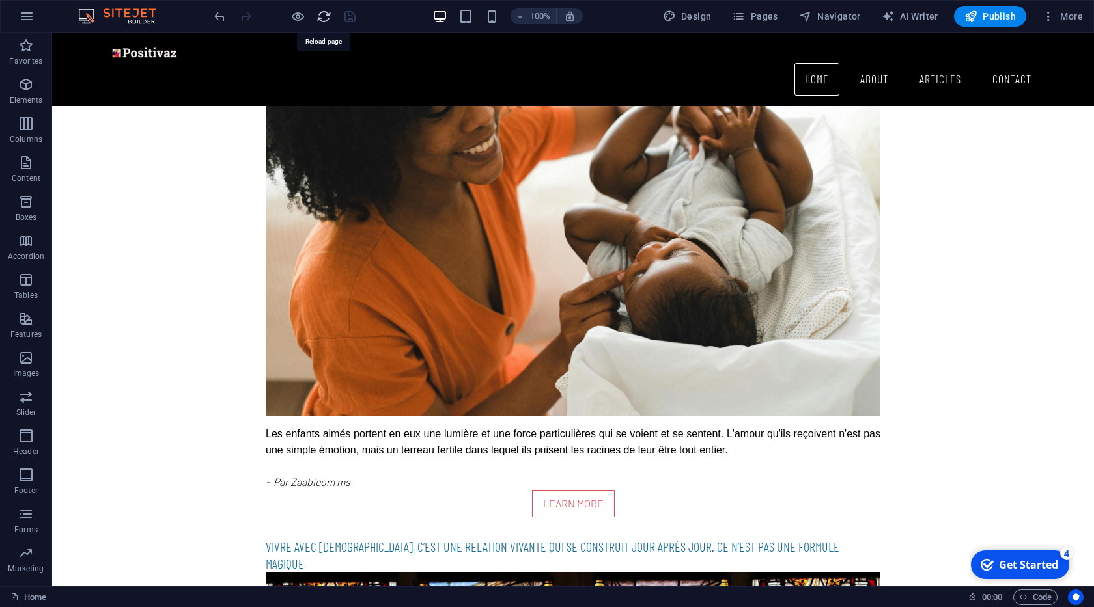
click at [318, 14] on icon "reload" at bounding box center [323, 16] width 15 height 15
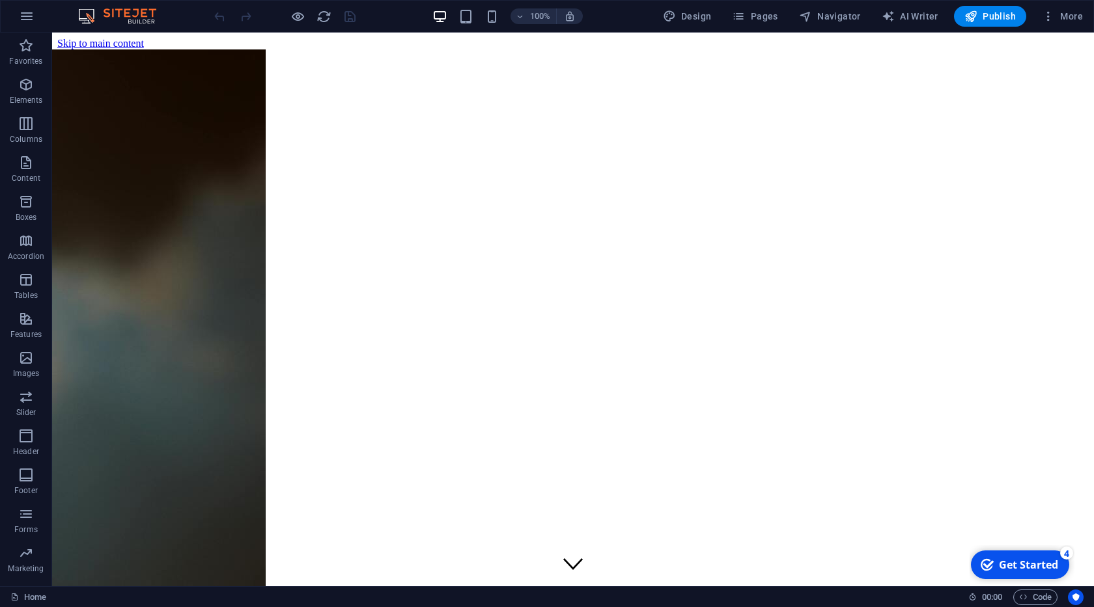
scroll to position [0, 0]
click at [984, 14] on span "Publish" at bounding box center [989, 16] width 51 height 13
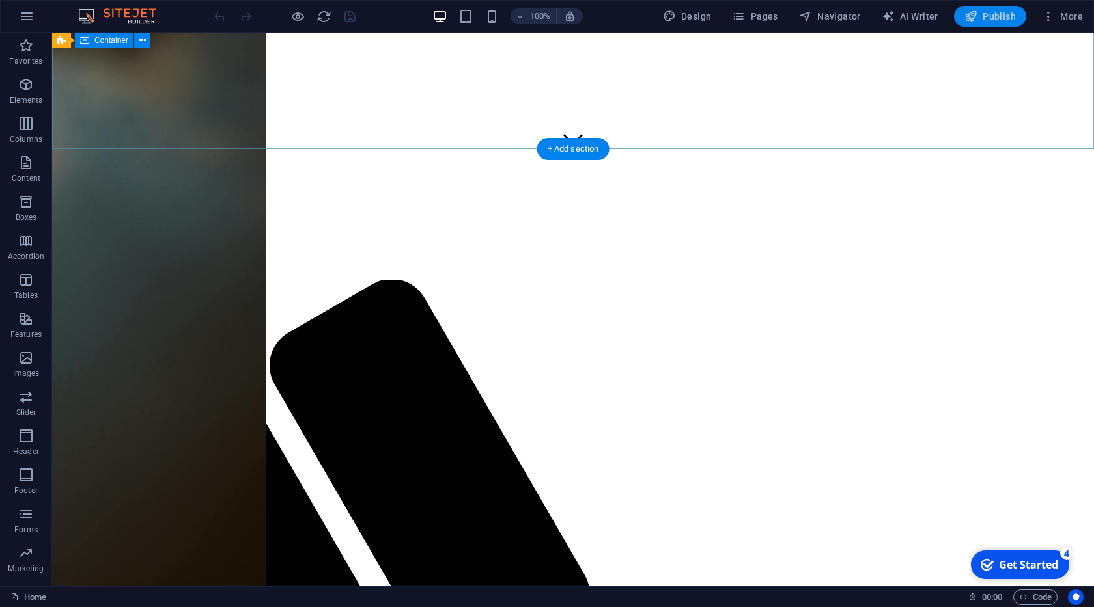
scroll to position [445, 0]
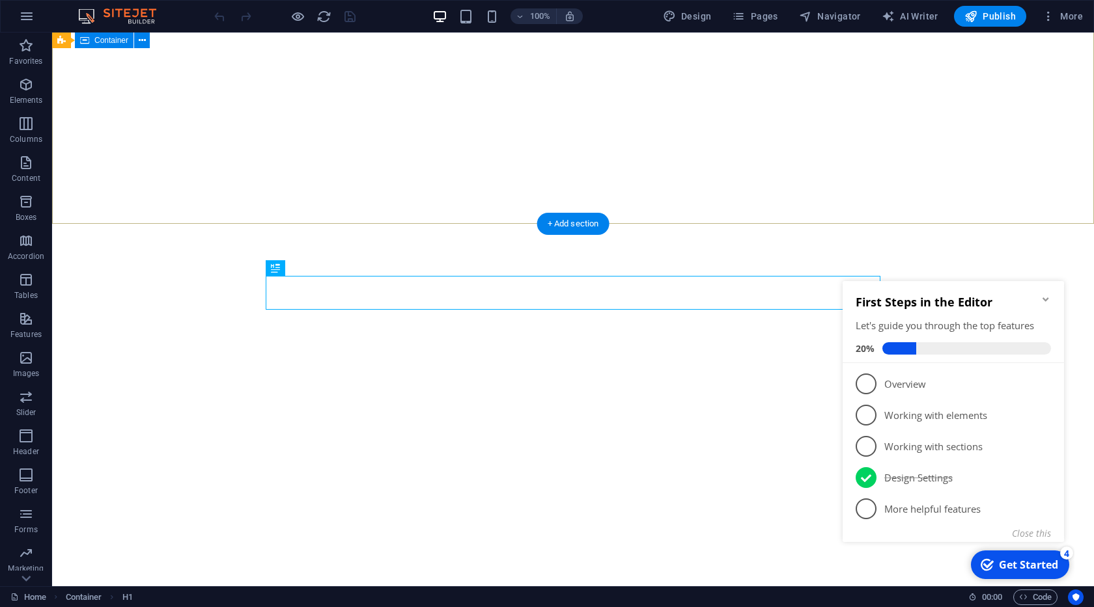
scroll to position [363, 0]
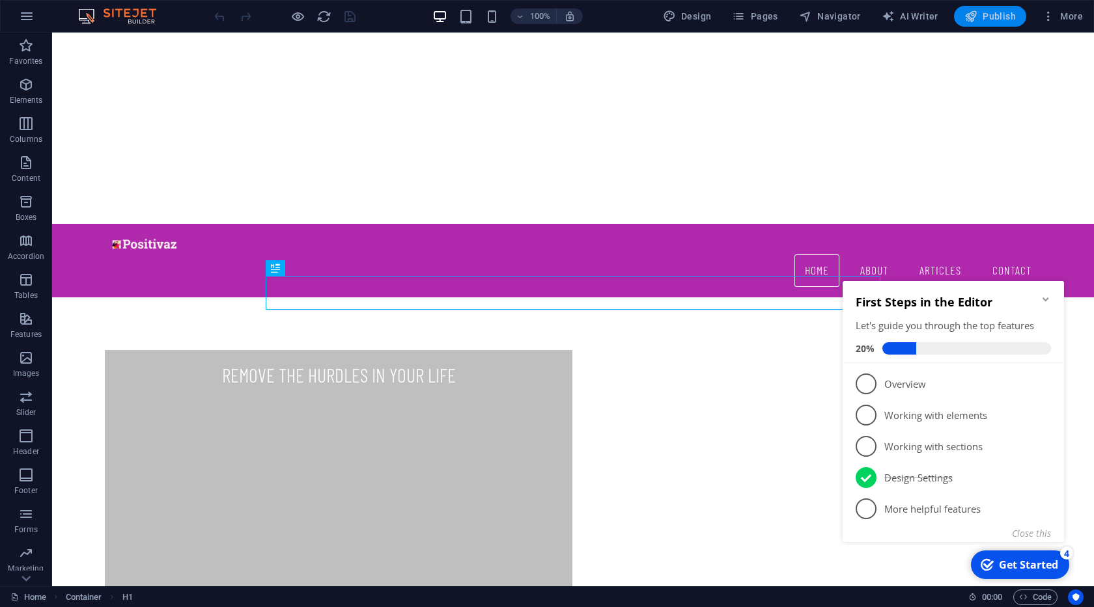
click at [986, 14] on span "Publish" at bounding box center [989, 16] width 51 height 13
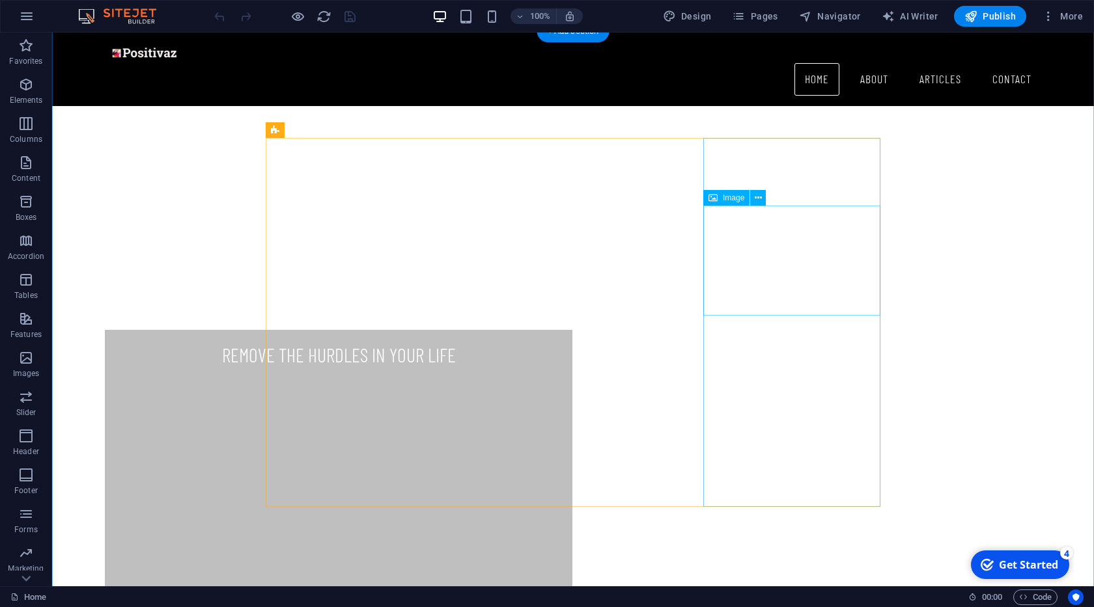
scroll to position [567, 0]
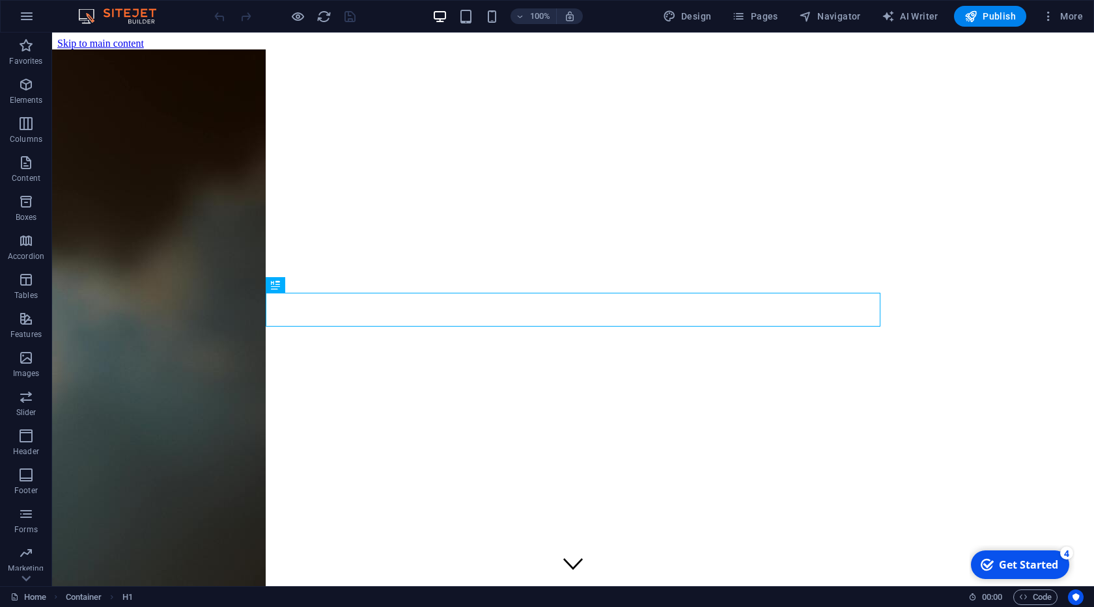
scroll to position [346, 0]
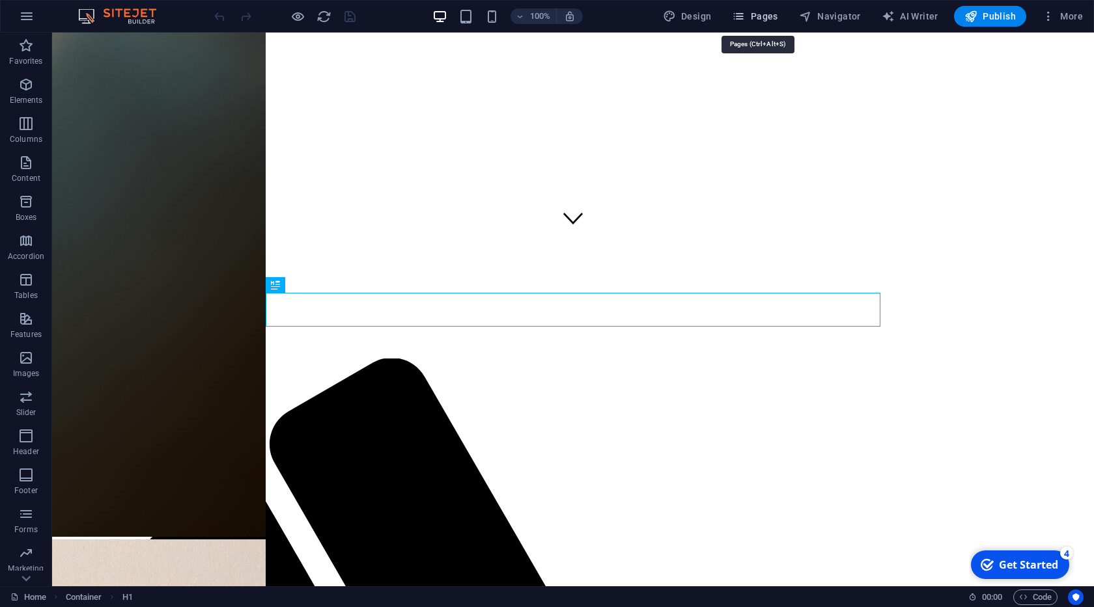
click at [745, 16] on icon "button" at bounding box center [738, 16] width 13 height 13
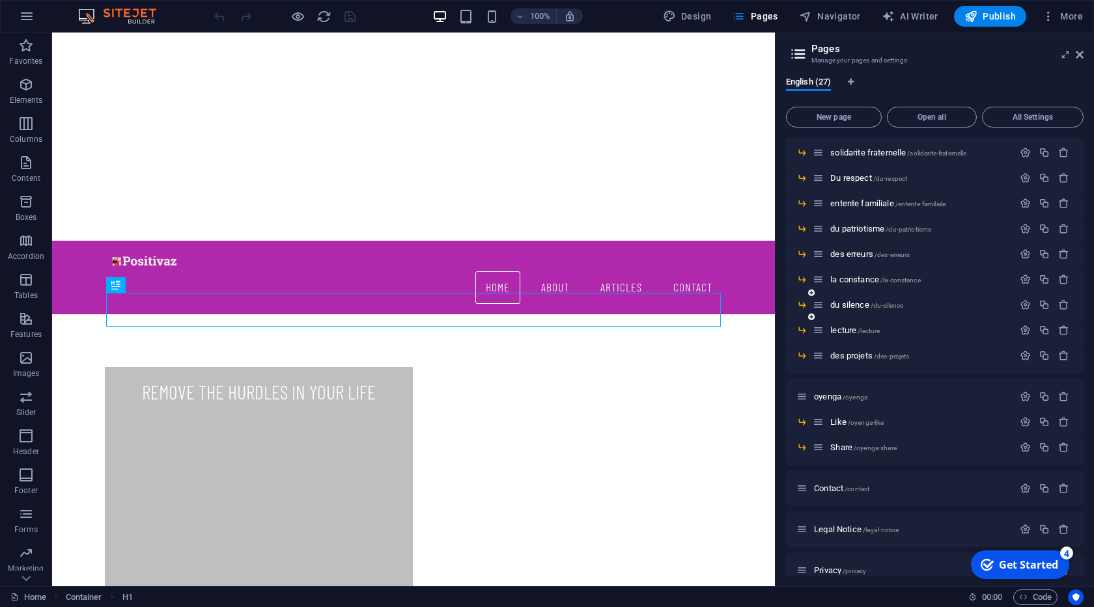
scroll to position [388, 0]
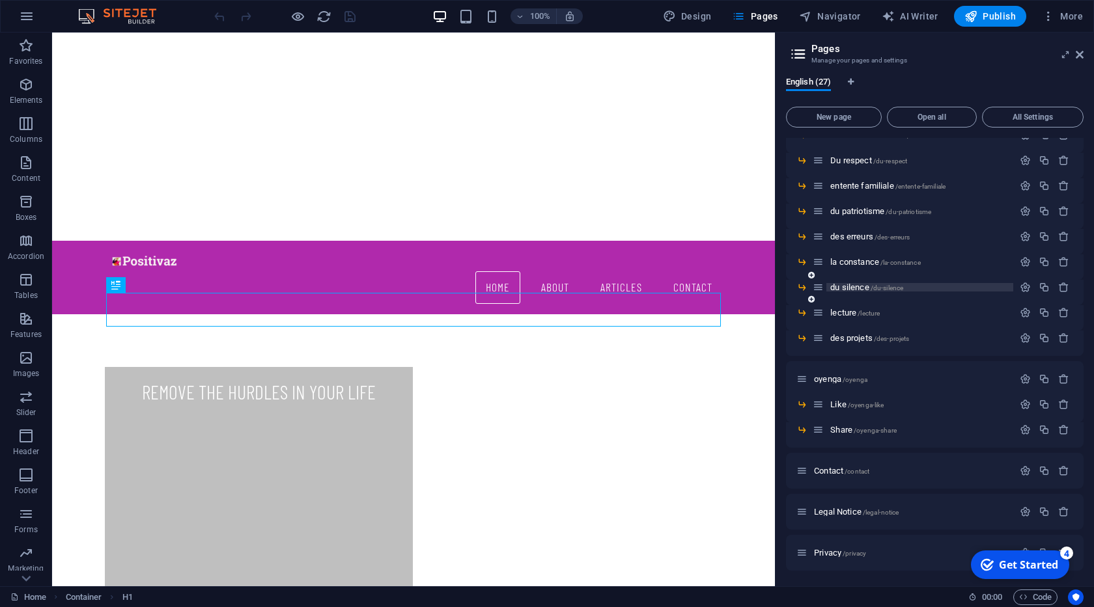
click at [857, 287] on span "du silence /du-silence" at bounding box center [866, 288] width 73 height 10
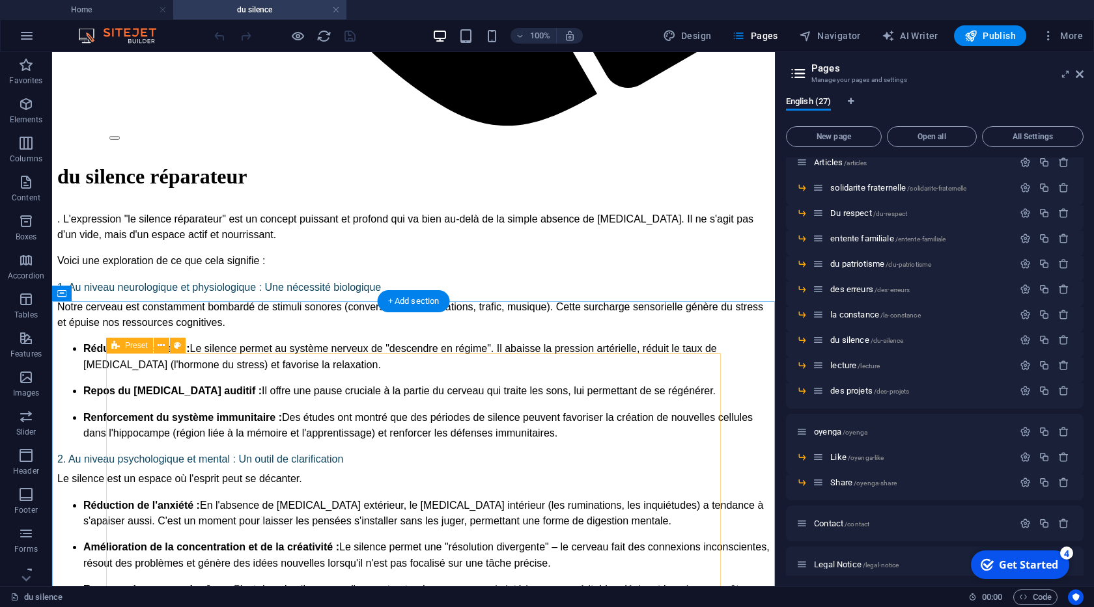
scroll to position [1039, 0]
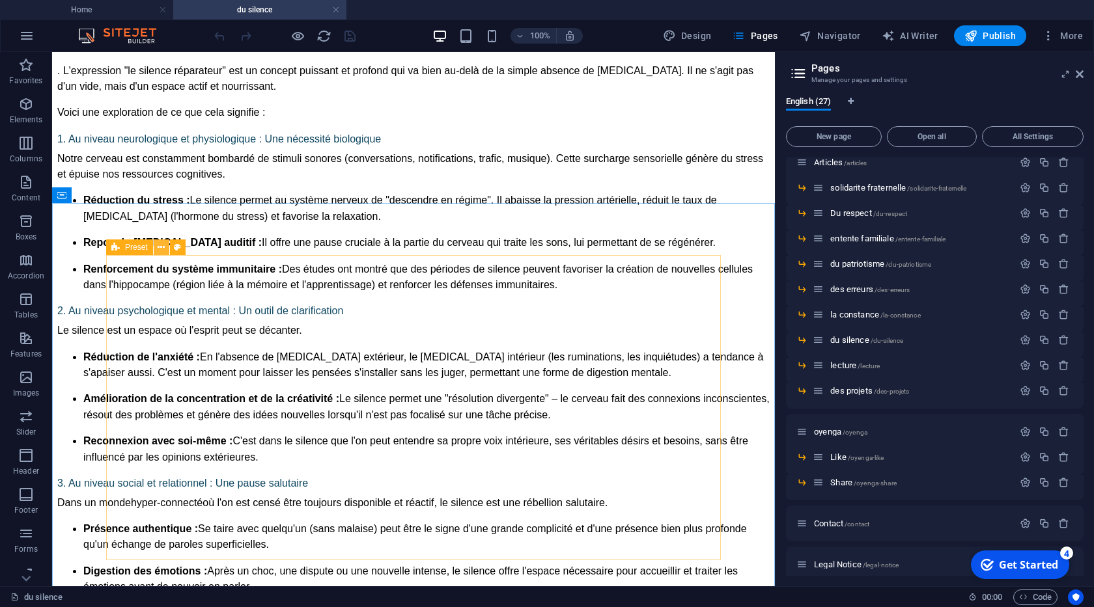
click at [162, 243] on icon at bounding box center [161, 248] width 7 height 14
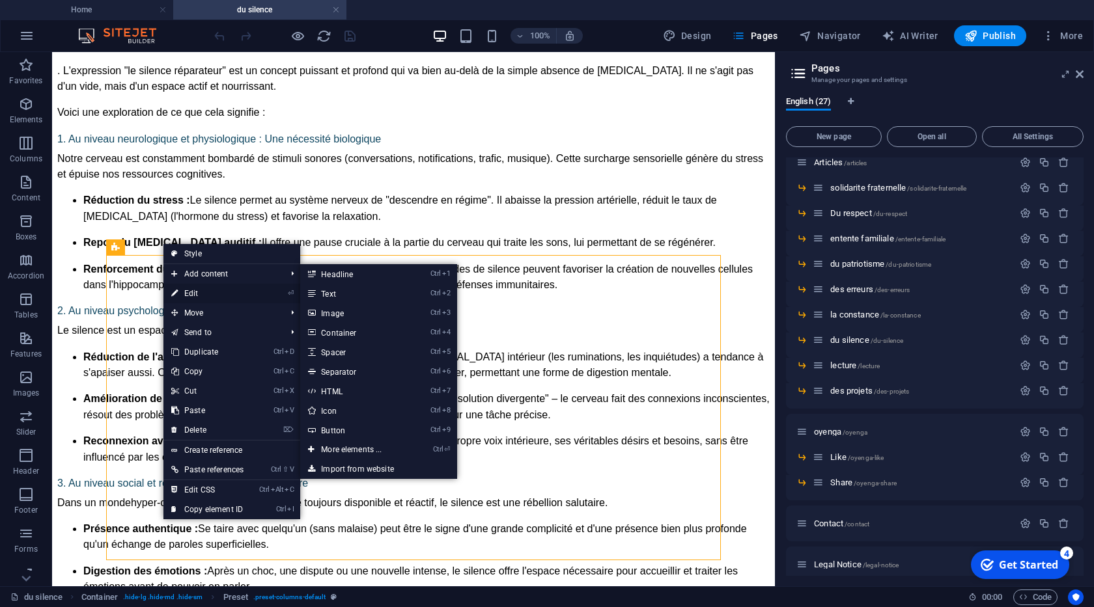
click at [186, 294] on link "⏎ Edit" at bounding box center [207, 294] width 88 height 20
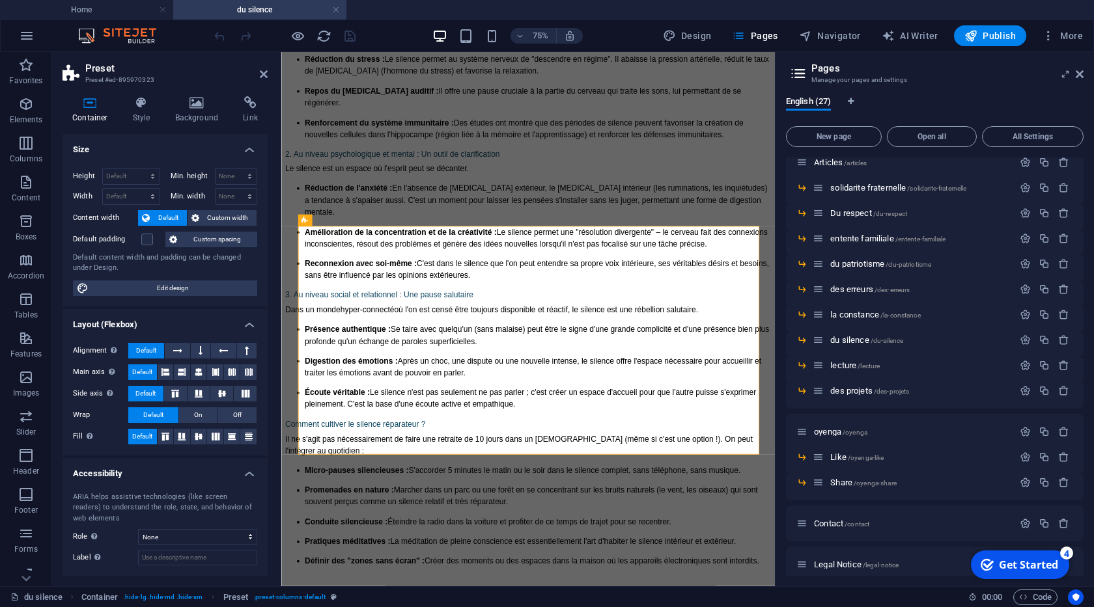
select select "px"
click at [147, 113] on h4 "Style" at bounding box center [144, 109] width 42 height 27
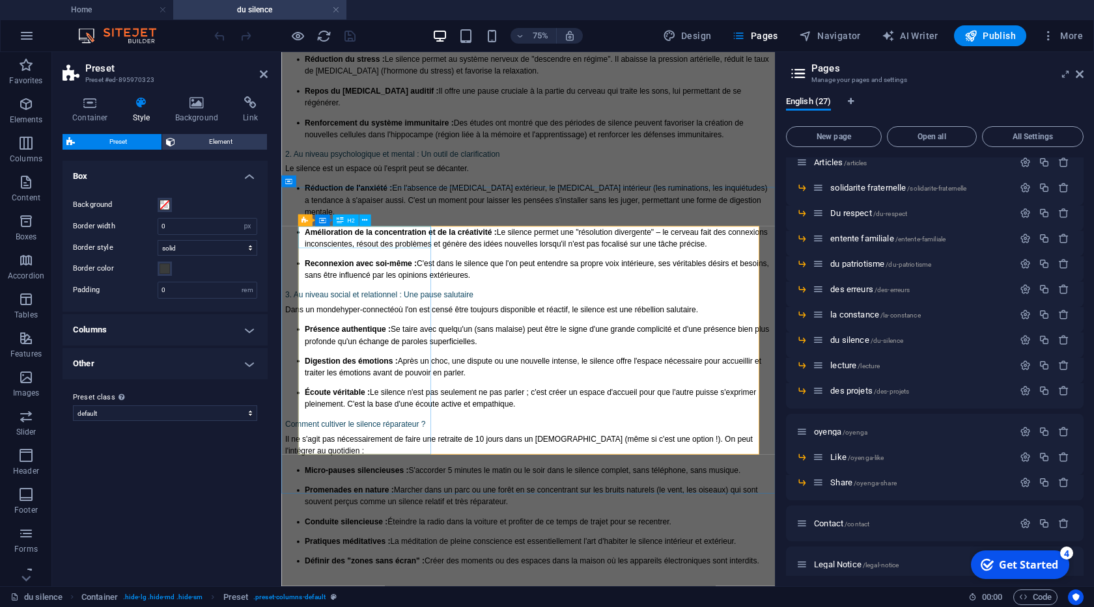
click at [348, 220] on button at bounding box center [351, 221] width 12 height 12
click at [333, 221] on div "Preset" at bounding box center [330, 221] width 66 height 12
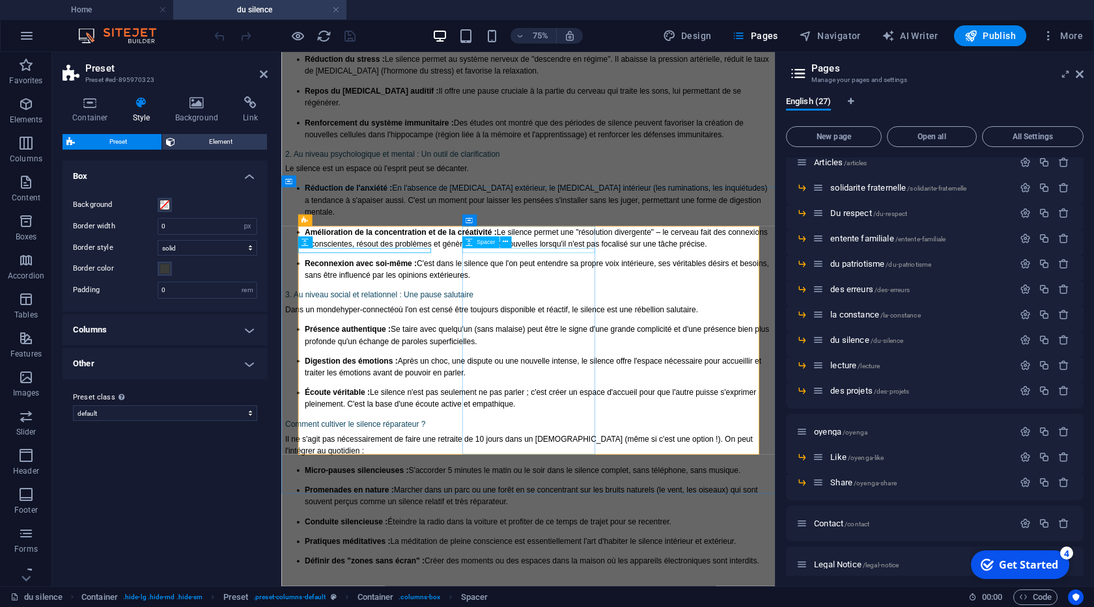
click at [480, 249] on div "Spacer" at bounding box center [490, 242] width 56 height 12
click at [499, 223] on span "Container" at bounding box center [489, 220] width 25 height 6
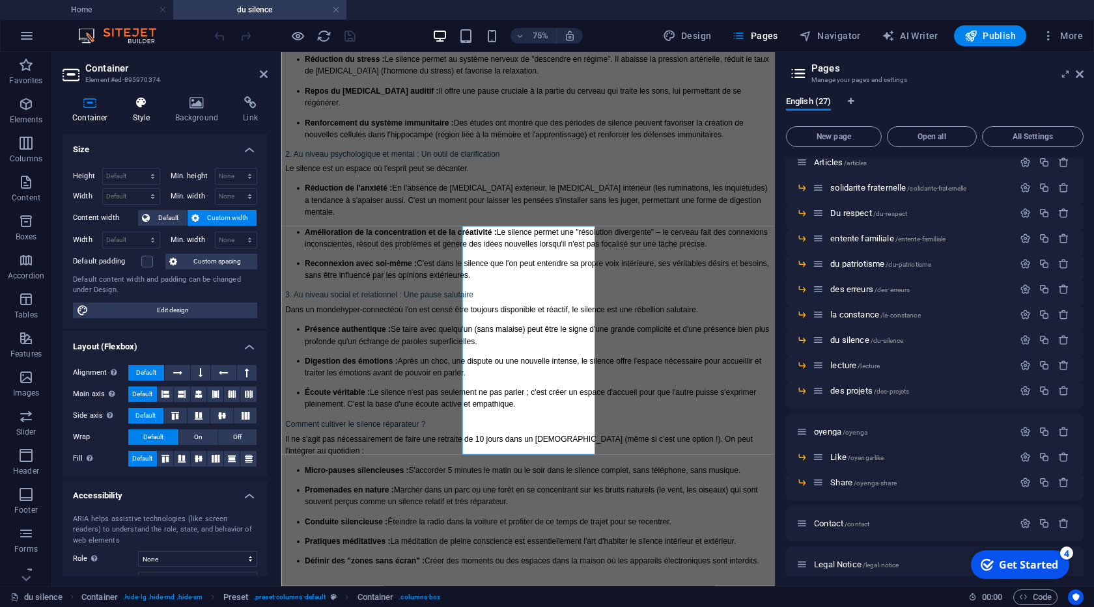
click at [139, 111] on h4 "Style" at bounding box center [144, 109] width 42 height 27
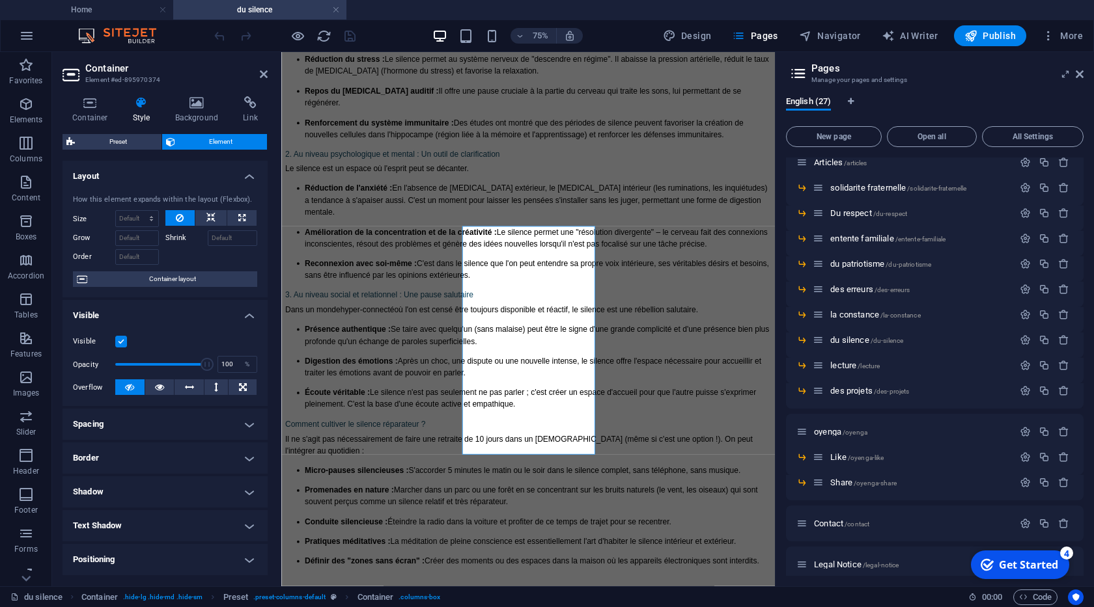
click at [113, 340] on label "Visible" at bounding box center [94, 342] width 42 height 16
click at [0, 0] on input "Visible" at bounding box center [0, 0] width 0 height 0
click at [262, 75] on icon at bounding box center [264, 74] width 8 height 10
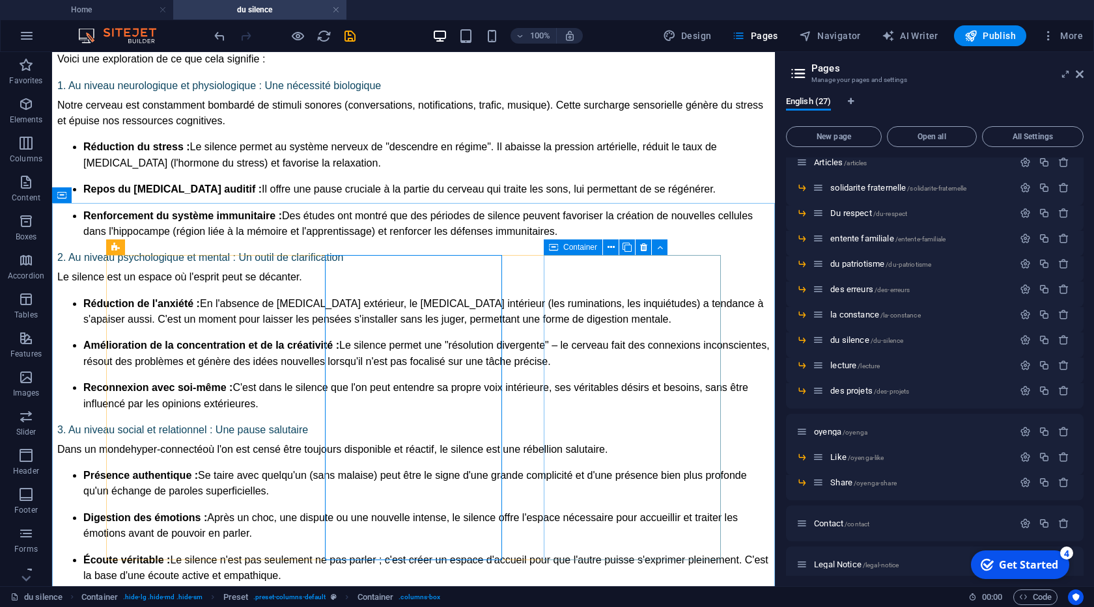
click at [562, 248] on div "Container" at bounding box center [573, 248] width 59 height 16
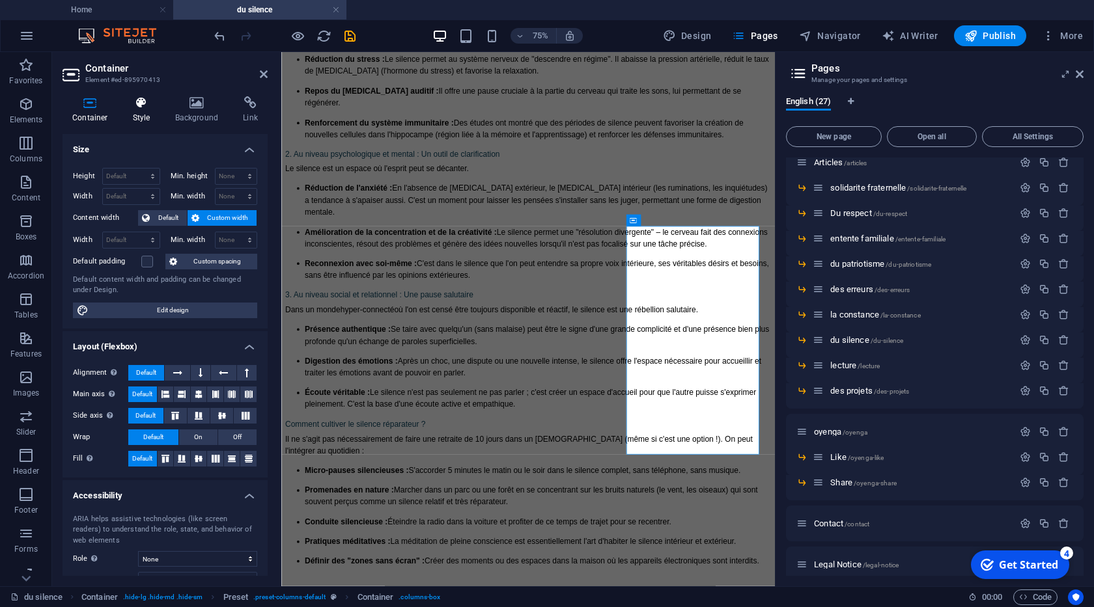
click at [141, 116] on h4 "Style" at bounding box center [144, 109] width 42 height 27
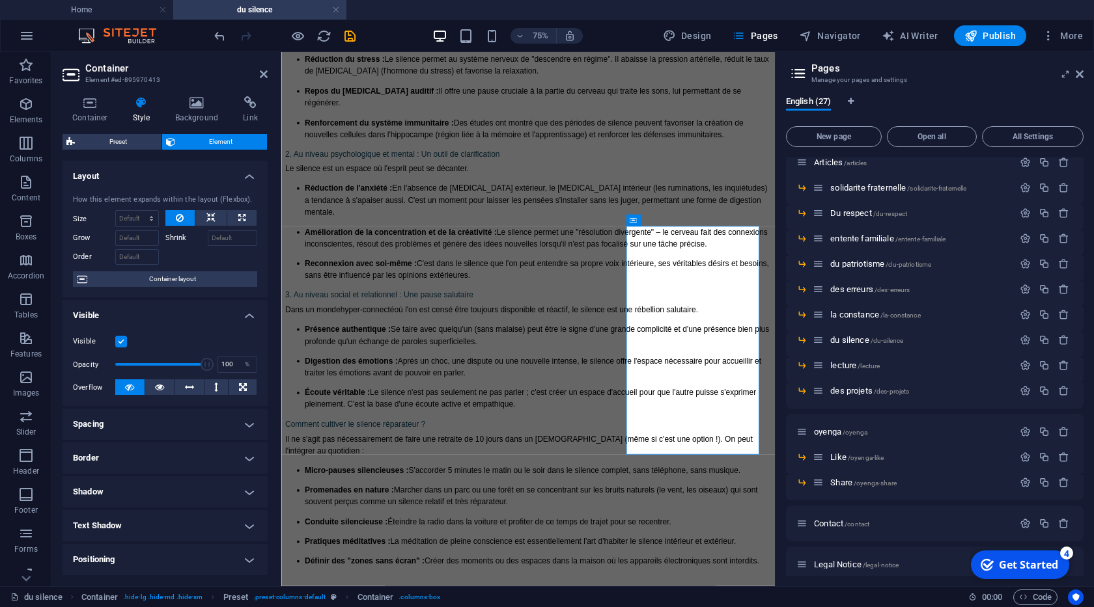
click at [120, 341] on label at bounding box center [121, 342] width 12 height 12
click at [0, 0] on input "Visible" at bounding box center [0, 0] width 0 height 0
click at [117, 342] on label at bounding box center [121, 342] width 12 height 12
click at [0, 0] on input "Visible" at bounding box center [0, 0] width 0 height 0
click at [351, 32] on icon "save" at bounding box center [349, 36] width 15 height 15
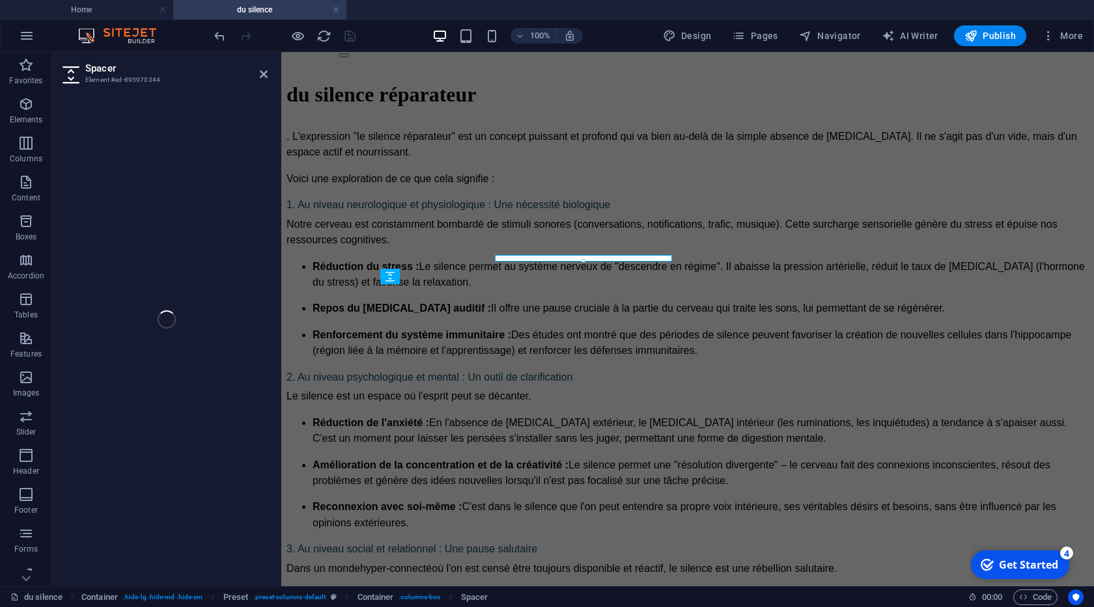
select select "px"
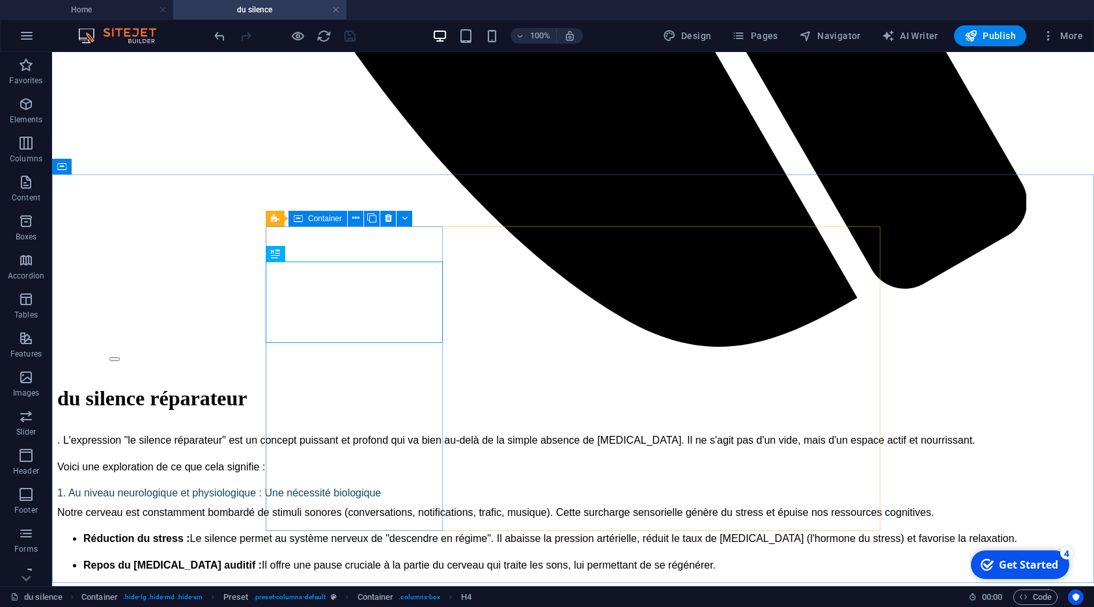
click at [324, 219] on span "Container" at bounding box center [325, 219] width 34 height 8
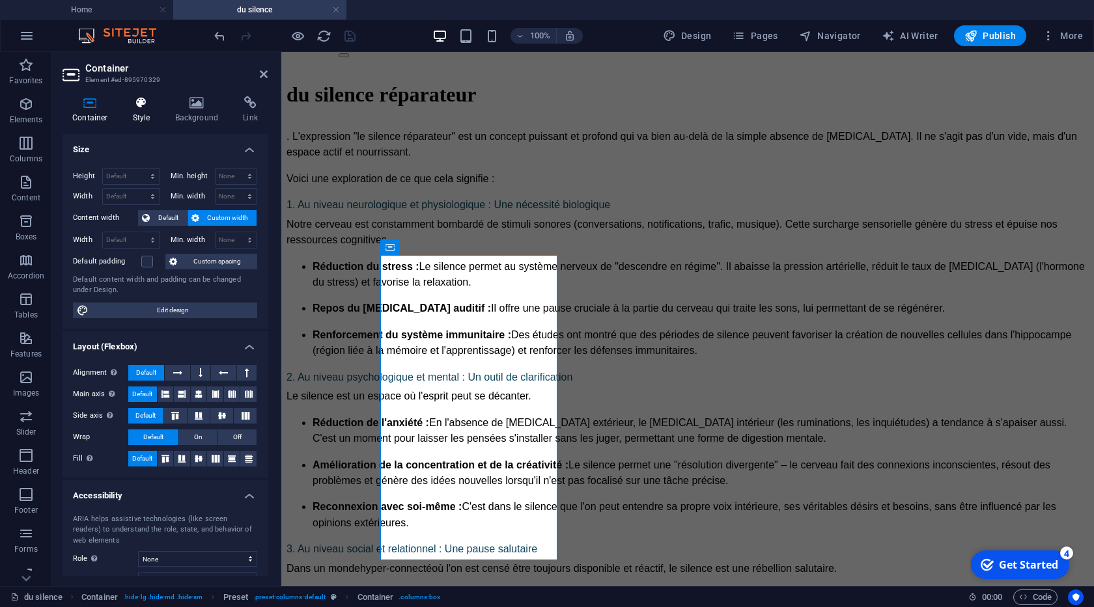
click at [135, 104] on icon at bounding box center [141, 102] width 37 height 13
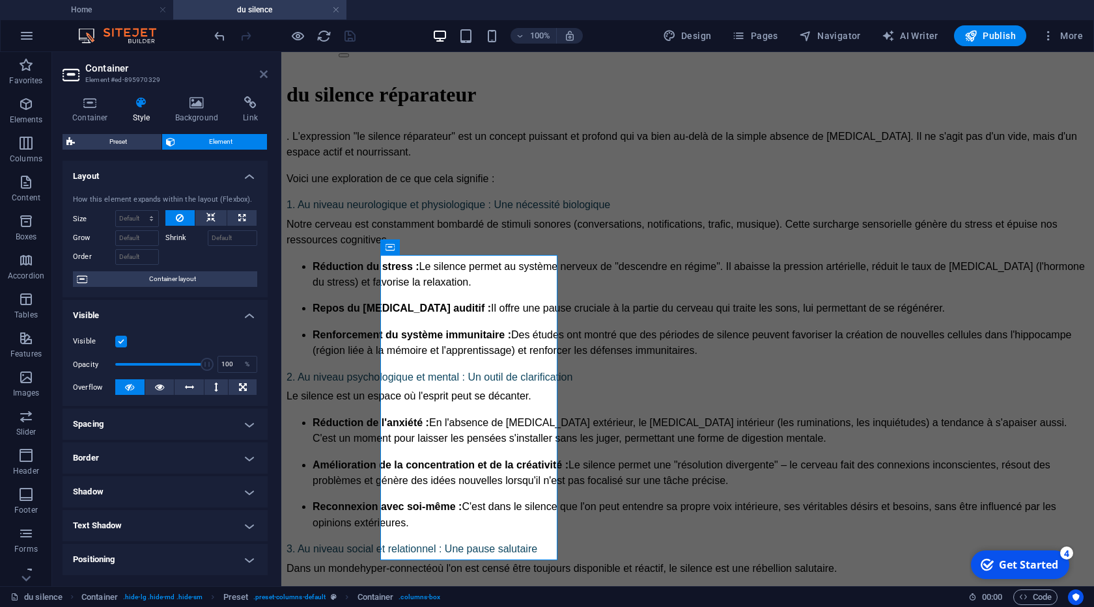
click at [262, 79] on link at bounding box center [264, 74] width 8 height 11
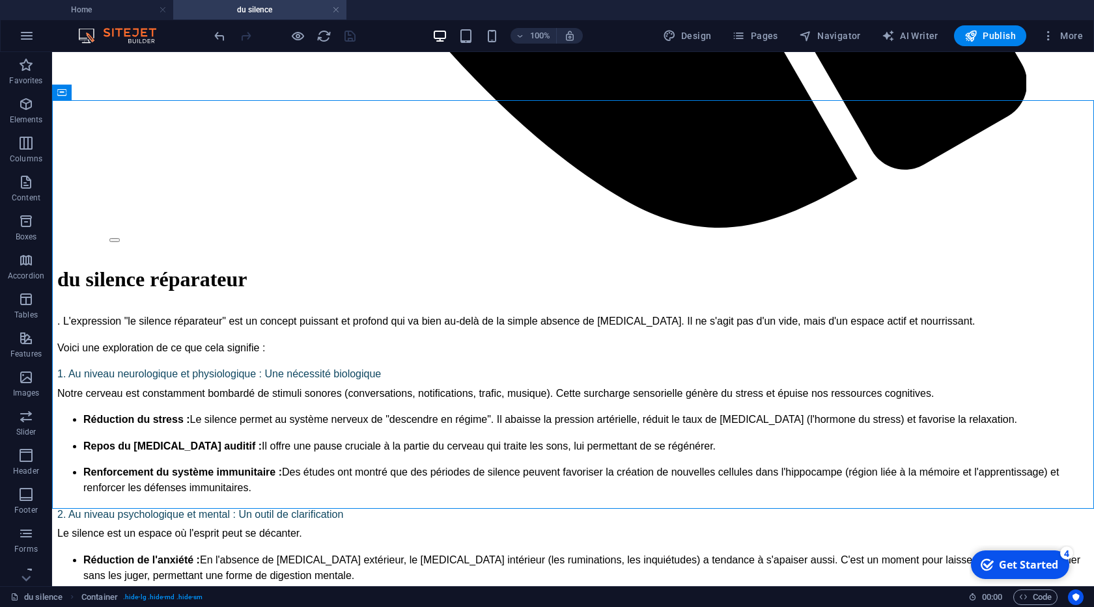
scroll to position [1113, 0]
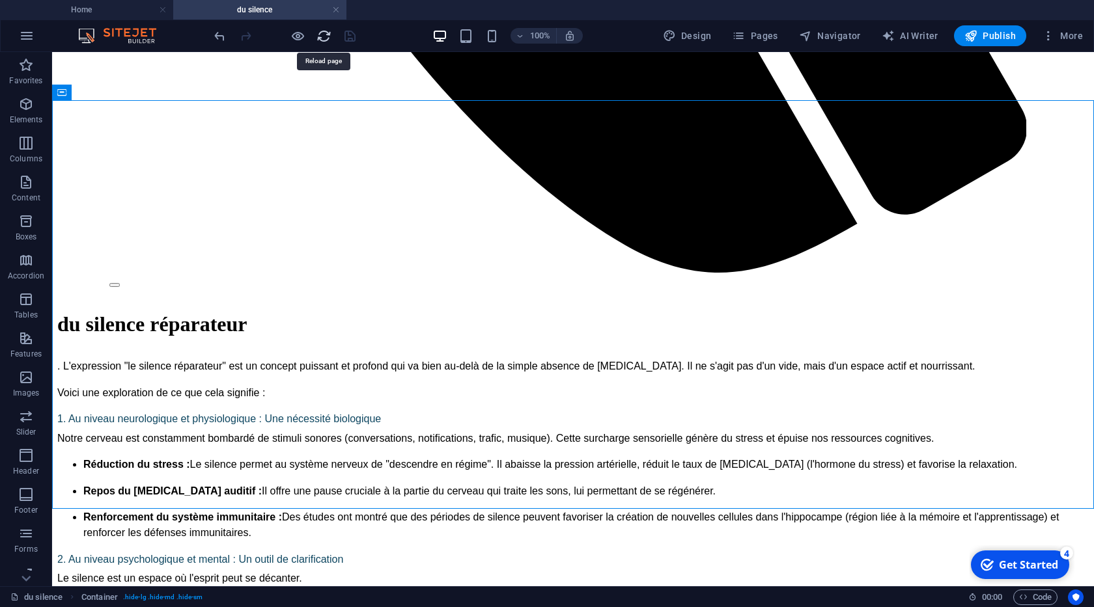
click at [321, 35] on icon "reload" at bounding box center [323, 36] width 15 height 15
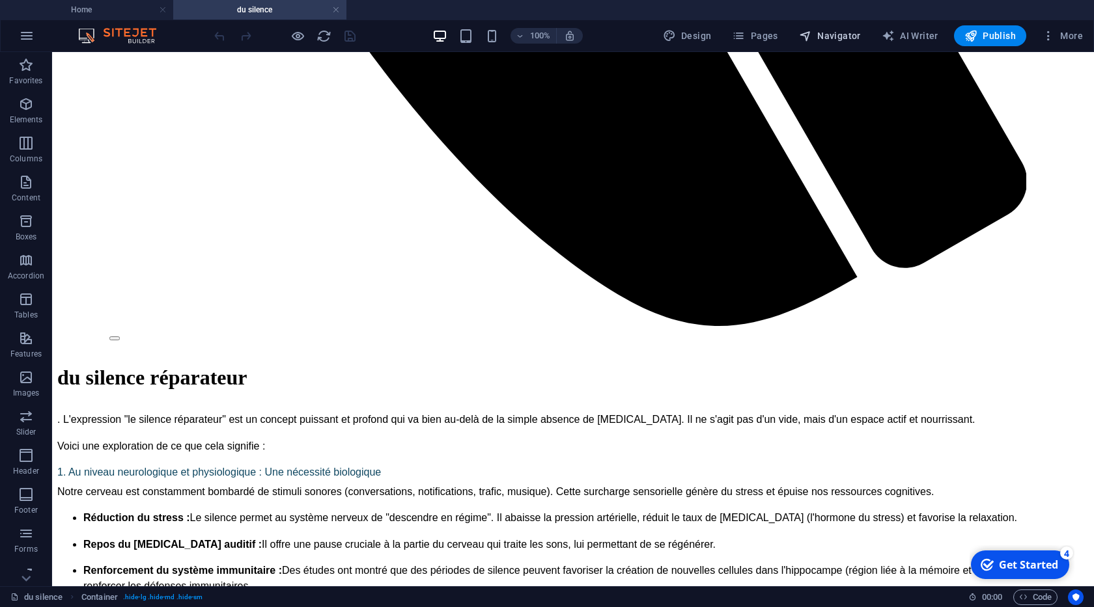
click at [819, 38] on span "Navigator" at bounding box center [830, 35] width 62 height 13
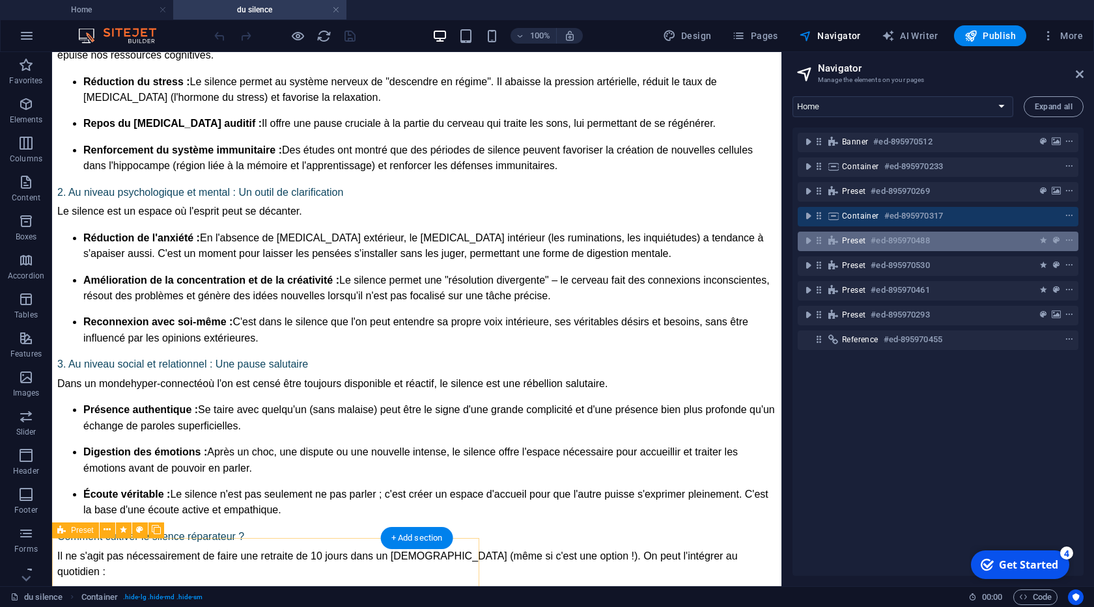
click at [901, 246] on h6 "#ed-895970488" at bounding box center [899, 241] width 59 height 16
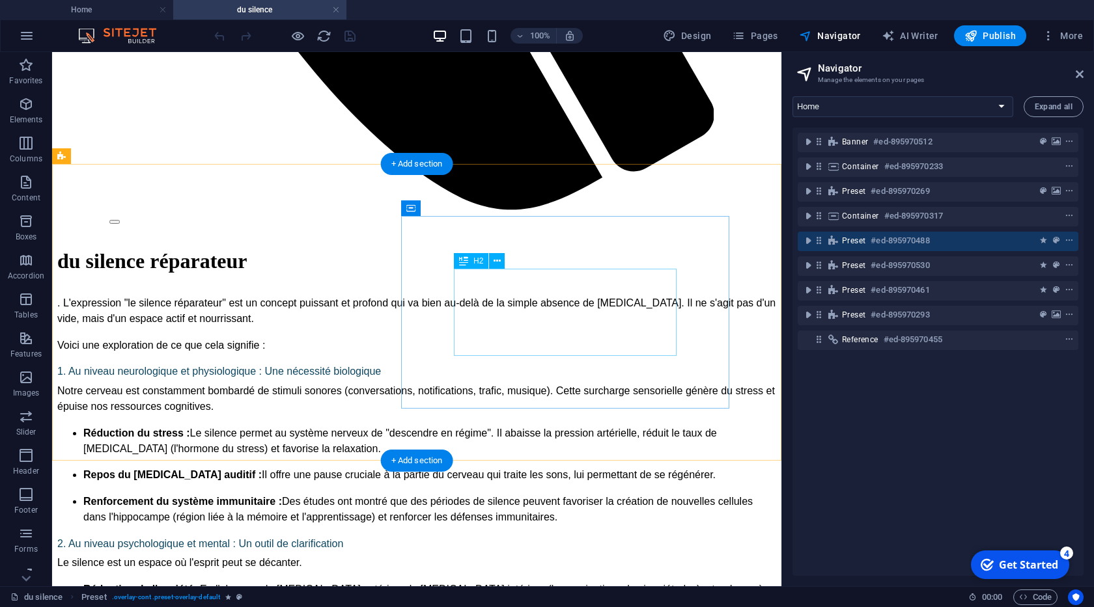
scroll to position [1058, 0]
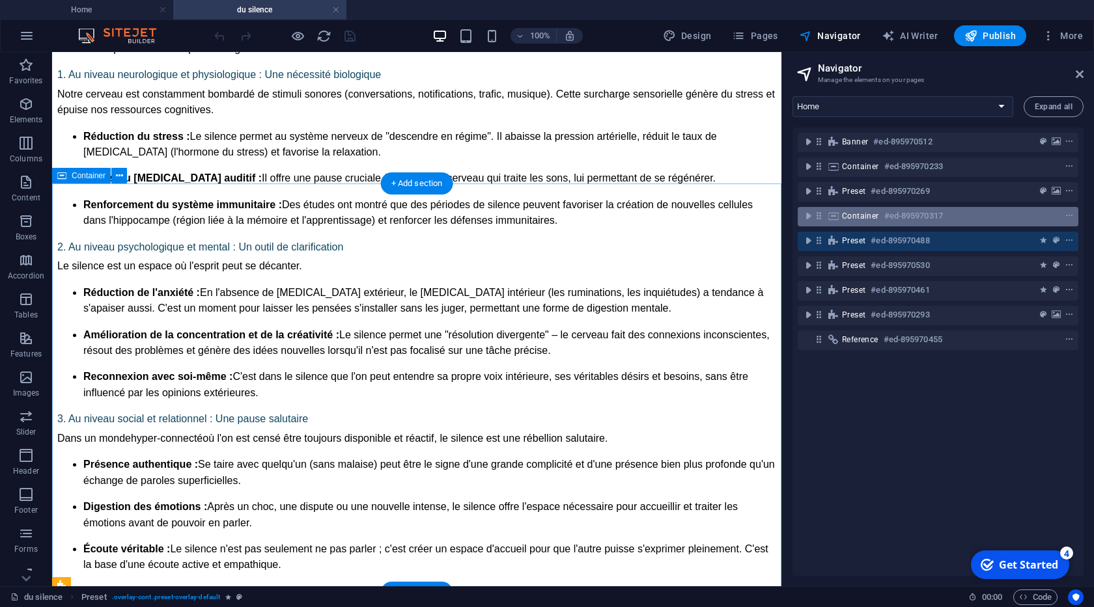
click at [837, 218] on icon at bounding box center [833, 216] width 14 height 10
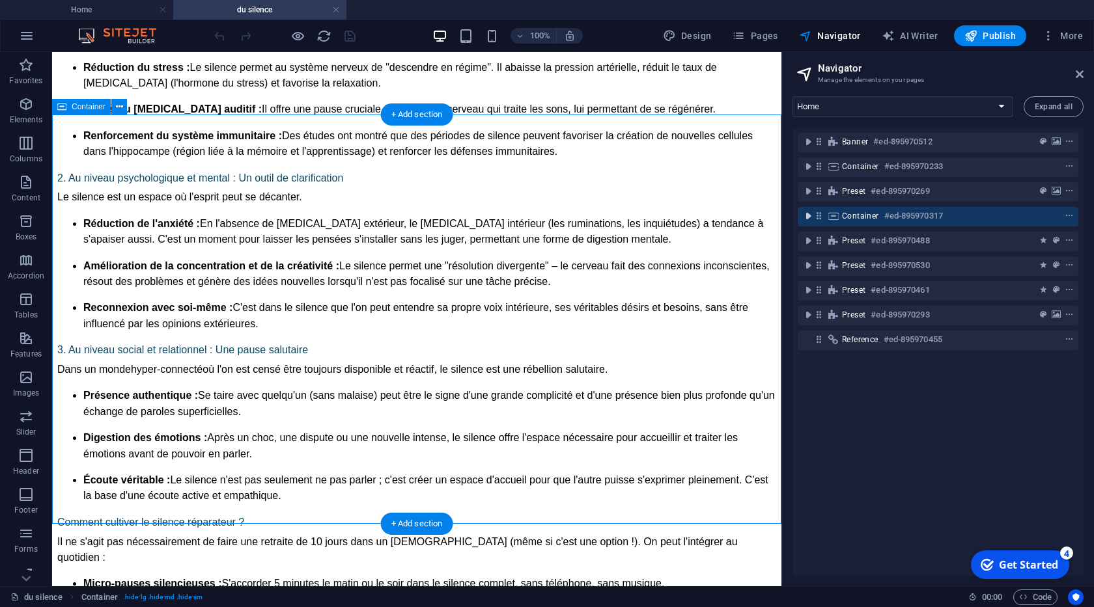
click at [807, 218] on icon "toggle-expand" at bounding box center [807, 216] width 13 height 13
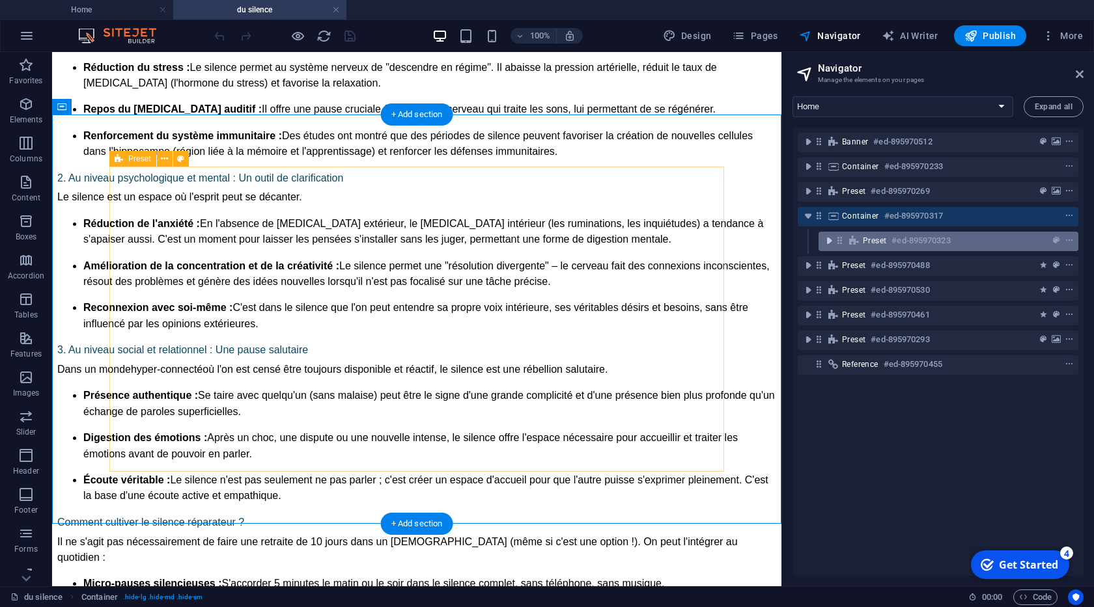
click at [829, 240] on icon "toggle-expand" at bounding box center [828, 240] width 13 height 13
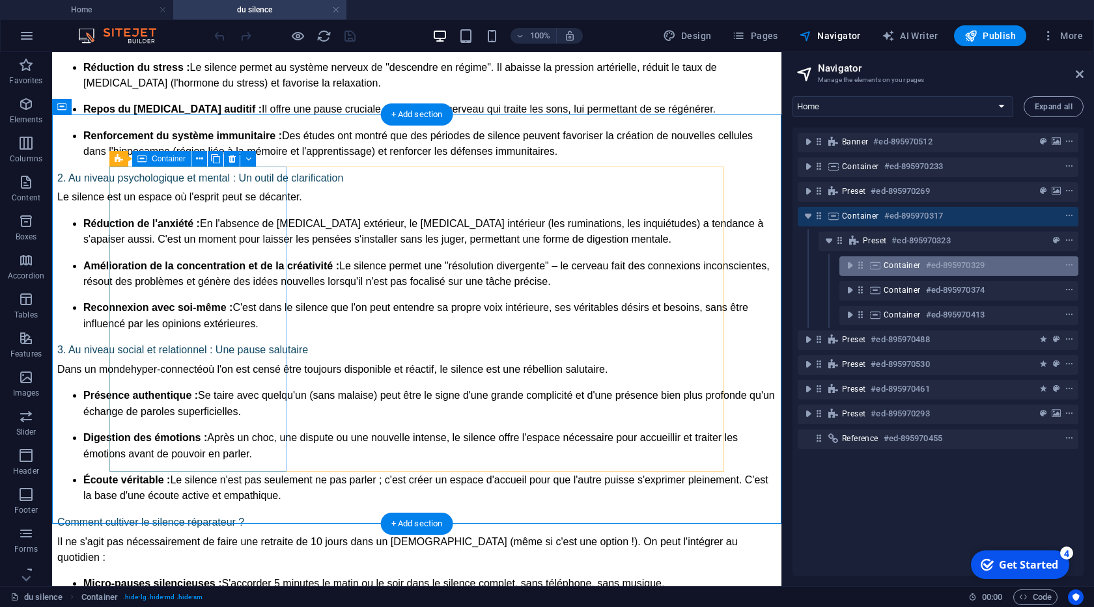
click at [899, 266] on span "Container" at bounding box center [901, 265] width 37 height 10
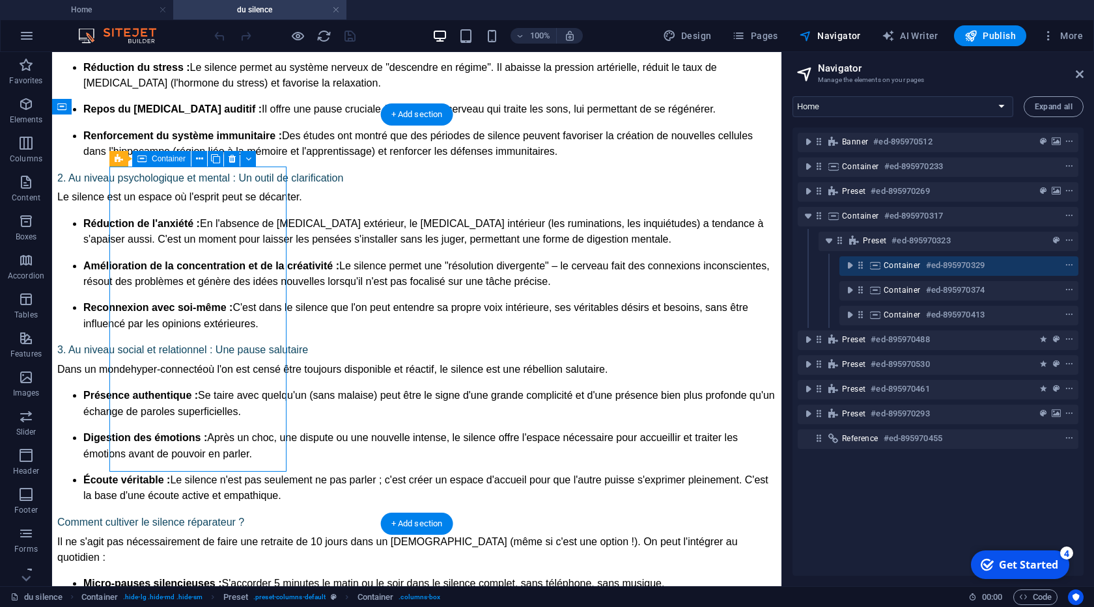
click at [902, 267] on span "Container" at bounding box center [901, 265] width 37 height 10
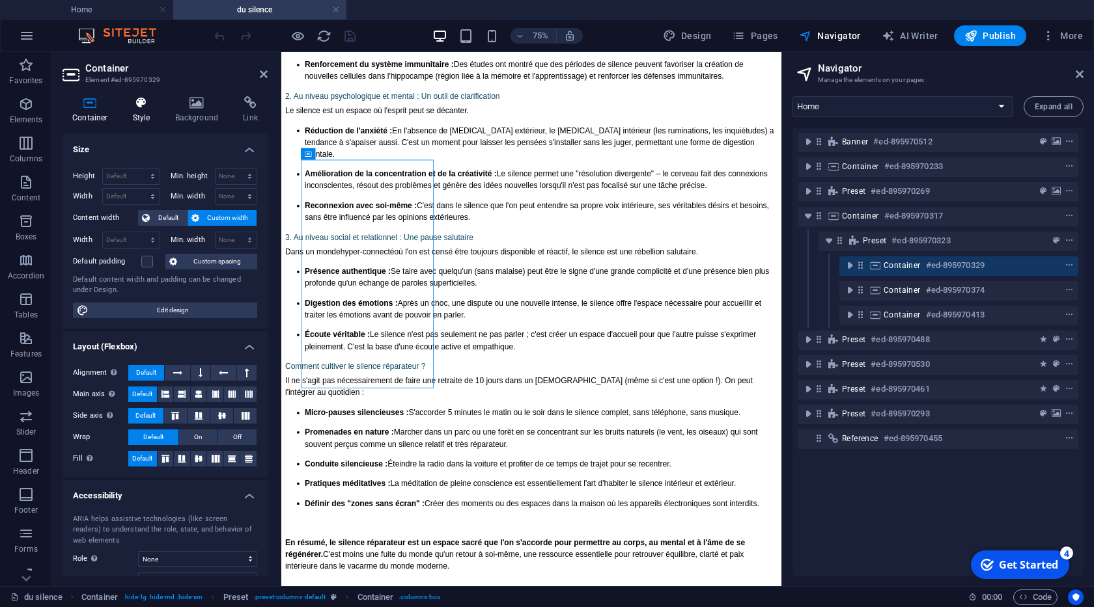
click at [139, 109] on icon at bounding box center [141, 102] width 37 height 13
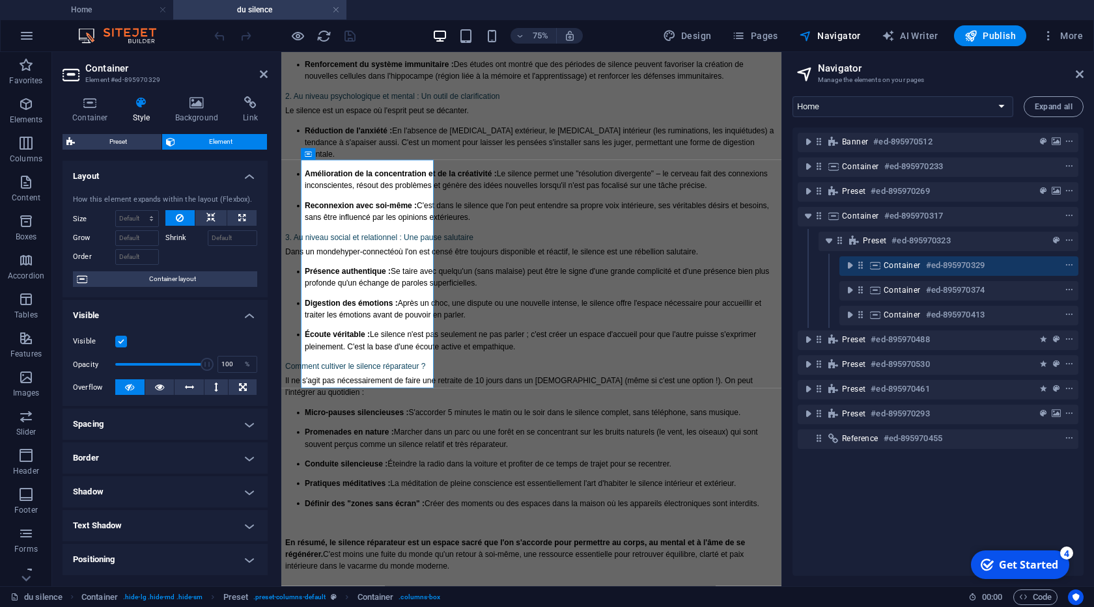
click at [268, 74] on aside "Container Element #ed-895970329 Container Style Background Link Size Height Def…" at bounding box center [166, 319] width 229 height 534
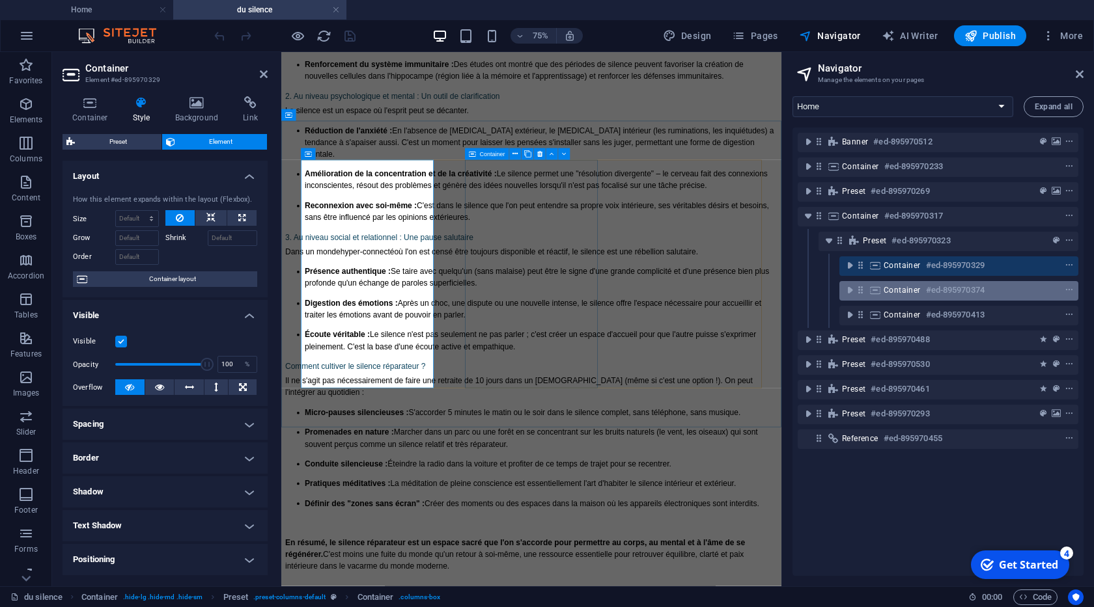
click at [894, 291] on span "Container" at bounding box center [901, 290] width 37 height 10
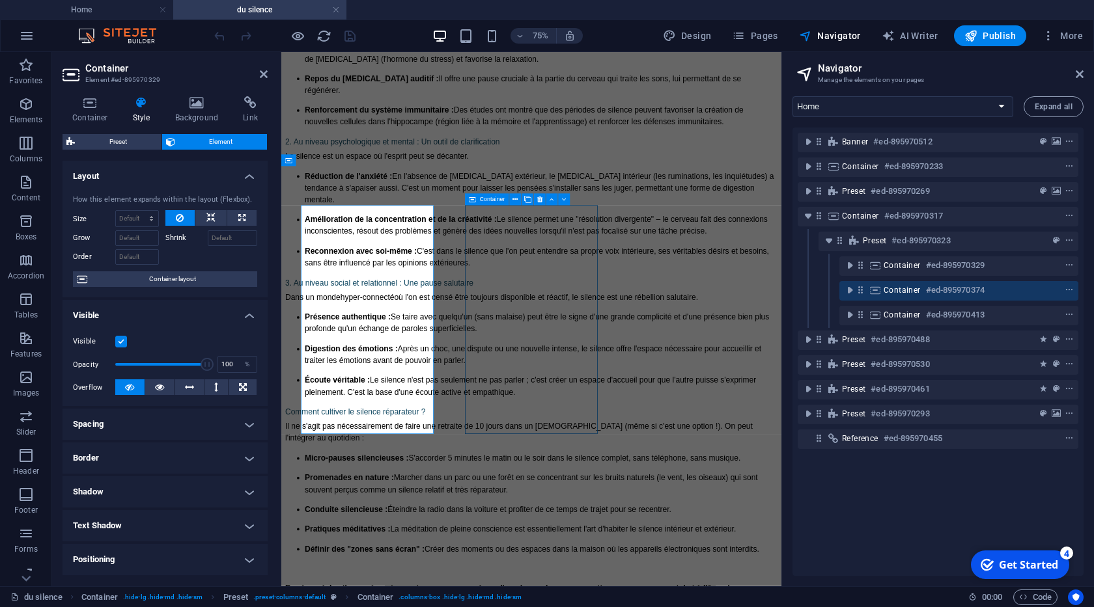
click at [894, 291] on span "Container" at bounding box center [901, 290] width 37 height 10
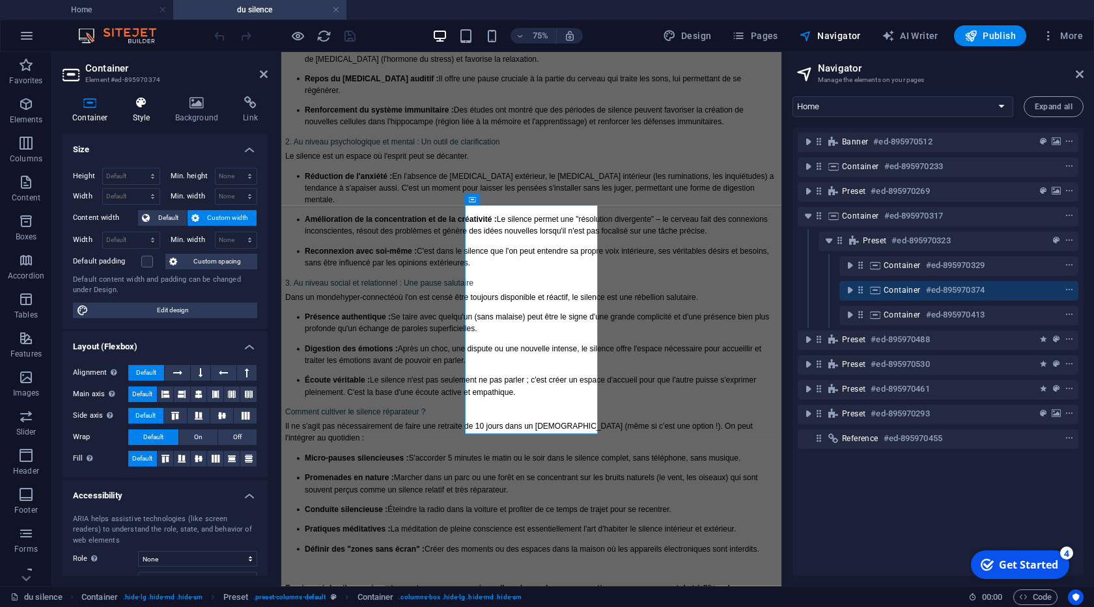
click at [135, 115] on h4 "Style" at bounding box center [144, 109] width 42 height 27
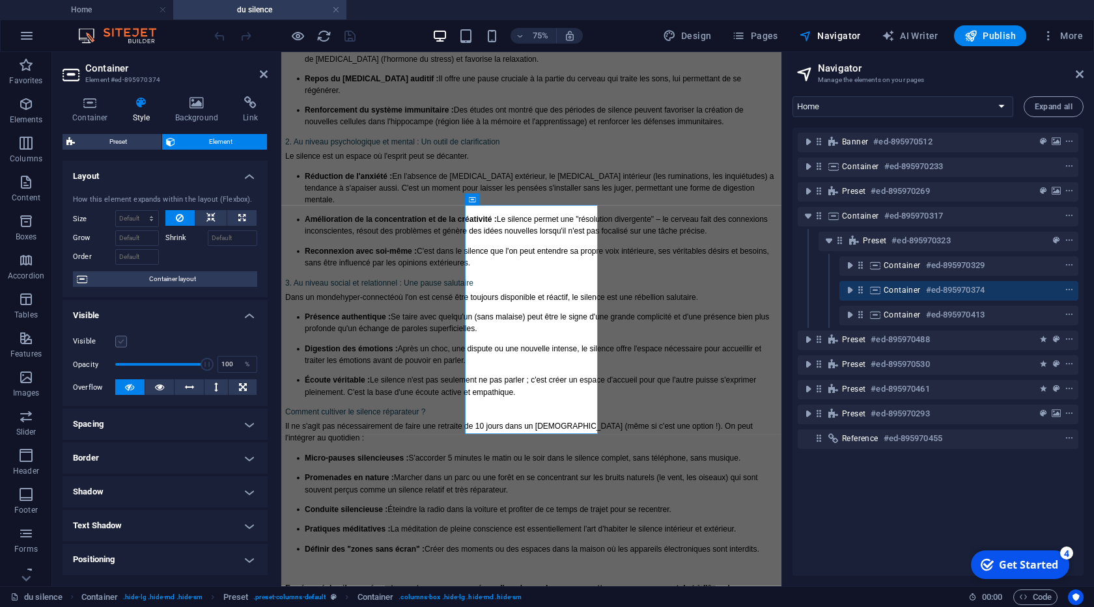
click at [122, 344] on label at bounding box center [121, 342] width 12 height 12
click at [0, 0] on input "Visible" at bounding box center [0, 0] width 0 height 0
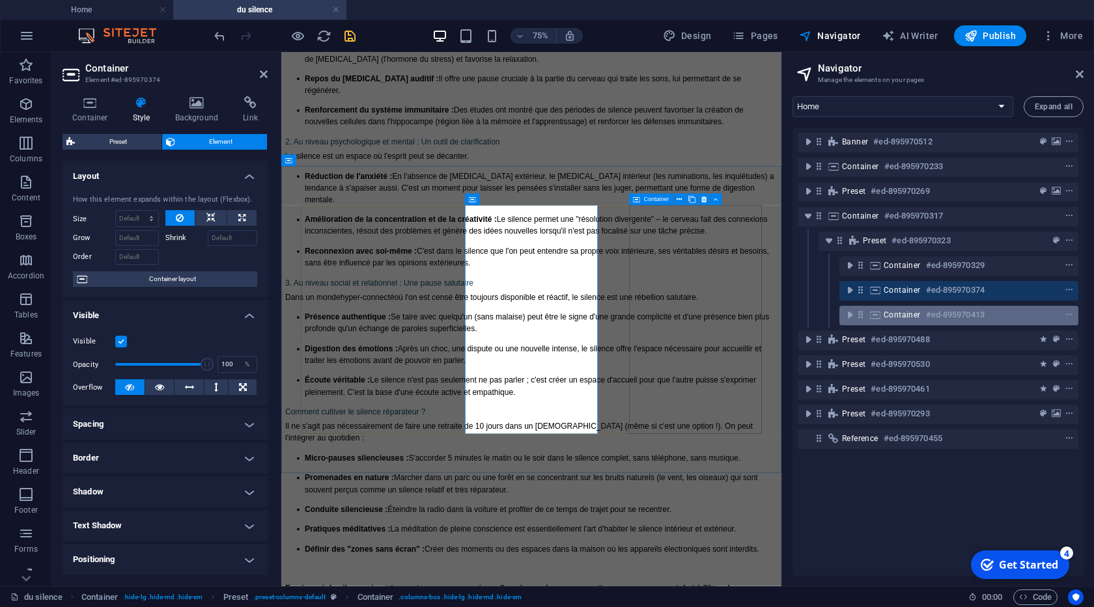
click at [922, 316] on div "Container #ed-895970413" at bounding box center [948, 315] width 130 height 16
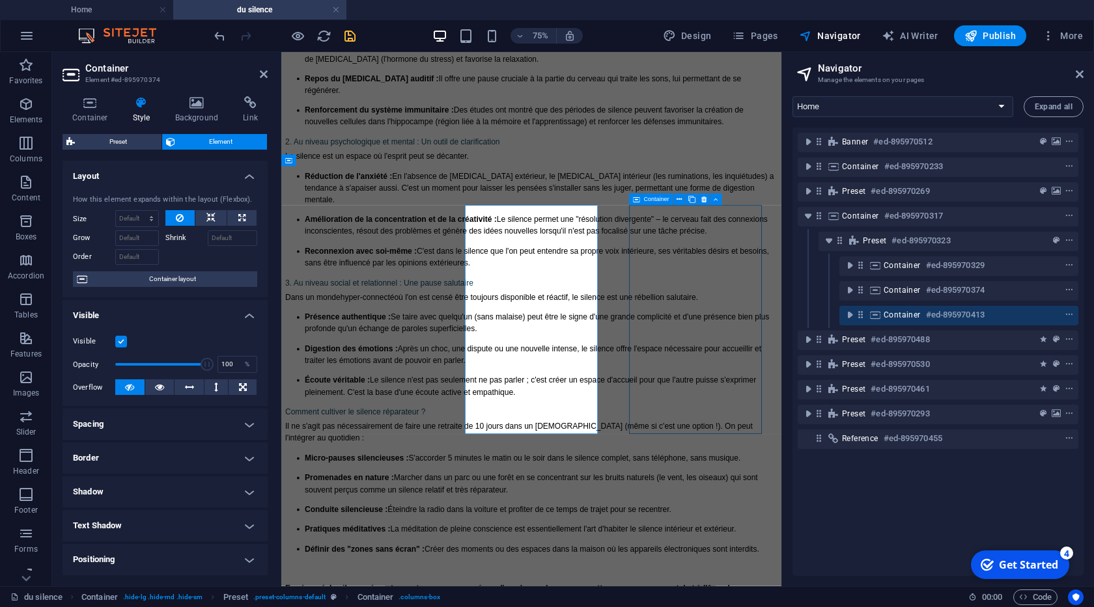
click at [922, 316] on div "Container #ed-895970413" at bounding box center [948, 315] width 130 height 16
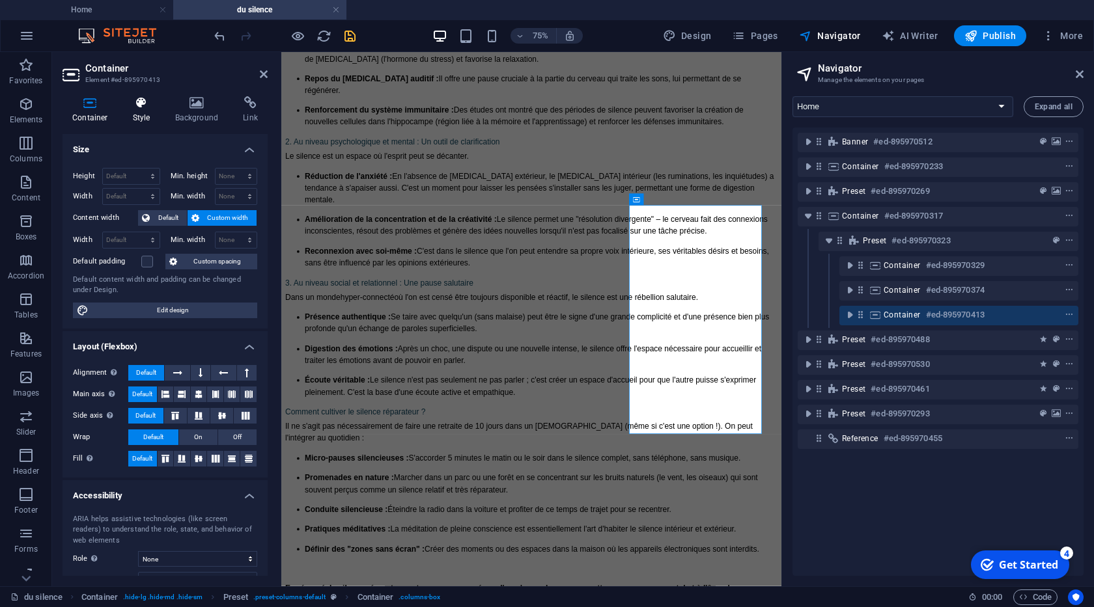
click at [143, 106] on icon at bounding box center [141, 102] width 37 height 13
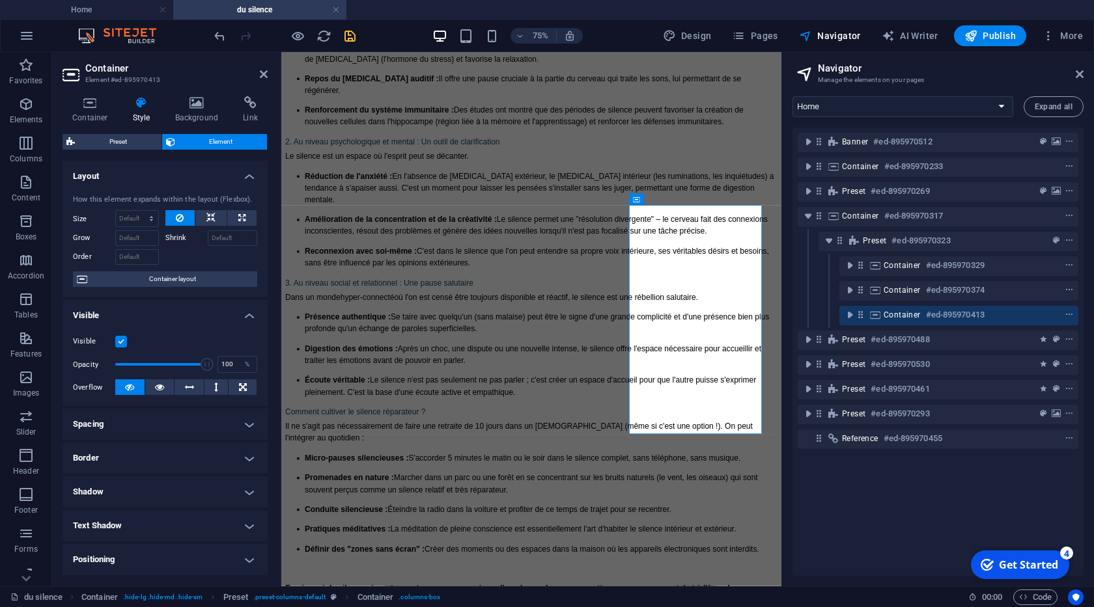
click at [258, 71] on h2 "Container" at bounding box center [176, 68] width 182 height 12
click at [350, 36] on icon "save" at bounding box center [349, 36] width 15 height 15
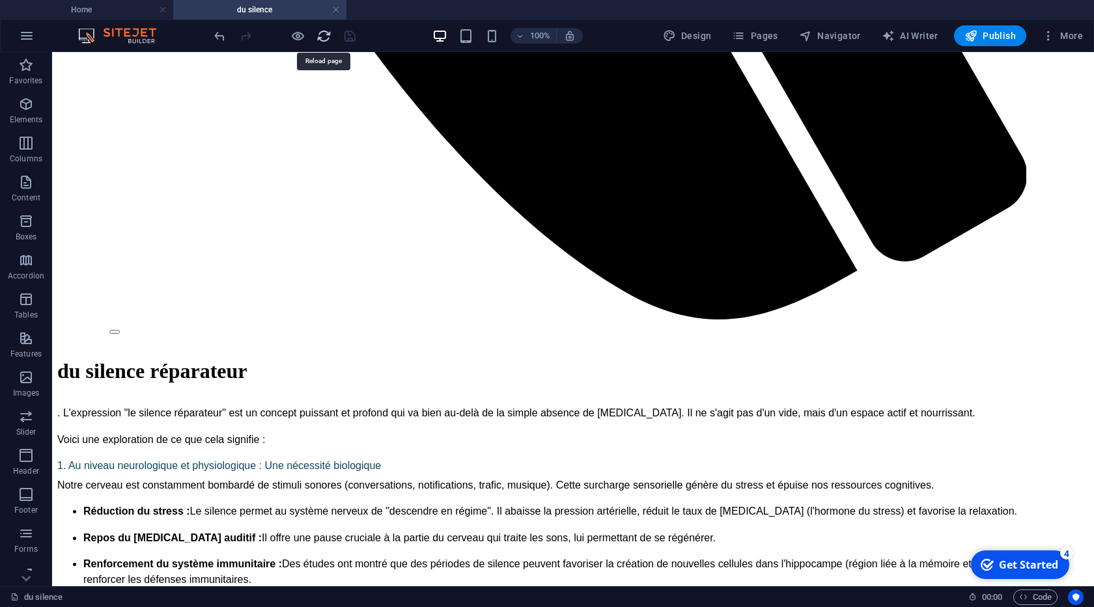
click at [319, 36] on icon "reload" at bounding box center [323, 36] width 15 height 15
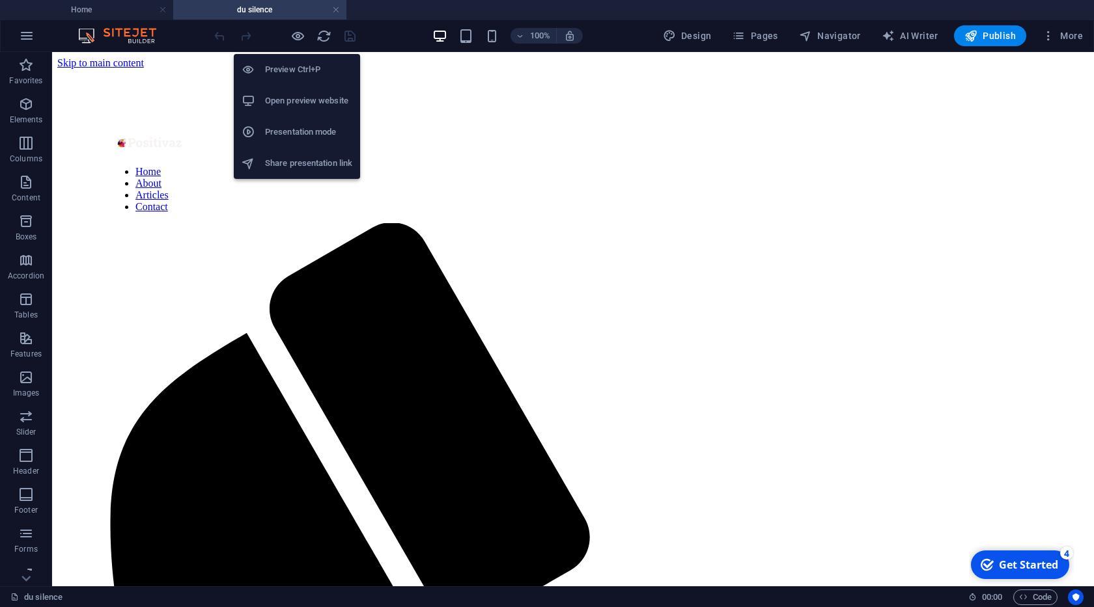
scroll to position [0, 0]
click at [312, 103] on h6 "Open preview website" at bounding box center [308, 101] width 87 height 16
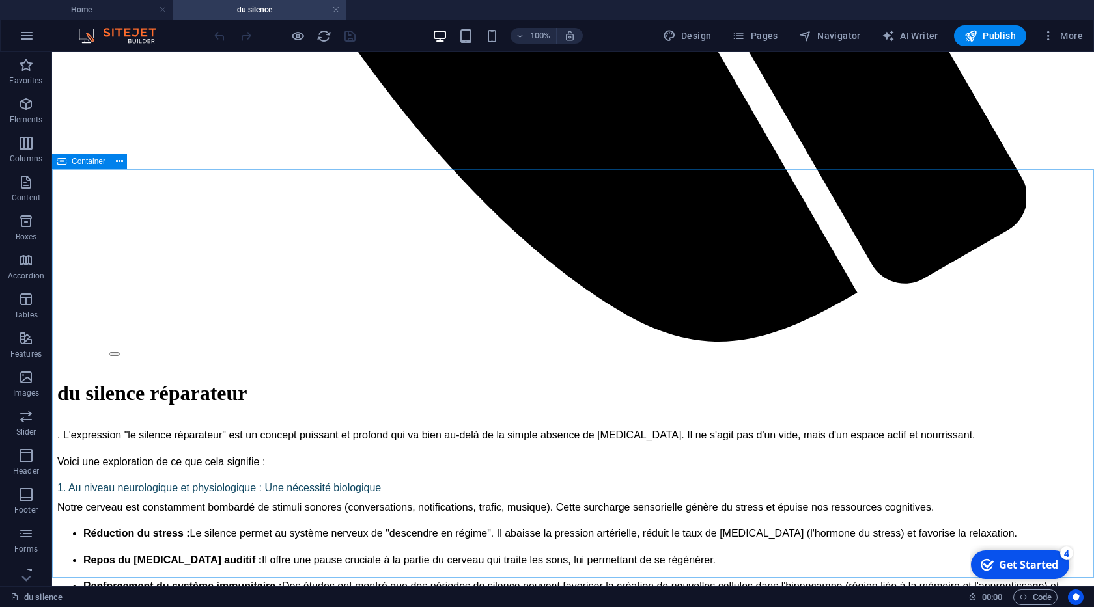
scroll to position [965, 0]
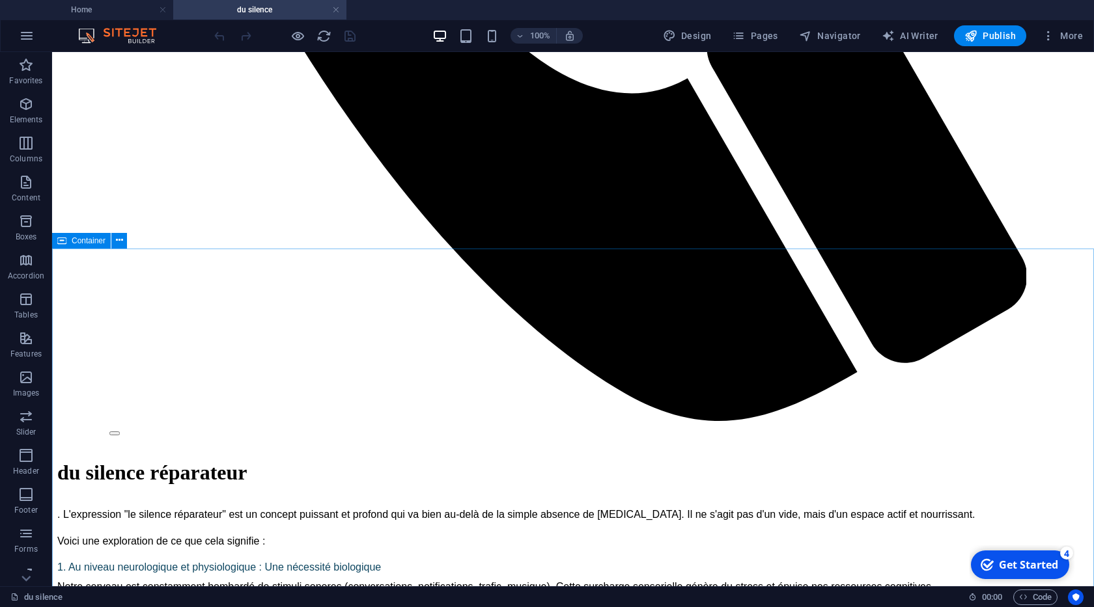
click at [96, 241] on span "Container" at bounding box center [89, 241] width 34 height 8
click at [92, 241] on span "Container" at bounding box center [89, 241] width 34 height 8
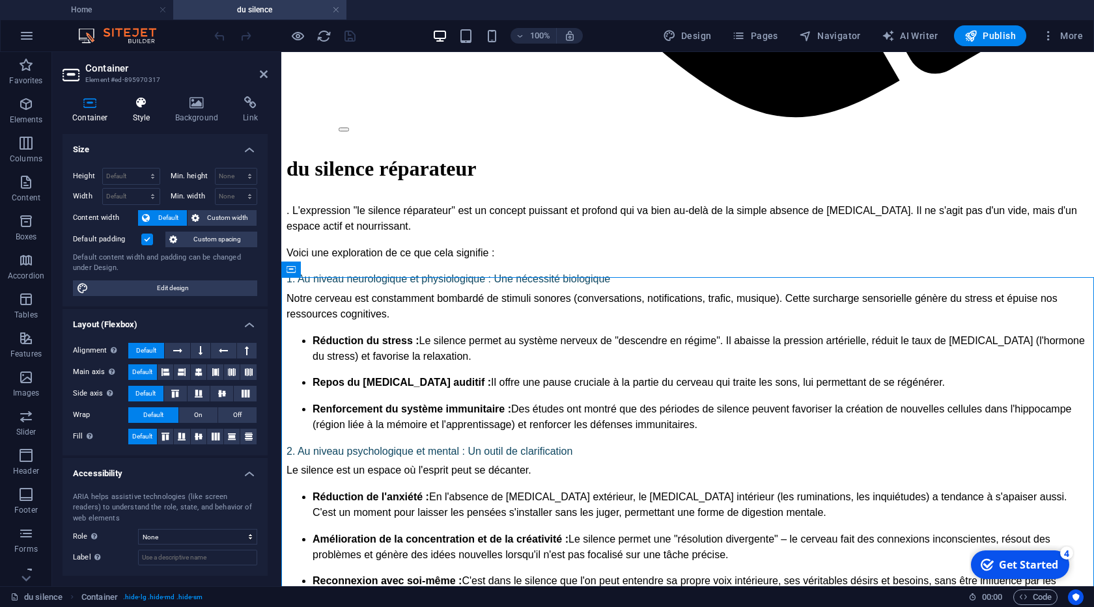
click at [140, 109] on icon at bounding box center [141, 102] width 37 height 13
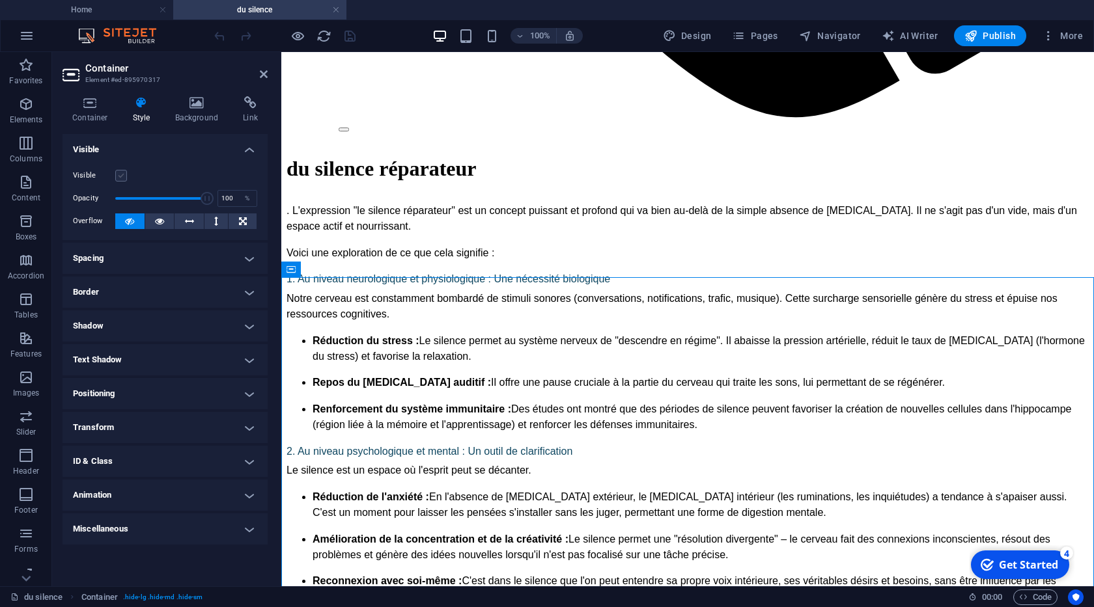
click at [117, 175] on label at bounding box center [121, 176] width 12 height 12
click at [0, 0] on input "Visible" at bounding box center [0, 0] width 0 height 0
click at [262, 76] on icon at bounding box center [264, 74] width 8 height 10
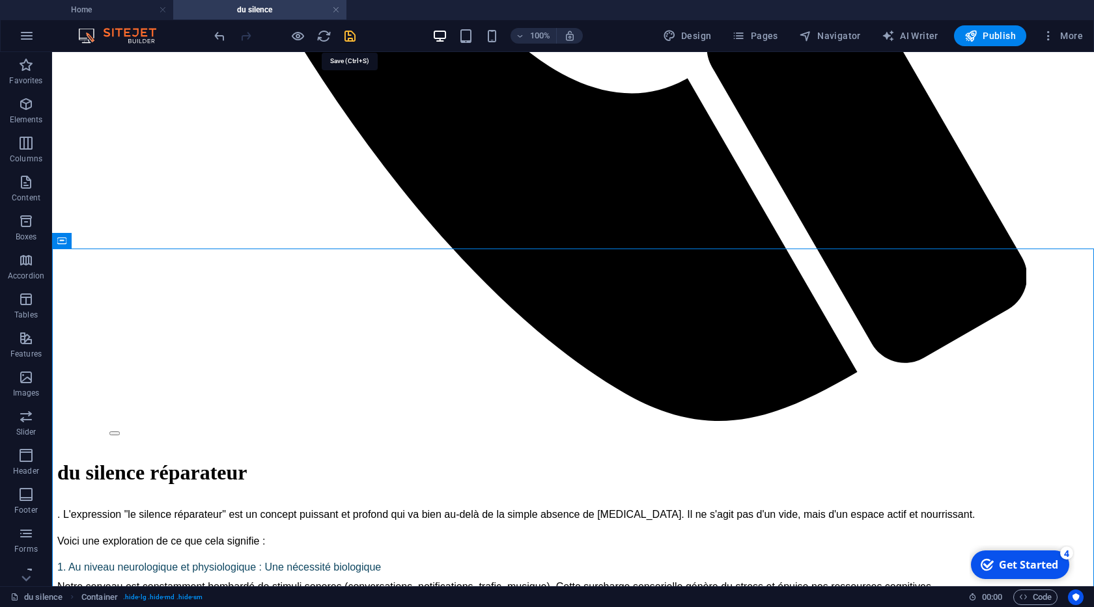
drag, startPoint x: 347, startPoint y: 38, endPoint x: 389, endPoint y: 66, distance: 50.4
click at [347, 38] on icon "save" at bounding box center [349, 36] width 15 height 15
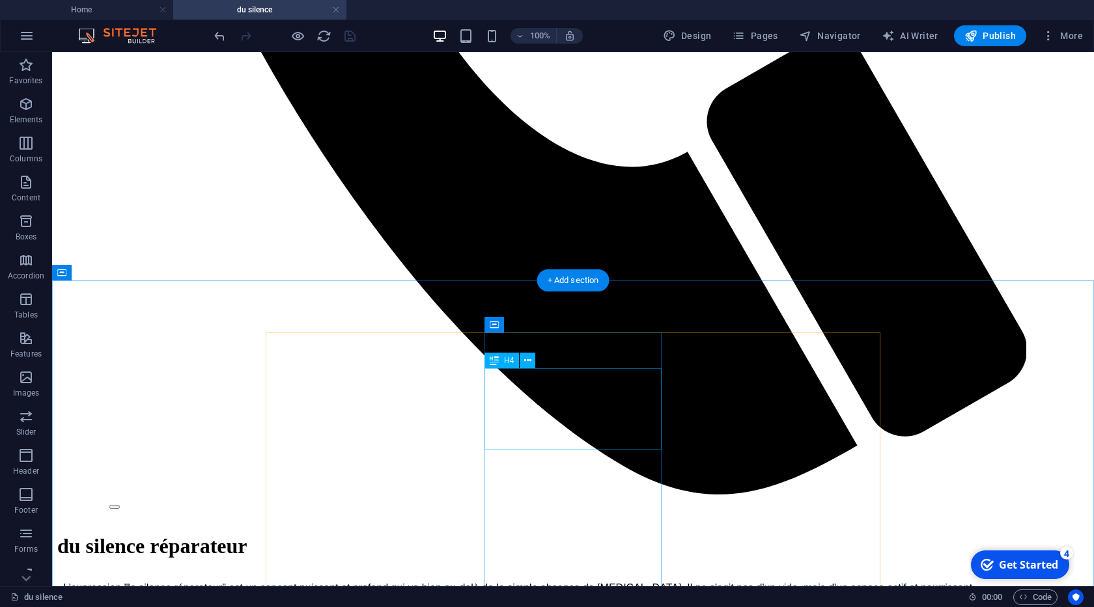
scroll to position [816, 0]
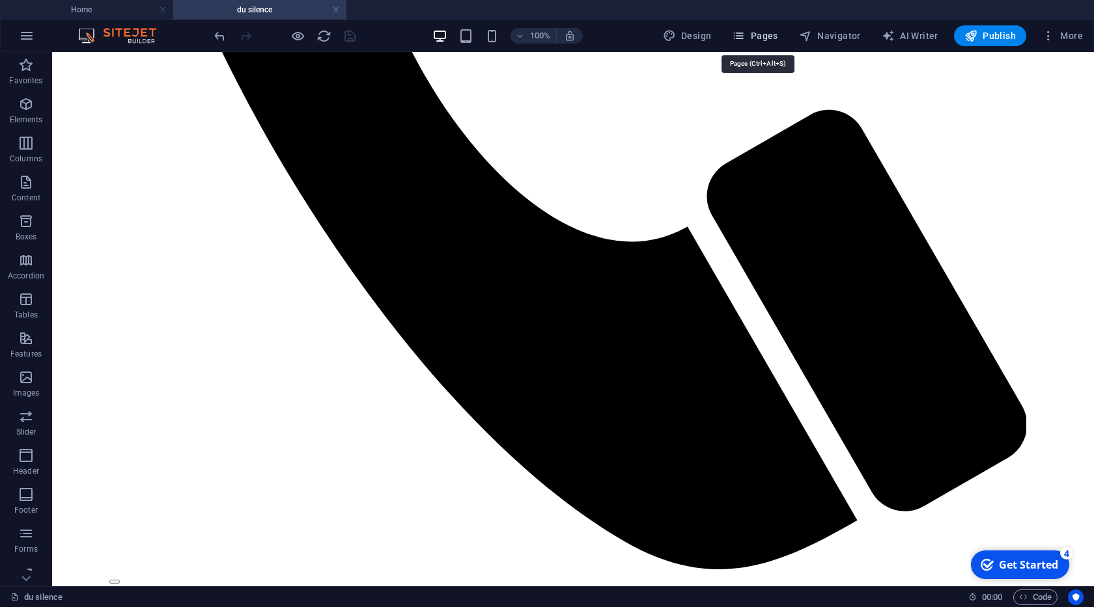
click at [777, 35] on span "Pages" at bounding box center [755, 35] width 46 height 13
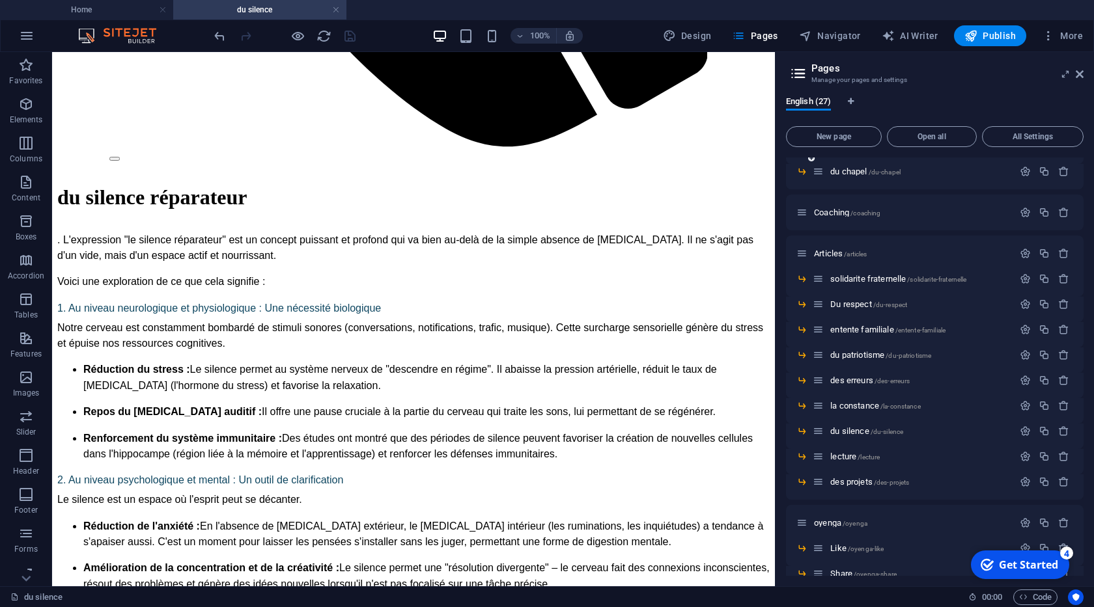
scroll to position [266, 0]
click at [863, 452] on span "/lecture" at bounding box center [868, 455] width 22 height 7
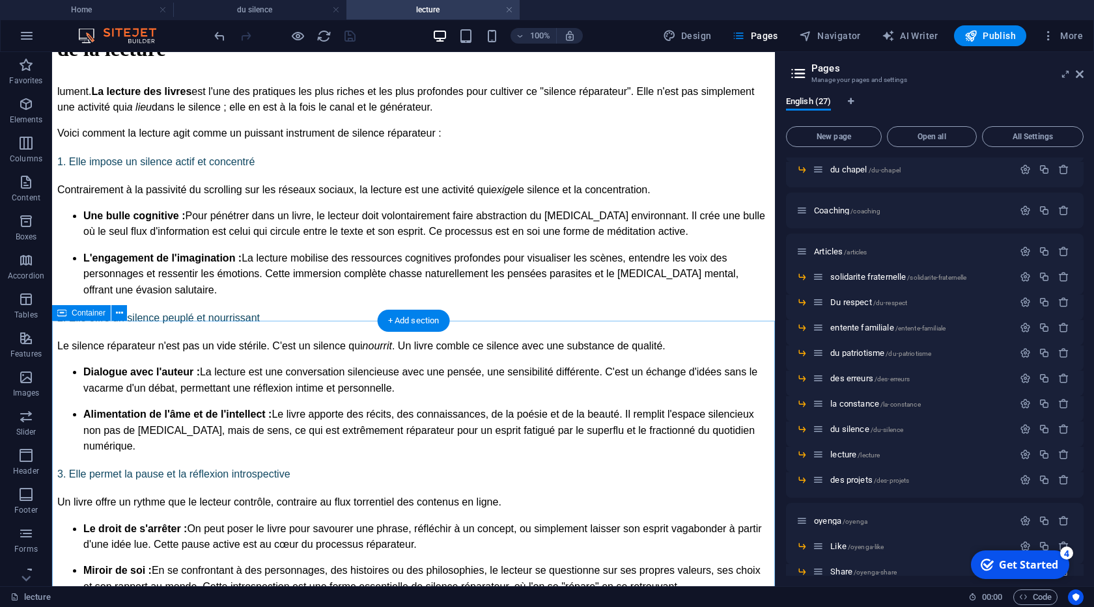
scroll to position [1039, 0]
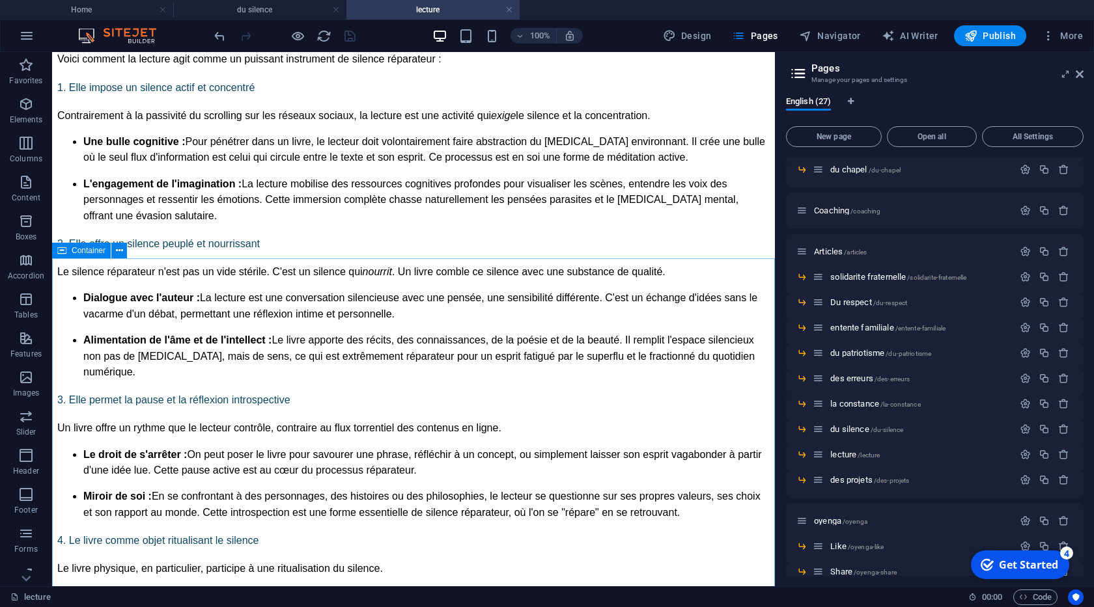
click at [81, 252] on span "Container" at bounding box center [89, 251] width 34 height 8
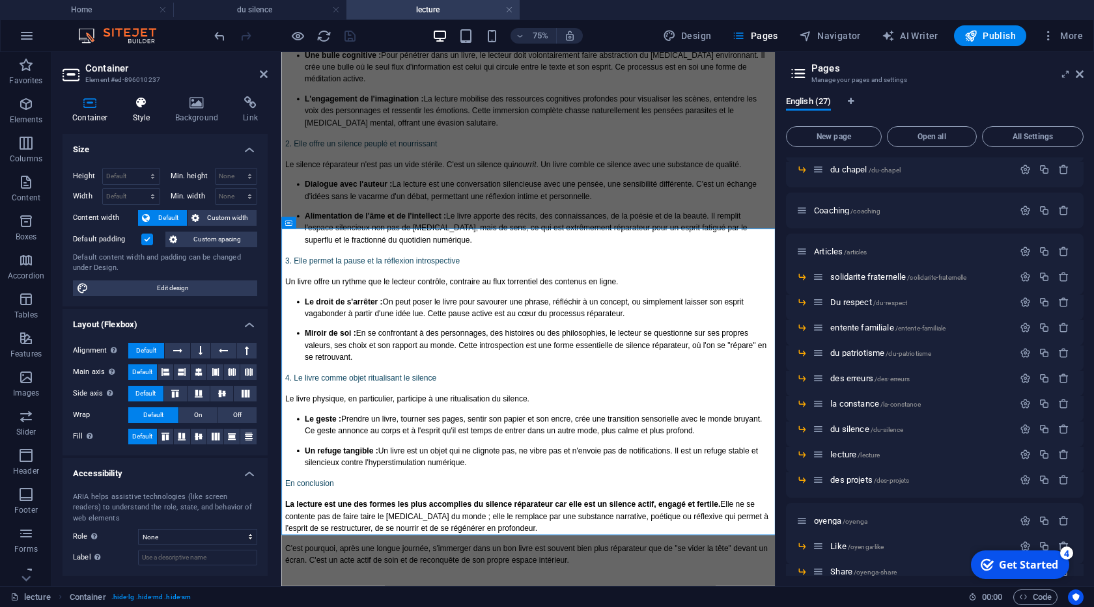
click at [133, 105] on icon at bounding box center [141, 102] width 37 height 13
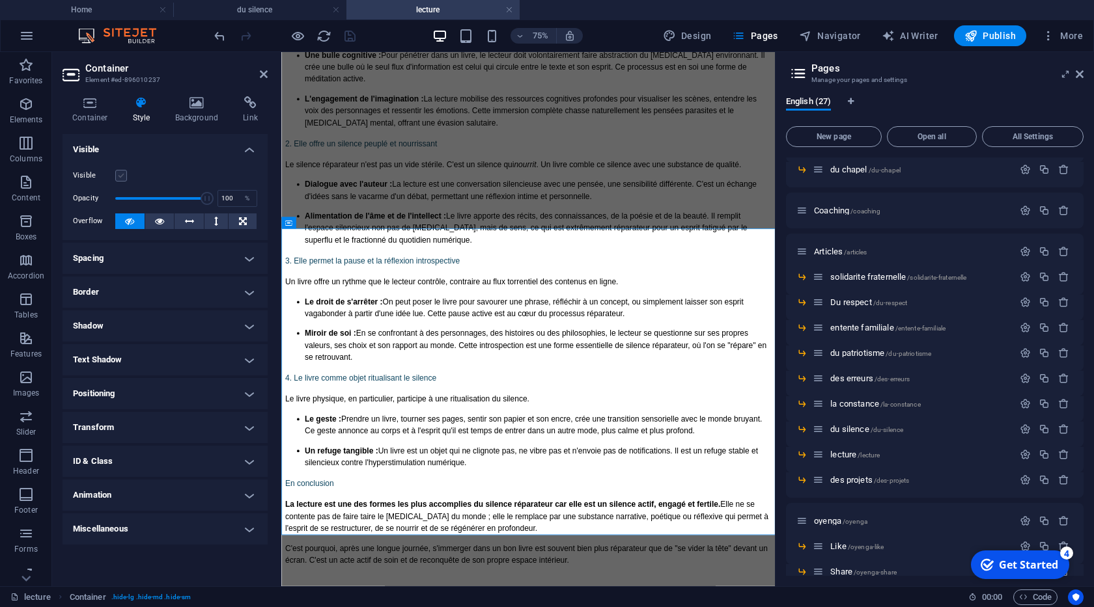
click at [118, 181] on label at bounding box center [121, 176] width 12 height 12
click at [0, 0] on input "Visible" at bounding box center [0, 0] width 0 height 0
drag, startPoint x: 350, startPoint y: 33, endPoint x: 534, endPoint y: 241, distance: 277.6
click at [350, 33] on icon "save" at bounding box center [349, 36] width 15 height 15
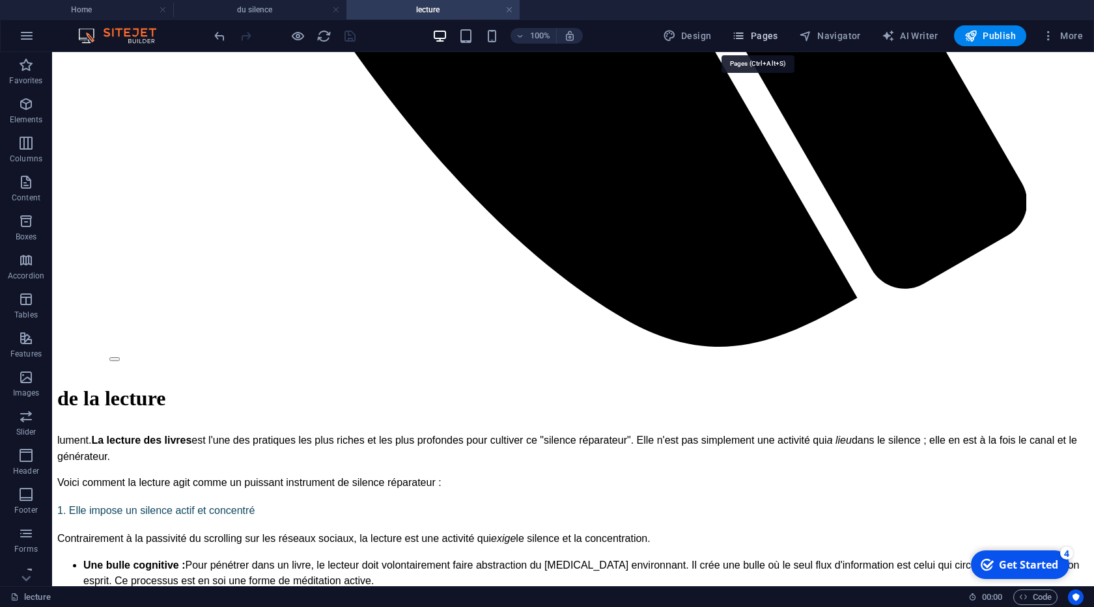
drag, startPoint x: 751, startPoint y: 38, endPoint x: 710, endPoint y: 6, distance: 52.0
click at [751, 38] on span "Pages" at bounding box center [755, 35] width 46 height 13
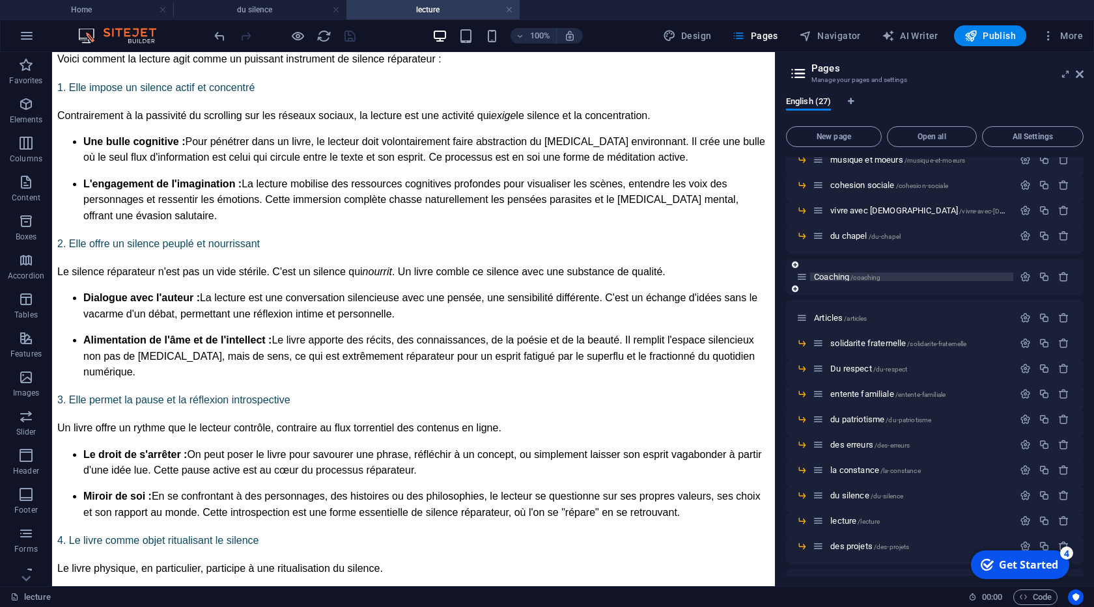
scroll to position [266, 0]
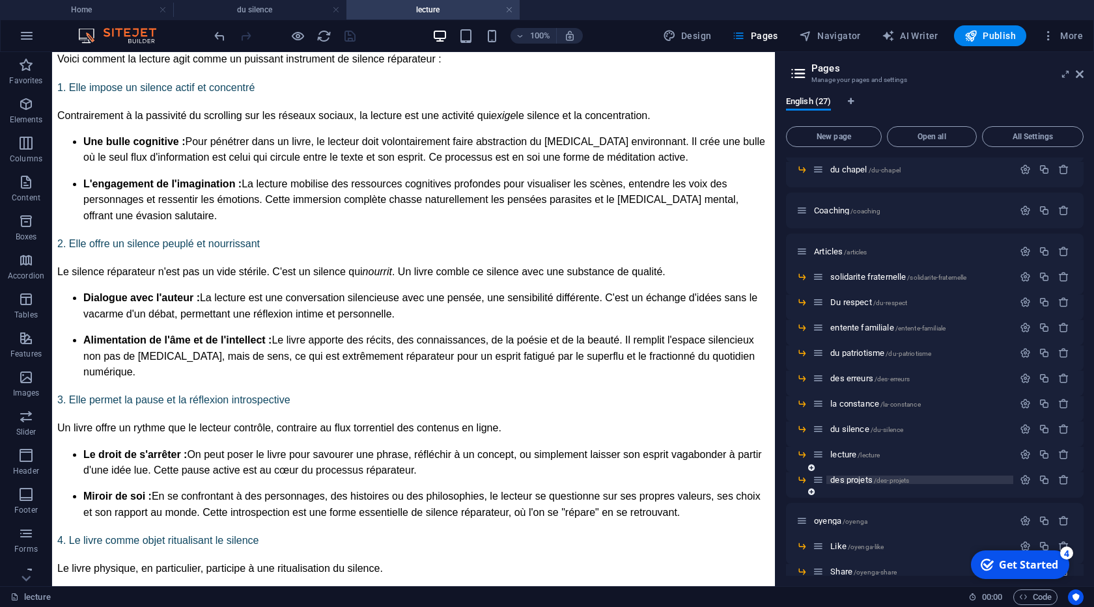
click at [855, 482] on span "des projets /des-projets" at bounding box center [869, 480] width 79 height 10
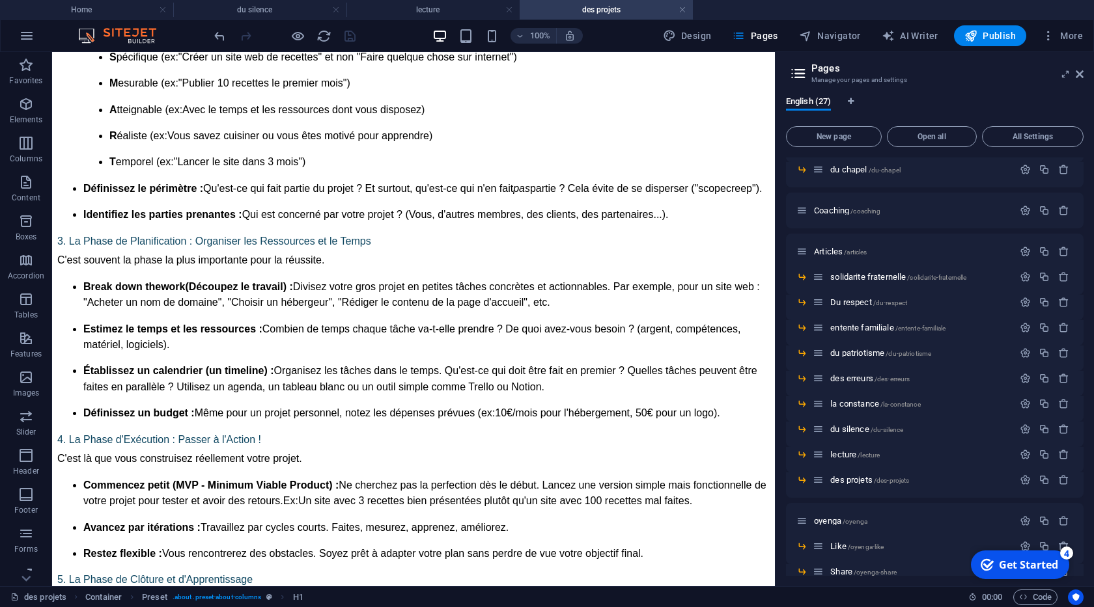
scroll to position [1484, 0]
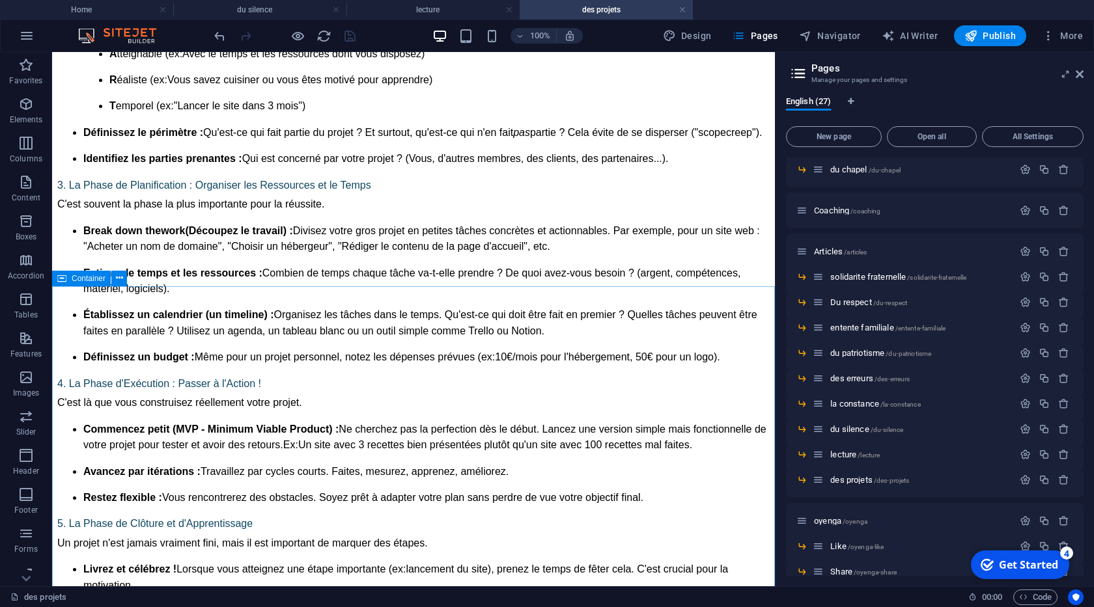
click at [85, 275] on span "Container" at bounding box center [89, 279] width 34 height 8
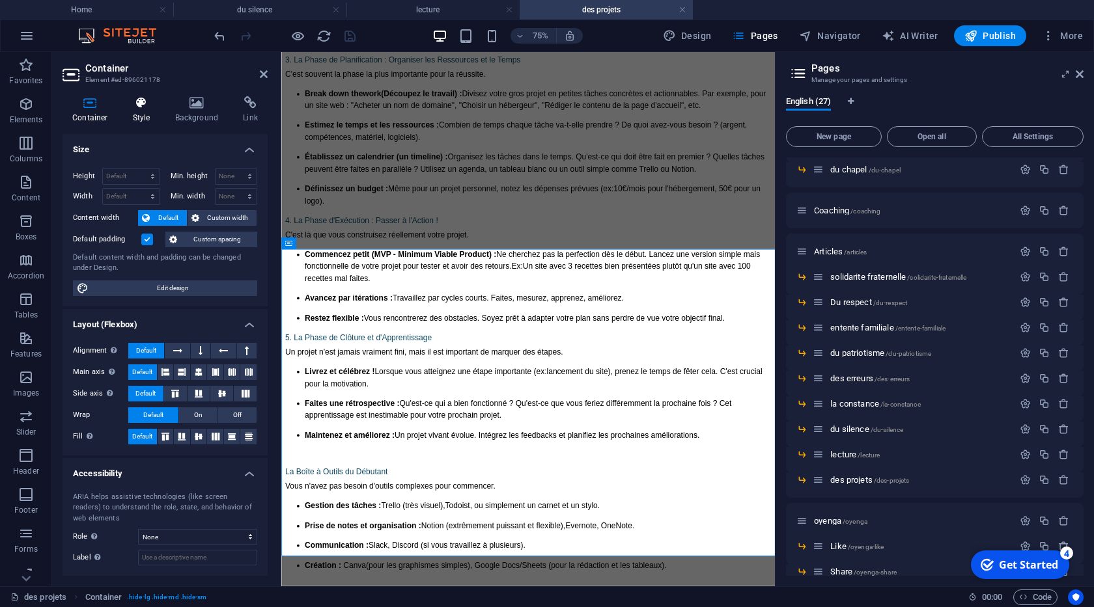
click at [141, 100] on icon at bounding box center [141, 102] width 37 height 13
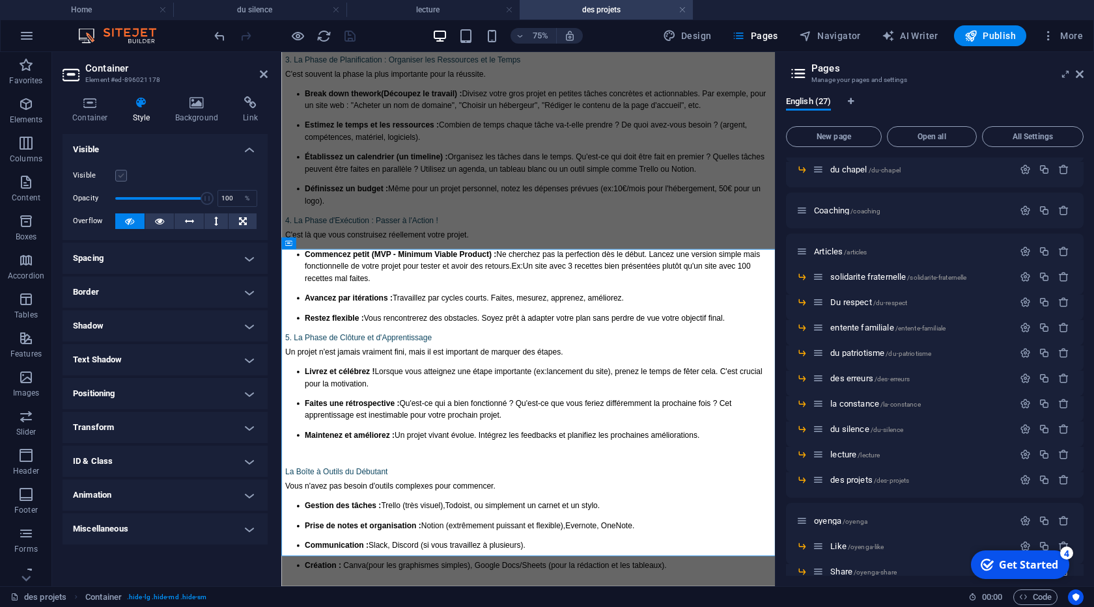
click at [123, 178] on label at bounding box center [121, 176] width 12 height 12
click at [0, 0] on input "Visible" at bounding box center [0, 0] width 0 height 0
drag, startPoint x: 264, startPoint y: 76, endPoint x: 213, endPoint y: 29, distance: 69.1
click at [264, 76] on icon at bounding box center [264, 74] width 8 height 10
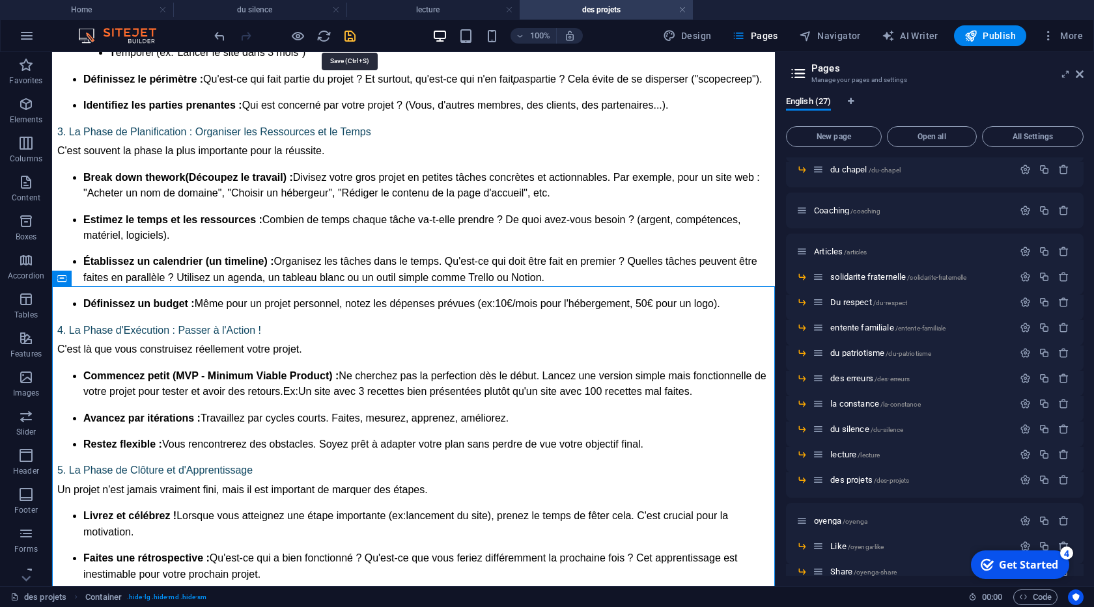
drag, startPoint x: 346, startPoint y: 35, endPoint x: 435, endPoint y: 217, distance: 202.9
click at [346, 35] on icon "save" at bounding box center [349, 36] width 15 height 15
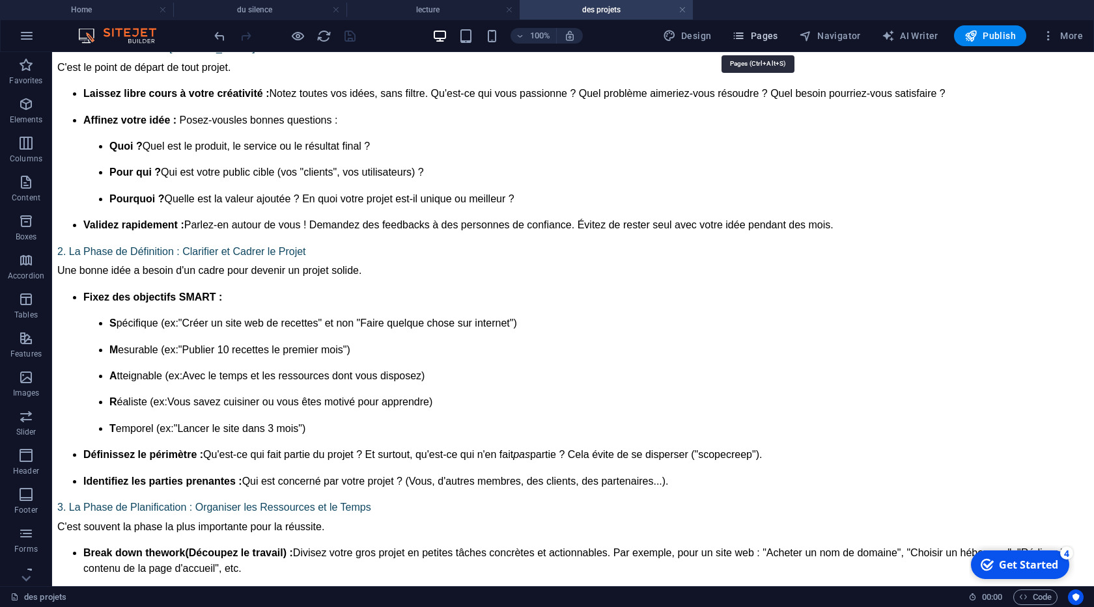
click at [755, 38] on span "Pages" at bounding box center [755, 35] width 46 height 13
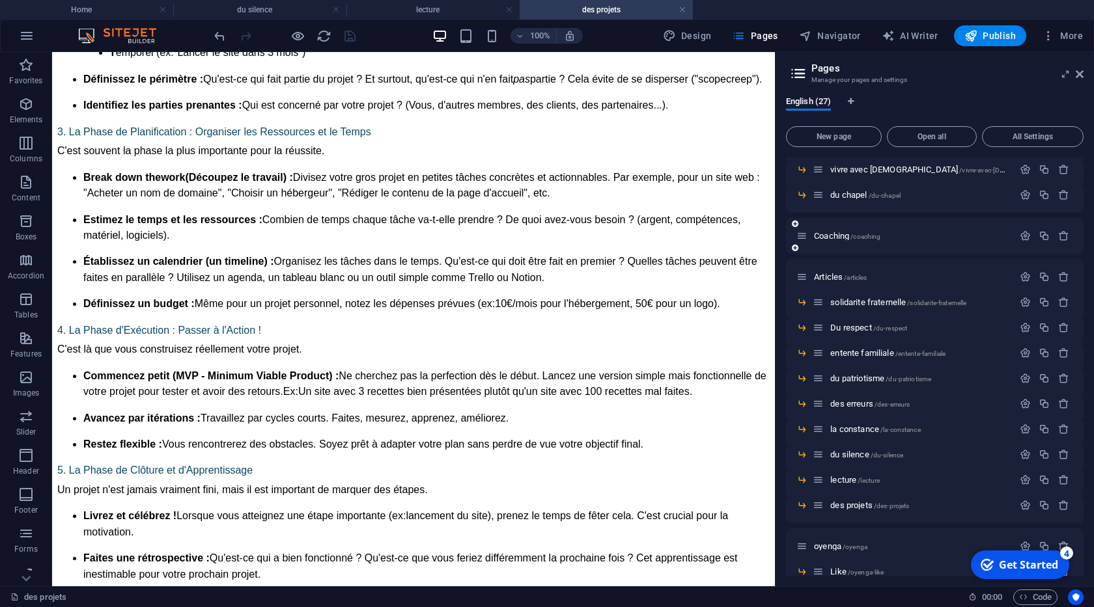
scroll to position [266, 0]
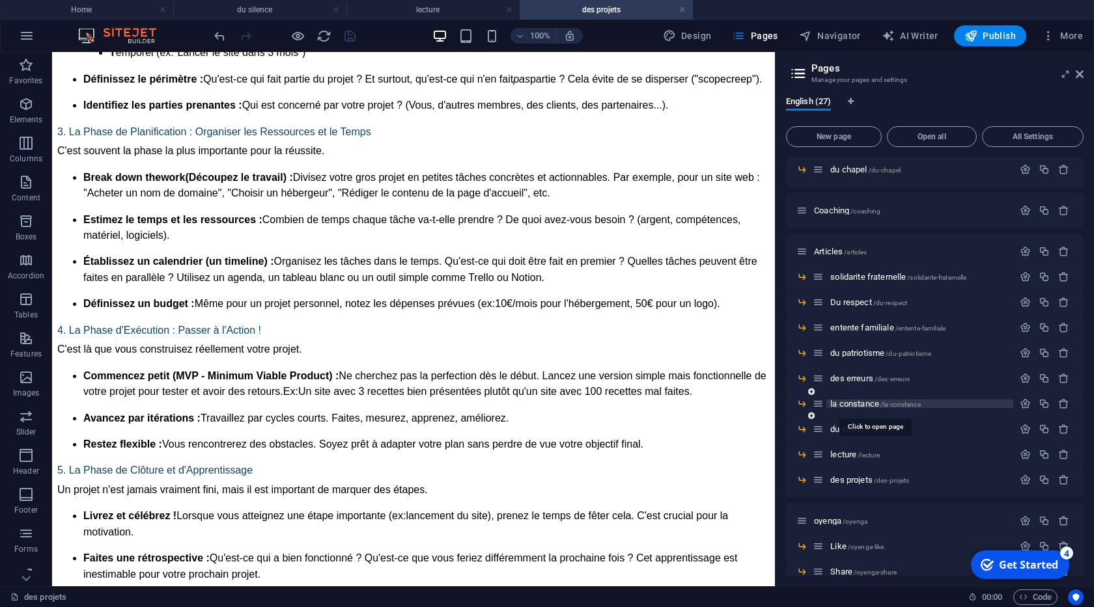
click at [888, 406] on span "/la-constance" at bounding box center [900, 404] width 40 height 7
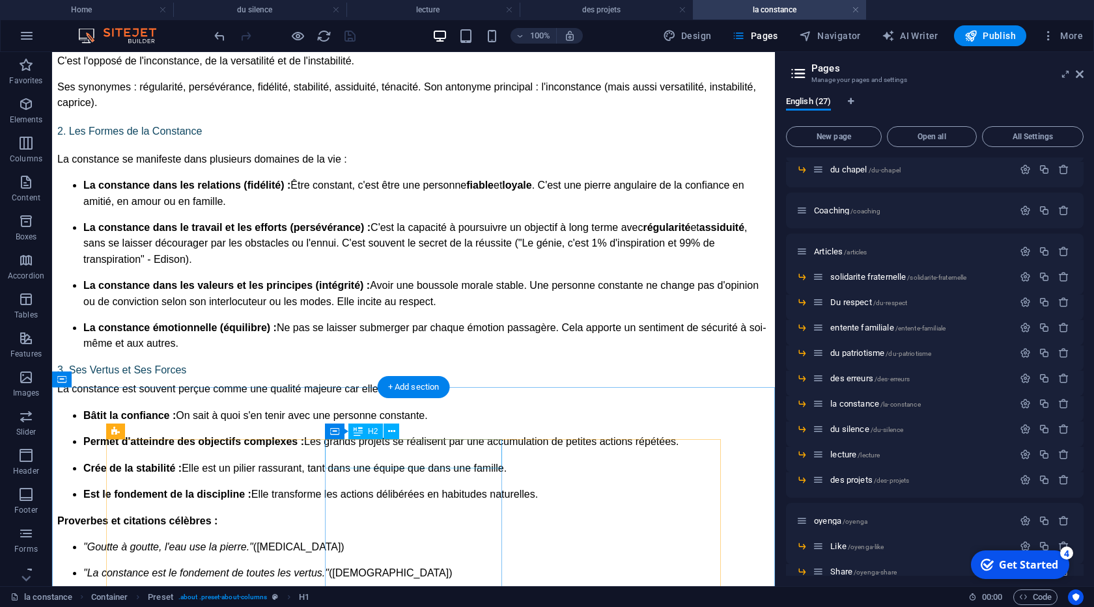
scroll to position [1113, 0]
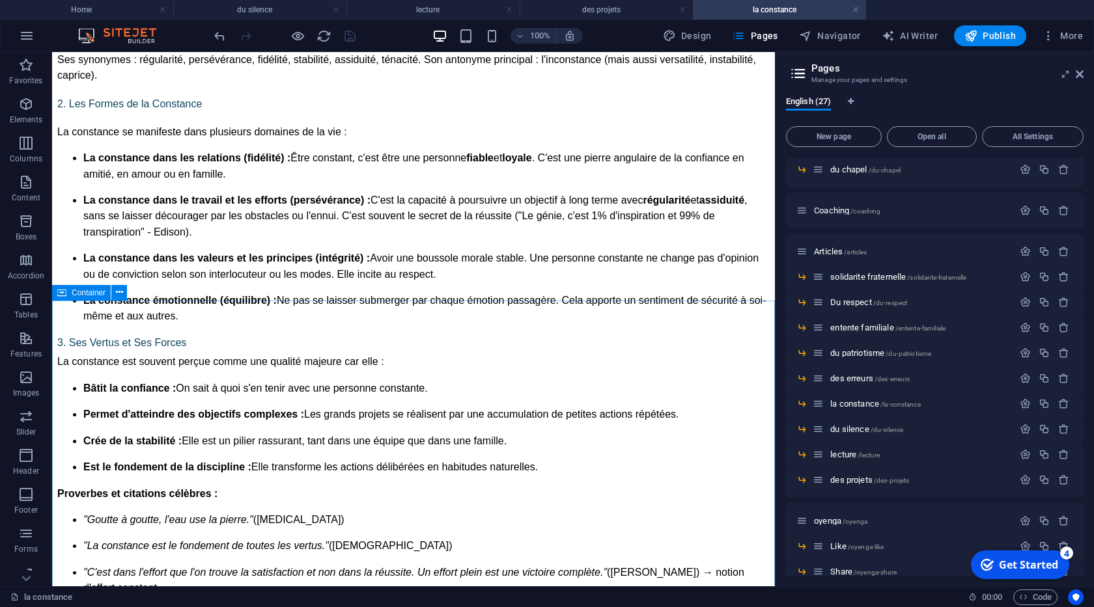
click at [74, 294] on span "Container" at bounding box center [89, 293] width 34 height 8
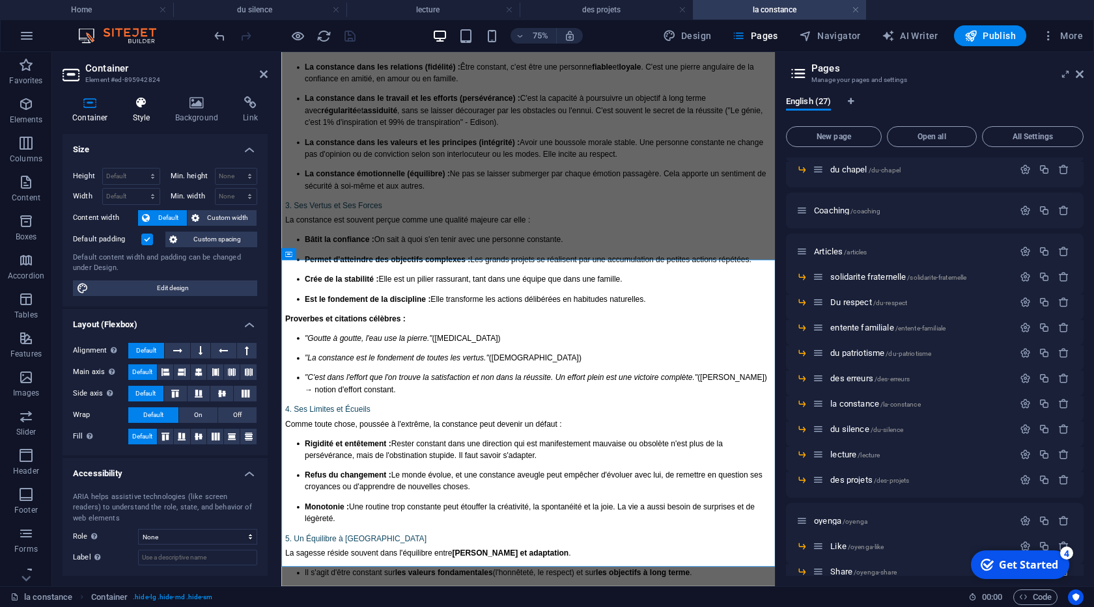
click at [148, 118] on h4 "Style" at bounding box center [144, 109] width 42 height 27
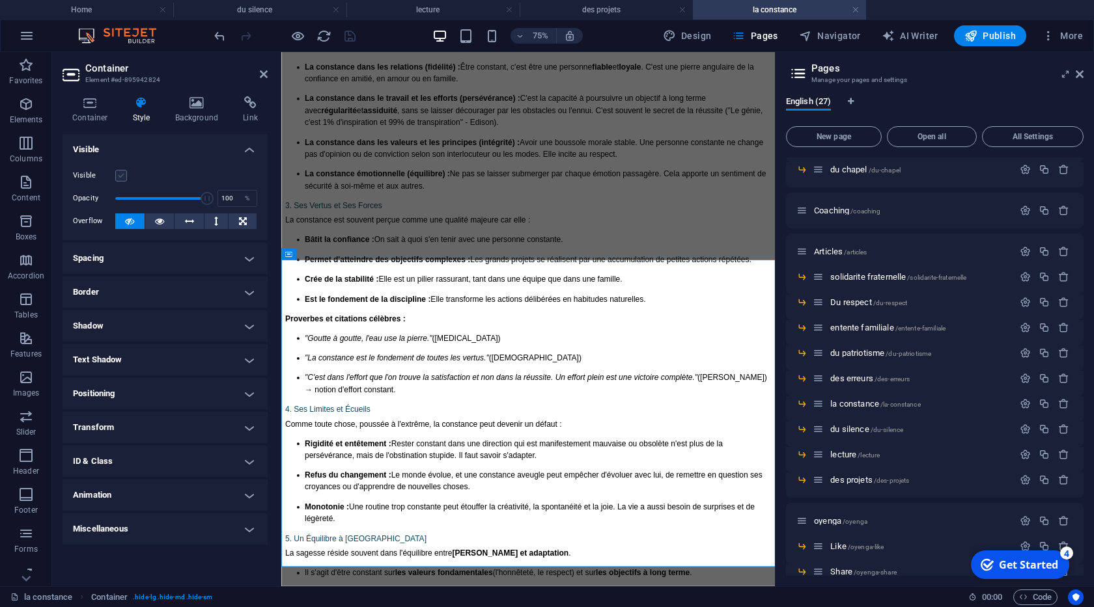
click at [117, 173] on label at bounding box center [121, 176] width 12 height 12
click at [0, 0] on input "Visible" at bounding box center [0, 0] width 0 height 0
drag, startPoint x: 262, startPoint y: 79, endPoint x: 249, endPoint y: 12, distance: 68.4
click at [262, 79] on icon at bounding box center [264, 74] width 8 height 10
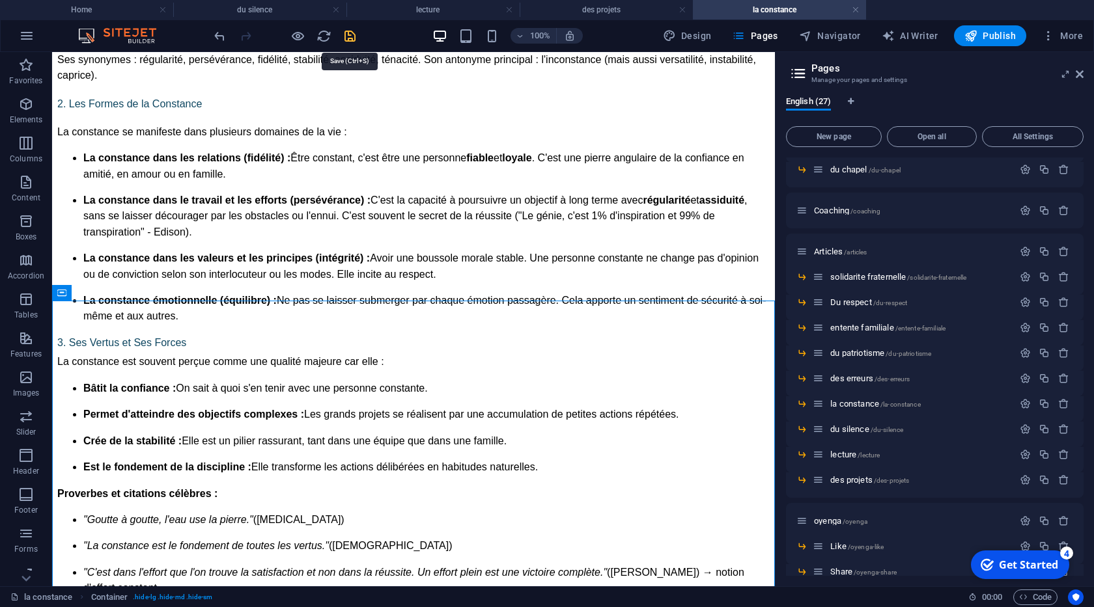
drag, startPoint x: 350, startPoint y: 36, endPoint x: 320, endPoint y: 8, distance: 41.0
click at [350, 36] on icon "save" at bounding box center [349, 36] width 15 height 15
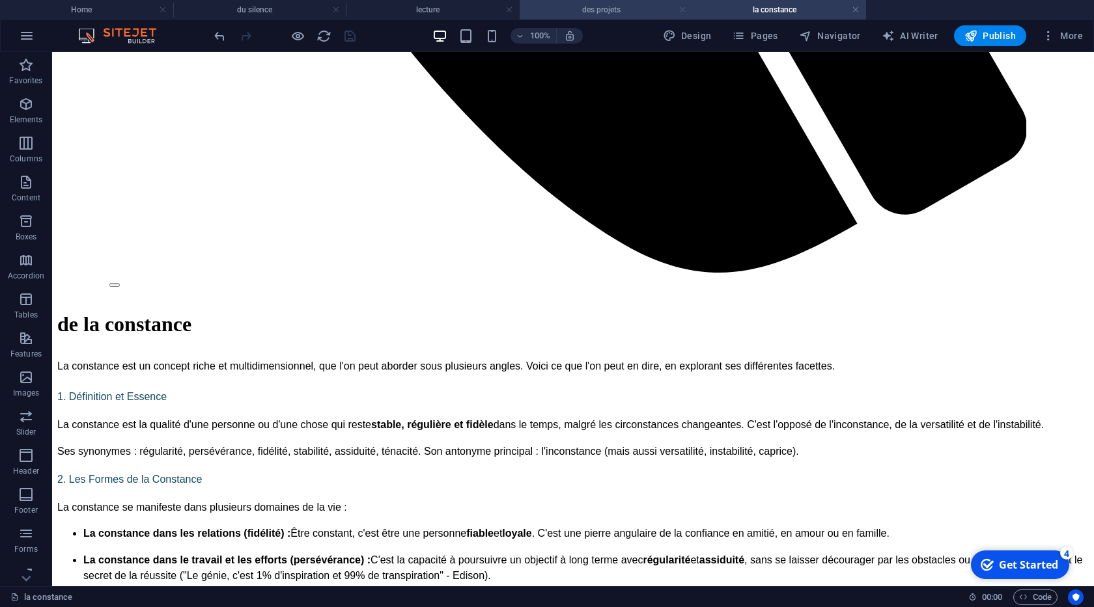
click at [682, 6] on link at bounding box center [682, 10] width 8 height 12
click at [679, 10] on link at bounding box center [682, 10] width 8 height 12
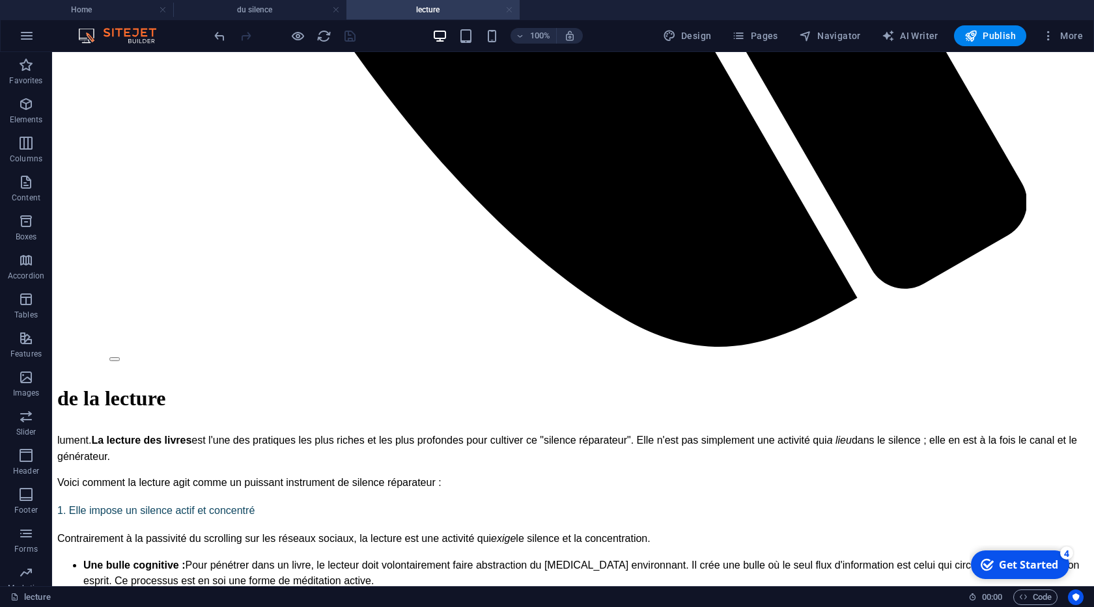
click at [508, 11] on link at bounding box center [509, 10] width 8 height 12
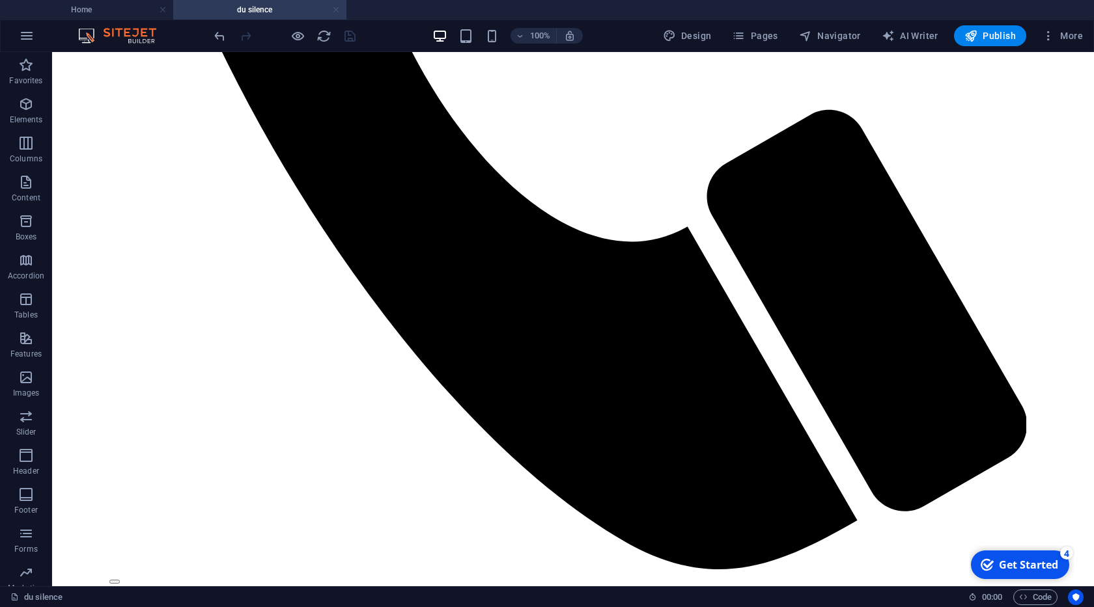
click at [334, 12] on link at bounding box center [336, 10] width 8 height 12
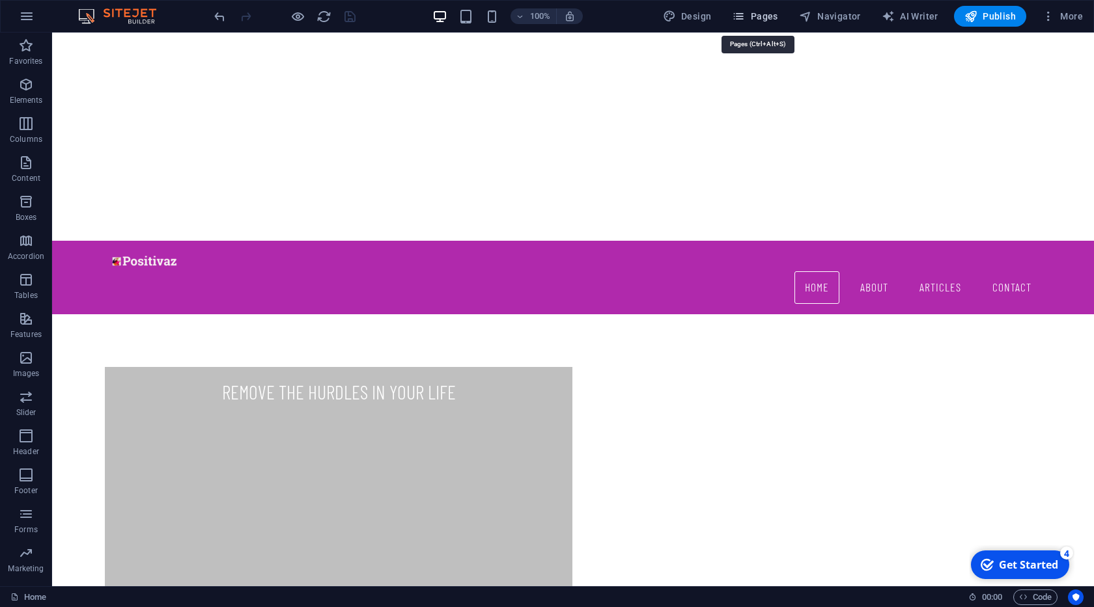
click at [757, 21] on span "Pages" at bounding box center [755, 16] width 46 height 13
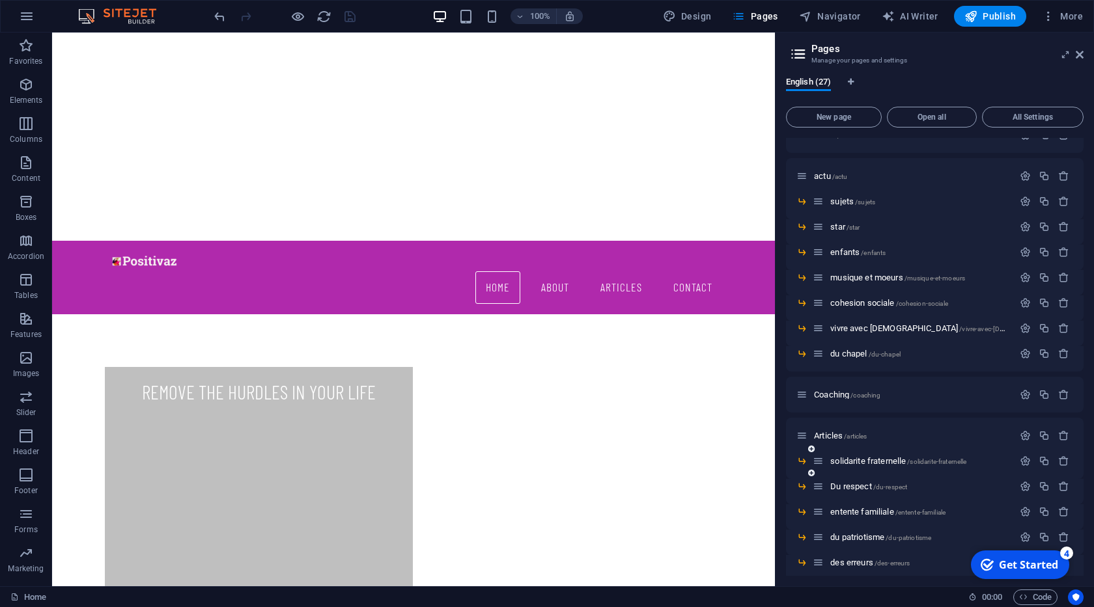
scroll to position [199, 0]
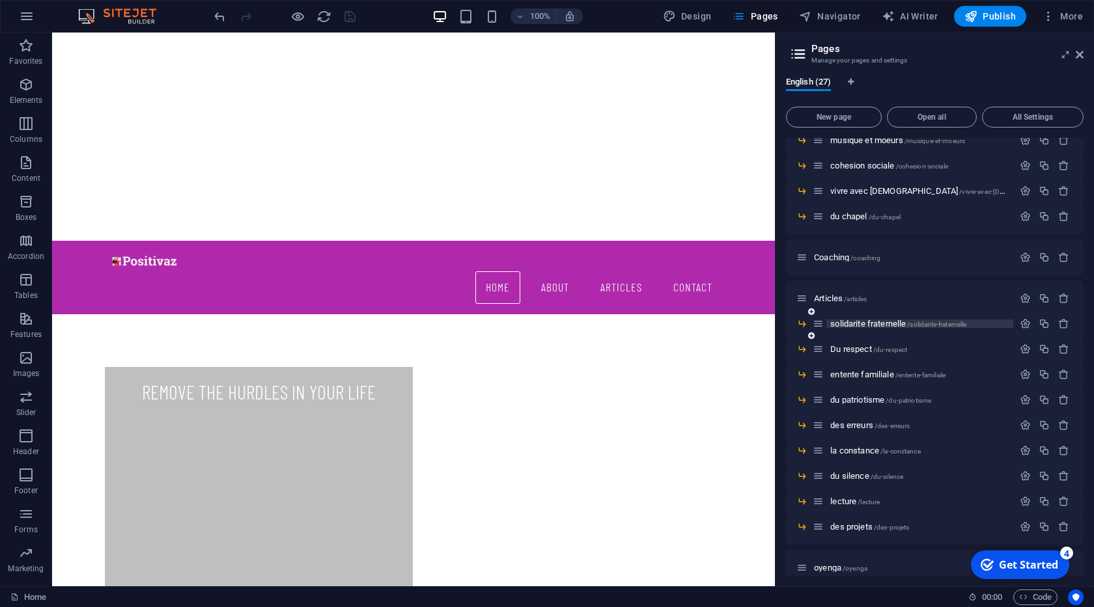
click at [892, 323] on span "solidarite fraternelle /solidarite-fraternelle" at bounding box center [898, 324] width 136 height 10
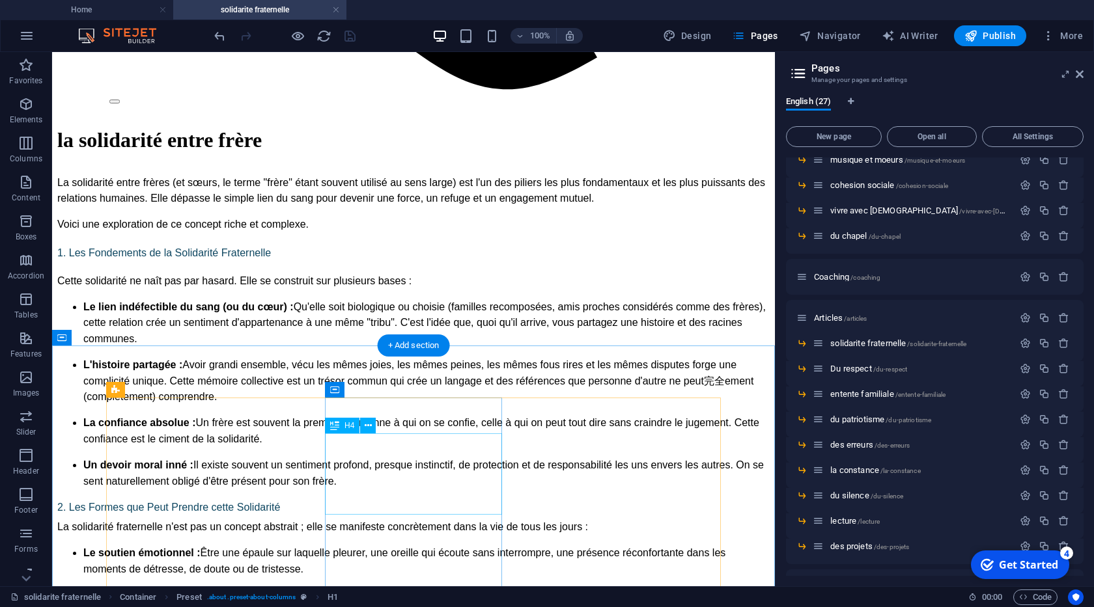
scroll to position [1075, 0]
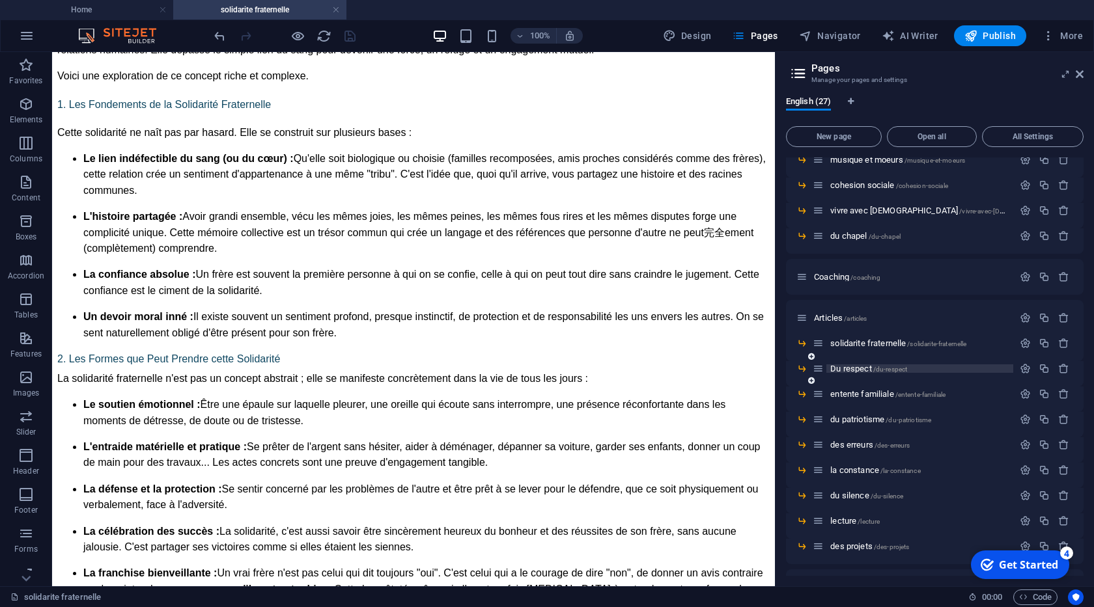
click at [878, 371] on span "/du-respect" at bounding box center [890, 369] width 35 height 7
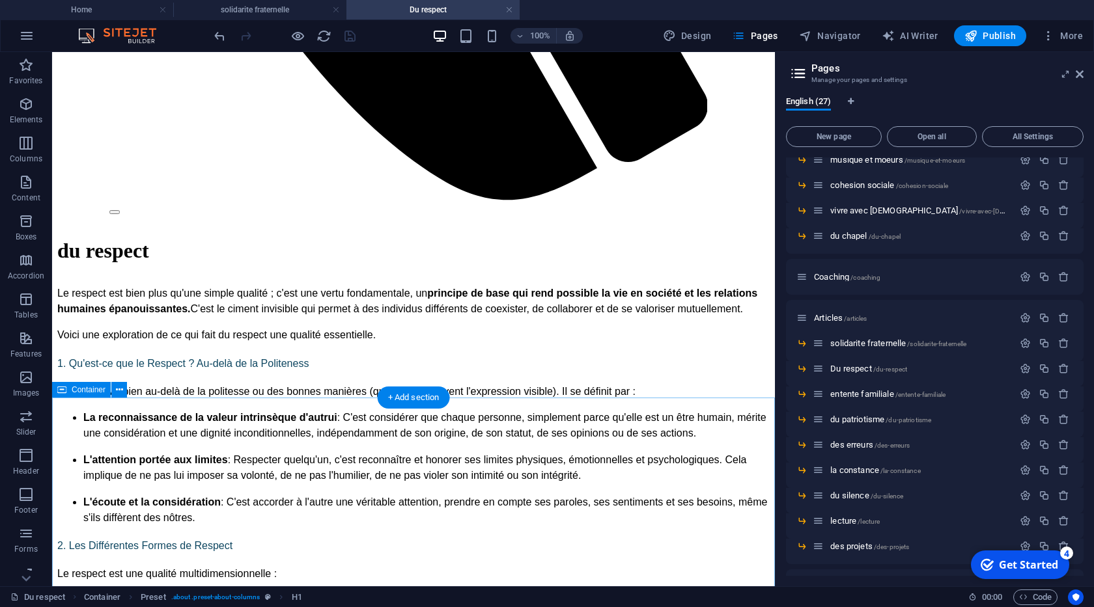
scroll to position [1039, 0]
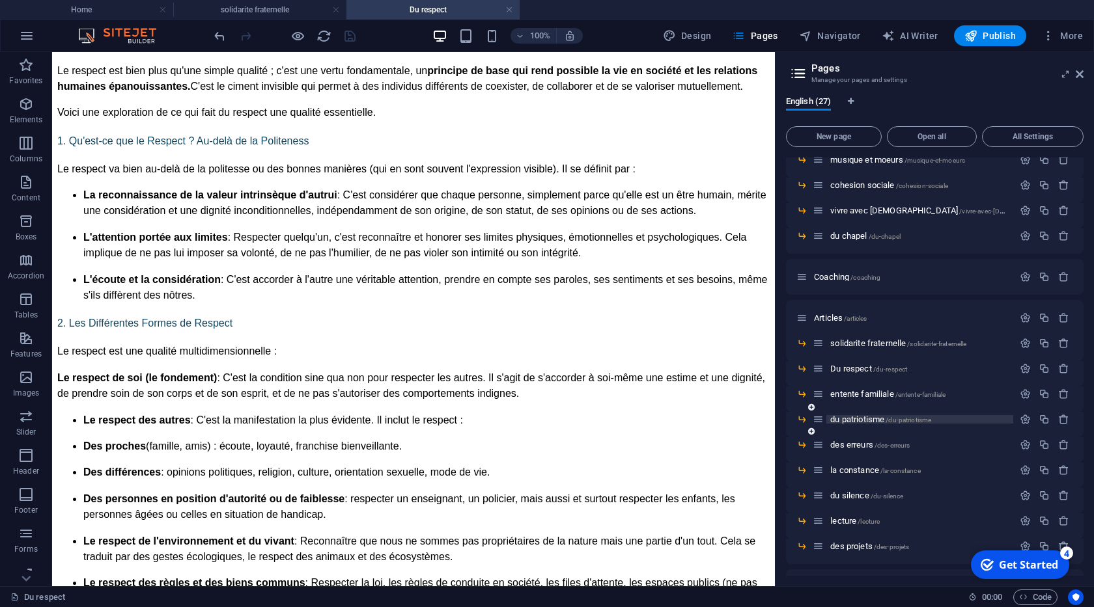
click at [873, 420] on span "du patriotisme /du-patriotisme" at bounding box center [880, 420] width 101 height 10
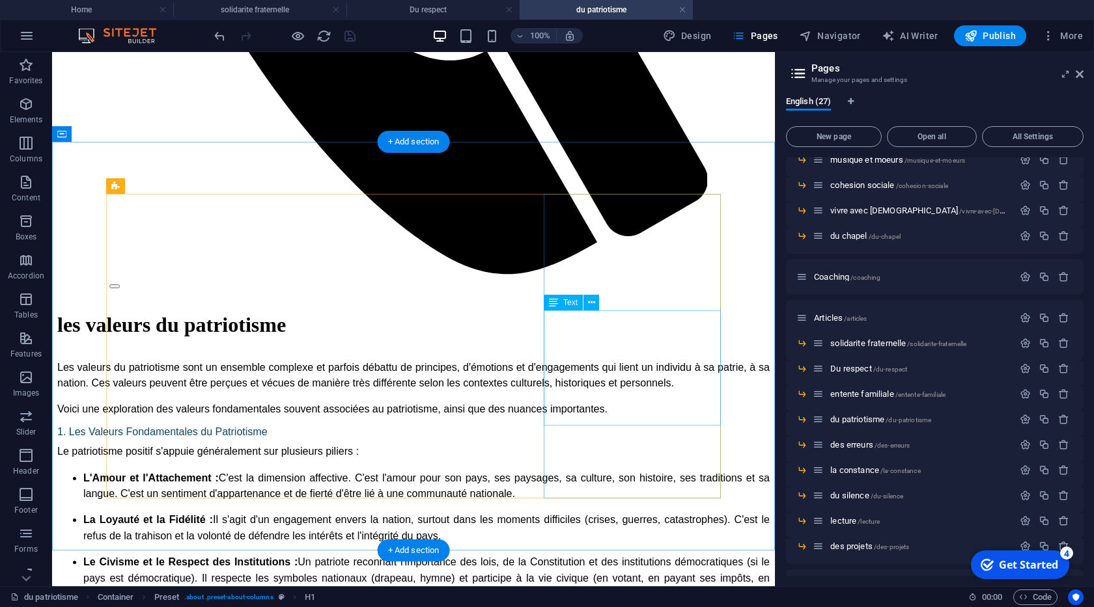
scroll to position [965, 0]
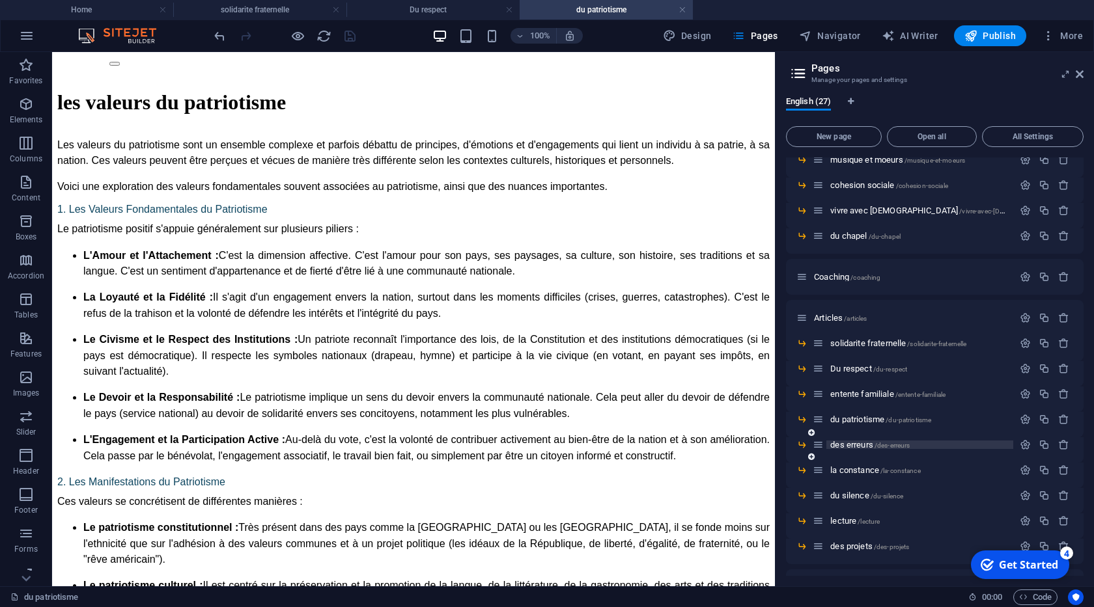
click at [862, 443] on span "des erreurs /des-erreurs" at bounding box center [869, 445] width 79 height 10
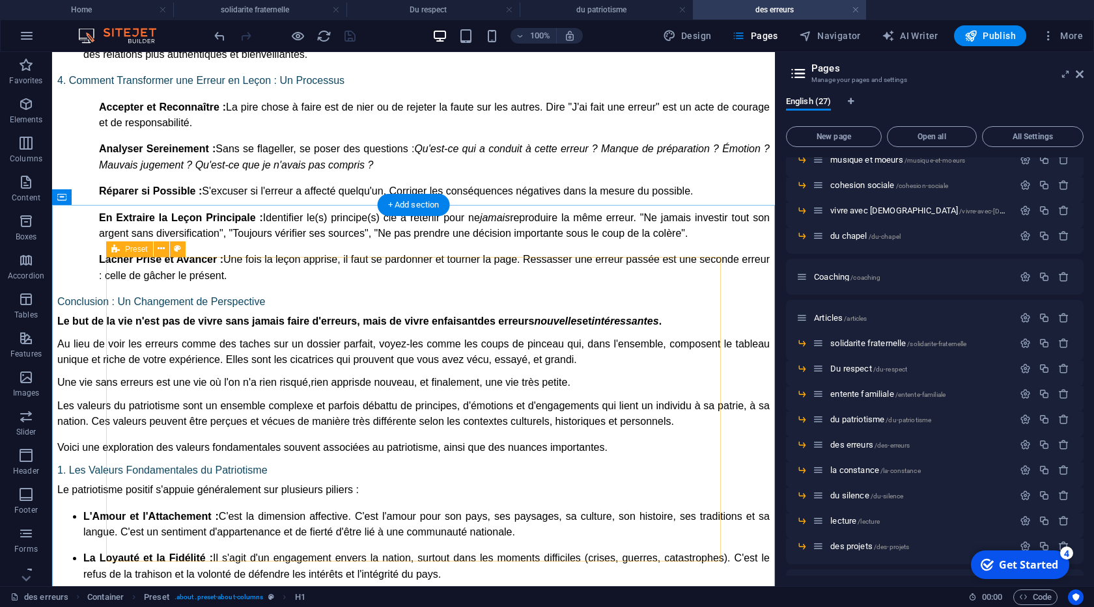
scroll to position [1855, 0]
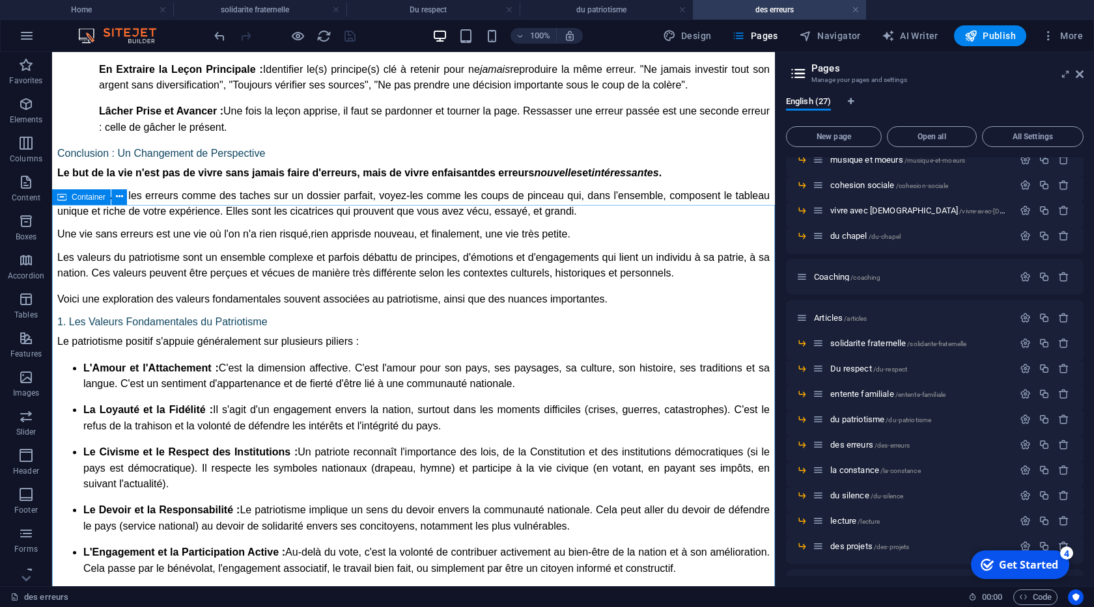
click at [81, 199] on span "Container" at bounding box center [89, 197] width 34 height 8
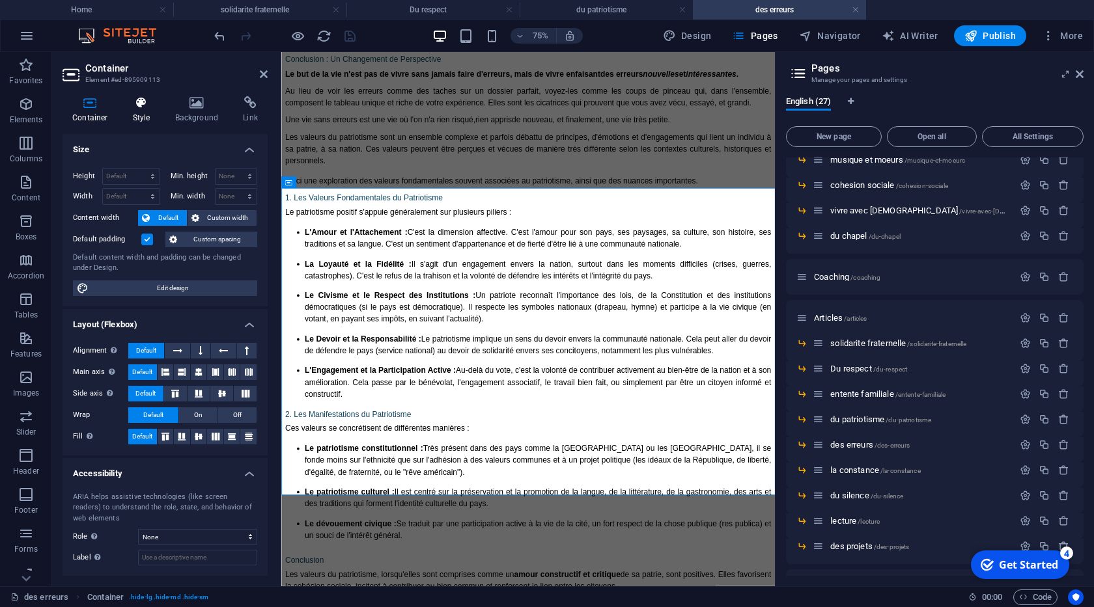
click at [148, 110] on h4 "Style" at bounding box center [144, 109] width 42 height 27
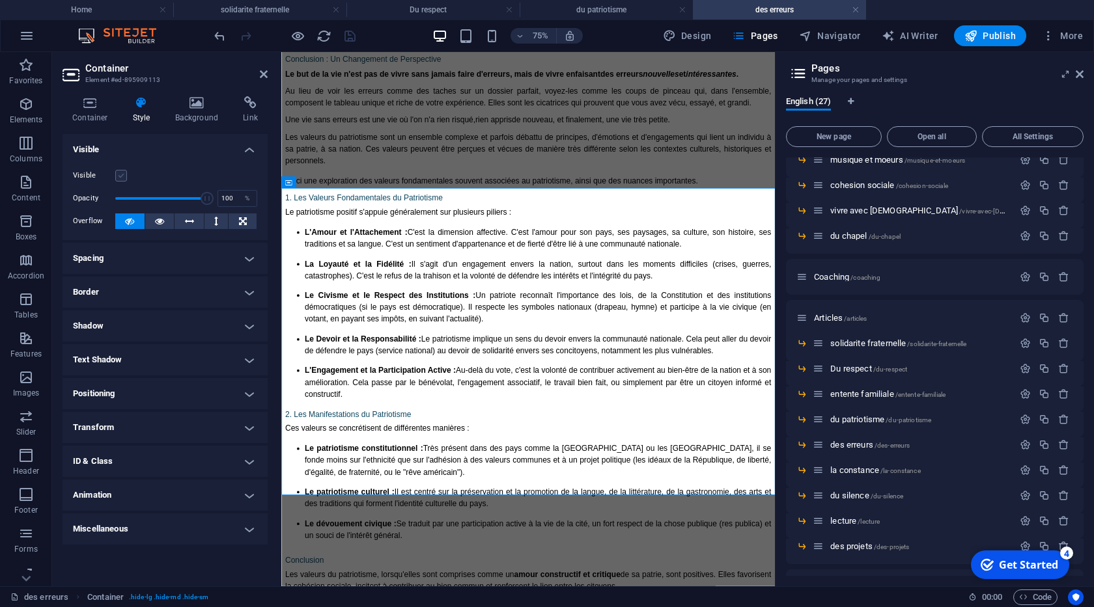
click at [123, 178] on label at bounding box center [121, 176] width 12 height 12
click at [0, 0] on input "Visible" at bounding box center [0, 0] width 0 height 0
click at [268, 79] on aside "Container Element #ed-895909113 Container Style Background Link Size Height Def…" at bounding box center [166, 319] width 229 height 534
click at [262, 75] on icon at bounding box center [264, 74] width 8 height 10
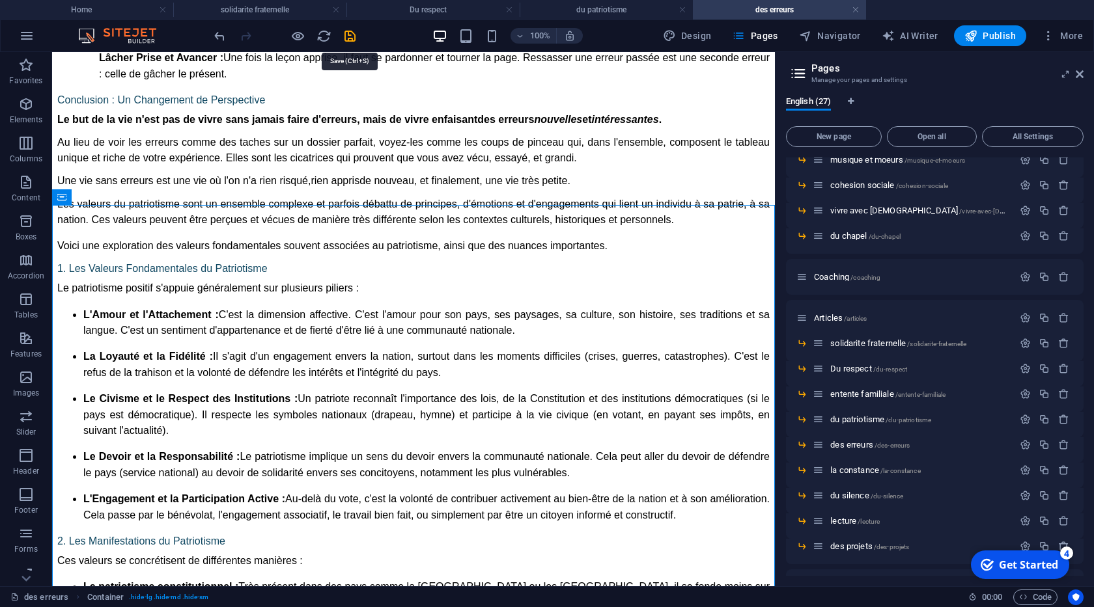
drag, startPoint x: 355, startPoint y: 38, endPoint x: 353, endPoint y: 48, distance: 10.6
click at [354, 37] on icon "save" at bounding box center [349, 36] width 15 height 15
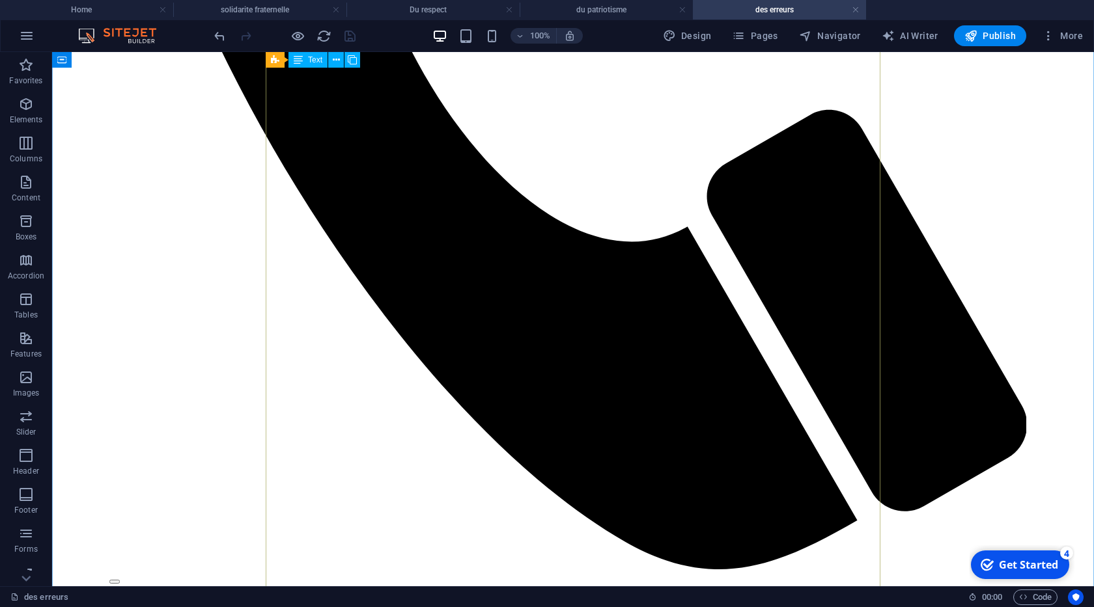
scroll to position [519, 0]
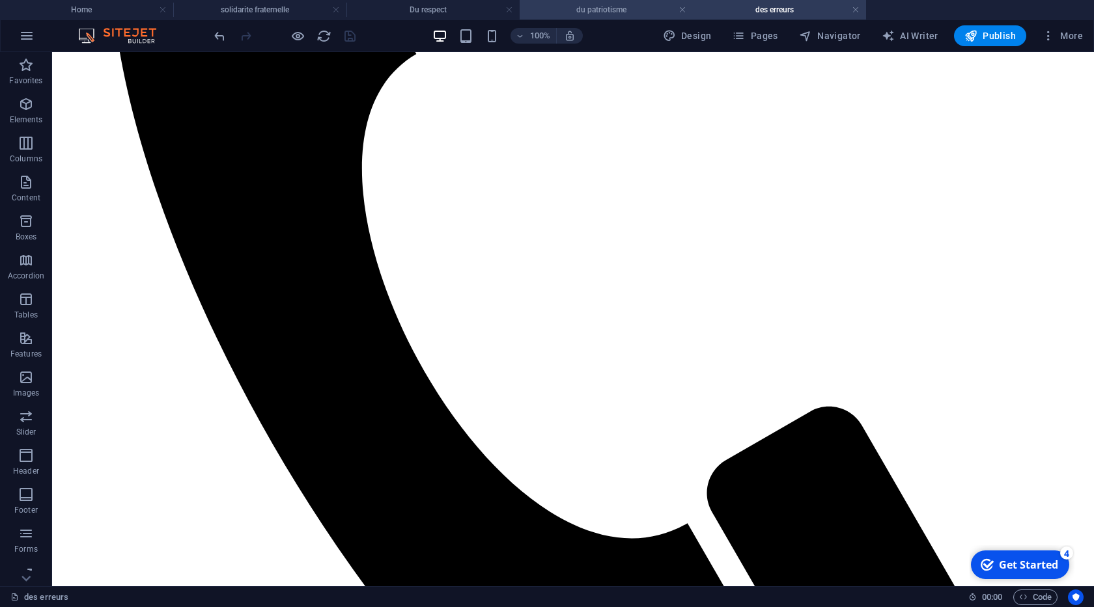
click at [678, 8] on h4 "du patriotisme" at bounding box center [605, 10] width 173 height 14
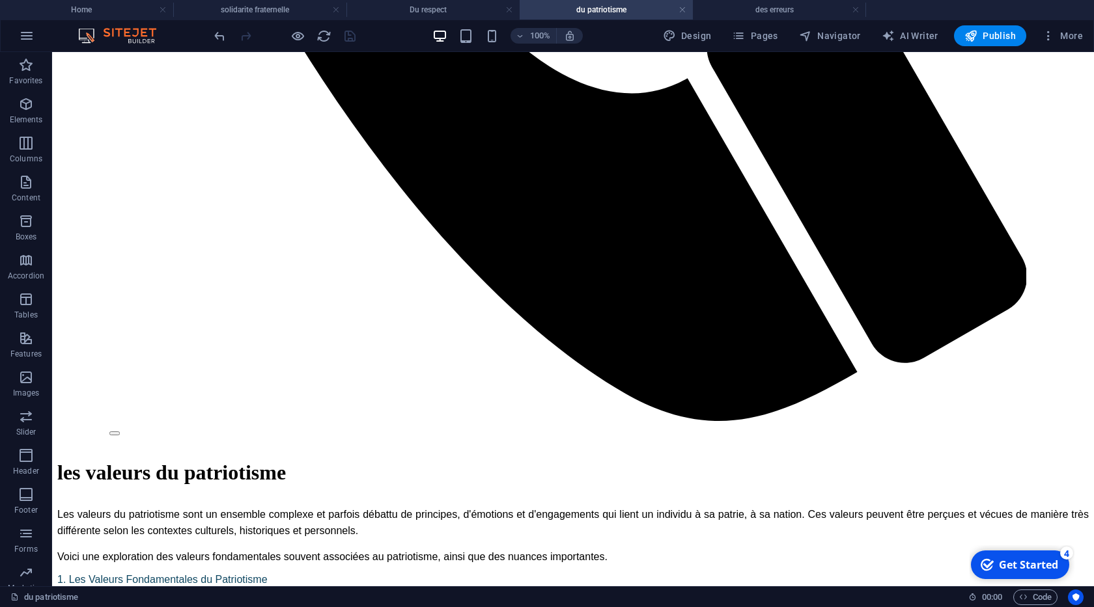
click at [678, 8] on h4 "du patriotisme" at bounding box center [605, 10] width 173 height 14
click at [682, 8] on link at bounding box center [682, 10] width 8 height 12
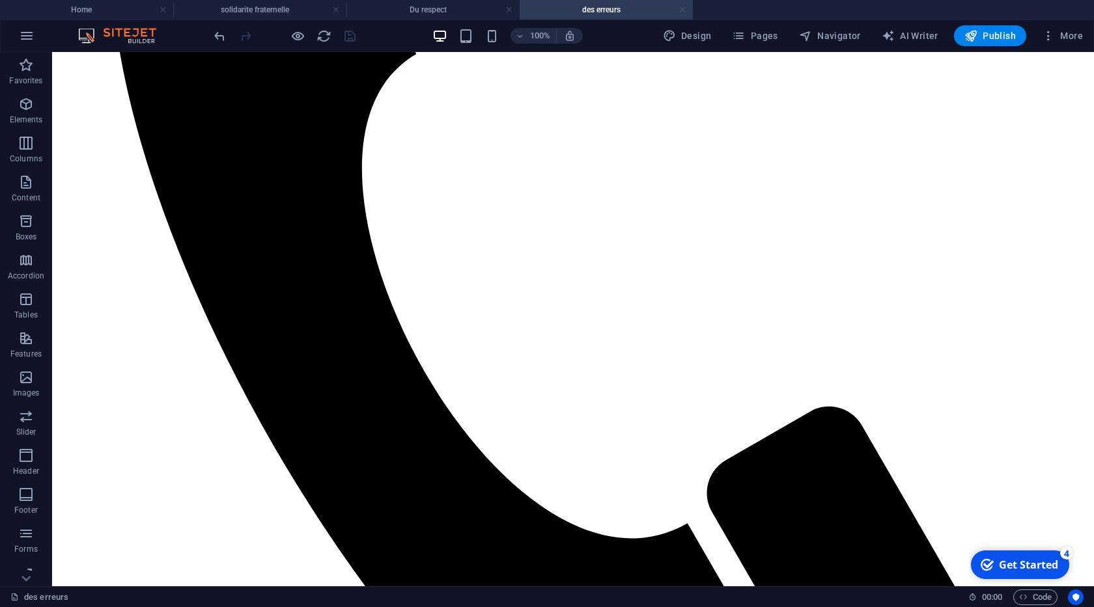
click at [681, 10] on link at bounding box center [682, 10] width 8 height 12
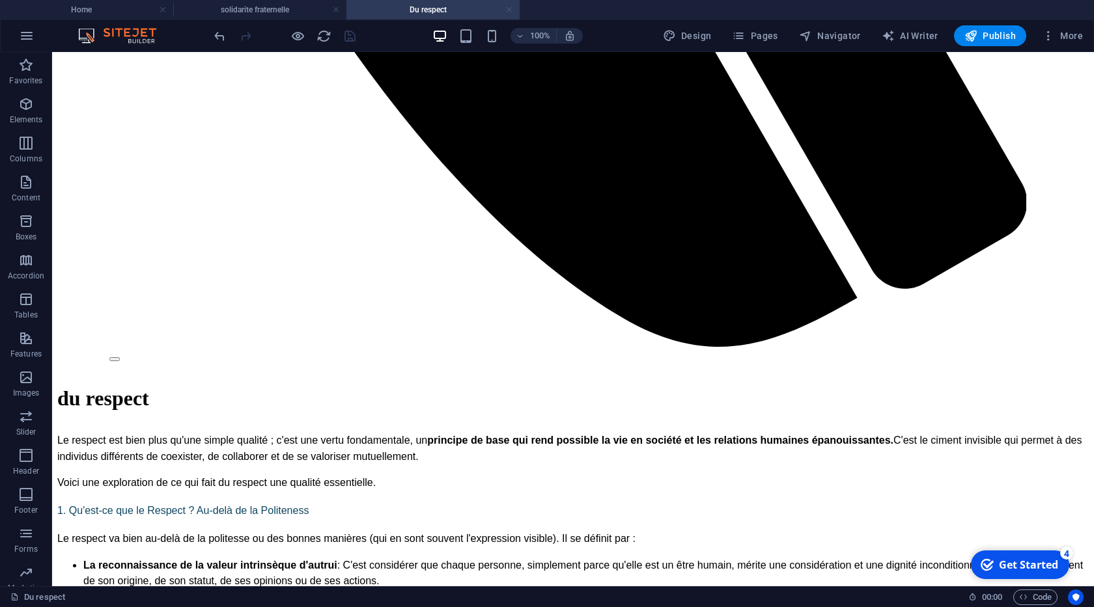
click at [510, 12] on link at bounding box center [509, 10] width 8 height 12
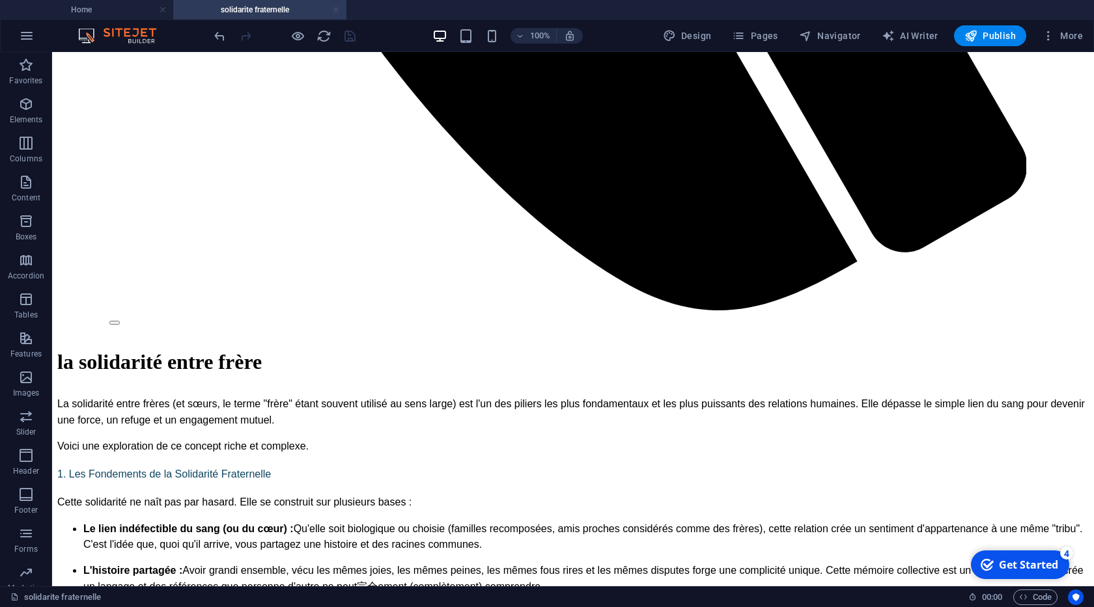
click at [337, 10] on link at bounding box center [336, 10] width 8 height 12
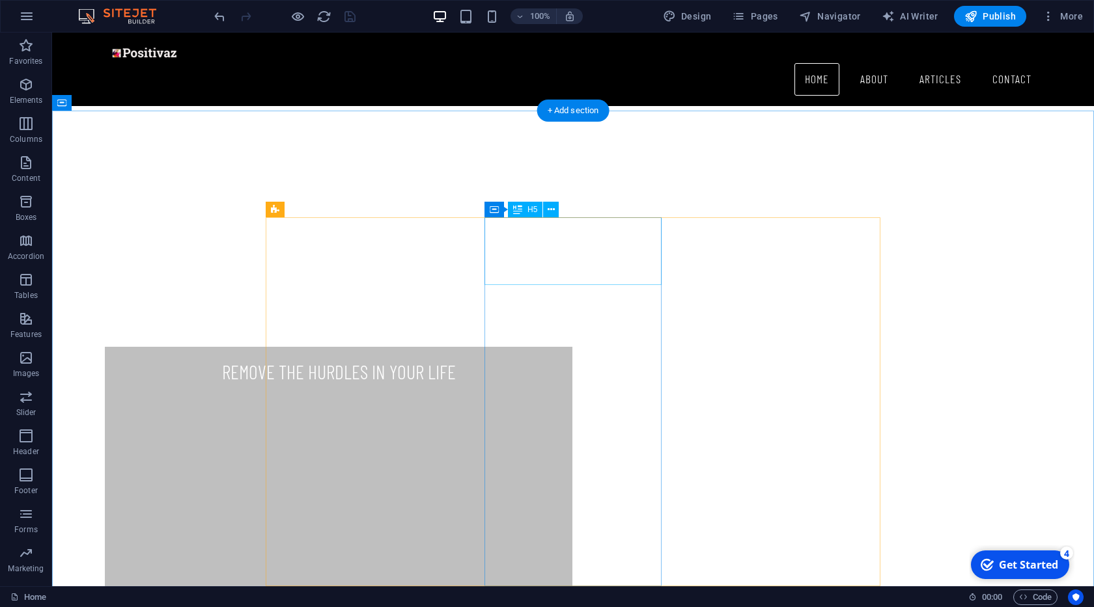
scroll to position [568, 0]
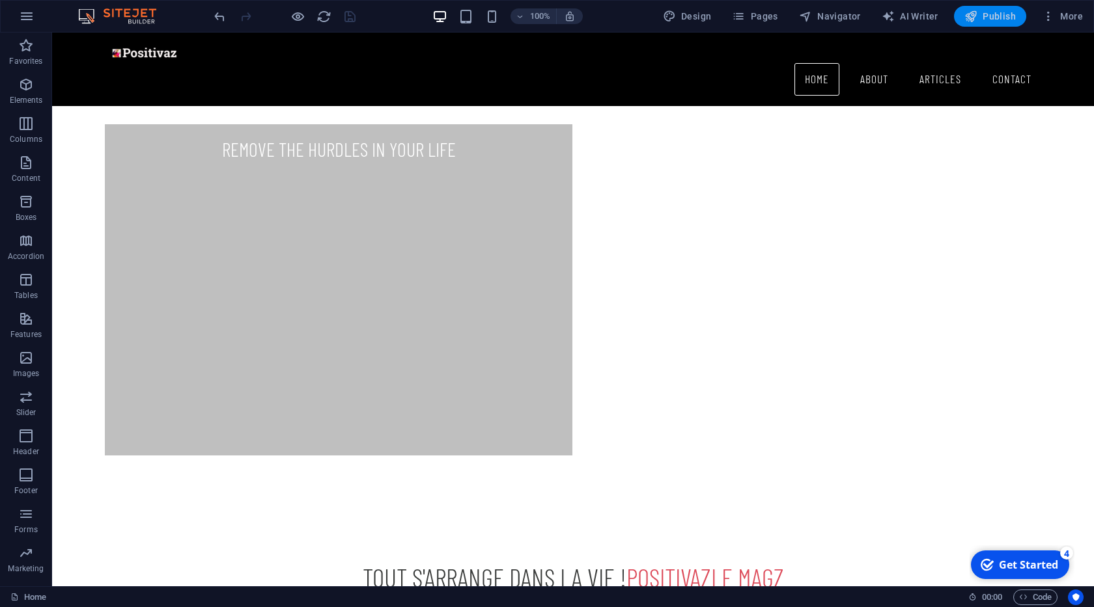
click at [996, 15] on span "Publish" at bounding box center [989, 16] width 51 height 13
click at [327, 20] on icon "reload" at bounding box center [323, 16] width 15 height 15
click at [328, 13] on icon "reload" at bounding box center [323, 16] width 15 height 15
click at [993, 14] on span "Publish" at bounding box center [989, 16] width 51 height 13
